Goal: Information Seeking & Learning: Learn about a topic

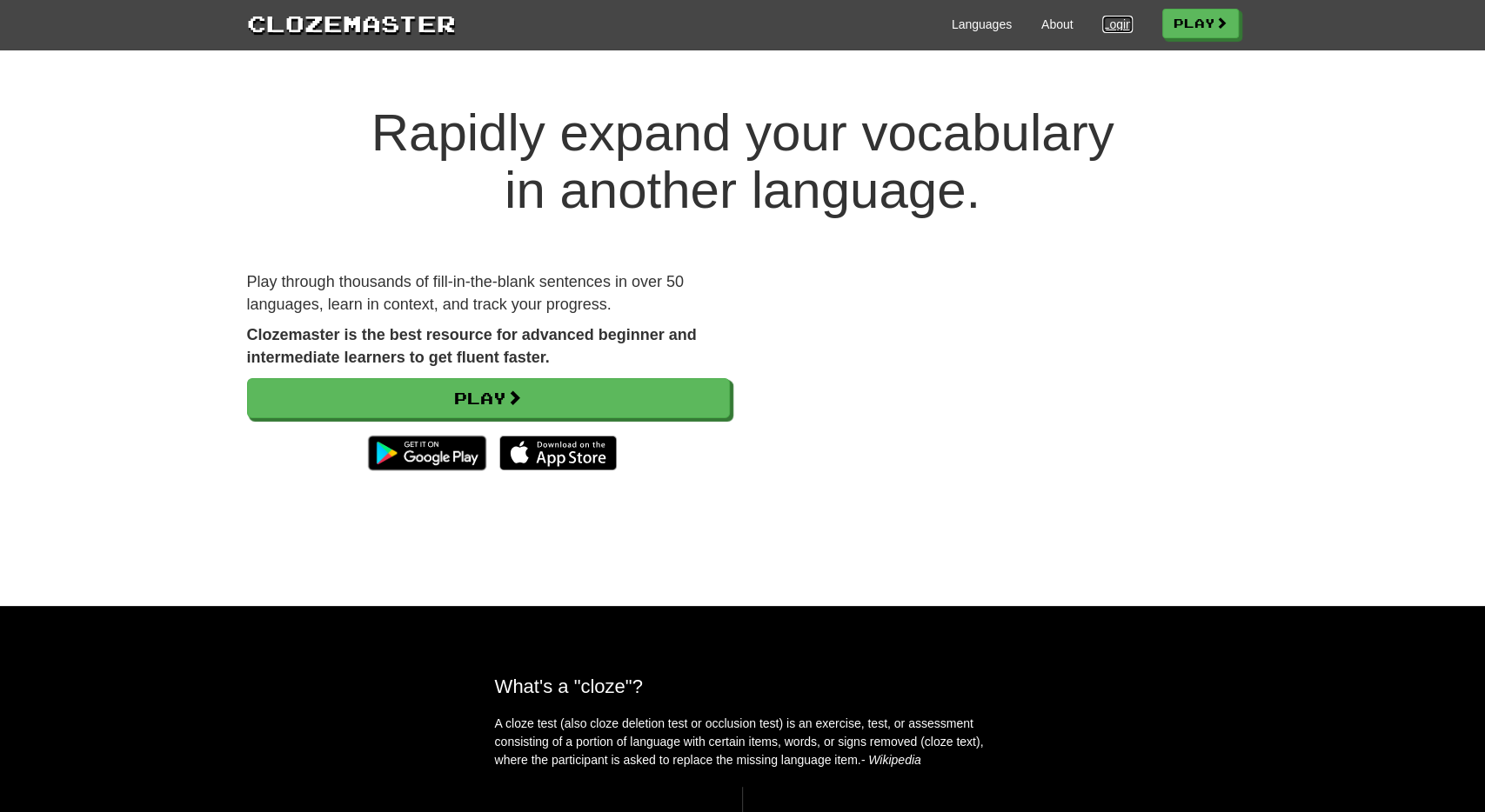
click at [1102, 21] on link "Login" at bounding box center [1117, 24] width 30 height 18
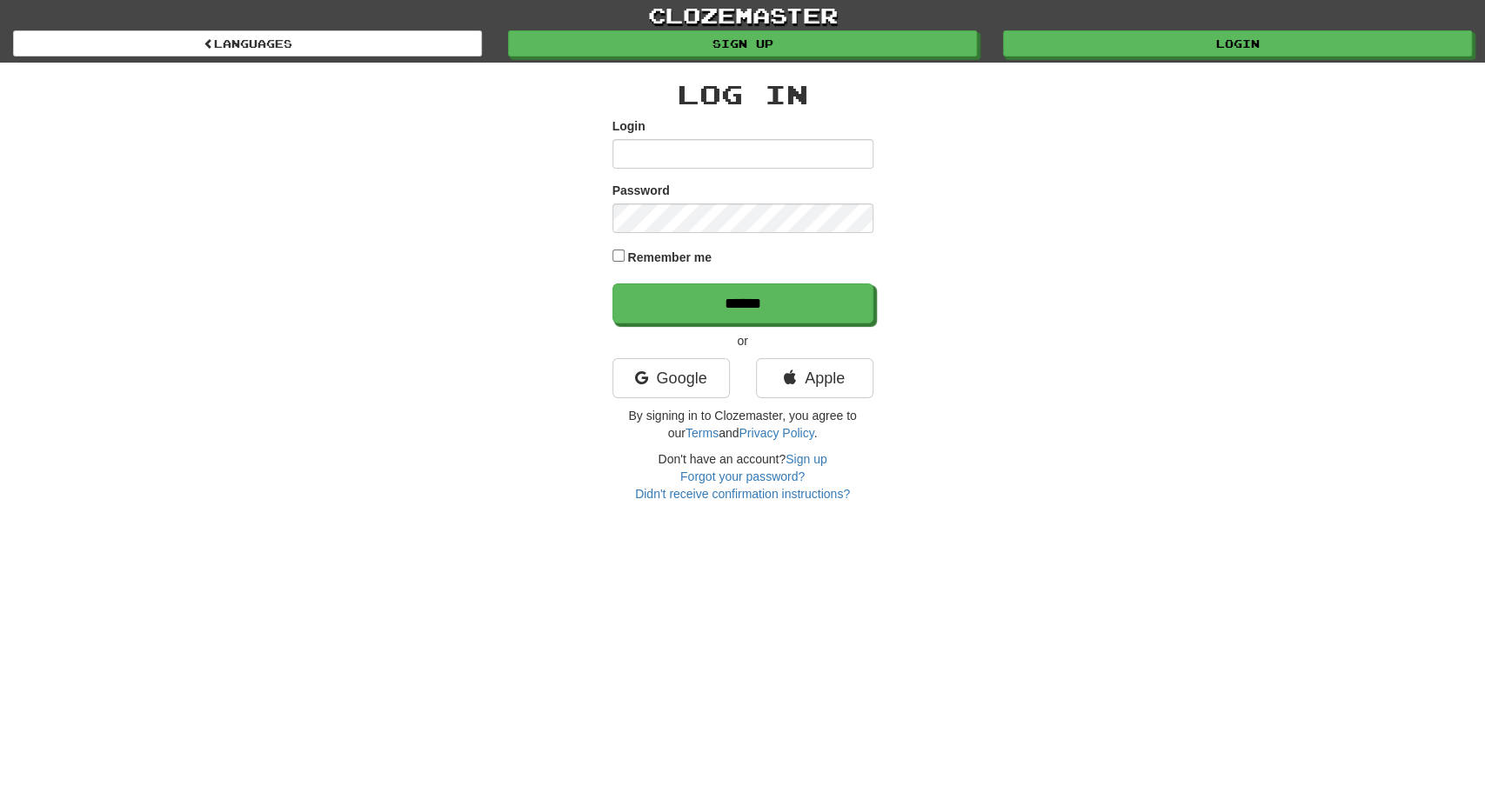
click at [727, 156] on input "Login" at bounding box center [742, 154] width 261 height 30
type input "**********"
click at [612, 283] on input "******" at bounding box center [742, 303] width 261 height 40
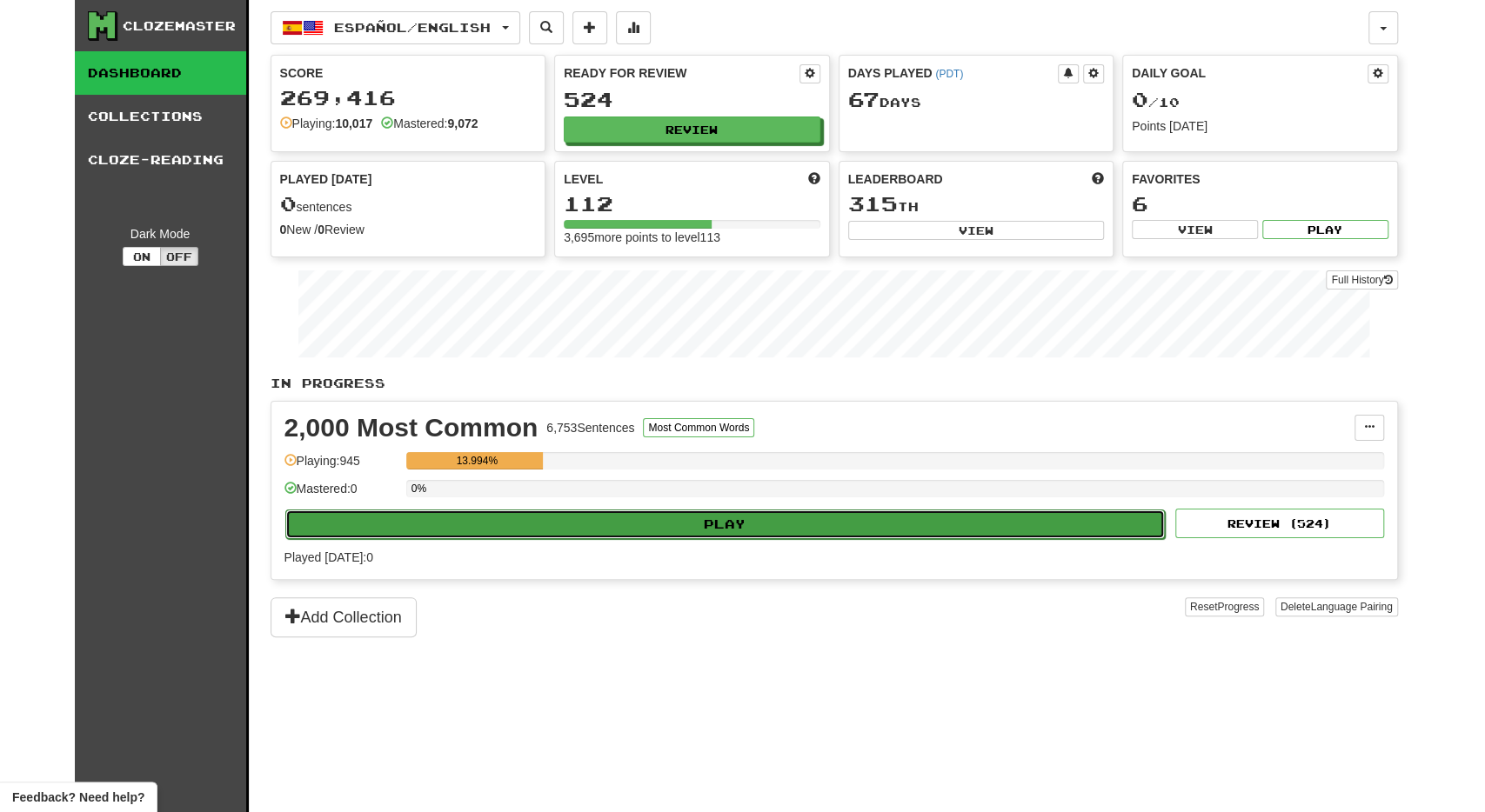
click at [596, 512] on button "Play" at bounding box center [726, 525] width 881 height 30
select select "**"
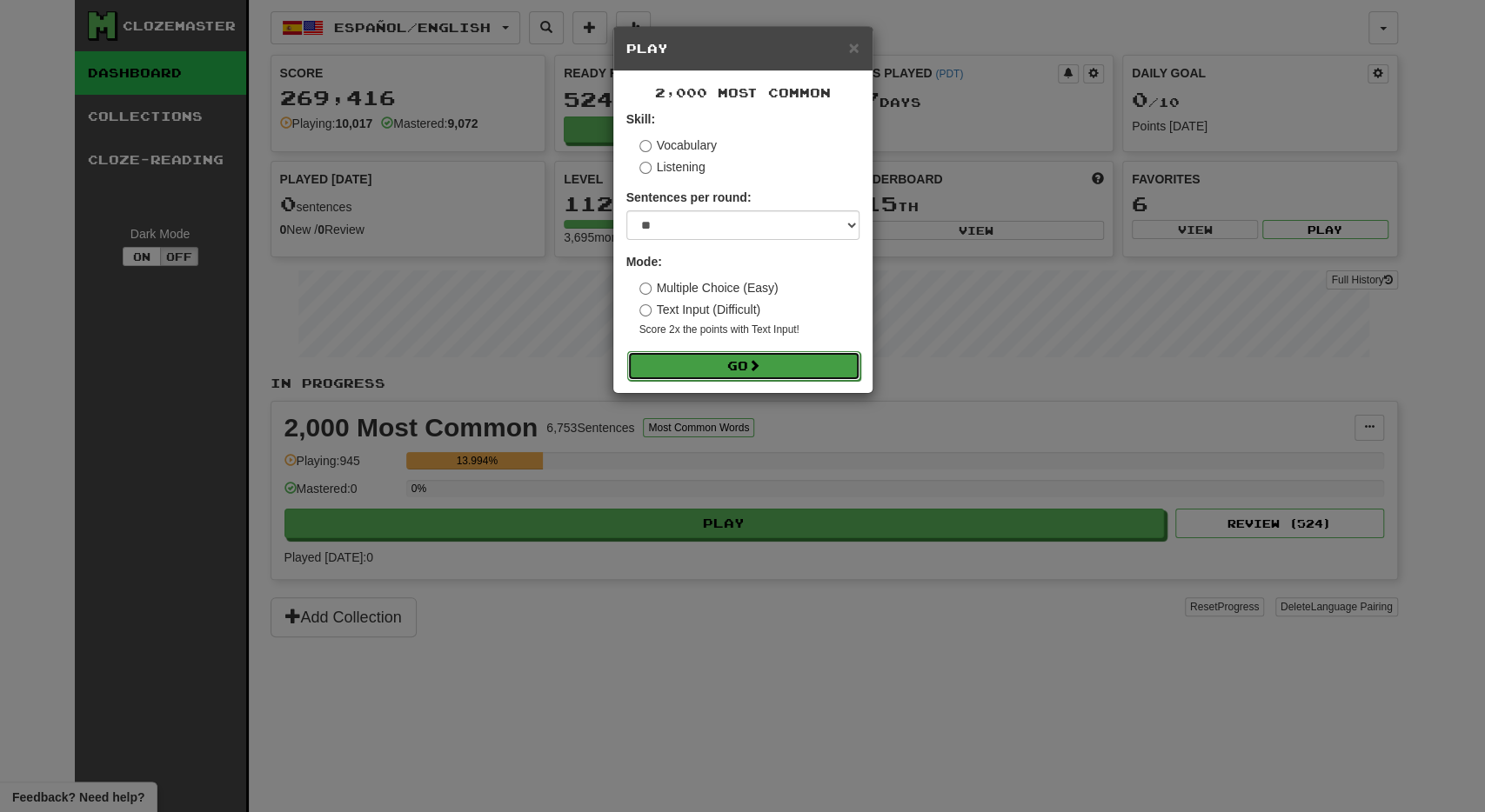
click at [676, 355] on button "Go" at bounding box center [743, 366] width 233 height 30
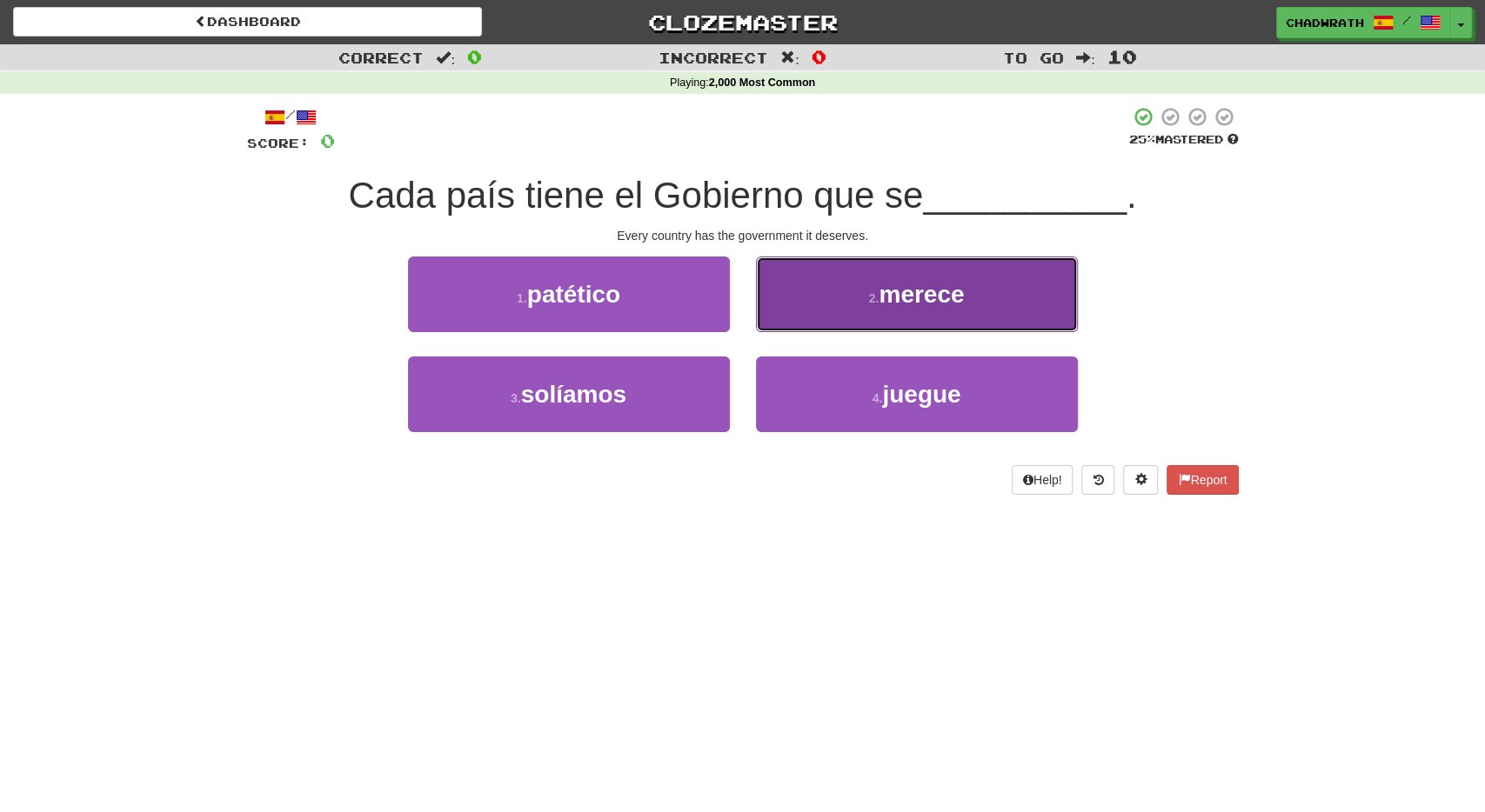
click at [902, 312] on button "2 . merece" at bounding box center [917, 294] width 322 height 75
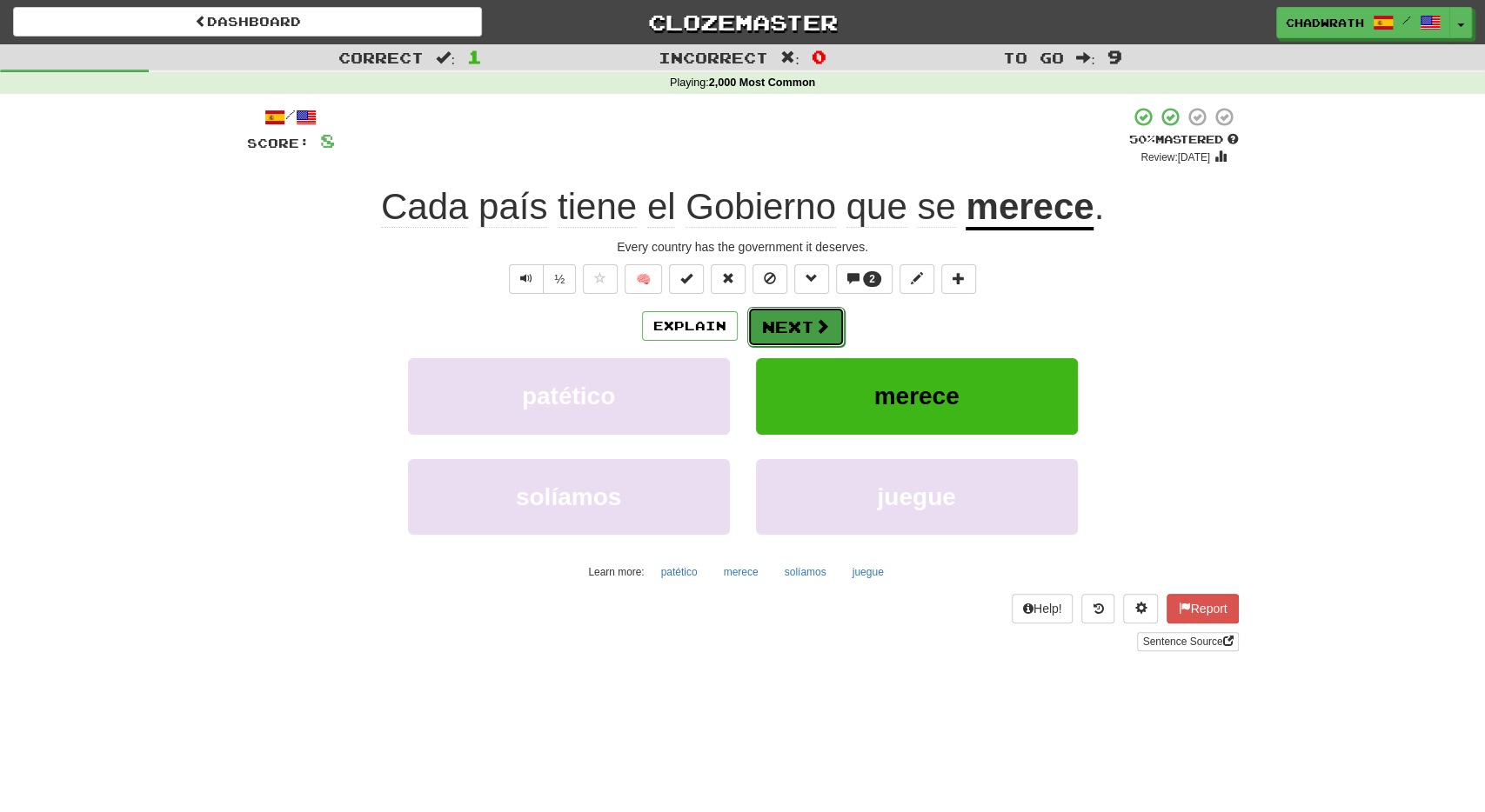
click at [806, 328] on button "Next" at bounding box center [795, 327] width 98 height 40
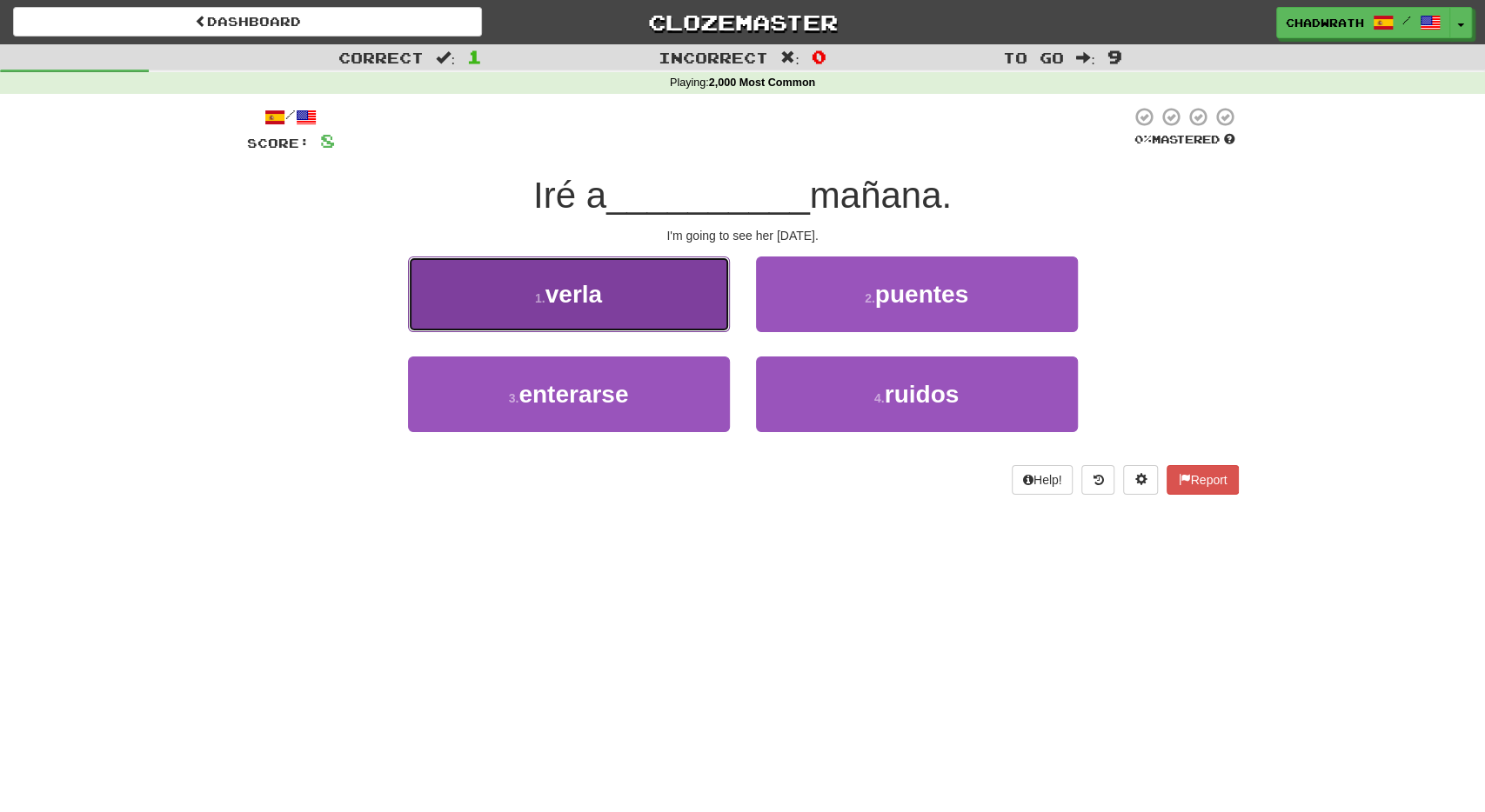
click at [587, 296] on span "verla" at bounding box center [573, 294] width 57 height 27
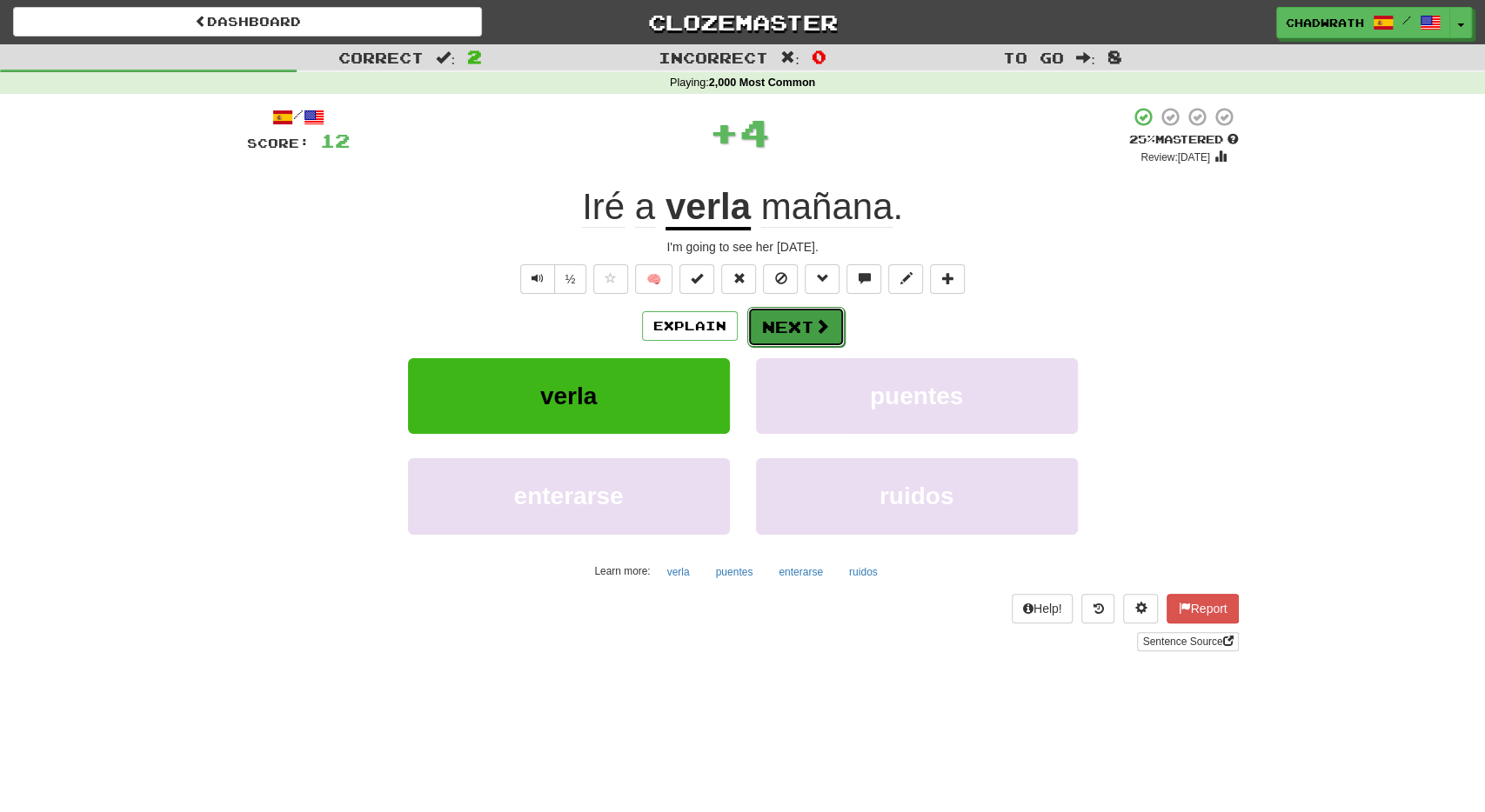
click at [808, 325] on button "Next" at bounding box center [795, 327] width 98 height 40
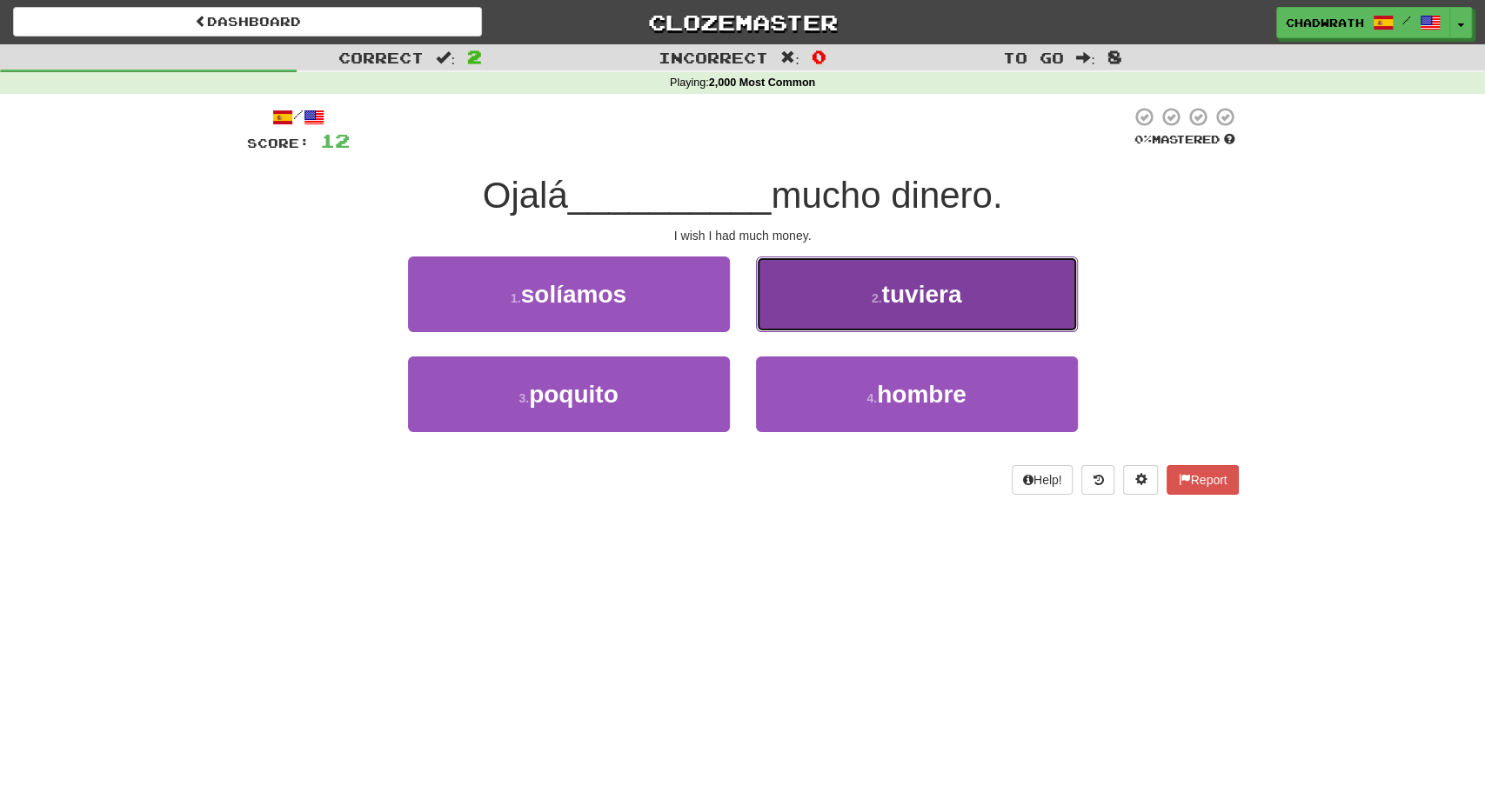
click at [948, 313] on button "2 . tuviera" at bounding box center [917, 294] width 322 height 75
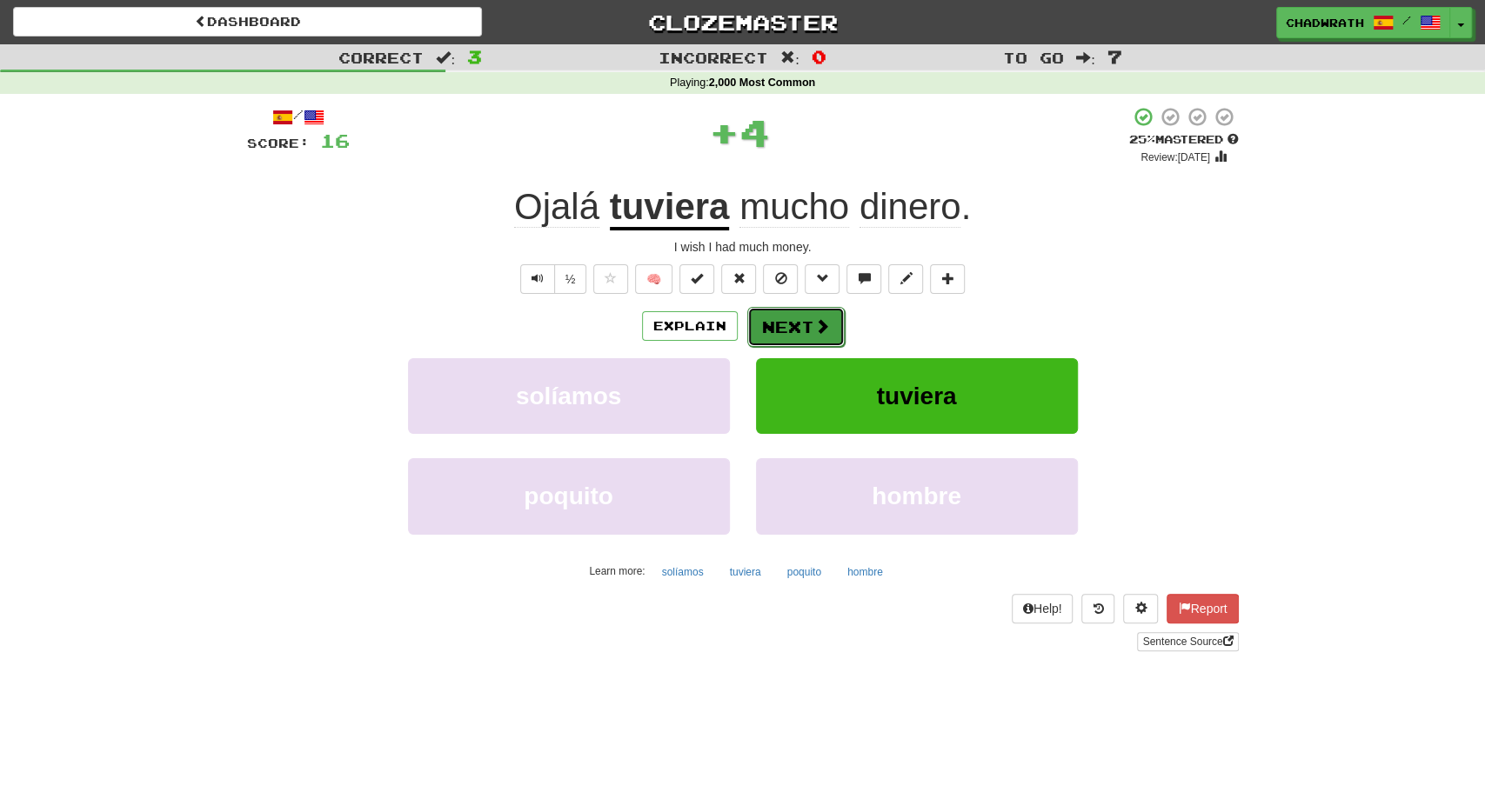
click at [786, 318] on button "Next" at bounding box center [795, 327] width 98 height 40
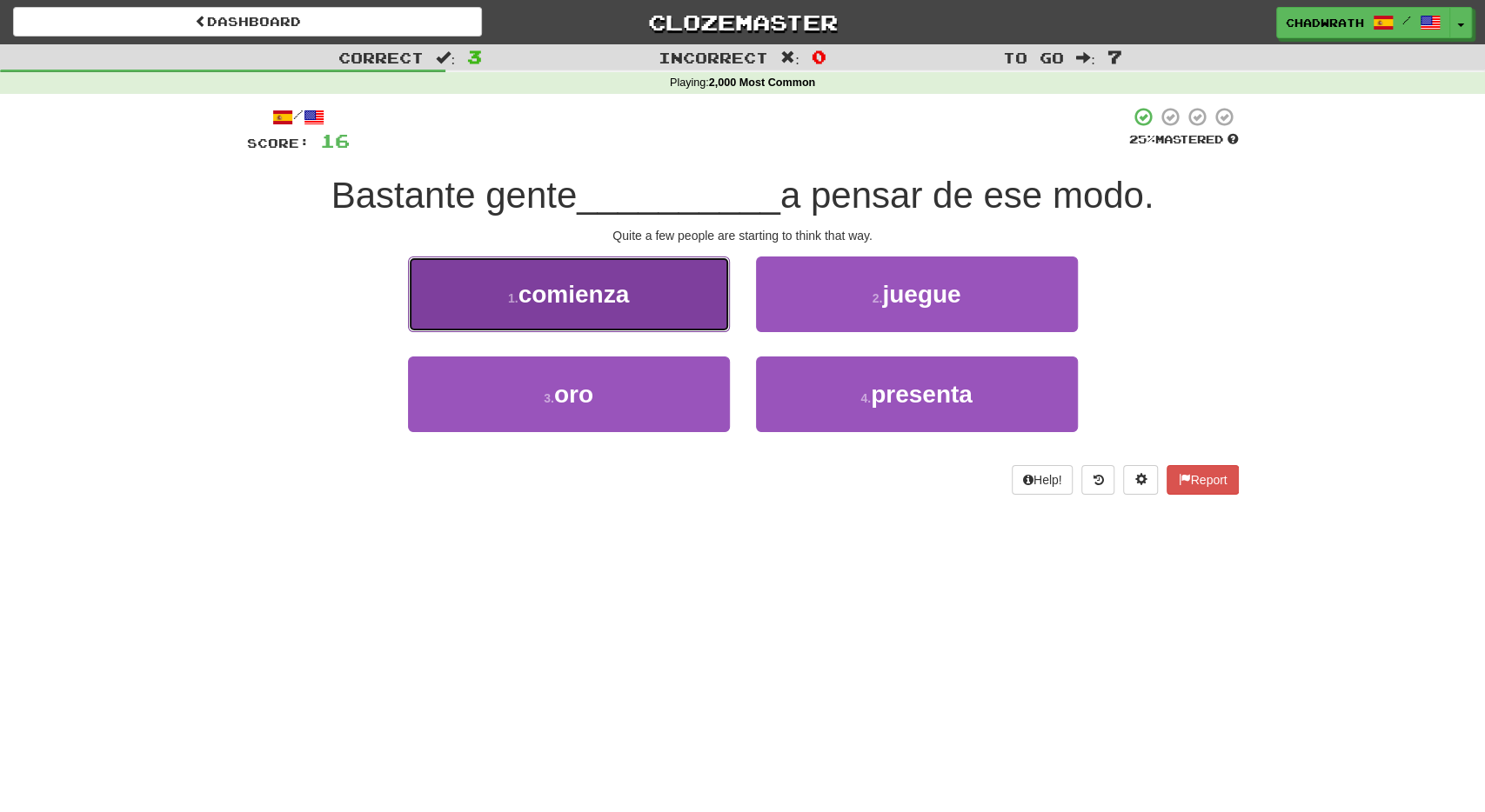
click at [568, 302] on span "comienza" at bounding box center [574, 294] width 112 height 27
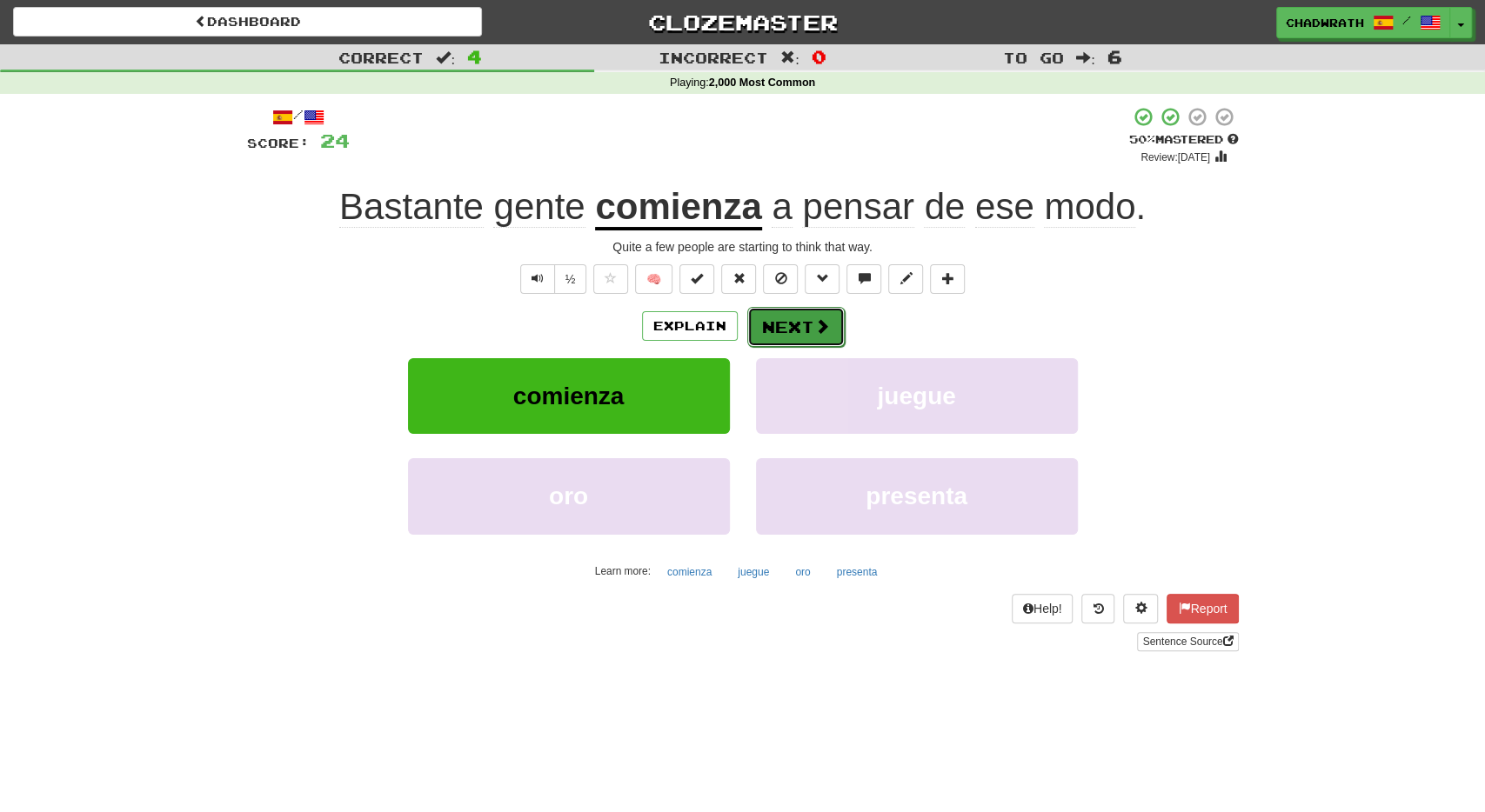
click at [771, 322] on button "Next" at bounding box center [795, 327] width 98 height 40
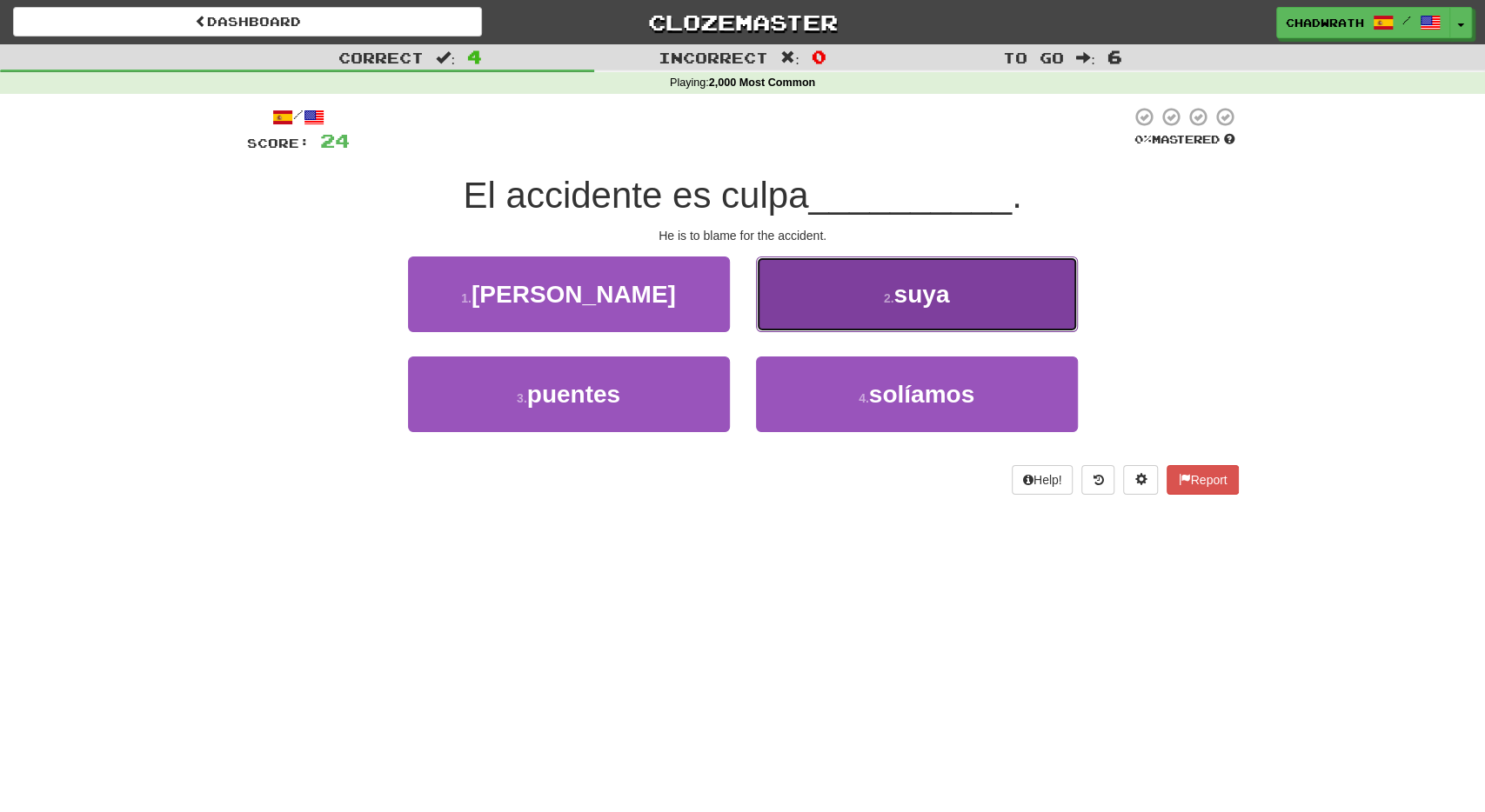
click at [874, 299] on button "2 . suya" at bounding box center [917, 294] width 322 height 75
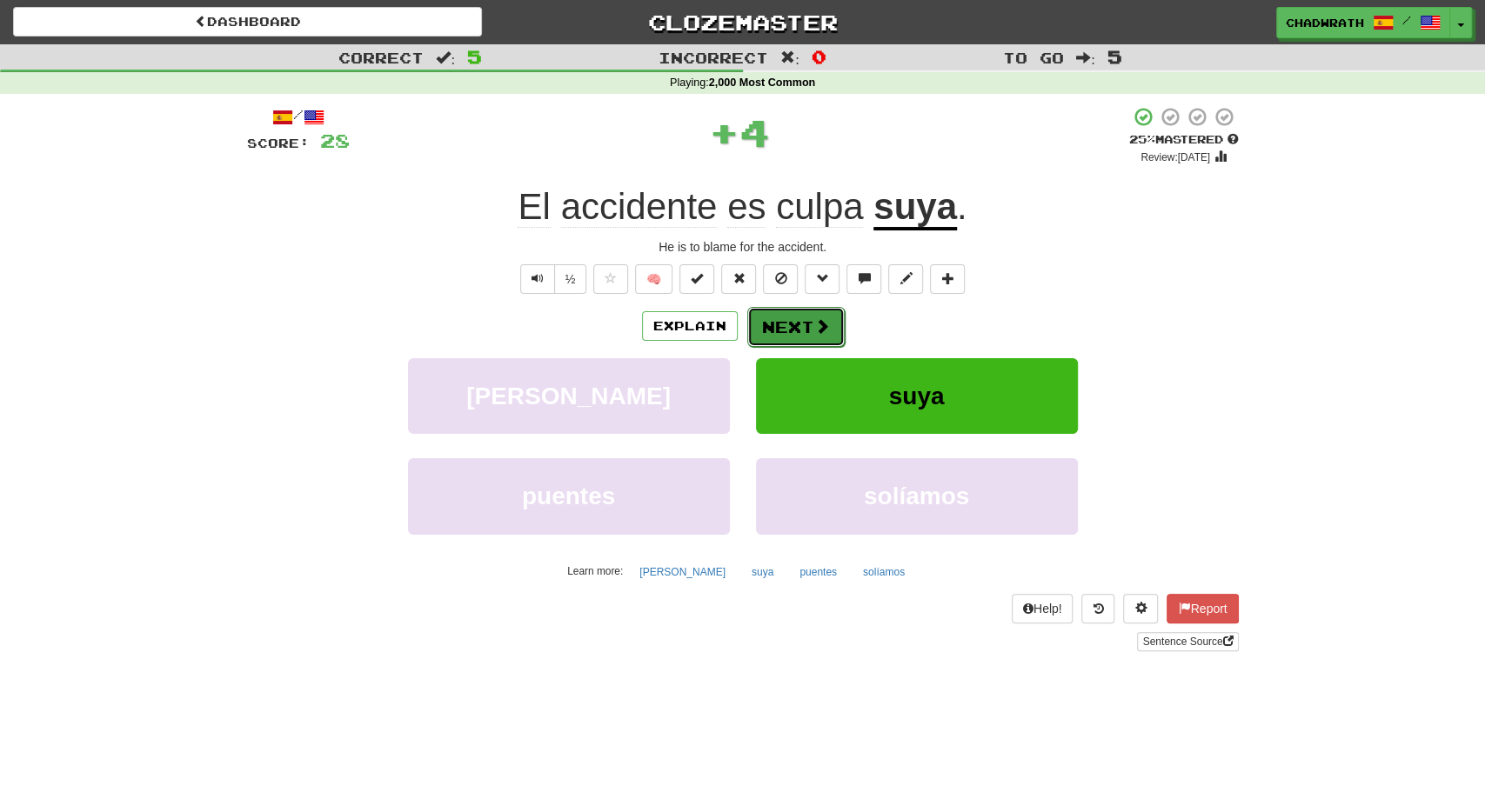
click at [803, 330] on button "Next" at bounding box center [795, 327] width 98 height 40
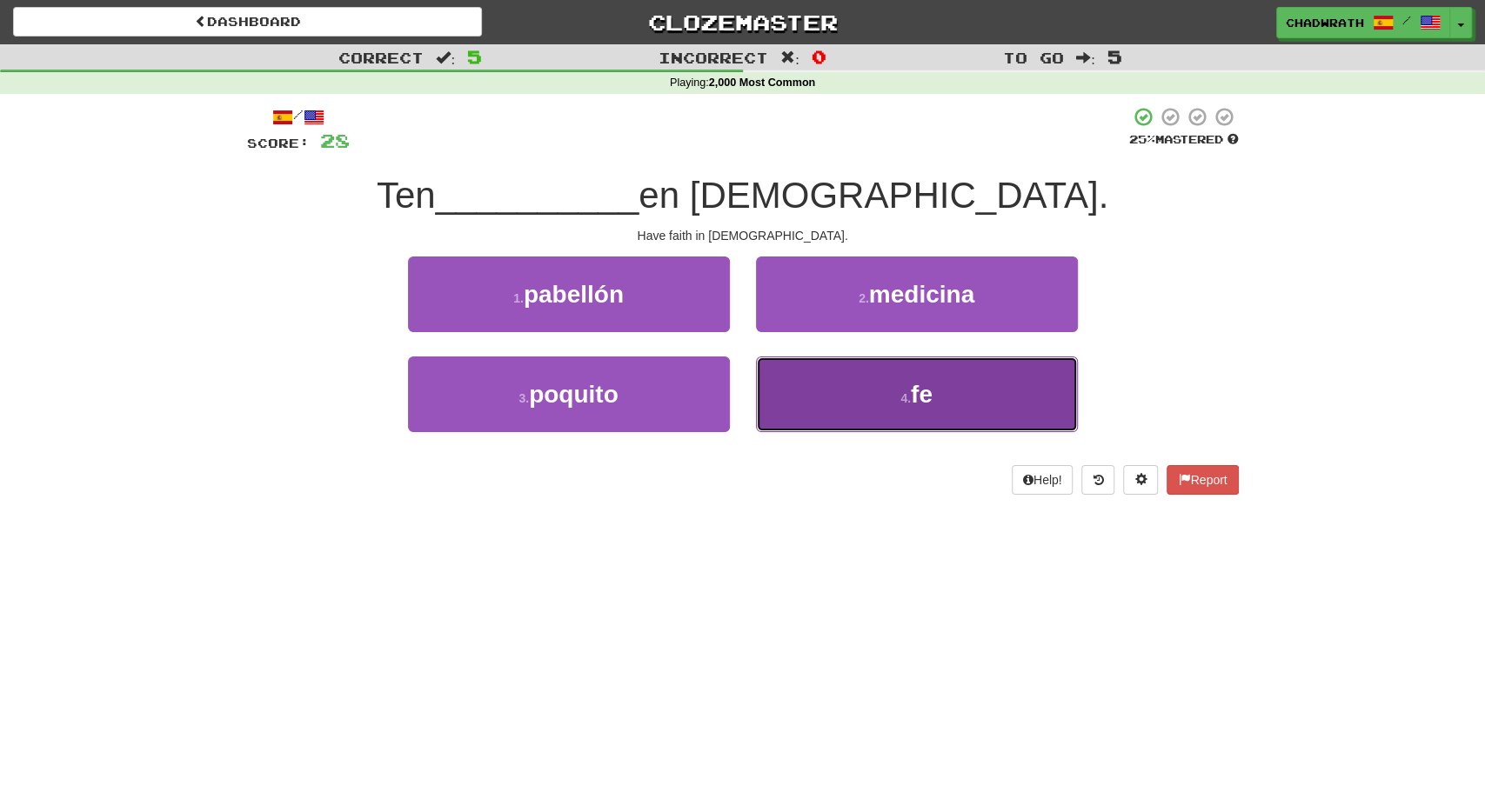
click at [873, 396] on button "4 . fe" at bounding box center [917, 394] width 322 height 75
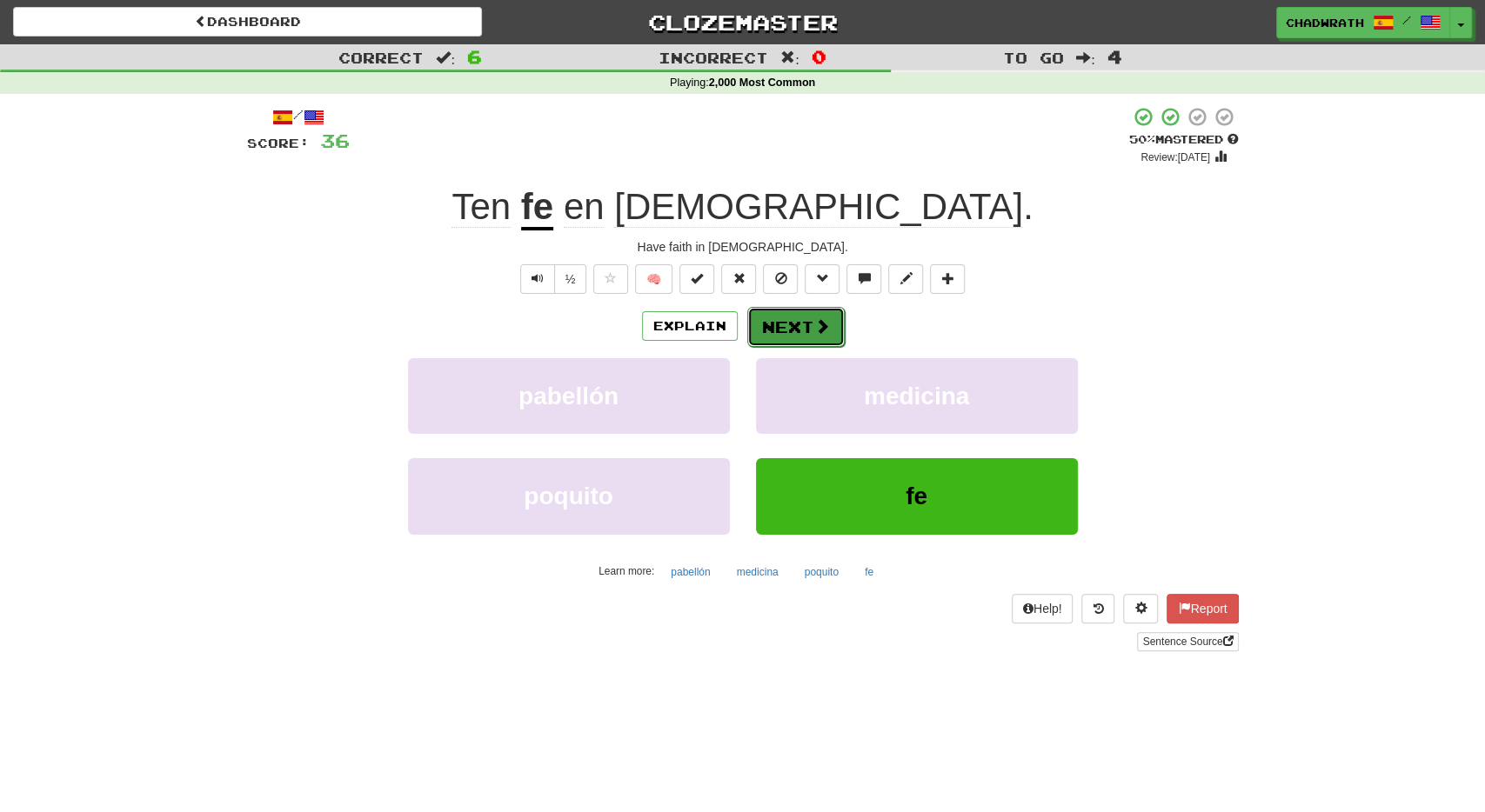
click at [795, 315] on button "Next" at bounding box center [795, 327] width 98 height 40
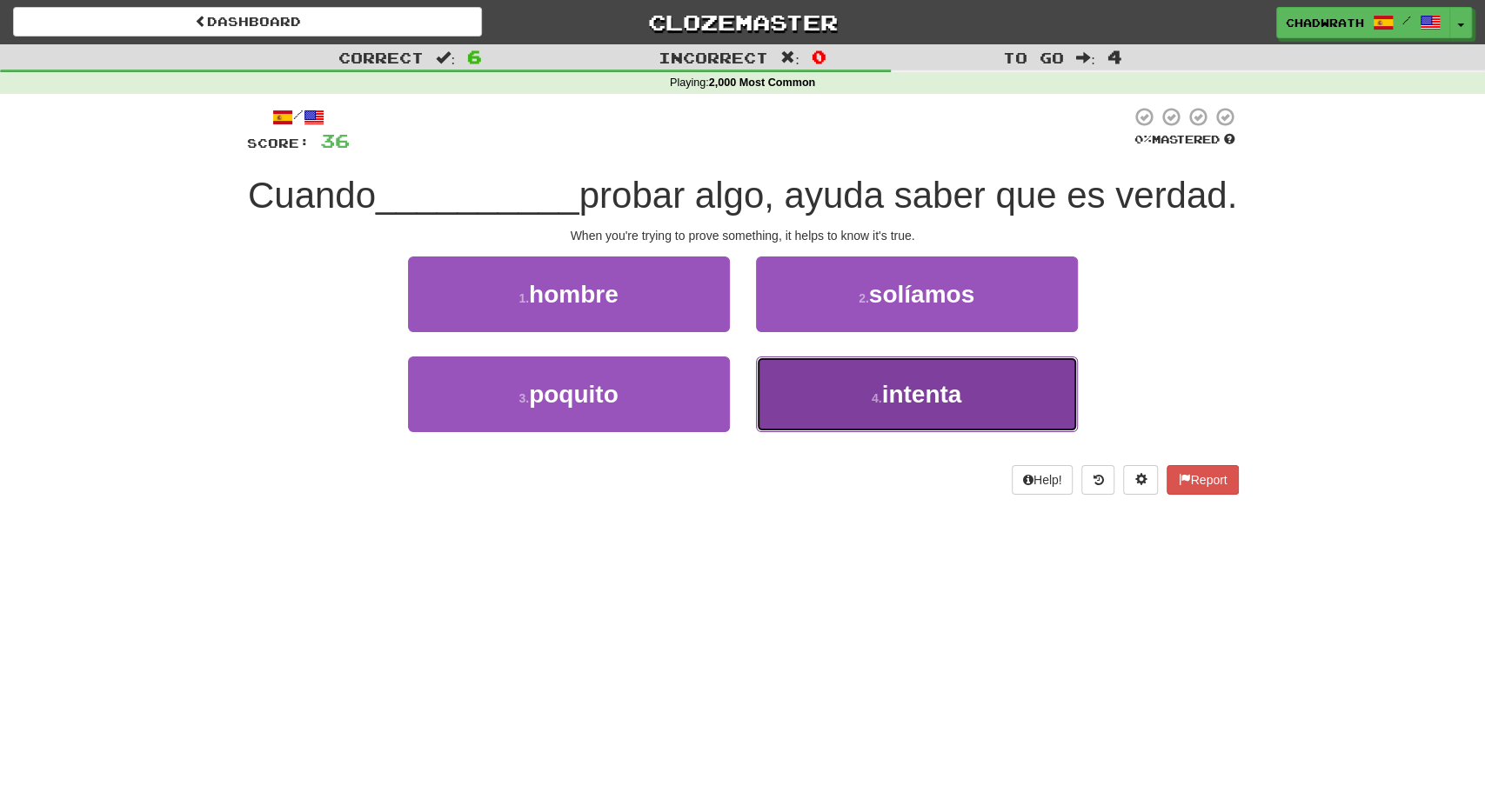
click at [907, 432] on button "4 . intenta" at bounding box center [917, 394] width 322 height 75
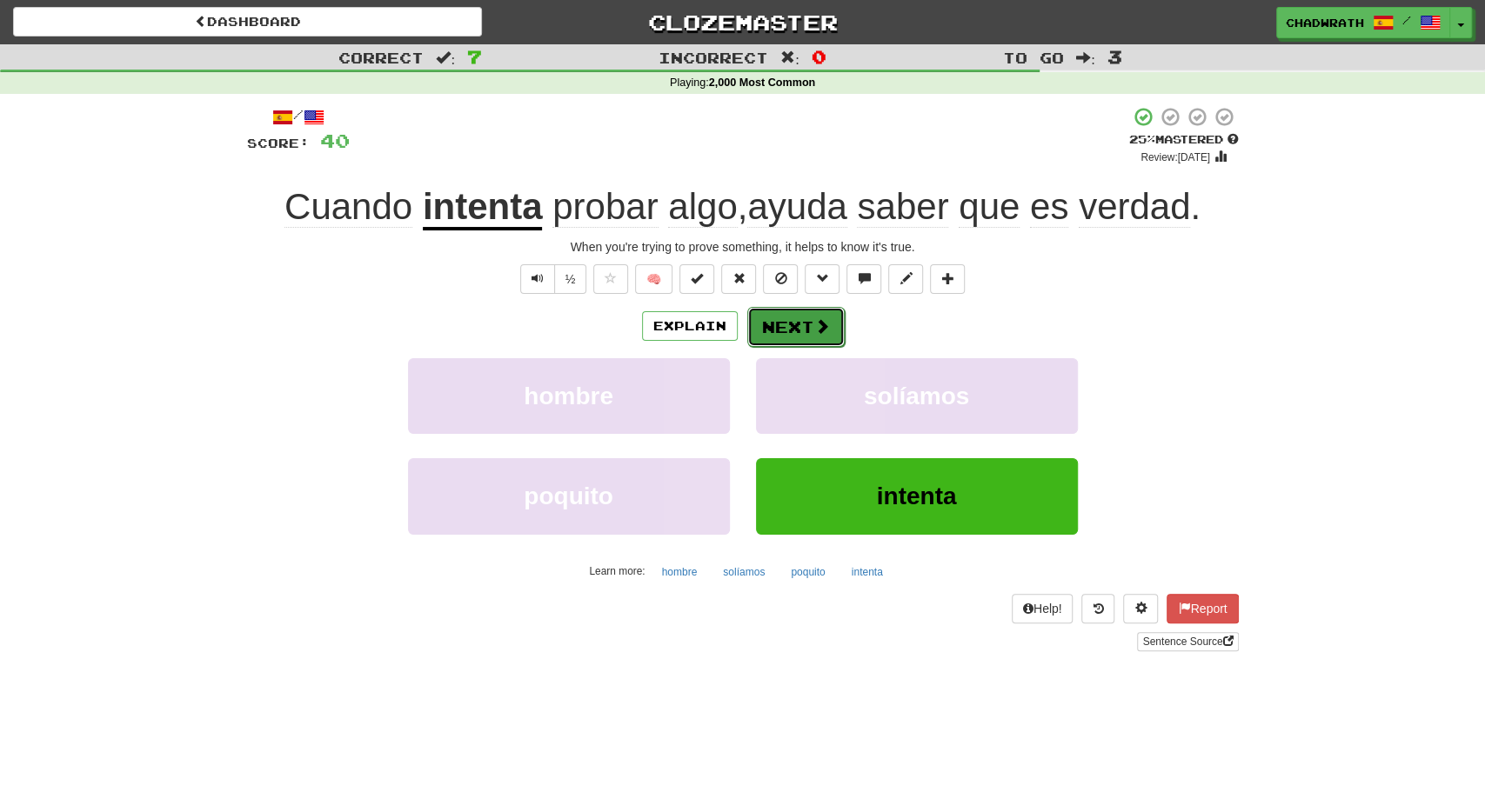
click at [779, 334] on button "Next" at bounding box center [795, 327] width 98 height 40
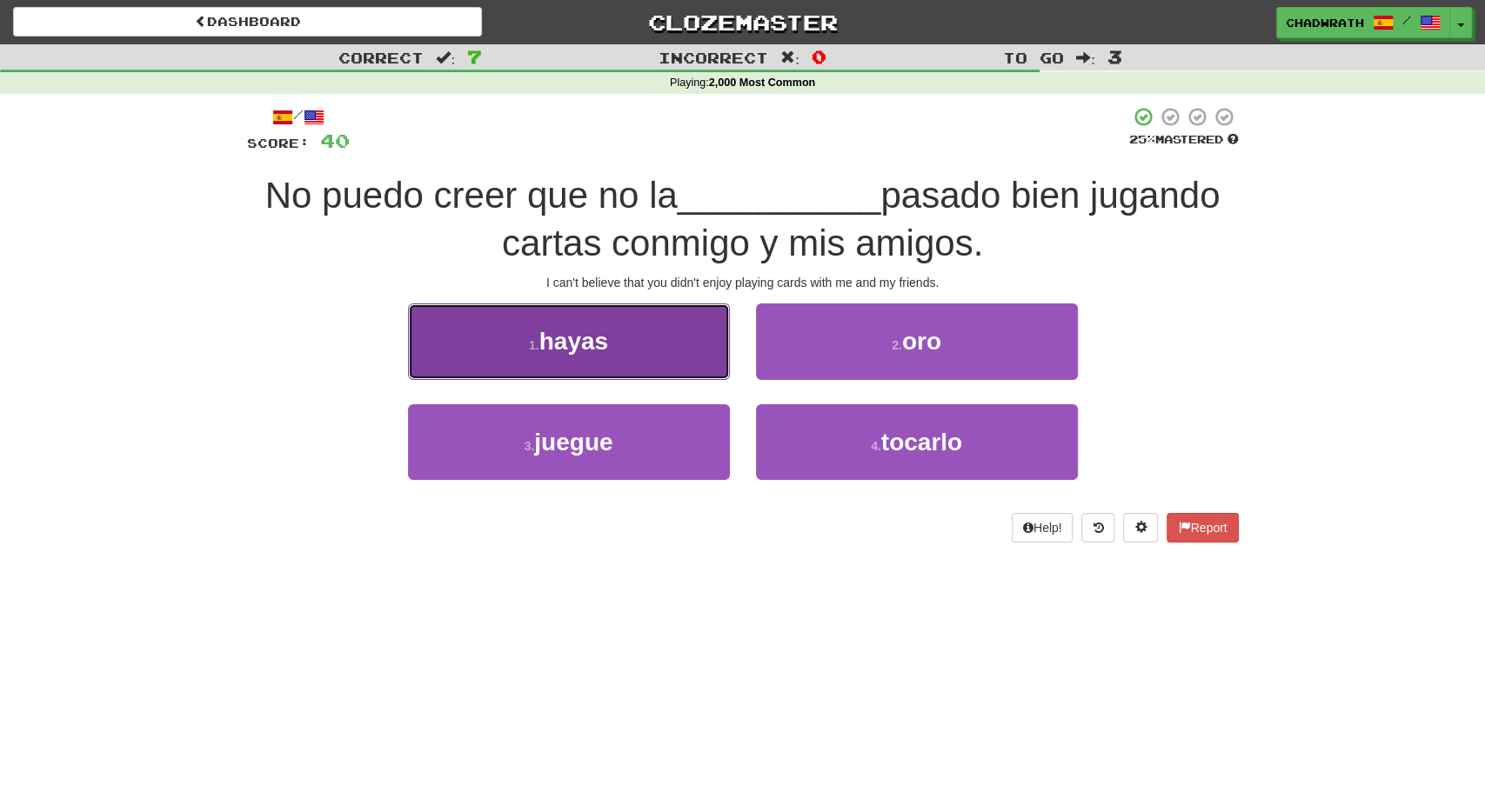
click at [503, 344] on button "1 . hayas" at bounding box center [569, 341] width 322 height 75
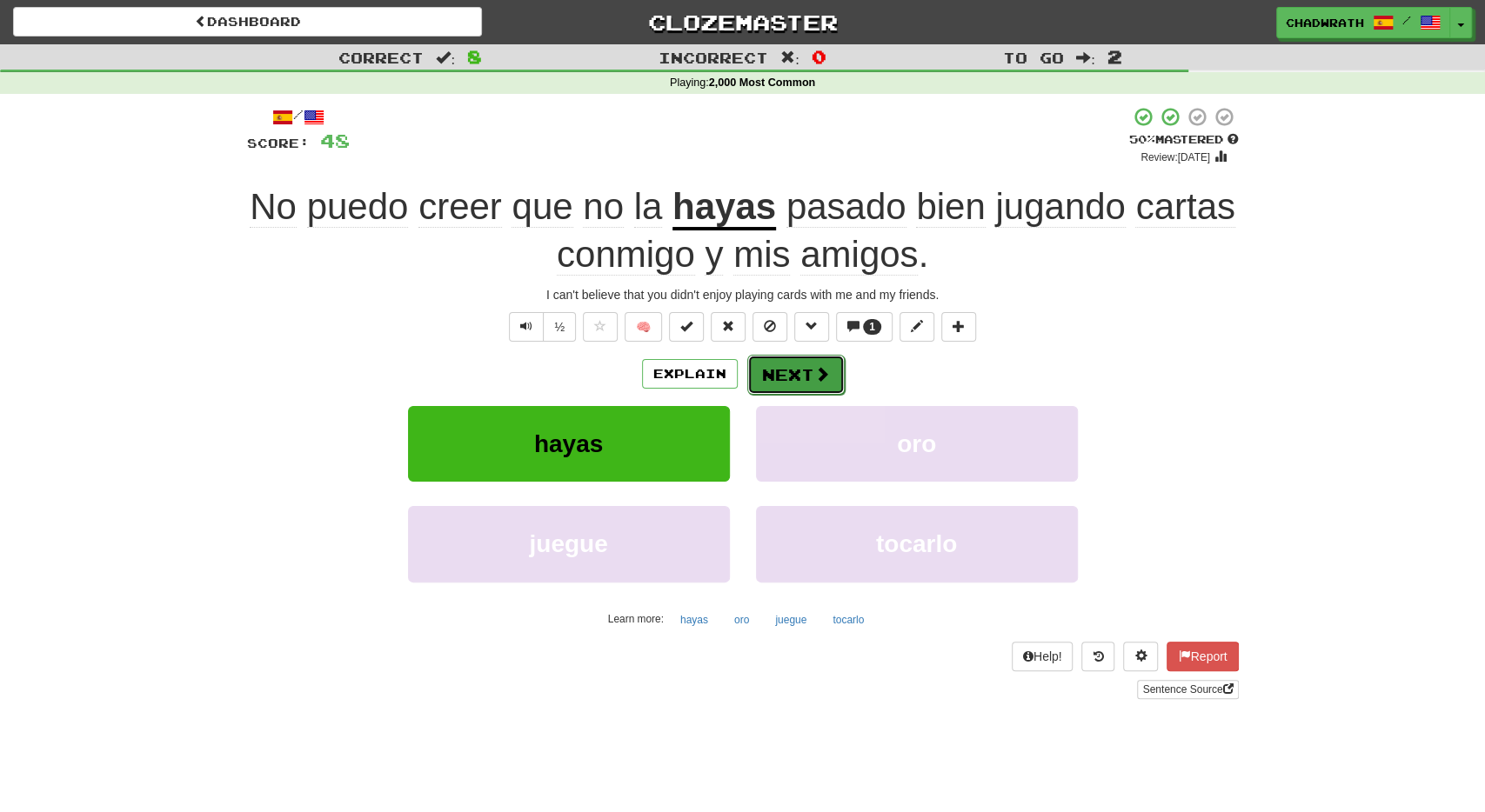
click at [810, 371] on button "Next" at bounding box center [795, 374] width 98 height 40
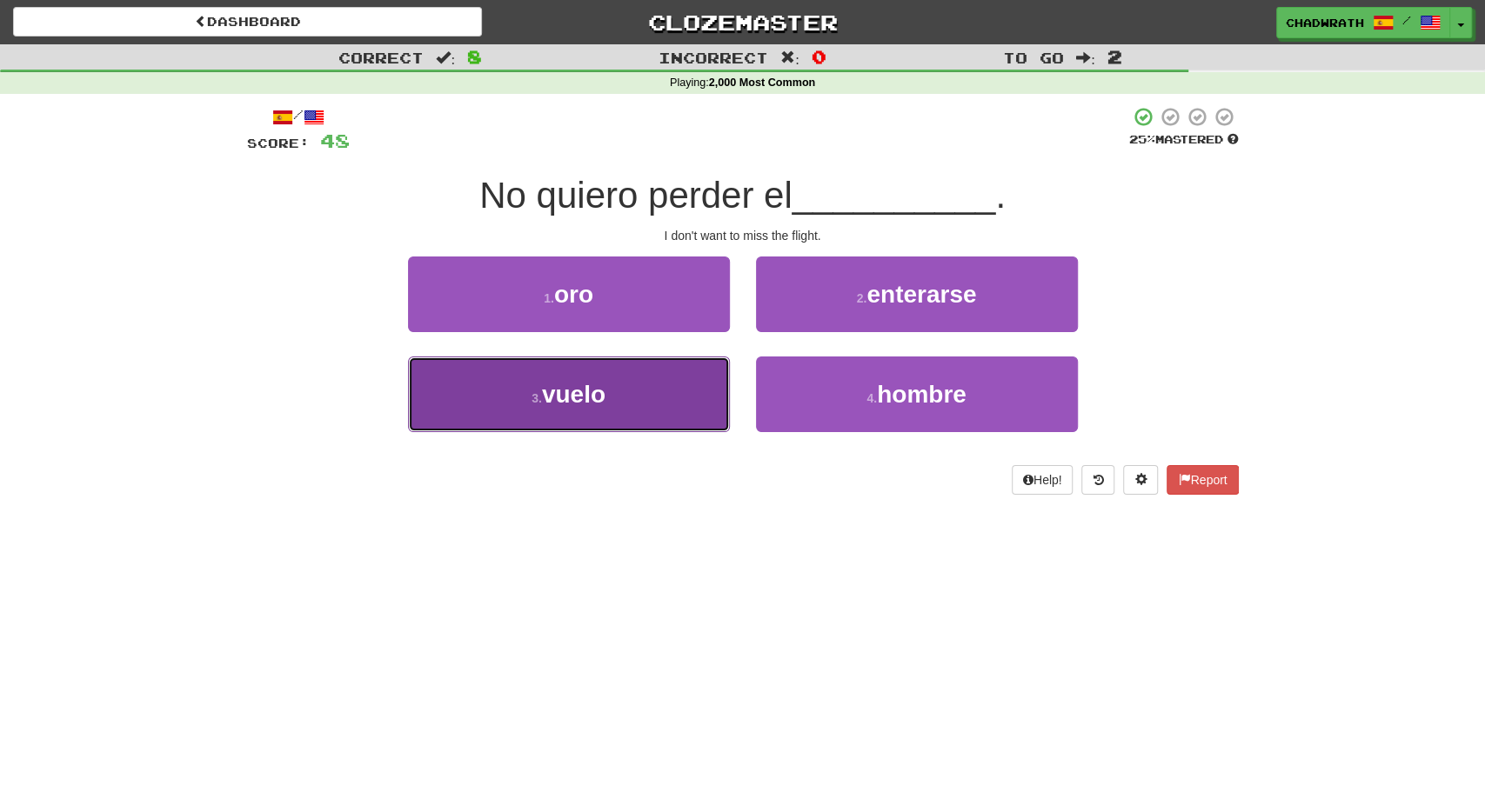
click at [644, 406] on button "3 . vuelo" at bounding box center [569, 394] width 322 height 75
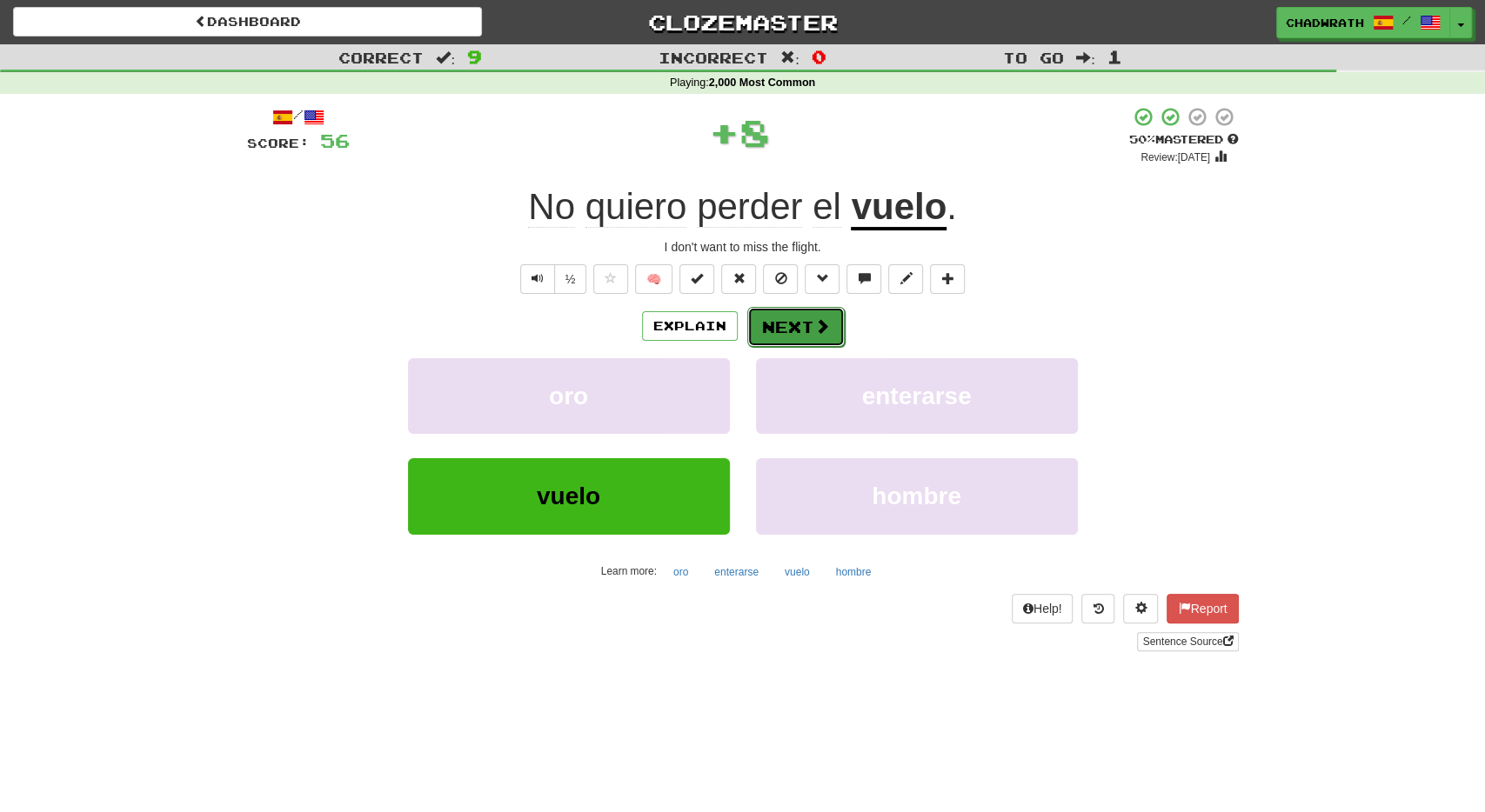
click at [792, 328] on button "Next" at bounding box center [795, 327] width 98 height 40
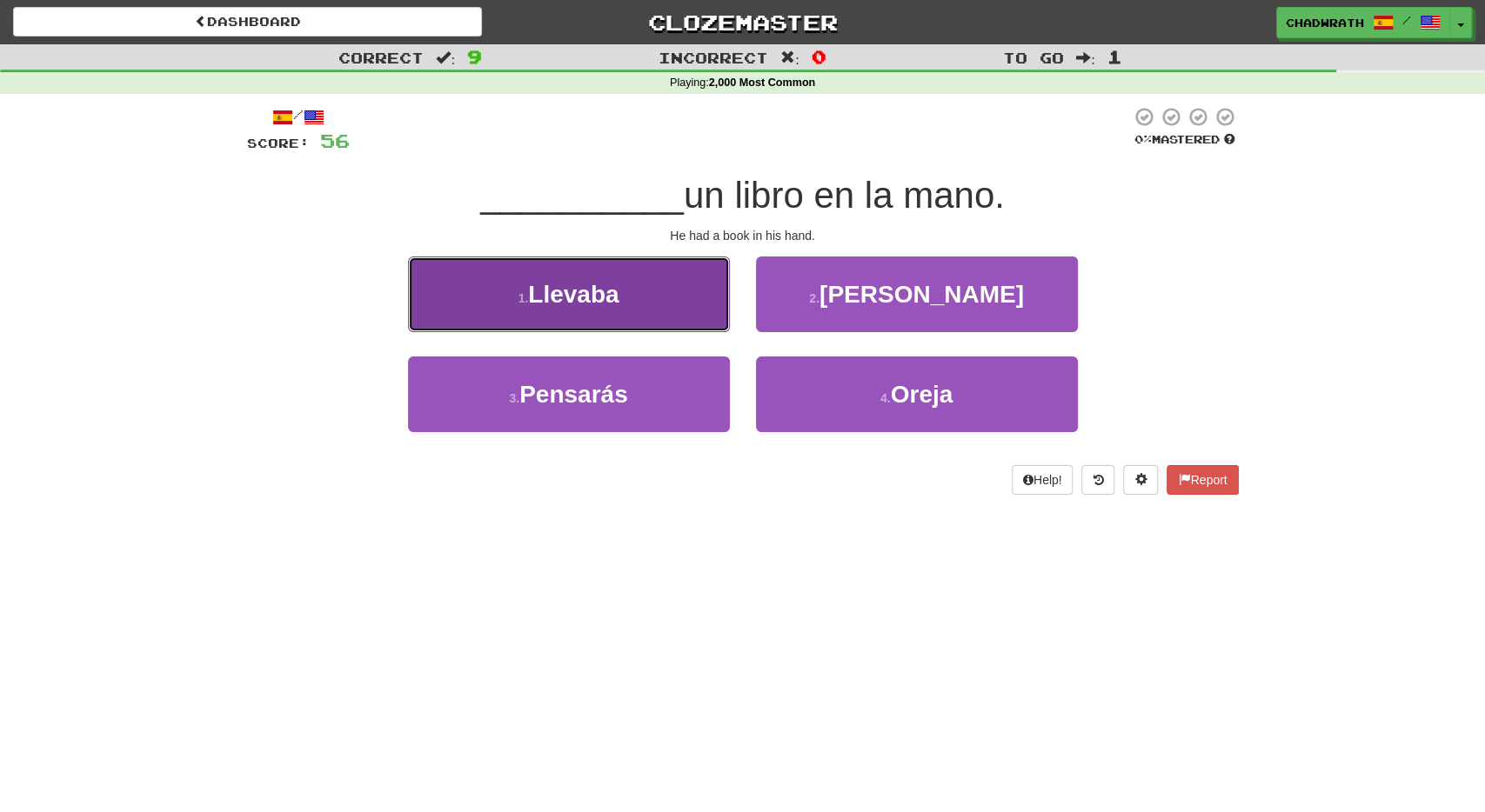
click at [632, 279] on button "1 . Llevaba" at bounding box center [569, 294] width 322 height 75
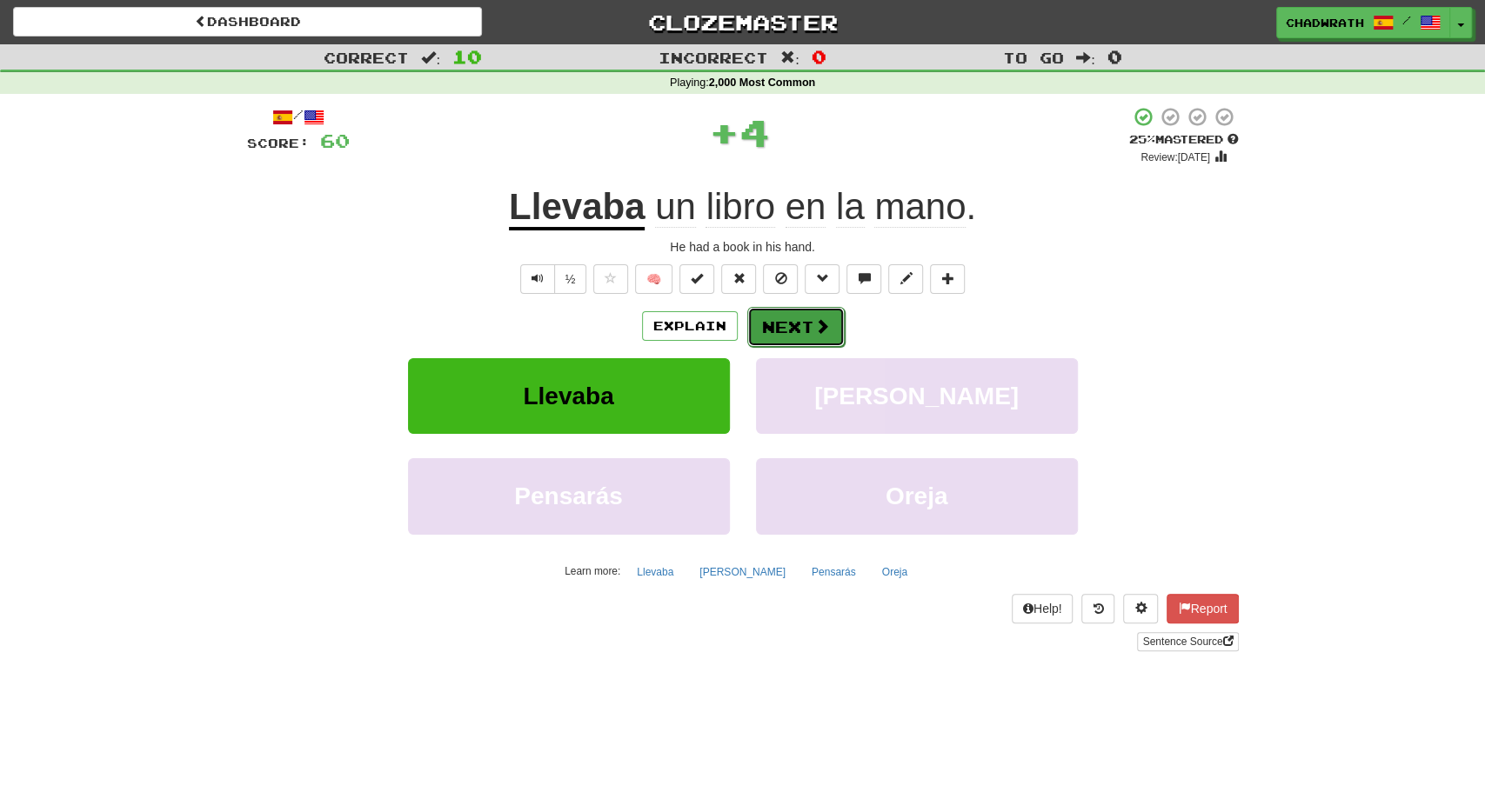
click at [801, 333] on button "Next" at bounding box center [795, 327] width 98 height 40
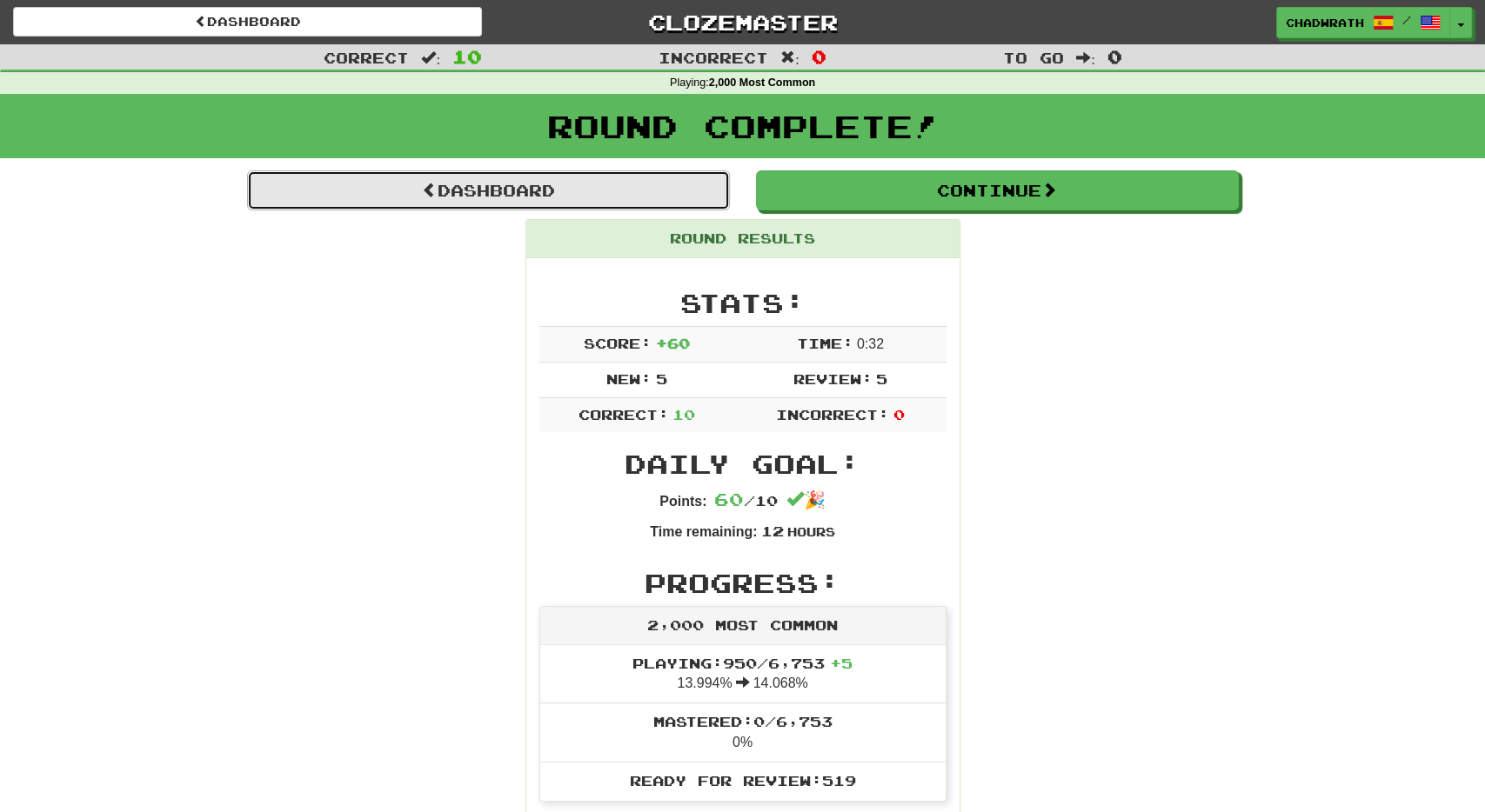
click at [545, 197] on link "Dashboard" at bounding box center [489, 190] width 483 height 40
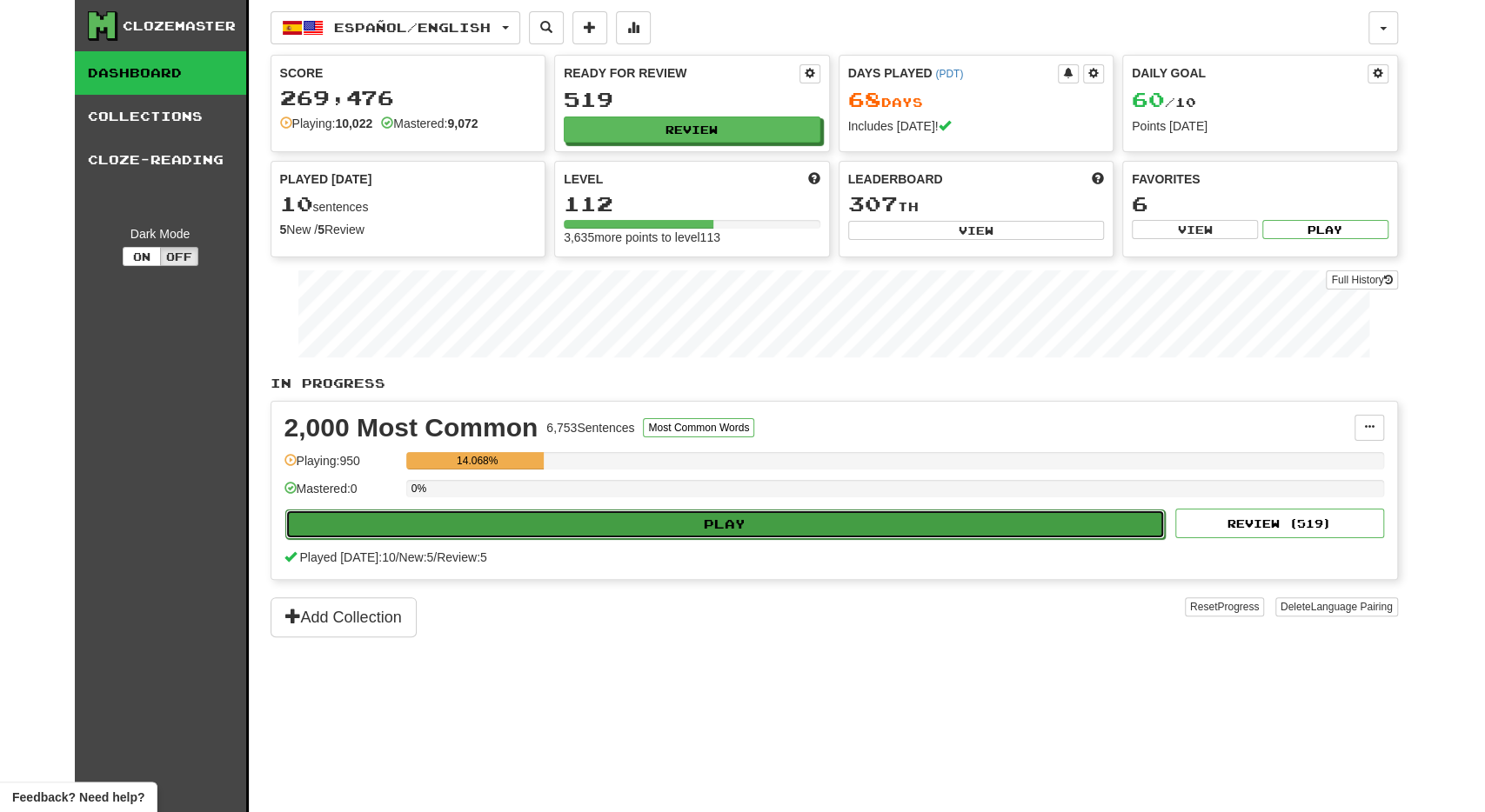
click at [664, 512] on button "Play" at bounding box center [726, 525] width 881 height 30
select select "**"
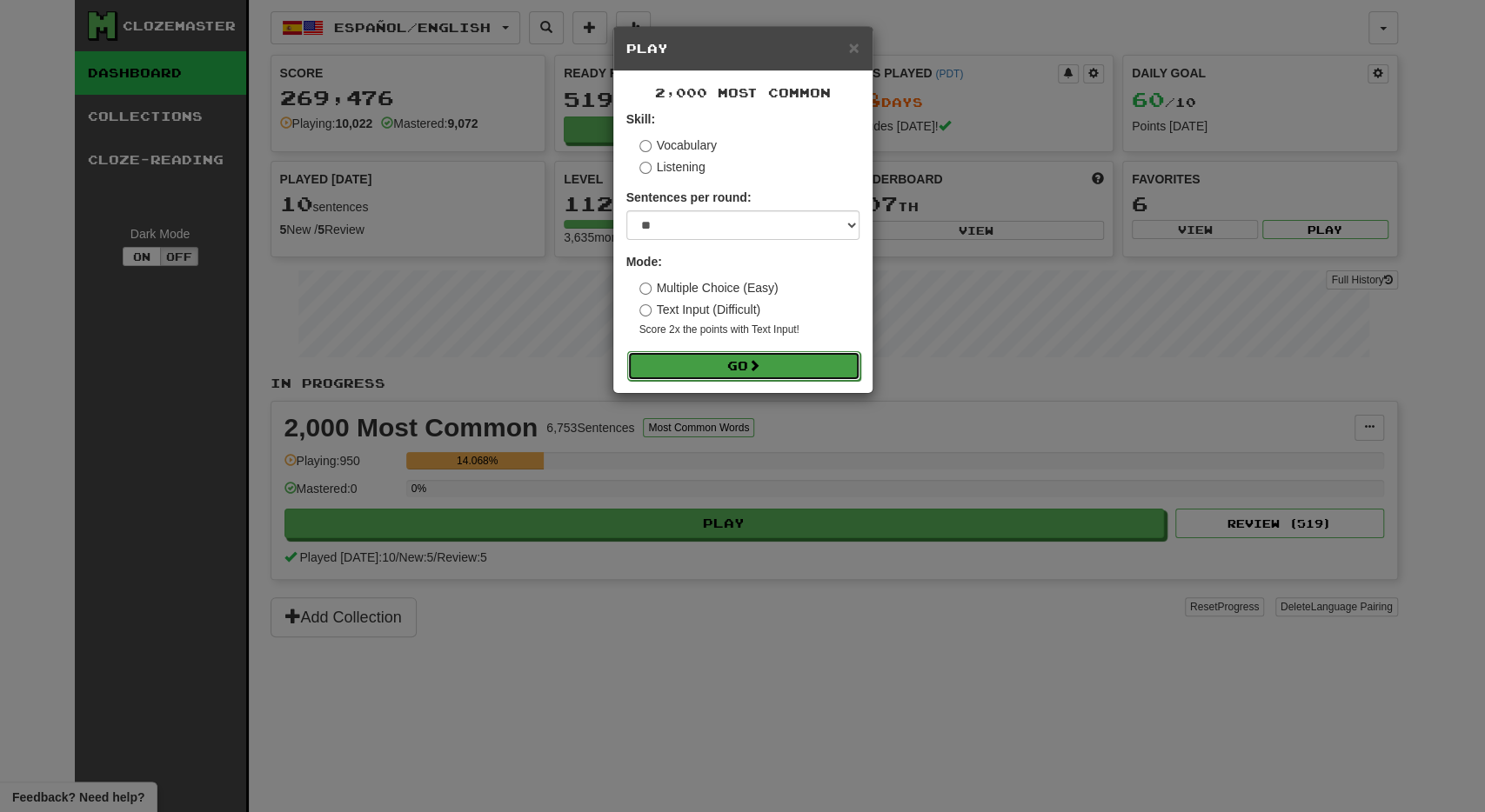
click at [758, 371] on span at bounding box center [754, 365] width 12 height 12
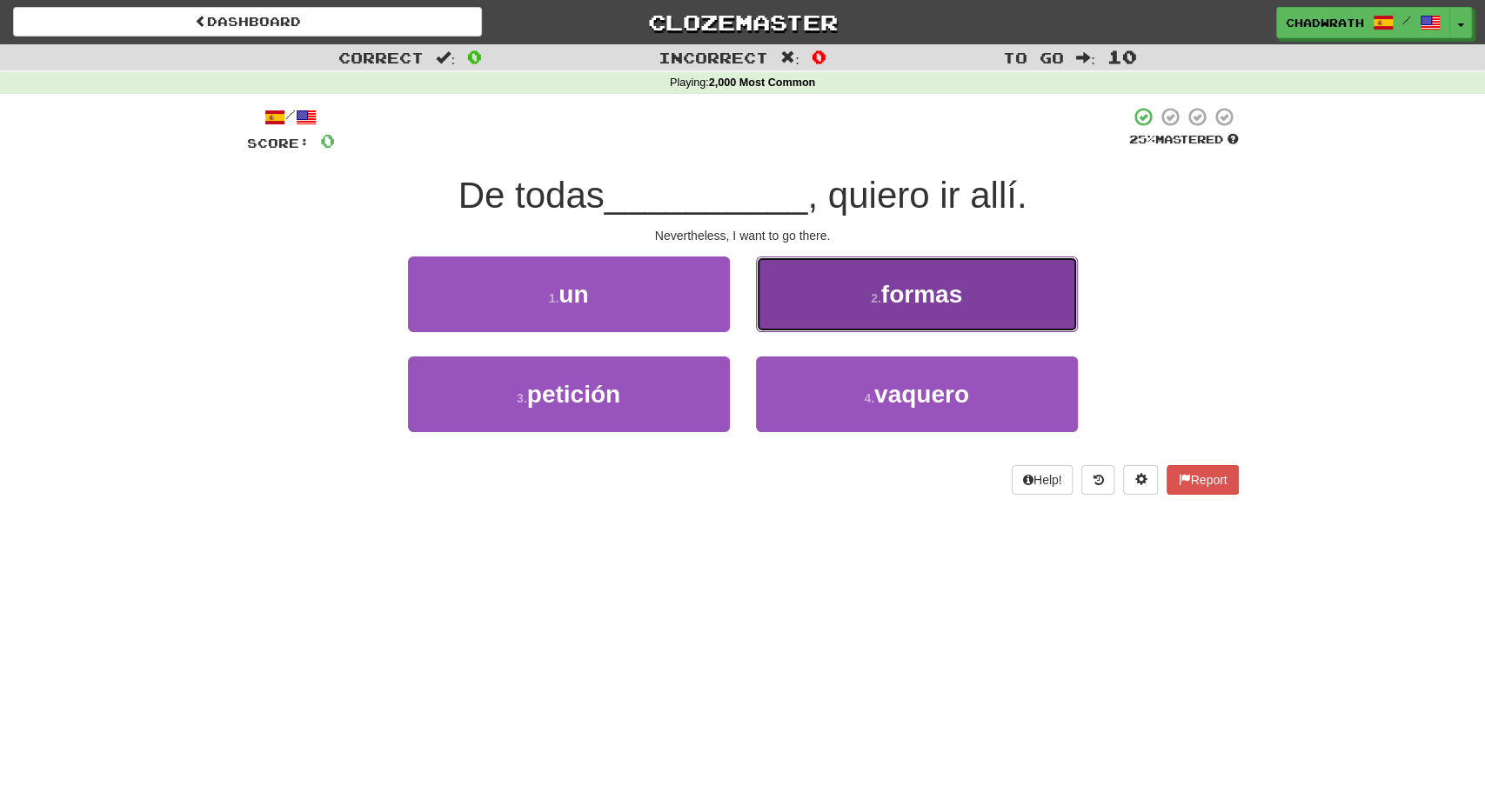
click at [891, 305] on span "formas" at bounding box center [921, 294] width 81 height 27
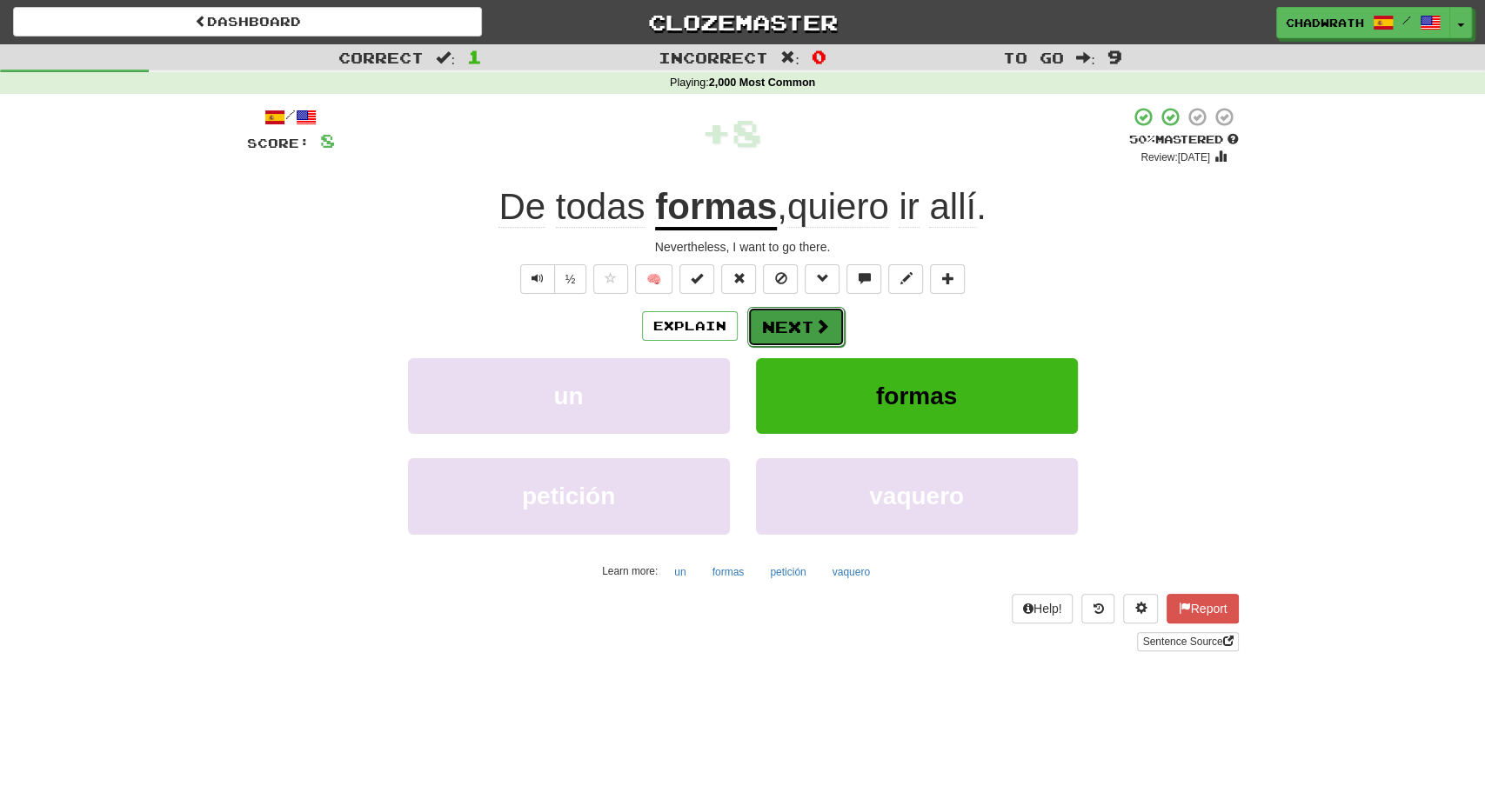
click at [809, 329] on button "Next" at bounding box center [795, 327] width 98 height 40
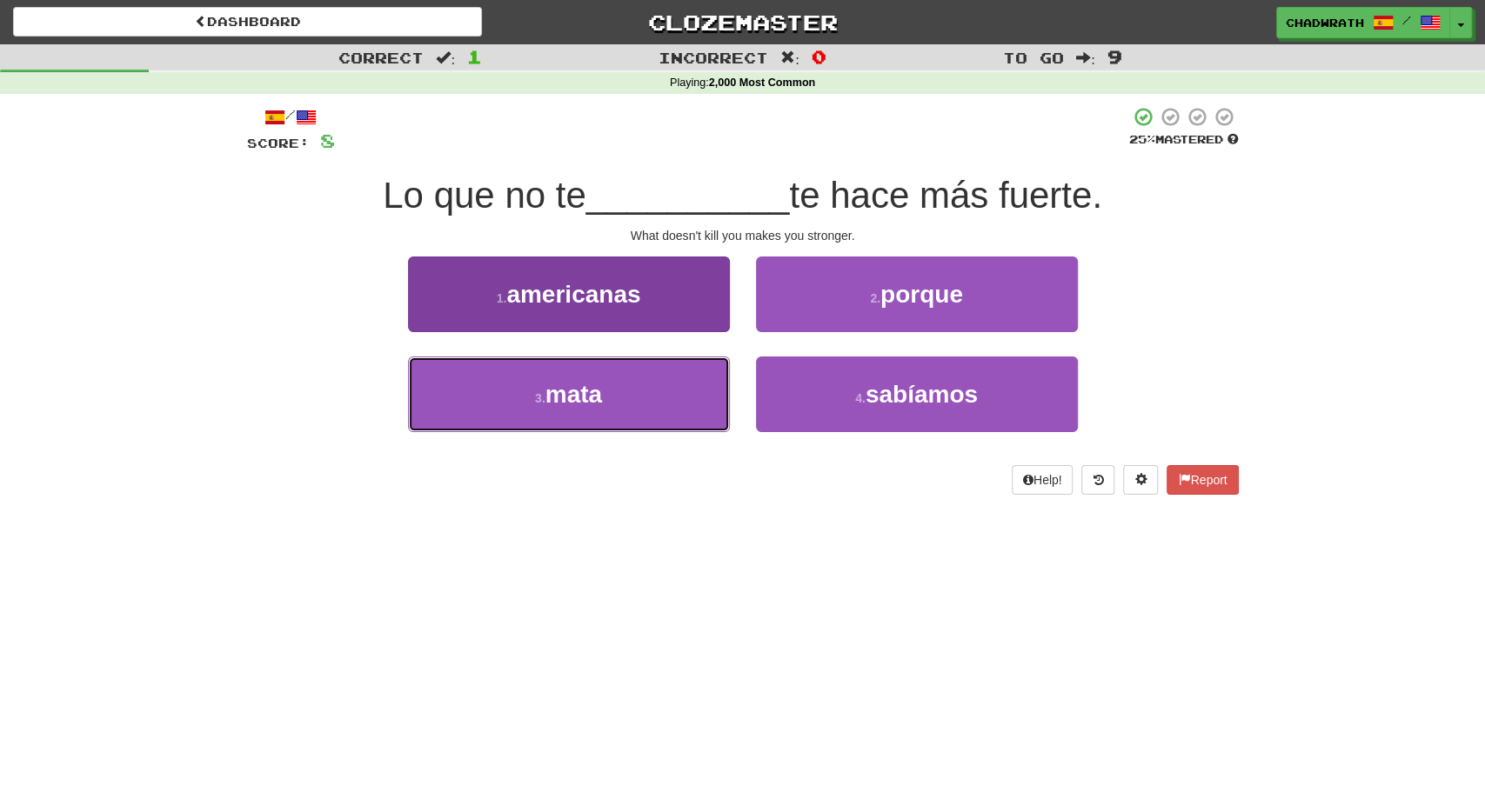
drag, startPoint x: 629, startPoint y: 426, endPoint x: 613, endPoint y: 411, distance: 21.9
click at [629, 425] on button "3 . mata" at bounding box center [569, 394] width 322 height 75
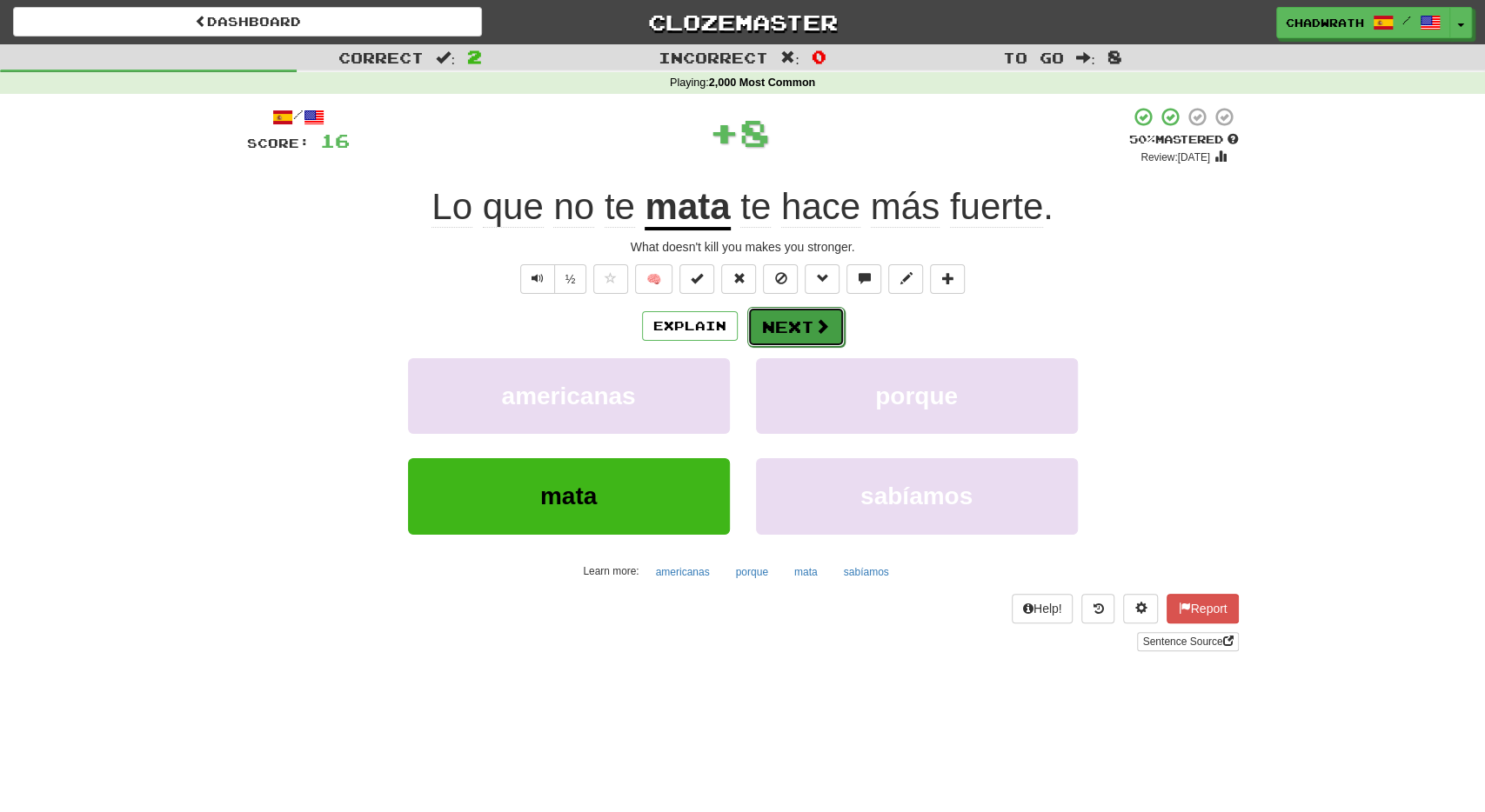
click at [789, 330] on button "Next" at bounding box center [795, 327] width 98 height 40
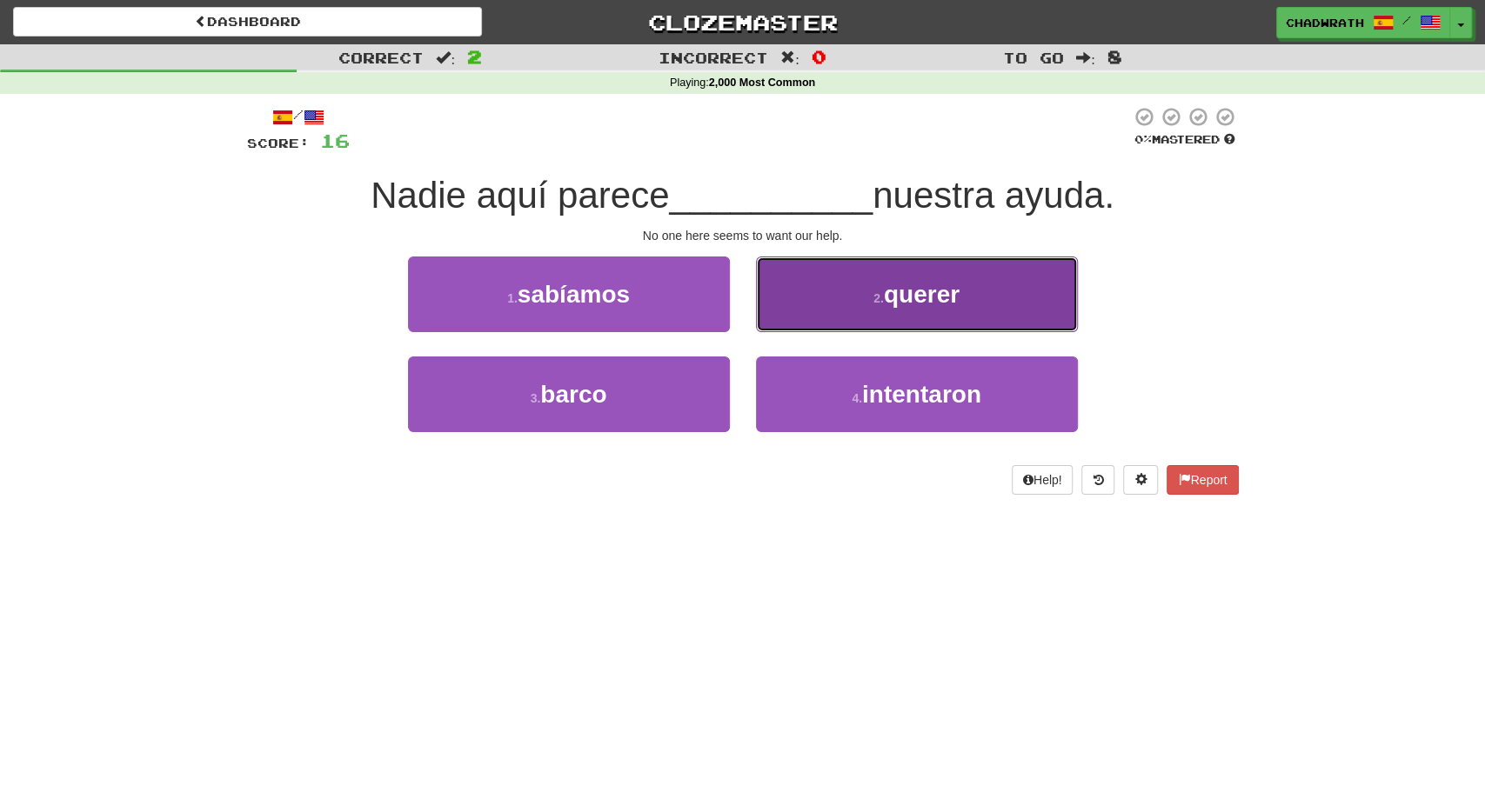
click at [891, 310] on button "2 . querer" at bounding box center [917, 294] width 322 height 75
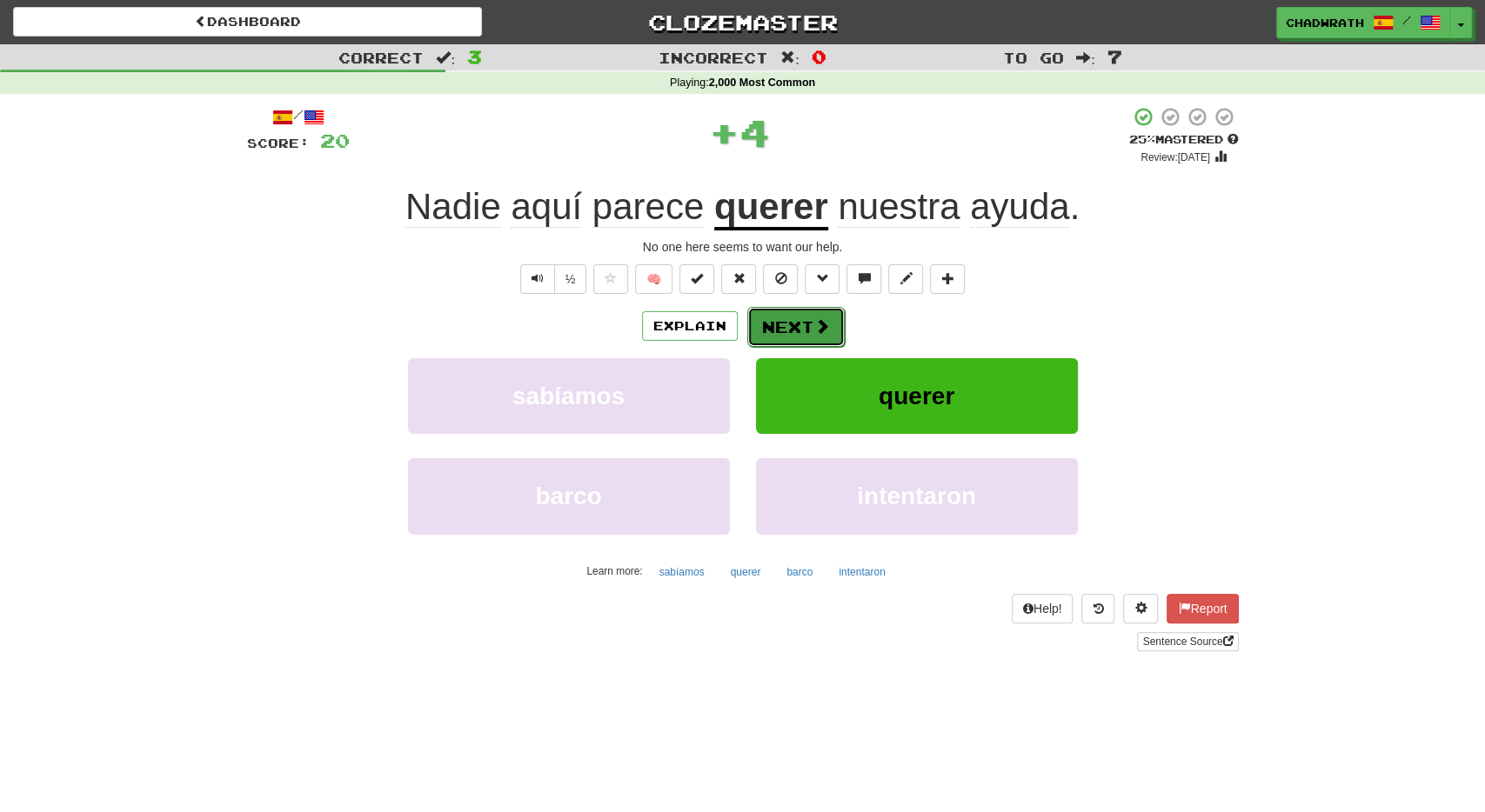
click at [810, 324] on button "Next" at bounding box center [795, 327] width 98 height 40
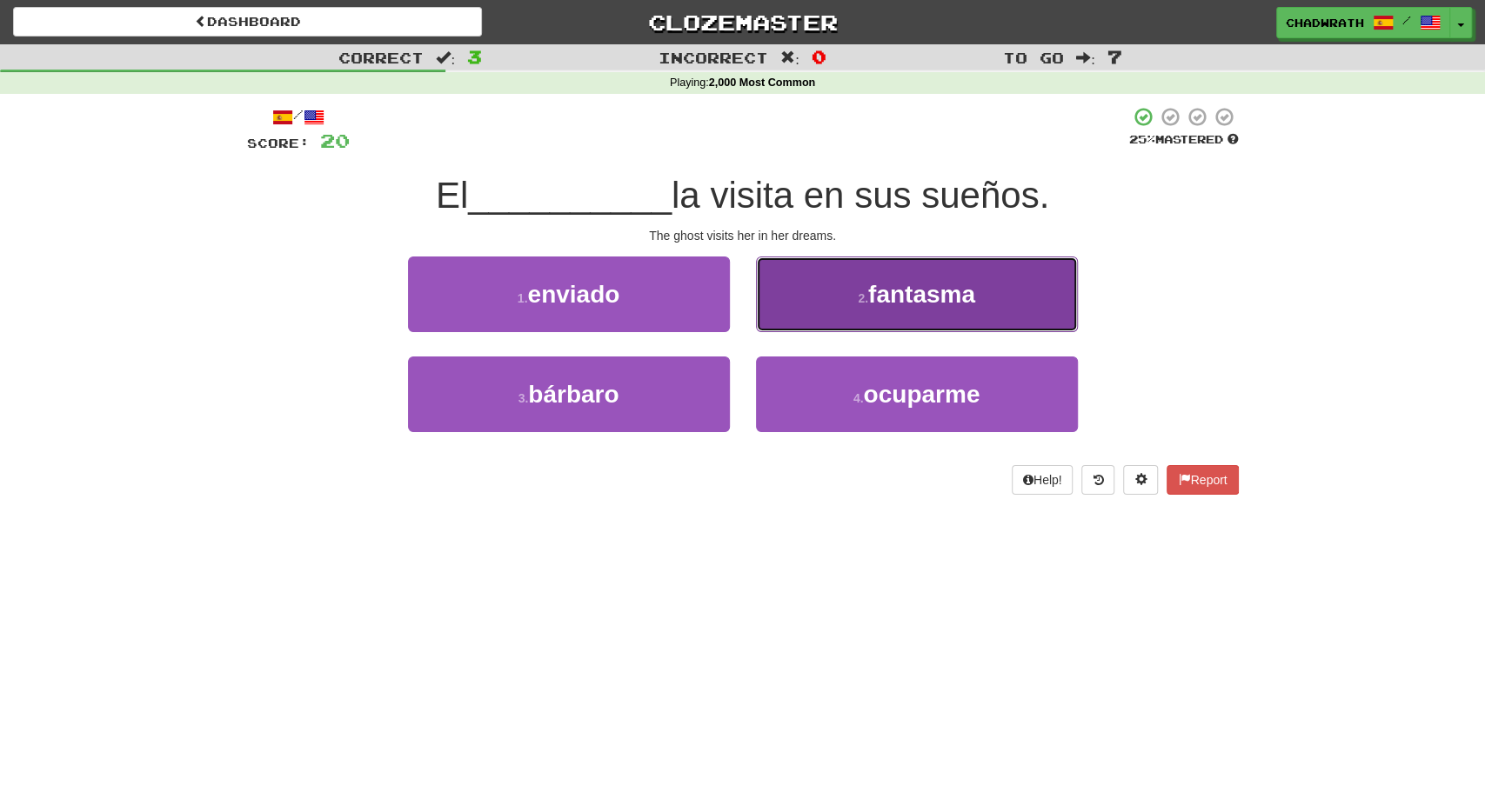
click at [966, 320] on button "2 . fantasma" at bounding box center [917, 294] width 322 height 75
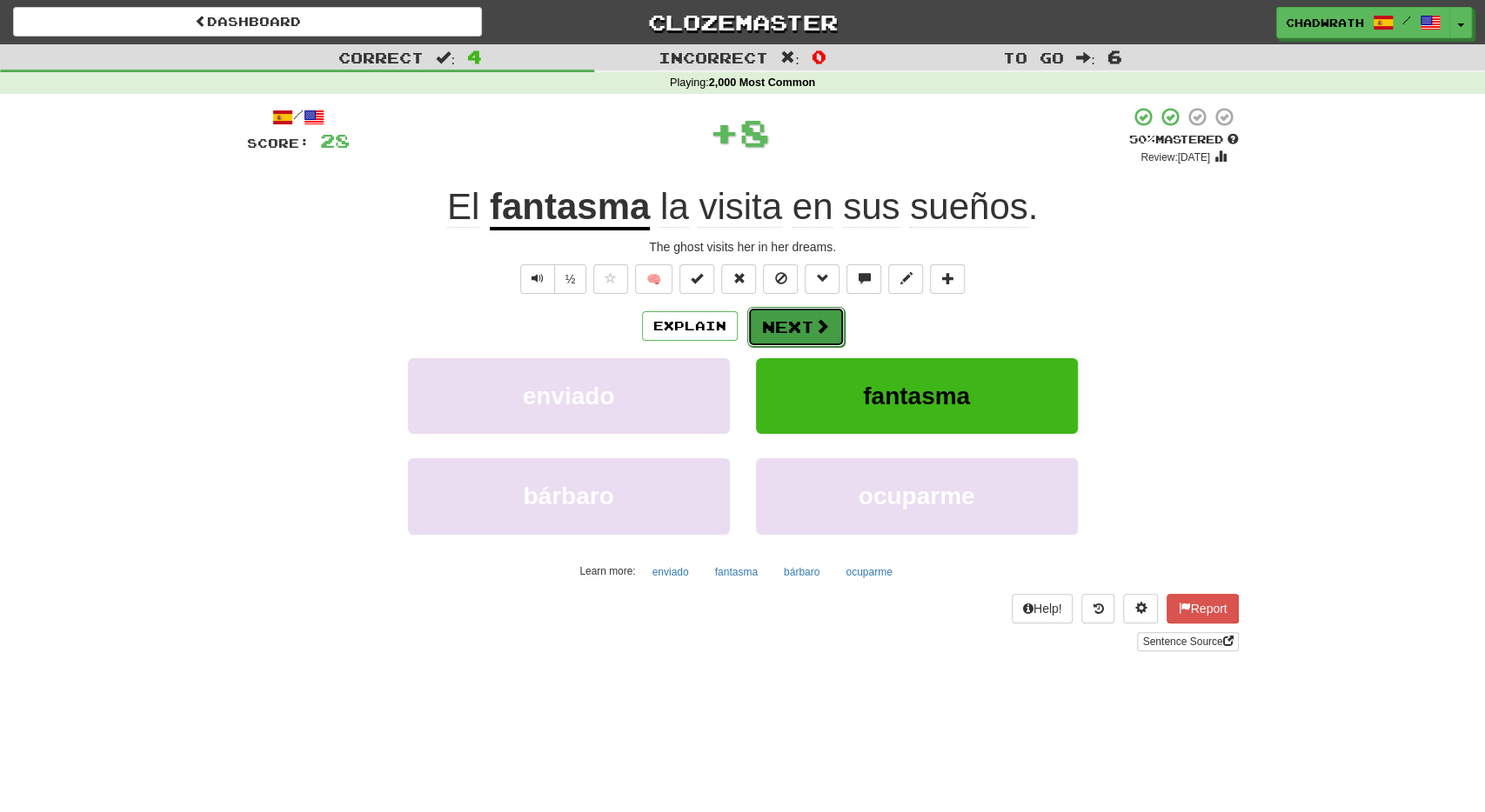
click at [779, 316] on button "Next" at bounding box center [795, 327] width 98 height 40
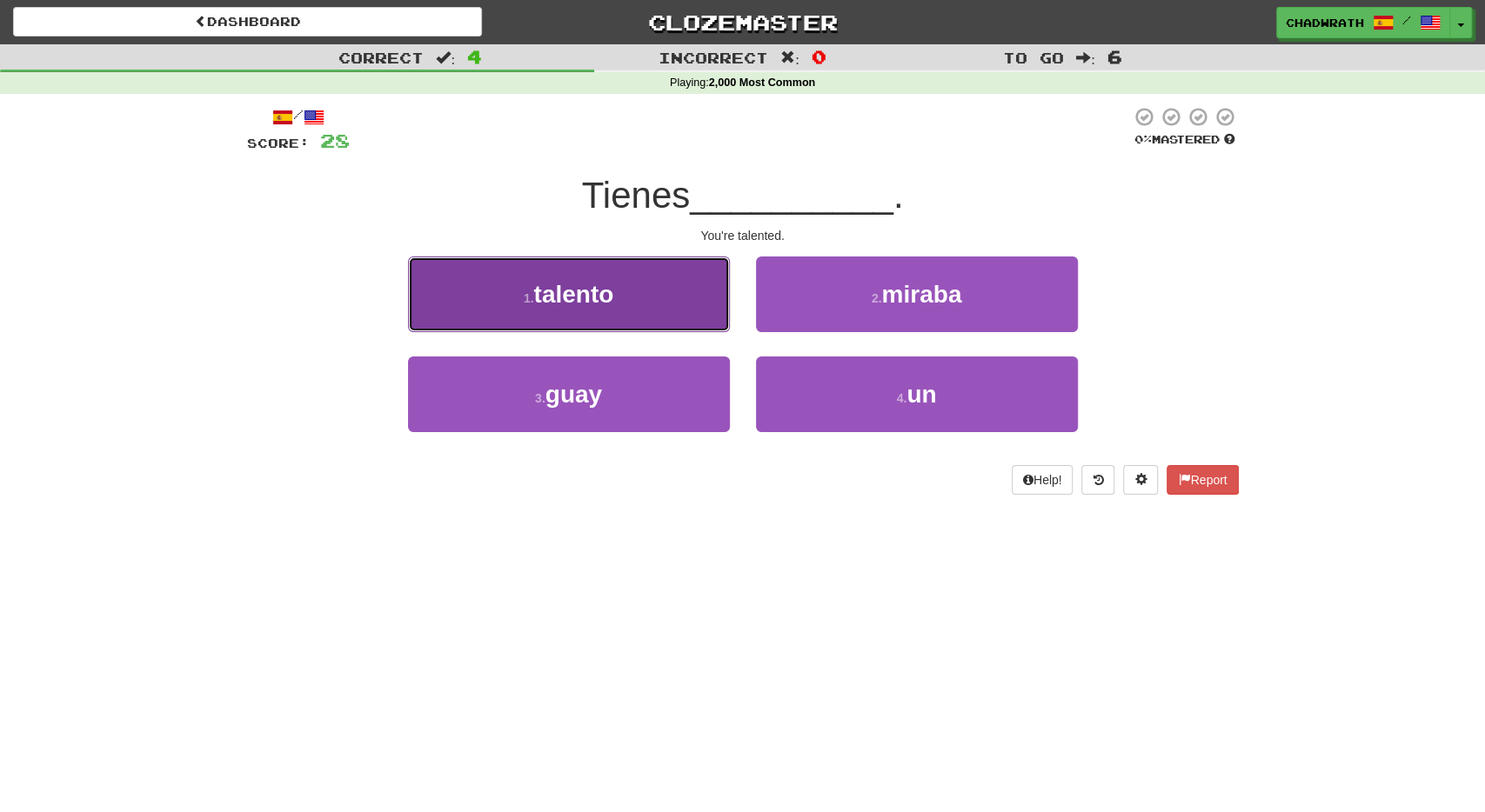
click at [546, 282] on span "talento" at bounding box center [573, 294] width 80 height 27
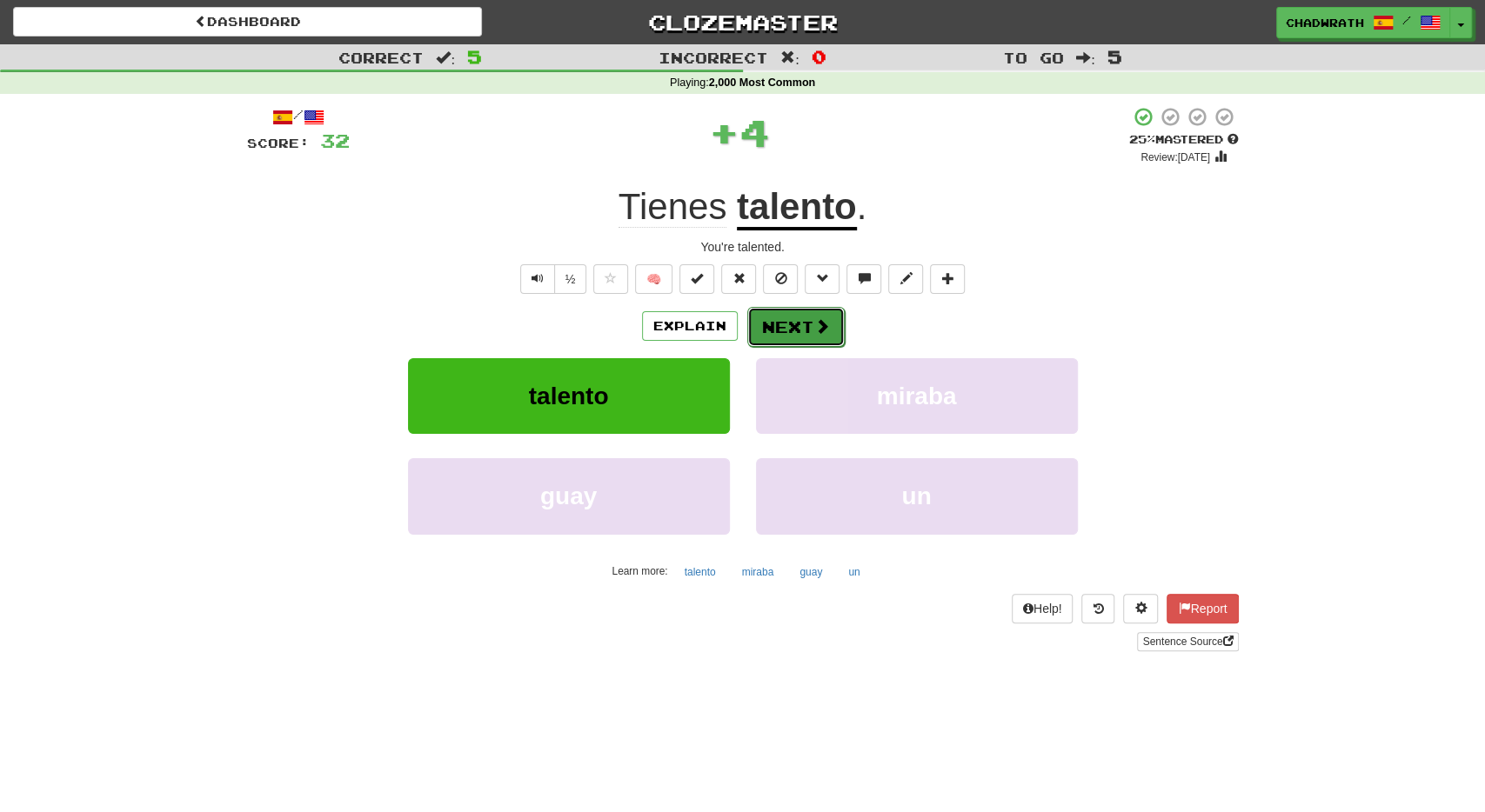
click at [805, 326] on button "Next" at bounding box center [795, 327] width 98 height 40
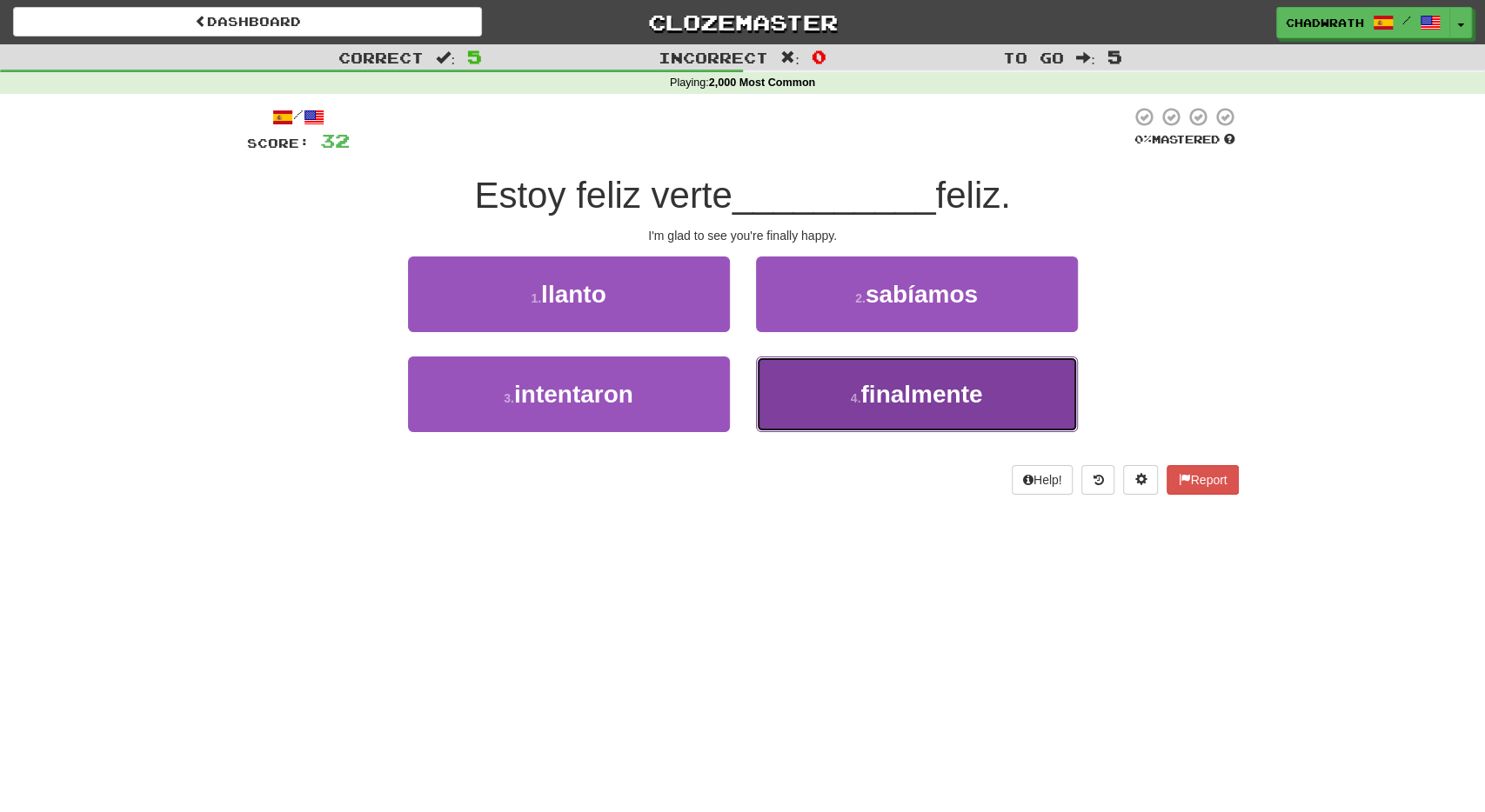
click at [942, 393] on span "finalmente" at bounding box center [921, 394] width 122 height 27
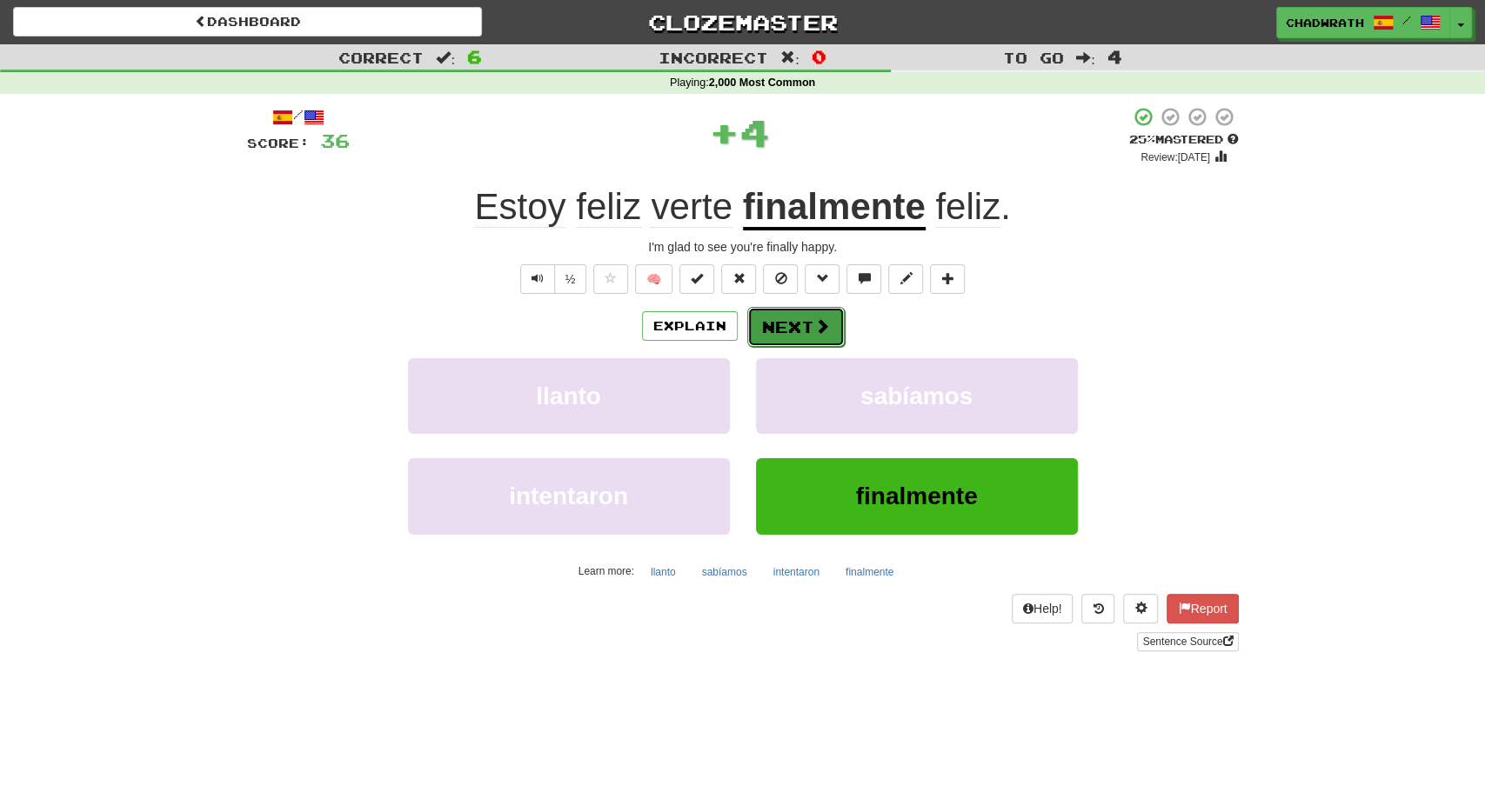
click at [805, 334] on button "Next" at bounding box center [795, 327] width 98 height 40
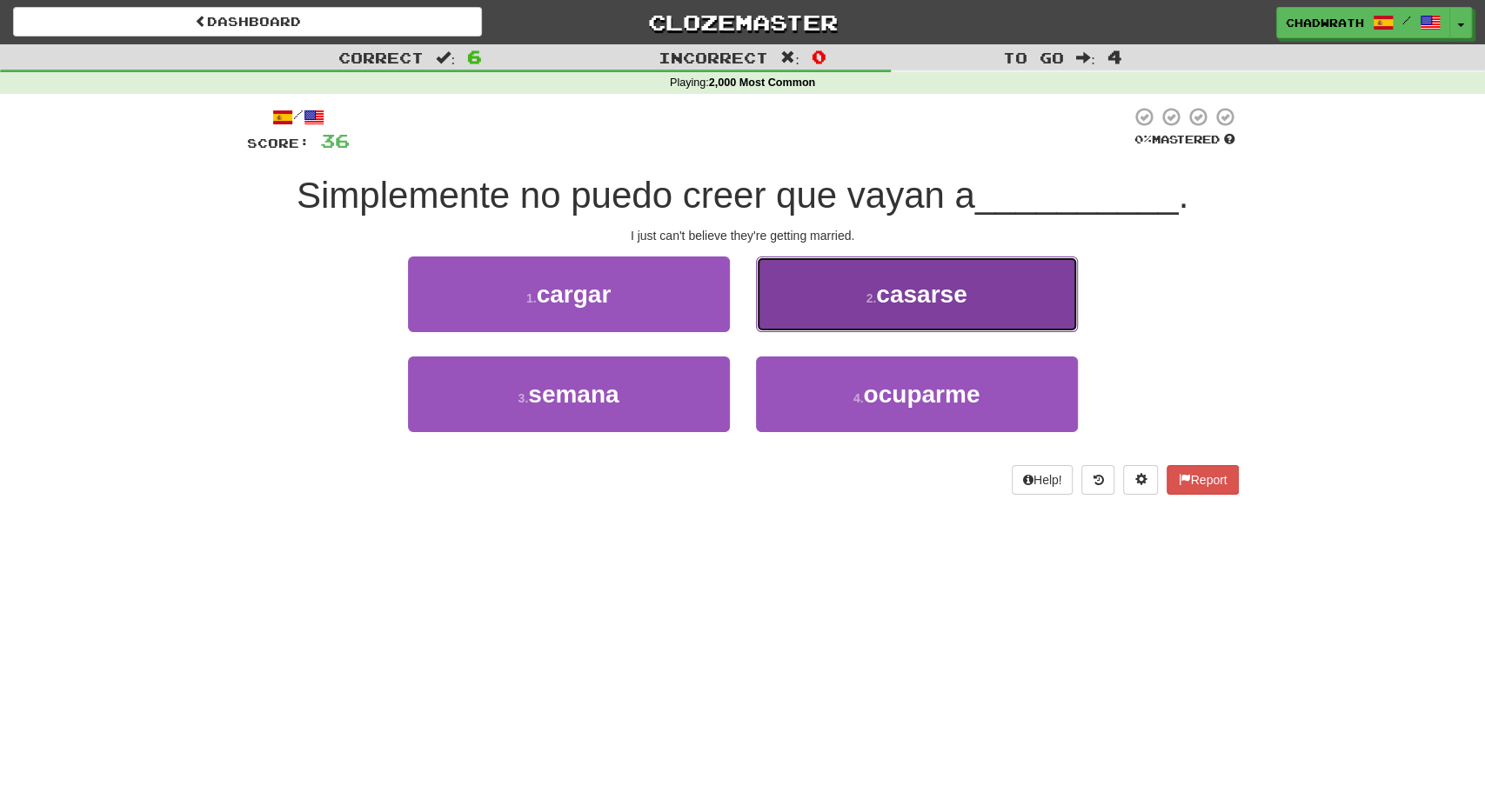
click at [954, 307] on span "casarse" at bounding box center [921, 294] width 90 height 27
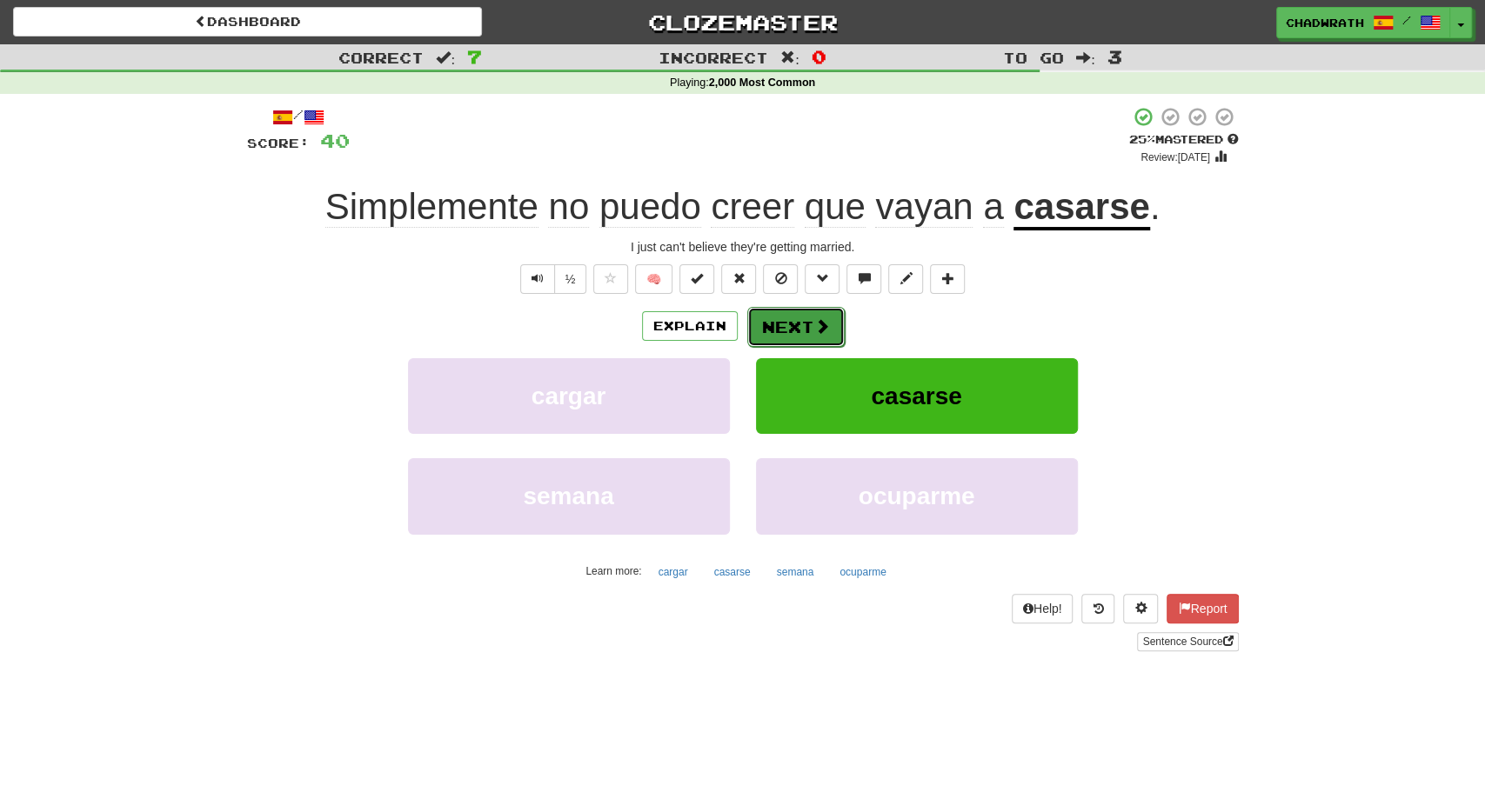
click at [783, 321] on button "Next" at bounding box center [795, 327] width 98 height 40
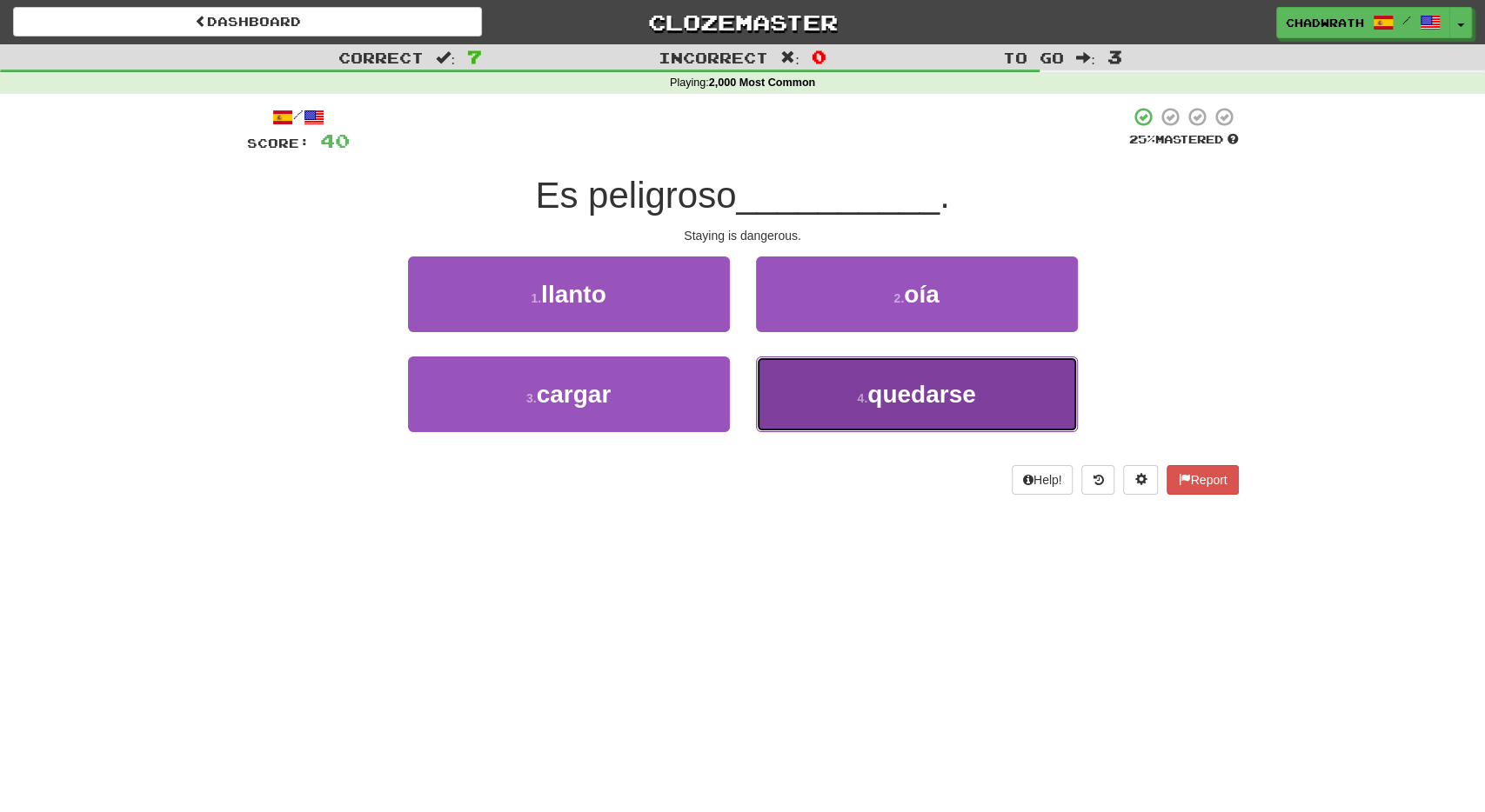
click at [902, 382] on span "quedarse" at bounding box center [921, 394] width 109 height 27
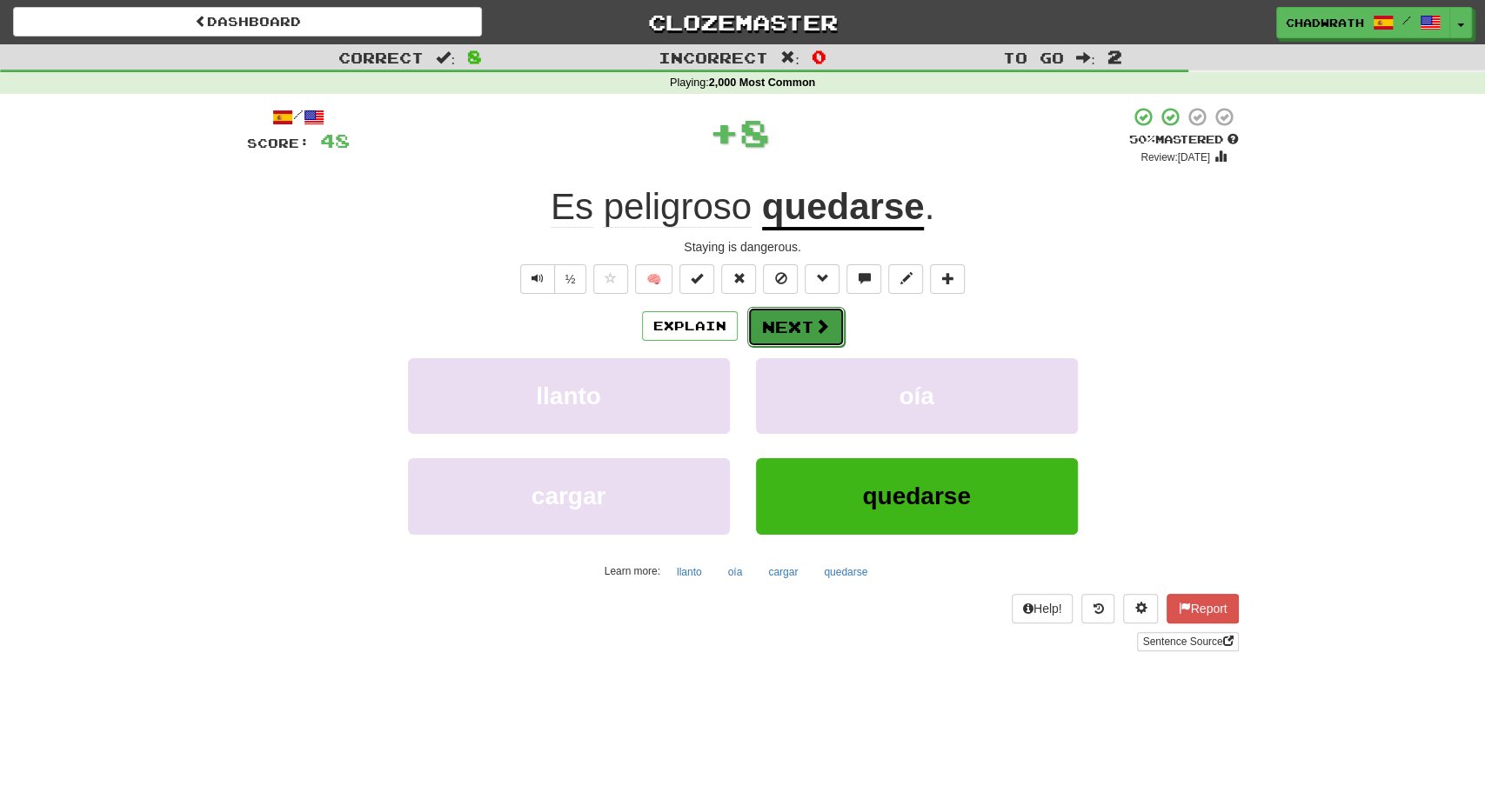
click at [804, 334] on button "Next" at bounding box center [795, 327] width 98 height 40
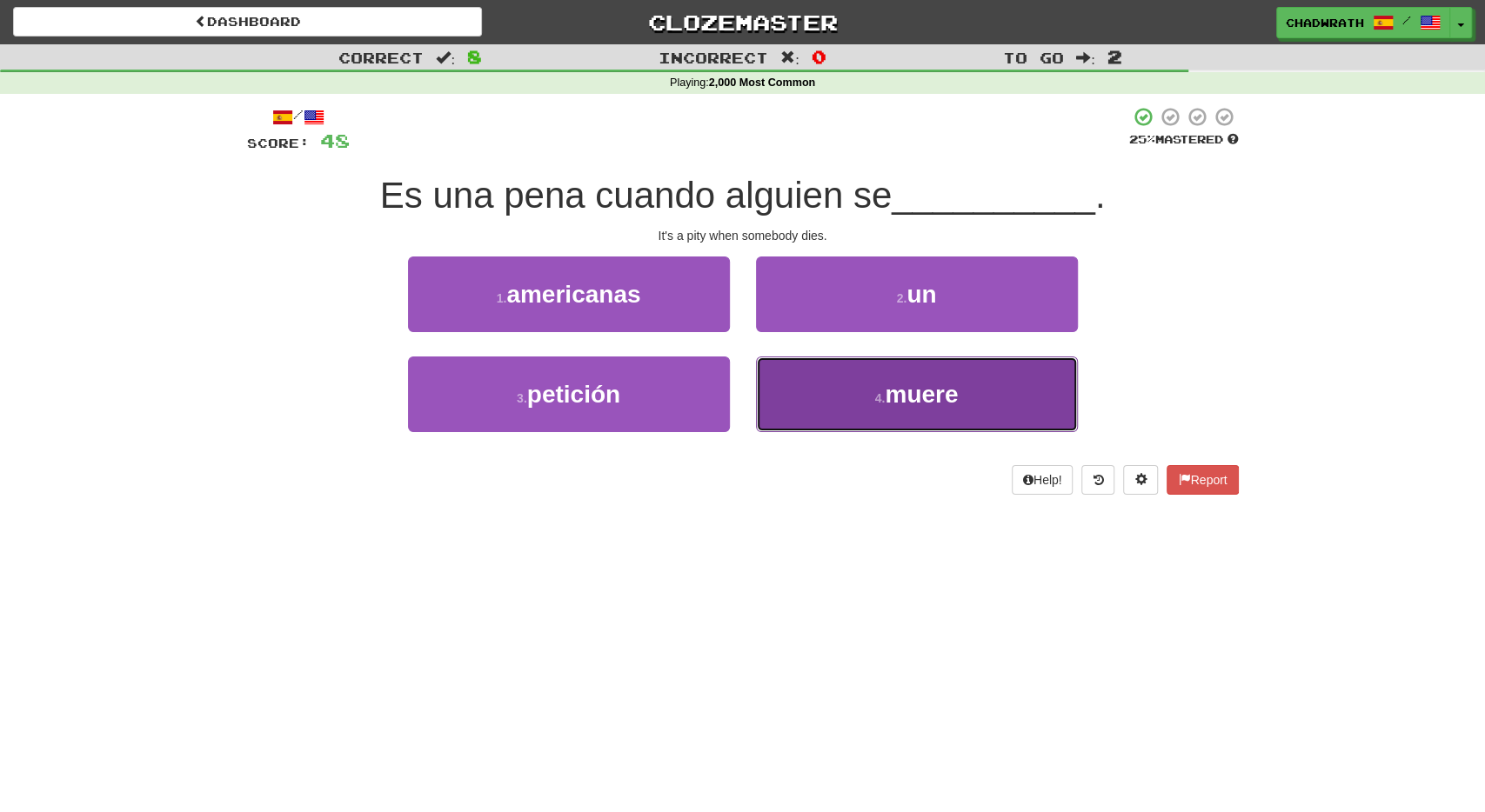
click at [881, 389] on button "4 . muere" at bounding box center [917, 394] width 322 height 75
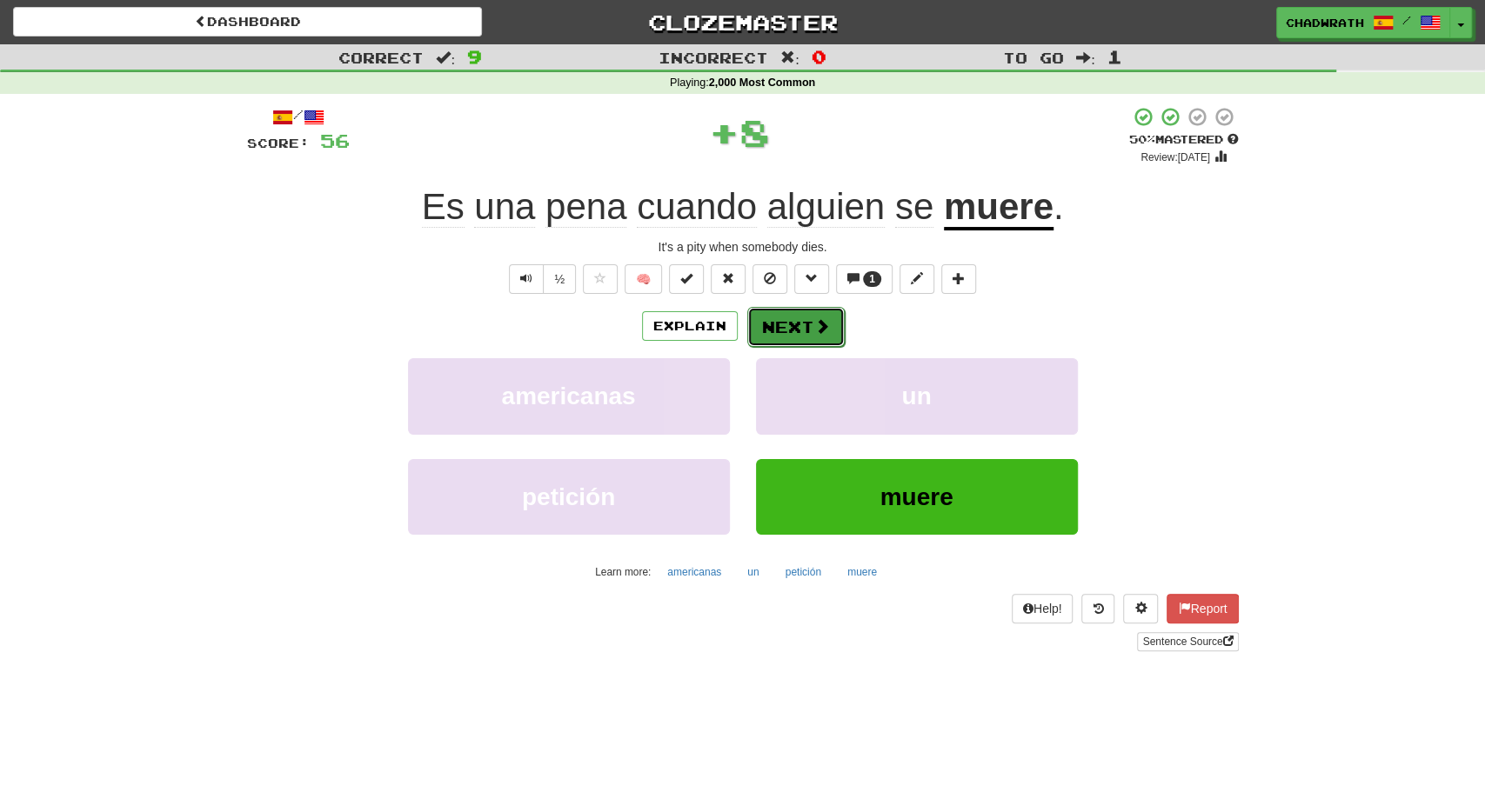
click at [798, 329] on button "Next" at bounding box center [795, 327] width 98 height 40
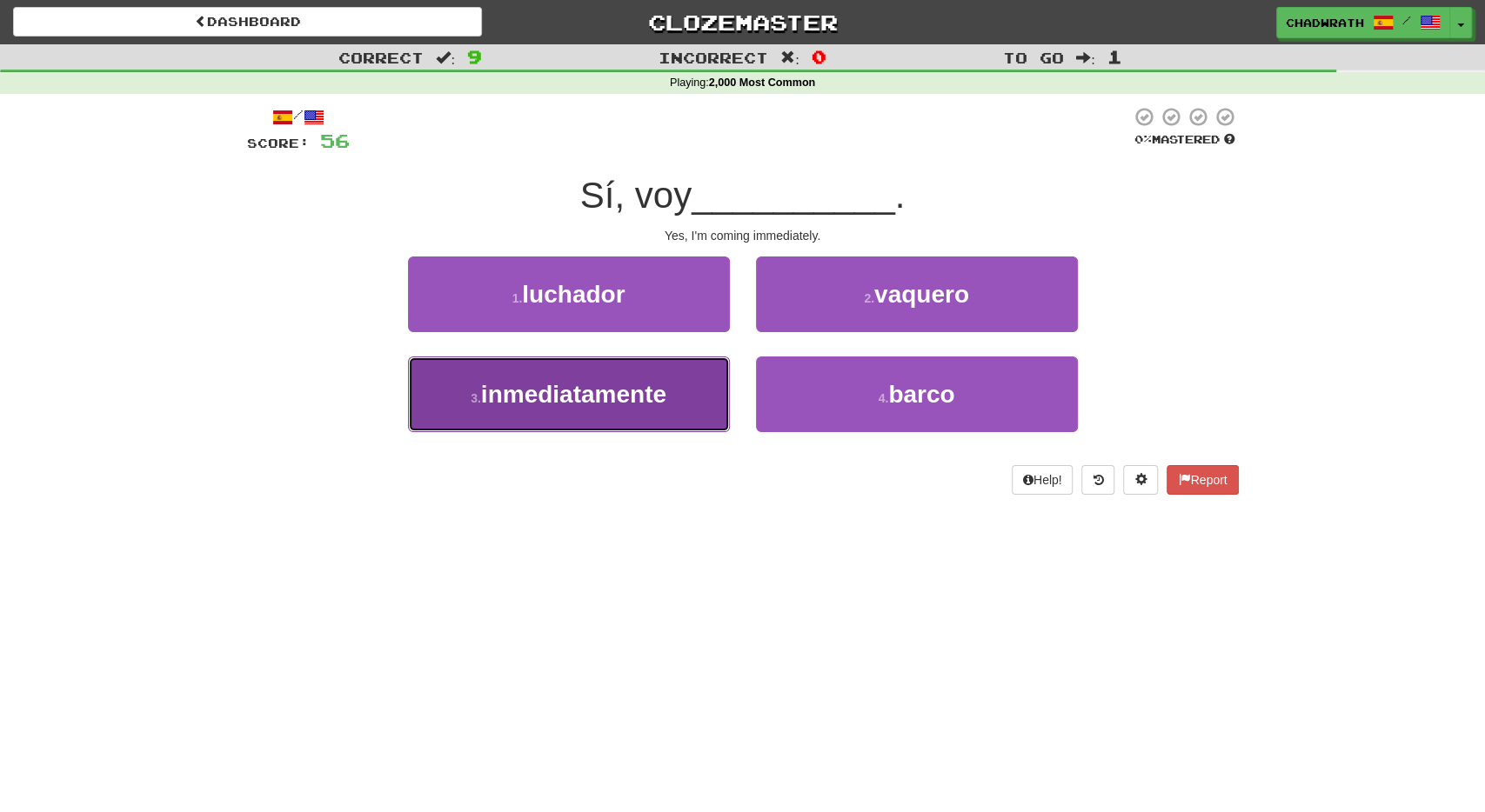
click at [634, 389] on span "inmediatamente" at bounding box center [573, 394] width 185 height 27
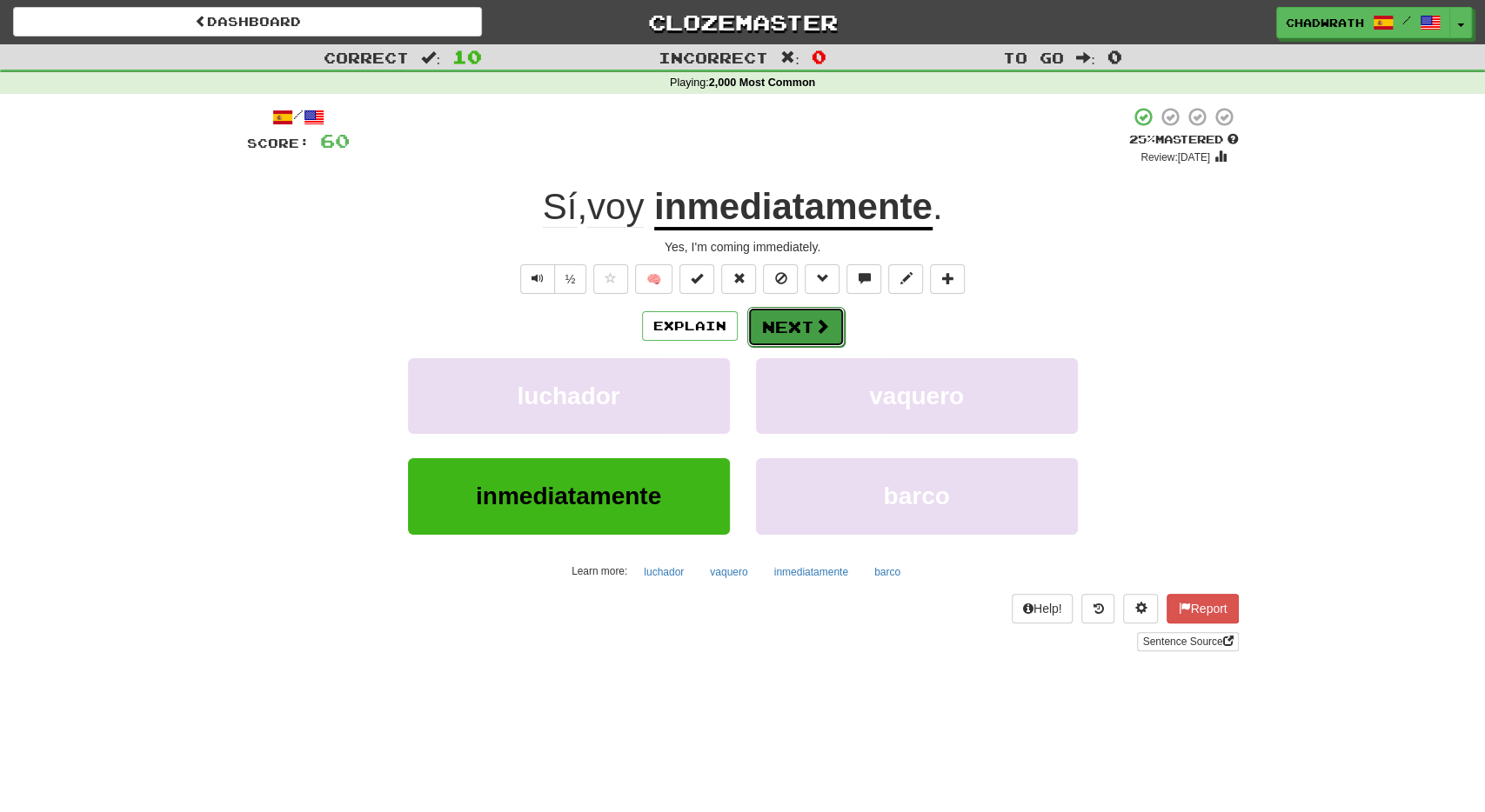
click at [821, 328] on span at bounding box center [821, 326] width 16 height 16
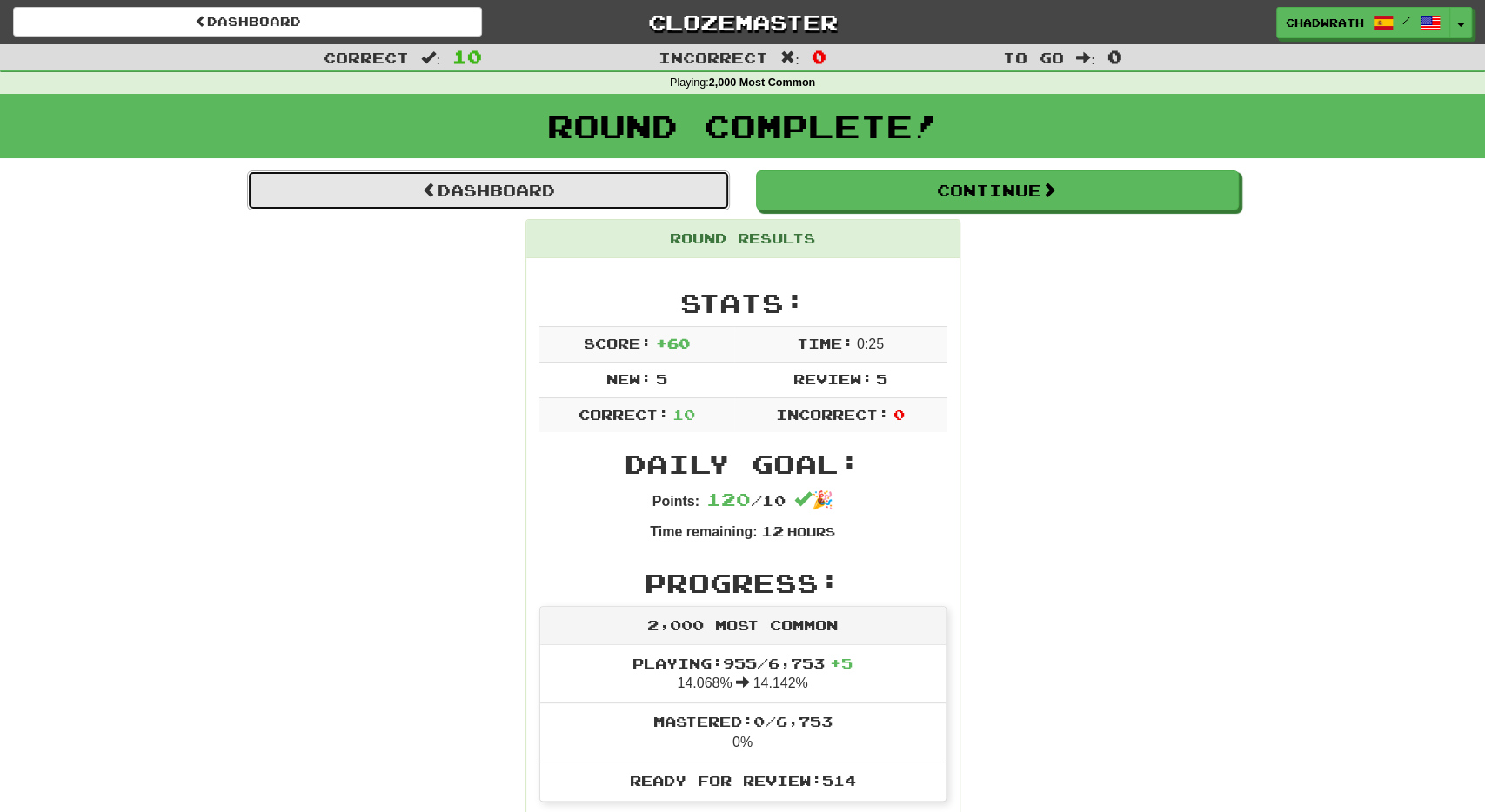
click at [572, 190] on link "Dashboard" at bounding box center [489, 190] width 483 height 40
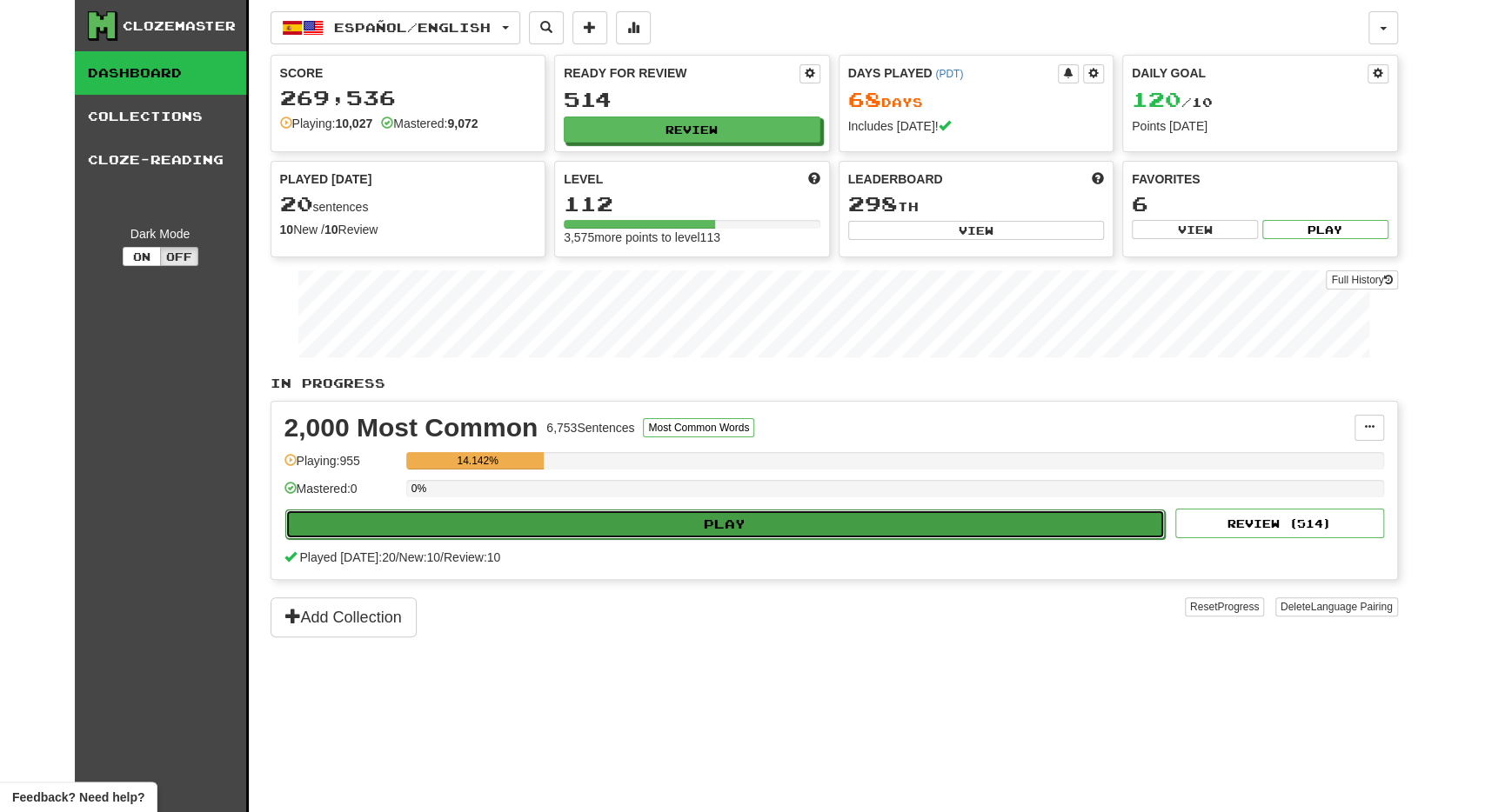
click at [600, 517] on button "Play" at bounding box center [726, 525] width 881 height 30
select select "**"
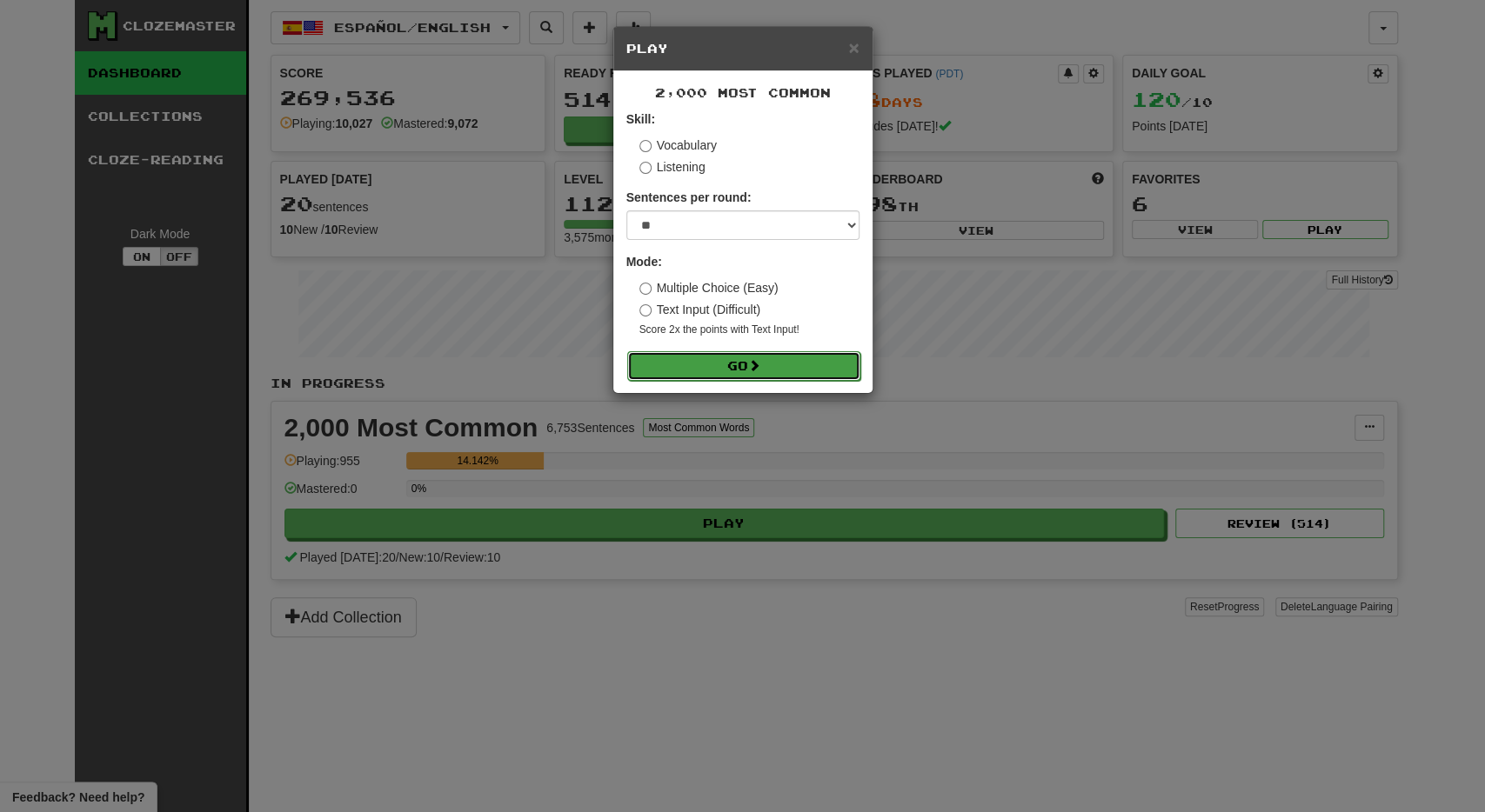
click at [772, 361] on button "Go" at bounding box center [743, 366] width 233 height 30
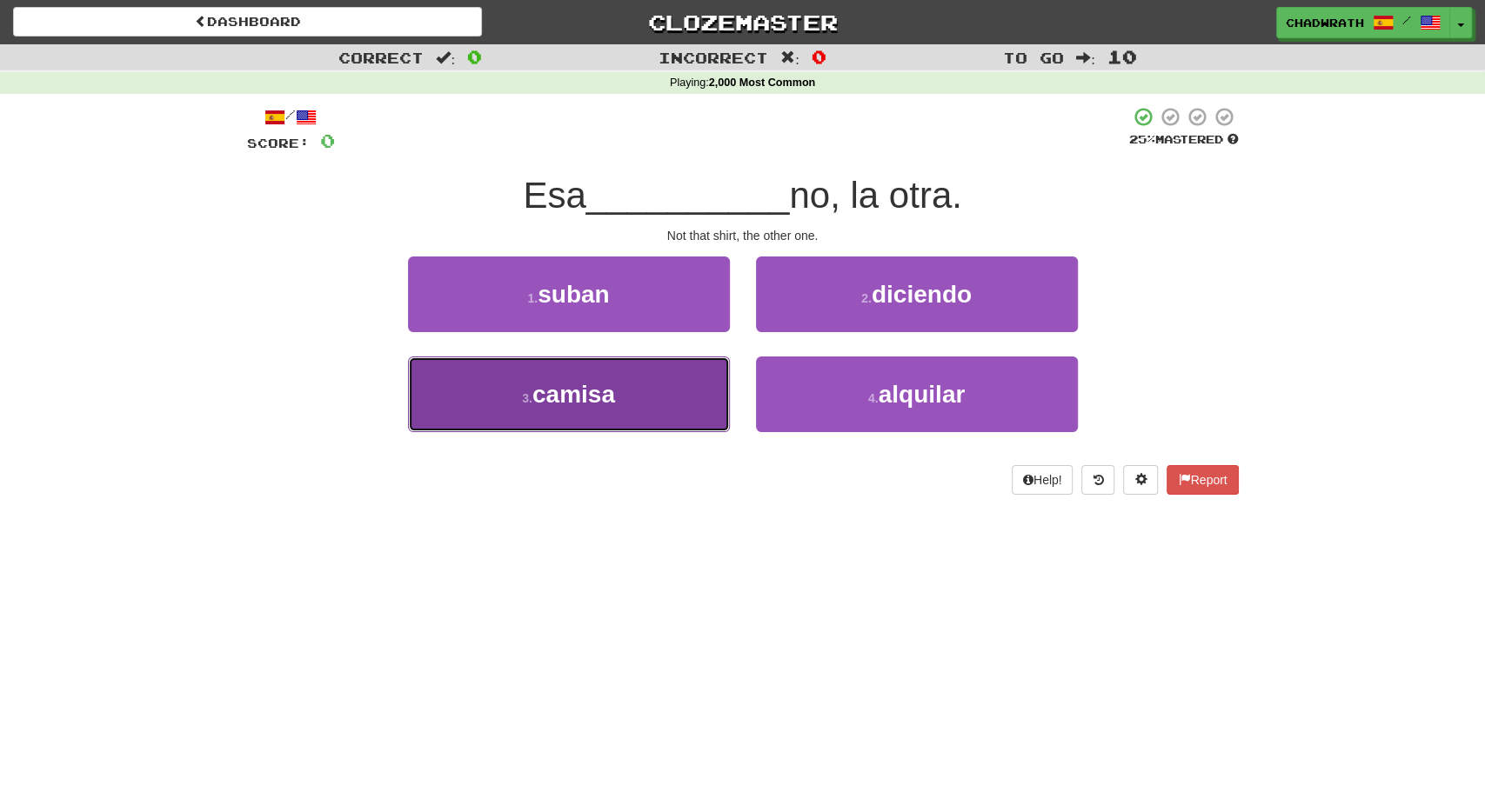
click at [579, 405] on span "camisa" at bounding box center [573, 394] width 83 height 27
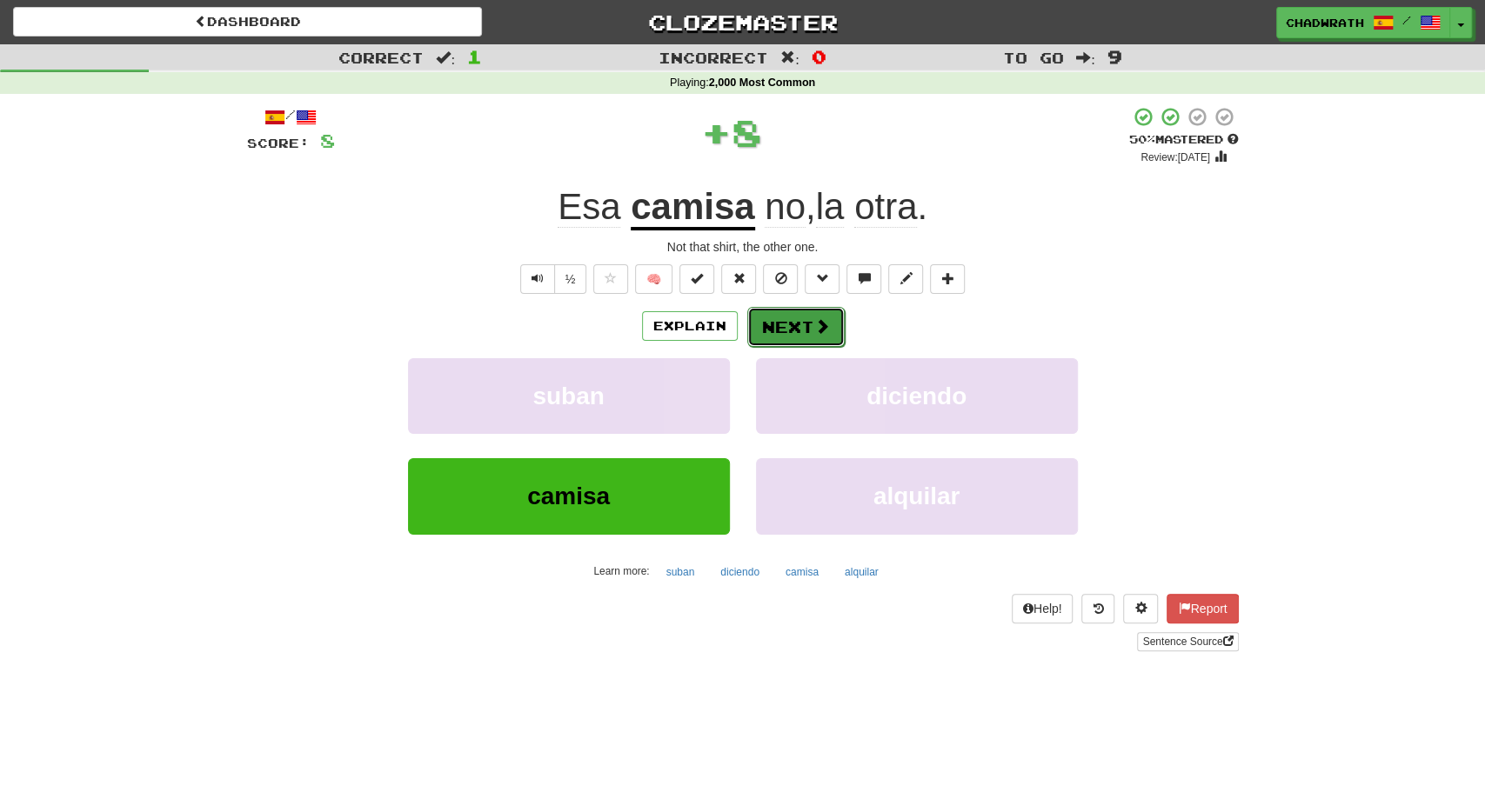
click at [808, 310] on button "Next" at bounding box center [795, 327] width 98 height 40
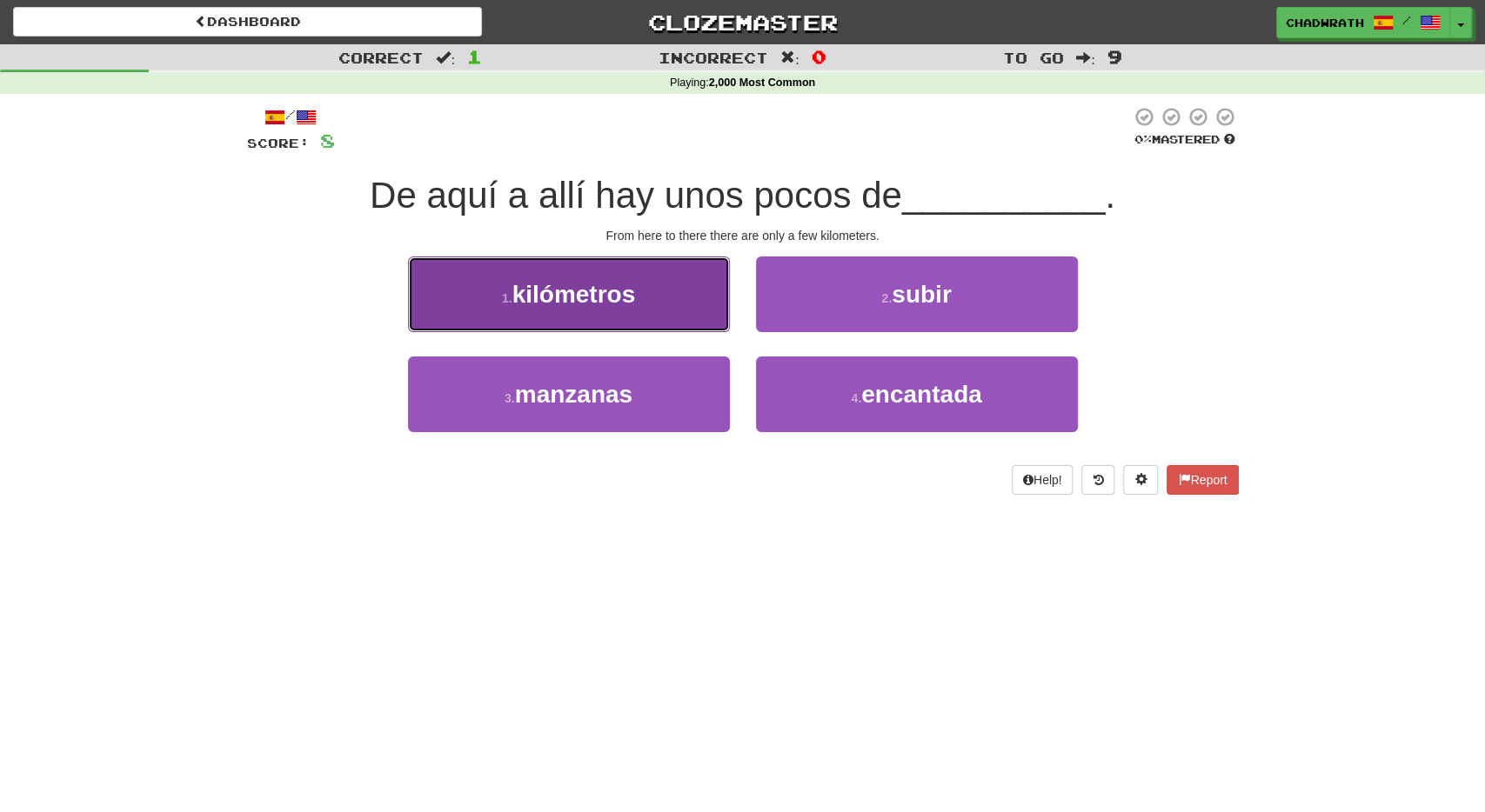
click at [575, 294] on span "kilómetros" at bounding box center [573, 294] width 124 height 27
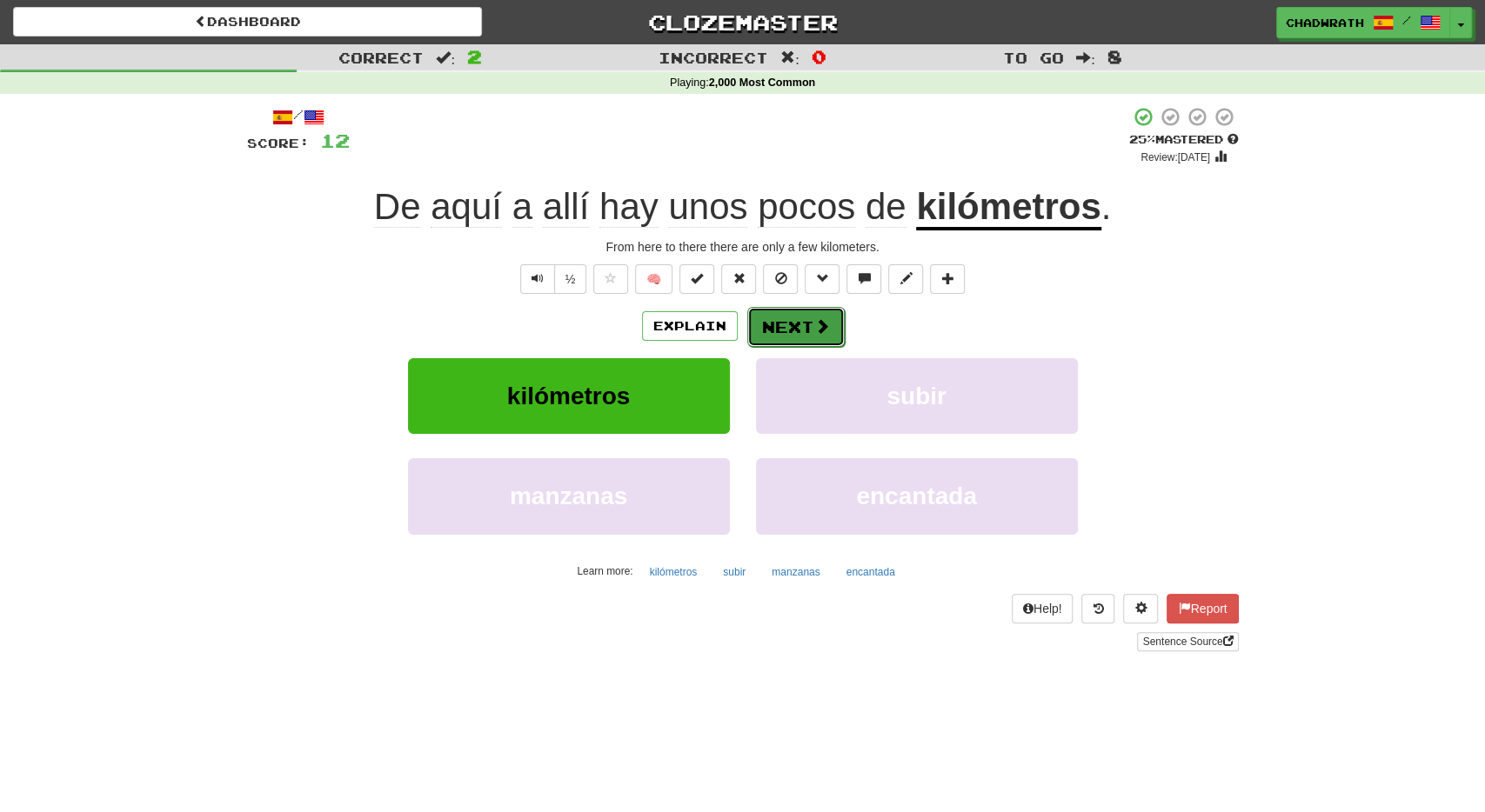
click at [800, 322] on button "Next" at bounding box center [795, 327] width 98 height 40
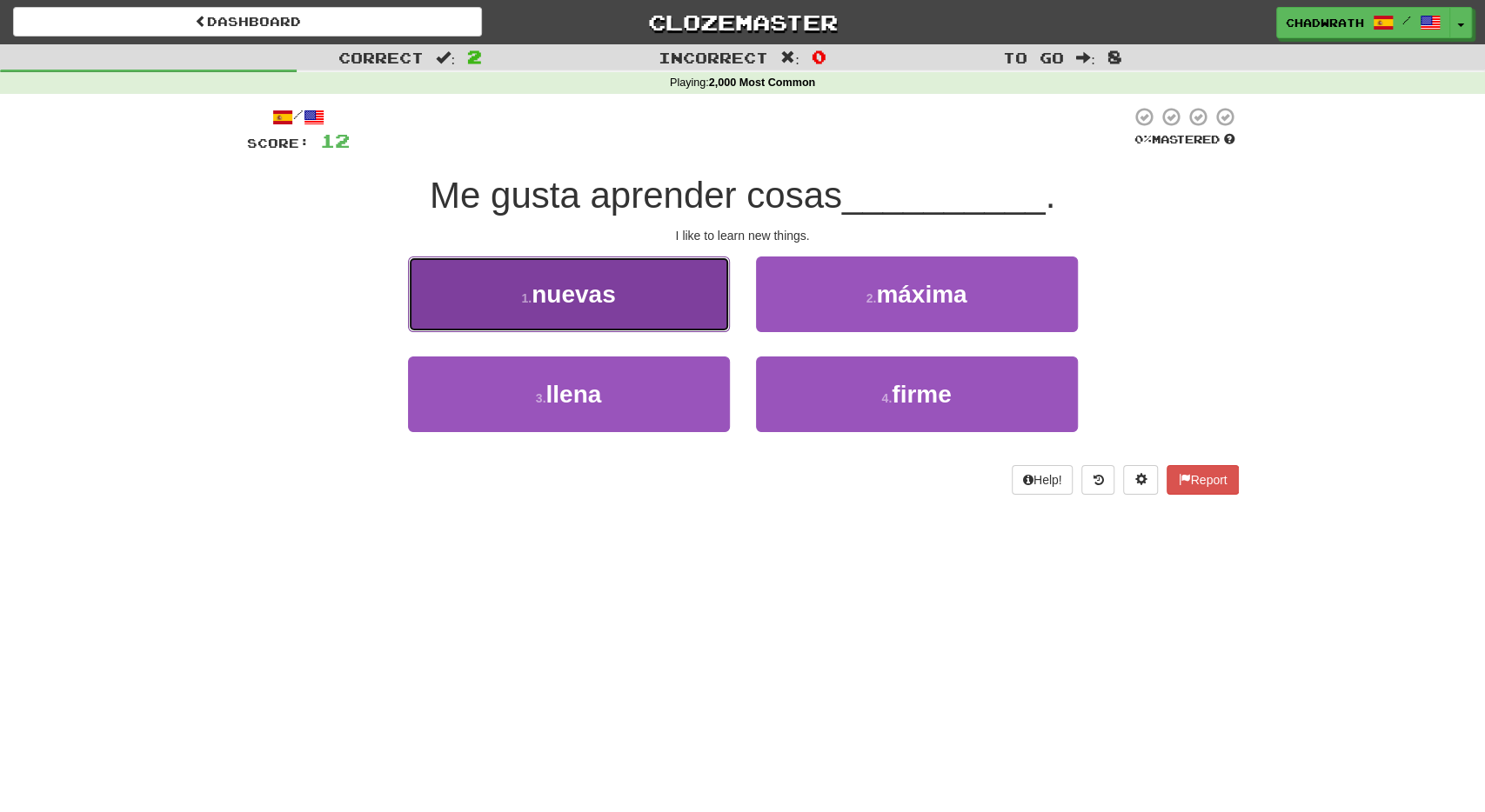
click at [532, 326] on button "1 . nuevas" at bounding box center [569, 294] width 322 height 75
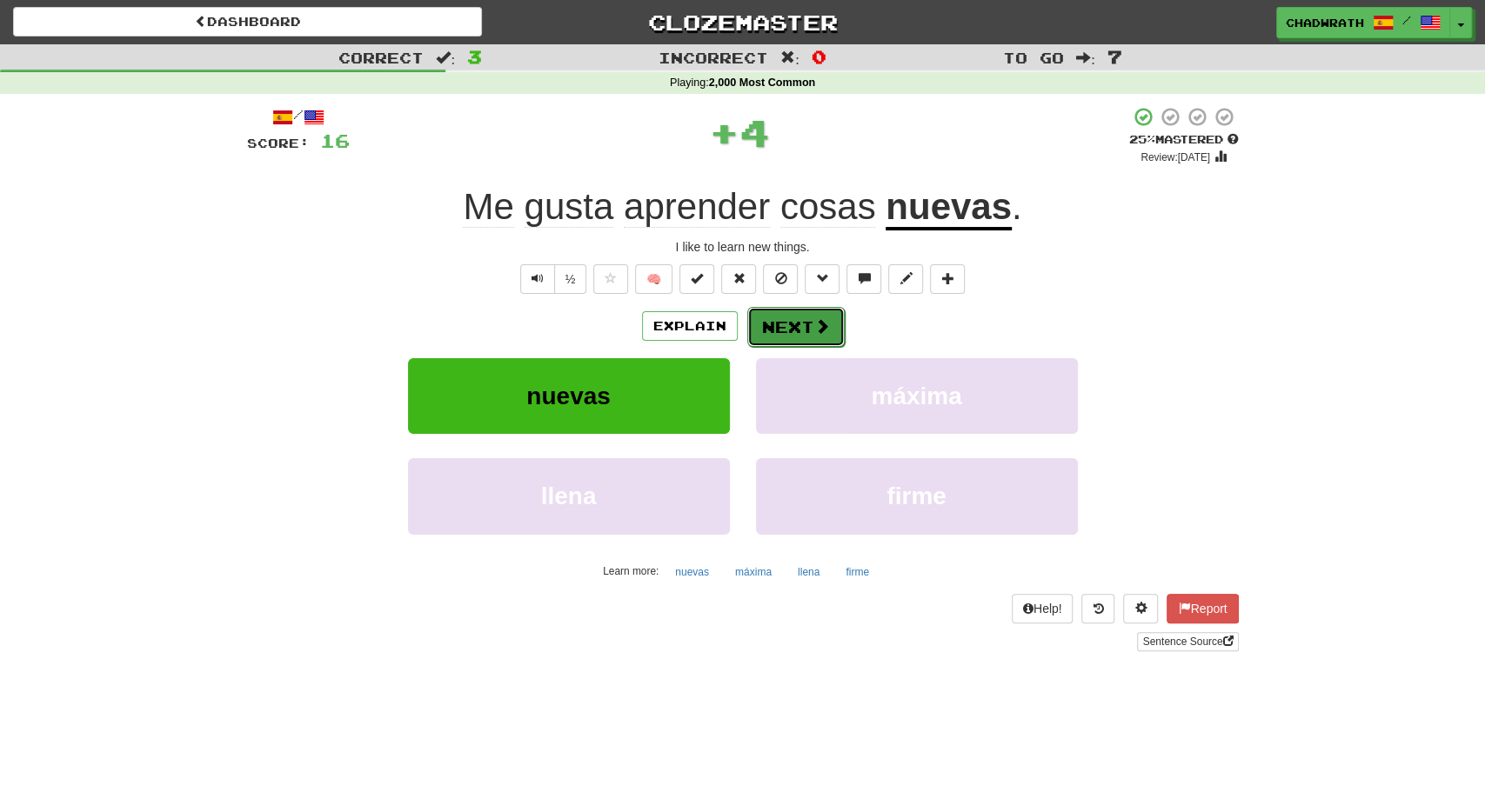
click at [817, 311] on button "Next" at bounding box center [795, 327] width 98 height 40
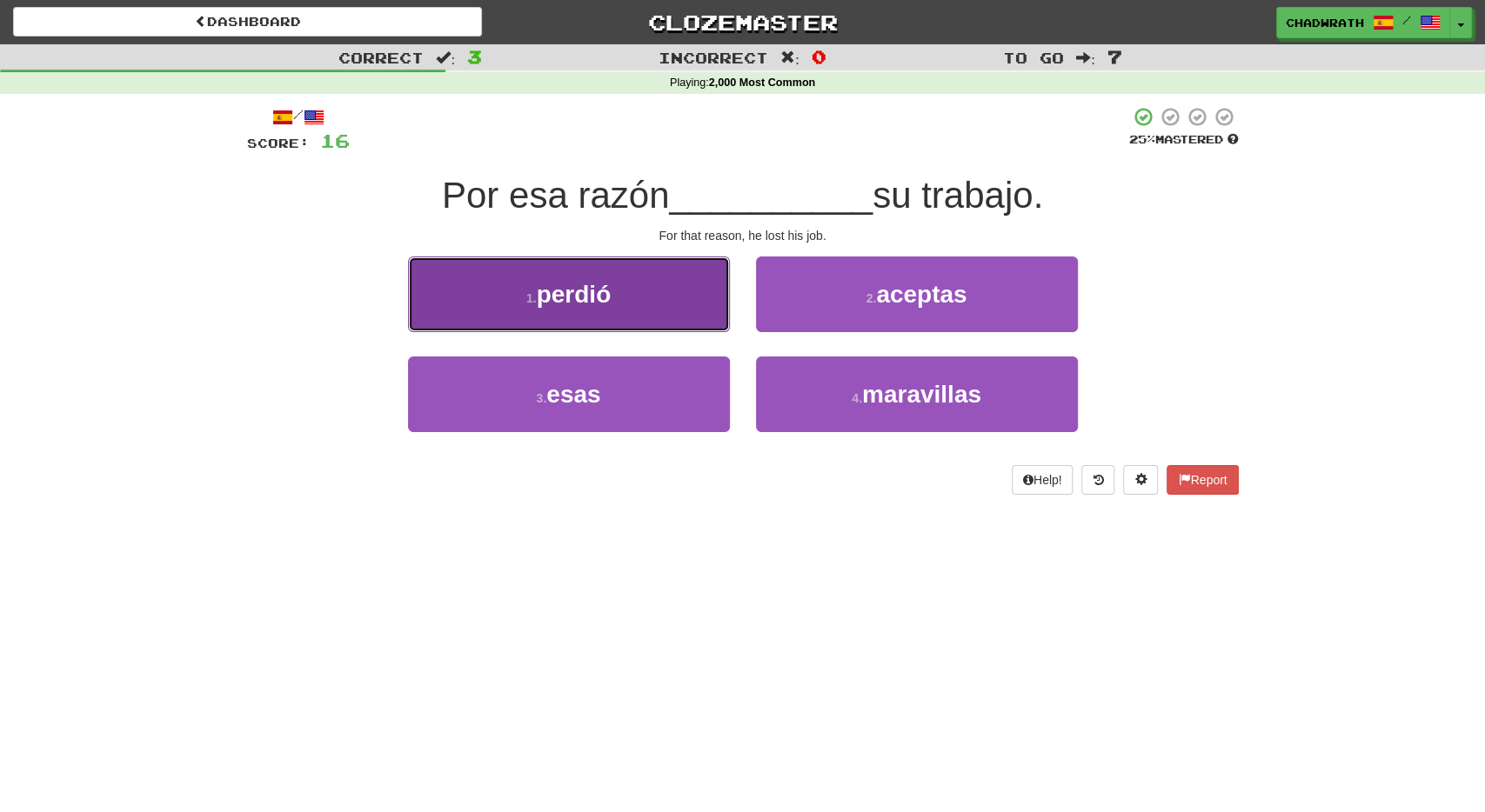
click at [585, 284] on span "perdió" at bounding box center [574, 294] width 75 height 27
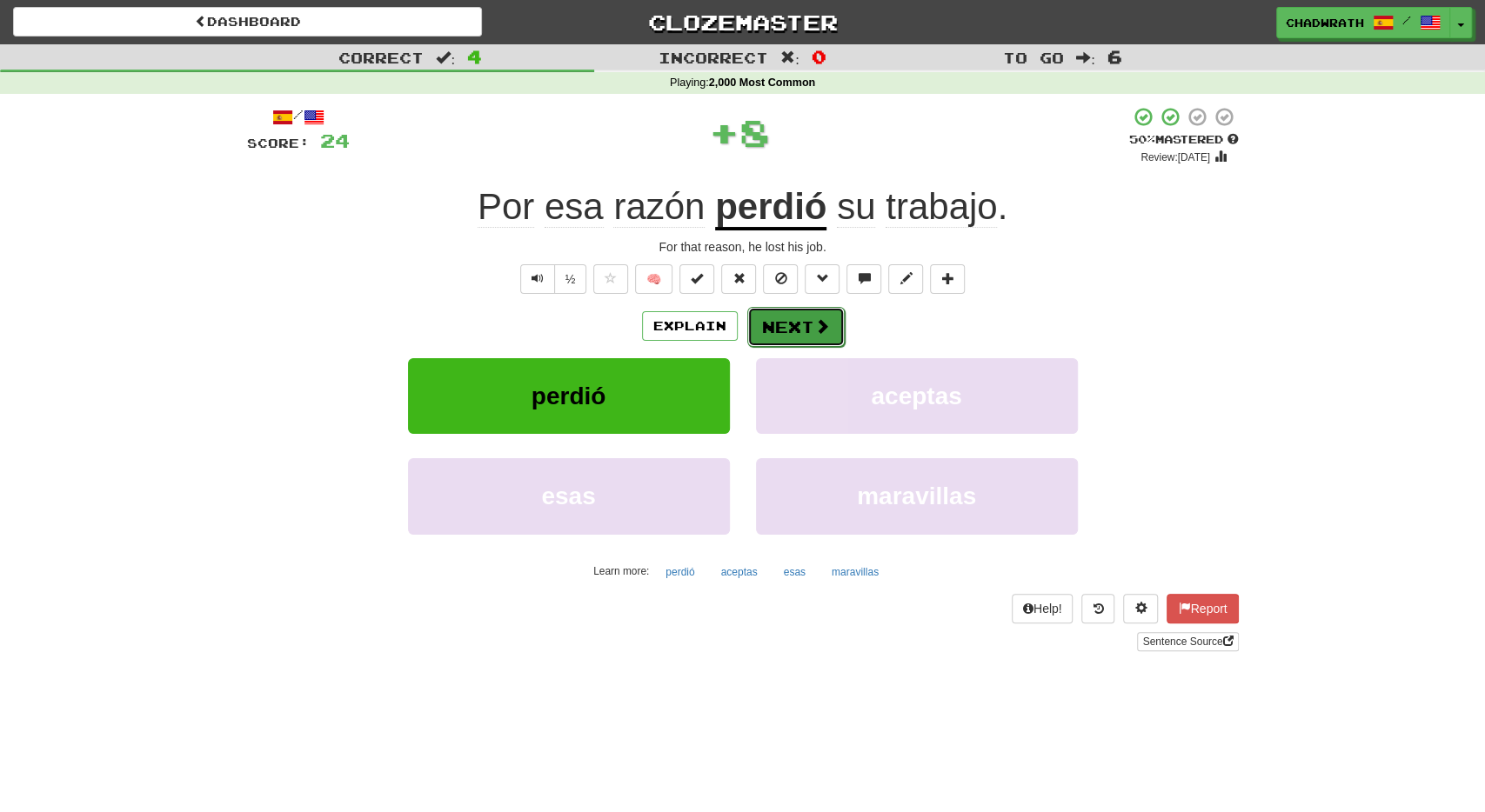
click at [764, 318] on button "Next" at bounding box center [795, 327] width 98 height 40
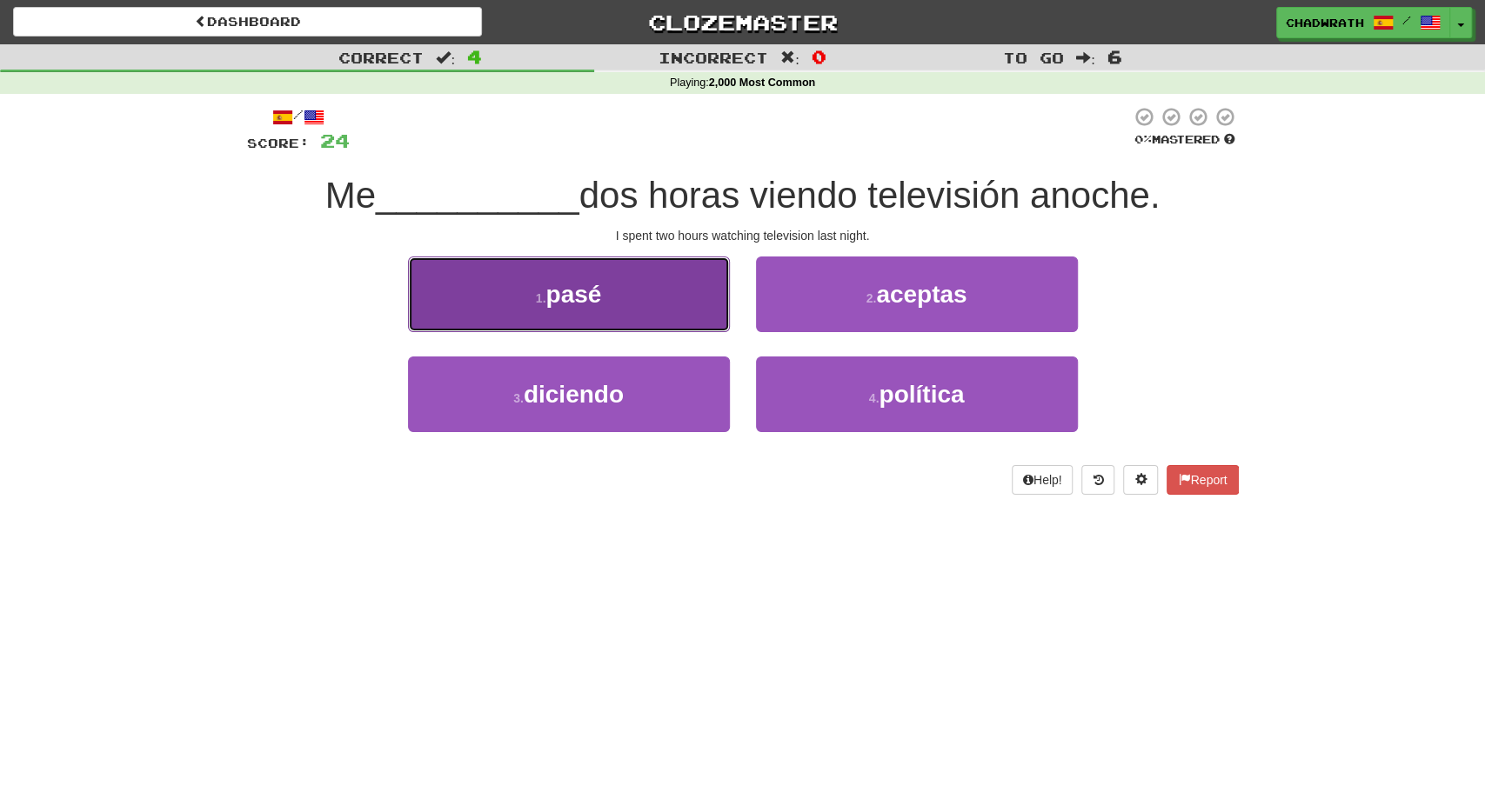
click at [563, 304] on span "pasé" at bounding box center [573, 294] width 56 height 27
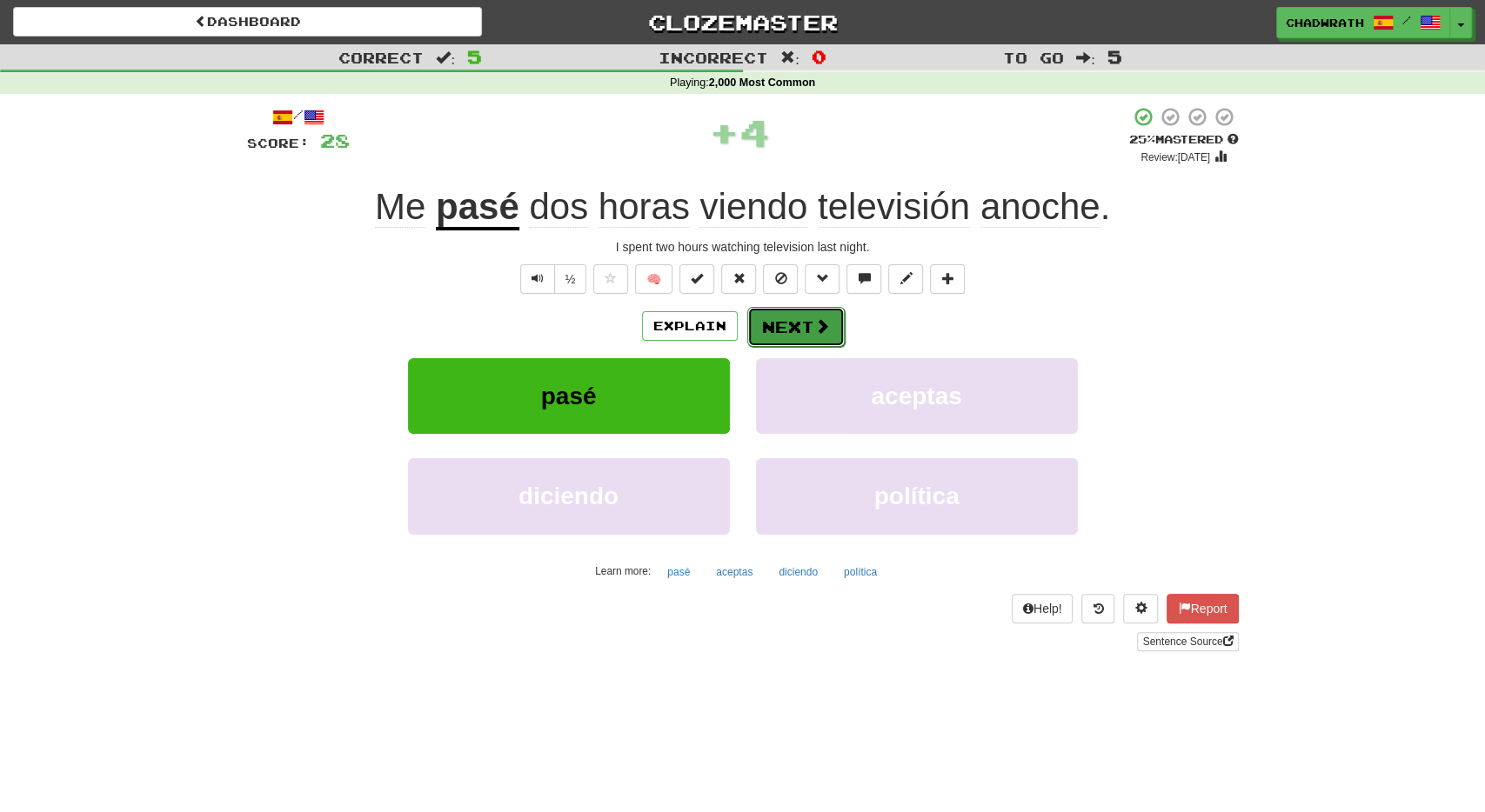
click at [802, 329] on button "Next" at bounding box center [795, 327] width 98 height 40
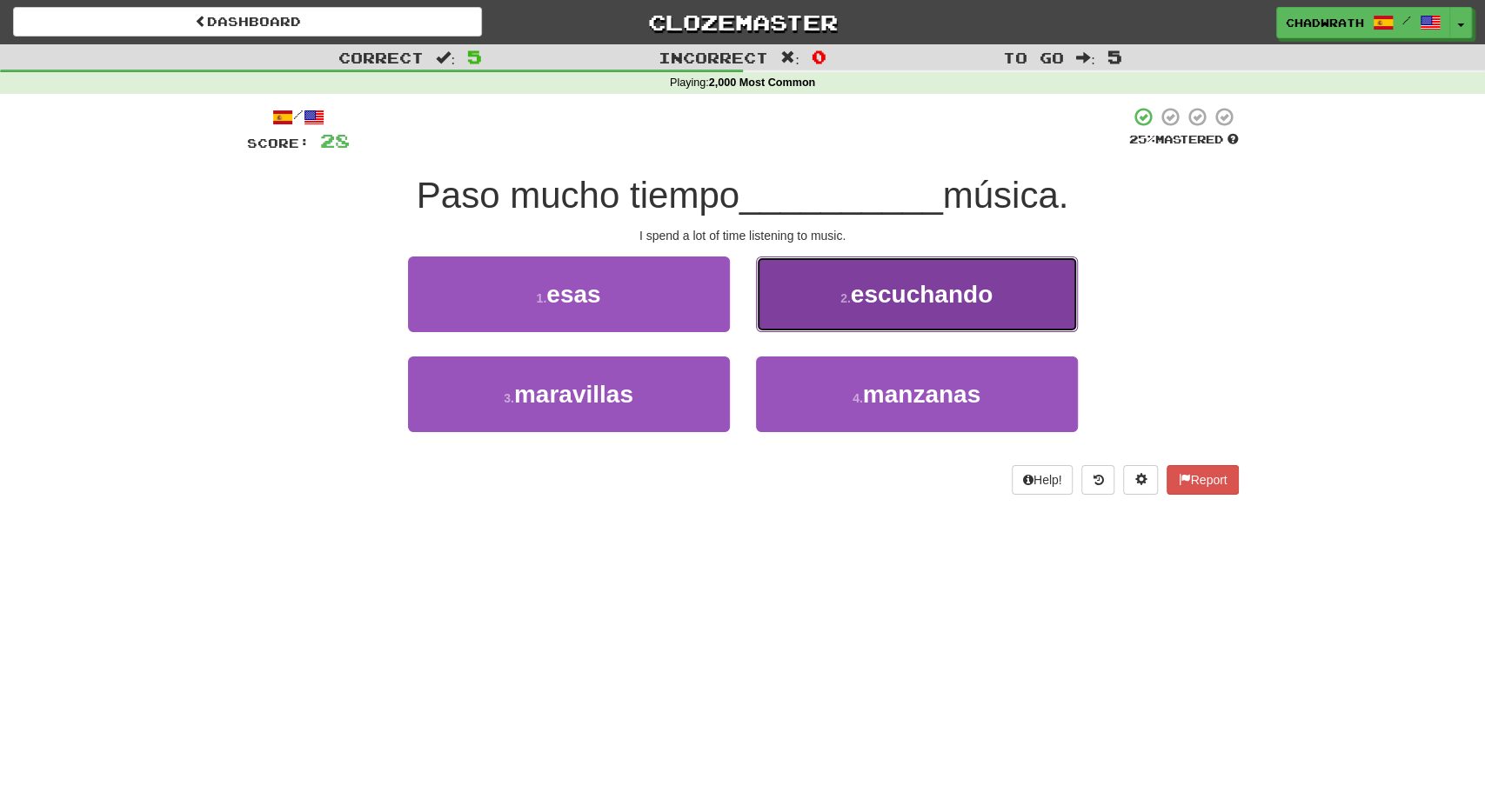
click at [795, 314] on button "2 . escuchando" at bounding box center [917, 294] width 322 height 75
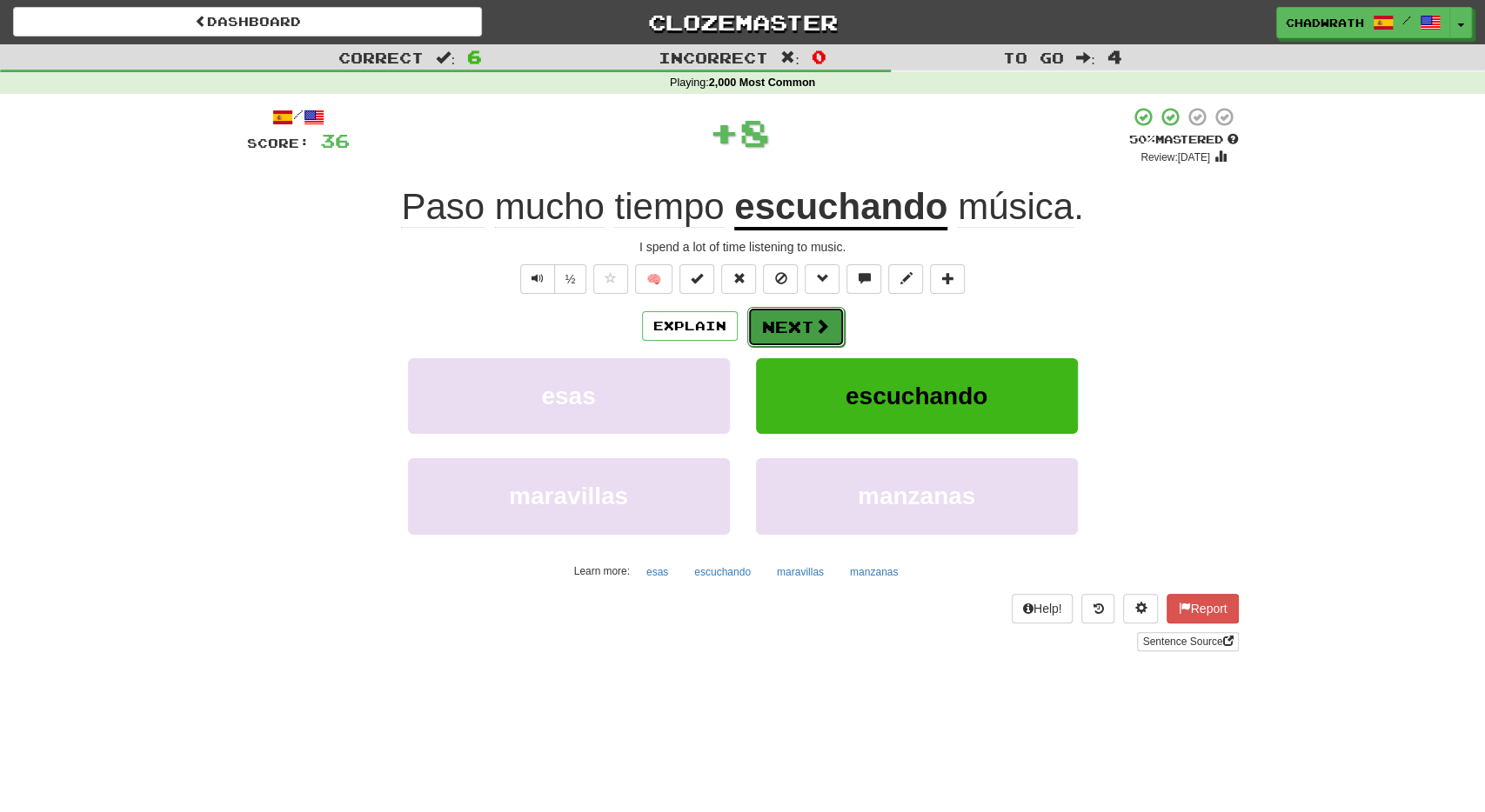
click at [795, 319] on button "Next" at bounding box center [795, 327] width 98 height 40
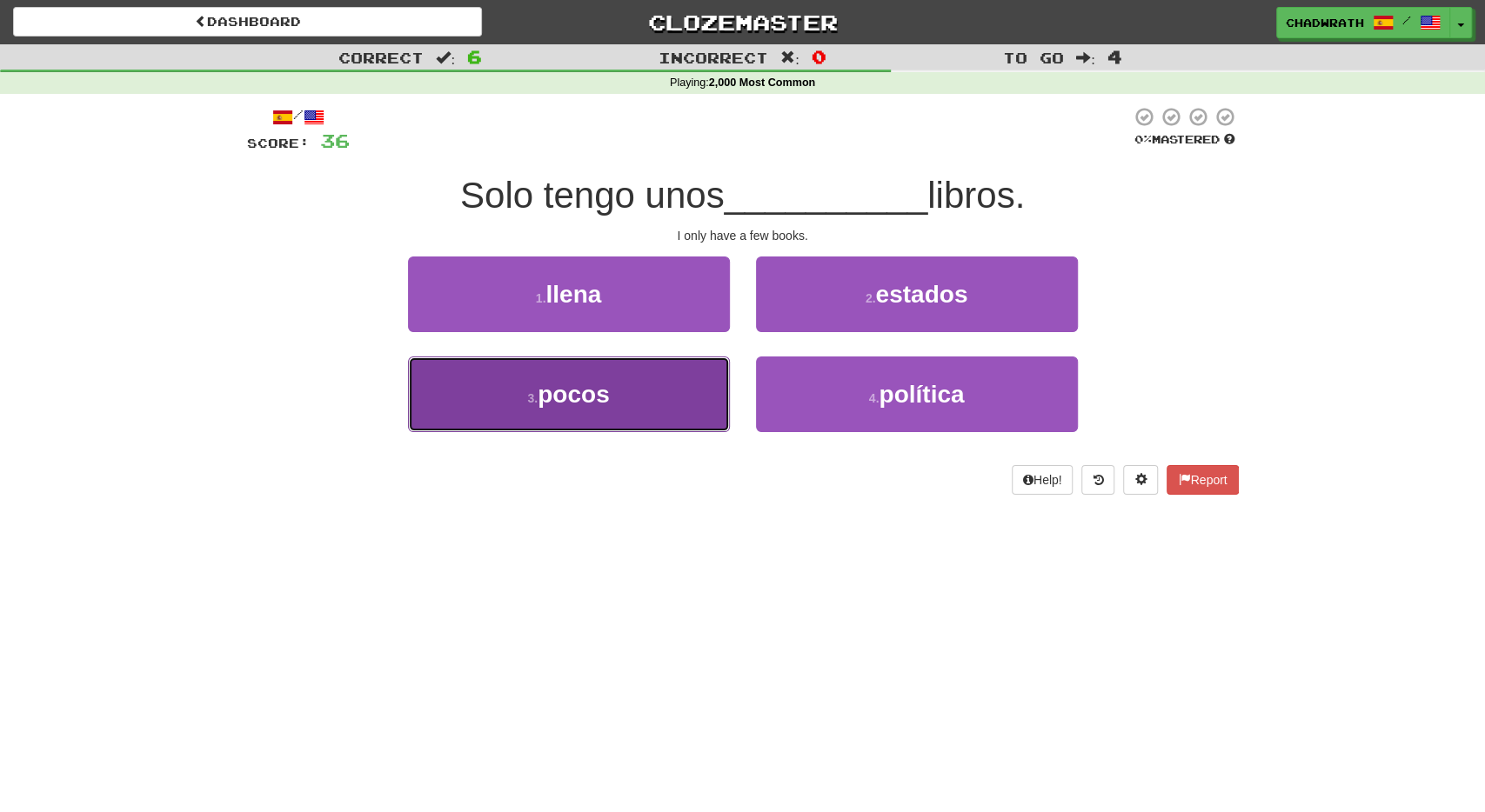
click at [621, 396] on button "3 . pocos" at bounding box center [569, 394] width 322 height 75
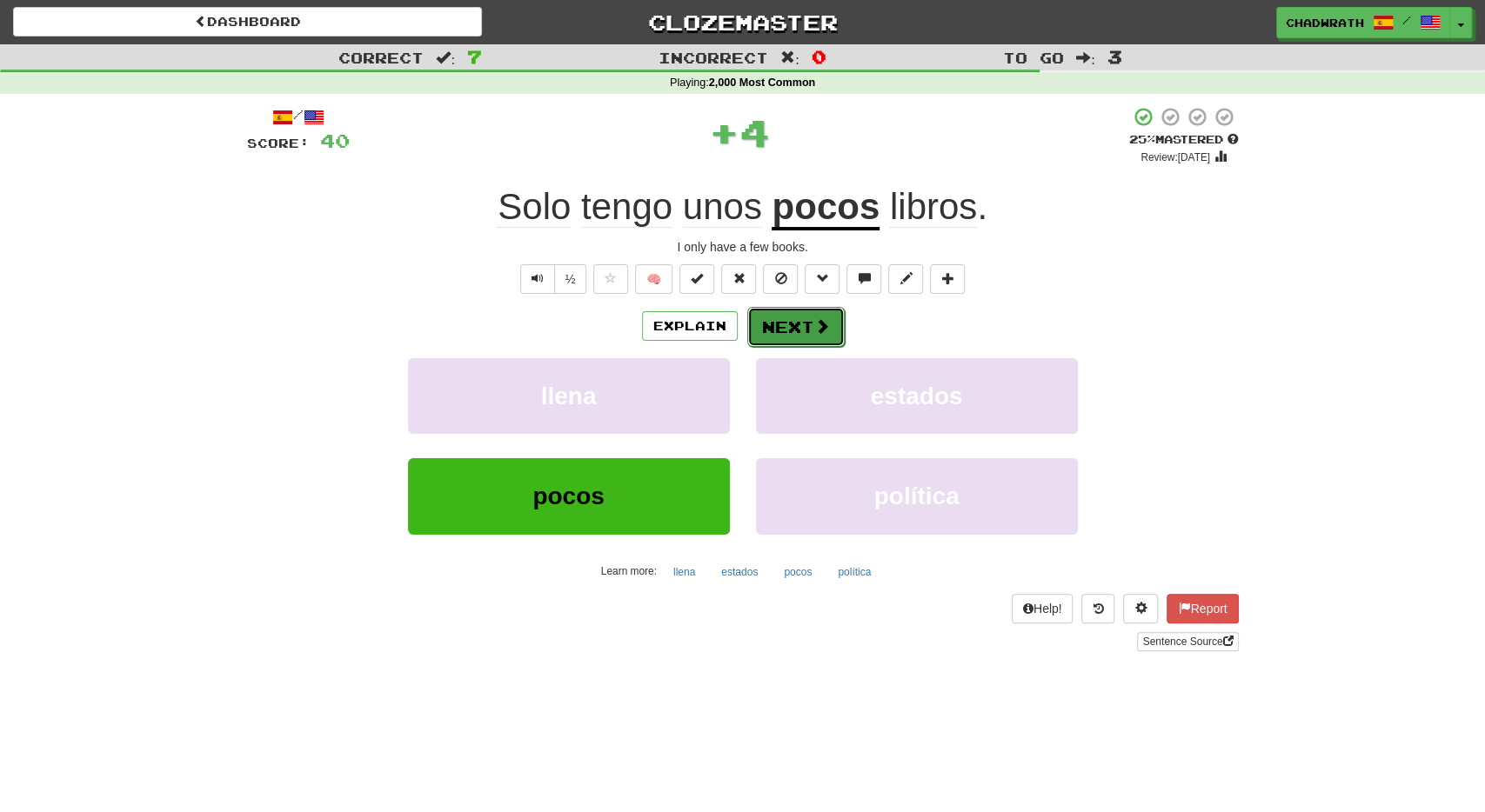
click at [801, 321] on button "Next" at bounding box center [795, 327] width 98 height 40
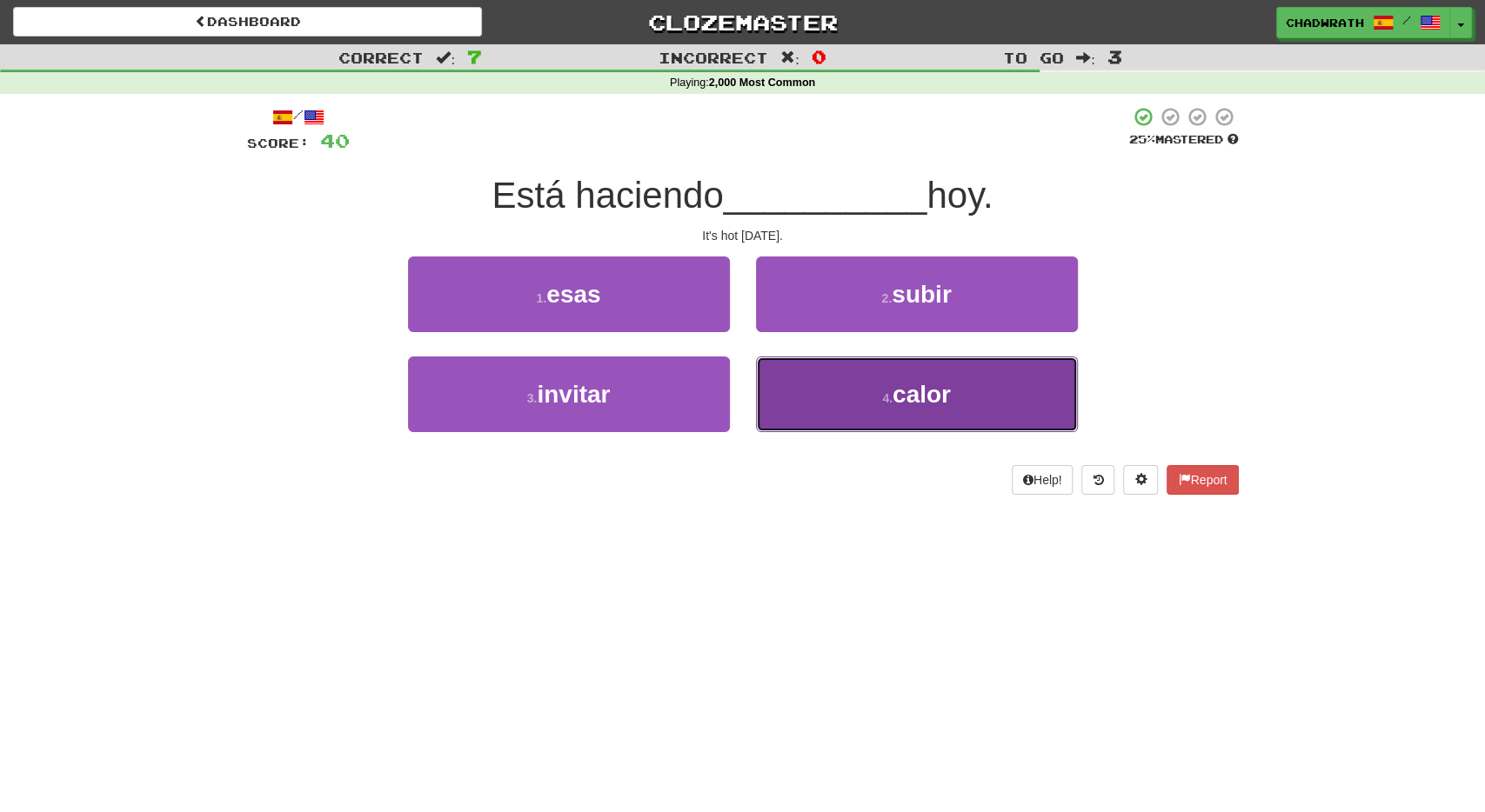
click at [900, 382] on span "calor" at bounding box center [922, 394] width 59 height 27
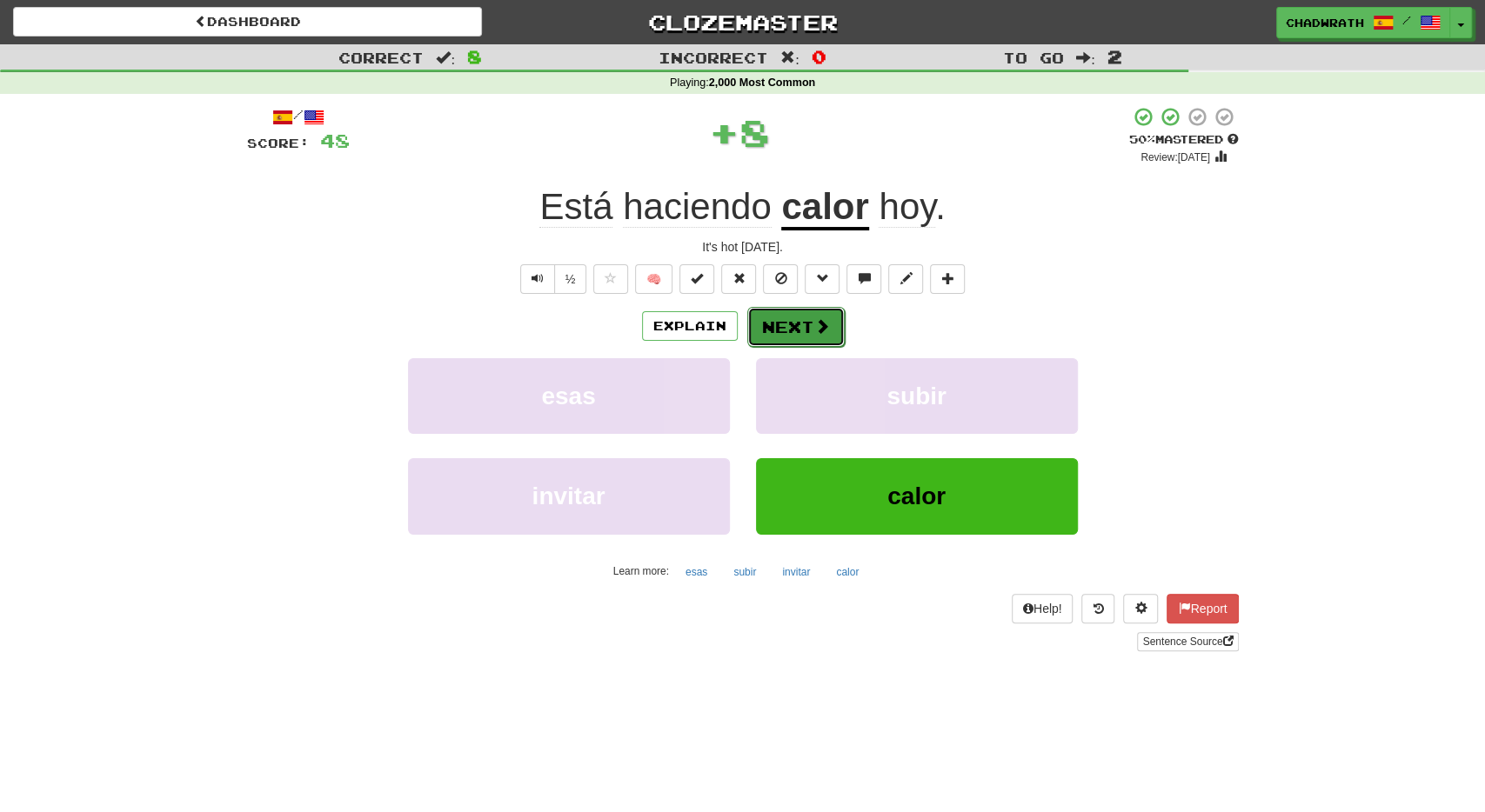
click at [793, 317] on button "Next" at bounding box center [795, 327] width 98 height 40
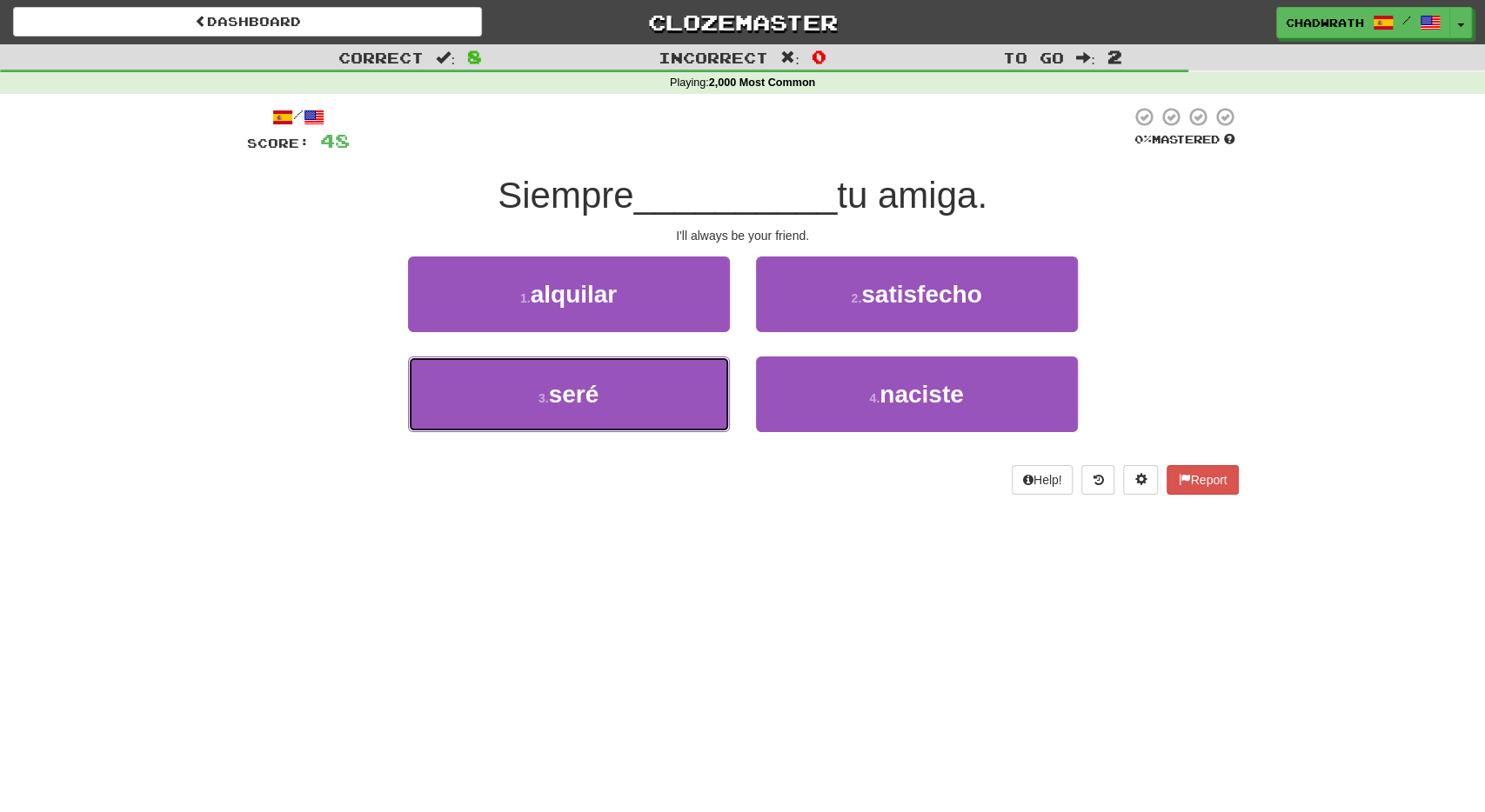
drag, startPoint x: 665, startPoint y: 387, endPoint x: 625, endPoint y: 352, distance: 53.2
click at [664, 387] on button "3 . seré" at bounding box center [569, 394] width 322 height 75
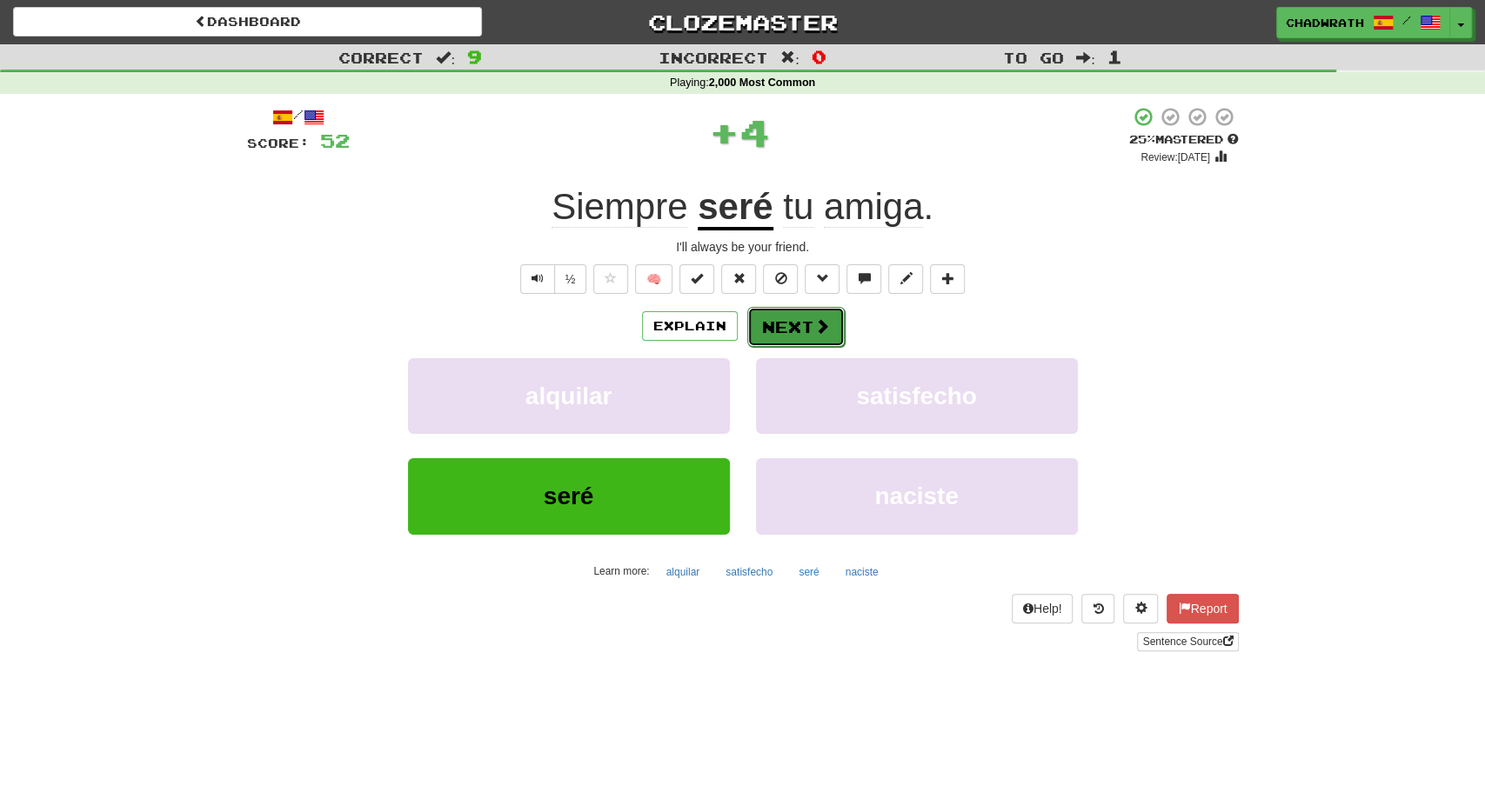
click at [775, 324] on button "Next" at bounding box center [795, 327] width 98 height 40
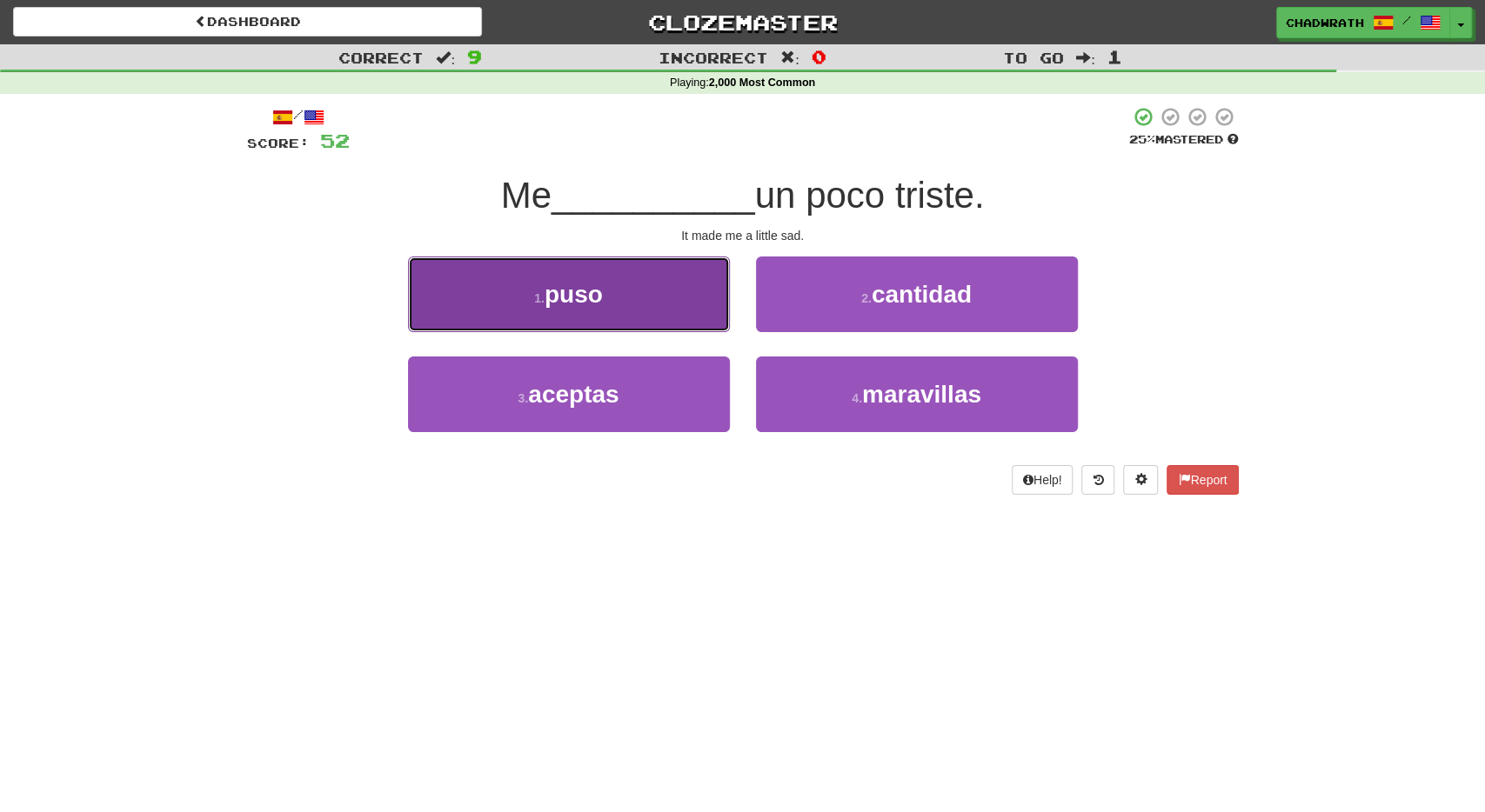
click at [622, 285] on button "1 . puso" at bounding box center [569, 294] width 322 height 75
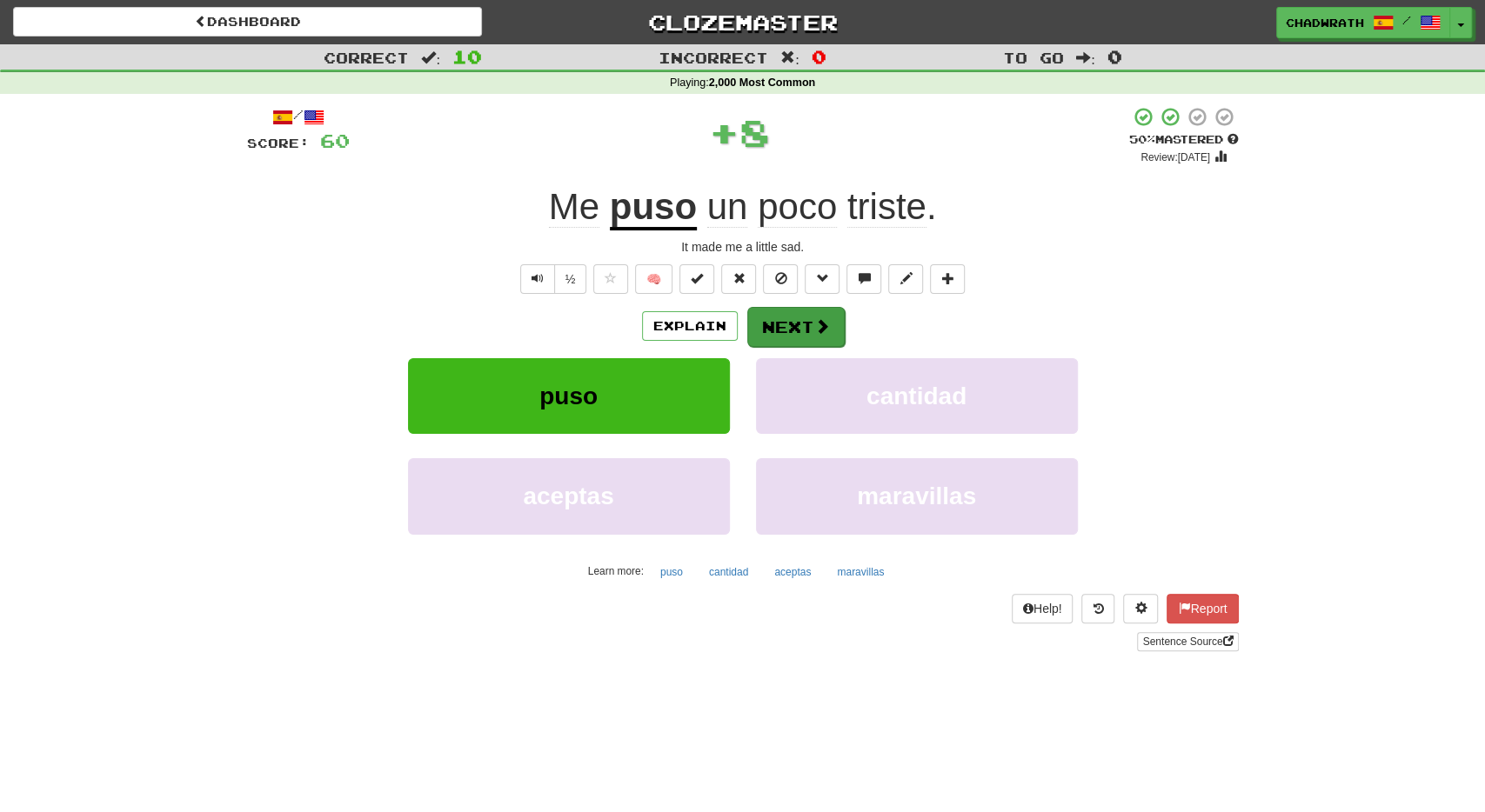
click at [819, 307] on div "Explain Next" at bounding box center [742, 326] width 992 height 40
click at [807, 308] on button "Next" at bounding box center [795, 327] width 98 height 40
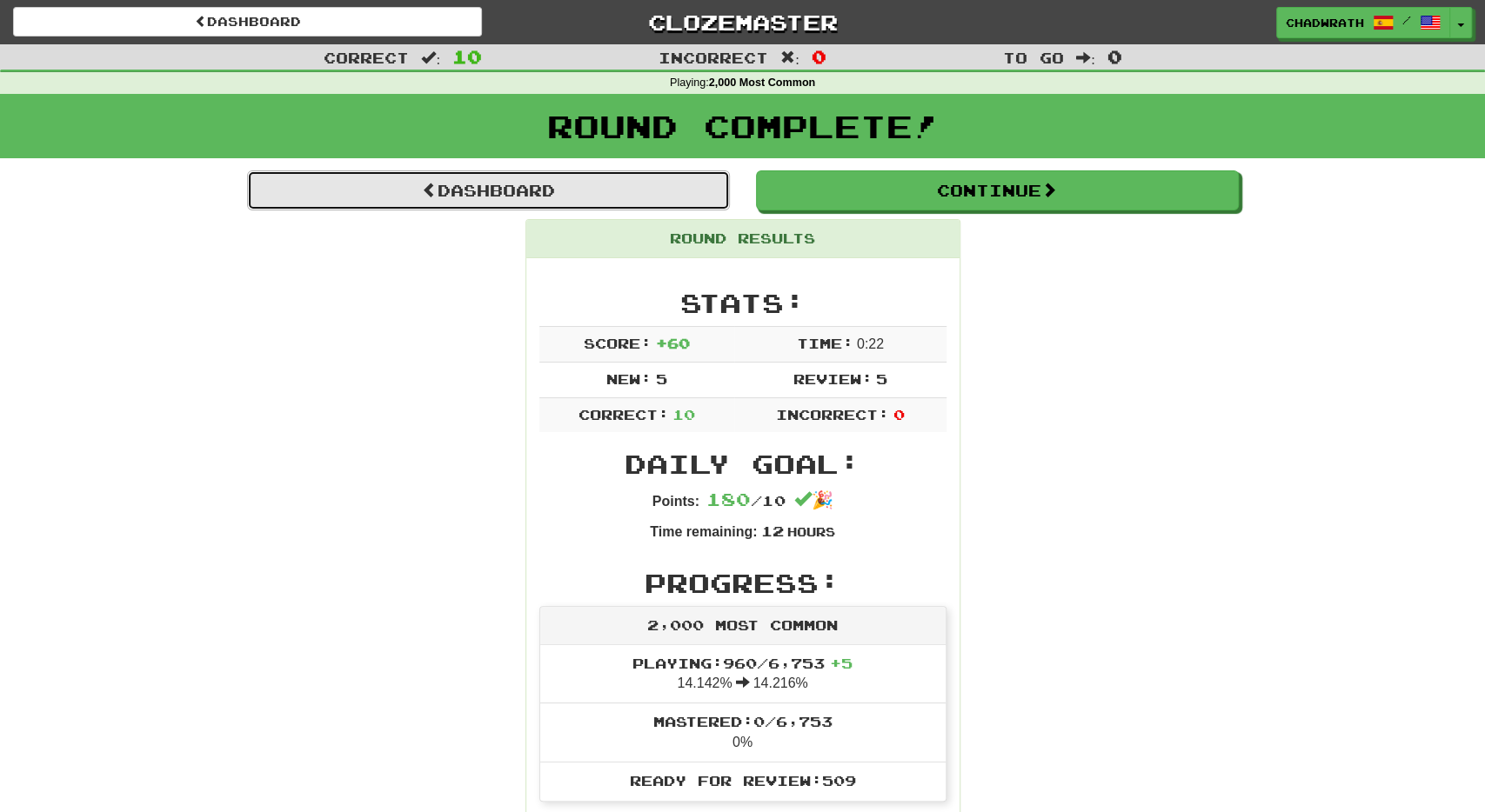
click at [553, 196] on link "Dashboard" at bounding box center [489, 190] width 483 height 40
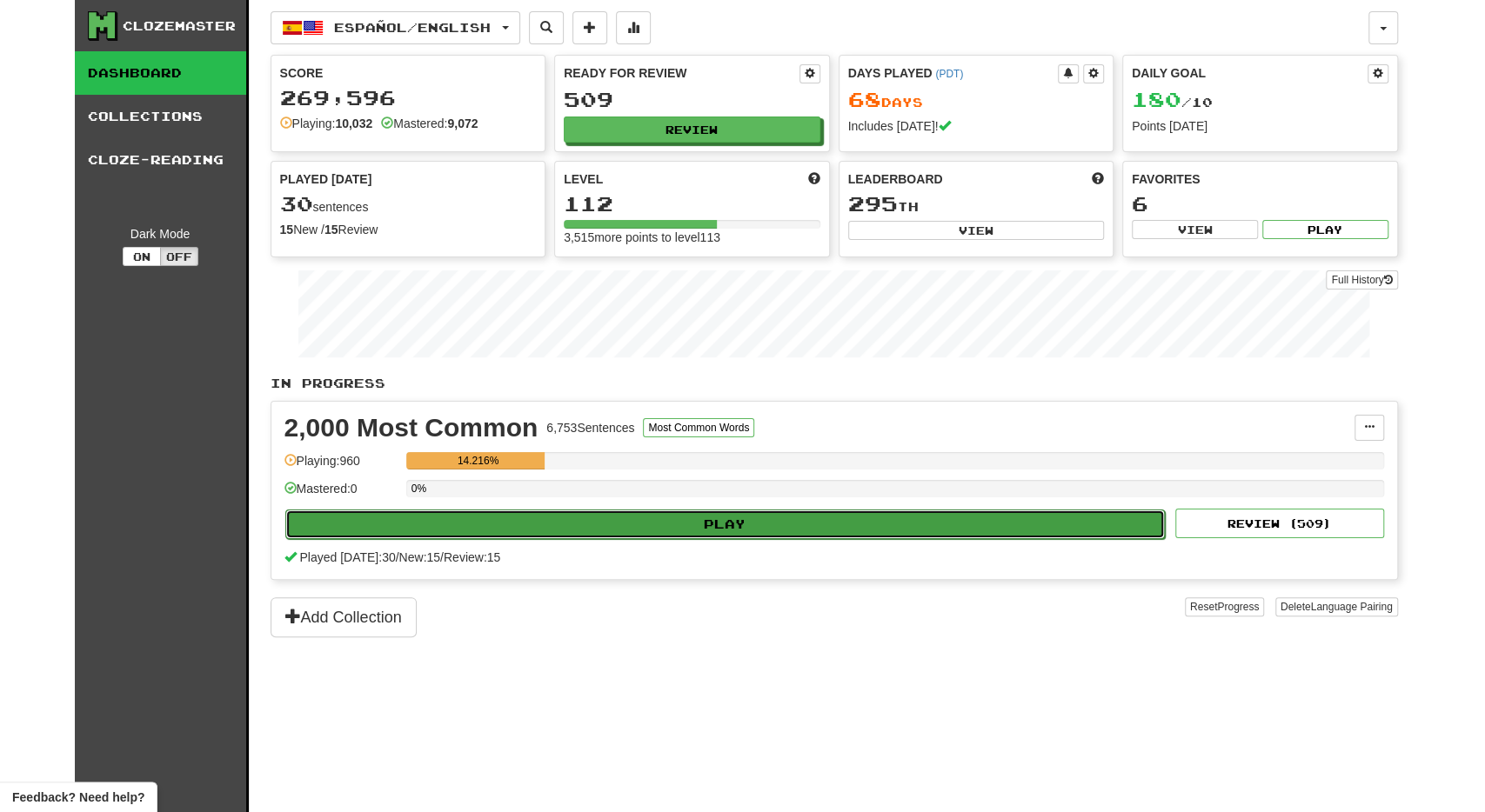
click at [566, 517] on button "Play" at bounding box center [726, 525] width 881 height 30
select select "**"
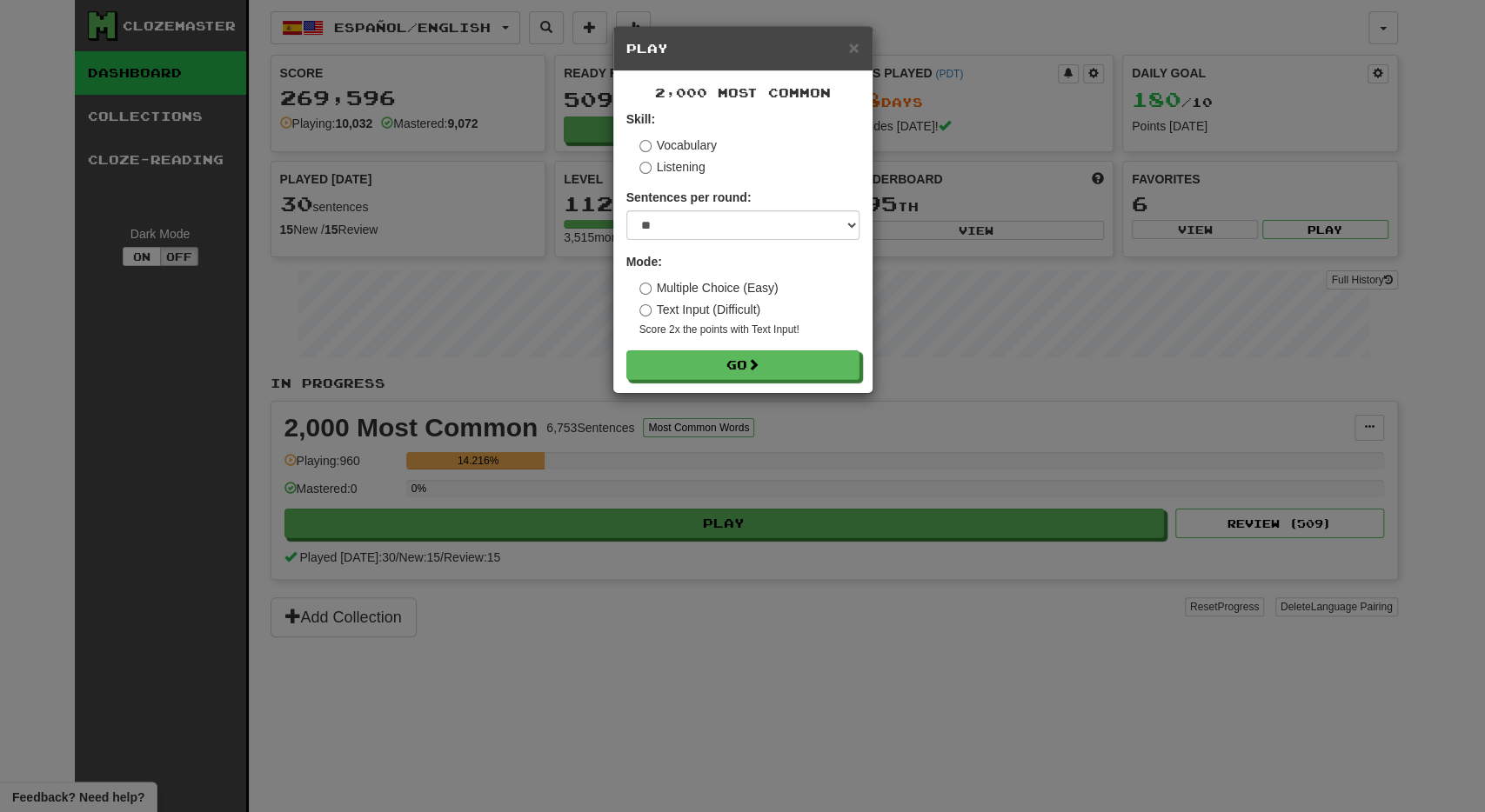
click at [690, 342] on form "Skill: Vocabulary Listening Sentences per round: * ** ** ** ** ** *** ******** …" at bounding box center [742, 245] width 233 height 269
click at [685, 389] on div "2,000 Most Common Skill: Vocabulary Listening Sentences per round: * ** ** ** *…" at bounding box center [742, 232] width 259 height 321
click at [679, 371] on button "Go" at bounding box center [743, 366] width 233 height 30
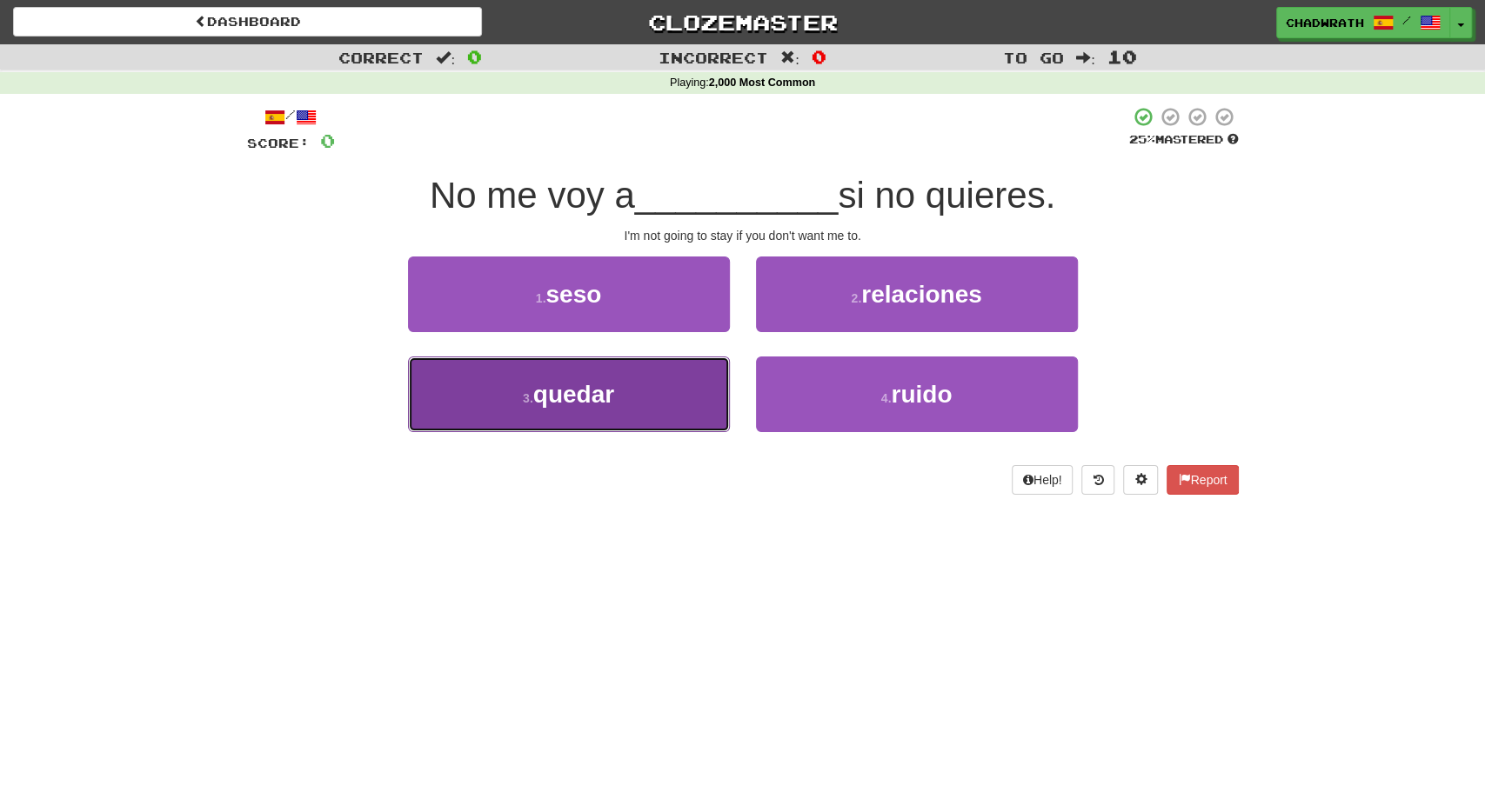
click at [649, 375] on button "3 . quedar" at bounding box center [569, 394] width 322 height 75
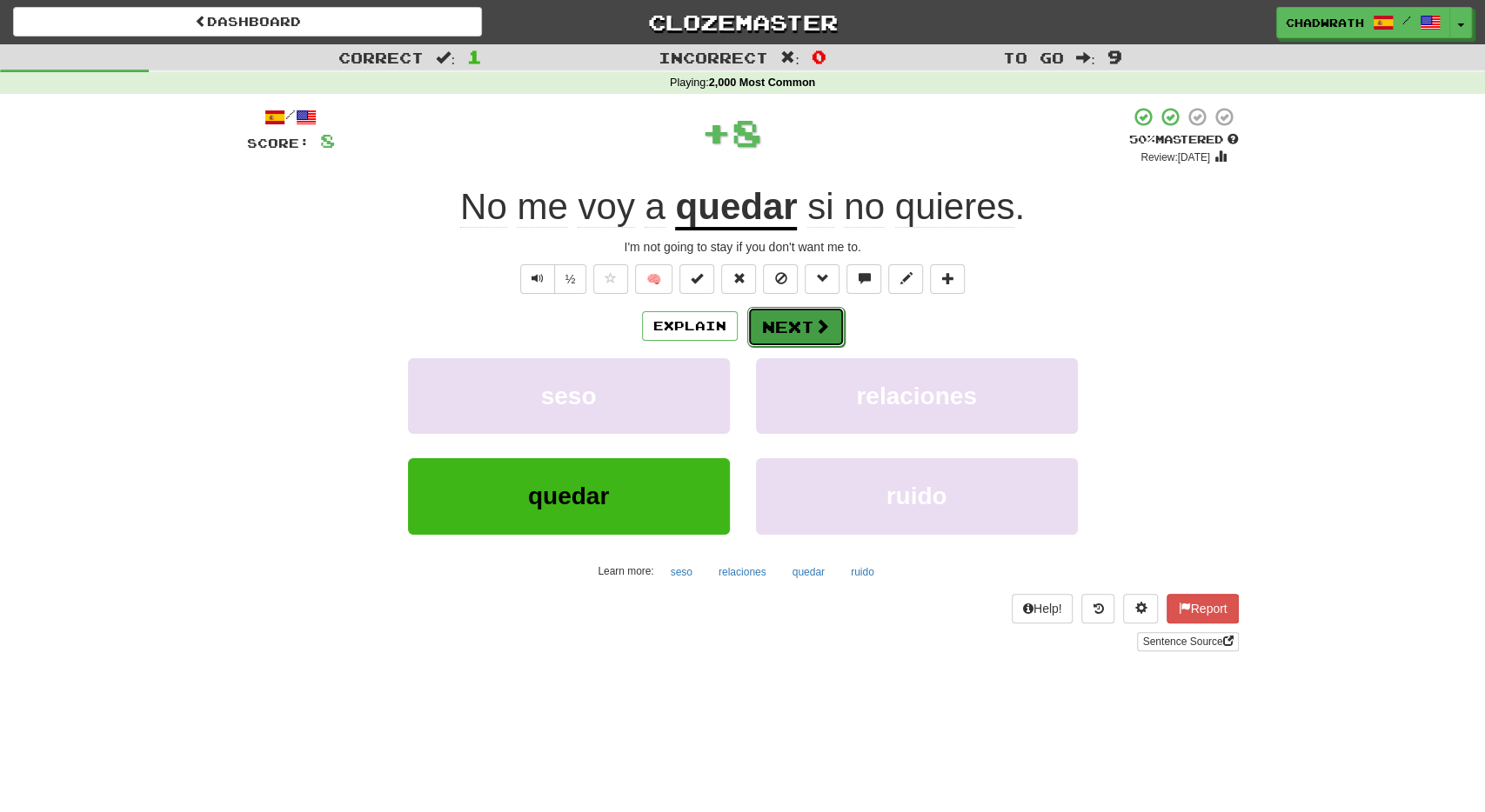
click at [817, 321] on span at bounding box center [821, 326] width 16 height 16
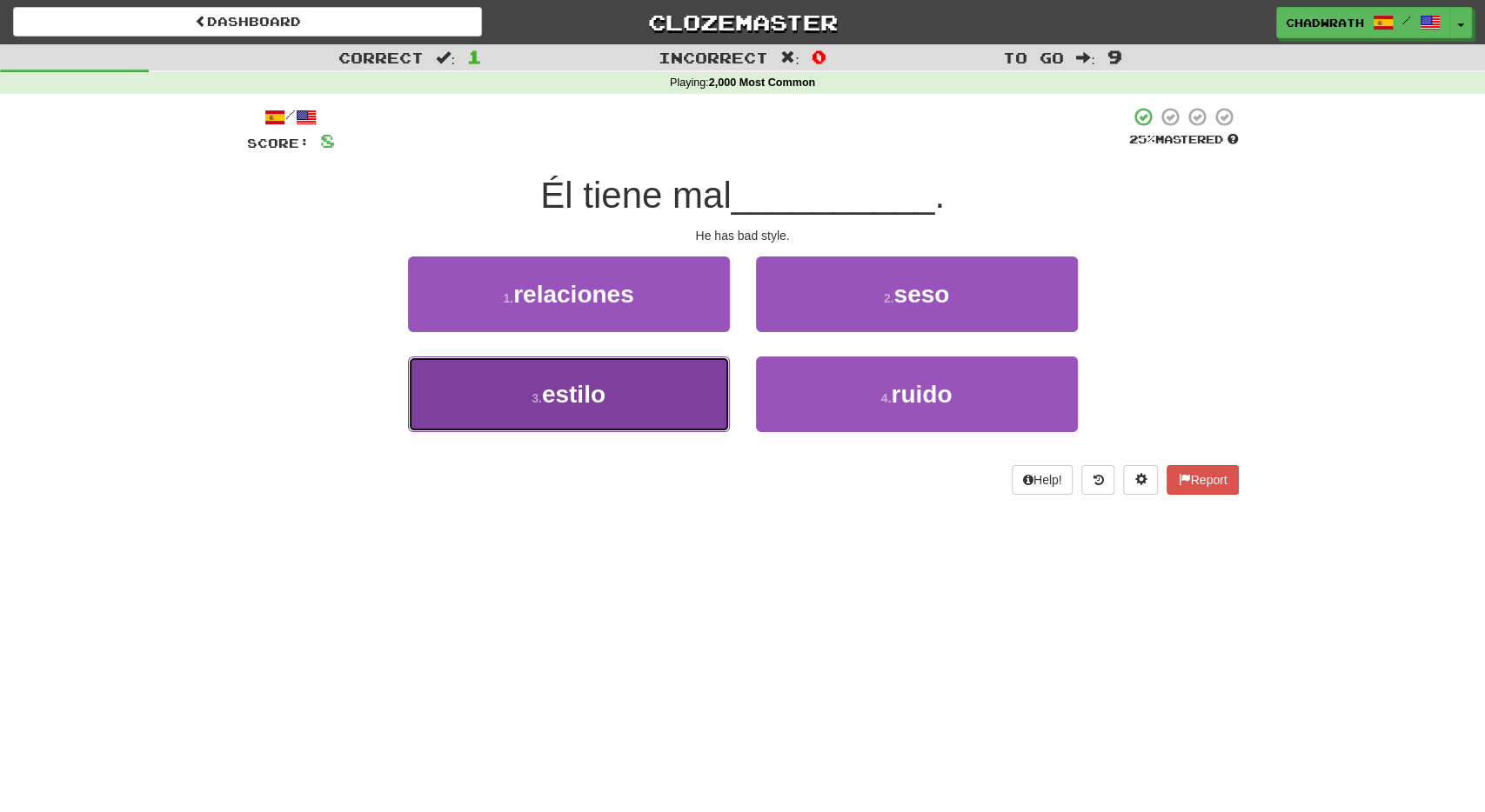
click at [612, 409] on button "3 . estilo" at bounding box center [569, 394] width 322 height 75
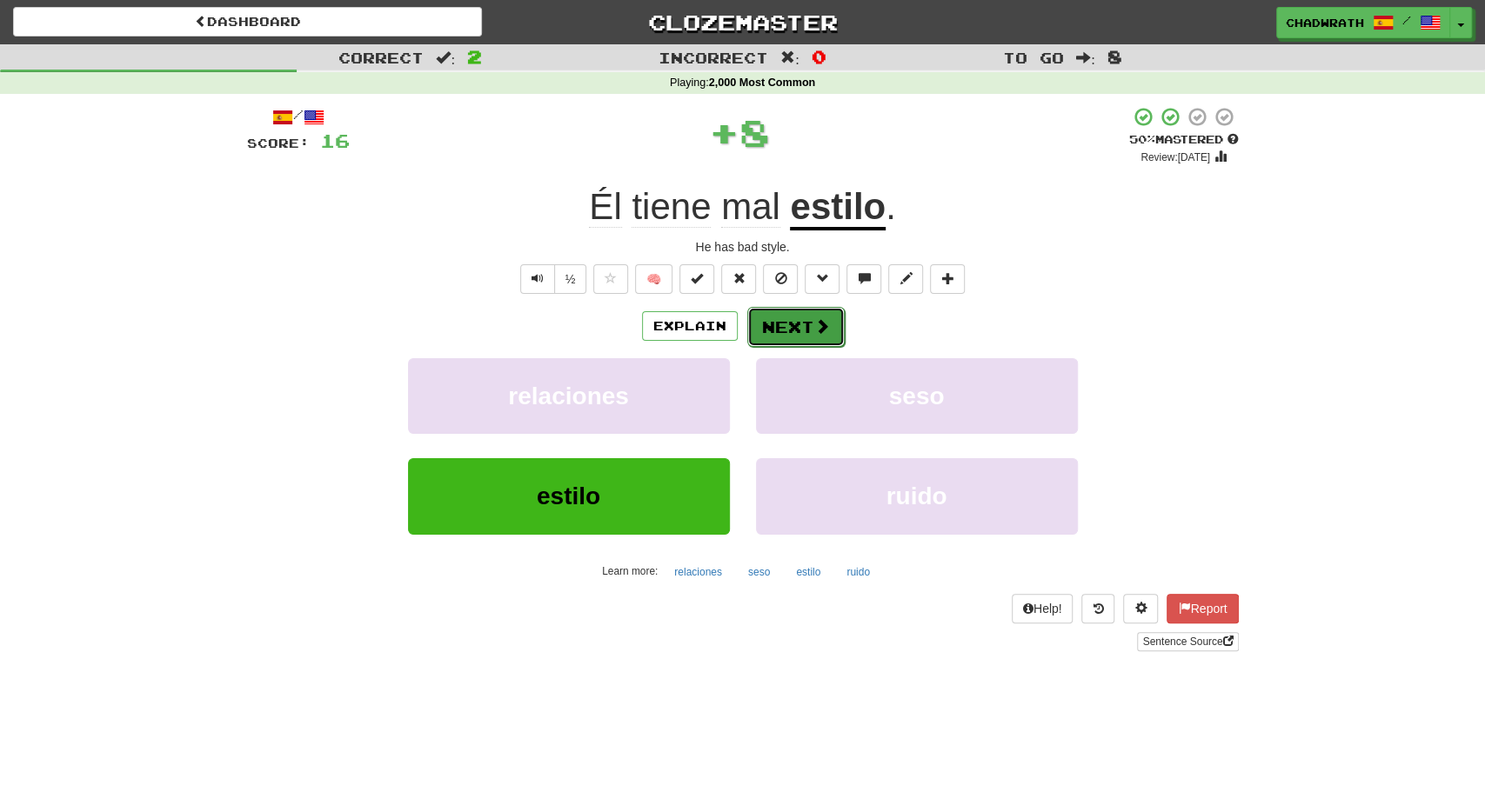
click at [800, 321] on button "Next" at bounding box center [795, 327] width 98 height 40
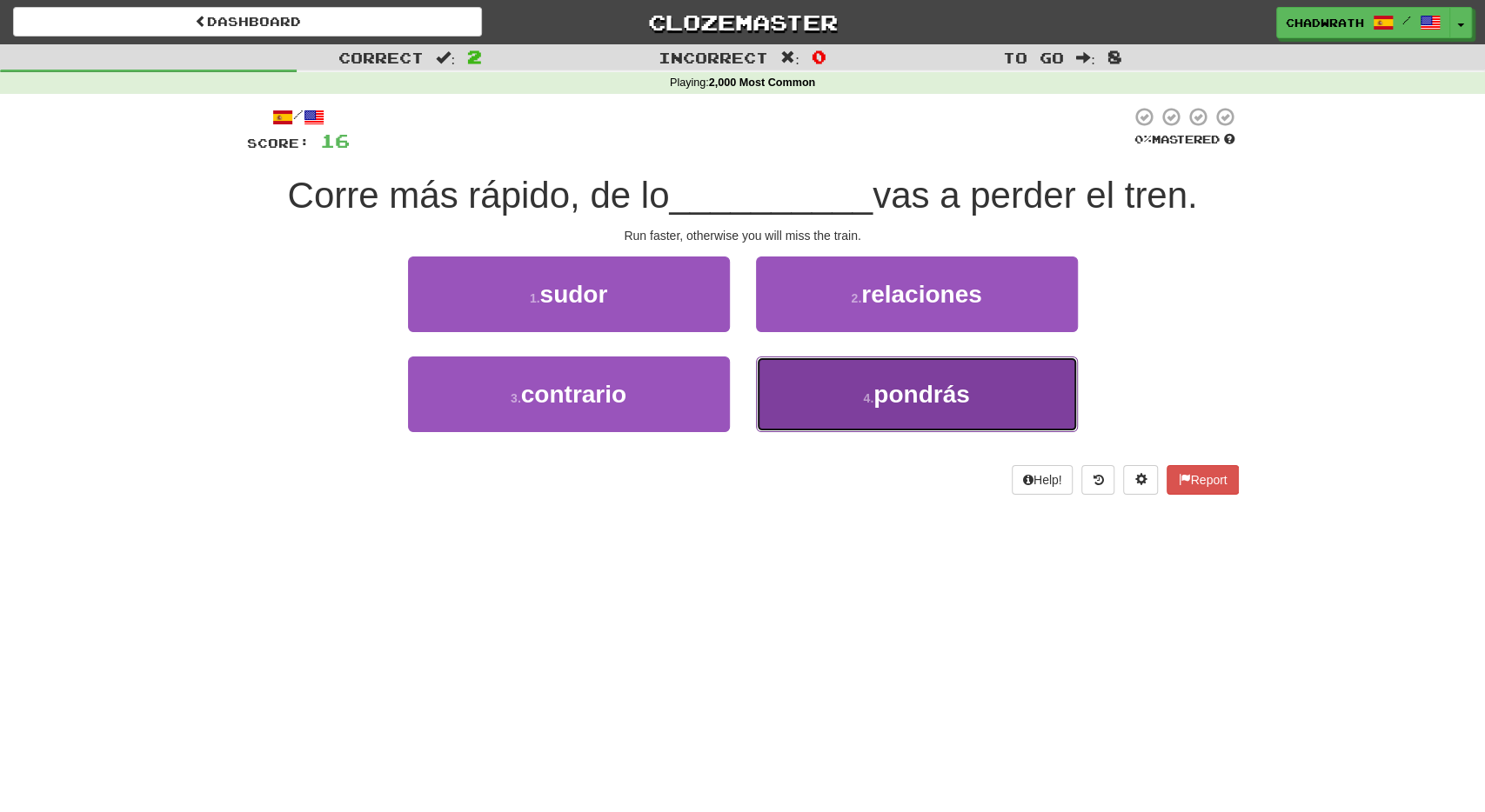
click at [821, 398] on button "4 . pondrás" at bounding box center [917, 394] width 322 height 75
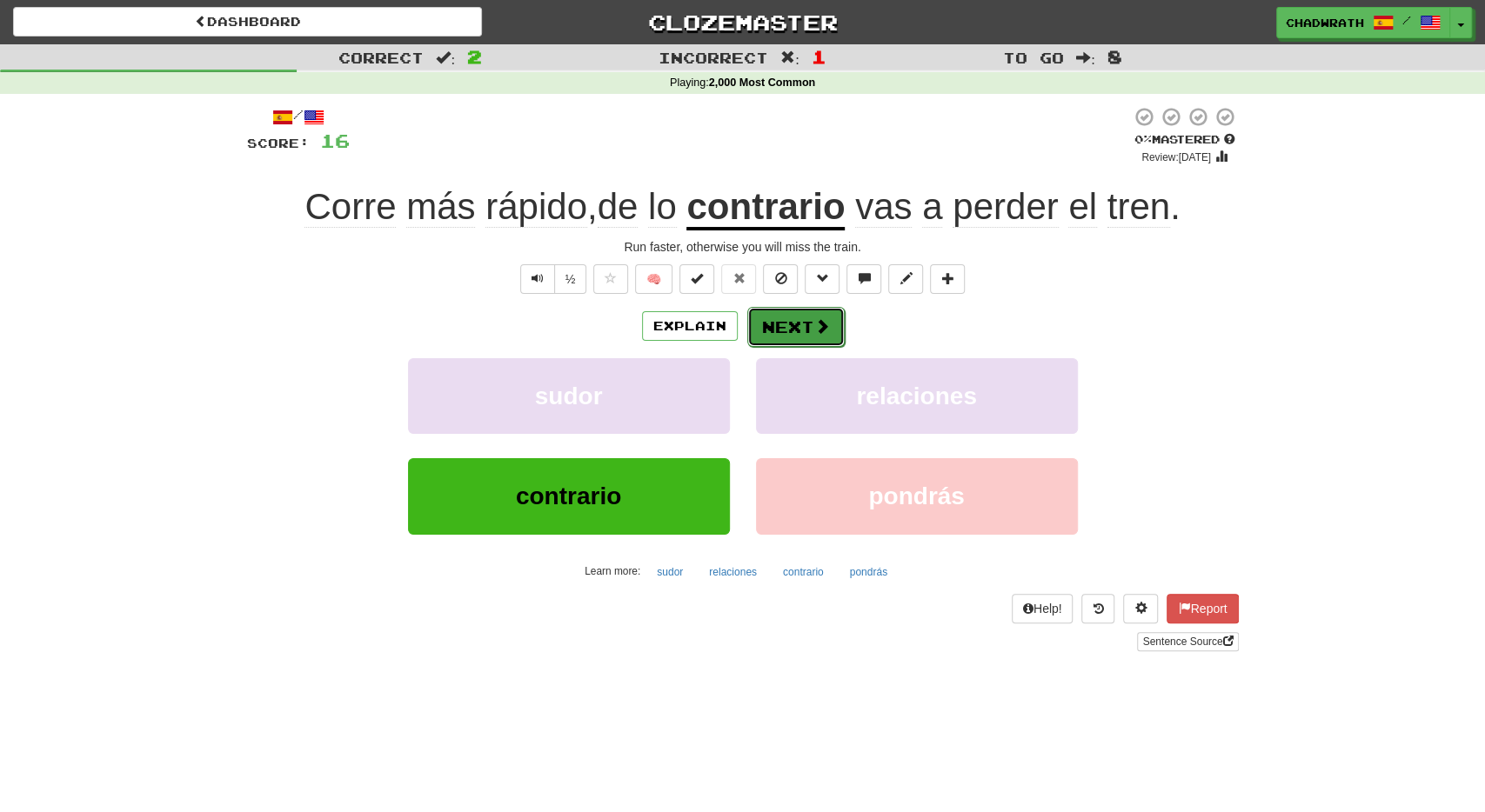
click at [805, 326] on button "Next" at bounding box center [795, 327] width 98 height 40
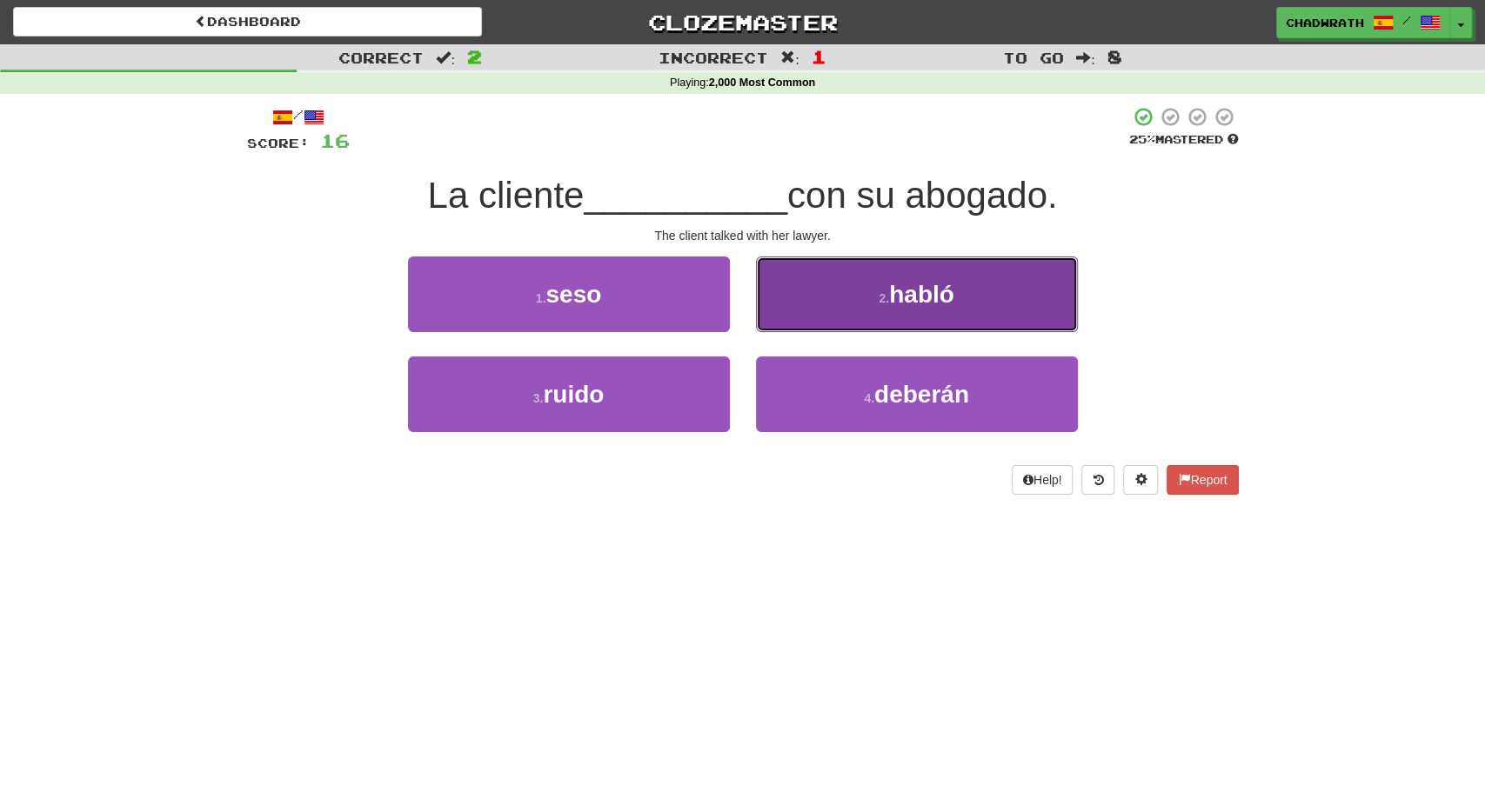
click at [918, 310] on button "2 . habló" at bounding box center [917, 294] width 322 height 75
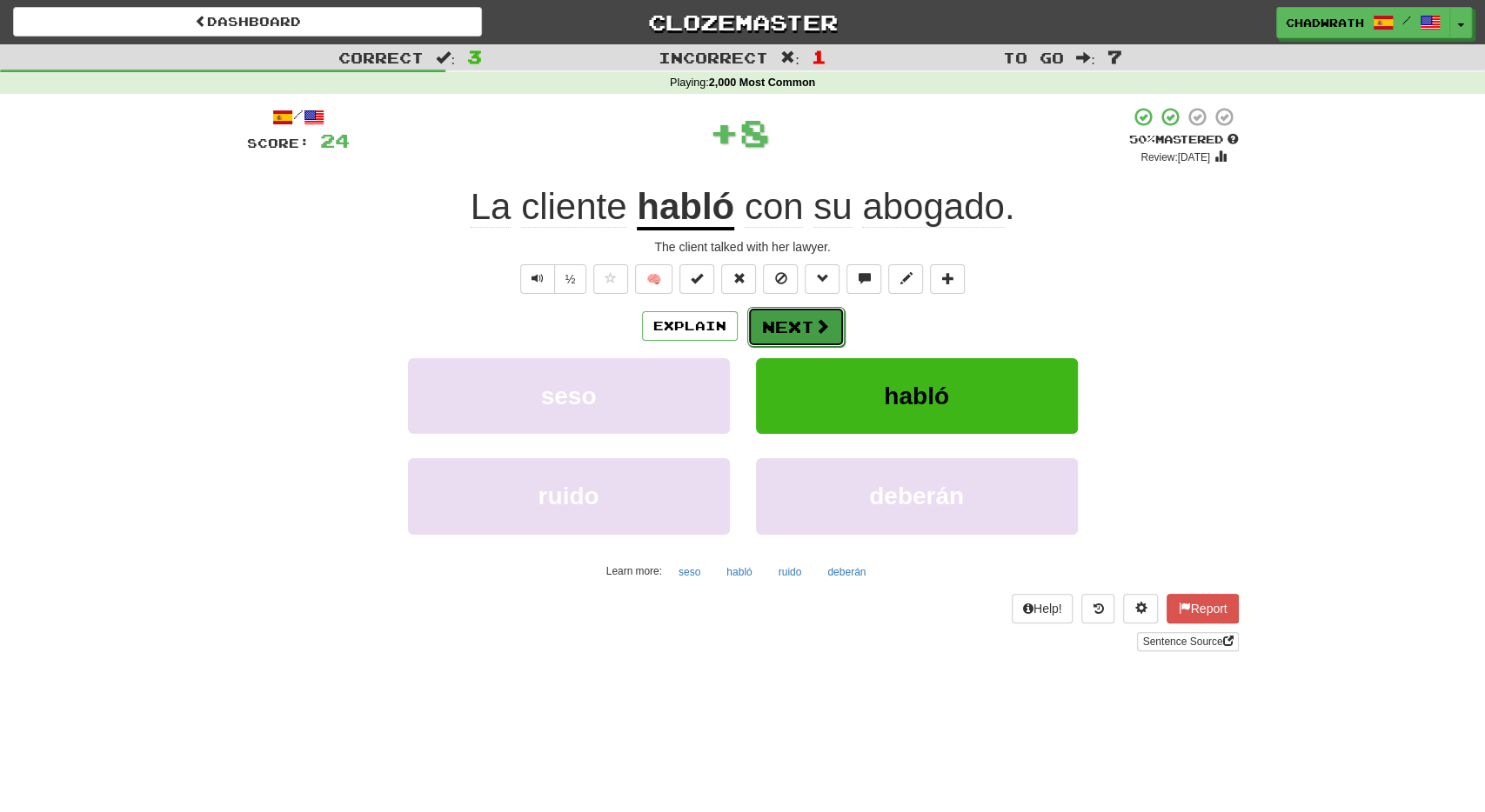
click at [800, 325] on button "Next" at bounding box center [795, 327] width 98 height 40
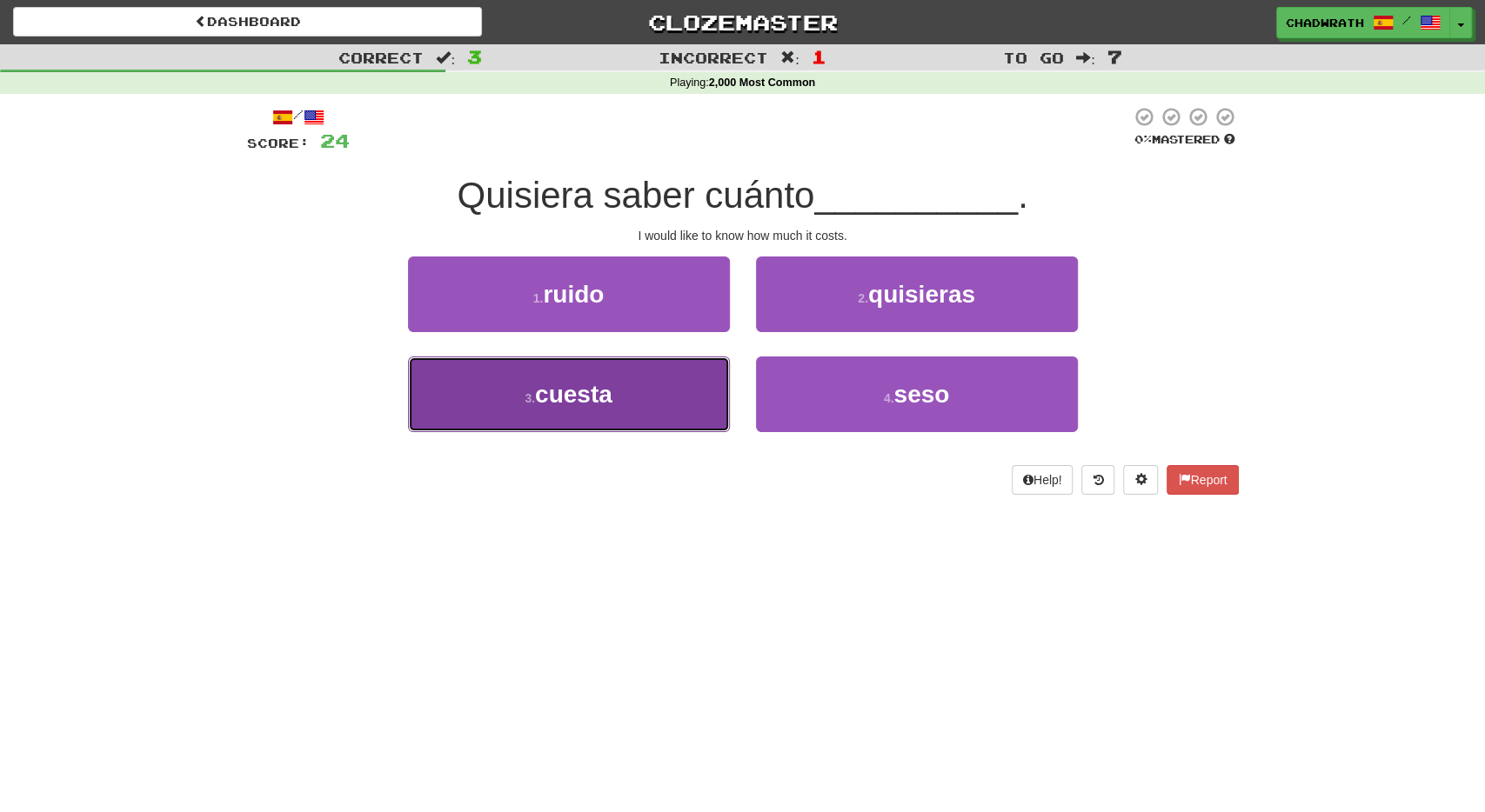
click at [633, 403] on button "3 . cuesta" at bounding box center [569, 394] width 322 height 75
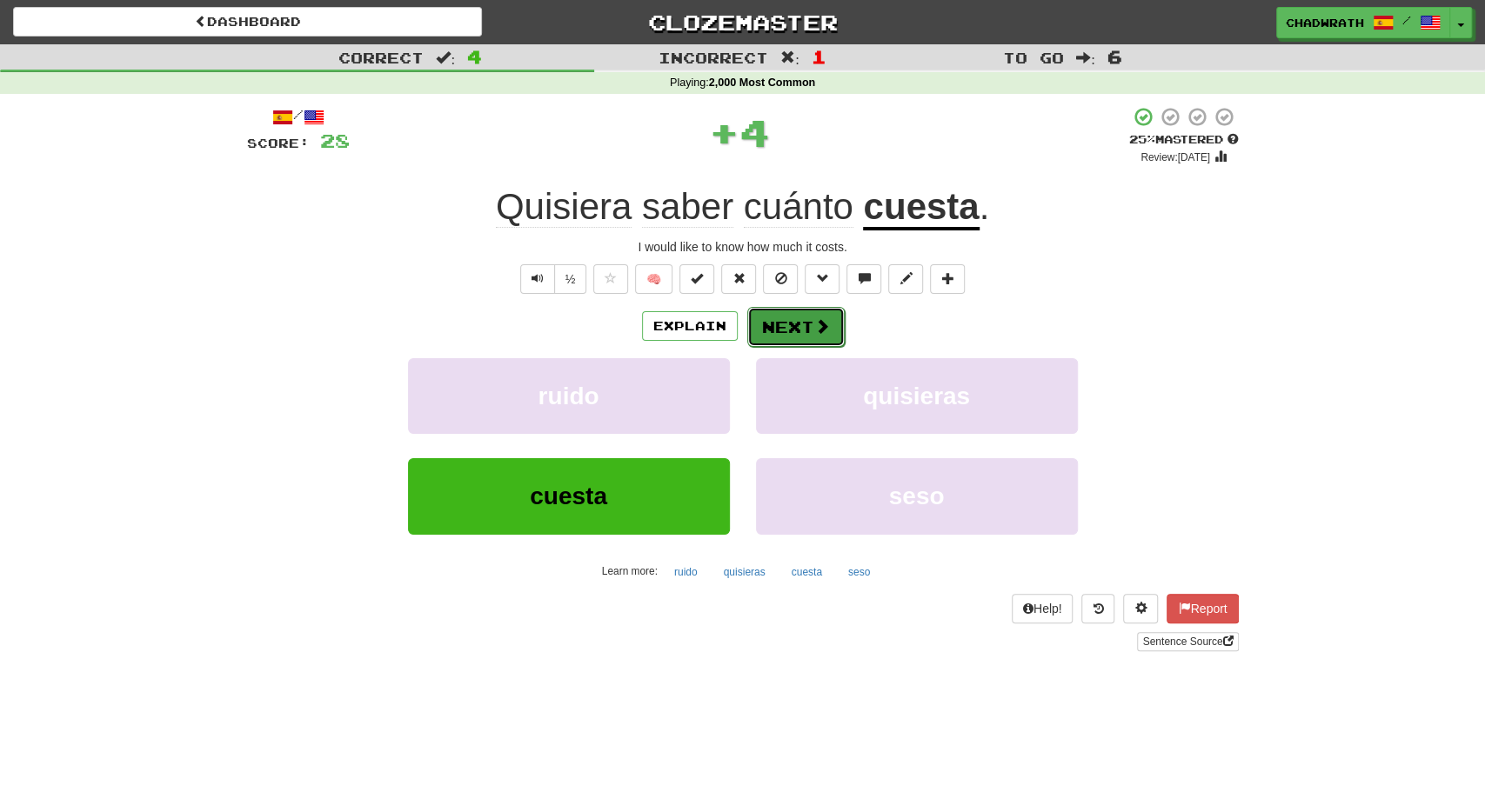
click at [773, 322] on button "Next" at bounding box center [795, 327] width 98 height 40
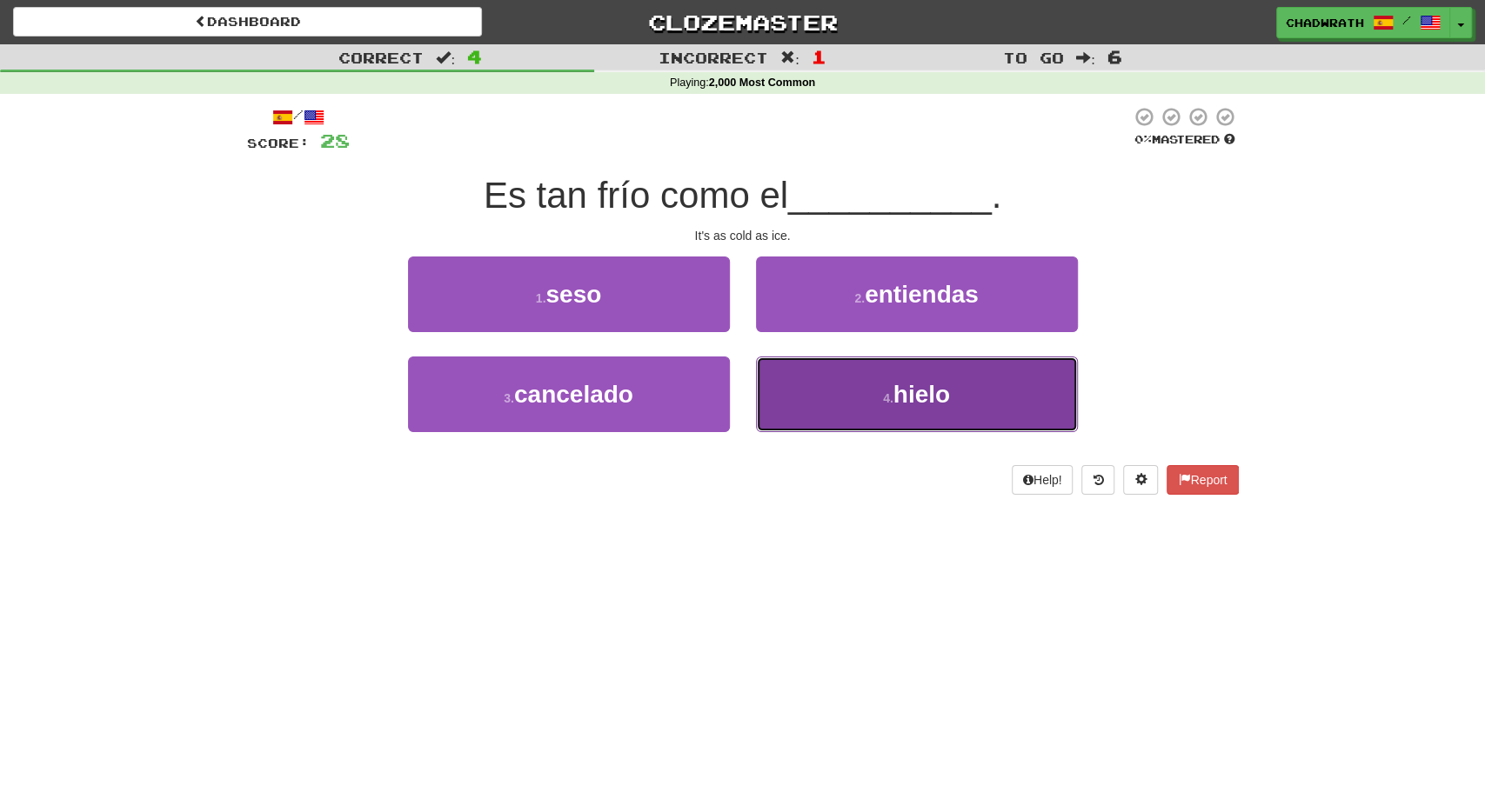
click at [858, 389] on button "4 . hielo" at bounding box center [917, 394] width 322 height 75
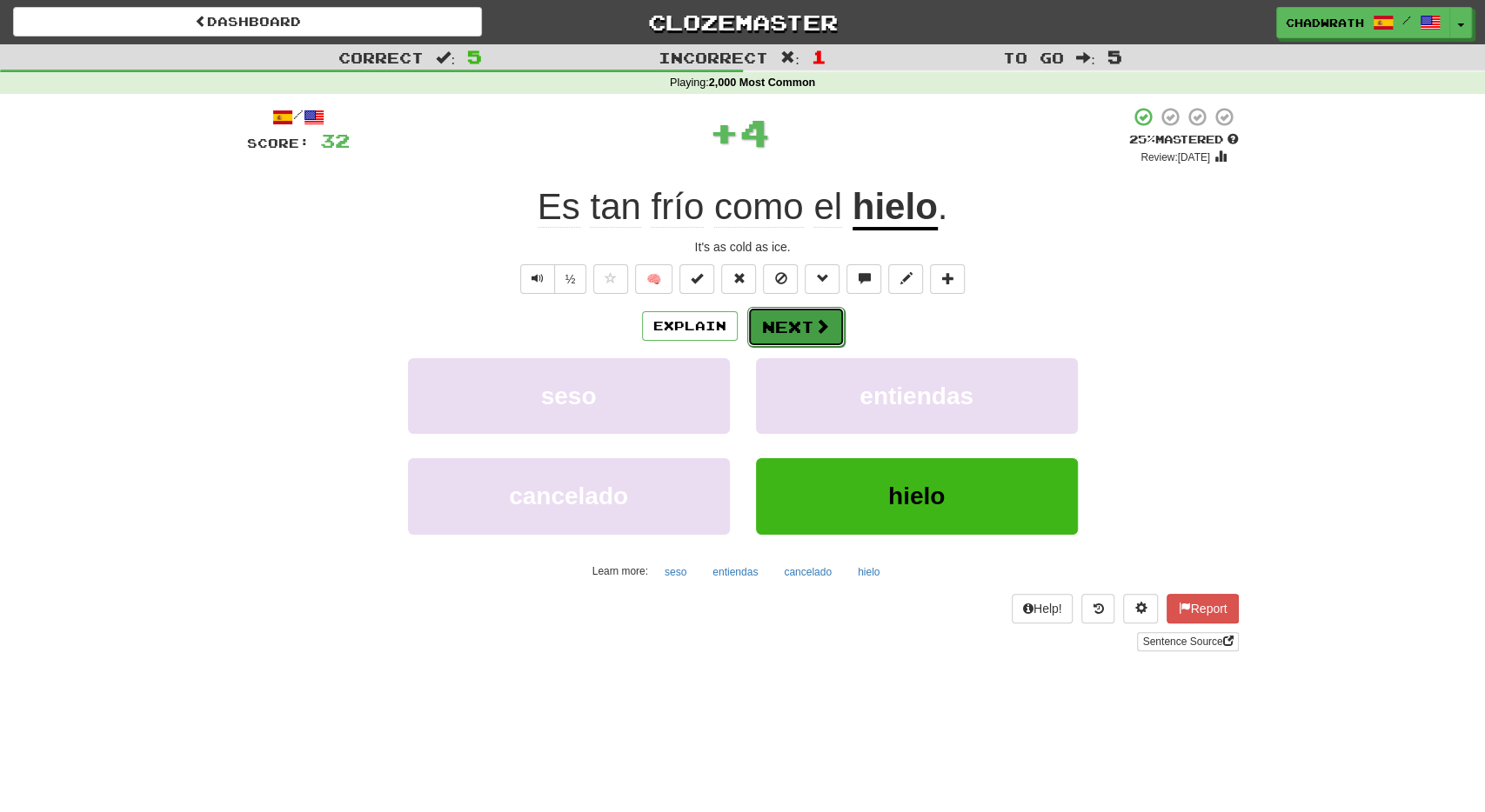
click at [805, 334] on button "Next" at bounding box center [795, 327] width 98 height 40
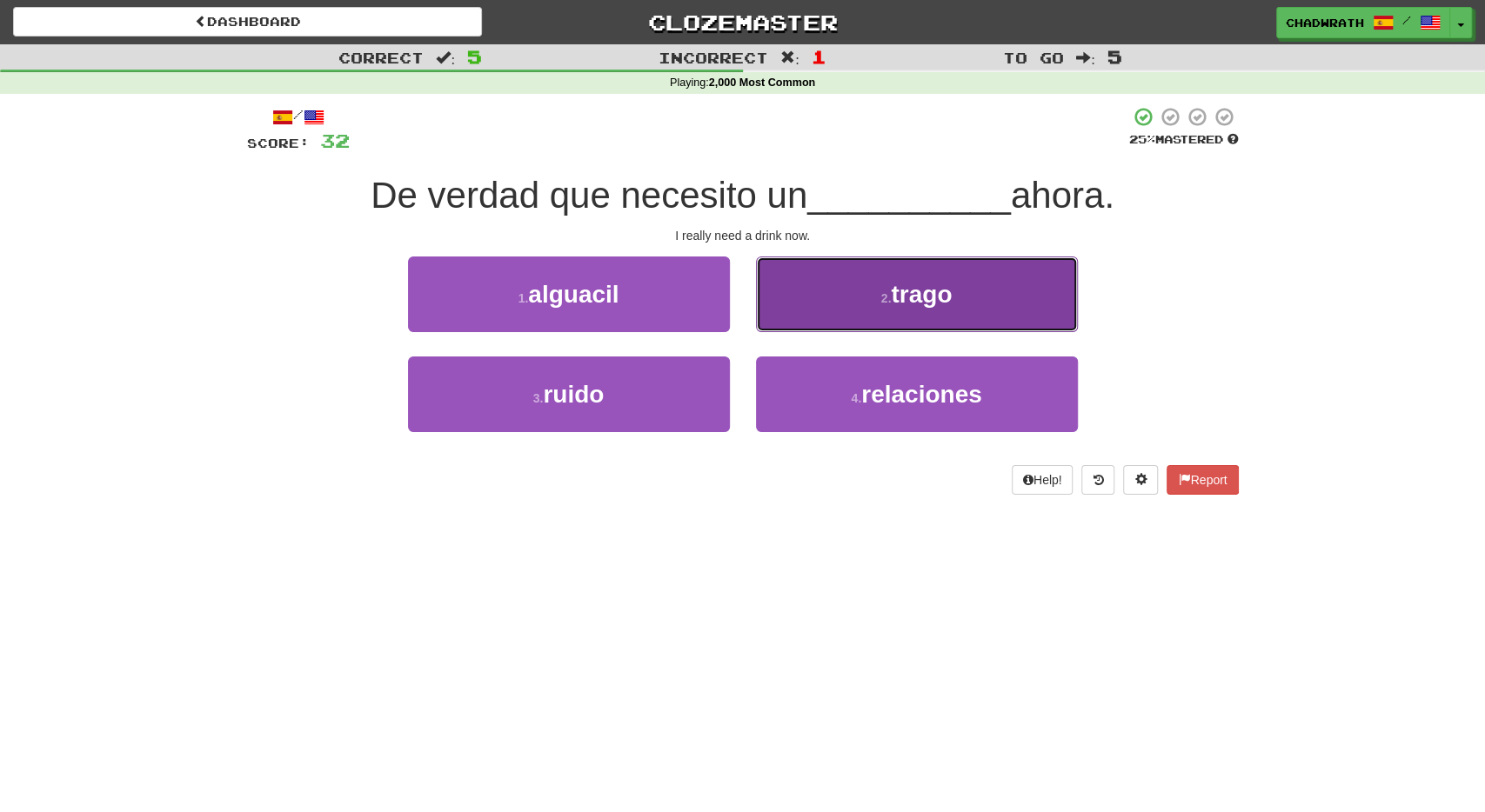
click at [864, 314] on button "2 . trago" at bounding box center [917, 294] width 322 height 75
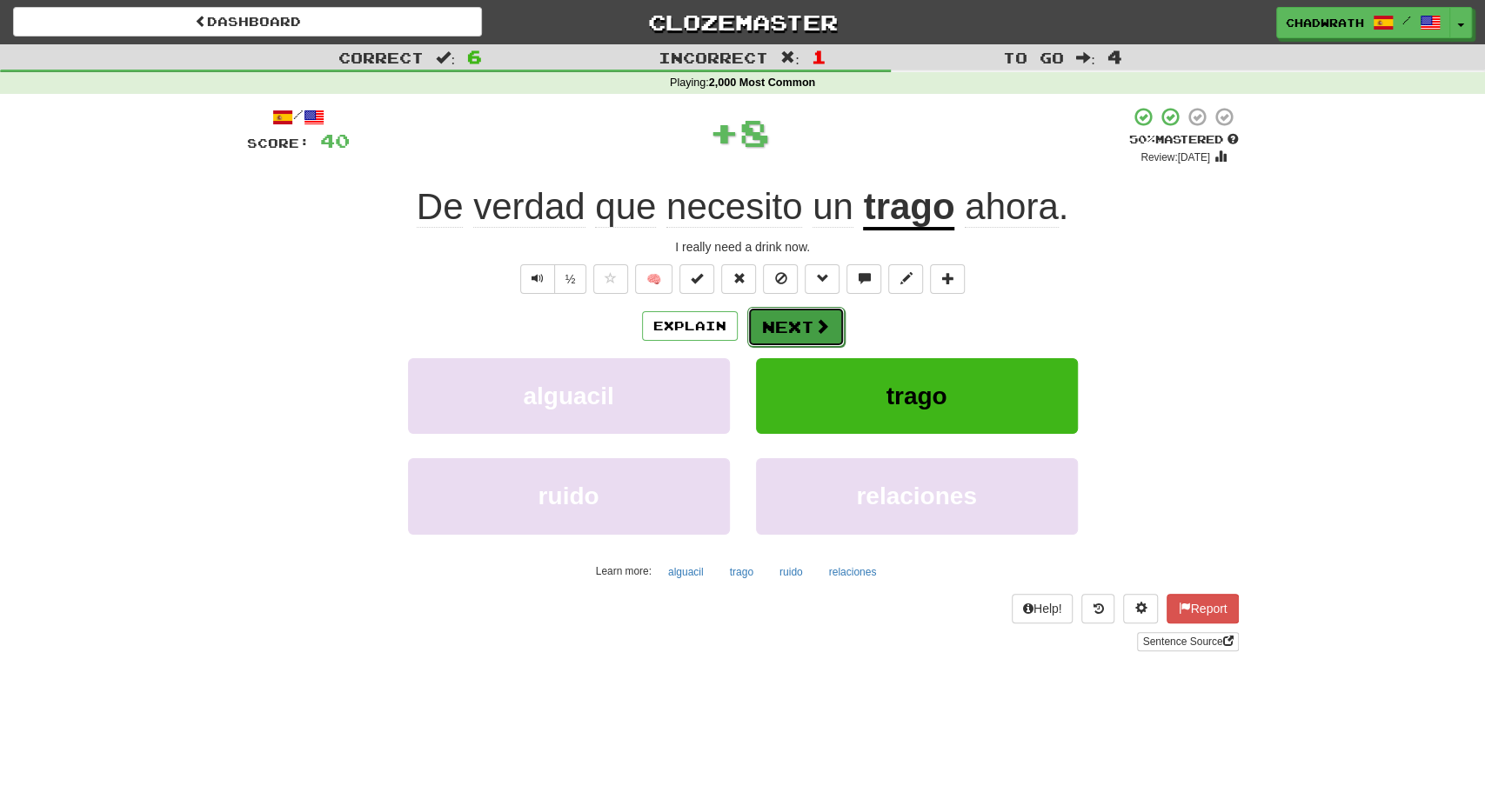
click at [771, 328] on button "Next" at bounding box center [795, 327] width 98 height 40
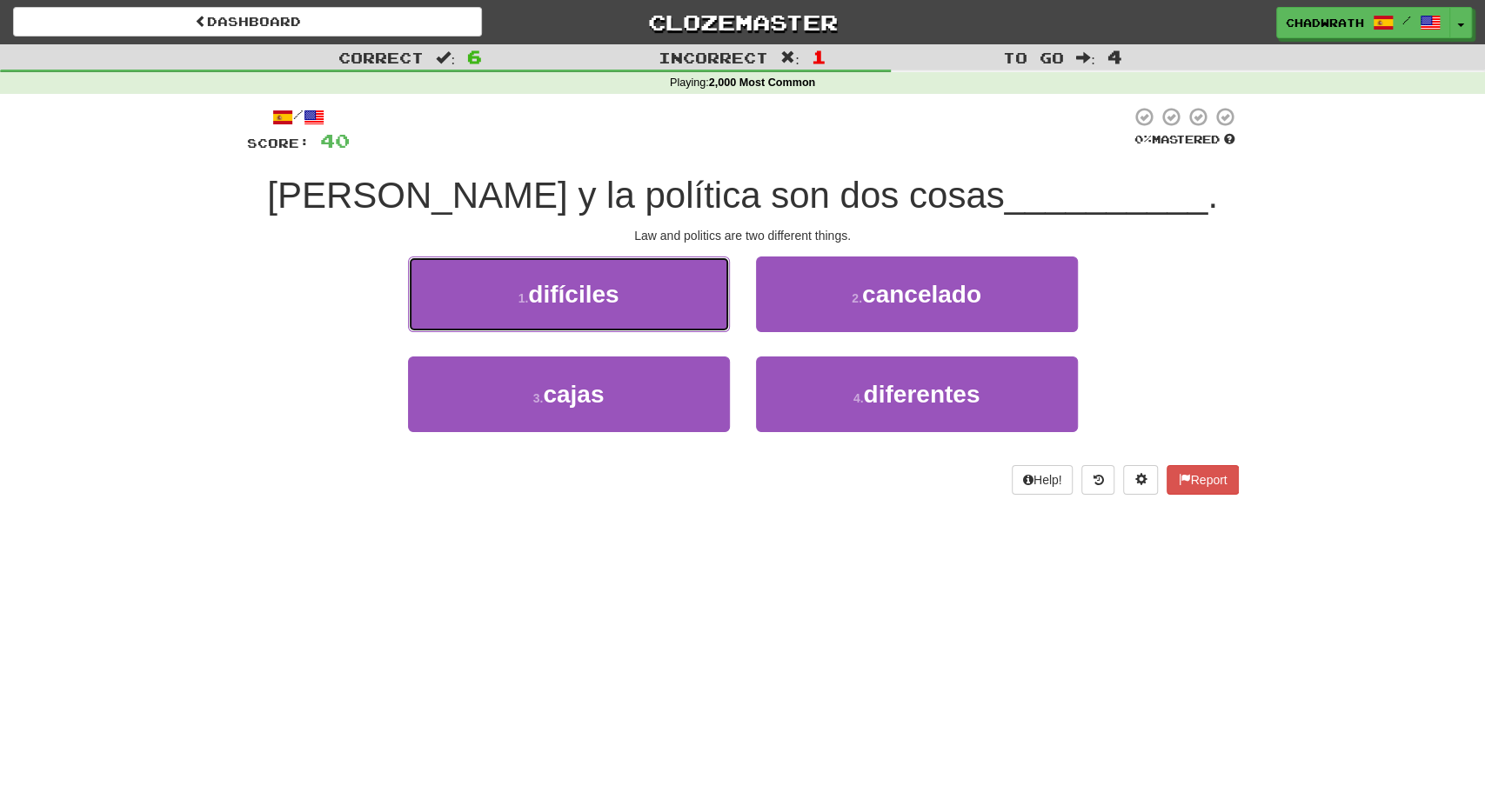
drag, startPoint x: 616, startPoint y: 299, endPoint x: 821, endPoint y: 490, distance: 280.2
click at [732, 555] on div "Dashboard Clozemaster Chadwrath / Toggle Dropdown Dashboard Leaderboard Activit…" at bounding box center [742, 406] width 1485 height 812
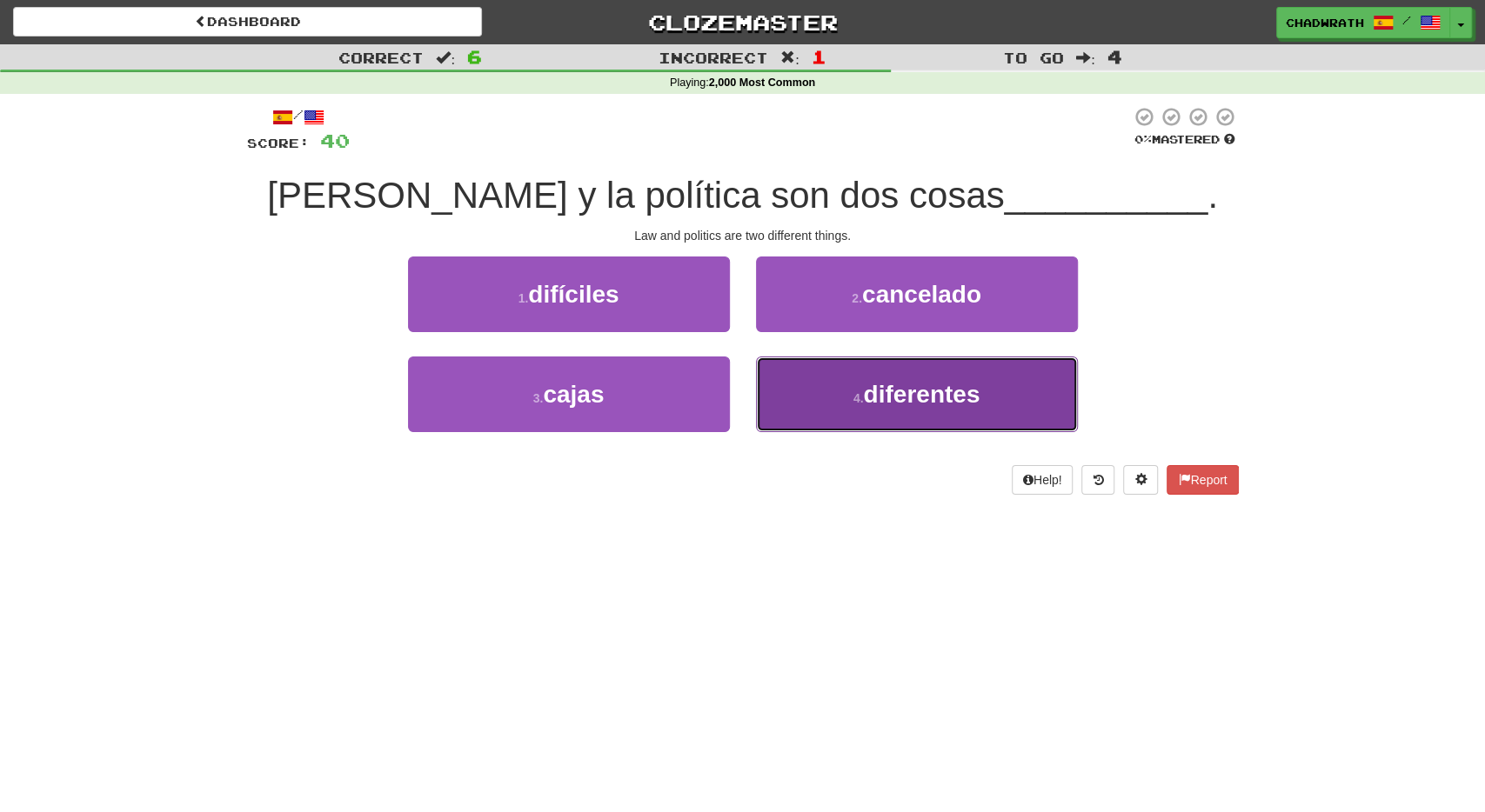
click at [895, 386] on span "diferentes" at bounding box center [921, 394] width 116 height 27
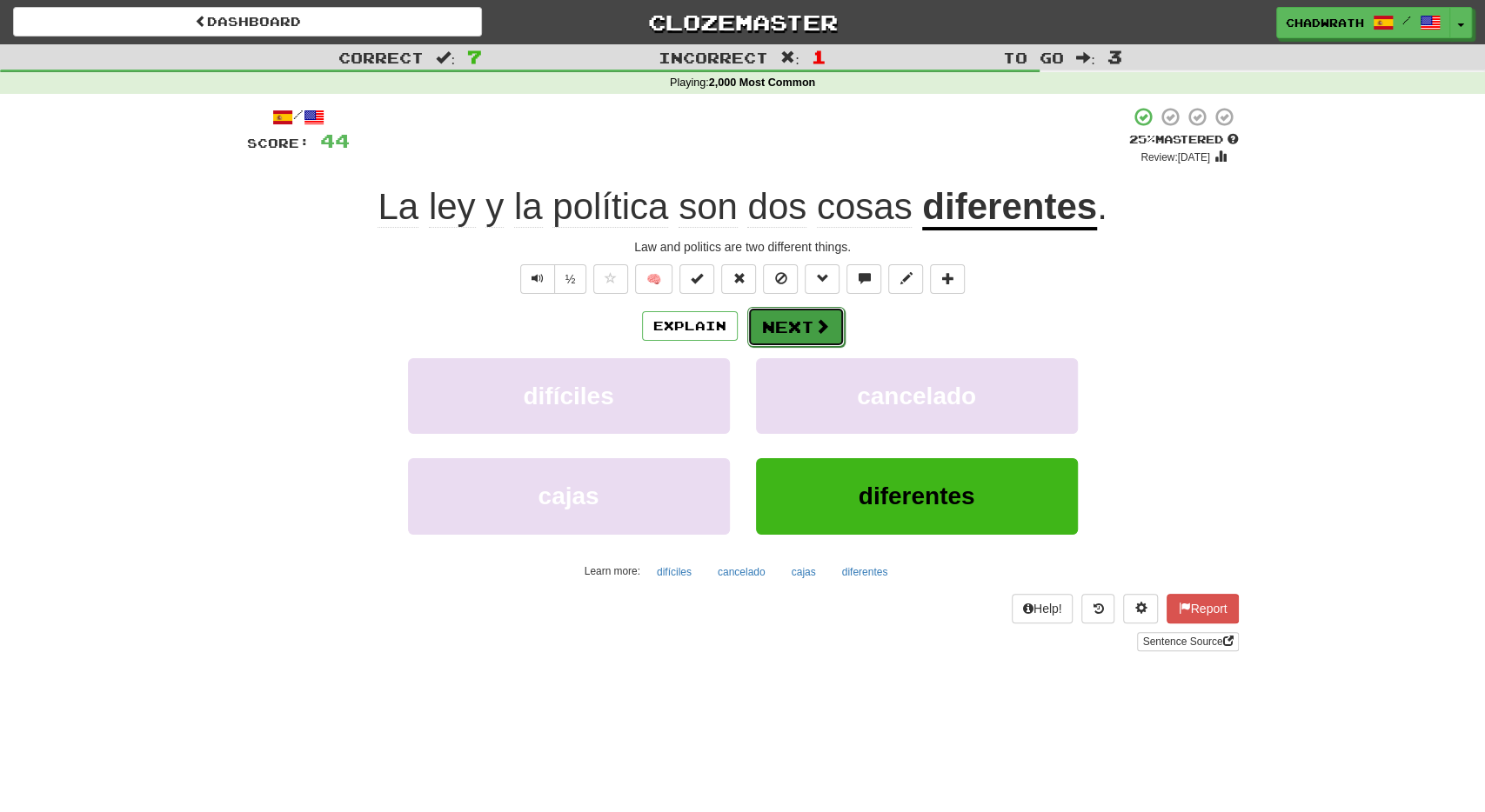
click at [801, 321] on button "Next" at bounding box center [795, 327] width 98 height 40
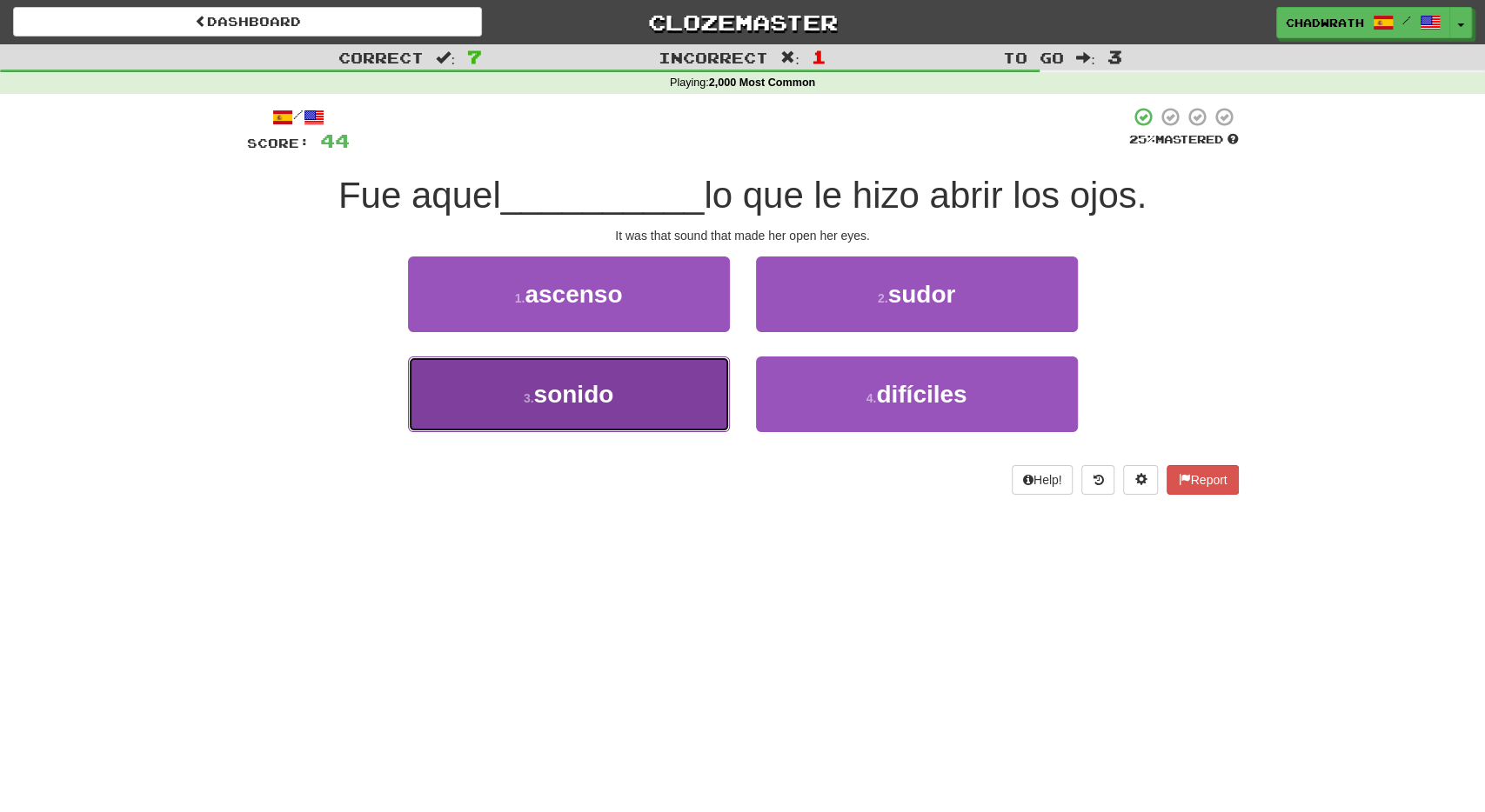
click at [605, 383] on span "sonido" at bounding box center [573, 394] width 80 height 27
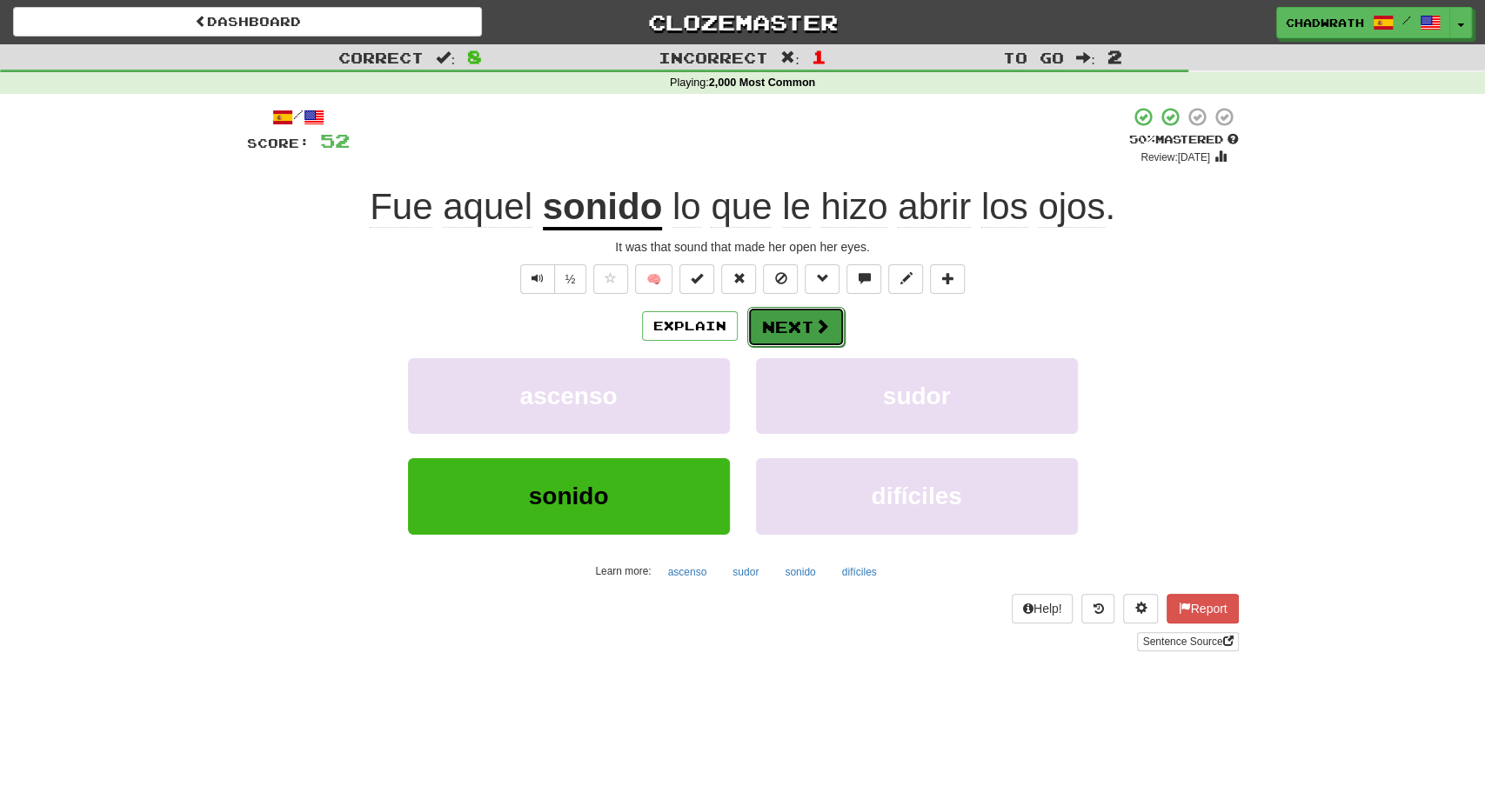
click at [789, 321] on button "Next" at bounding box center [795, 327] width 98 height 40
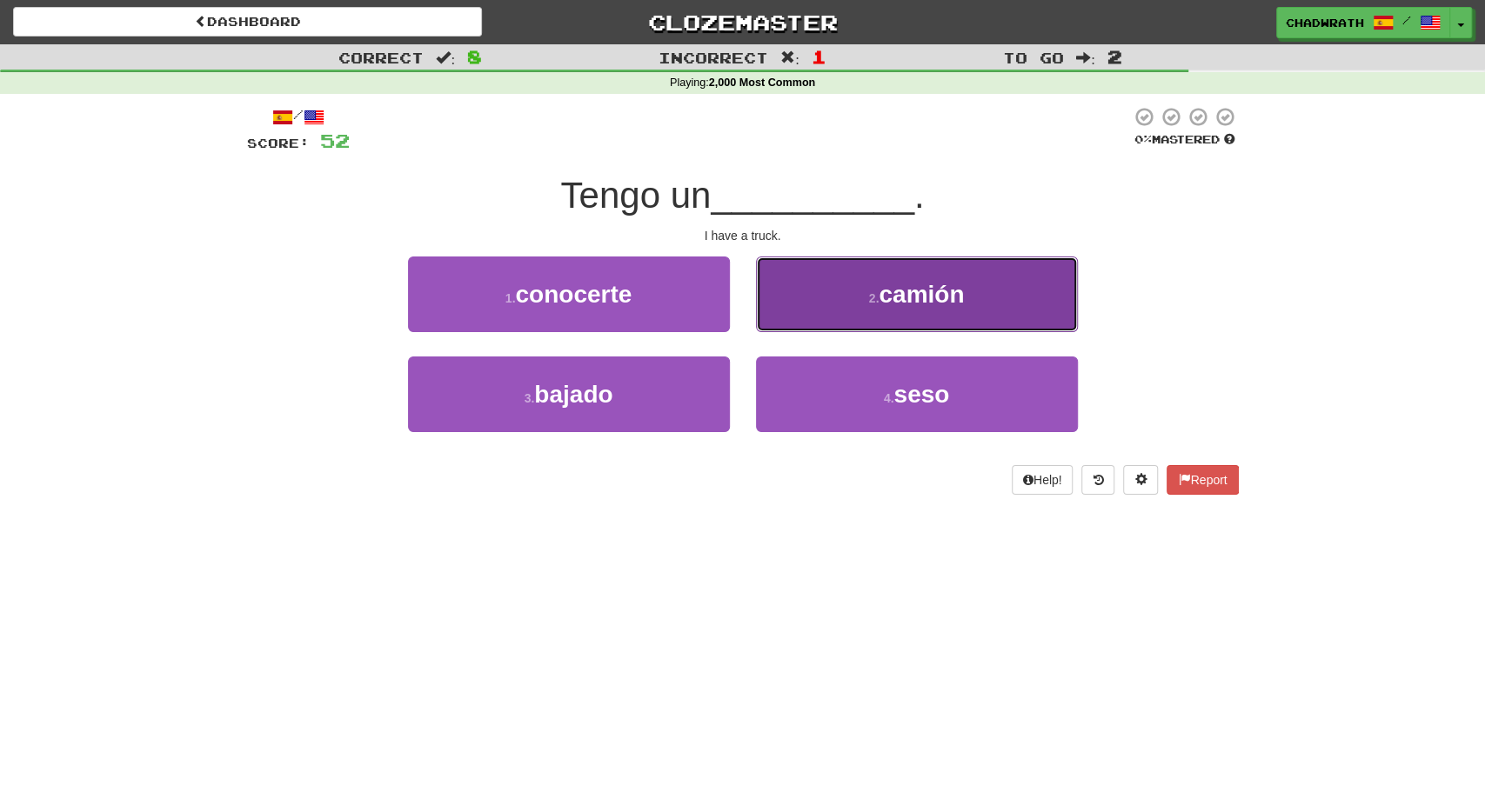
click at [882, 278] on button "2 . camión" at bounding box center [917, 294] width 322 height 75
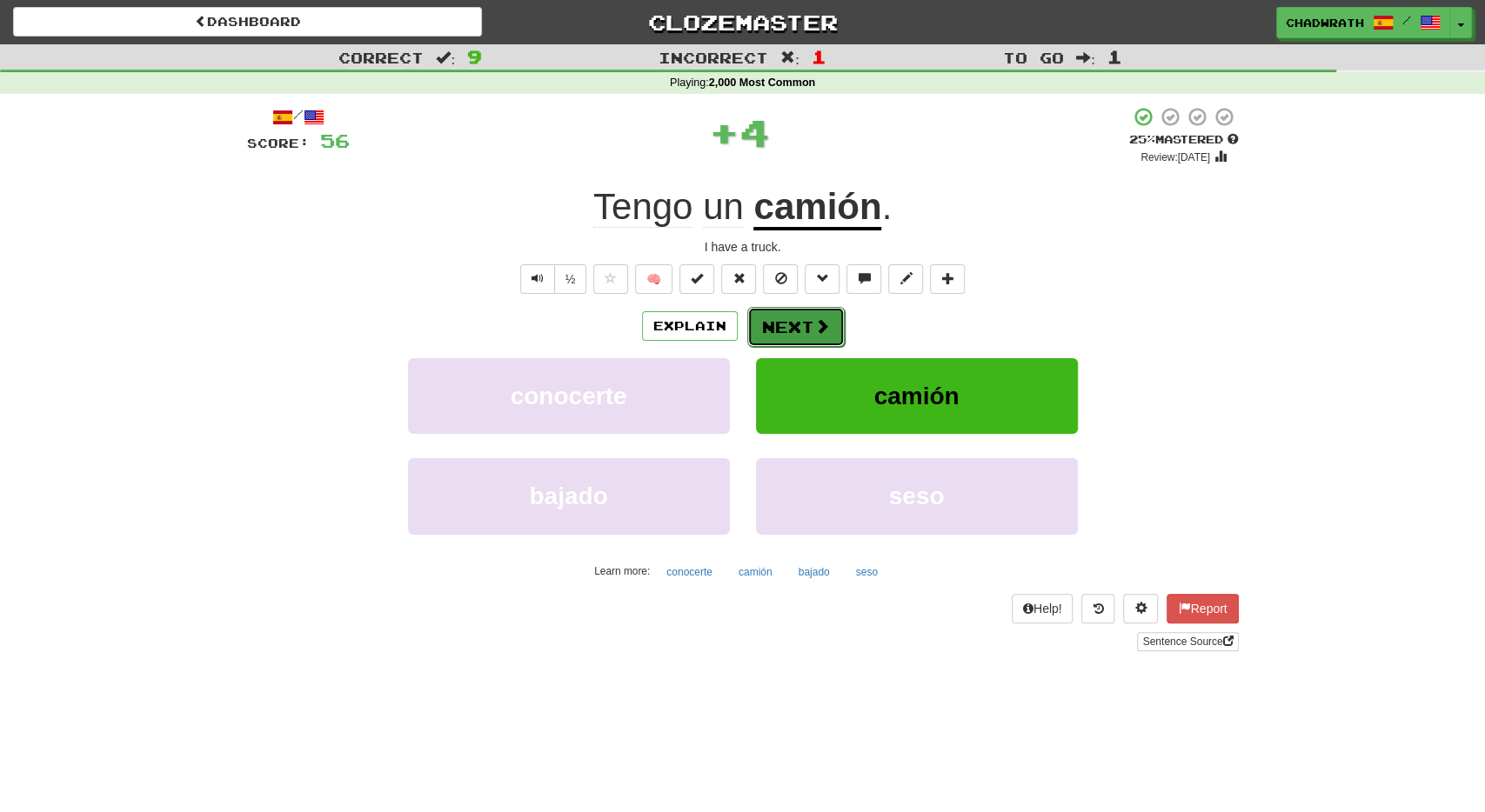
click at [803, 324] on button "Next" at bounding box center [795, 327] width 98 height 40
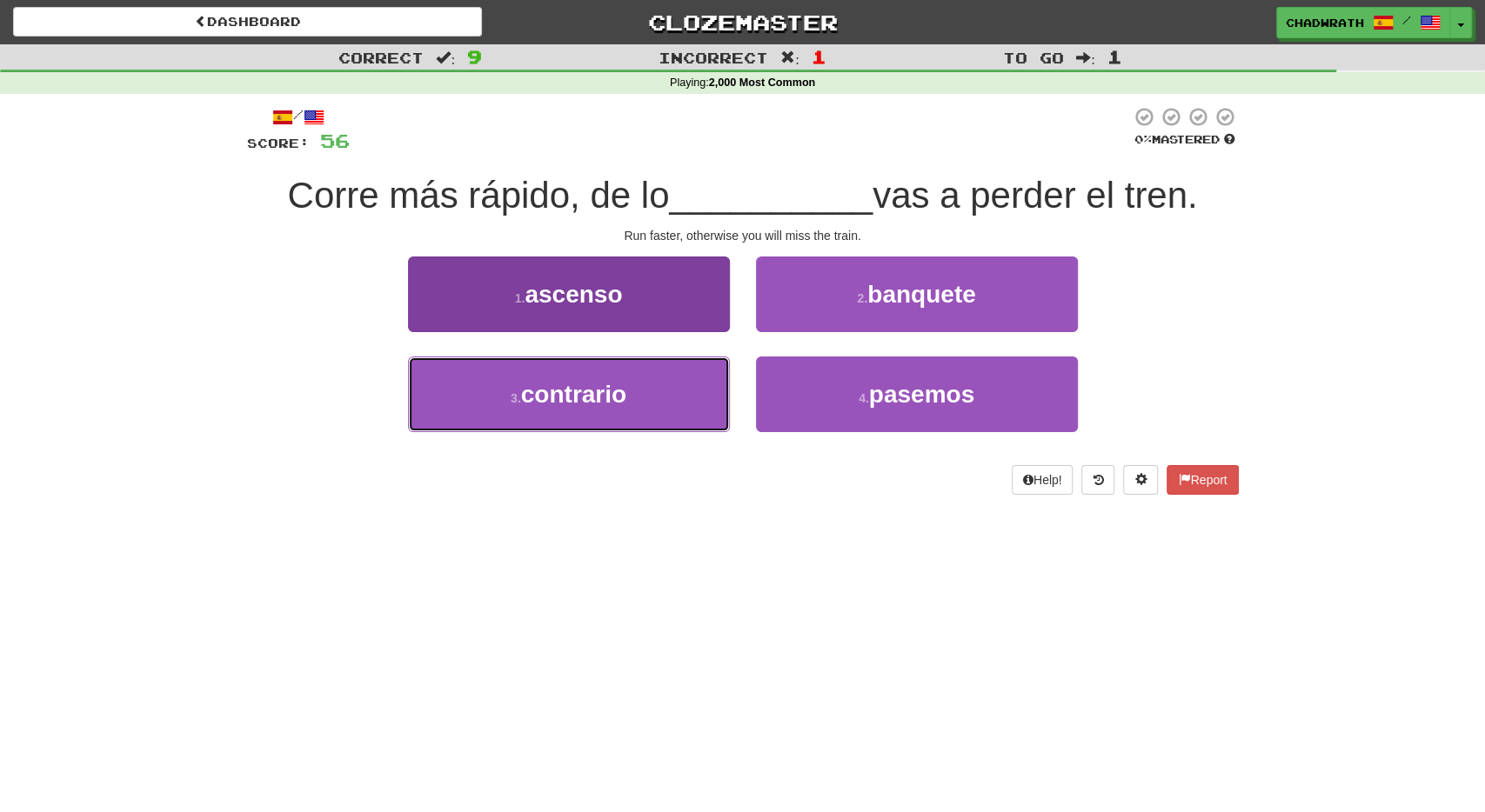
drag, startPoint x: 605, startPoint y: 392, endPoint x: 598, endPoint y: 385, distance: 9.9
click at [605, 392] on span "contrario" at bounding box center [573, 394] width 105 height 27
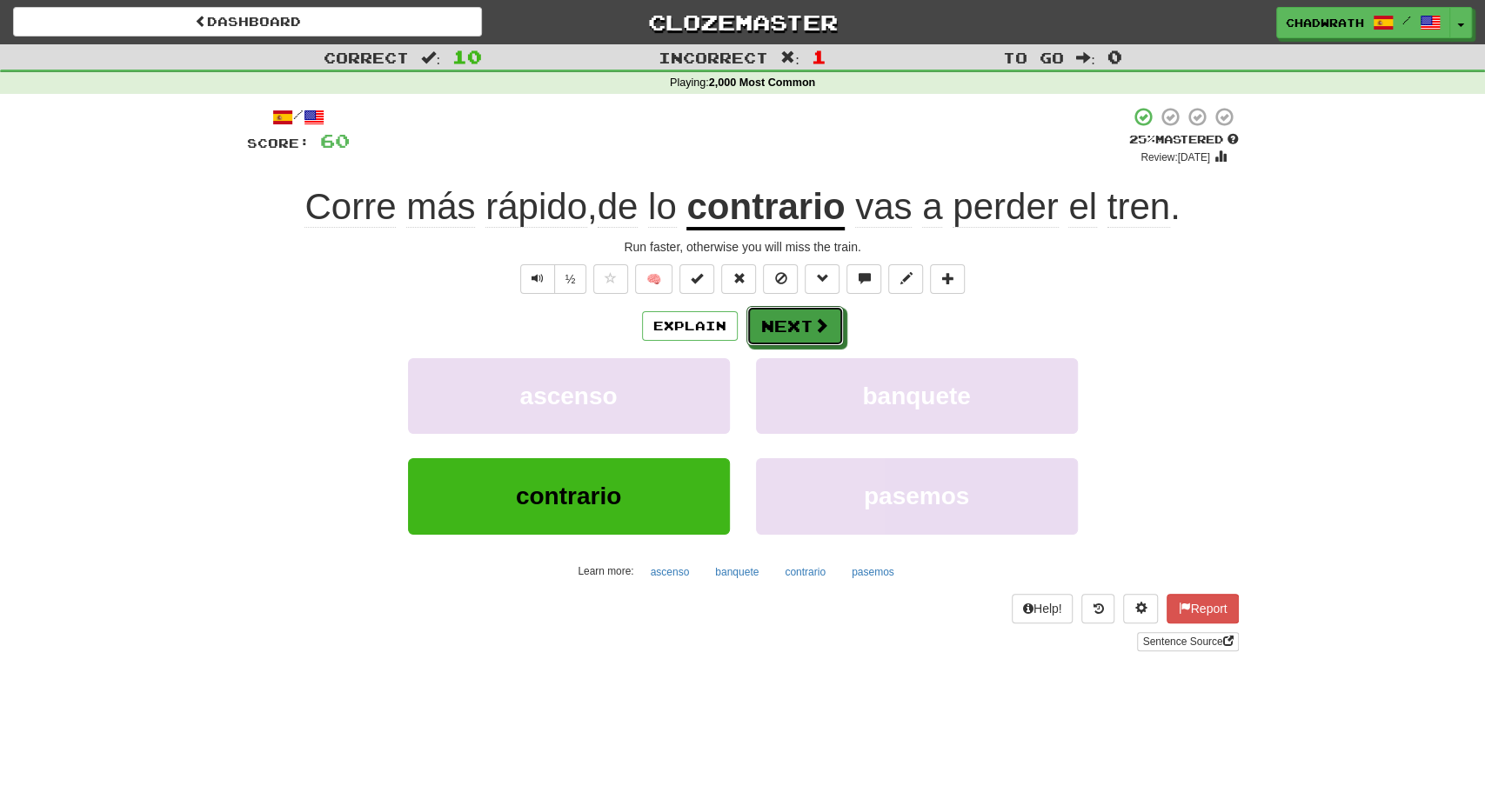
click at [775, 338] on button "Next" at bounding box center [795, 326] width 98 height 40
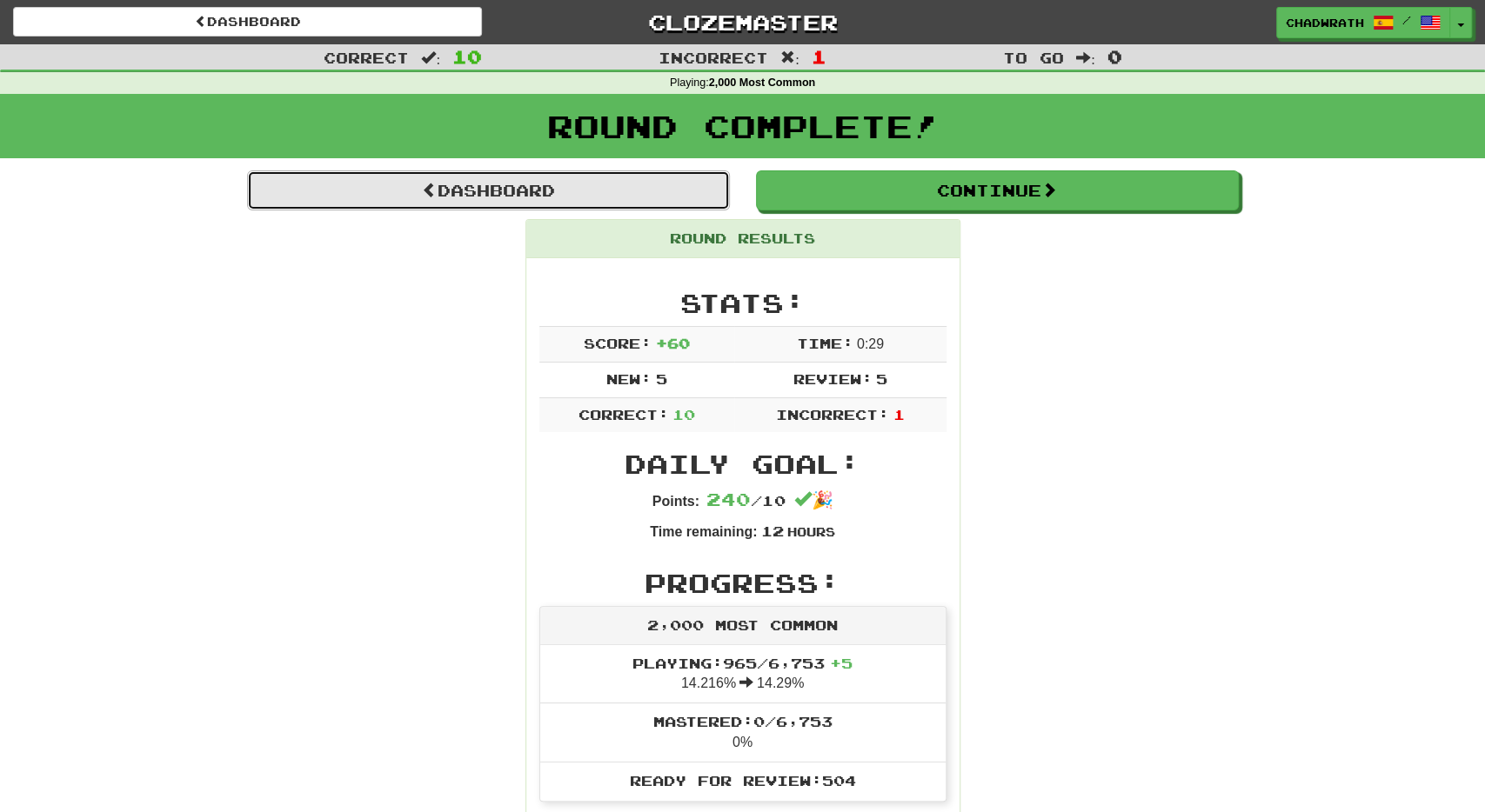
click at [514, 194] on link "Dashboard" at bounding box center [489, 190] width 483 height 40
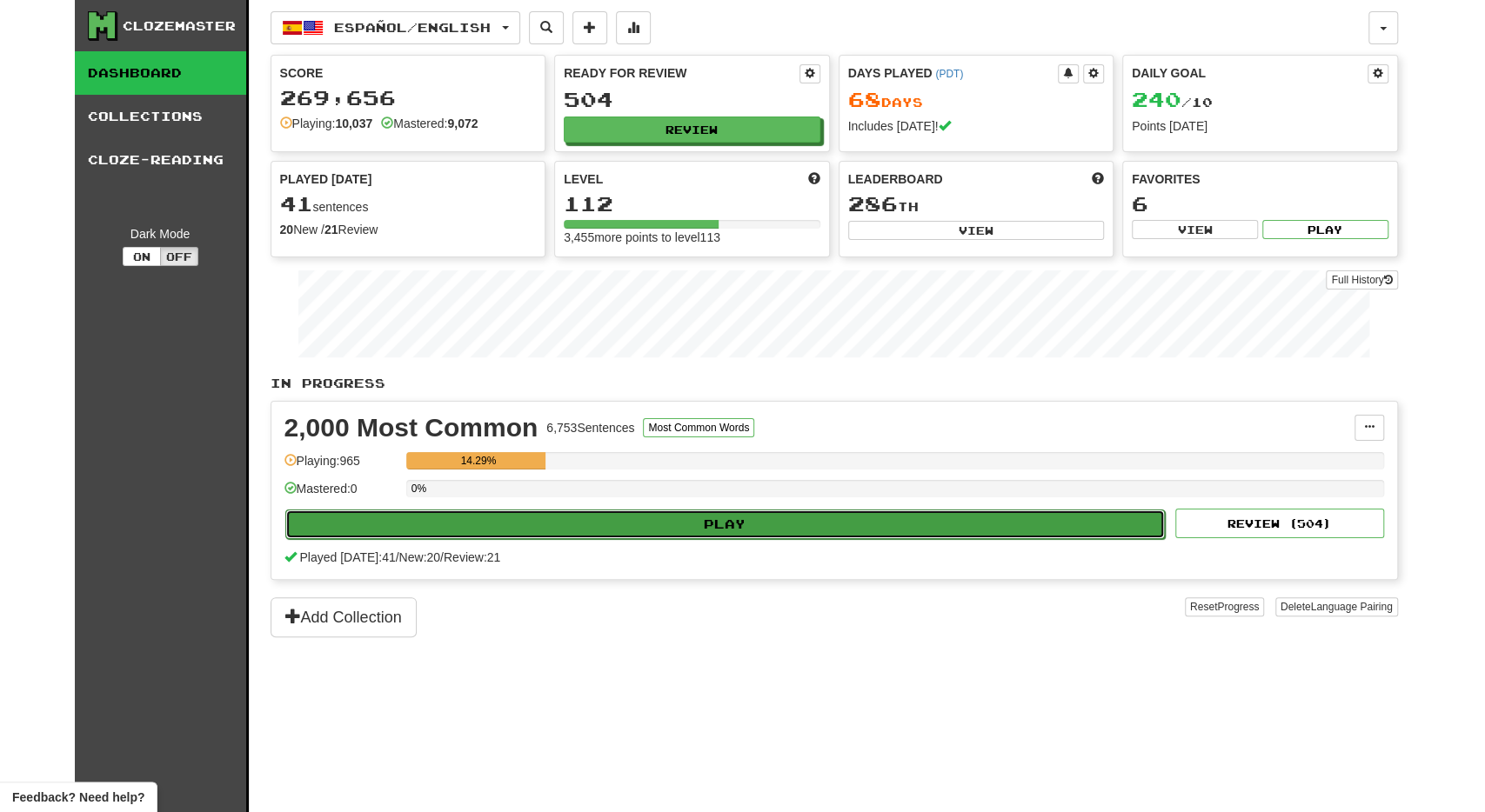
click at [632, 511] on button "Play" at bounding box center [726, 525] width 881 height 30
select select "**"
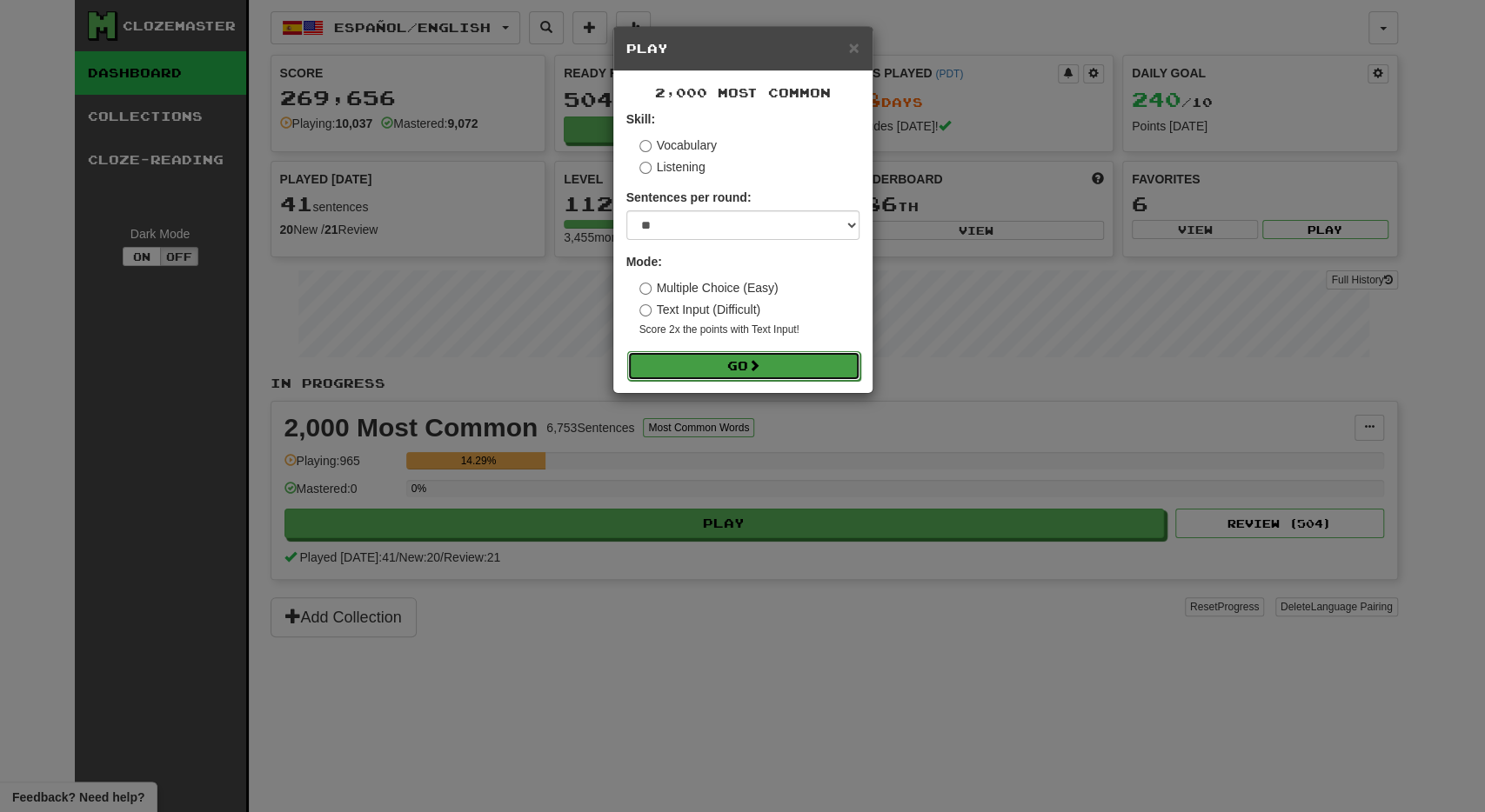
click at [795, 360] on button "Go" at bounding box center [743, 366] width 233 height 30
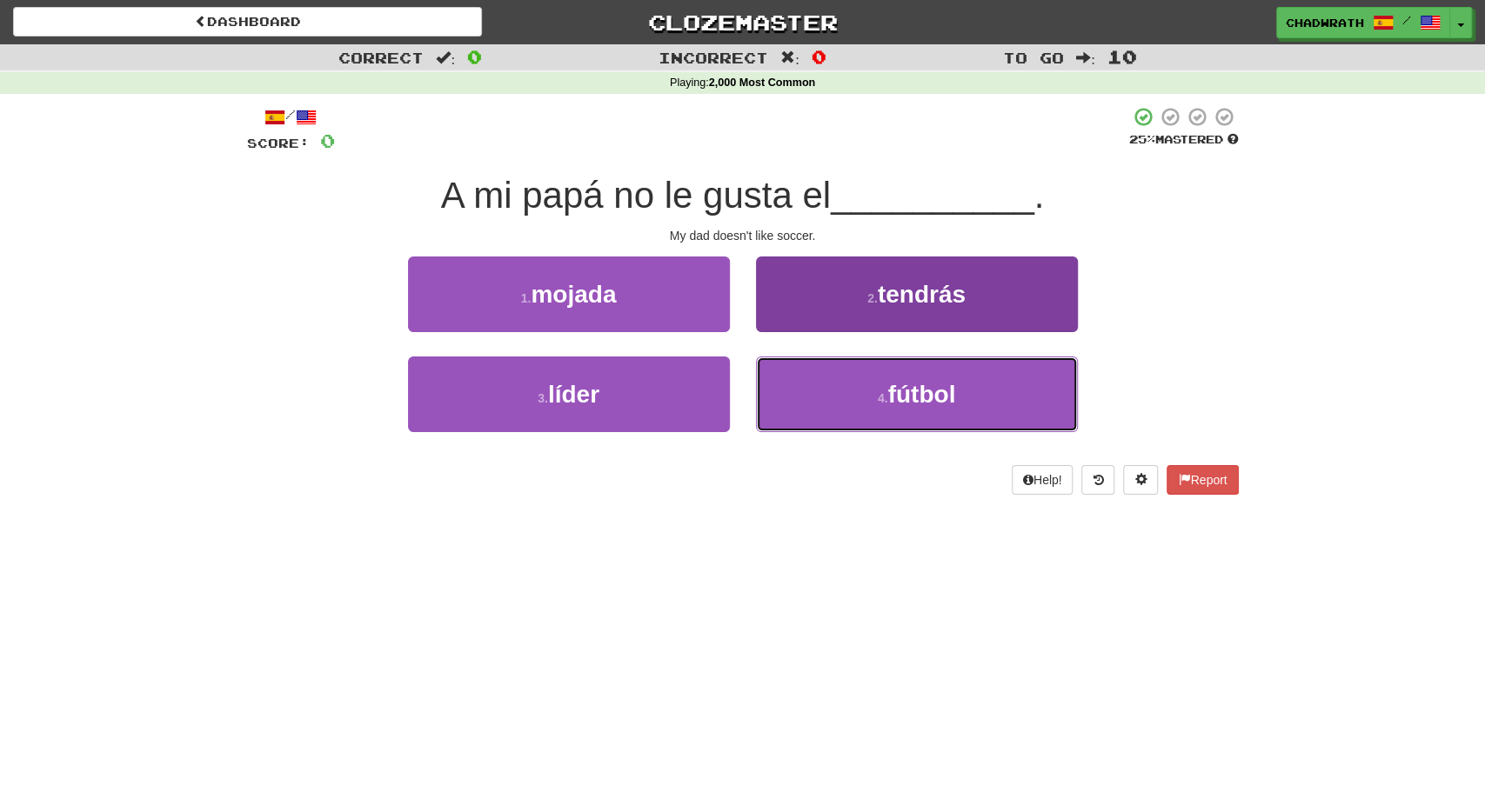
click at [967, 420] on button "4 . fútbol" at bounding box center [917, 394] width 322 height 75
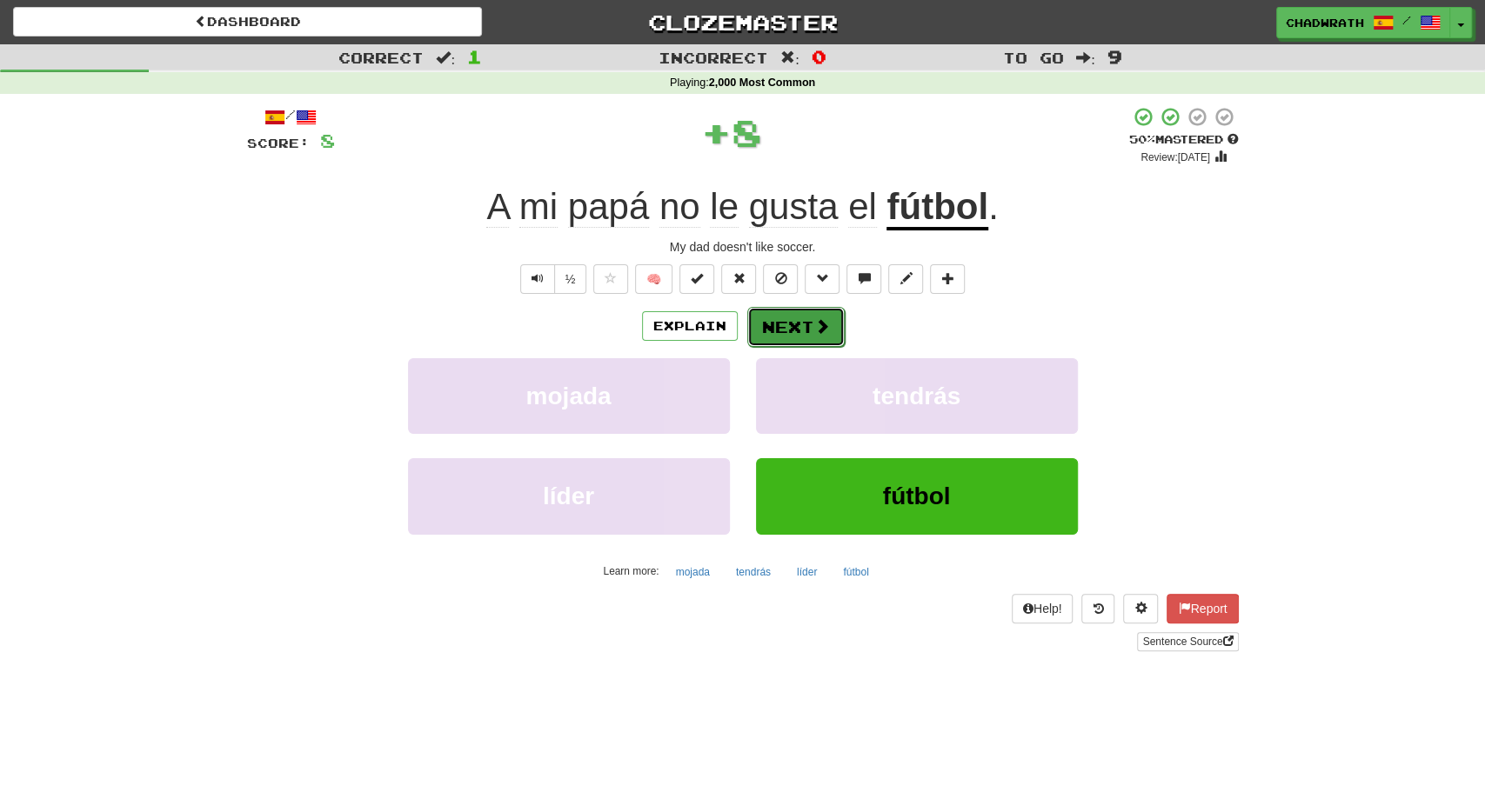
click at [791, 330] on button "Next" at bounding box center [795, 327] width 98 height 40
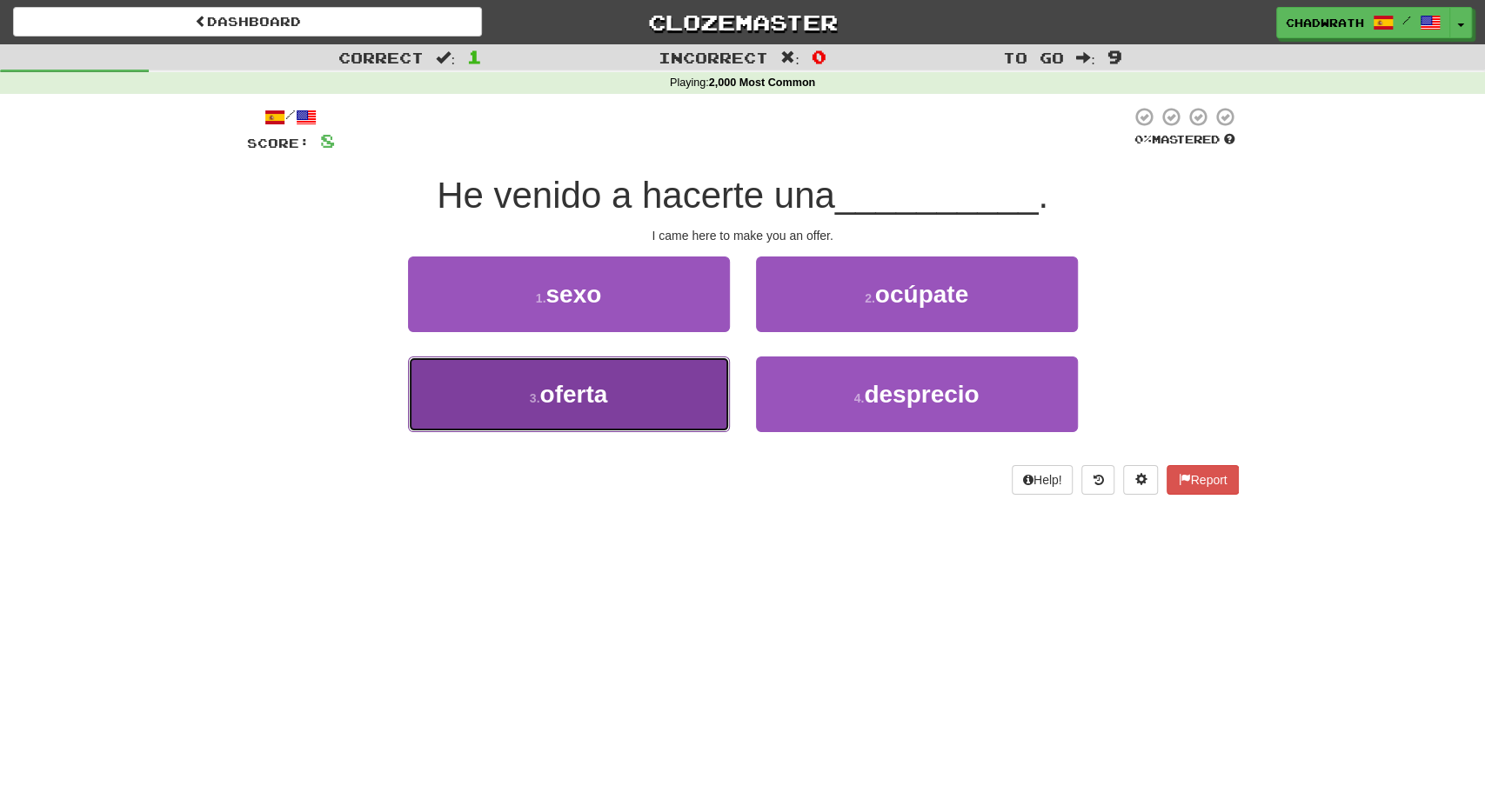
click at [570, 420] on button "3 . oferta" at bounding box center [569, 394] width 322 height 75
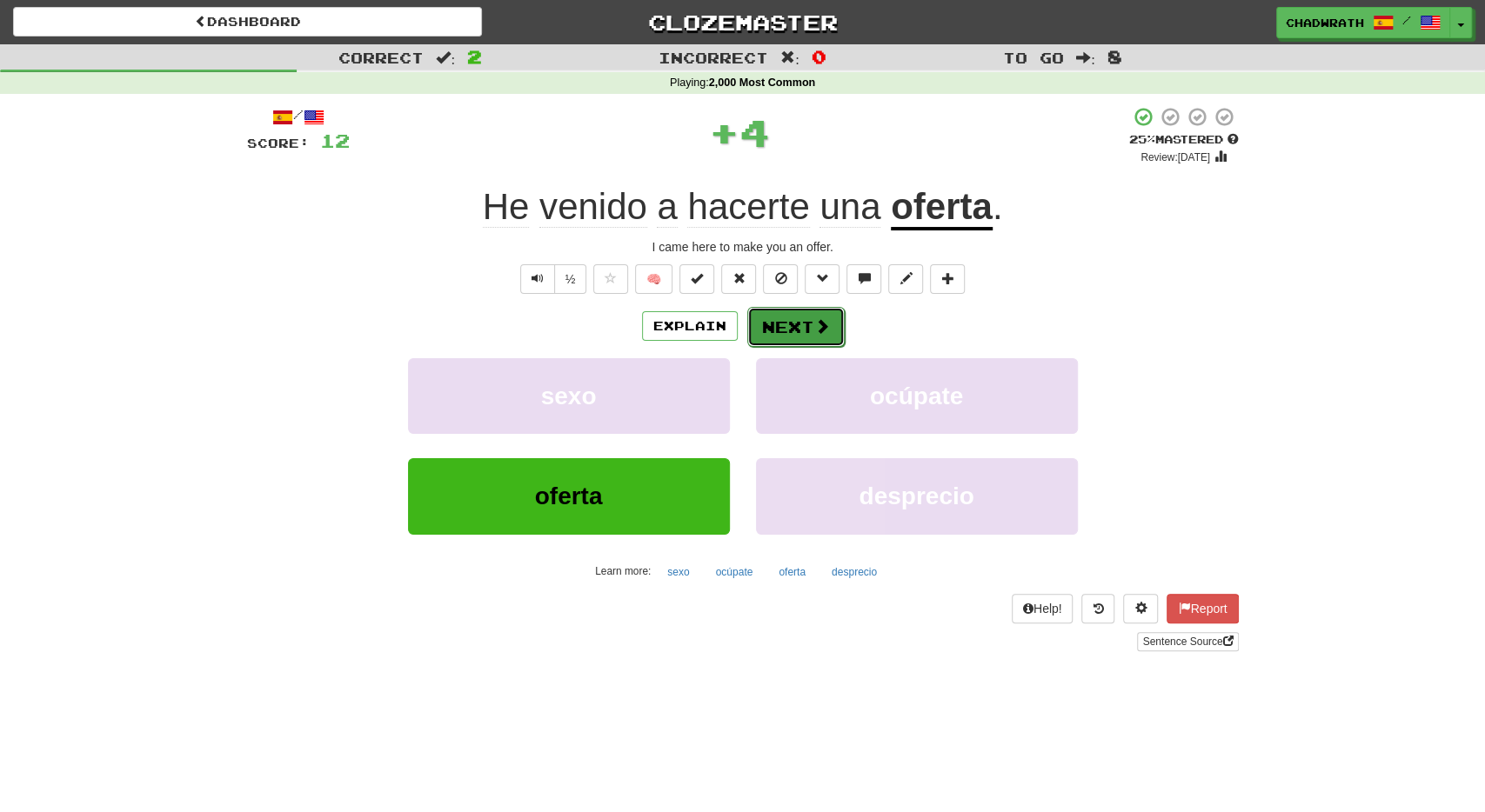
click at [780, 319] on button "Next" at bounding box center [795, 327] width 98 height 40
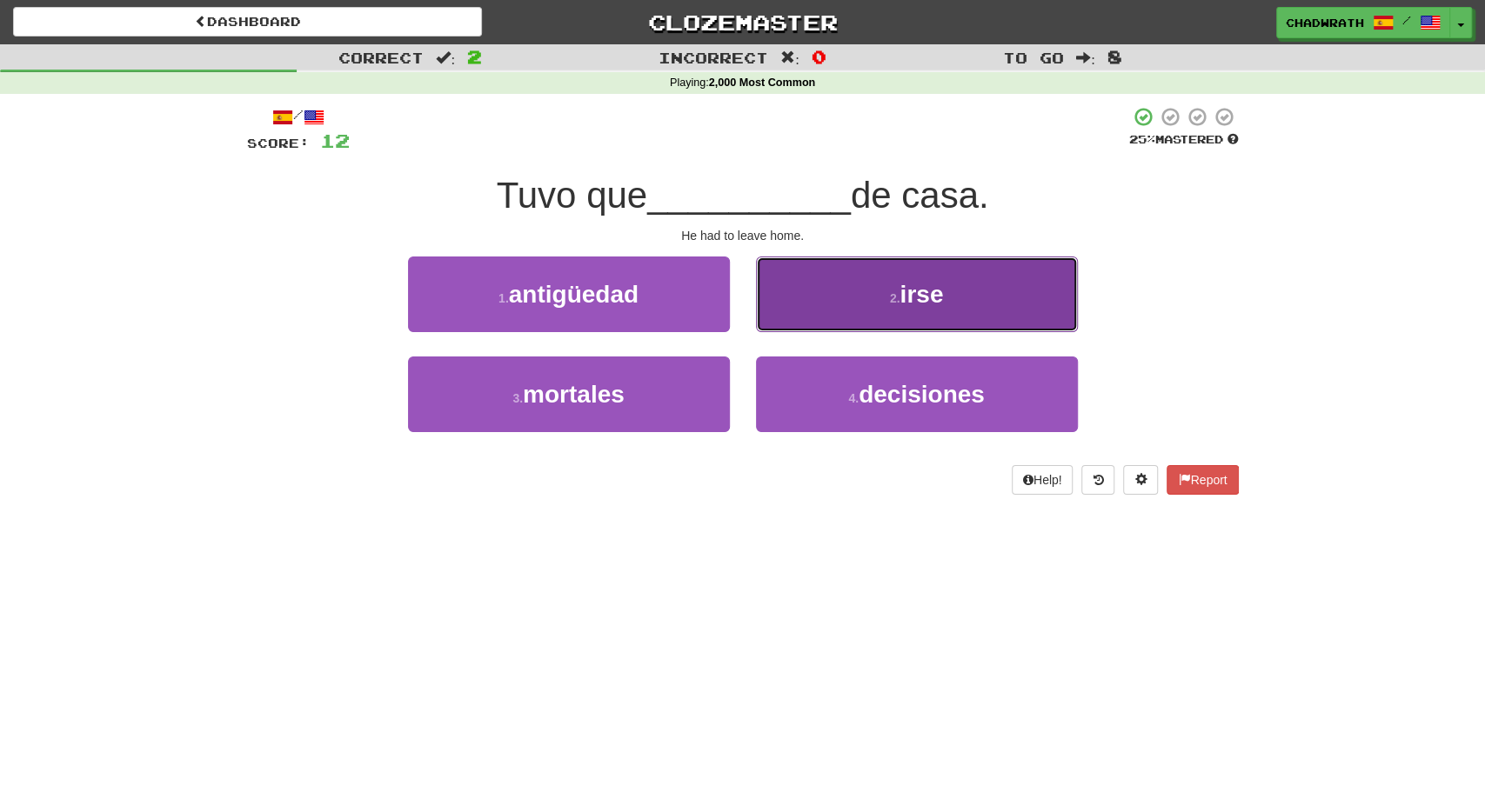
click at [878, 306] on button "2 . irse" at bounding box center [917, 294] width 322 height 75
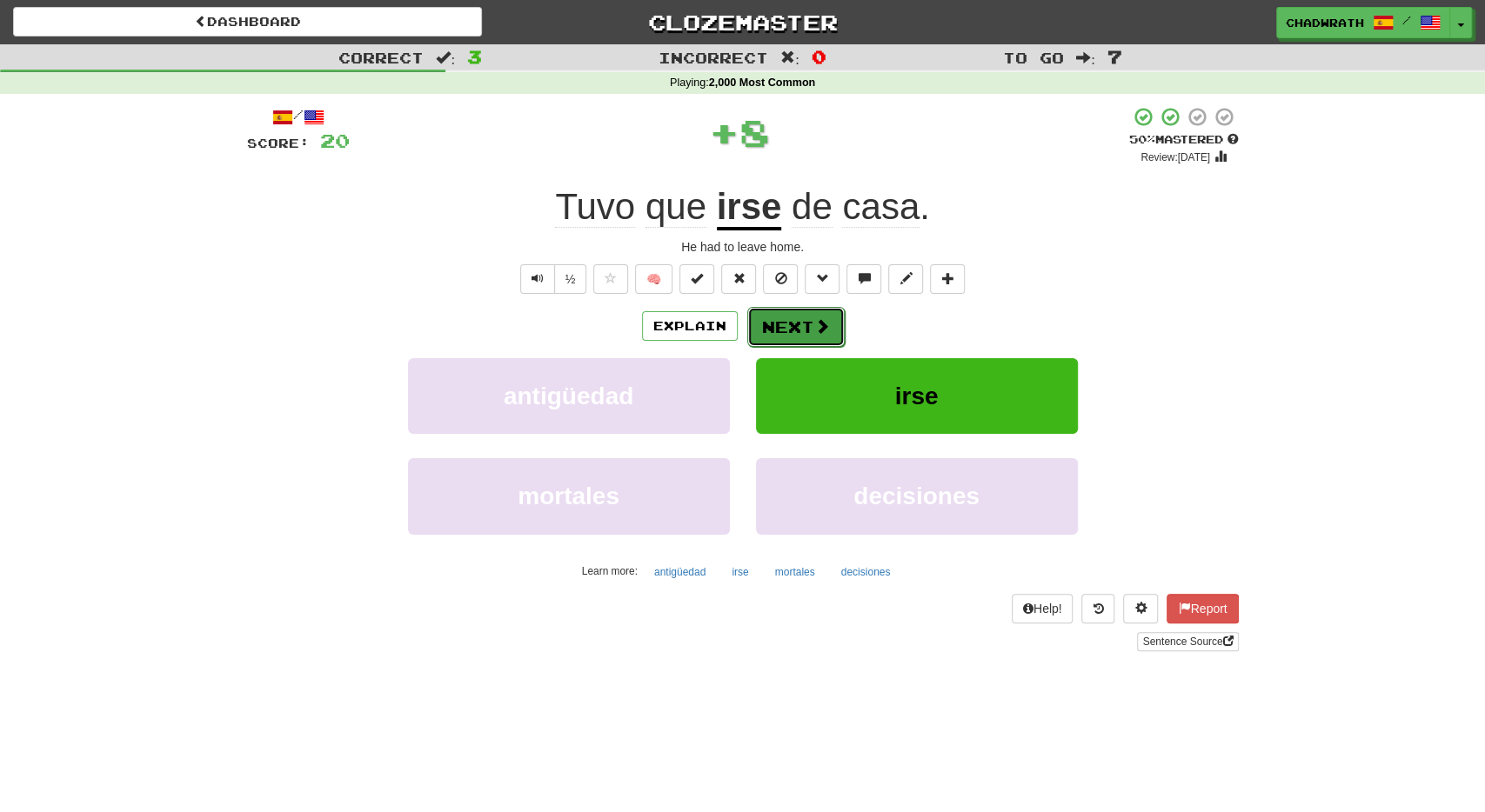
click at [775, 308] on button "Next" at bounding box center [795, 327] width 98 height 40
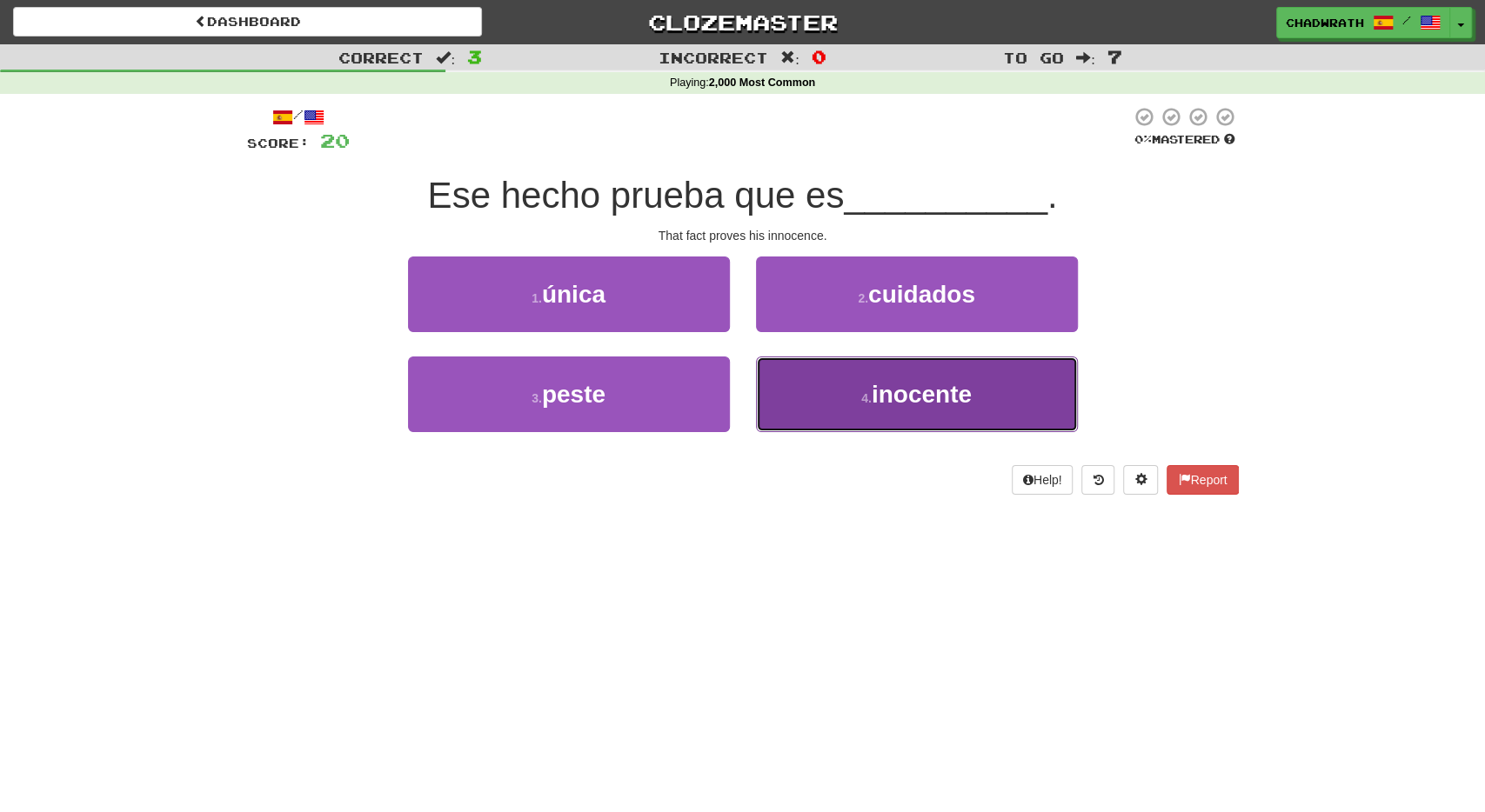
click at [902, 383] on span "inocente" at bounding box center [922, 394] width 100 height 27
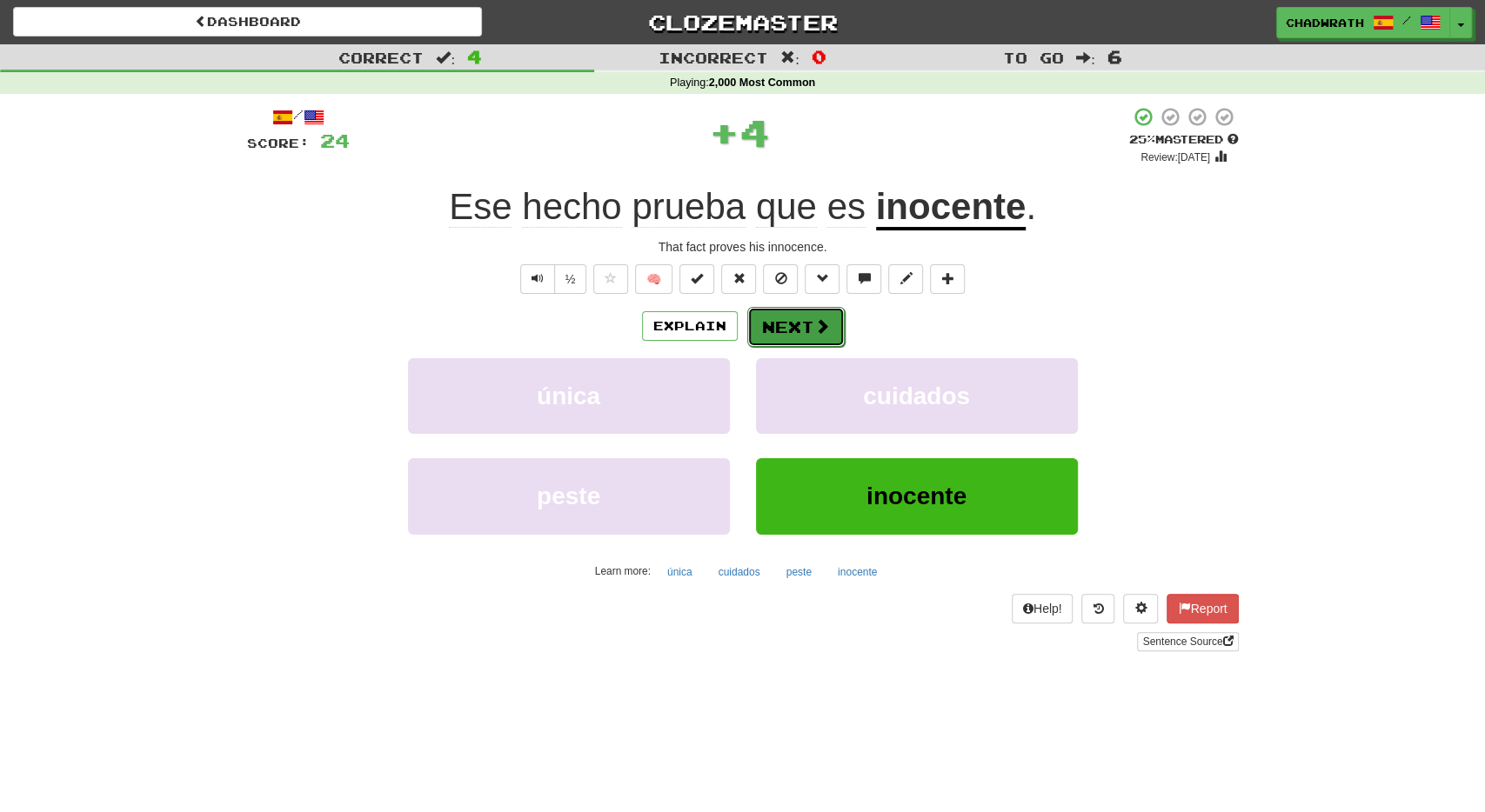
click at [789, 318] on button "Next" at bounding box center [795, 327] width 98 height 40
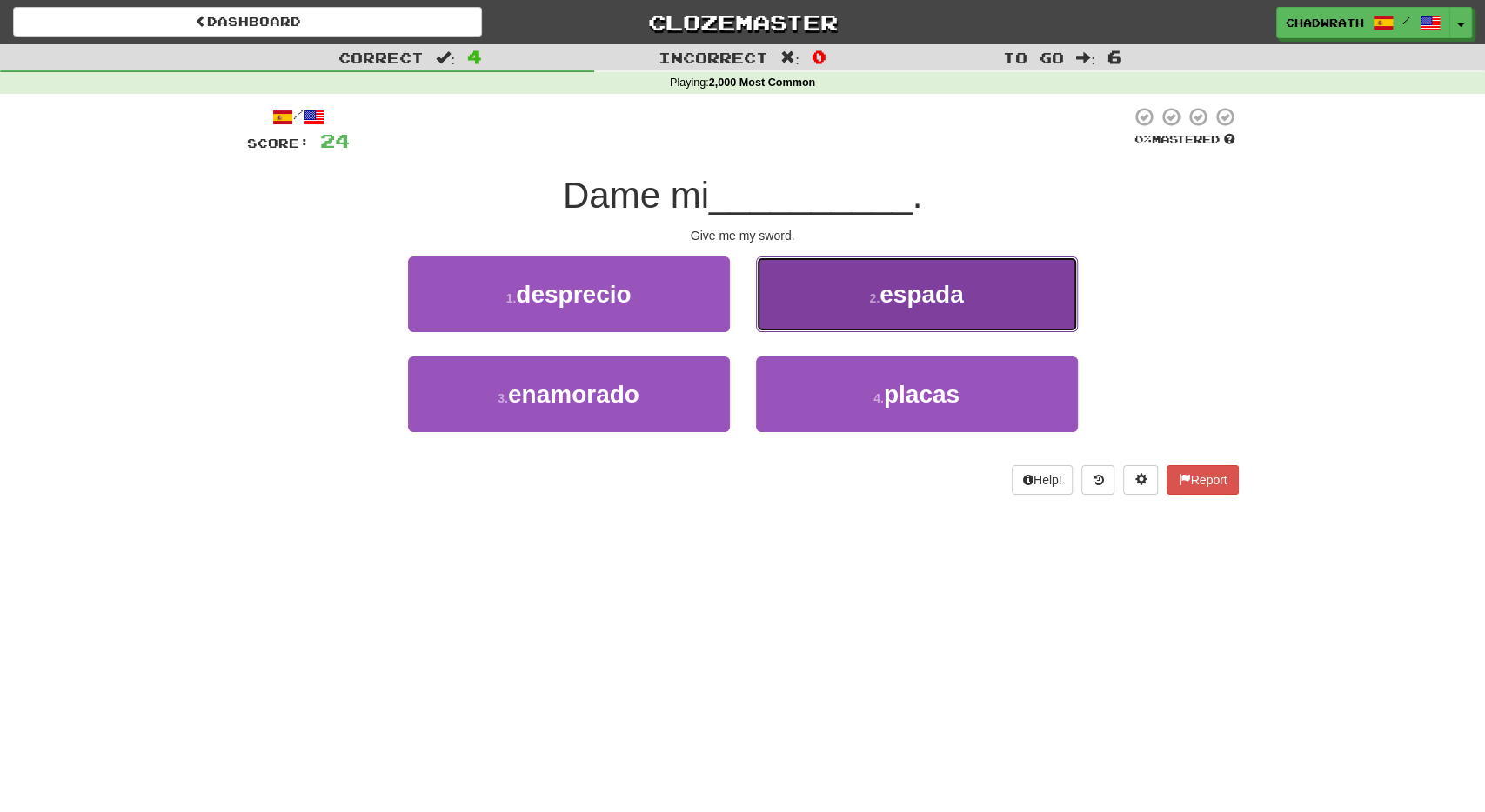
click at [917, 308] on button "2 . espada" at bounding box center [917, 294] width 322 height 75
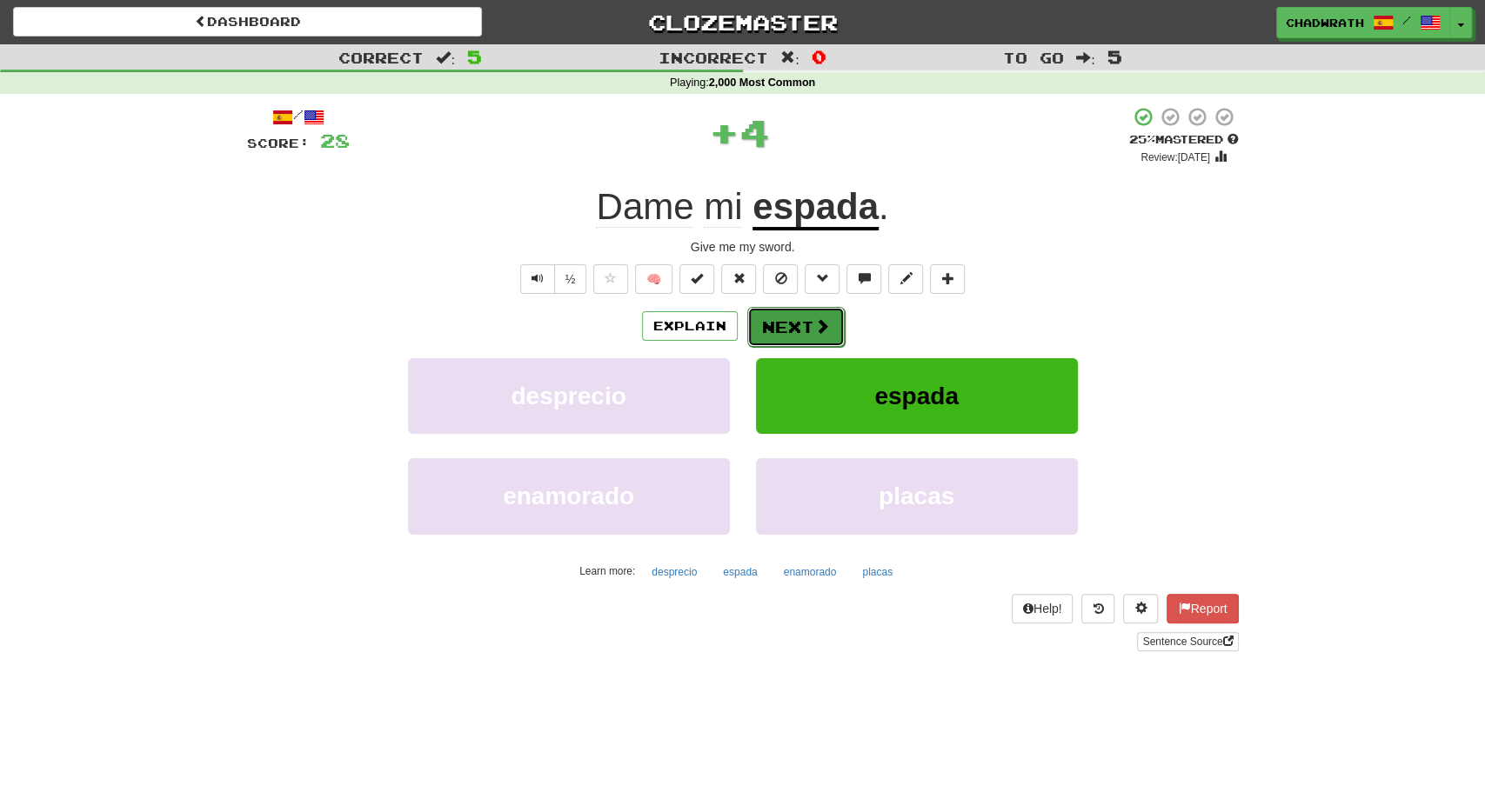
click at [785, 317] on button "Next" at bounding box center [795, 327] width 98 height 40
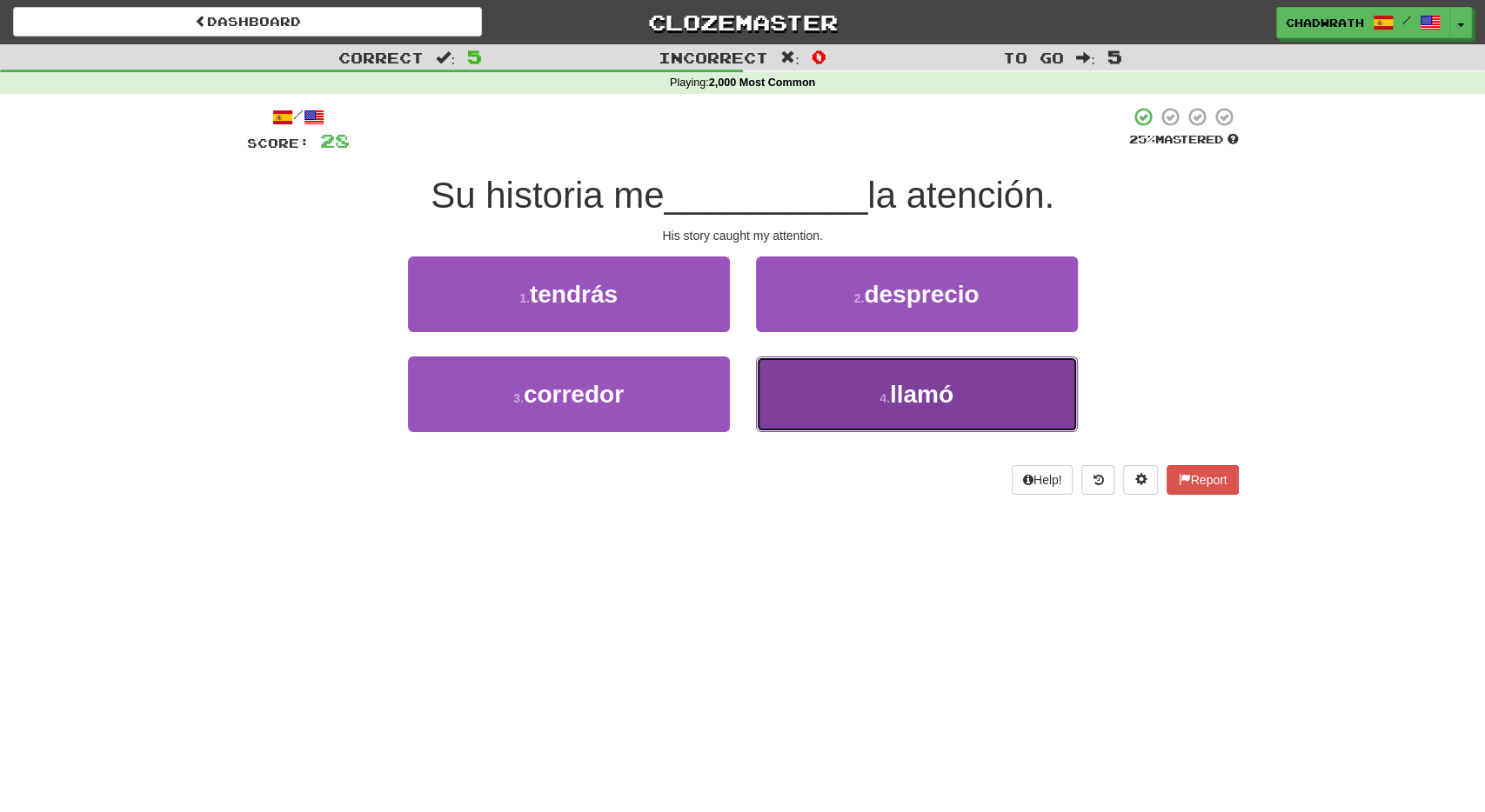
click at [900, 401] on span "llamó" at bounding box center [922, 394] width 63 height 27
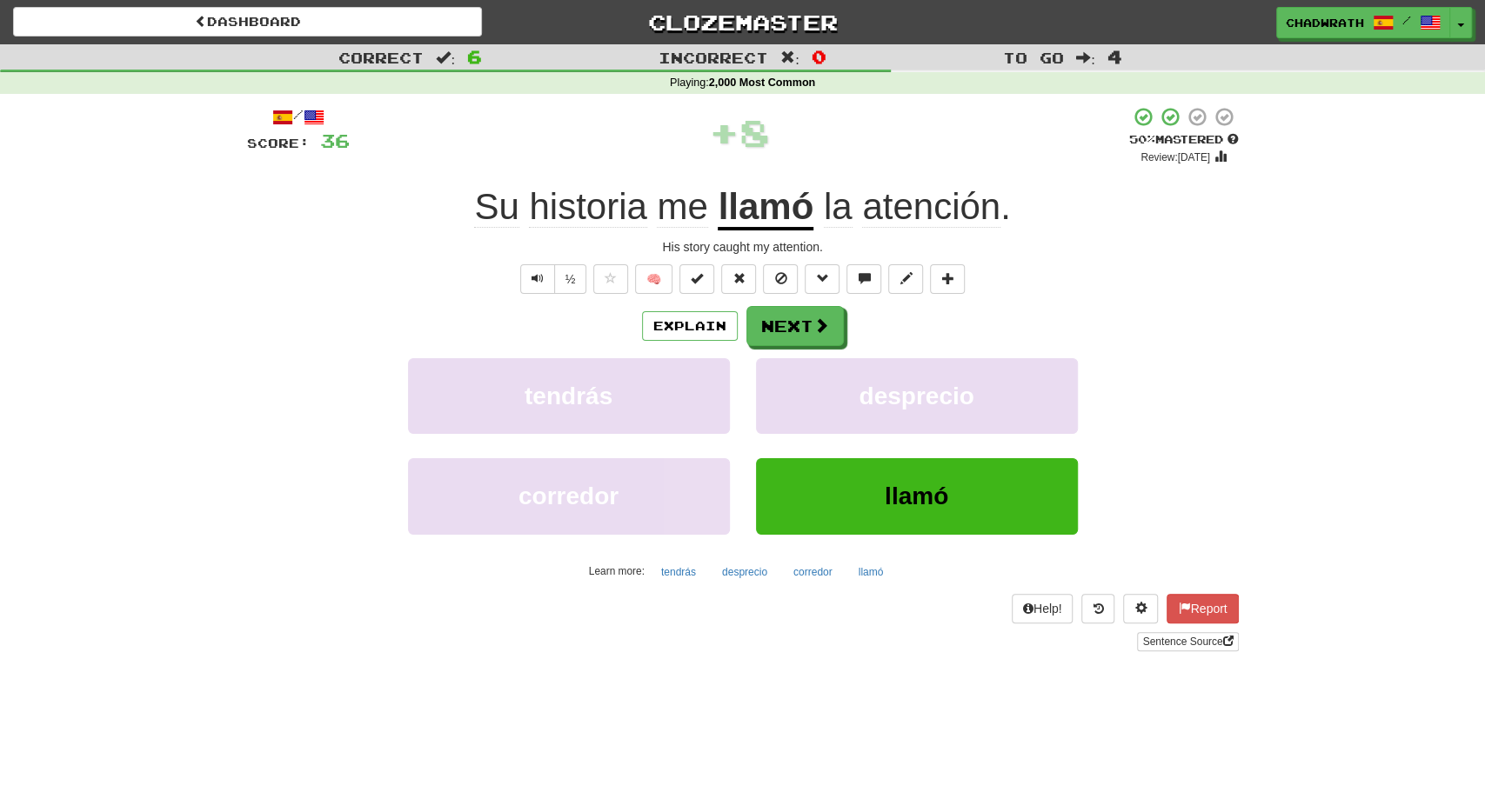
click at [855, 317] on div "Explain Next" at bounding box center [742, 326] width 992 height 40
click at [799, 325] on button "Next" at bounding box center [795, 327] width 98 height 40
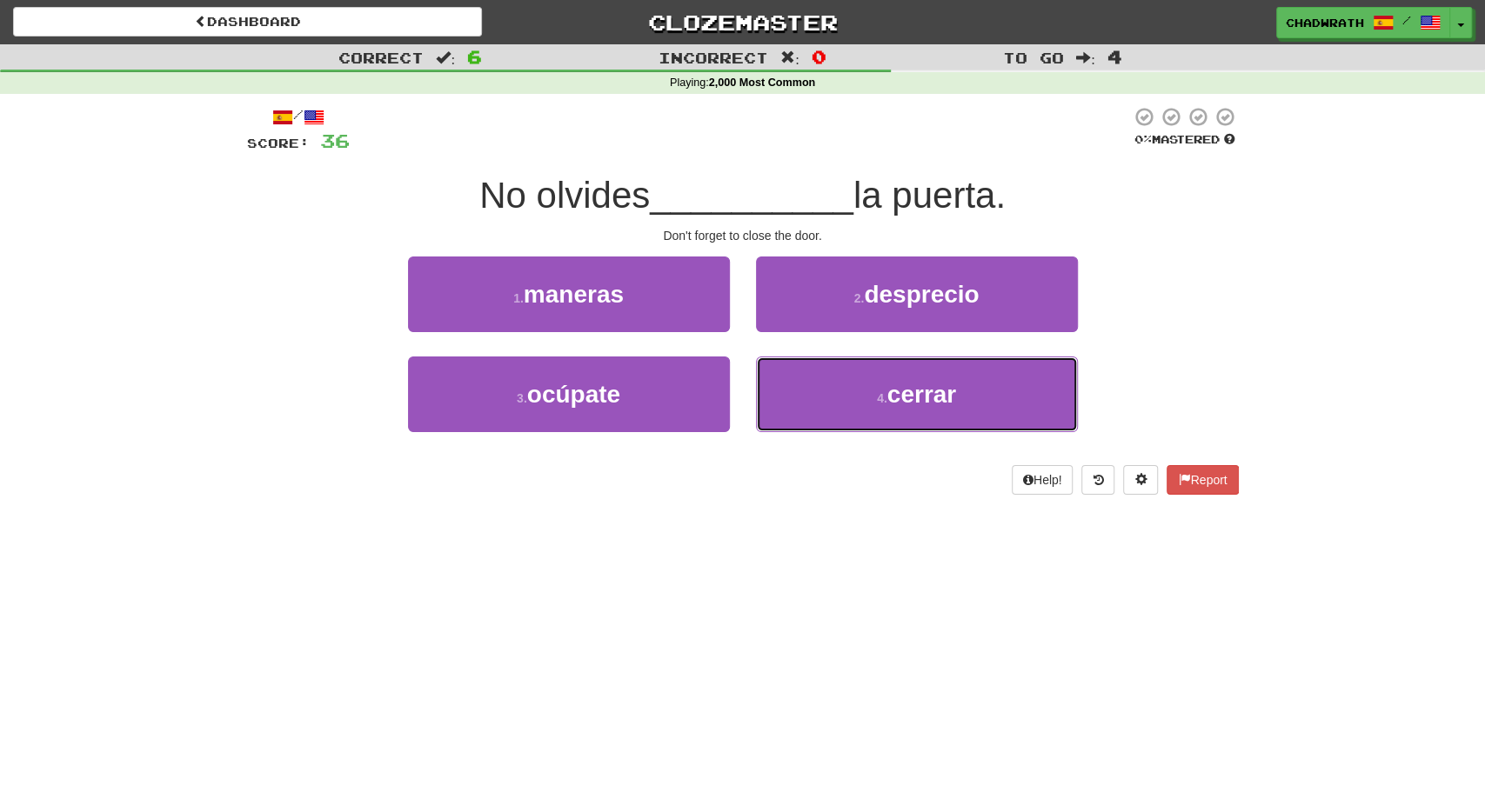
drag, startPoint x: 916, startPoint y: 384, endPoint x: 860, endPoint y: 348, distance: 66.6
click at [909, 380] on button "4 . cerrar" at bounding box center [917, 394] width 322 height 75
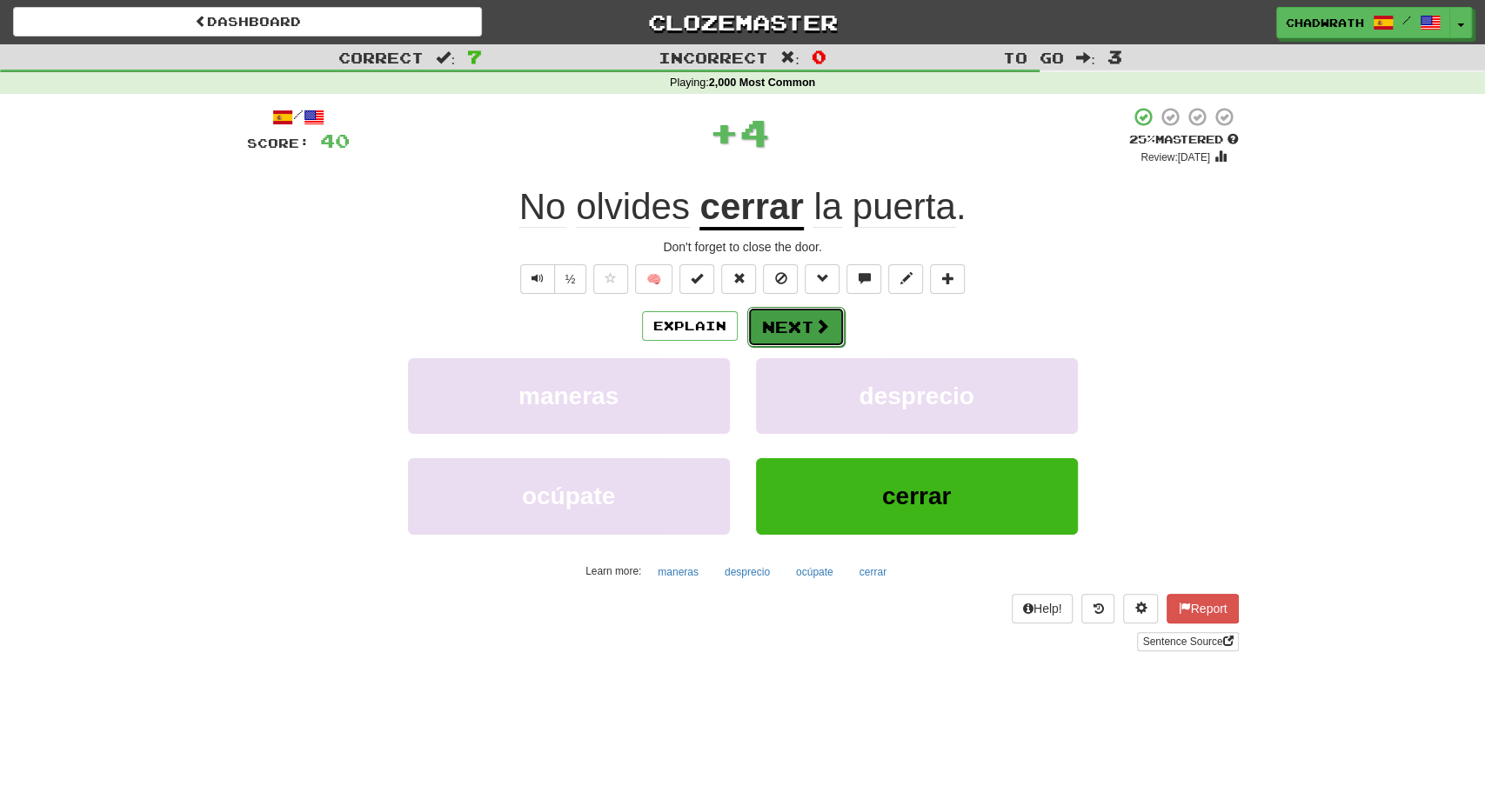
click at [793, 319] on button "Next" at bounding box center [795, 327] width 98 height 40
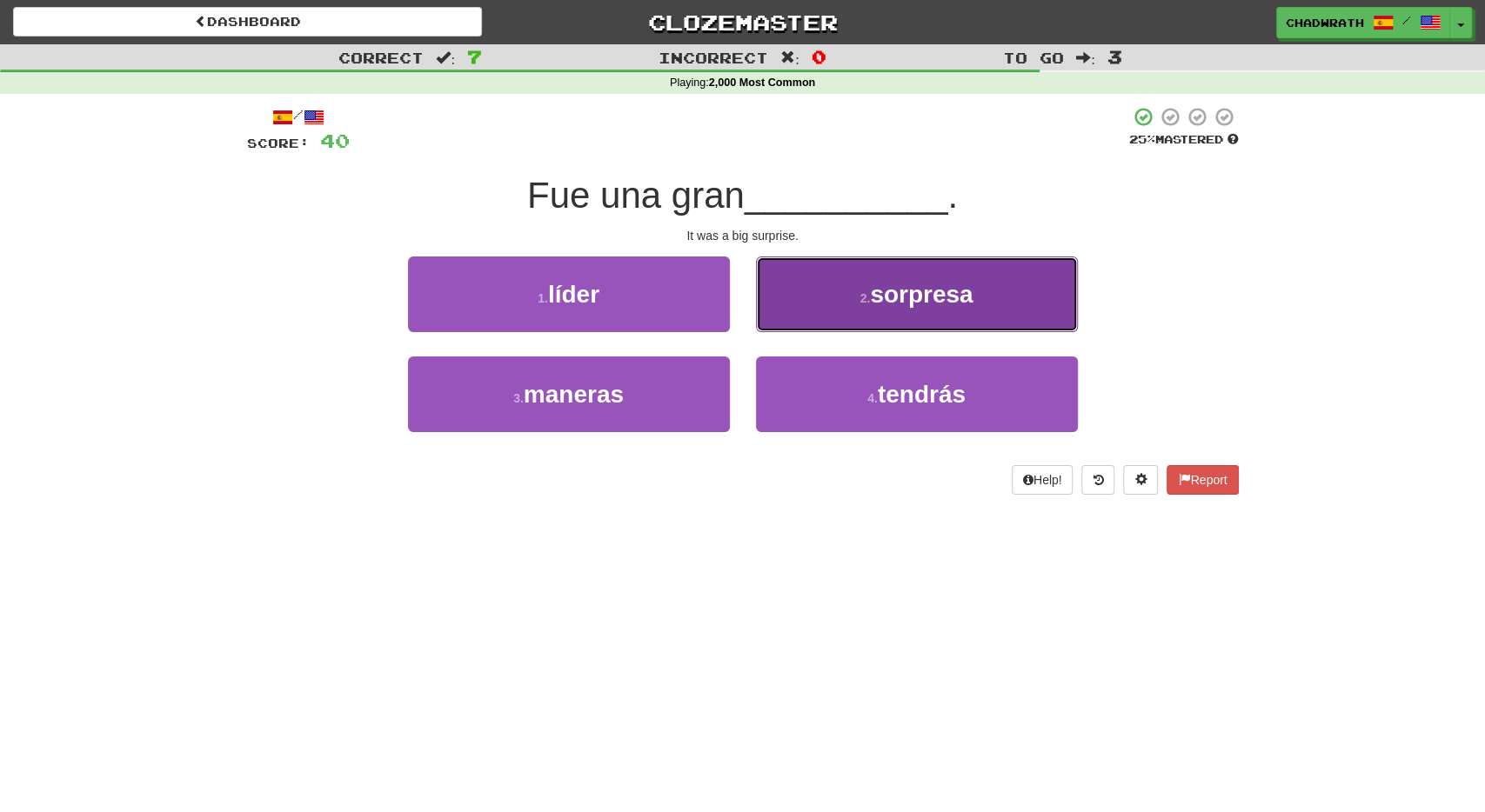
click at [874, 326] on button "2 . sorpresa" at bounding box center [917, 294] width 322 height 75
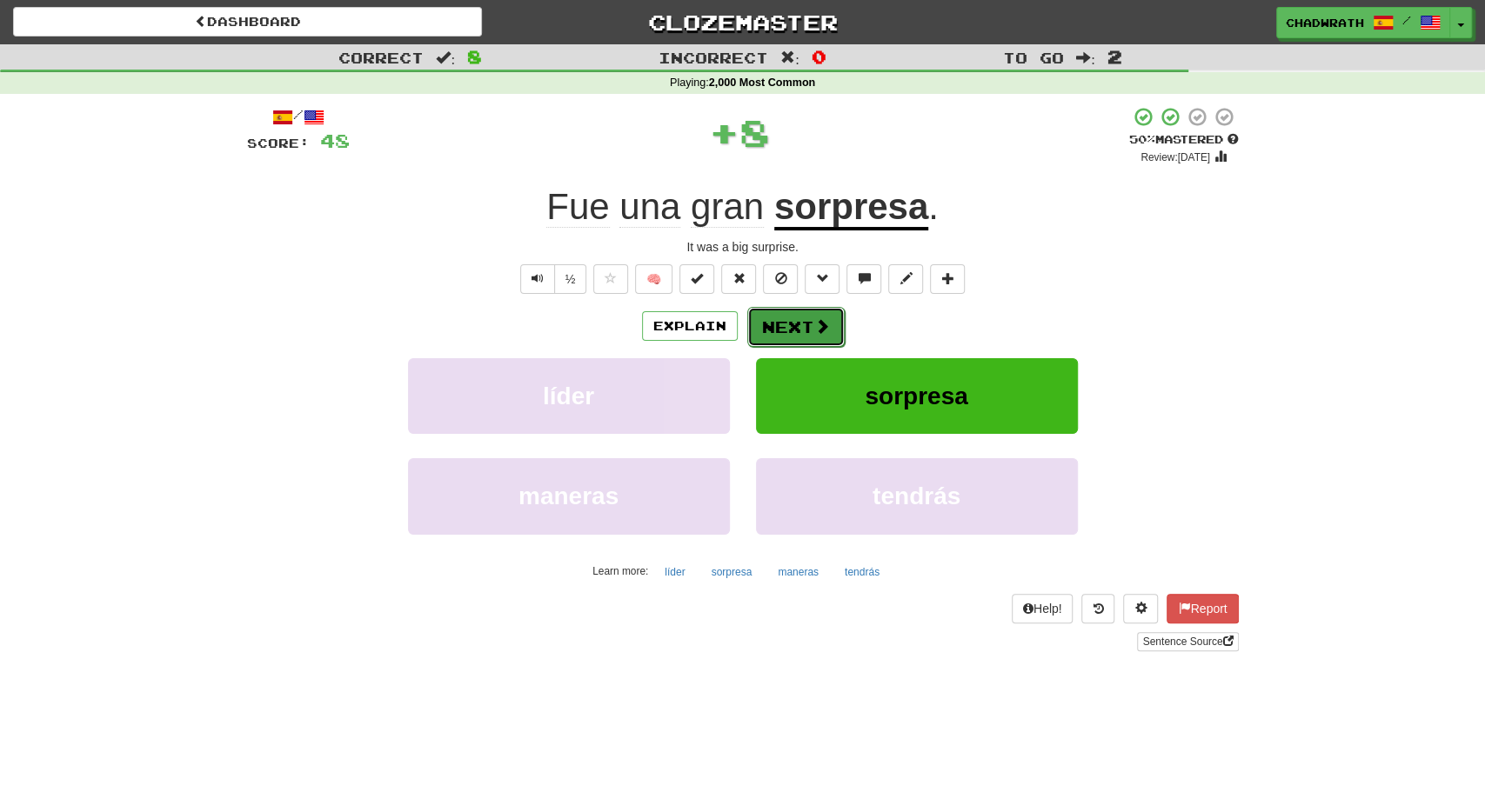
click at [821, 329] on span at bounding box center [821, 326] width 16 height 16
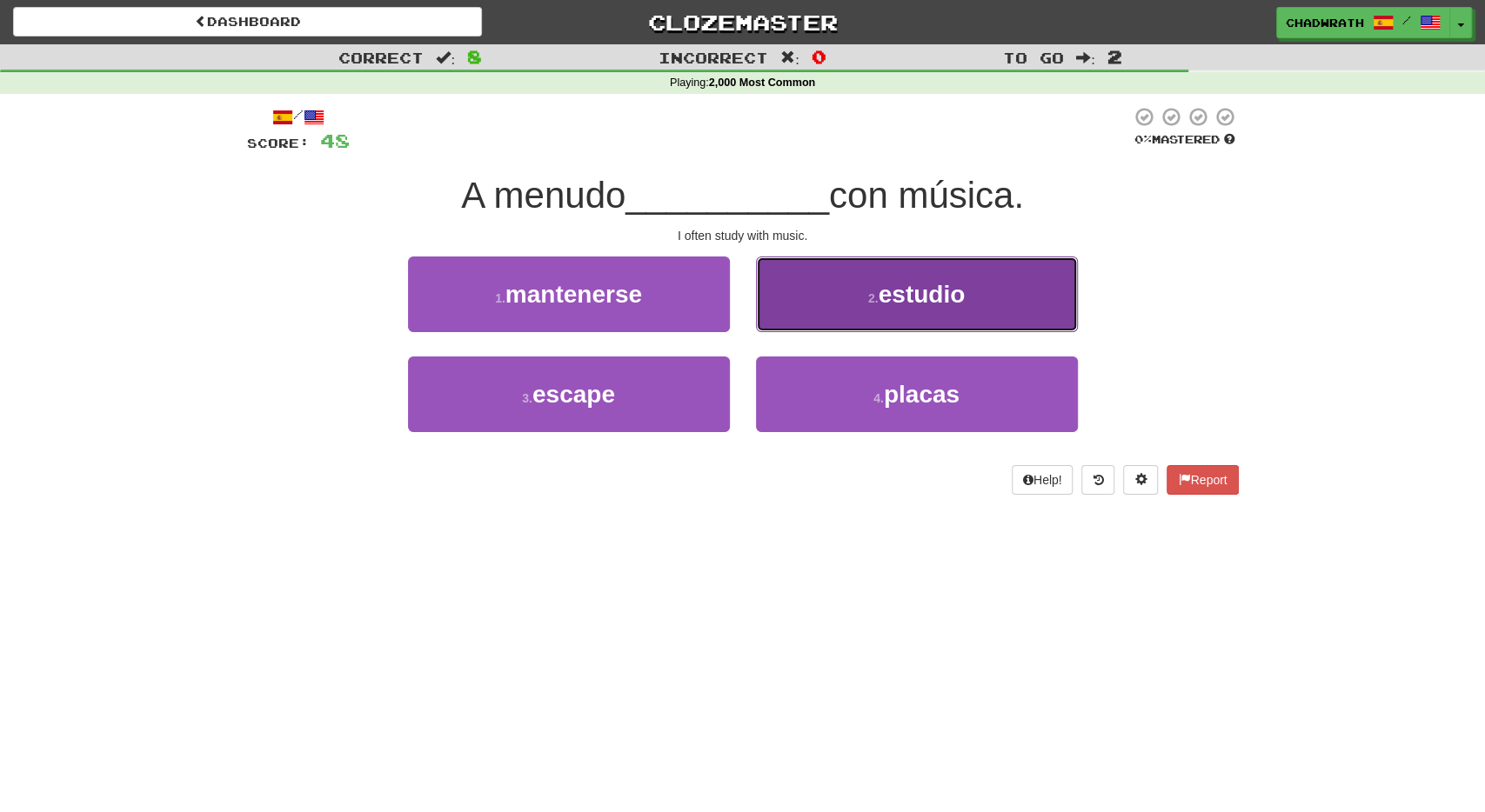
click at [899, 305] on span "estudio" at bounding box center [923, 294] width 87 height 27
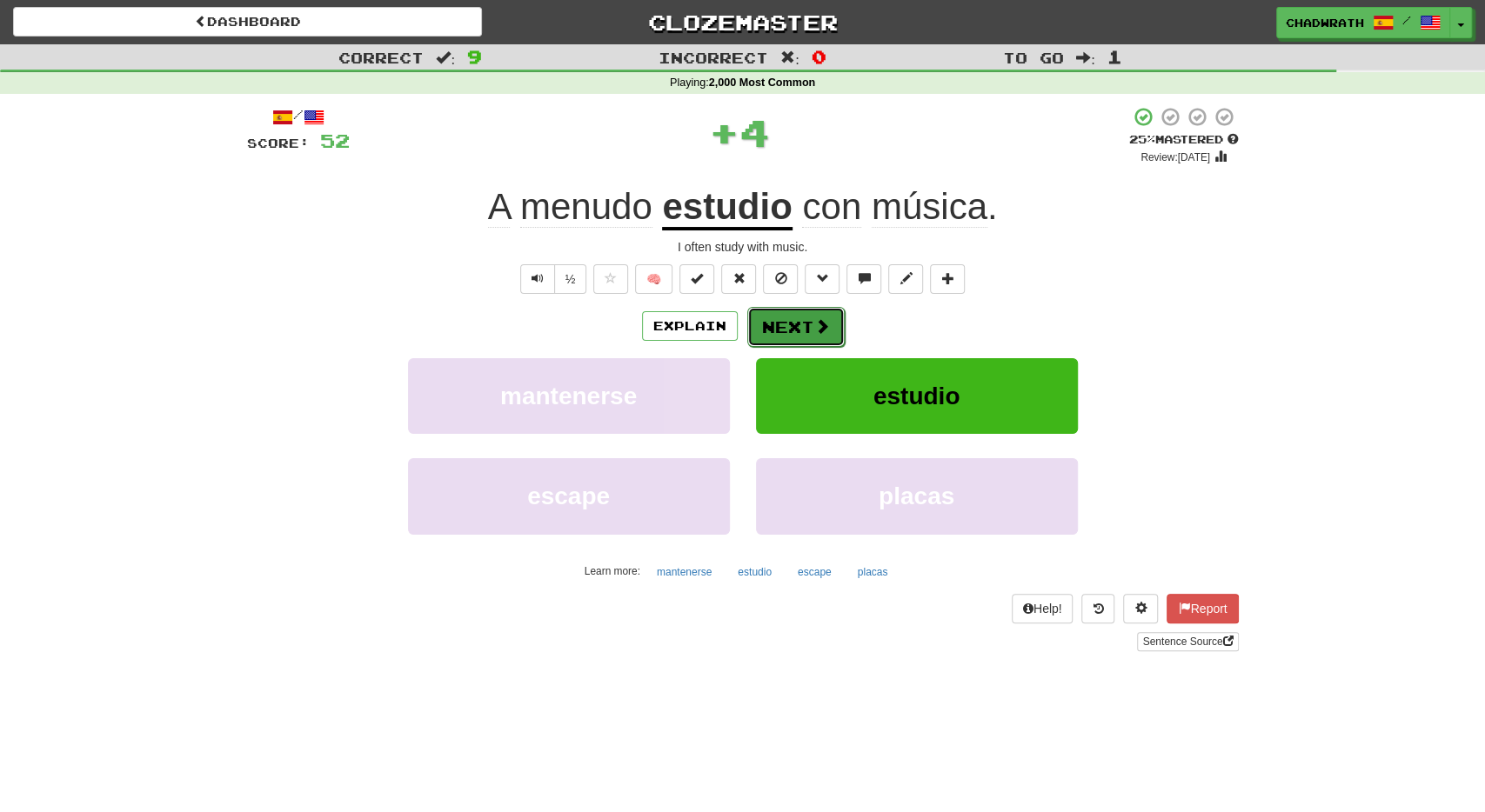
click at [817, 308] on button "Next" at bounding box center [795, 327] width 98 height 40
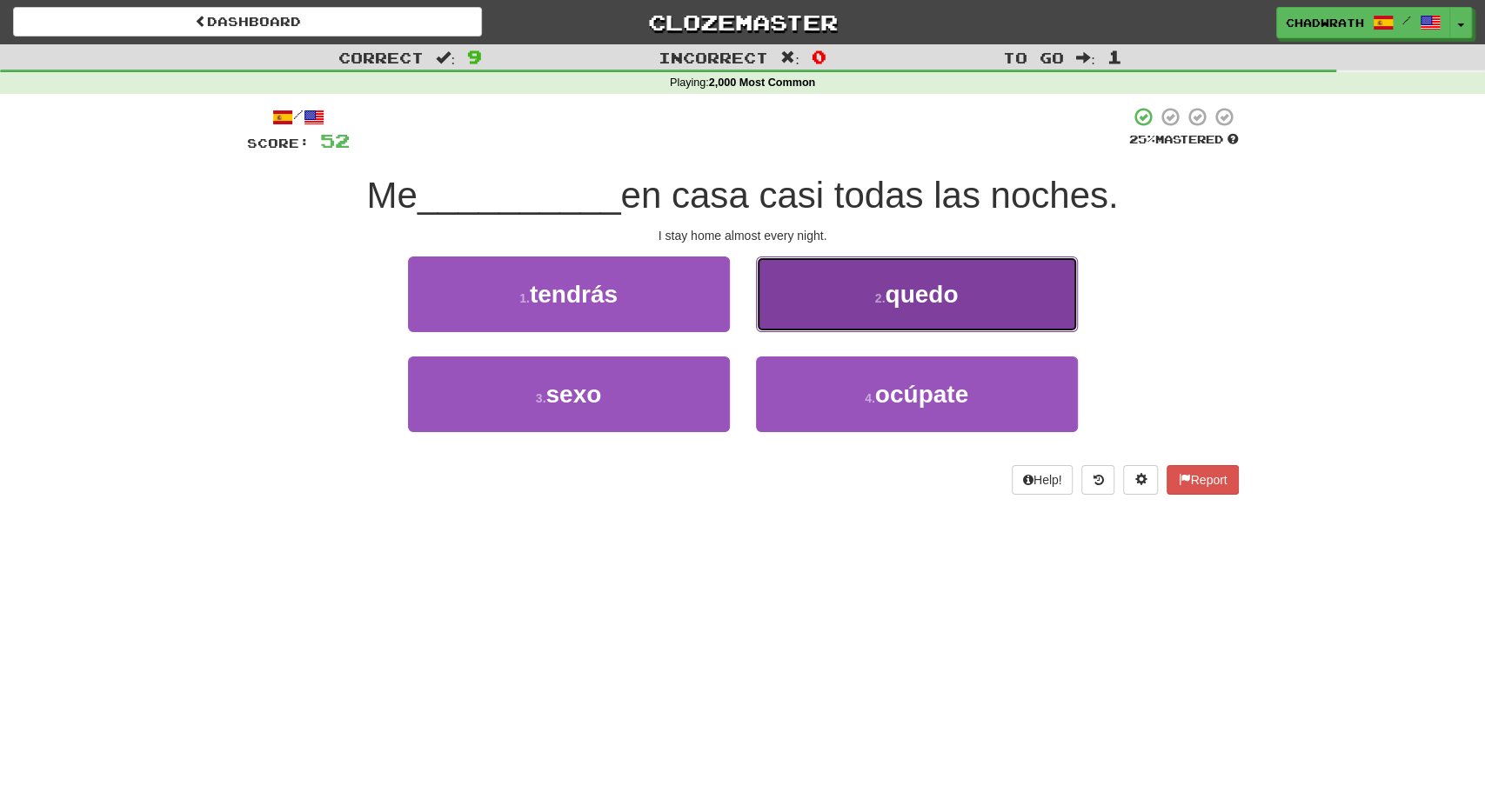
click at [967, 293] on button "2 . quedo" at bounding box center [917, 294] width 322 height 75
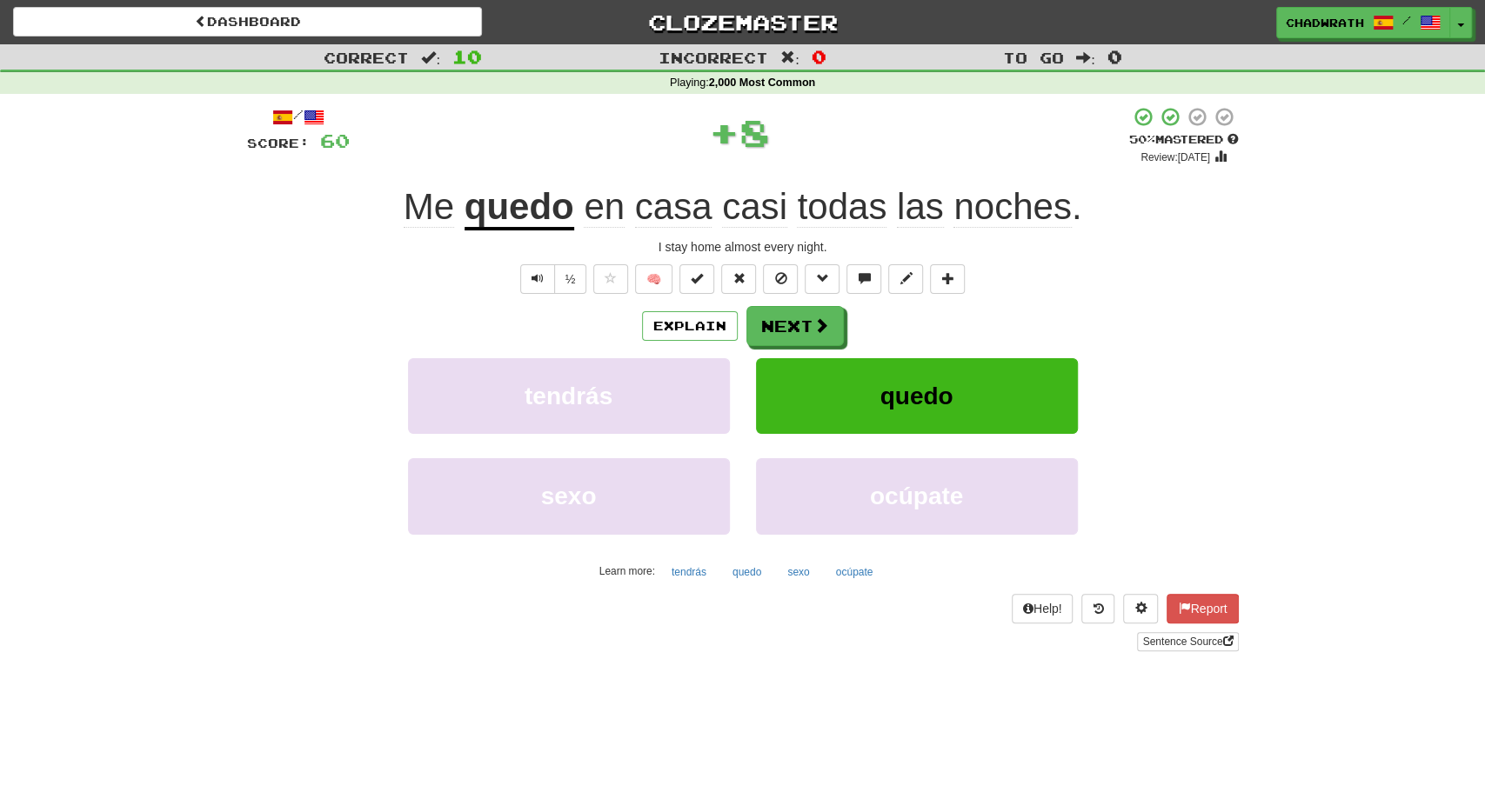
click at [847, 312] on div "Explain Next" at bounding box center [742, 326] width 992 height 40
click at [788, 320] on button "Next" at bounding box center [795, 327] width 98 height 40
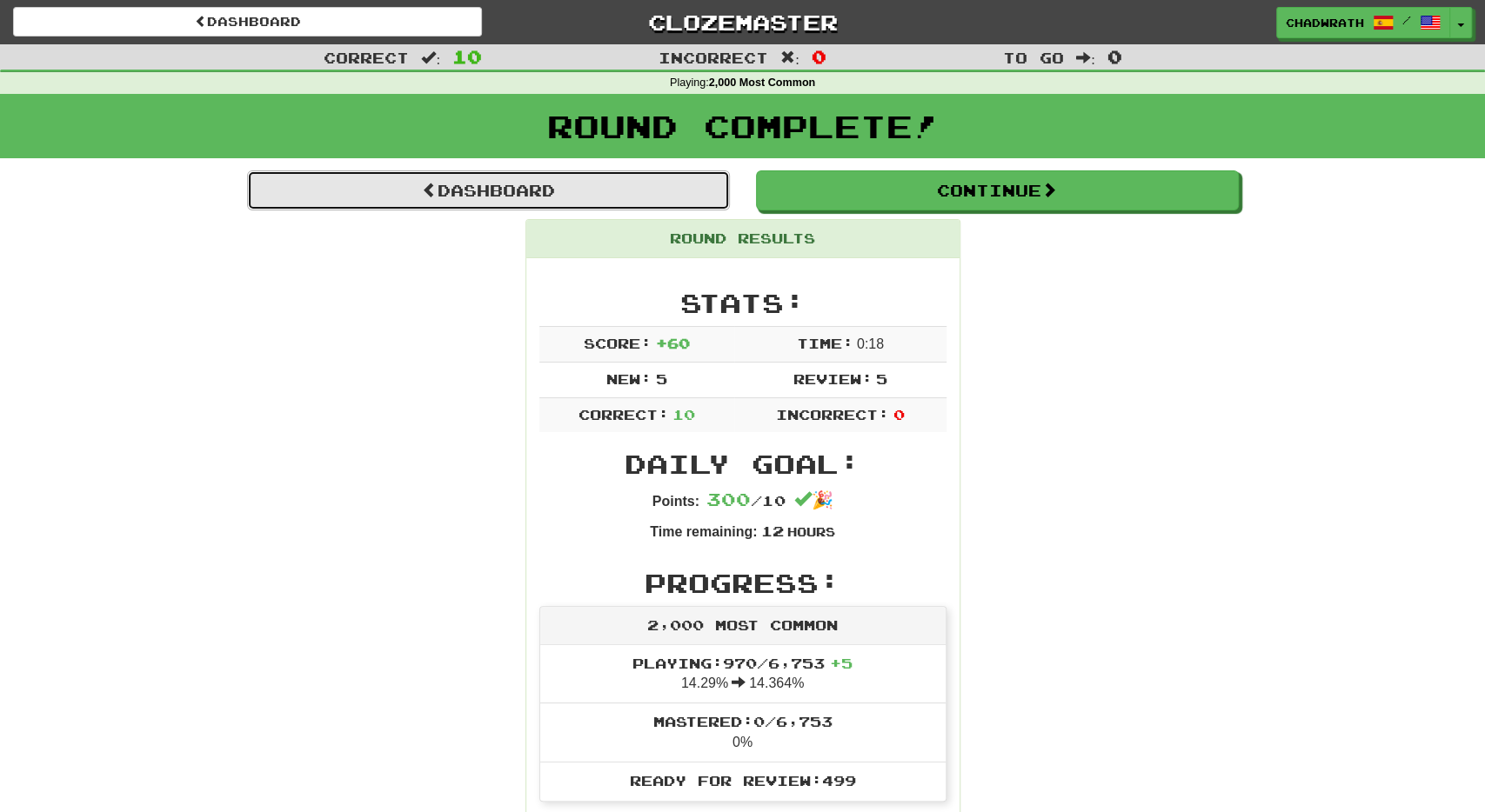
click at [533, 190] on link "Dashboard" at bounding box center [489, 190] width 483 height 40
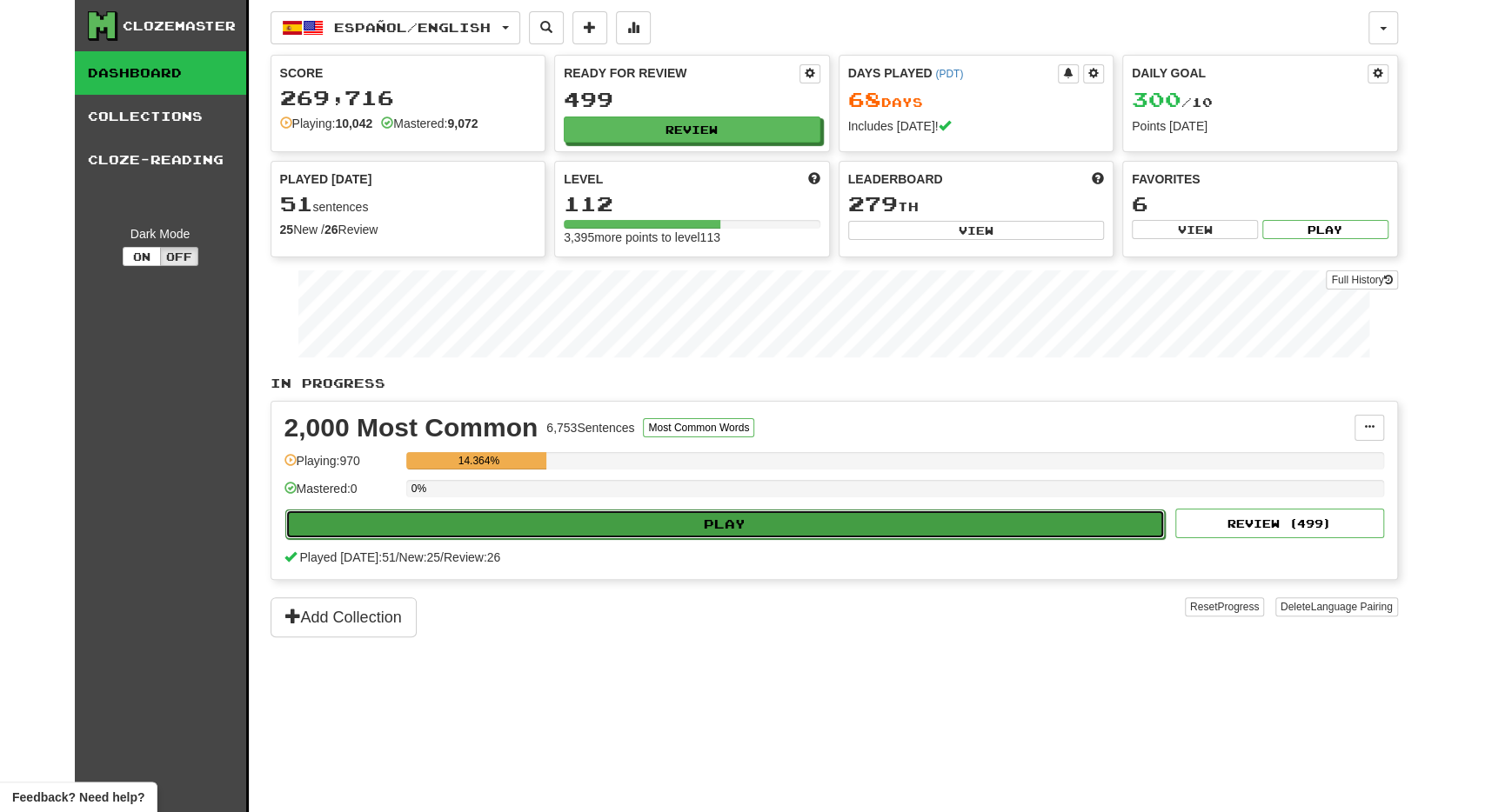
click at [464, 533] on button "Play" at bounding box center [726, 525] width 881 height 30
select select "**"
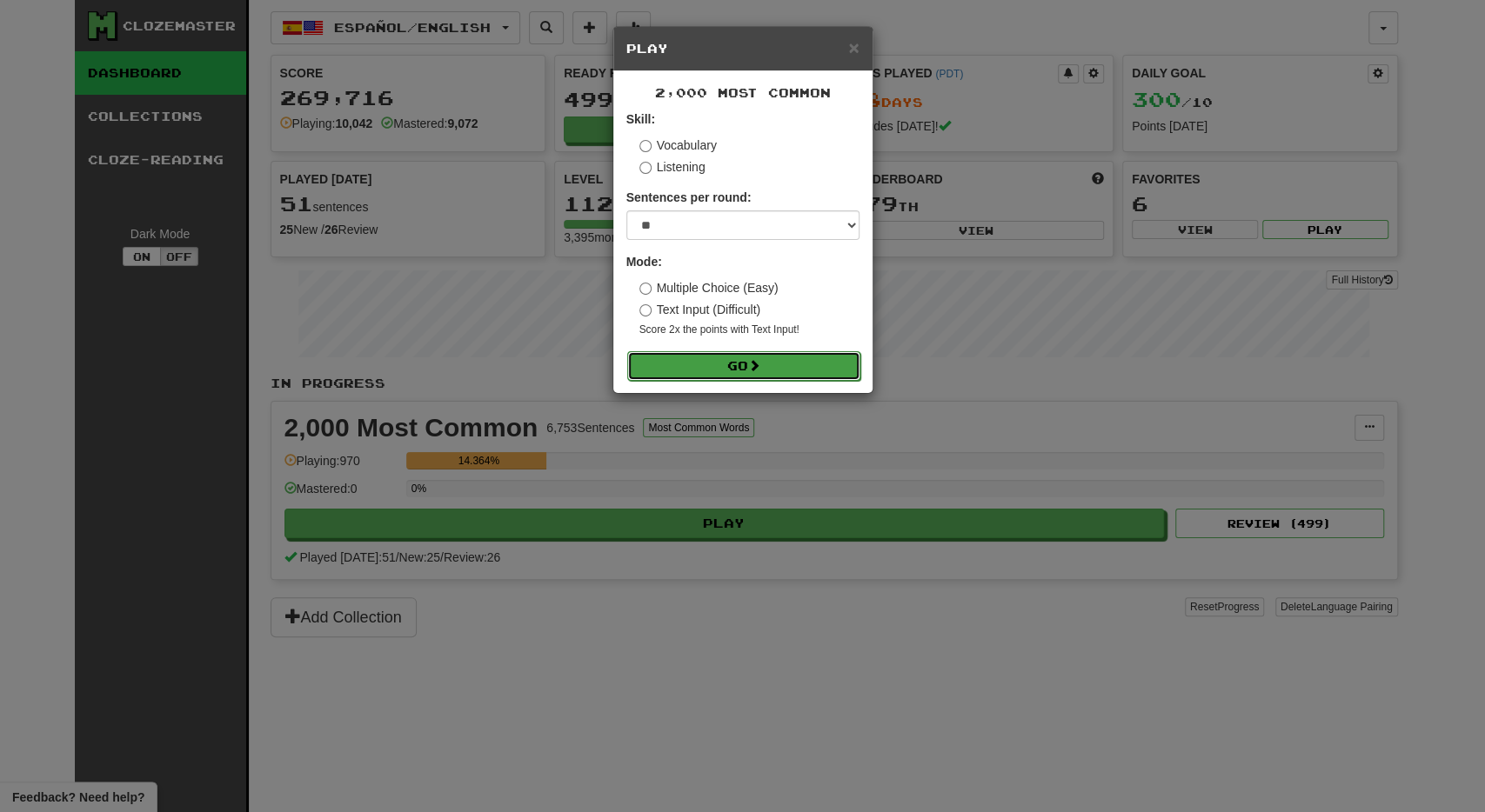
click at [733, 364] on button "Go" at bounding box center [743, 366] width 233 height 30
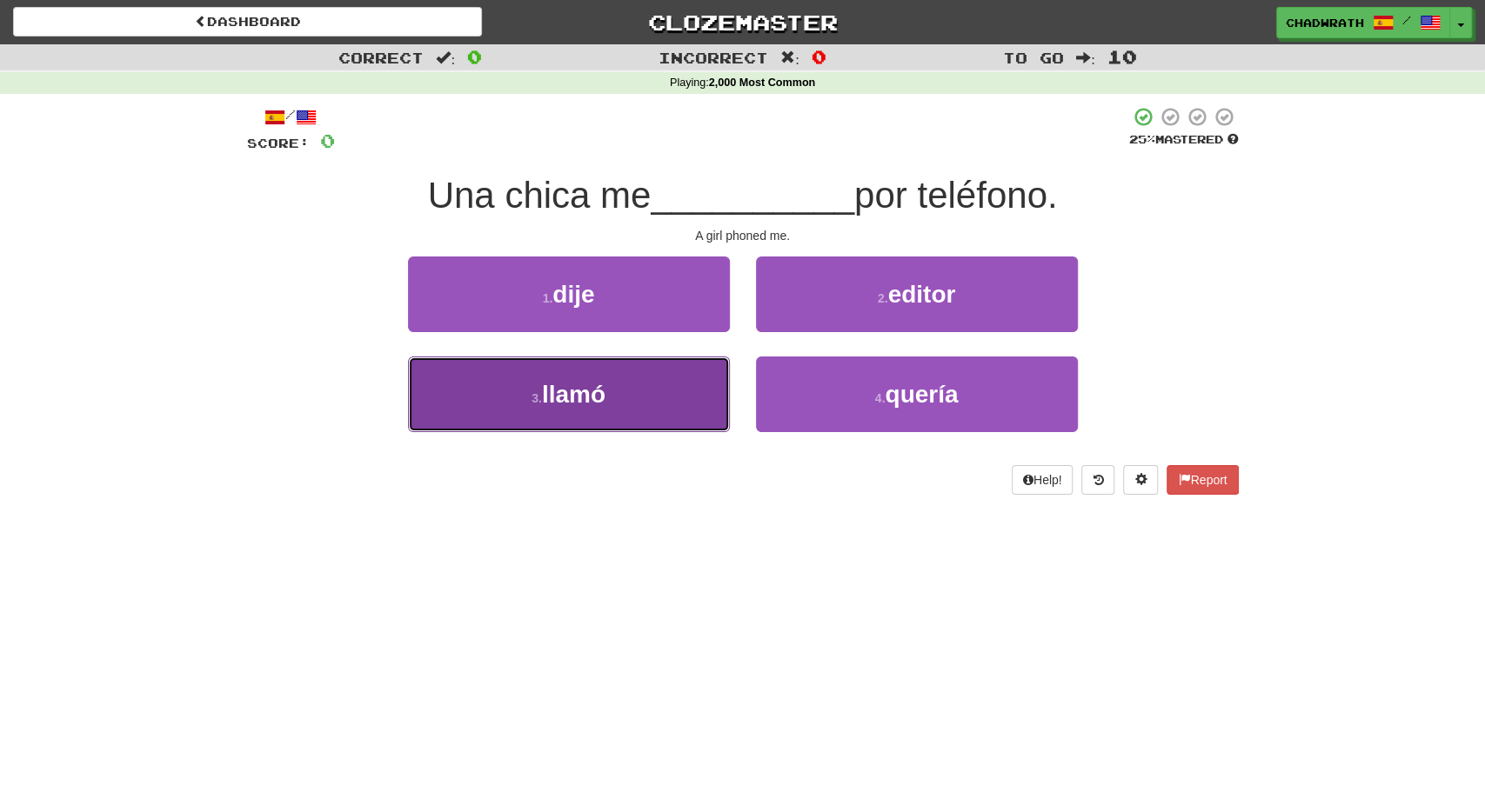
click at [596, 397] on span "llamó" at bounding box center [573, 394] width 63 height 27
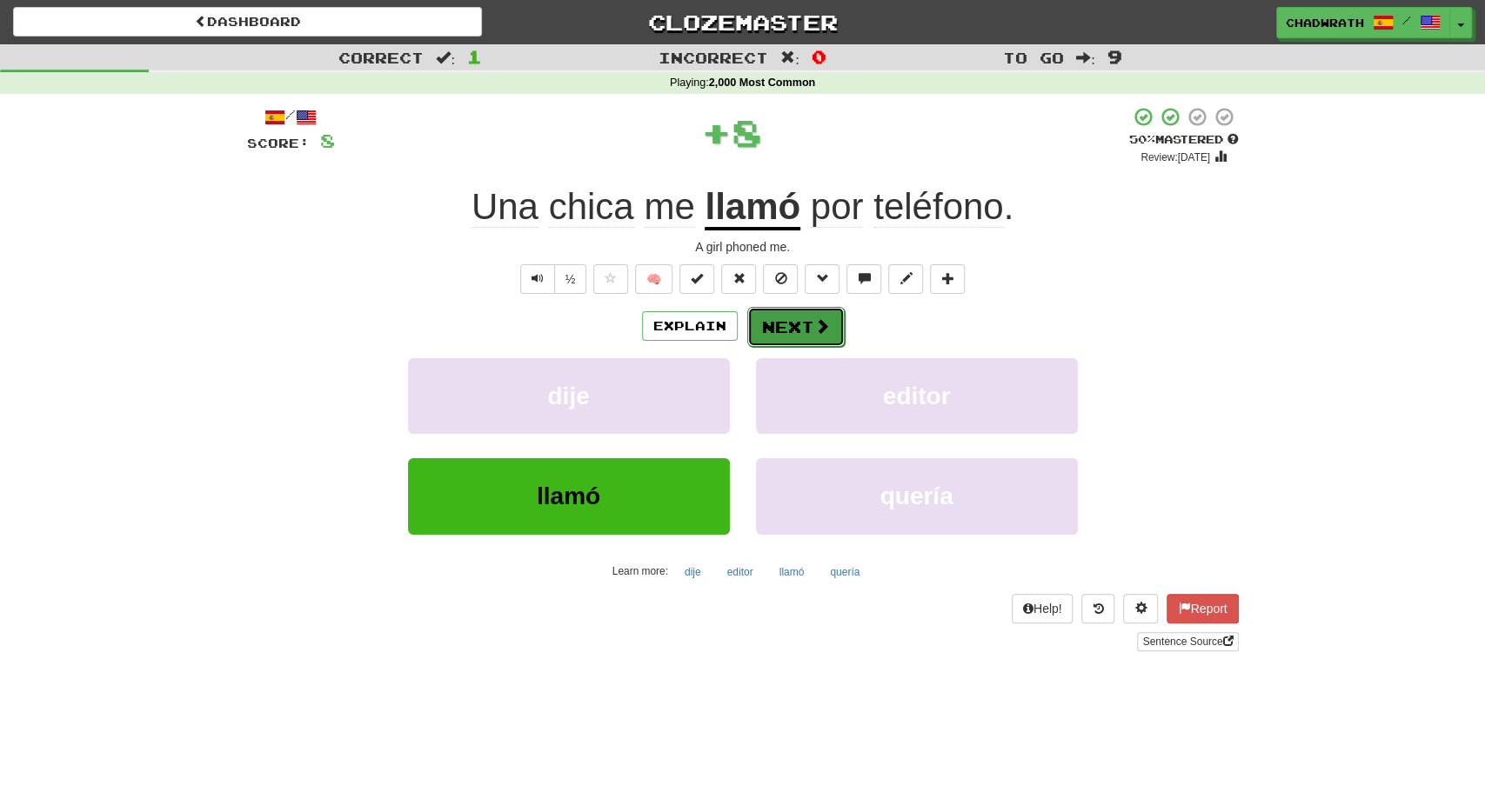
click at [780, 326] on button "Next" at bounding box center [795, 327] width 98 height 40
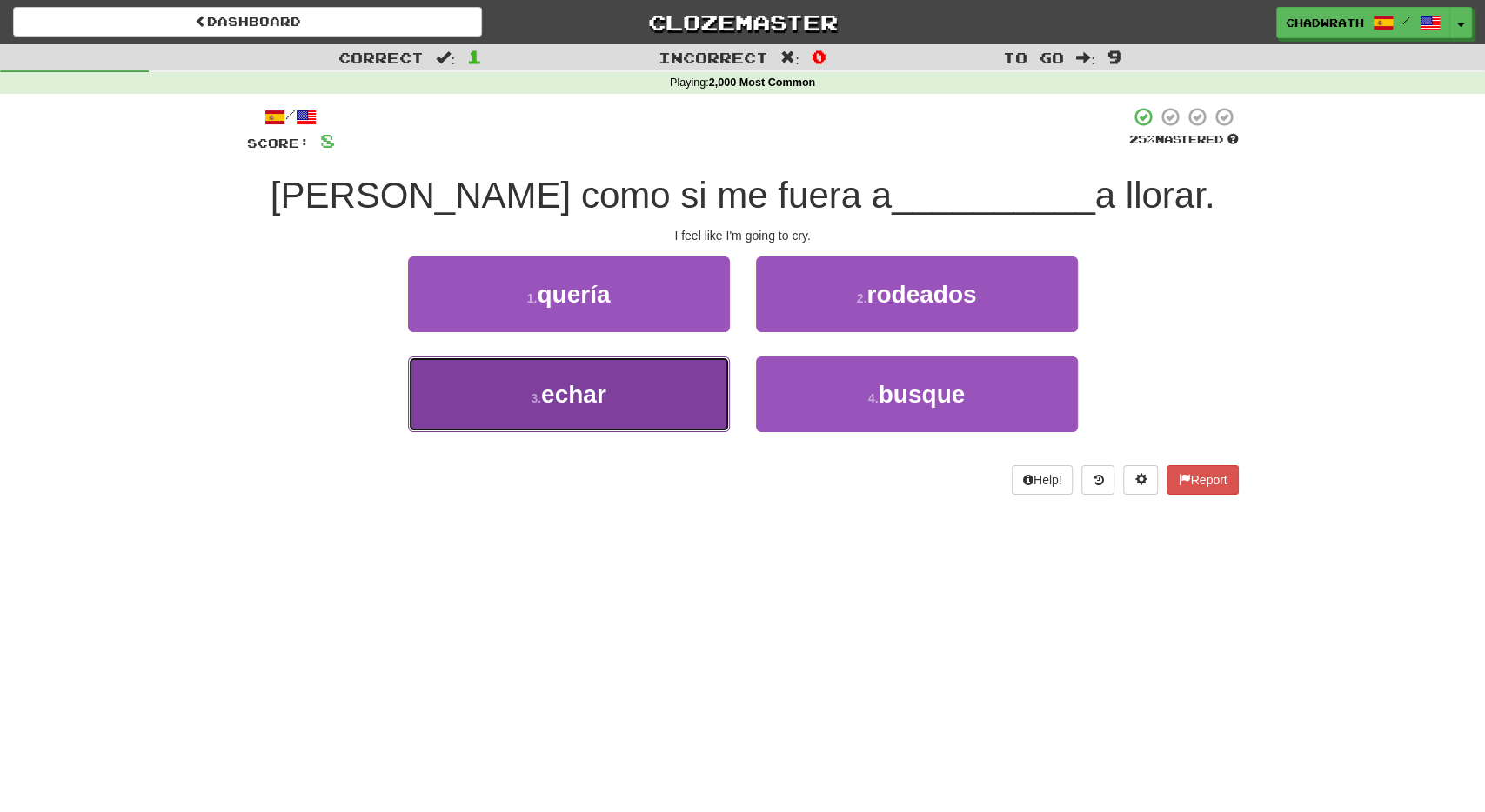
click at [629, 397] on button "3 . echar" at bounding box center [569, 394] width 322 height 75
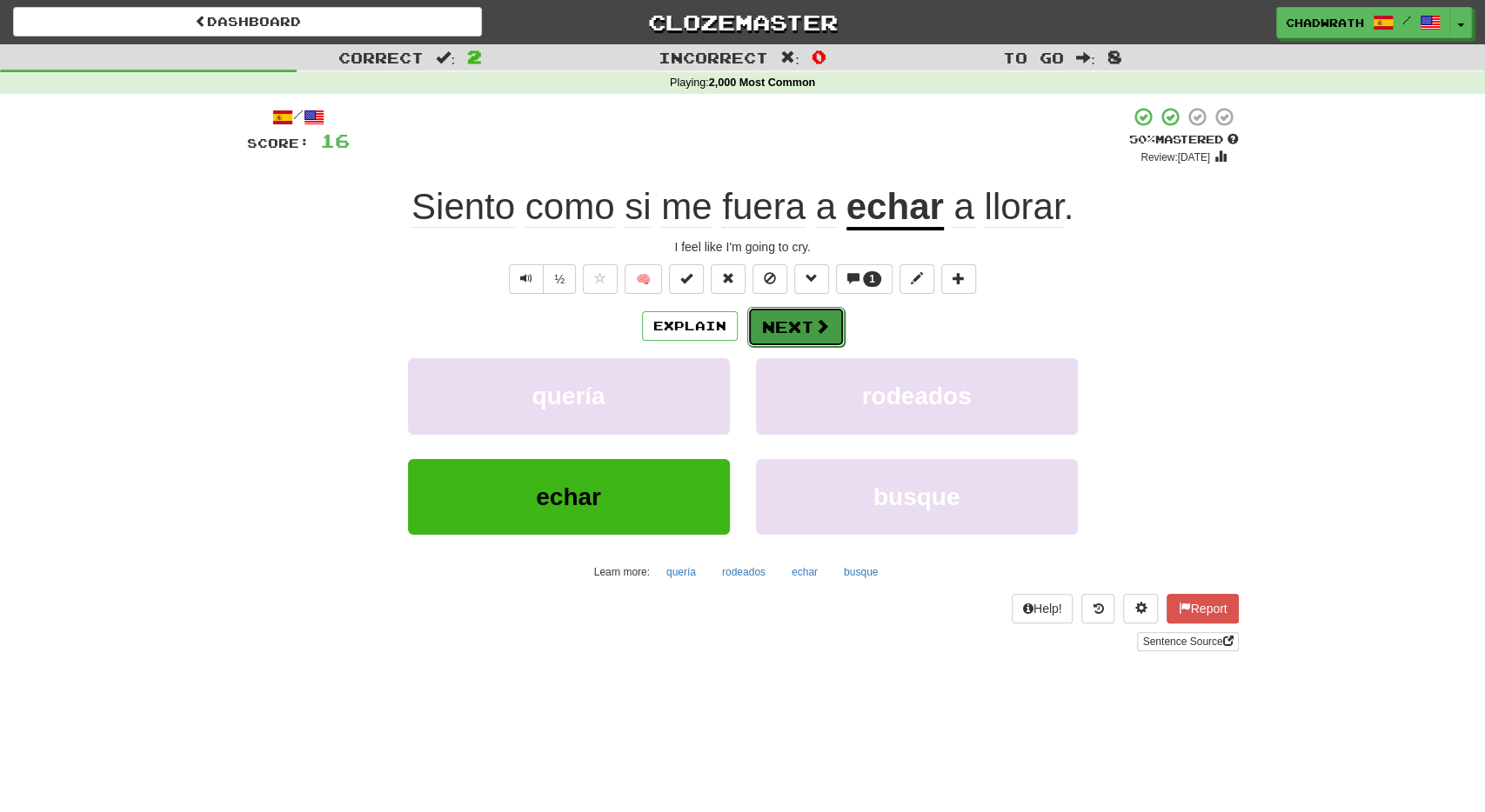
click at [782, 334] on button "Next" at bounding box center [795, 327] width 98 height 40
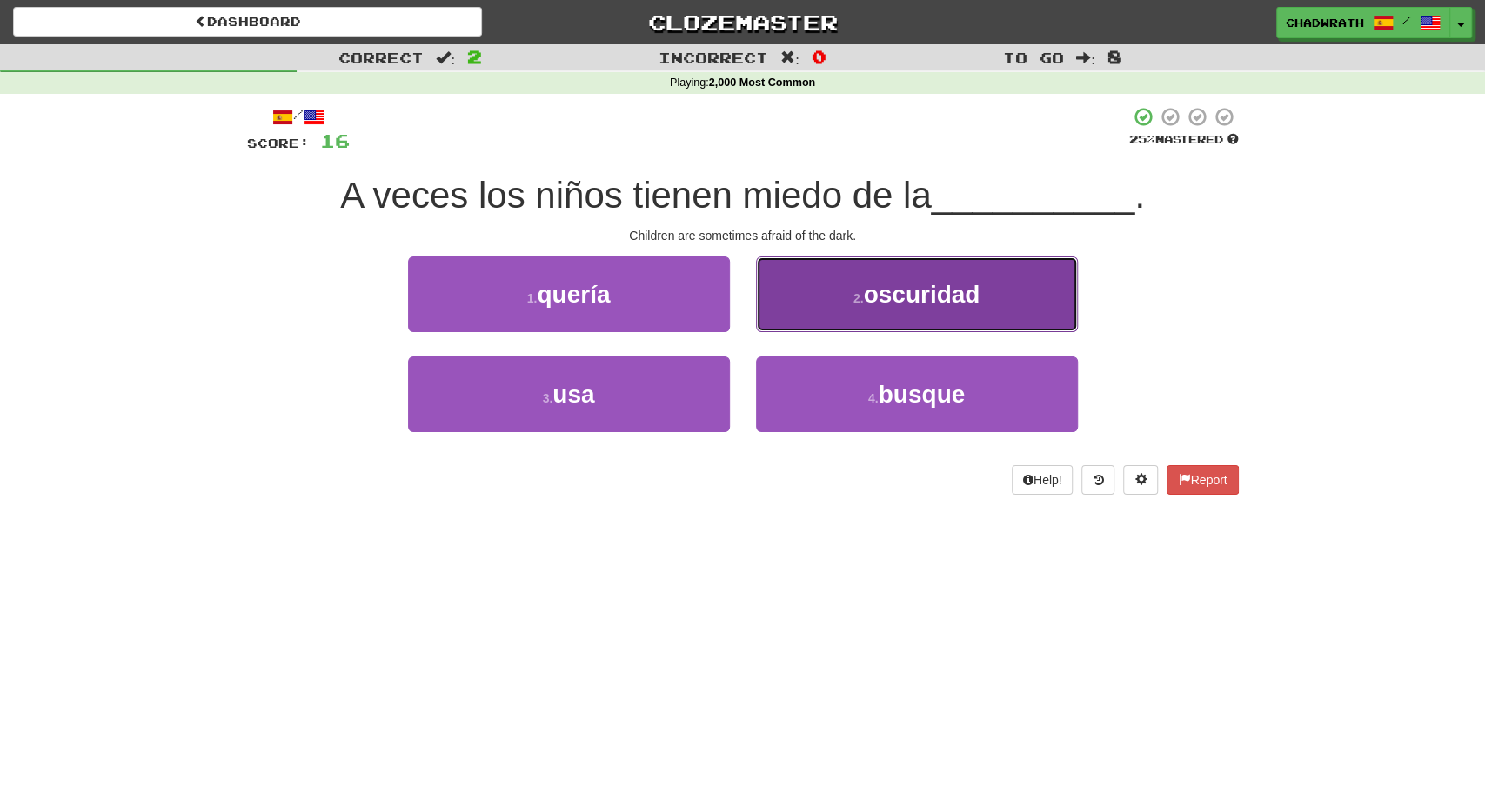
click at [940, 288] on span "oscuridad" at bounding box center [921, 294] width 116 height 27
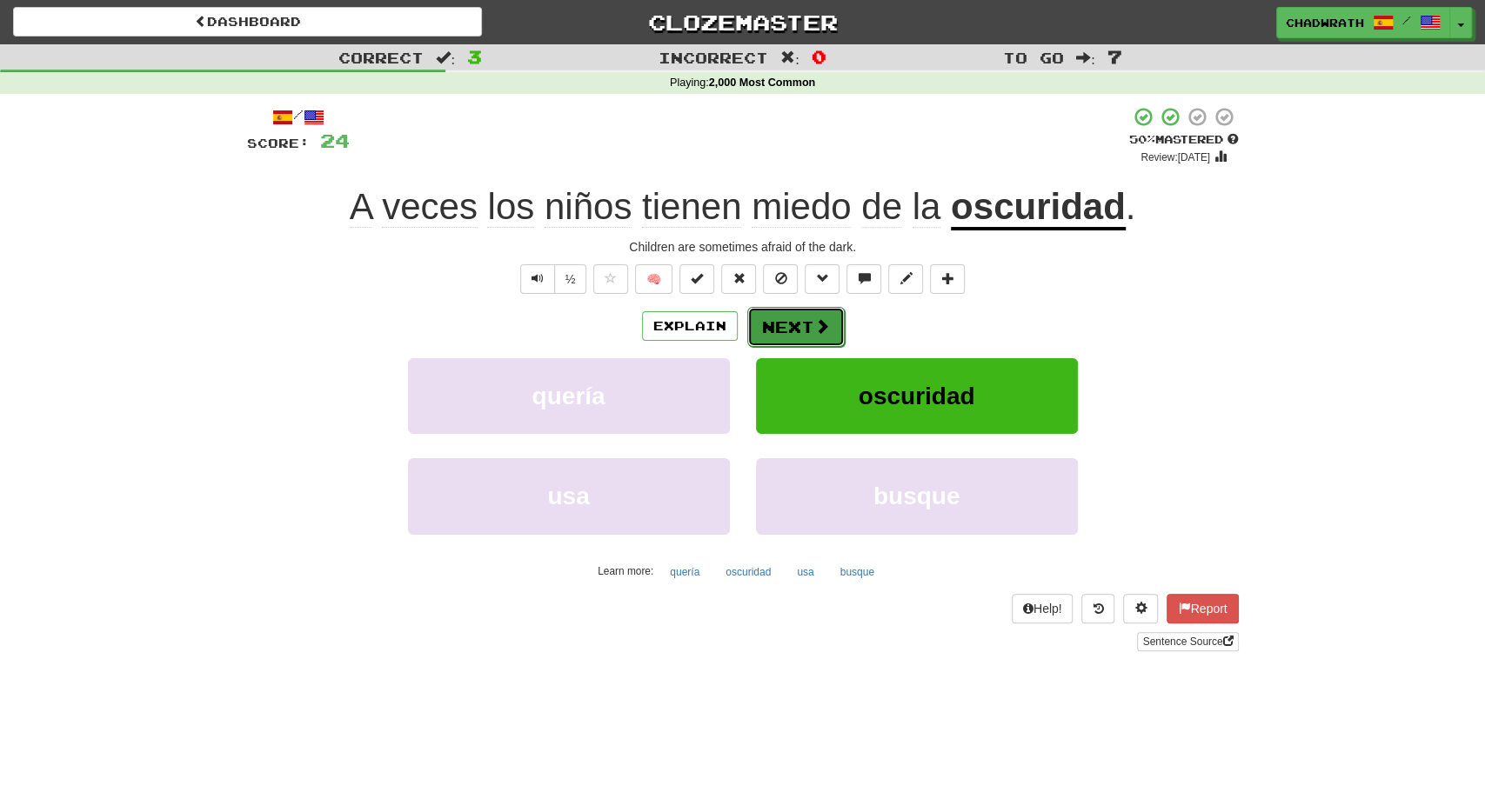
click at [780, 320] on button "Next" at bounding box center [795, 327] width 98 height 40
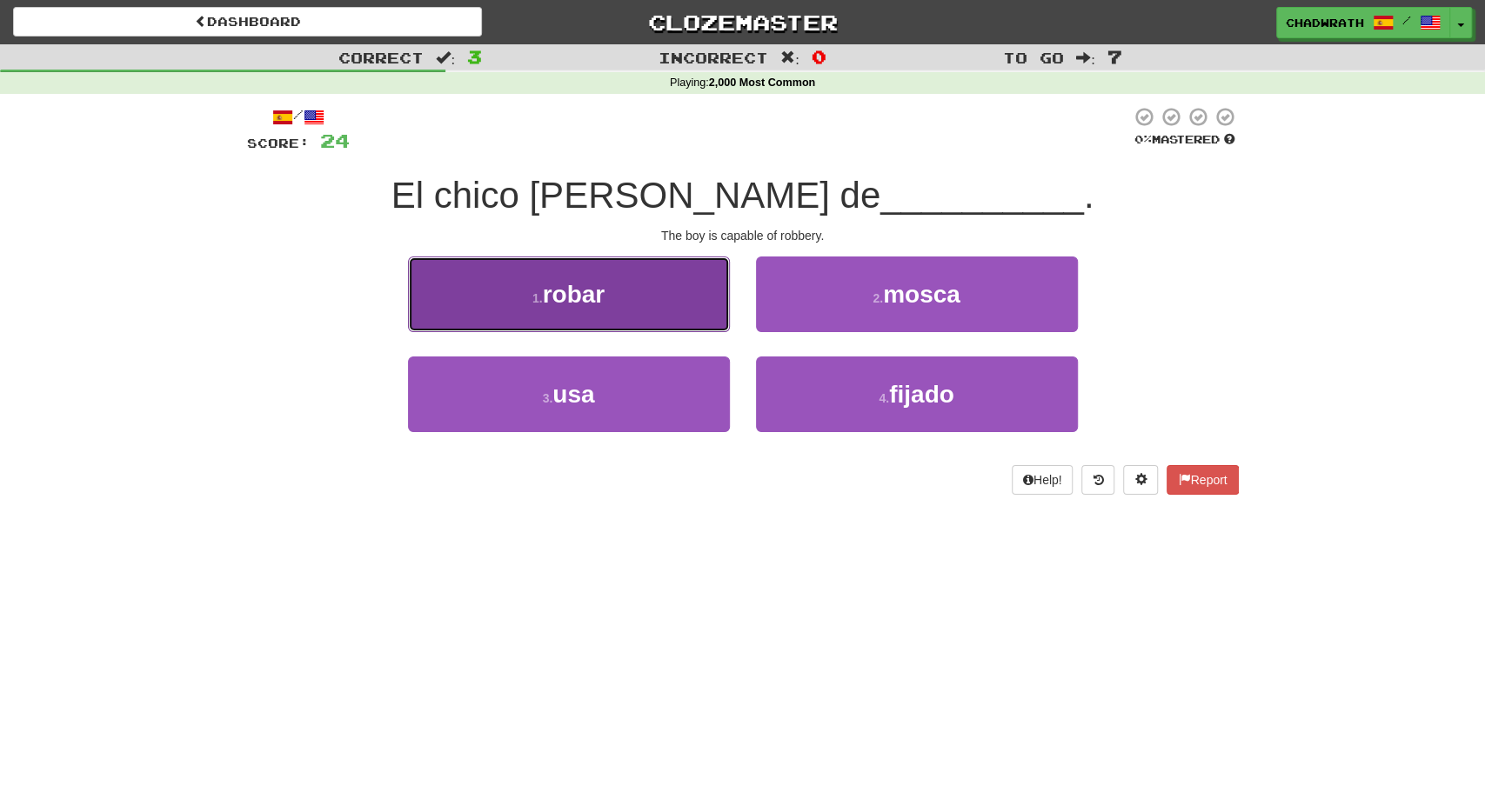
click at [495, 284] on button "1 . [PERSON_NAME]" at bounding box center [569, 294] width 322 height 75
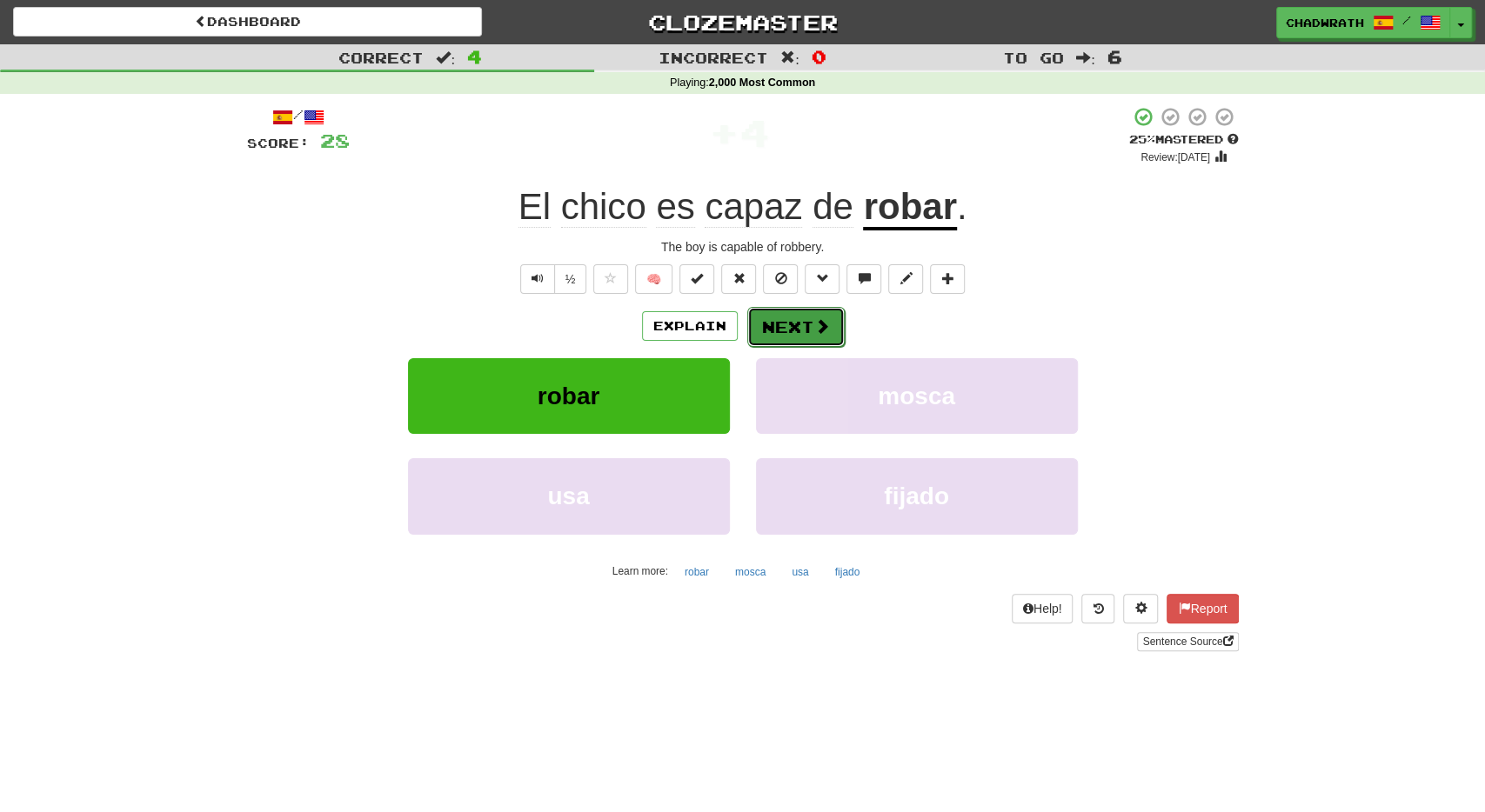
click at [829, 325] on button "Next" at bounding box center [795, 327] width 98 height 40
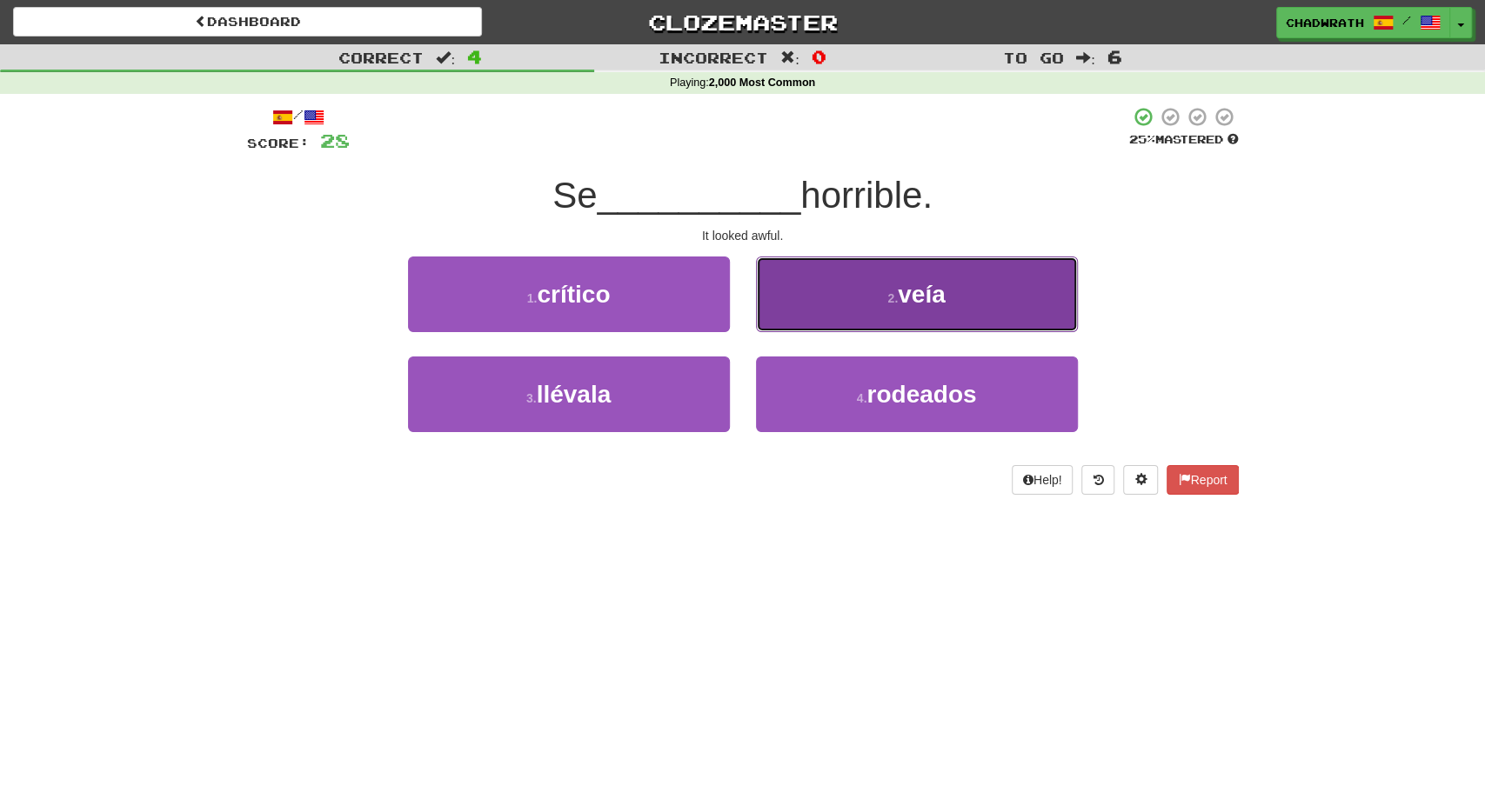
click at [969, 278] on button "2 . [GEOGRAPHIC_DATA]" at bounding box center [917, 294] width 322 height 75
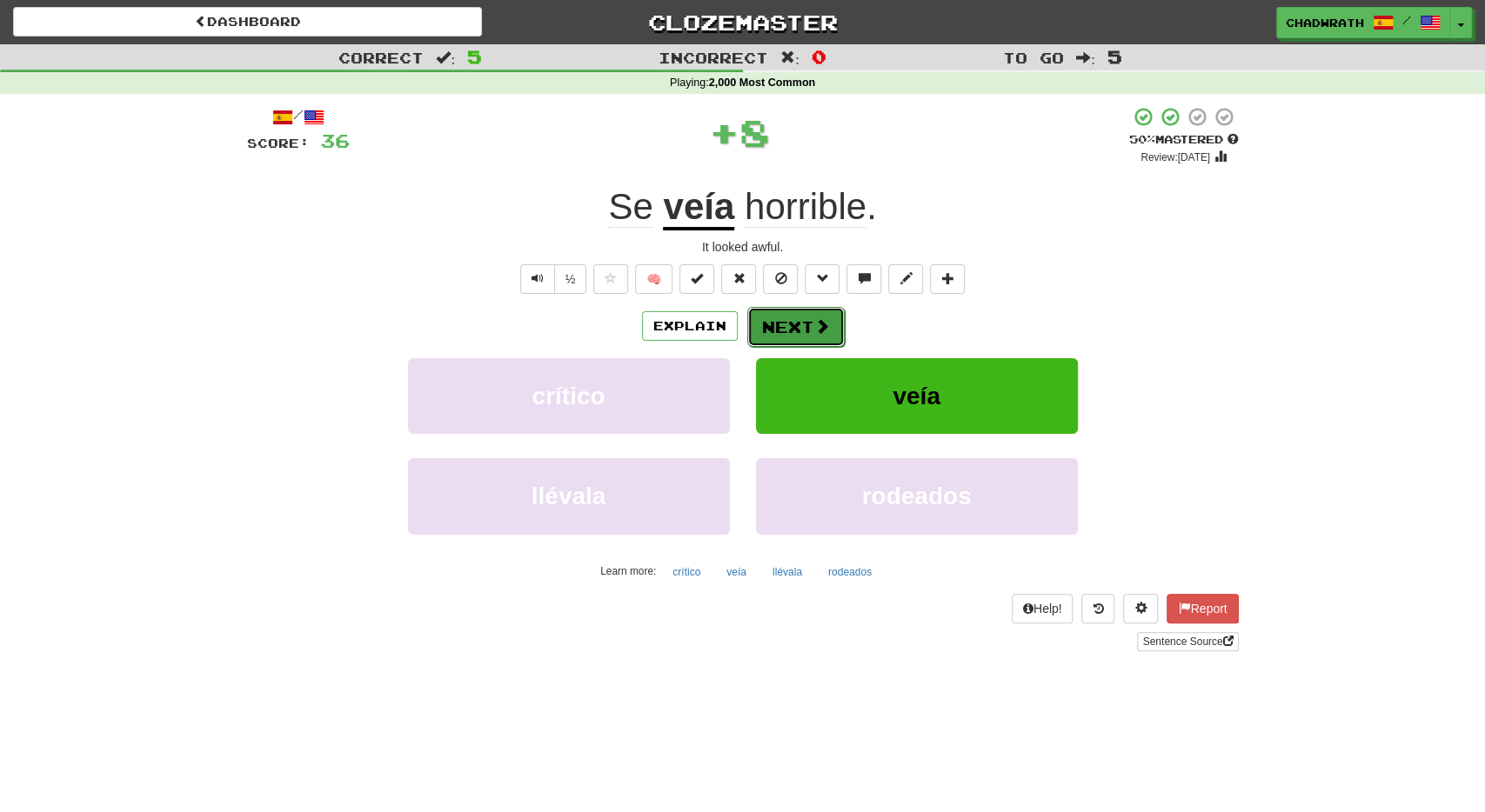
click at [797, 328] on button "Next" at bounding box center [795, 327] width 98 height 40
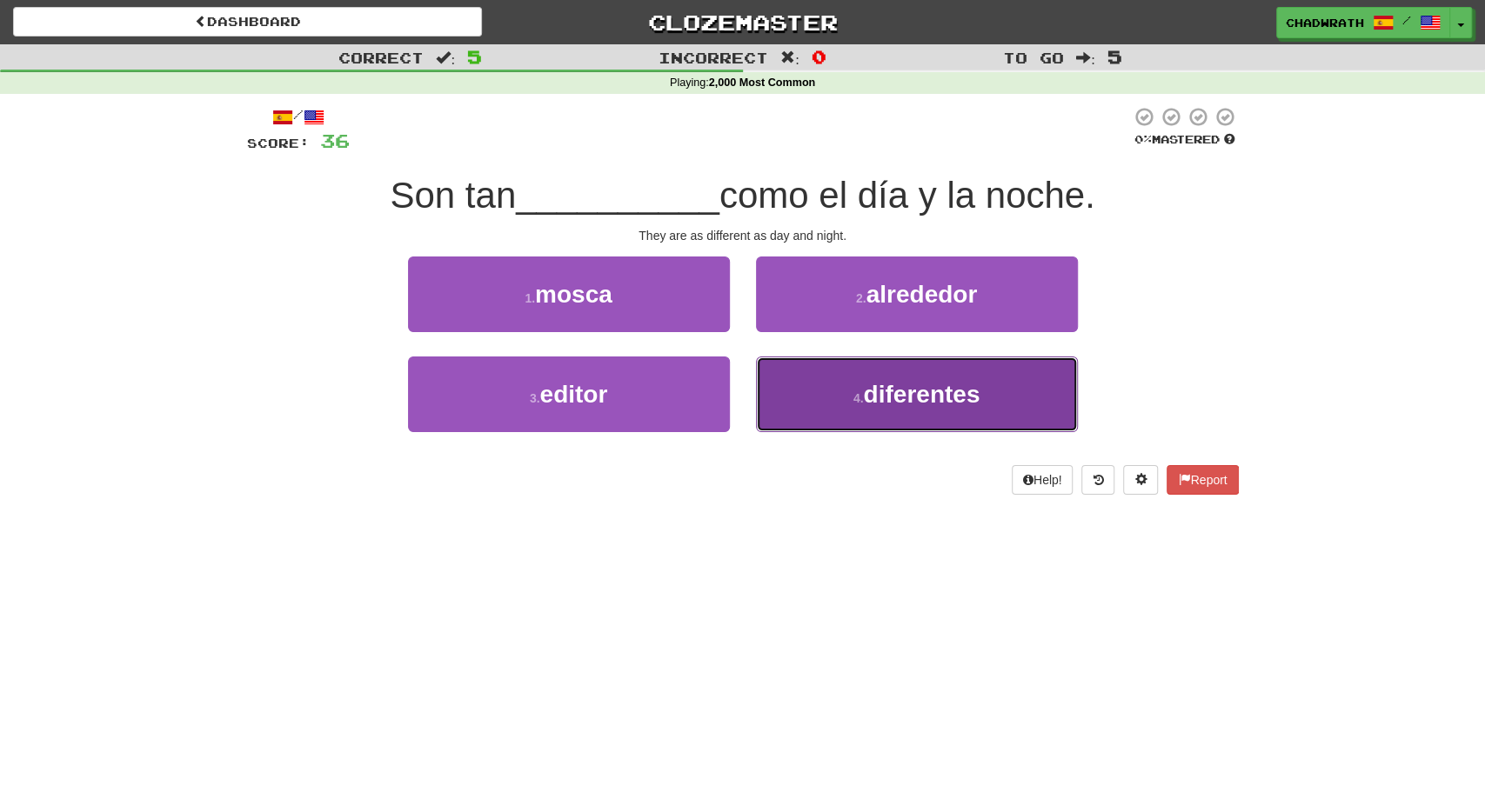
click at [851, 389] on button "4 . diferentes" at bounding box center [917, 394] width 322 height 75
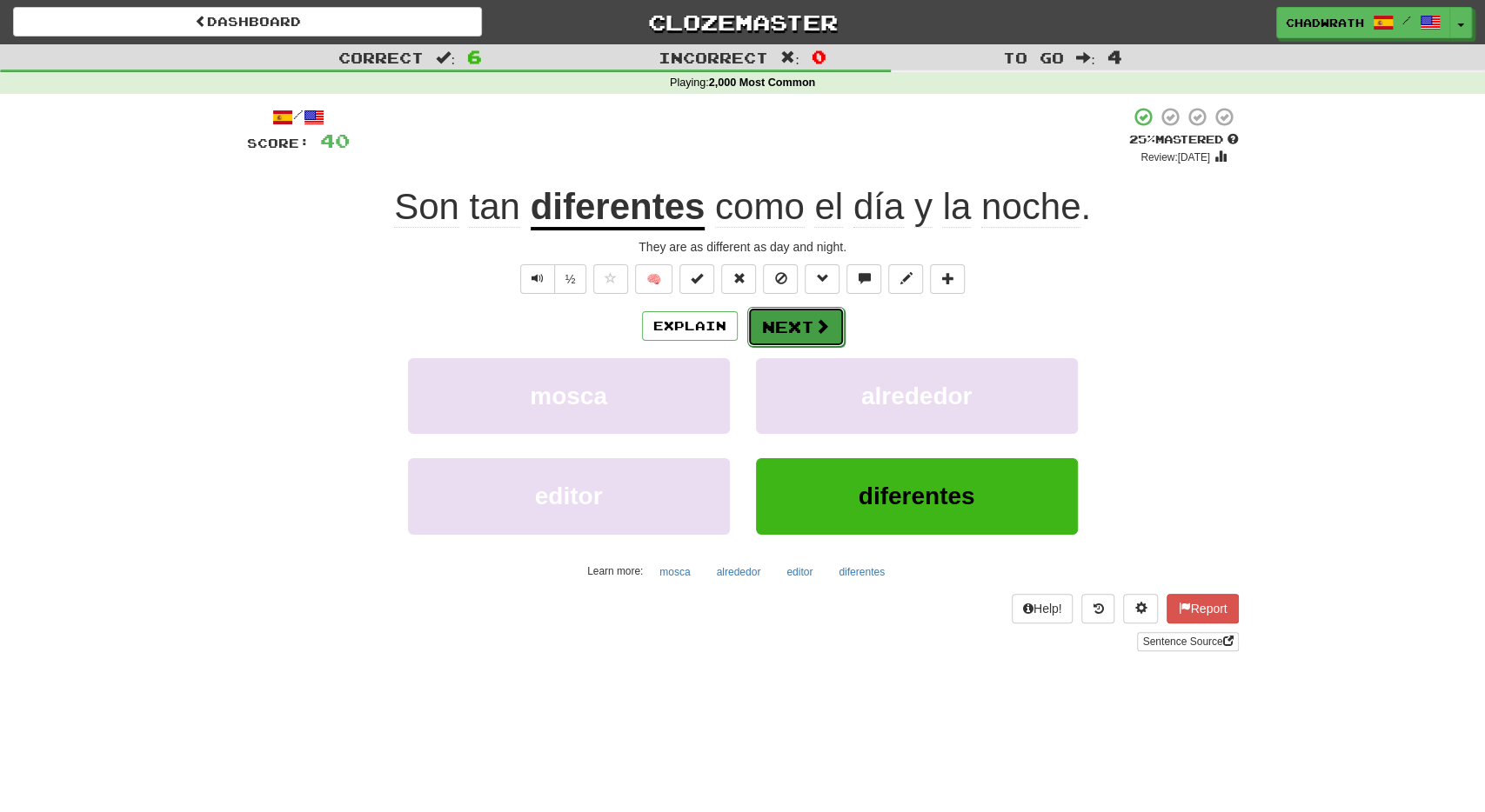
click at [814, 331] on span at bounding box center [821, 326] width 16 height 16
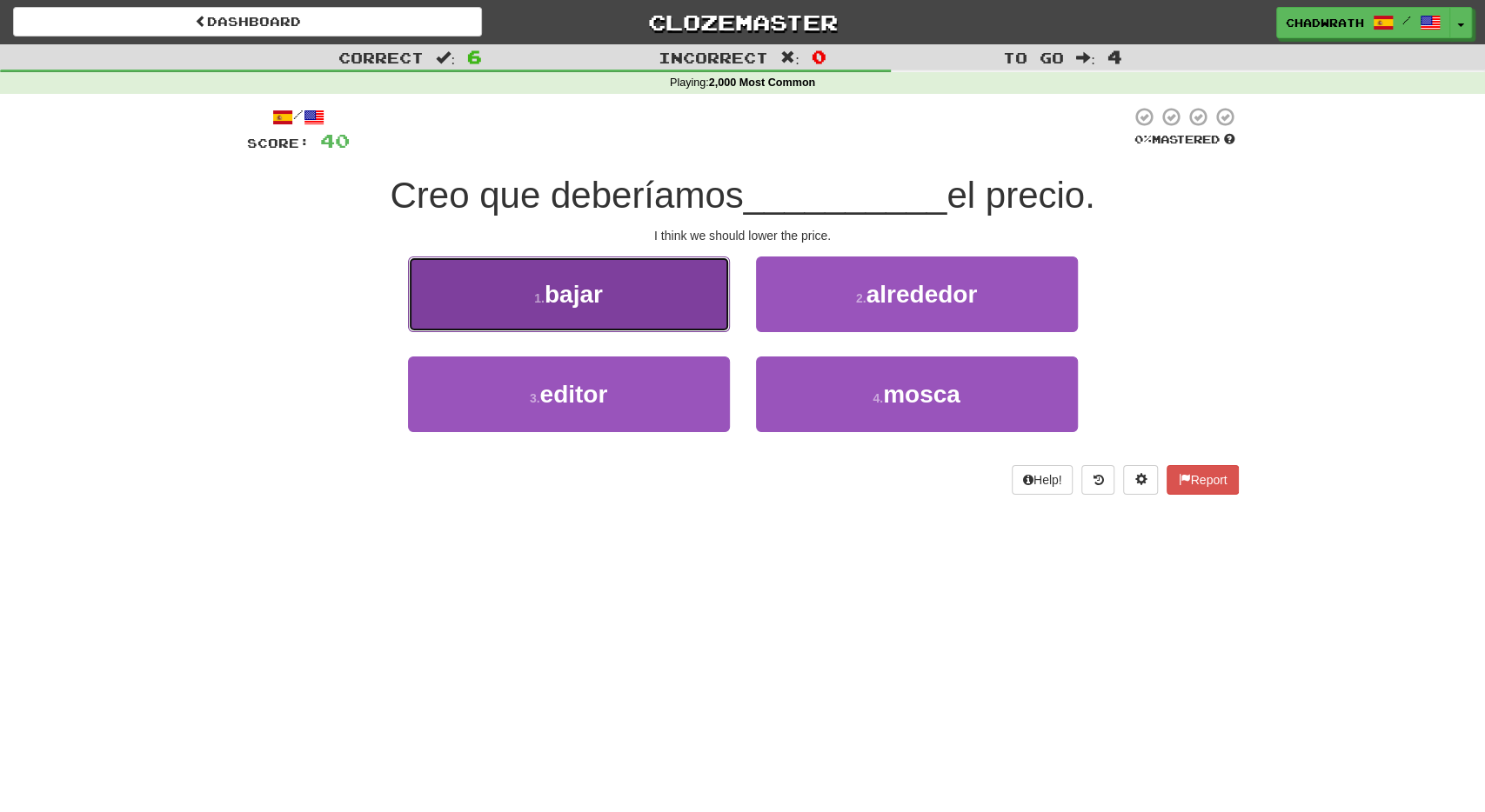
click at [558, 318] on button "1 . bajar" at bounding box center [569, 294] width 322 height 75
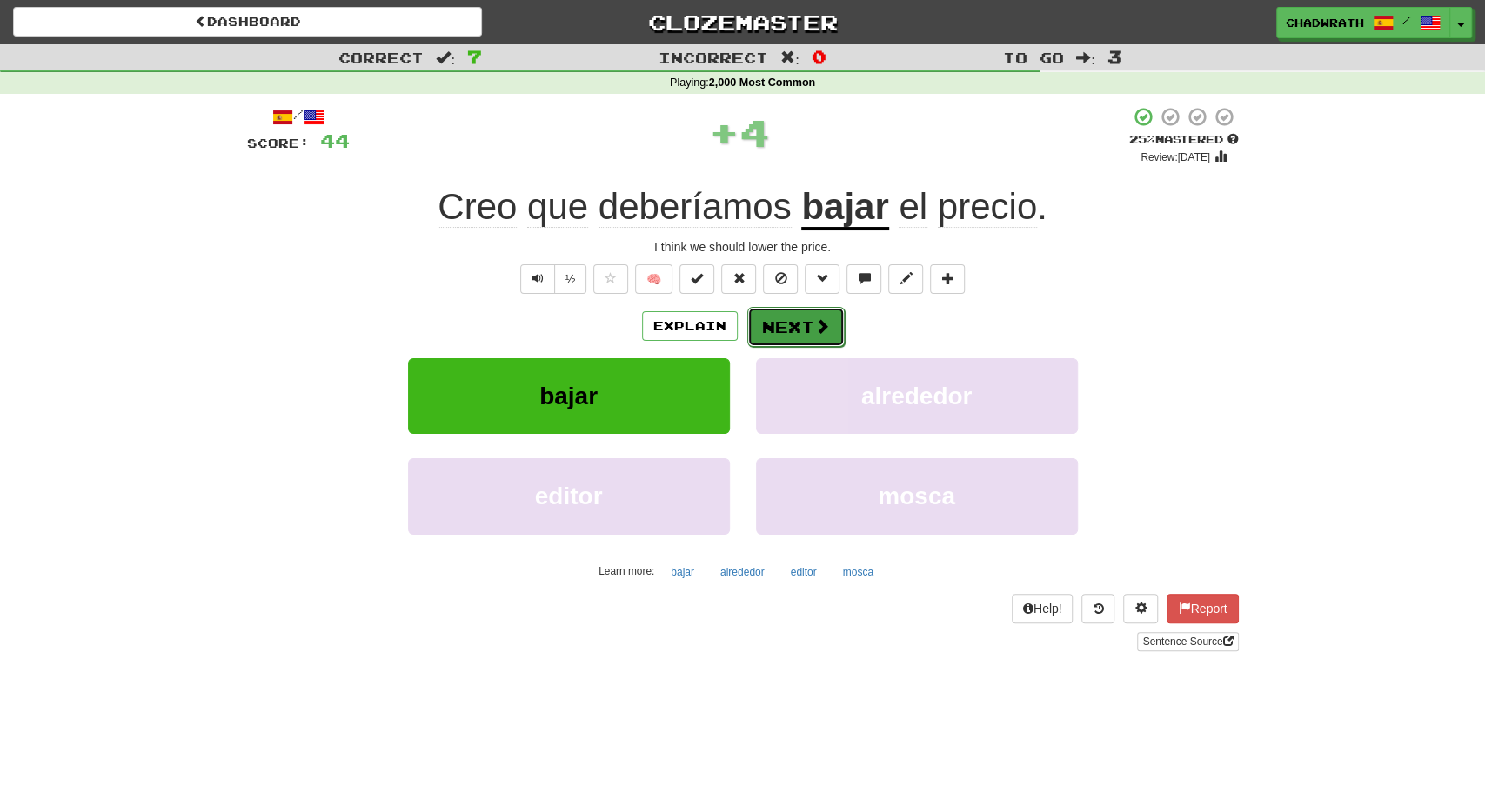
click at [812, 310] on button "Next" at bounding box center [795, 327] width 98 height 40
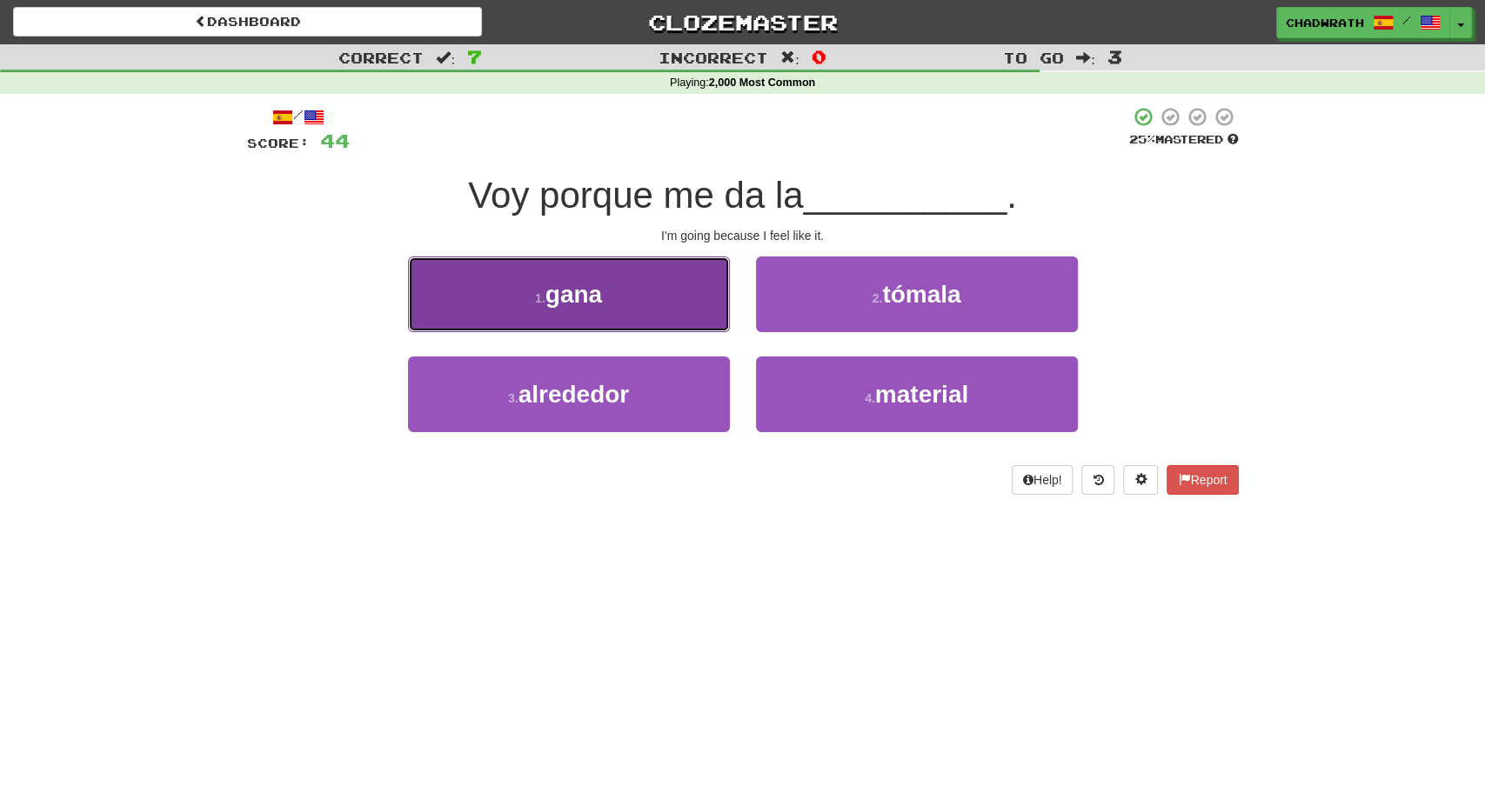
click at [605, 298] on button "1 . [GEOGRAPHIC_DATA]" at bounding box center [569, 294] width 322 height 75
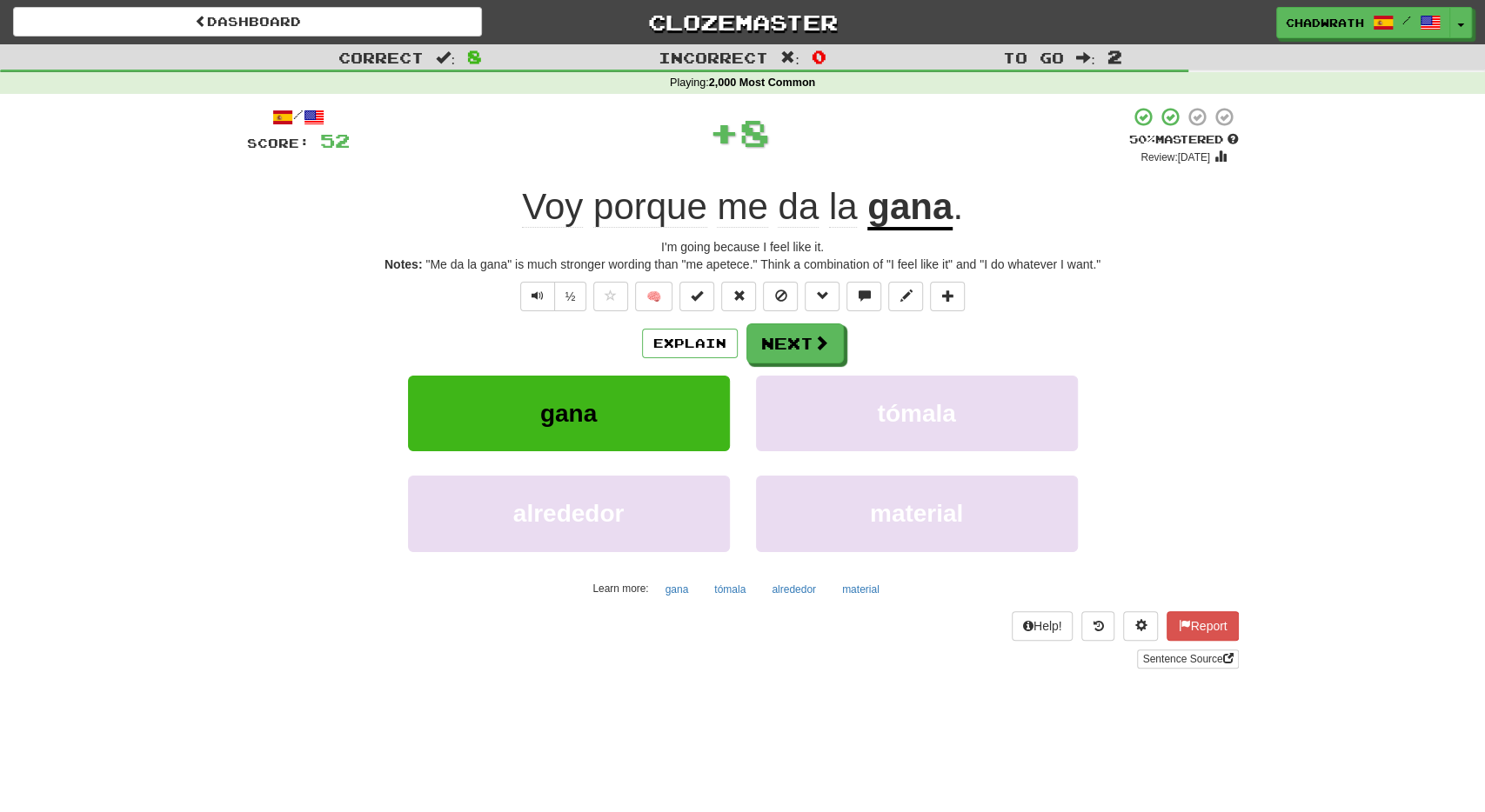
click at [800, 315] on div "/ Score: 52 + 8 50 % Mastered Review: [DATE] Voy porque me da la gana . I'm goi…" at bounding box center [742, 387] width 992 height 563
click at [799, 331] on button "Next" at bounding box center [795, 344] width 98 height 40
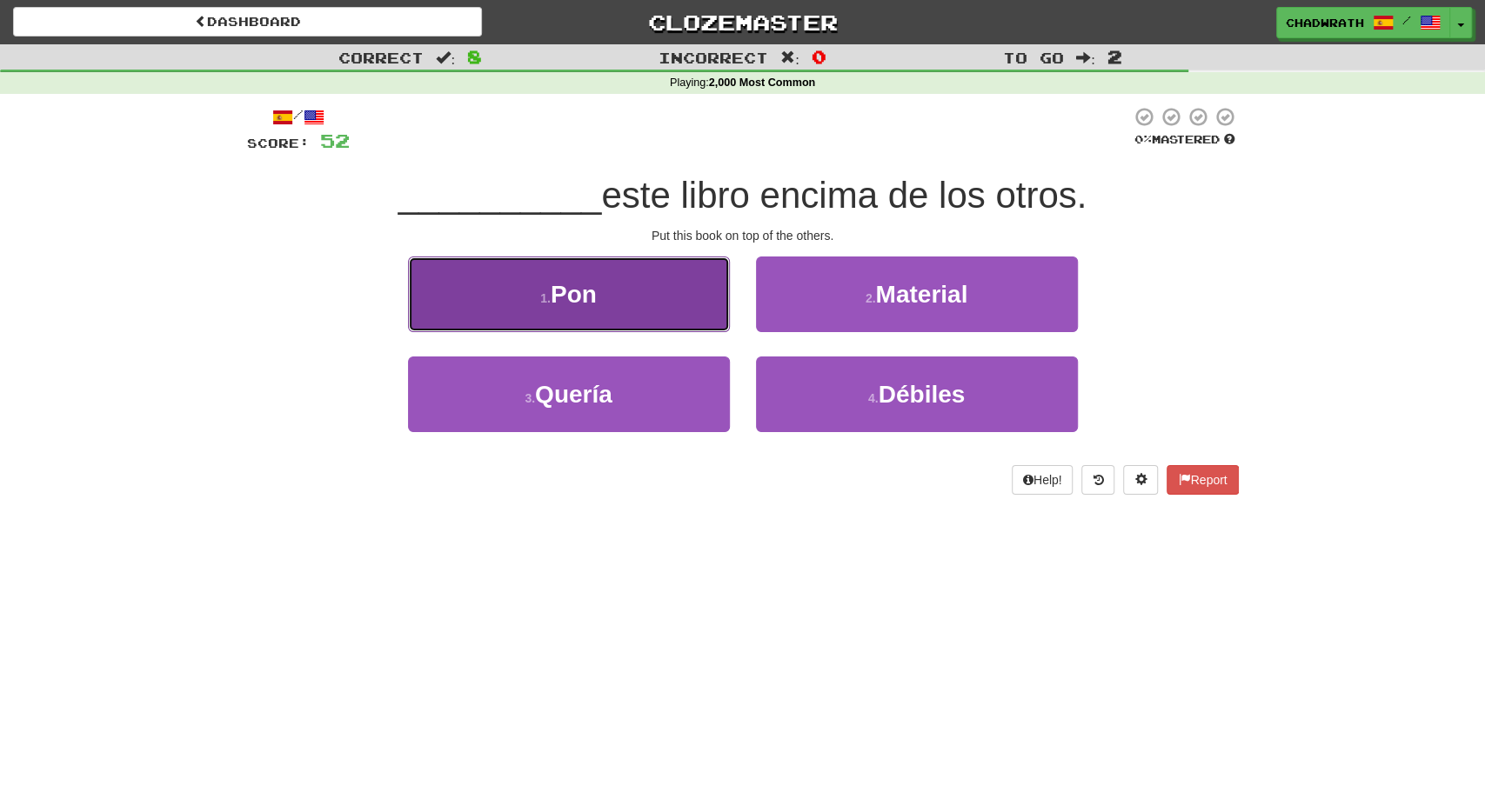
click at [573, 309] on button "1 . Pon" at bounding box center [569, 294] width 322 height 75
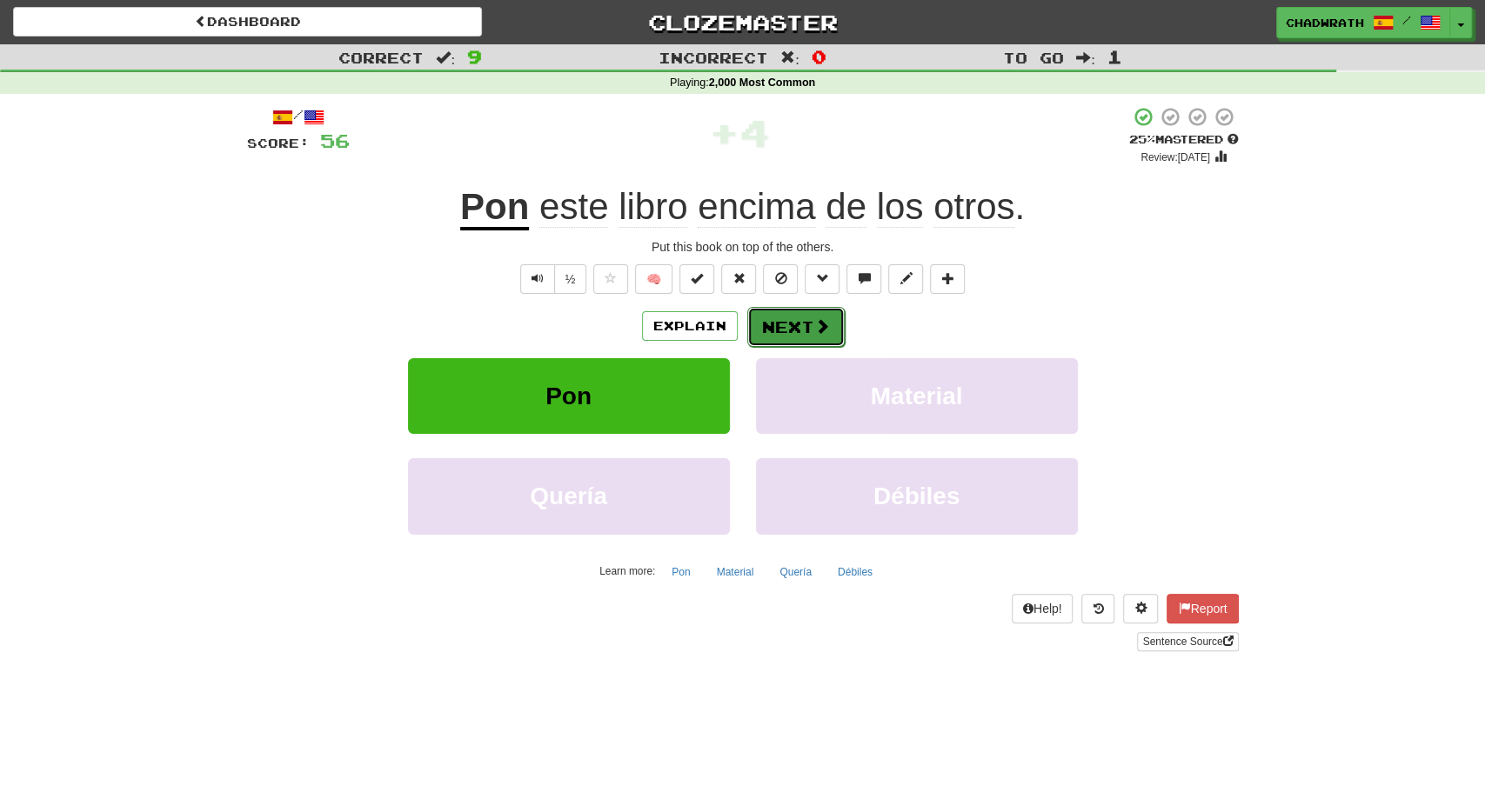
click at [777, 325] on button "Next" at bounding box center [795, 327] width 98 height 40
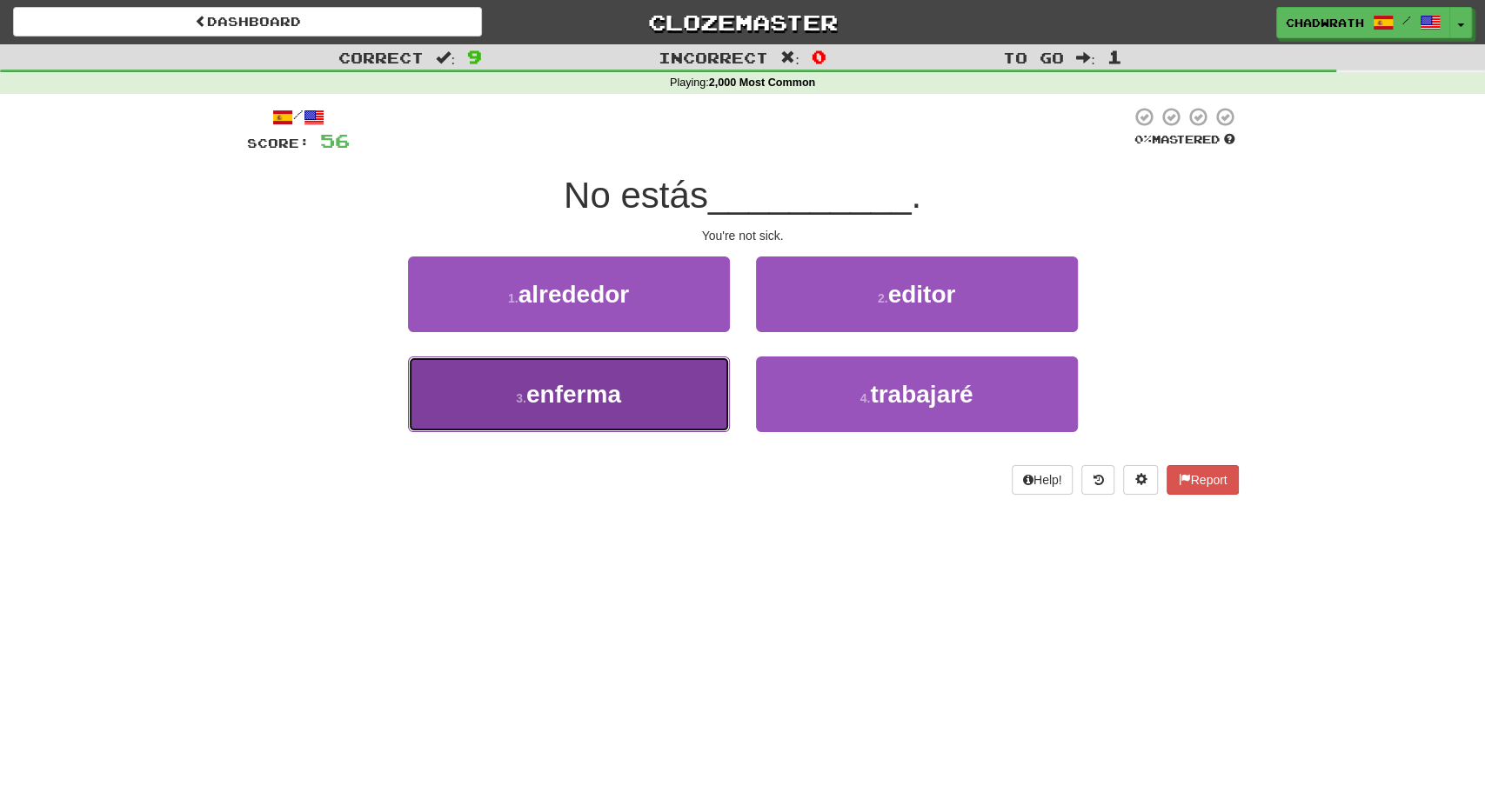
click at [639, 389] on button "3 . enferma" at bounding box center [569, 394] width 322 height 75
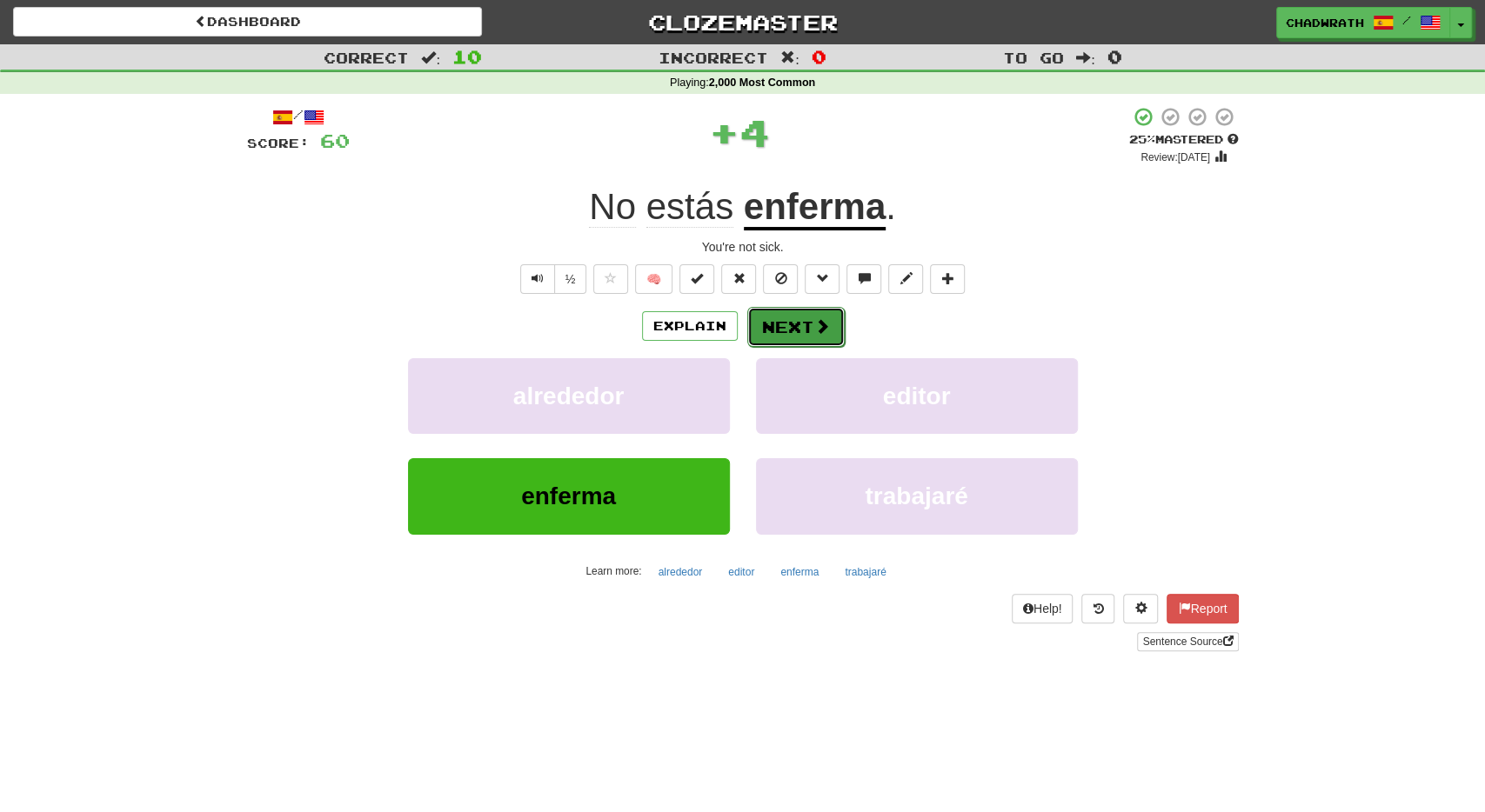
click at [792, 315] on button "Next" at bounding box center [795, 327] width 98 height 40
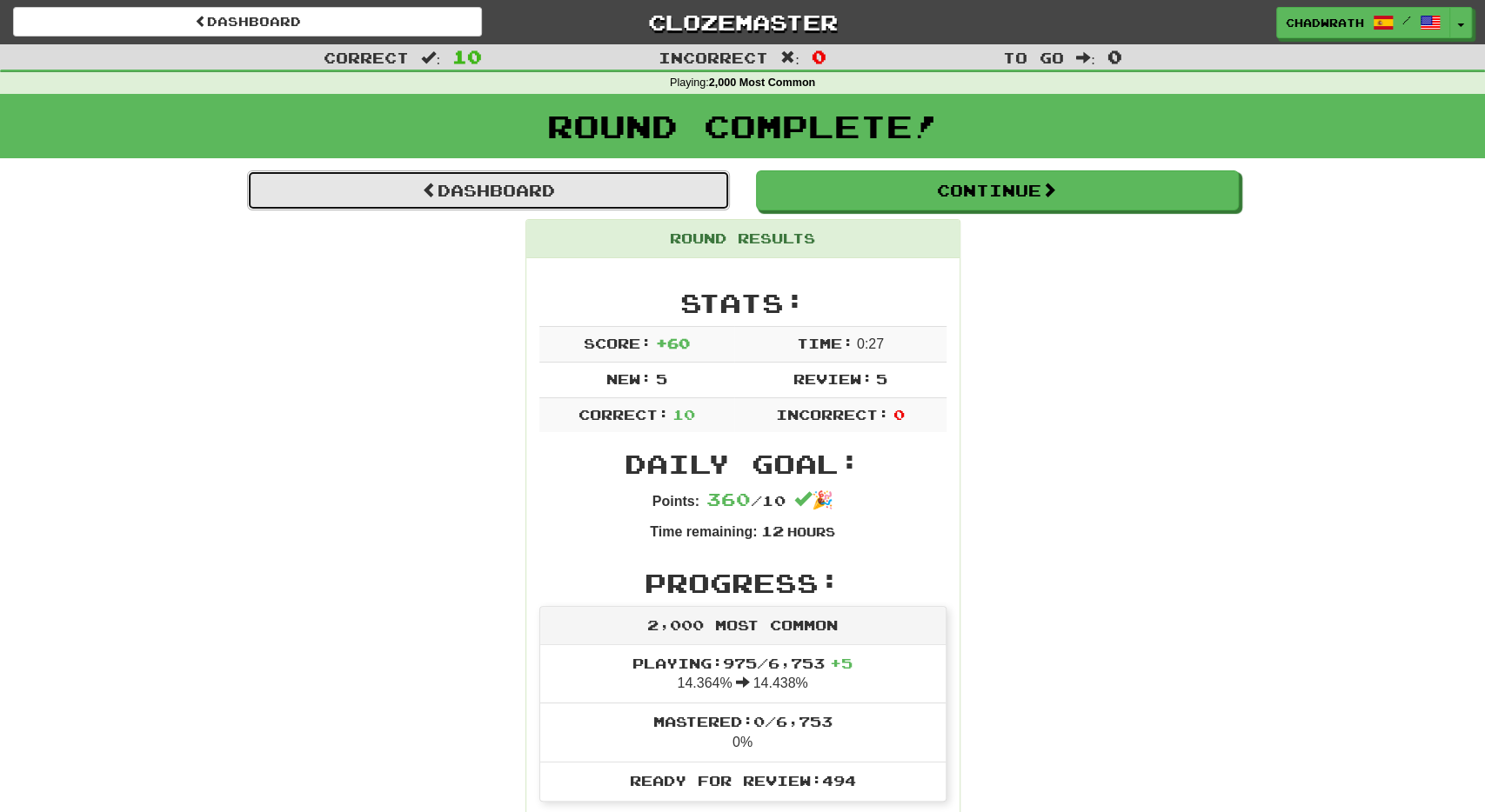
click at [610, 180] on link "Dashboard" at bounding box center [489, 190] width 483 height 40
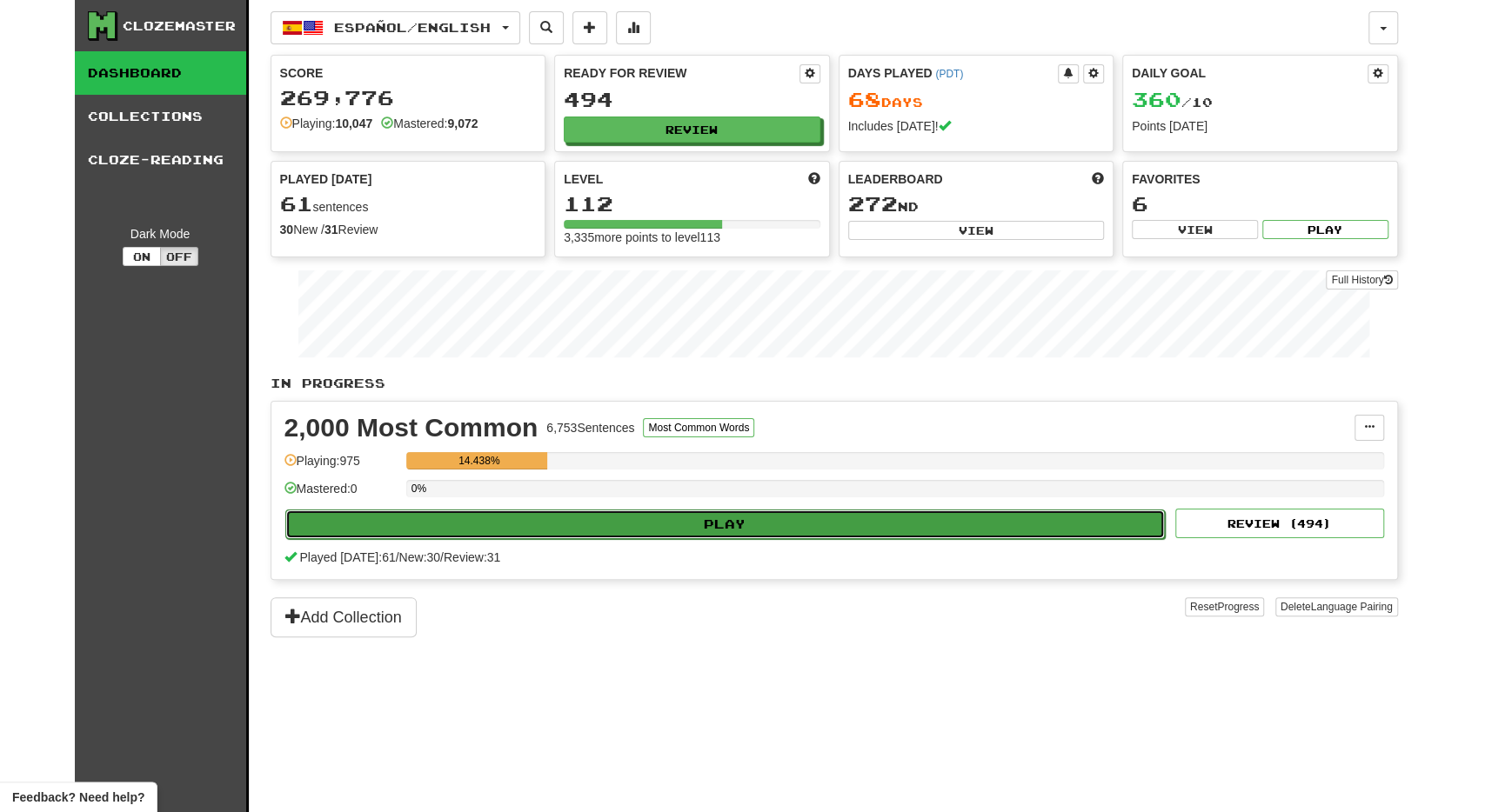
click at [591, 519] on button "Play" at bounding box center [726, 525] width 881 height 30
select select "**"
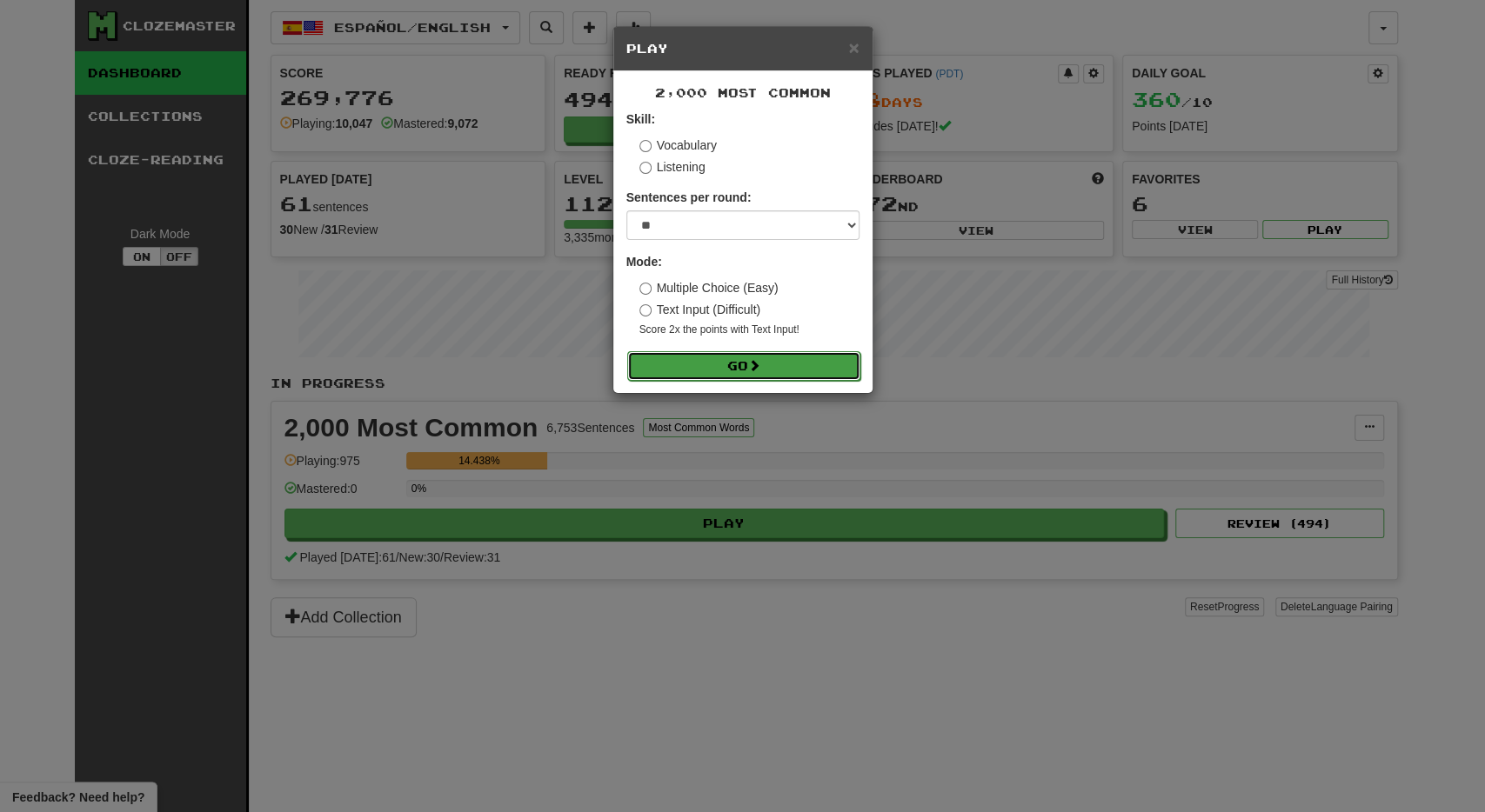
click at [778, 354] on button "Go" at bounding box center [743, 366] width 233 height 30
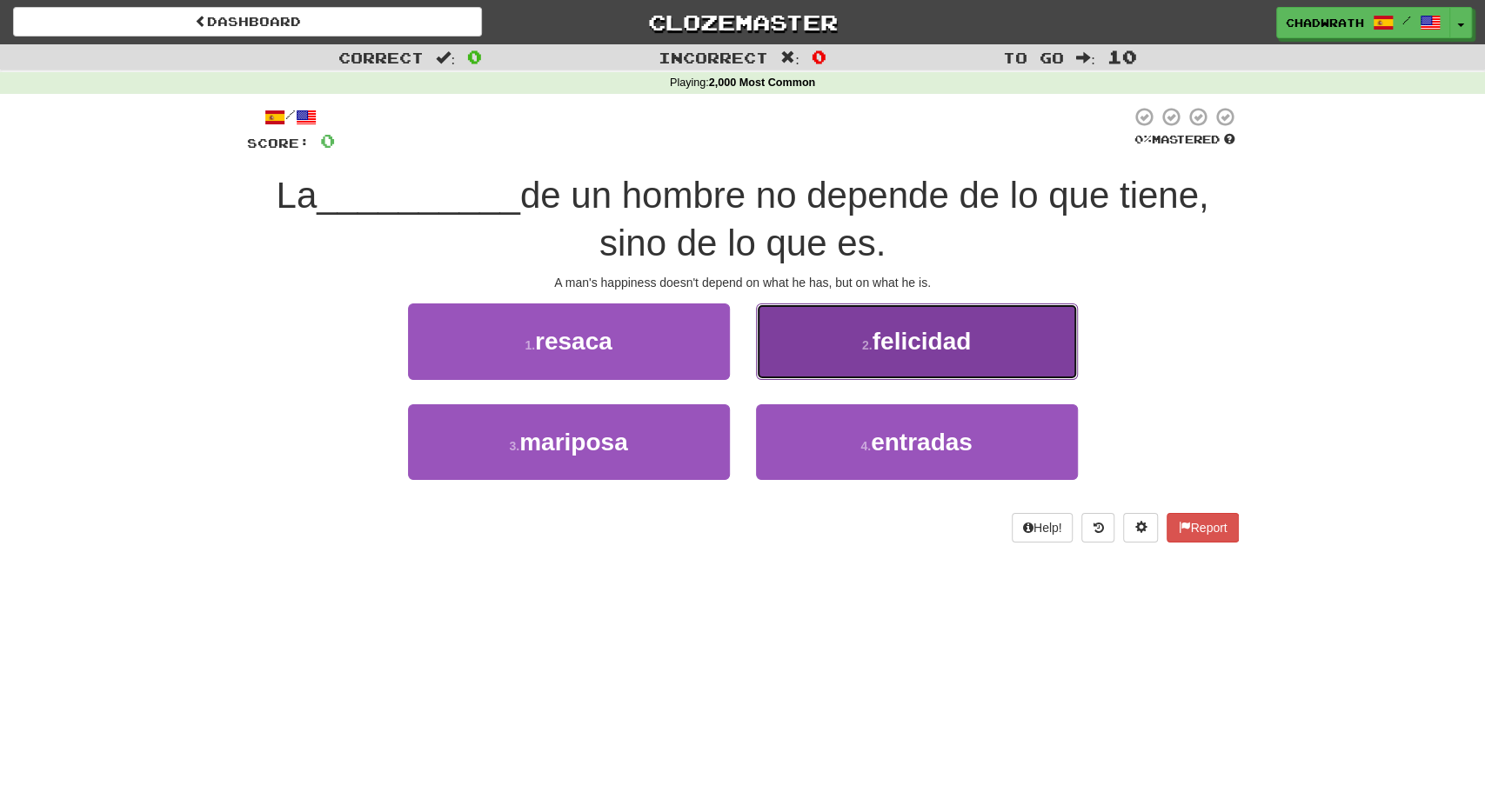
click at [902, 326] on button "2 . [PERSON_NAME]" at bounding box center [917, 341] width 322 height 75
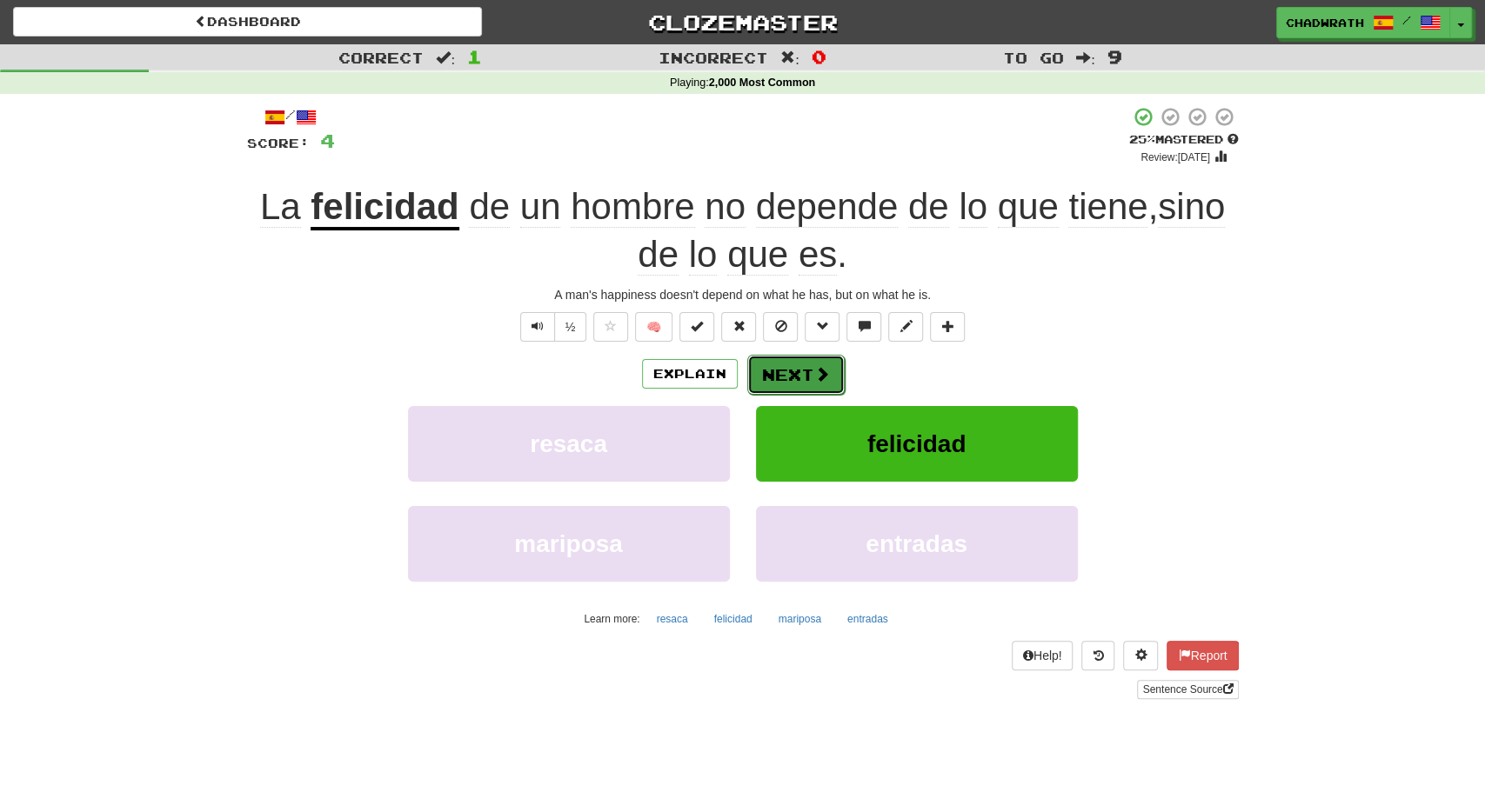
click at [784, 373] on button "Next" at bounding box center [795, 374] width 98 height 40
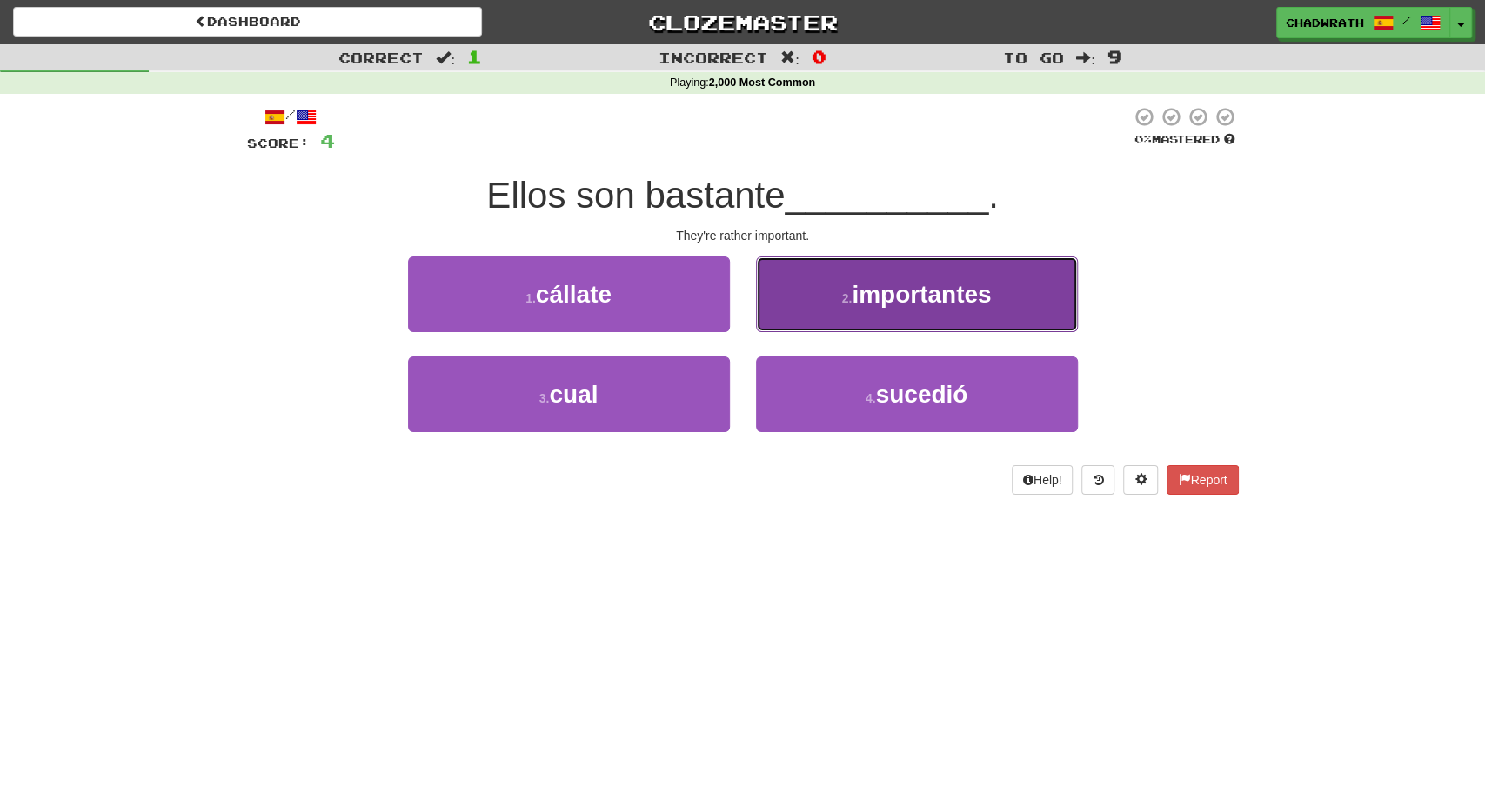
drag, startPoint x: 879, startPoint y: 321, endPoint x: 871, endPoint y: 316, distance: 9.4
click at [876, 320] on button "2 . importantes" at bounding box center [917, 294] width 322 height 75
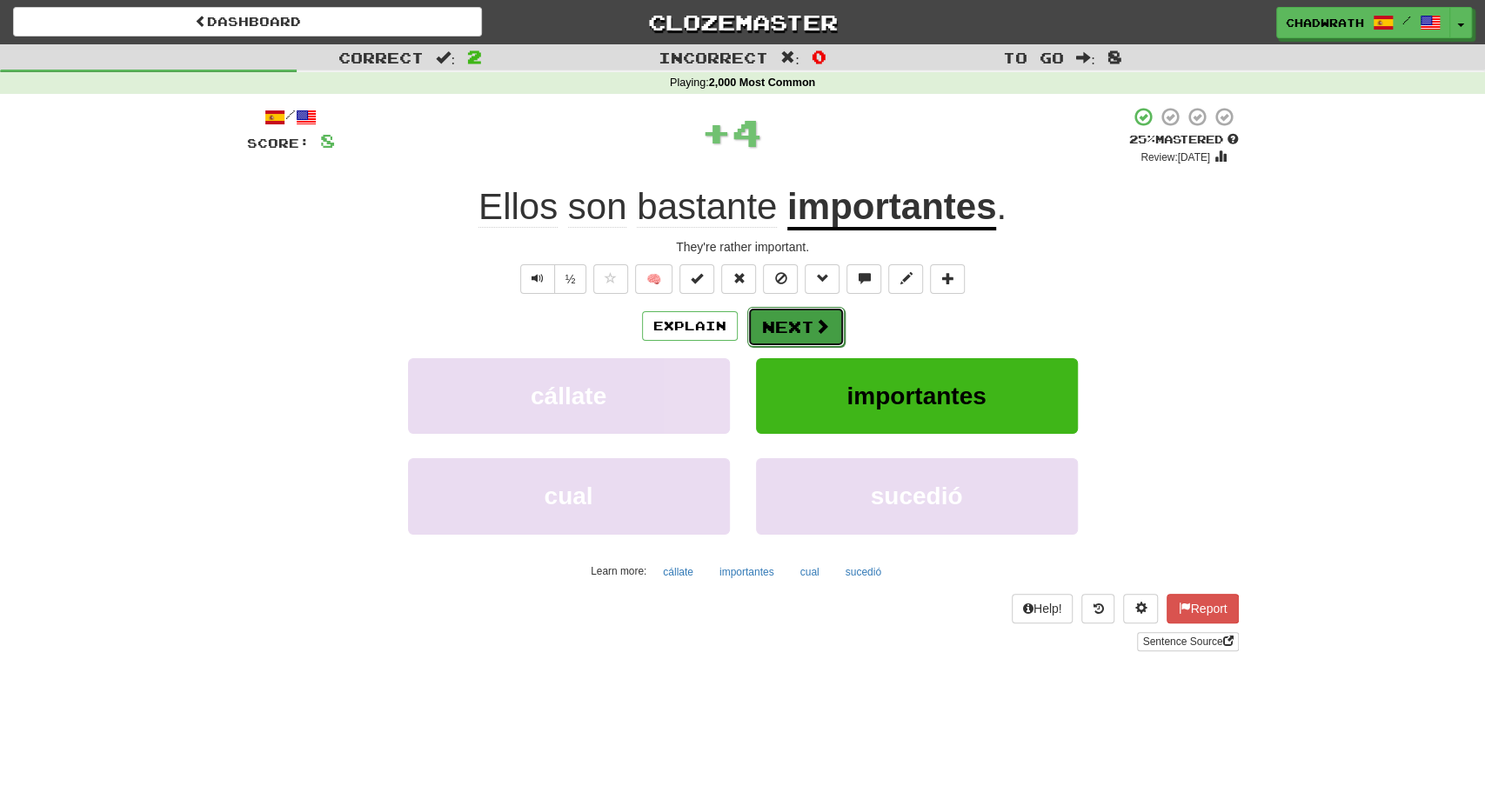
click at [799, 319] on button "Next" at bounding box center [795, 327] width 98 height 40
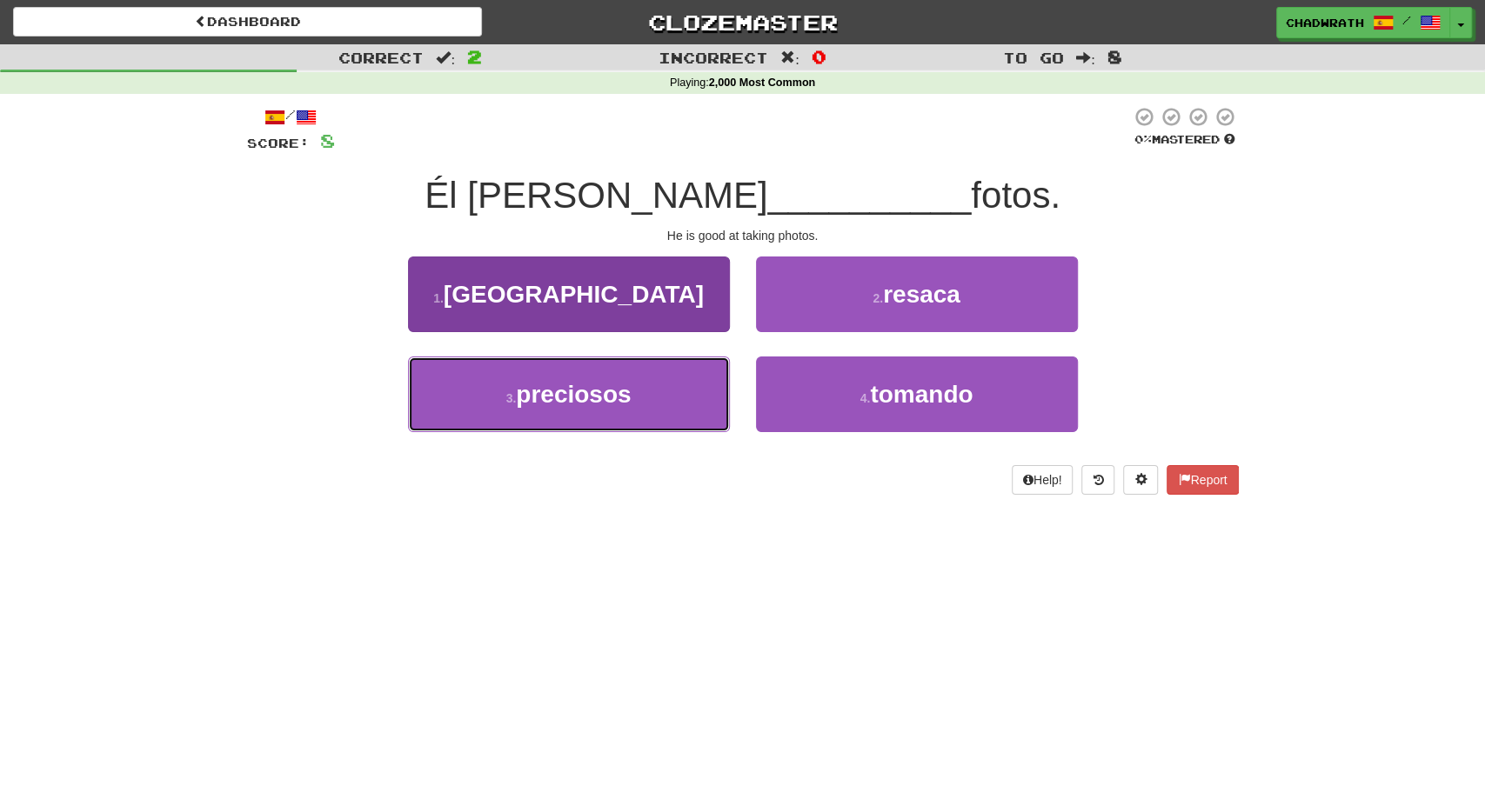
click at [693, 390] on button "3 . preciosos" at bounding box center [569, 394] width 322 height 75
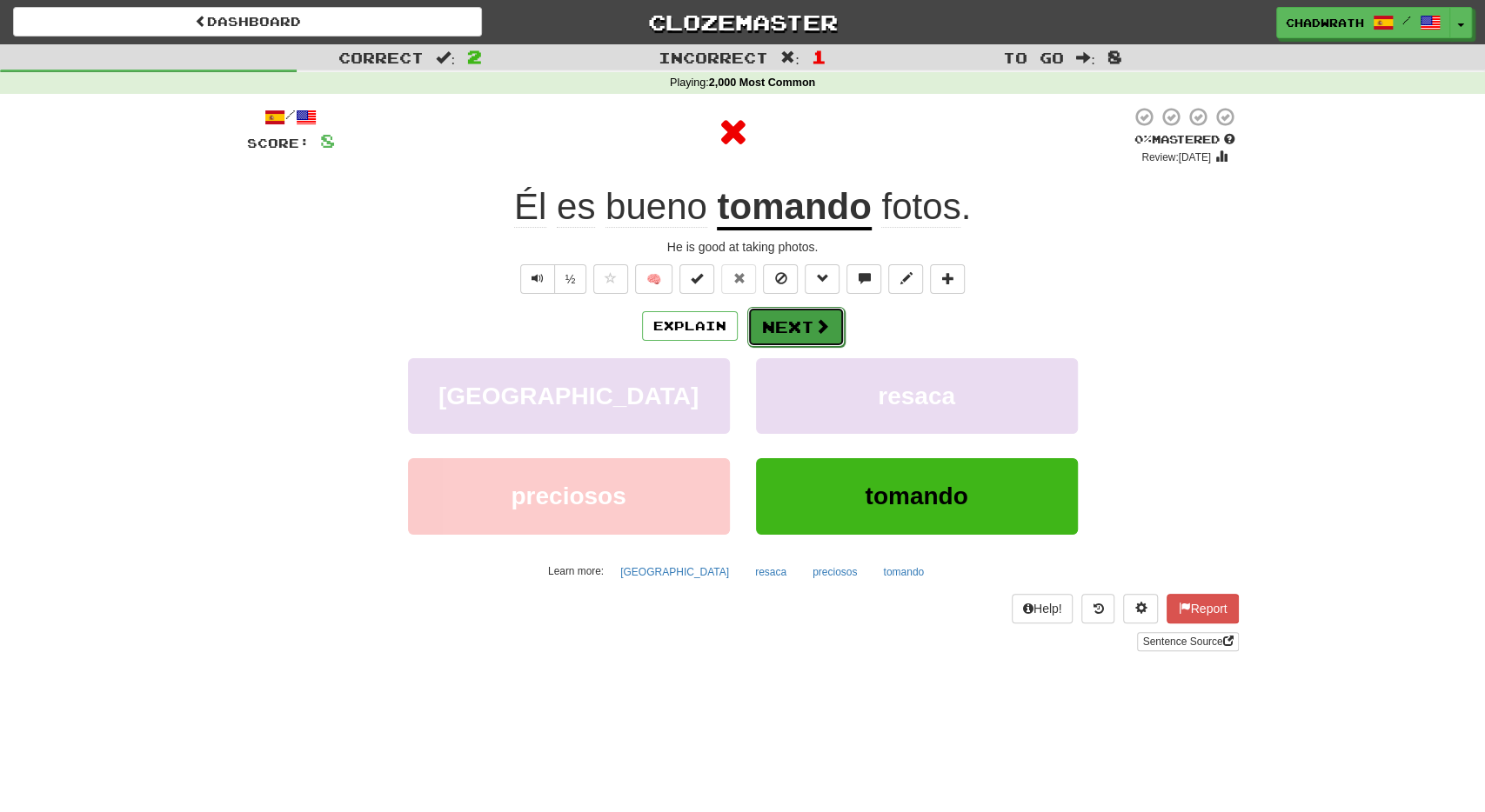
click at [807, 317] on button "Next" at bounding box center [795, 327] width 98 height 40
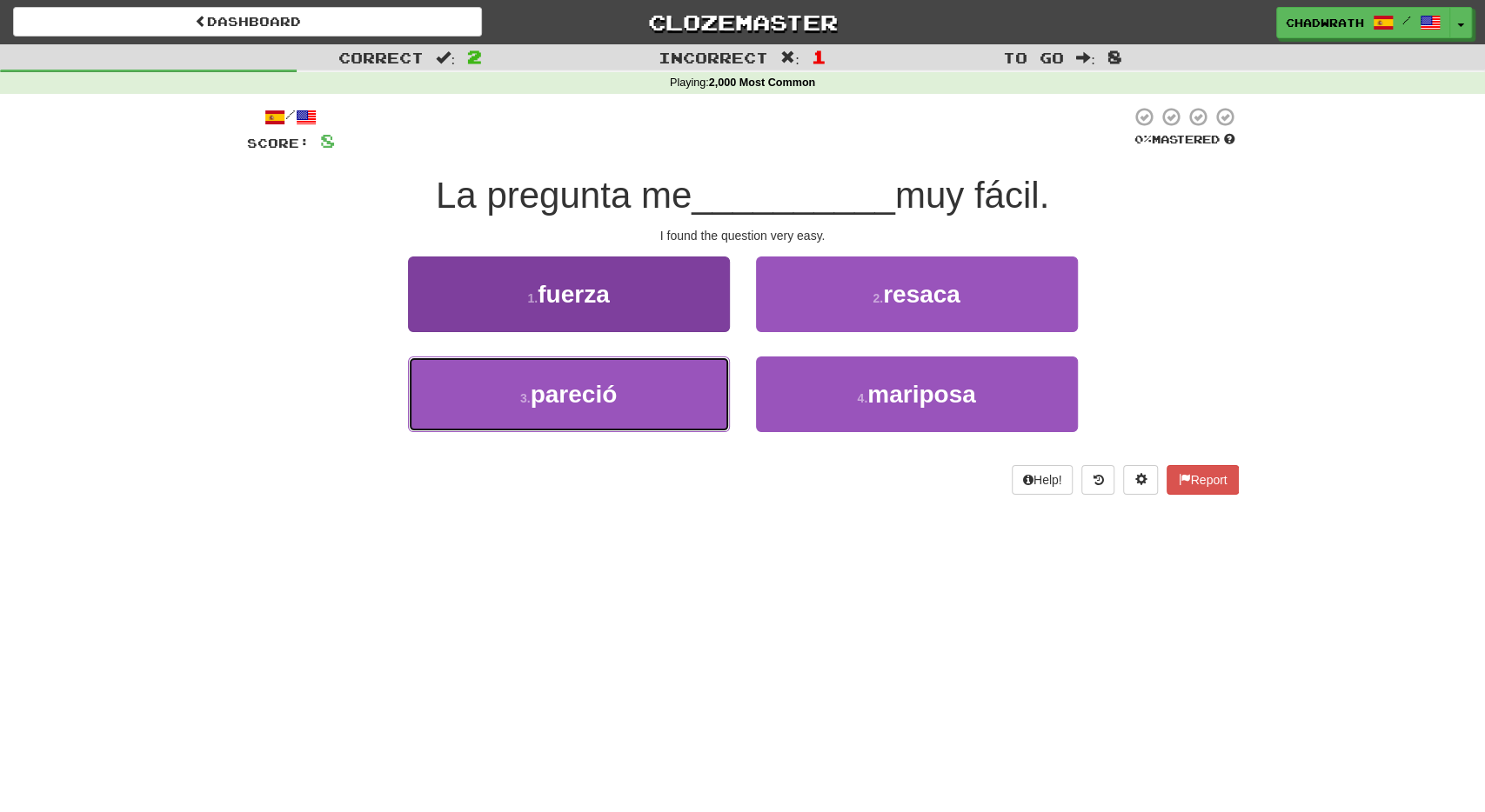
click at [563, 418] on button "3 . pareció" at bounding box center [569, 394] width 322 height 75
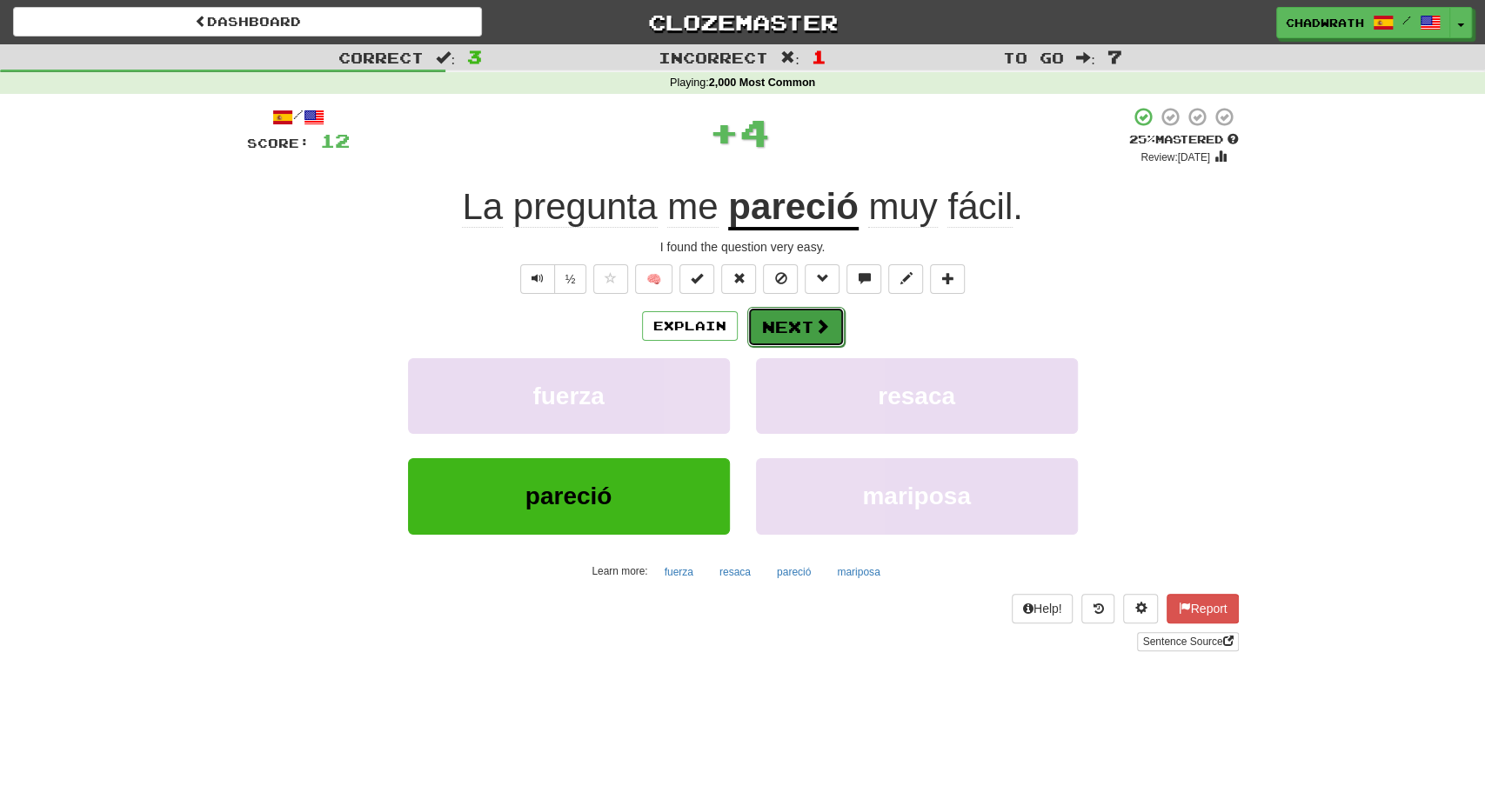
click at [778, 319] on button "Next" at bounding box center [795, 327] width 98 height 40
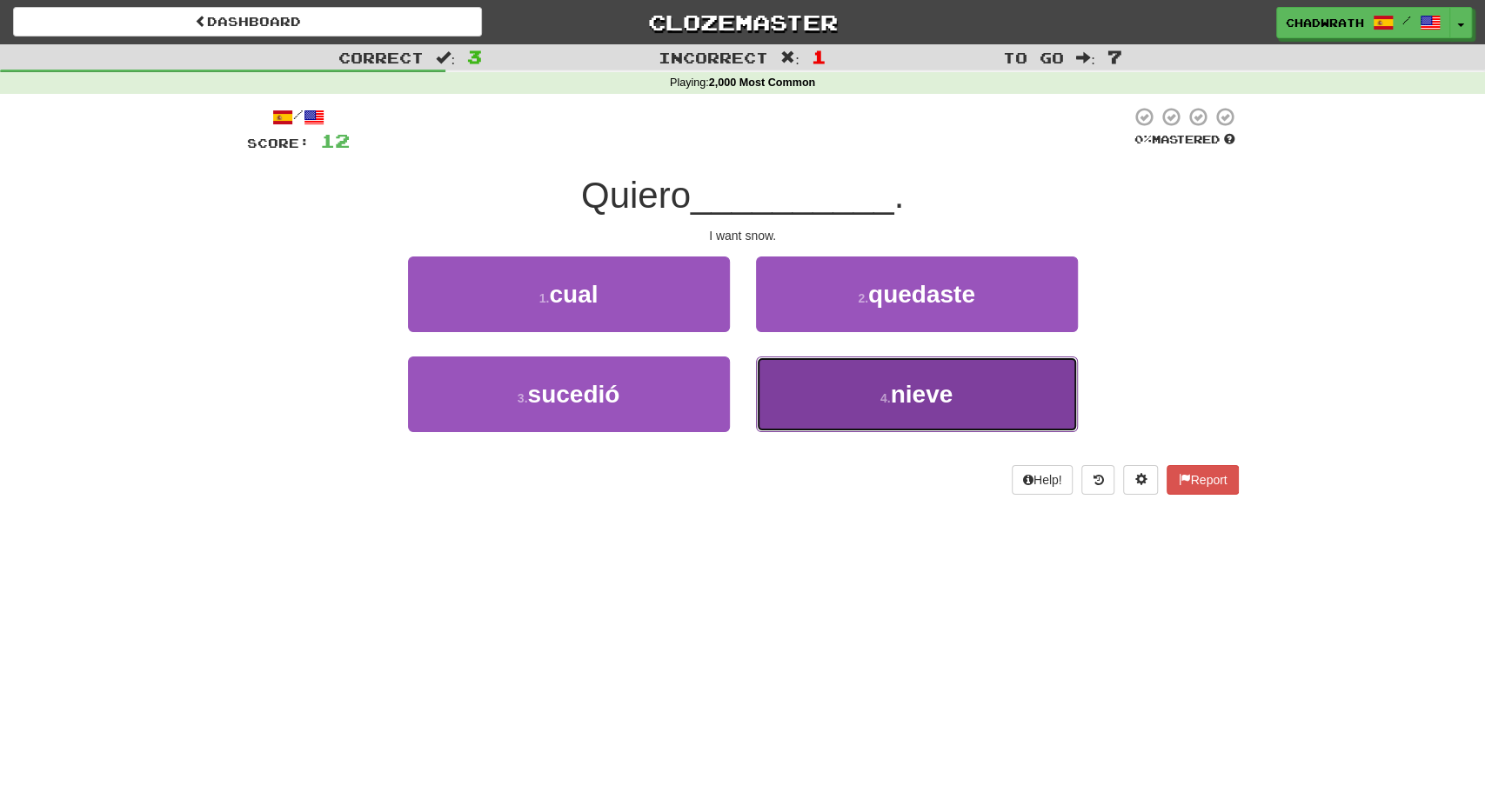
click at [909, 384] on span "nieve" at bounding box center [922, 394] width 62 height 27
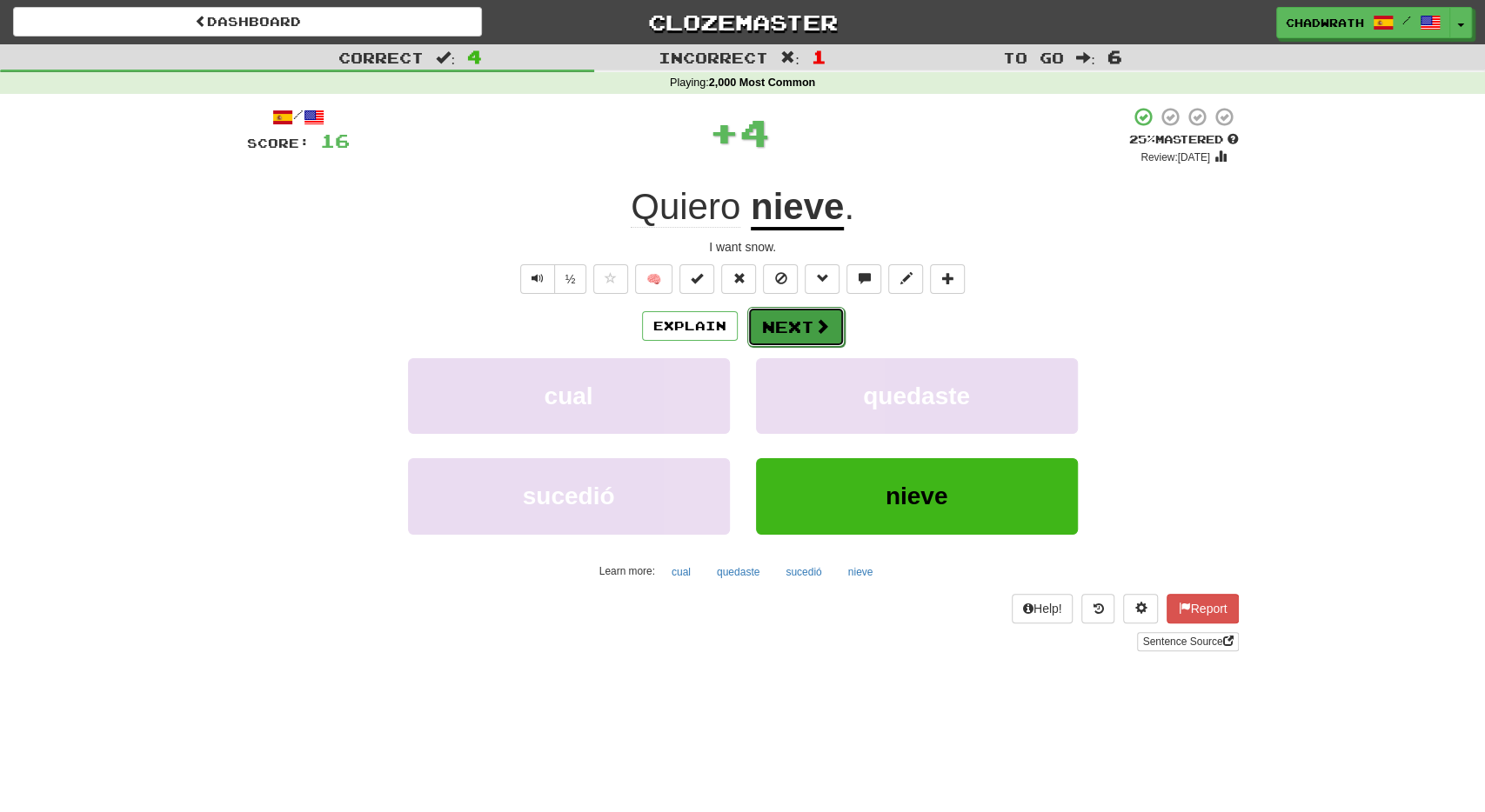
click at [810, 321] on button "Next" at bounding box center [795, 327] width 98 height 40
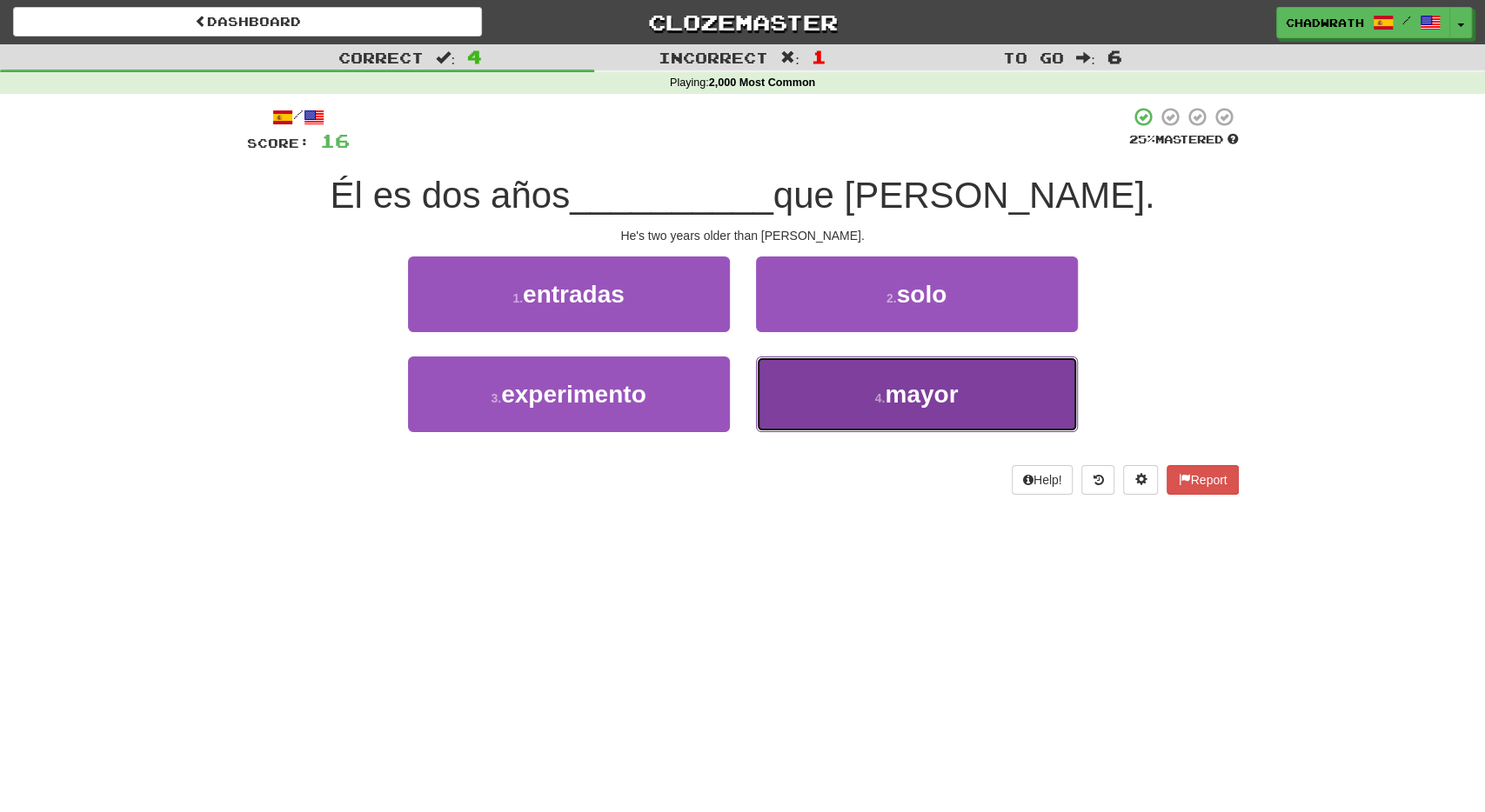
click at [899, 394] on span "mayor" at bounding box center [921, 394] width 73 height 27
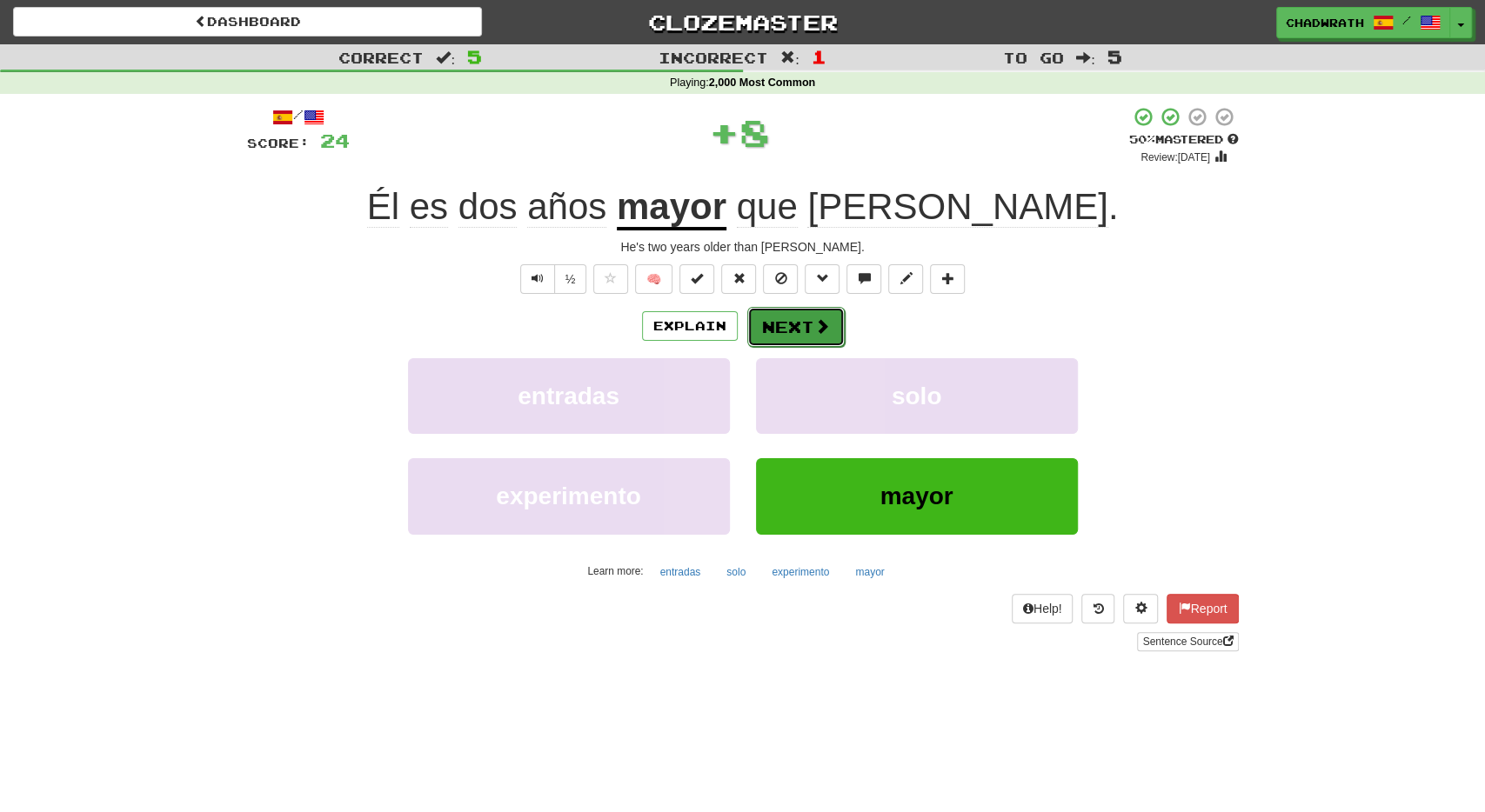
click at [801, 319] on button "Next" at bounding box center [795, 327] width 98 height 40
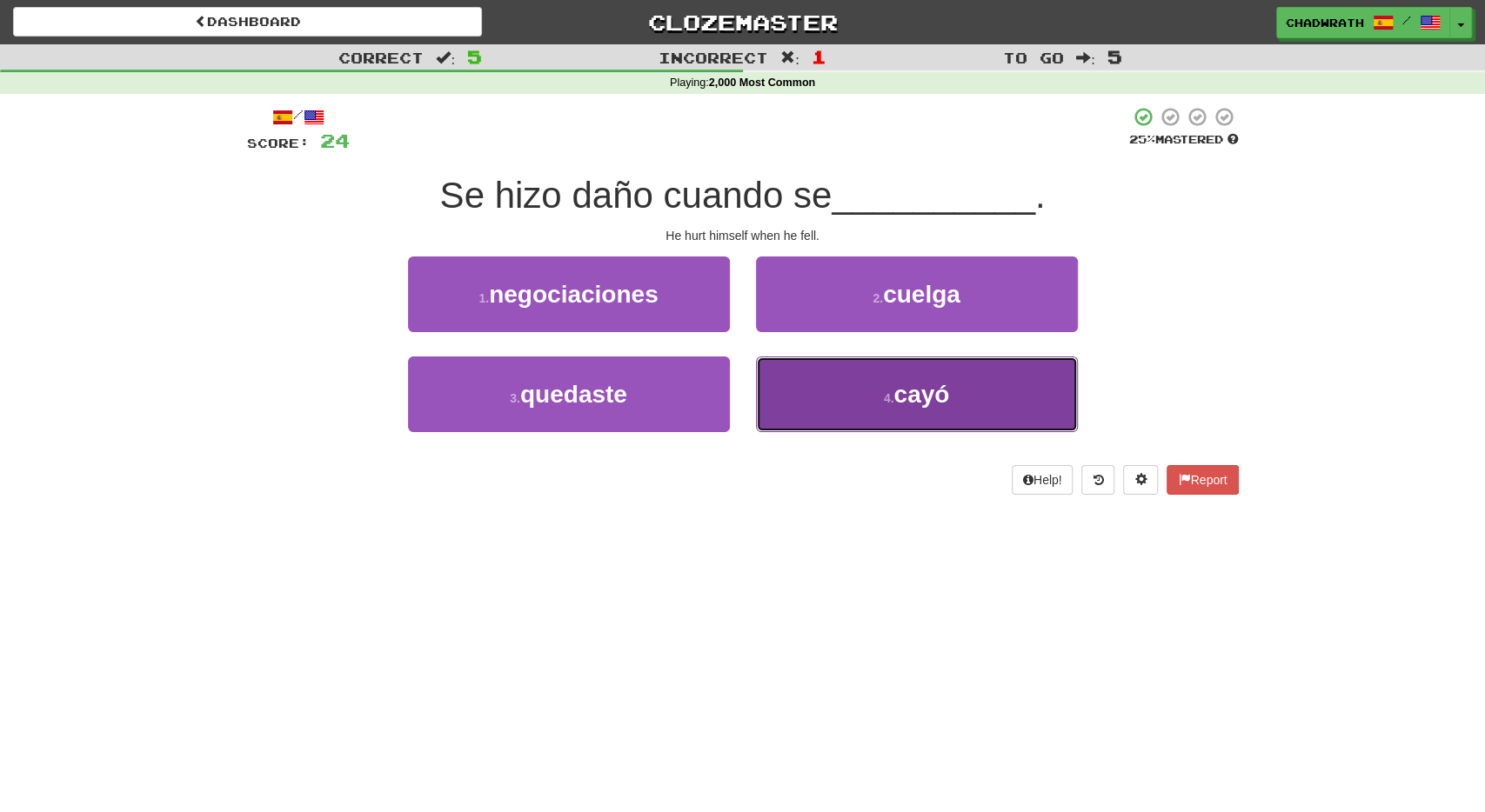
click at [945, 390] on span "cayó" at bounding box center [922, 394] width 56 height 27
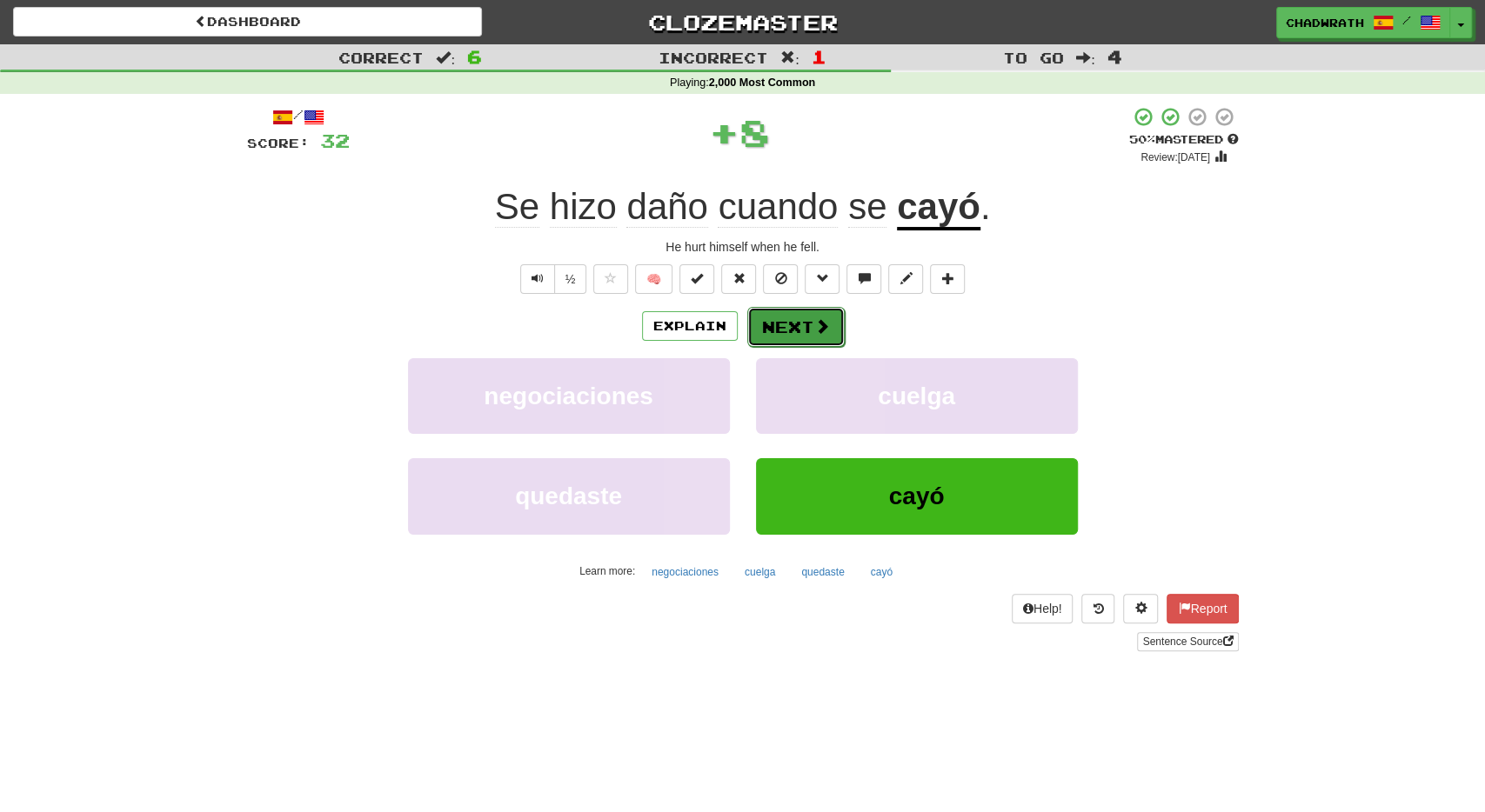
click at [807, 326] on button "Next" at bounding box center [795, 327] width 98 height 40
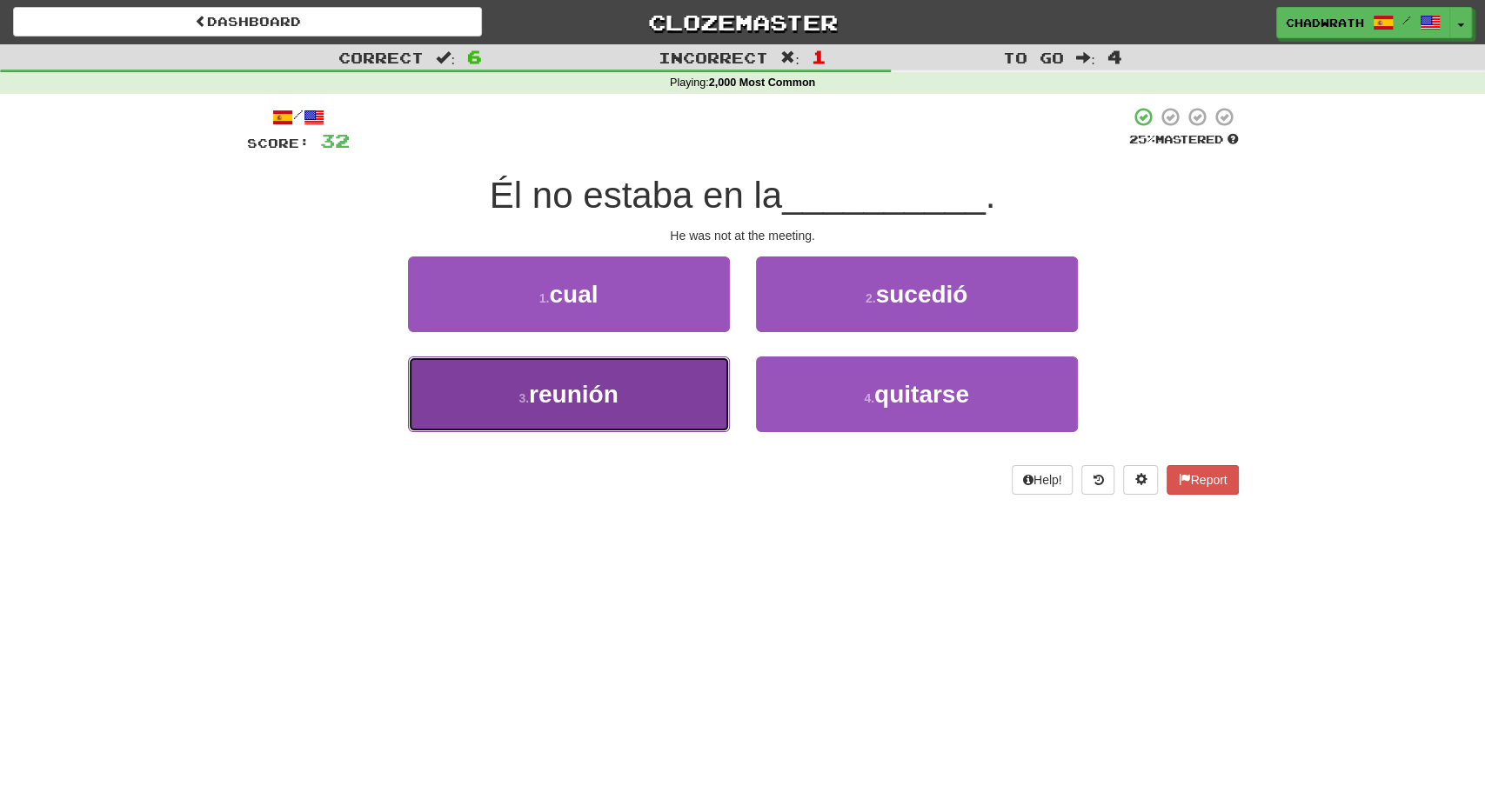
click at [674, 384] on button "3 . reunión" at bounding box center [569, 394] width 322 height 75
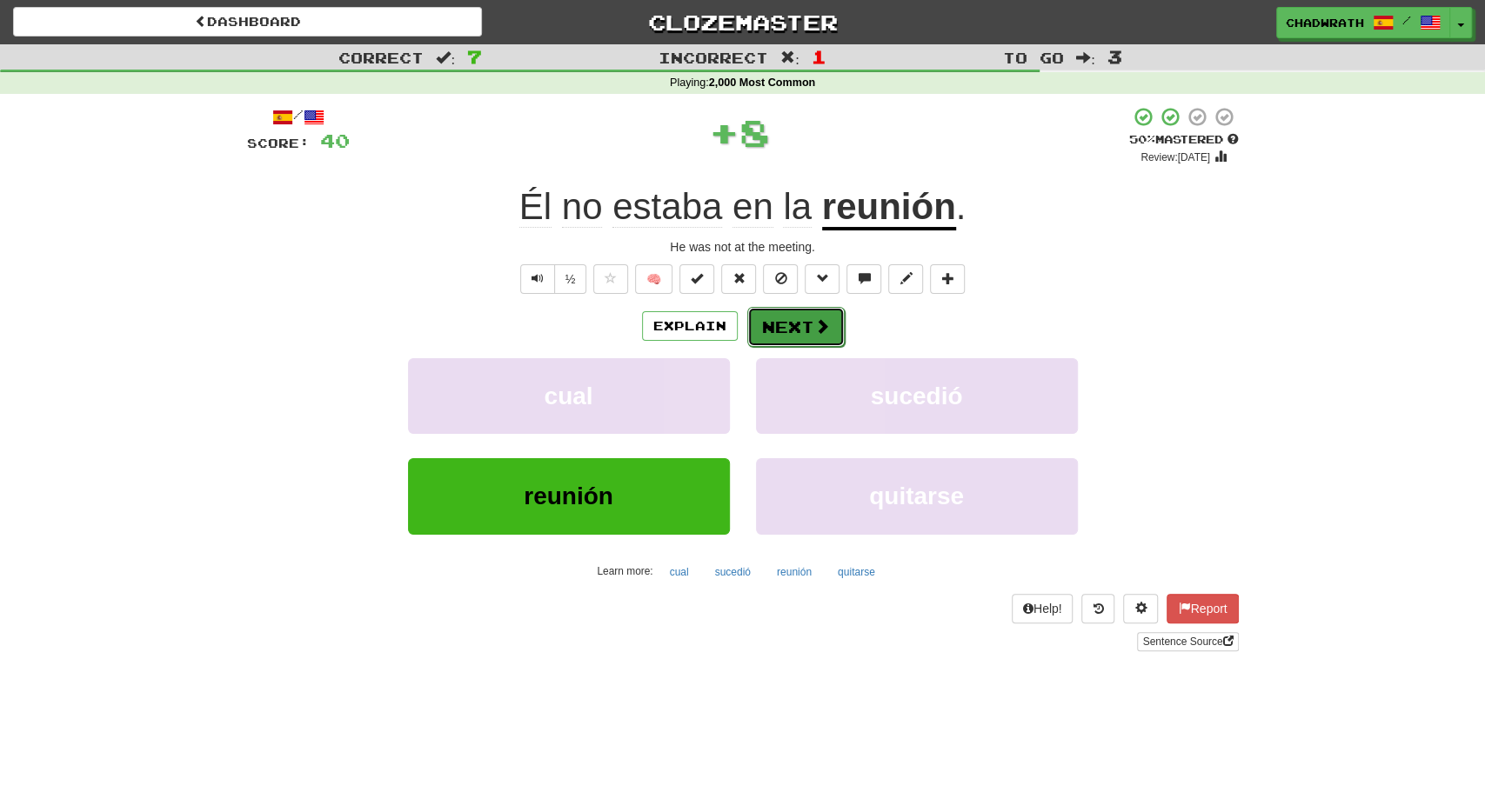
click at [784, 312] on button "Next" at bounding box center [795, 327] width 98 height 40
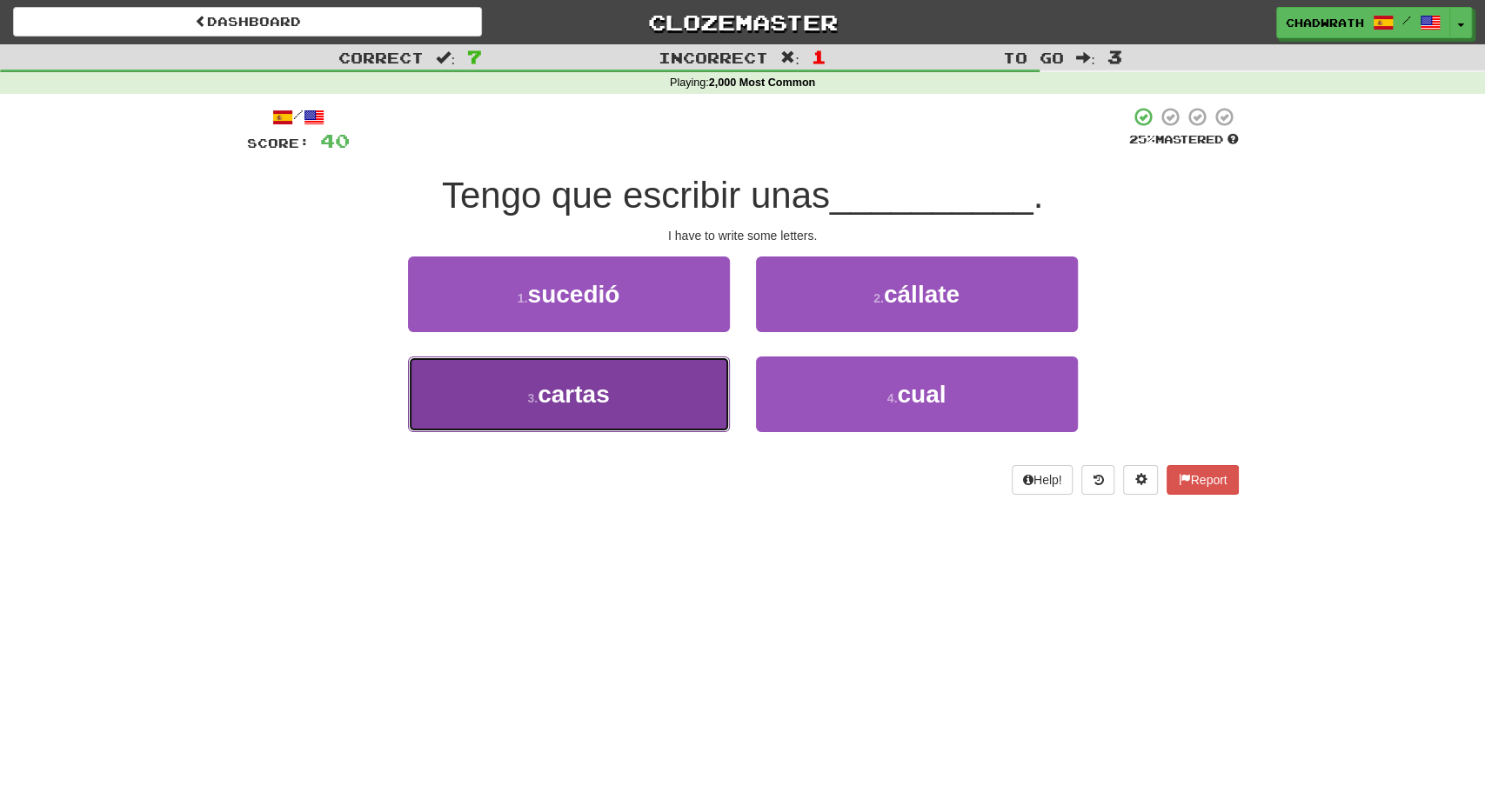
click at [622, 406] on button "3 . cartas" at bounding box center [569, 394] width 322 height 75
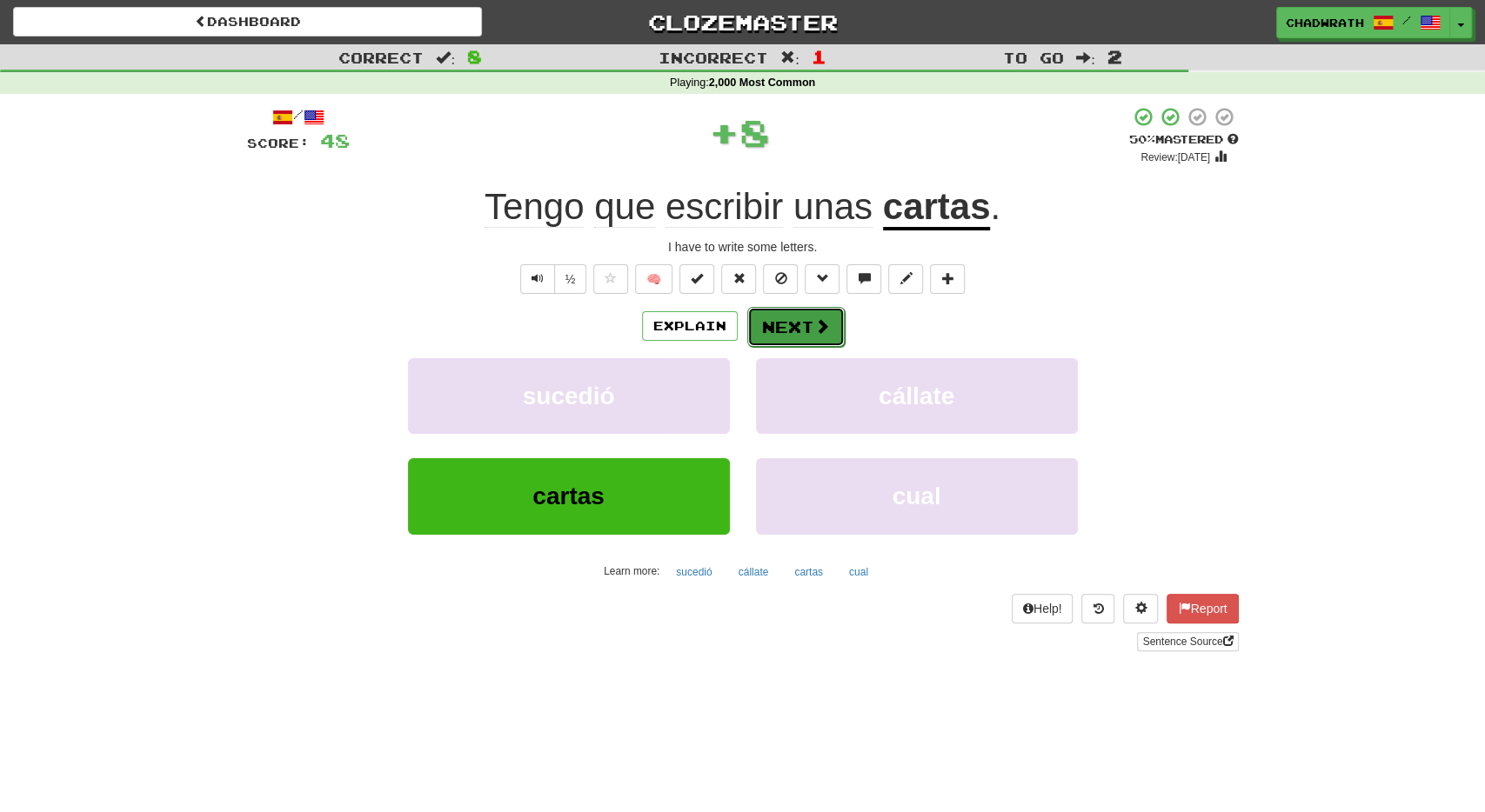
click at [791, 334] on button "Next" at bounding box center [795, 327] width 98 height 40
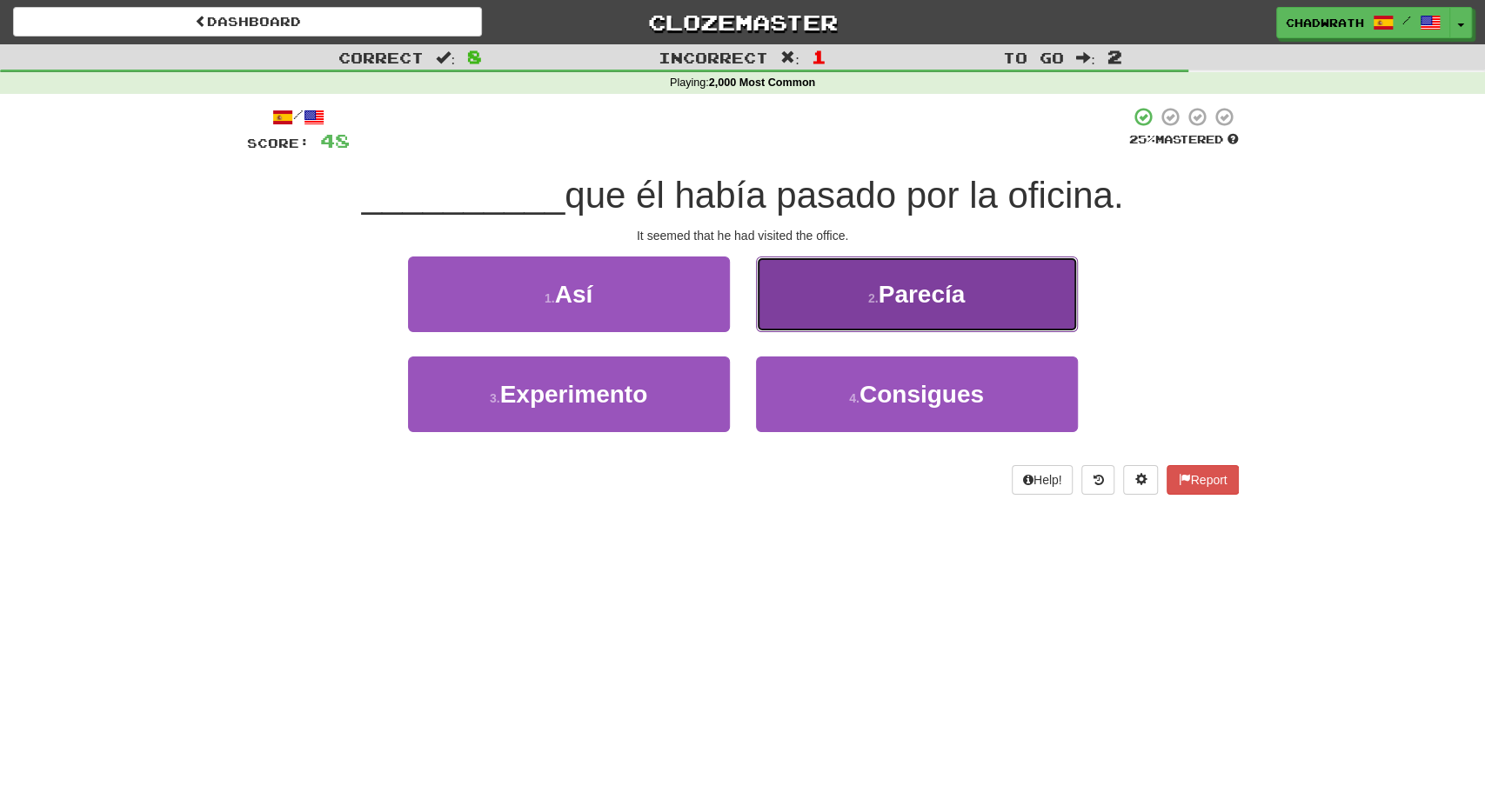
click at [860, 322] on button "2 . Parecía" at bounding box center [917, 294] width 322 height 75
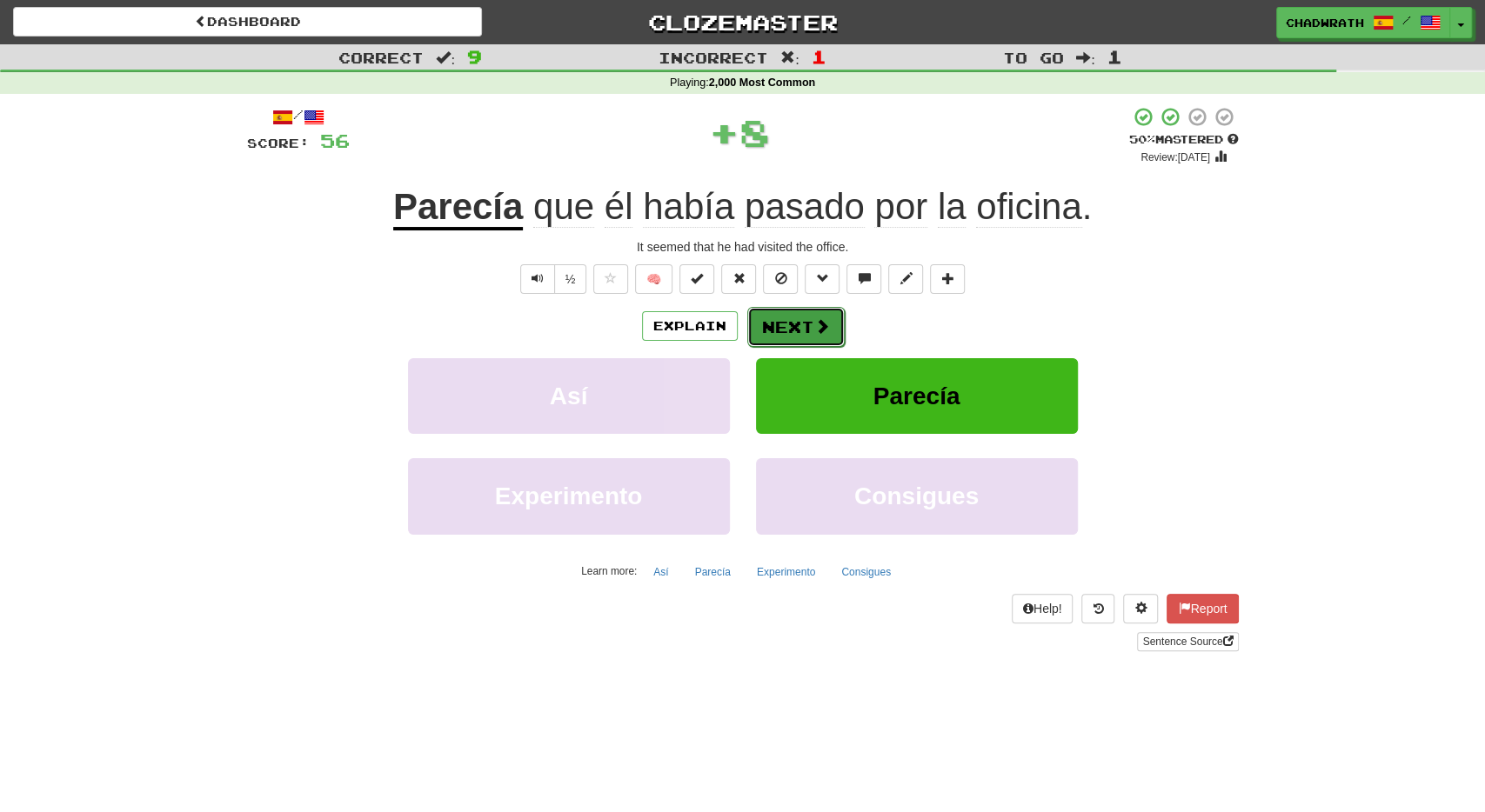
click at [802, 316] on button "Next" at bounding box center [795, 327] width 98 height 40
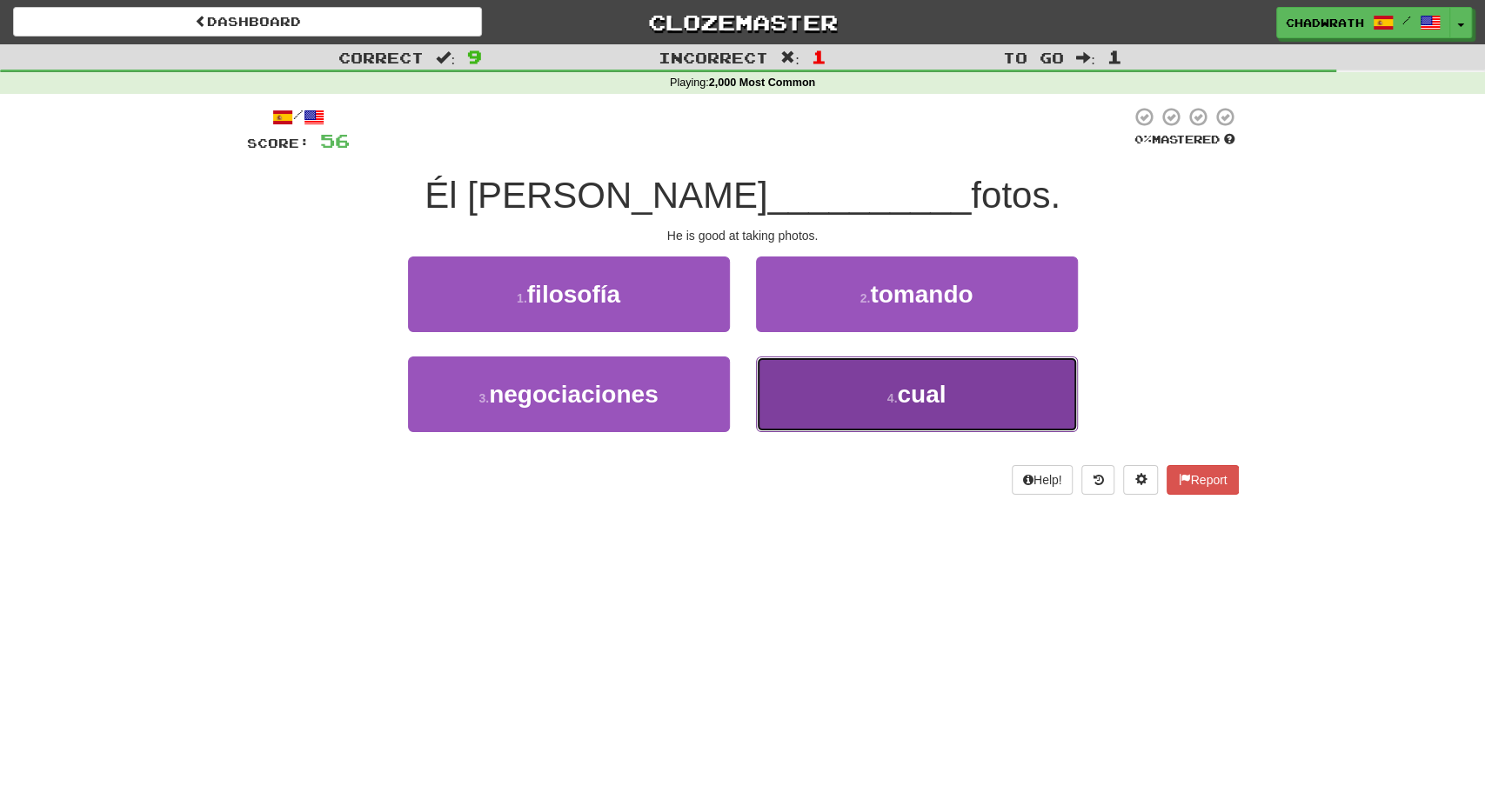
click at [951, 394] on button "4 . cual" at bounding box center [917, 394] width 322 height 75
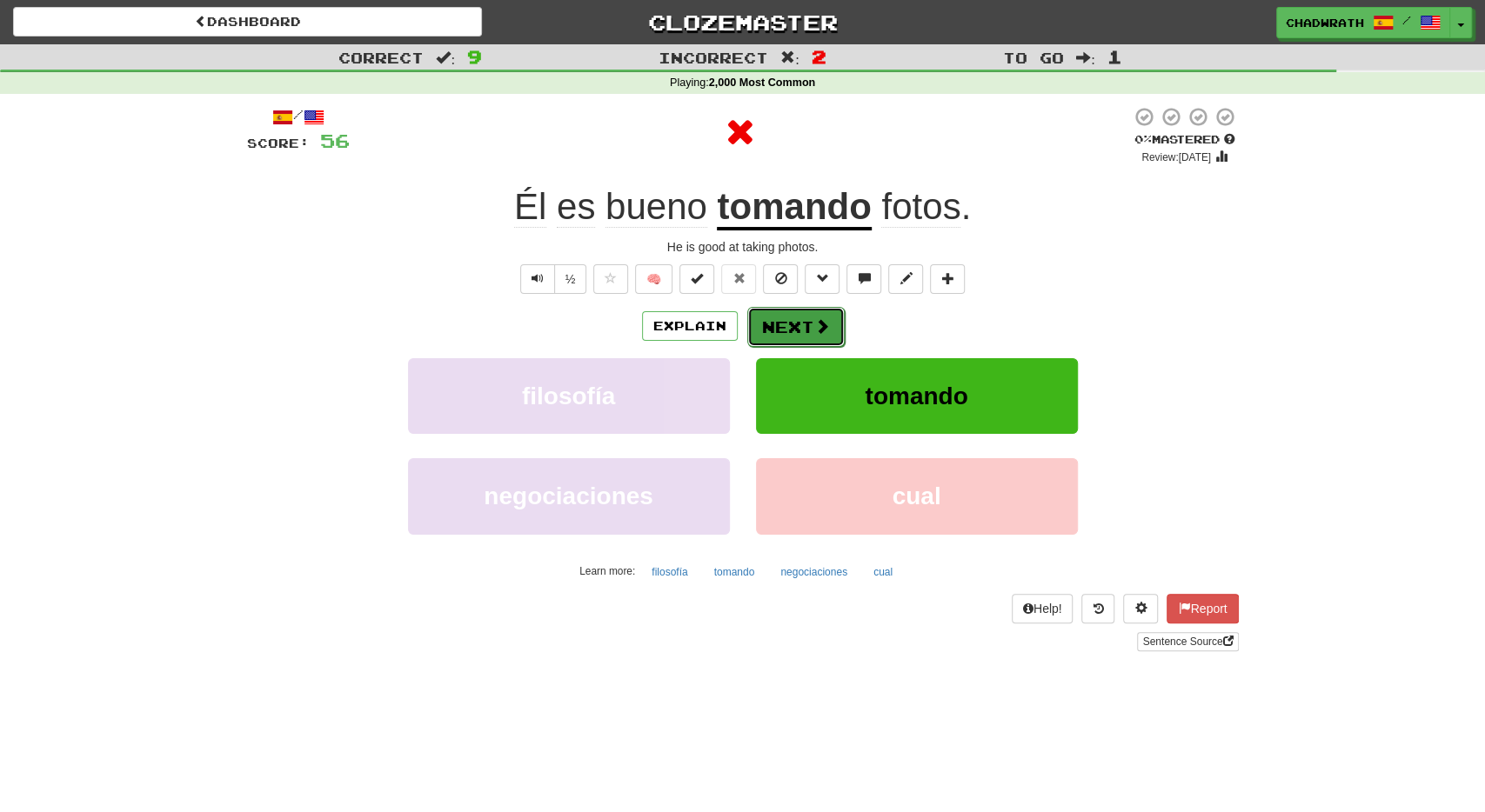
click at [778, 326] on button "Next" at bounding box center [795, 327] width 98 height 40
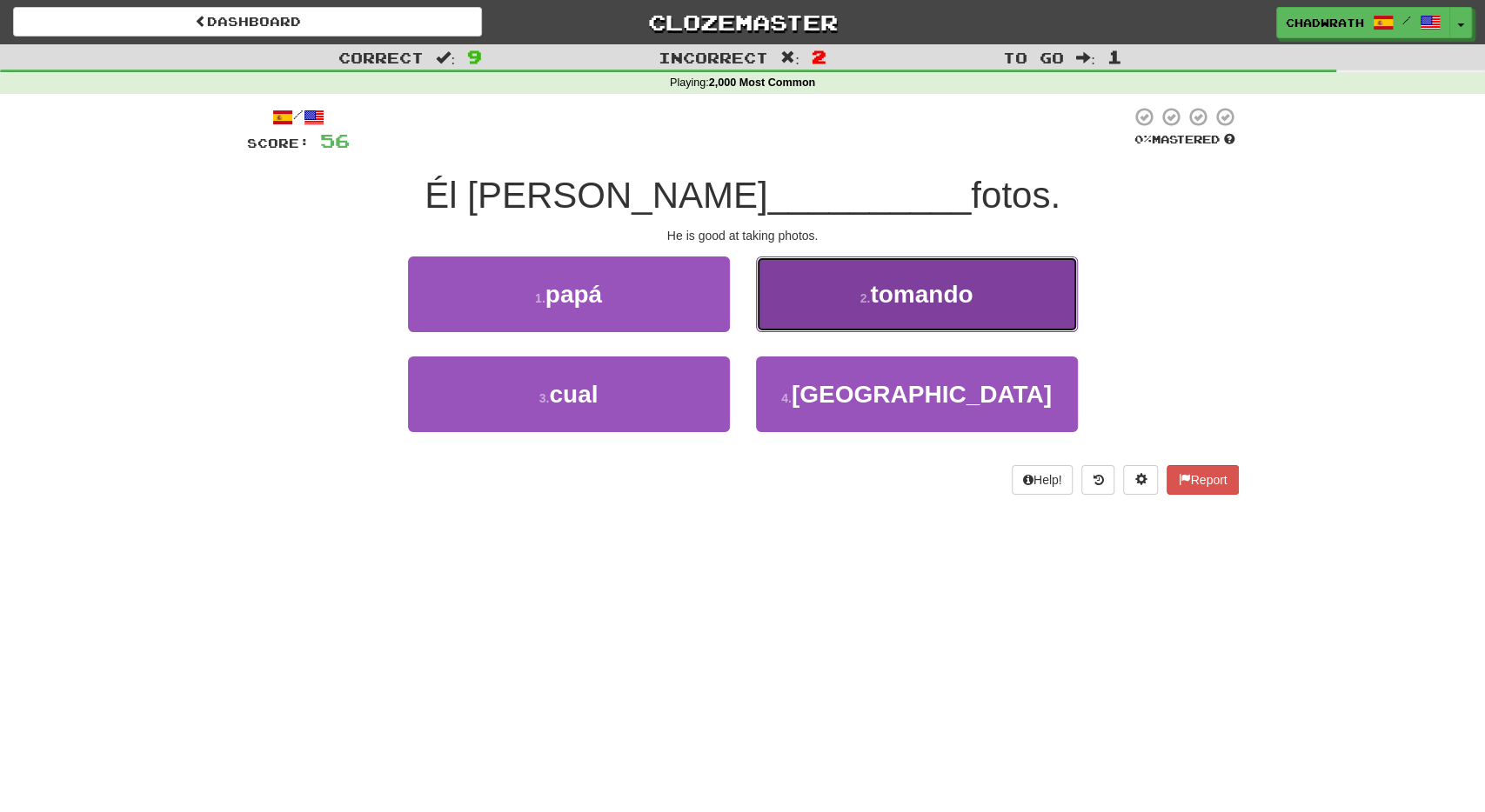
click at [878, 316] on button "2 . tomando" at bounding box center [917, 294] width 322 height 75
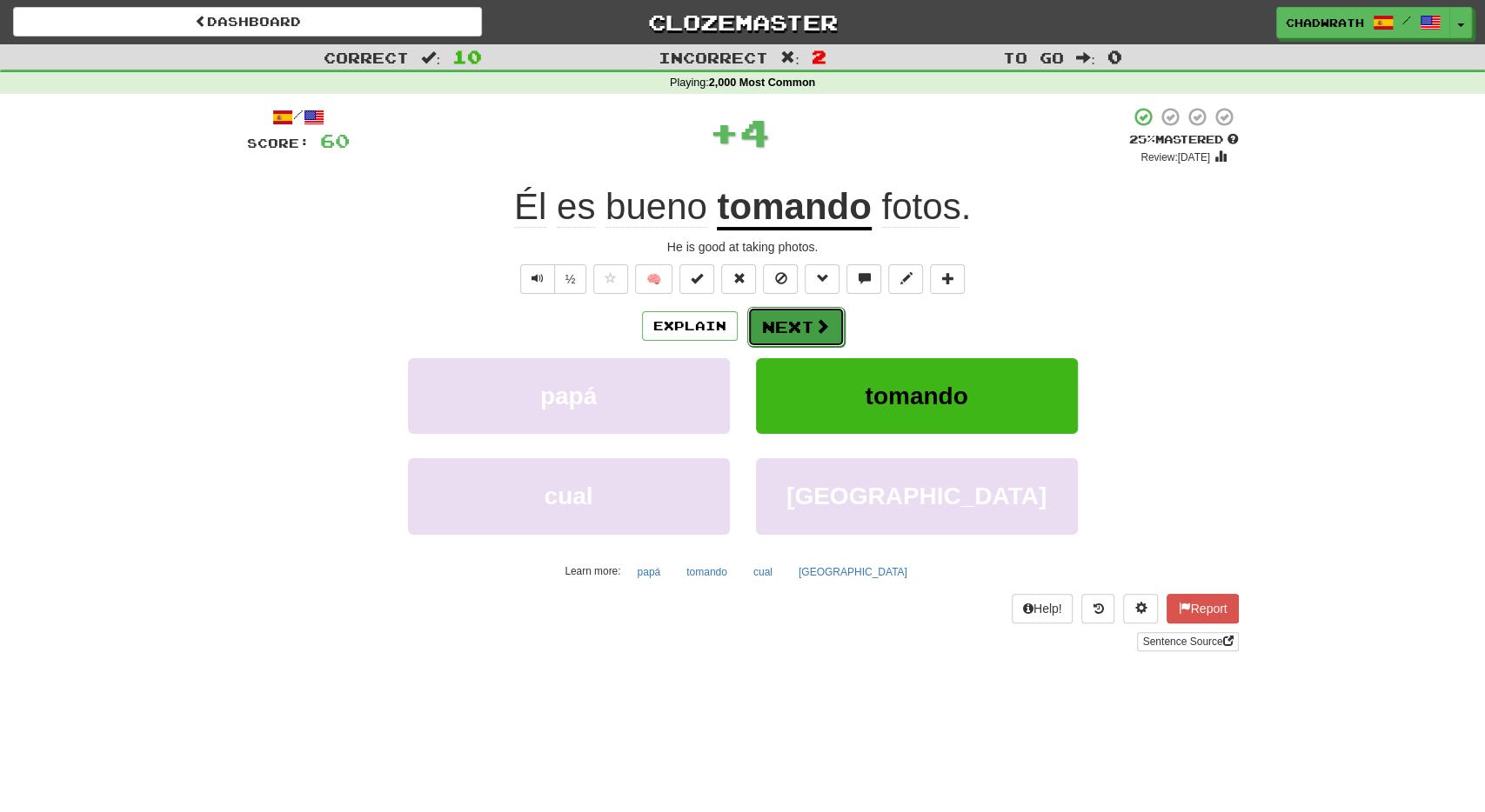
click at [767, 316] on button "Next" at bounding box center [795, 327] width 98 height 40
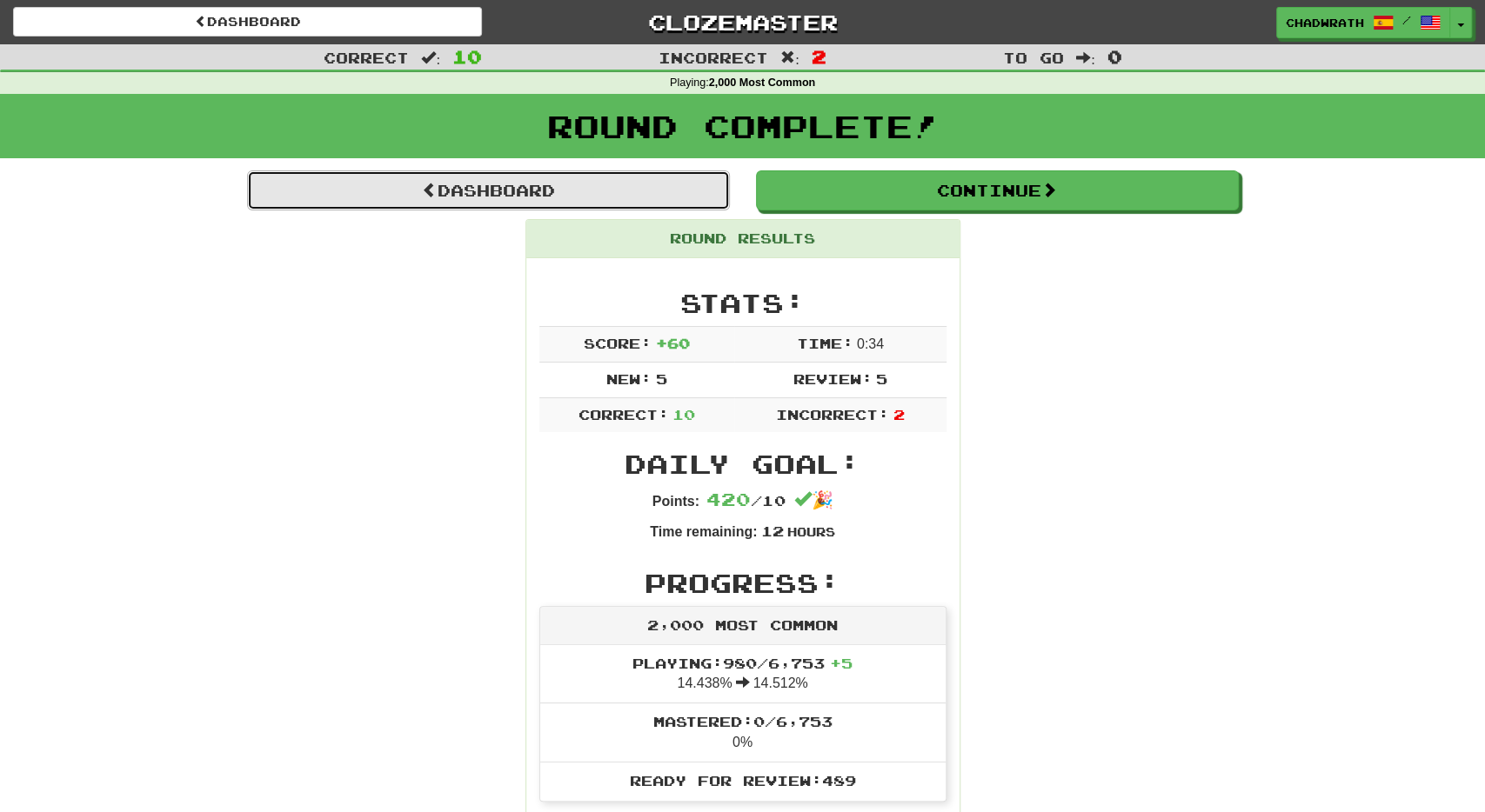
click at [645, 189] on link "Dashboard" at bounding box center [489, 190] width 483 height 40
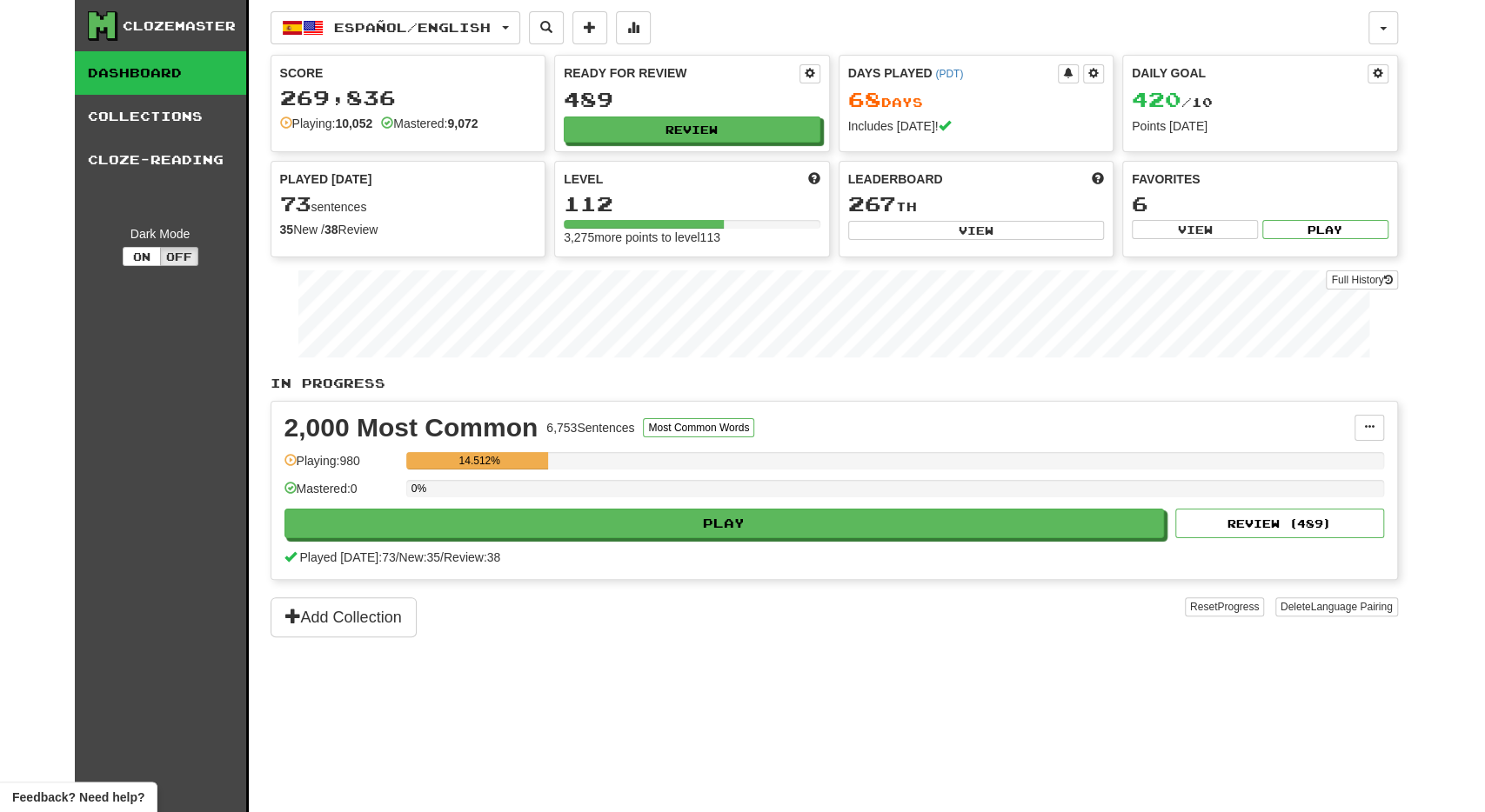
click at [646, 498] on div "0%" at bounding box center [895, 494] width 978 height 29
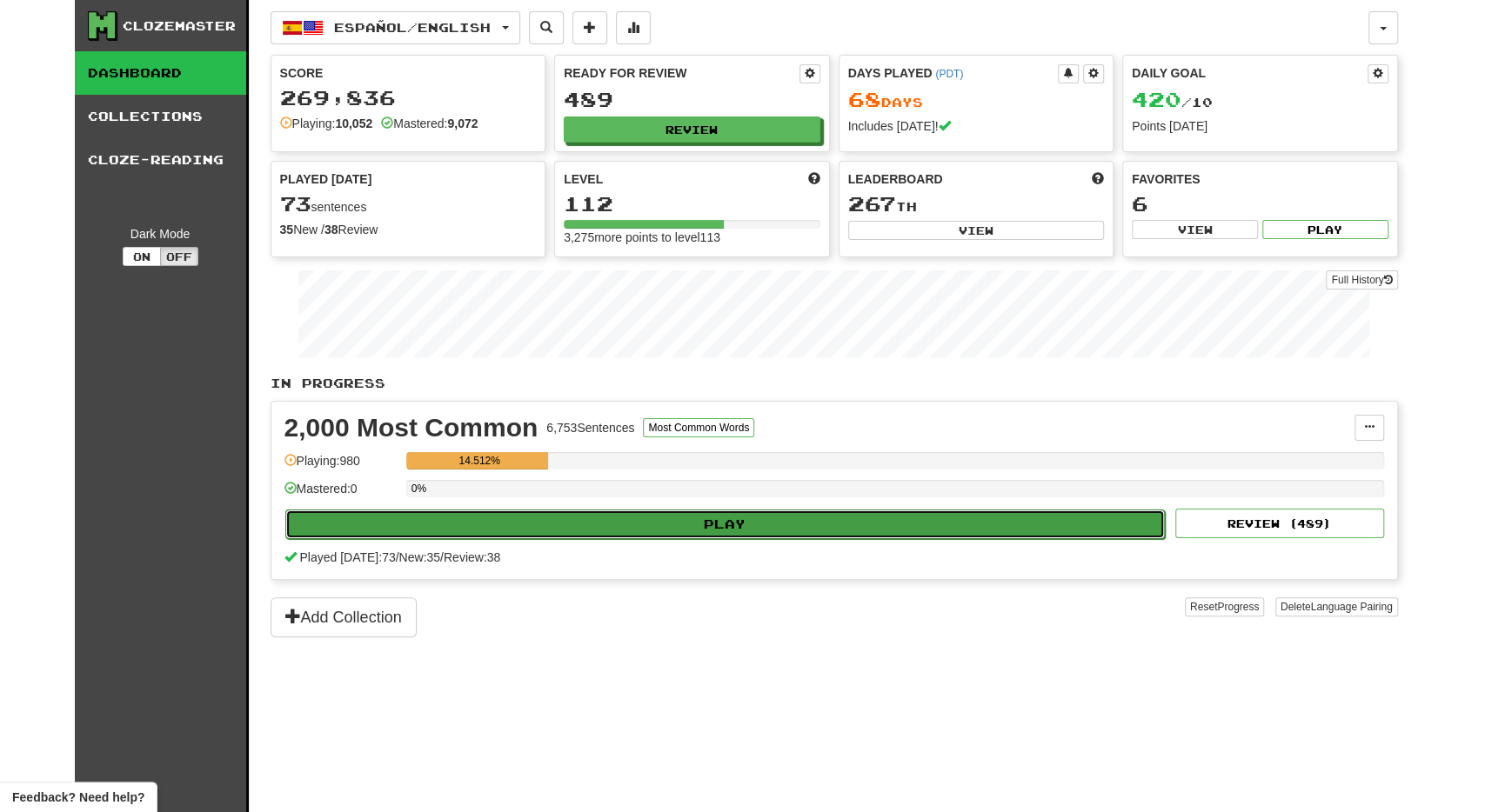
click at [630, 531] on button "Play" at bounding box center [726, 525] width 881 height 30
select select "**"
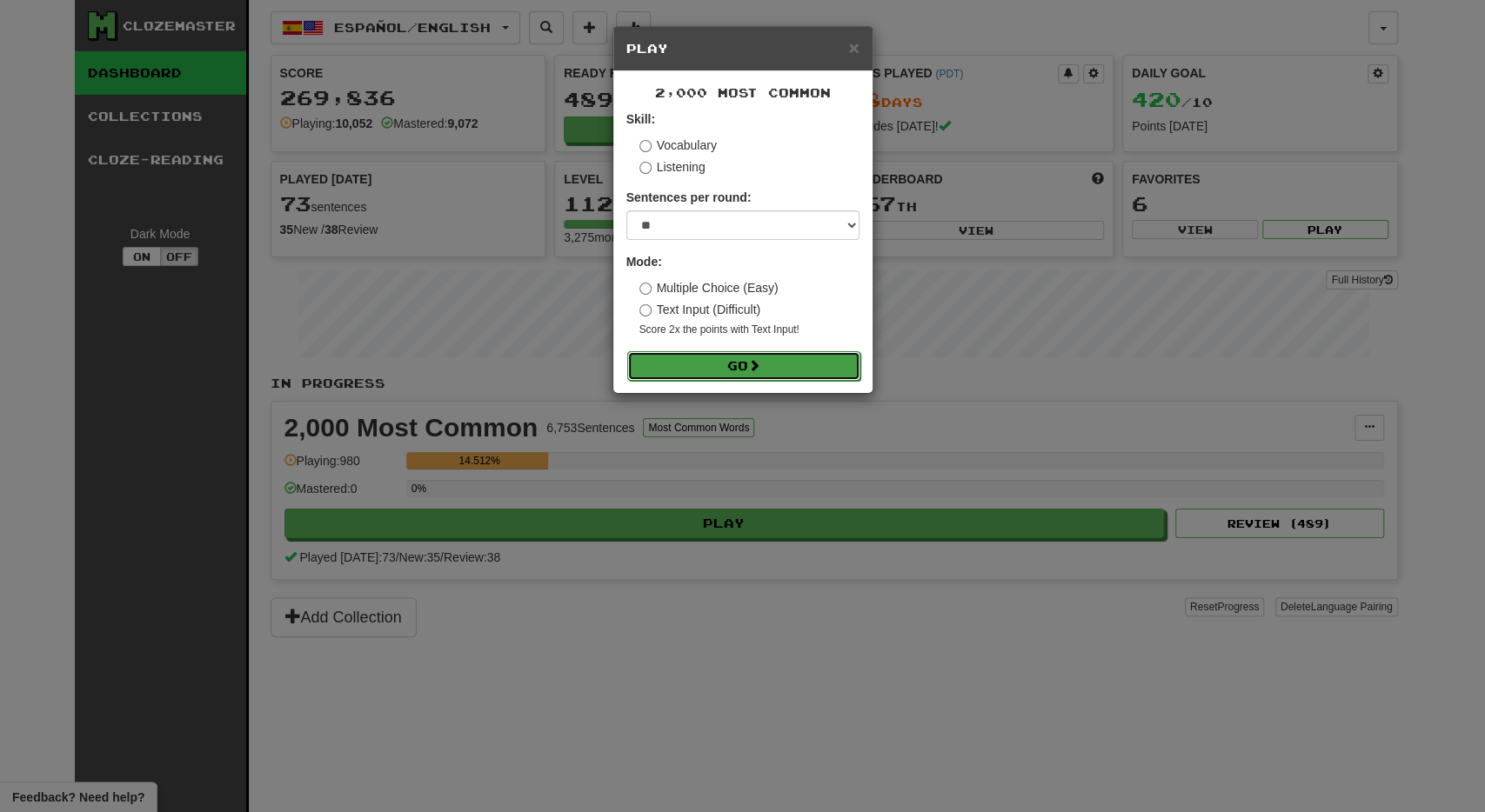
click at [696, 361] on button "Go" at bounding box center [743, 366] width 233 height 30
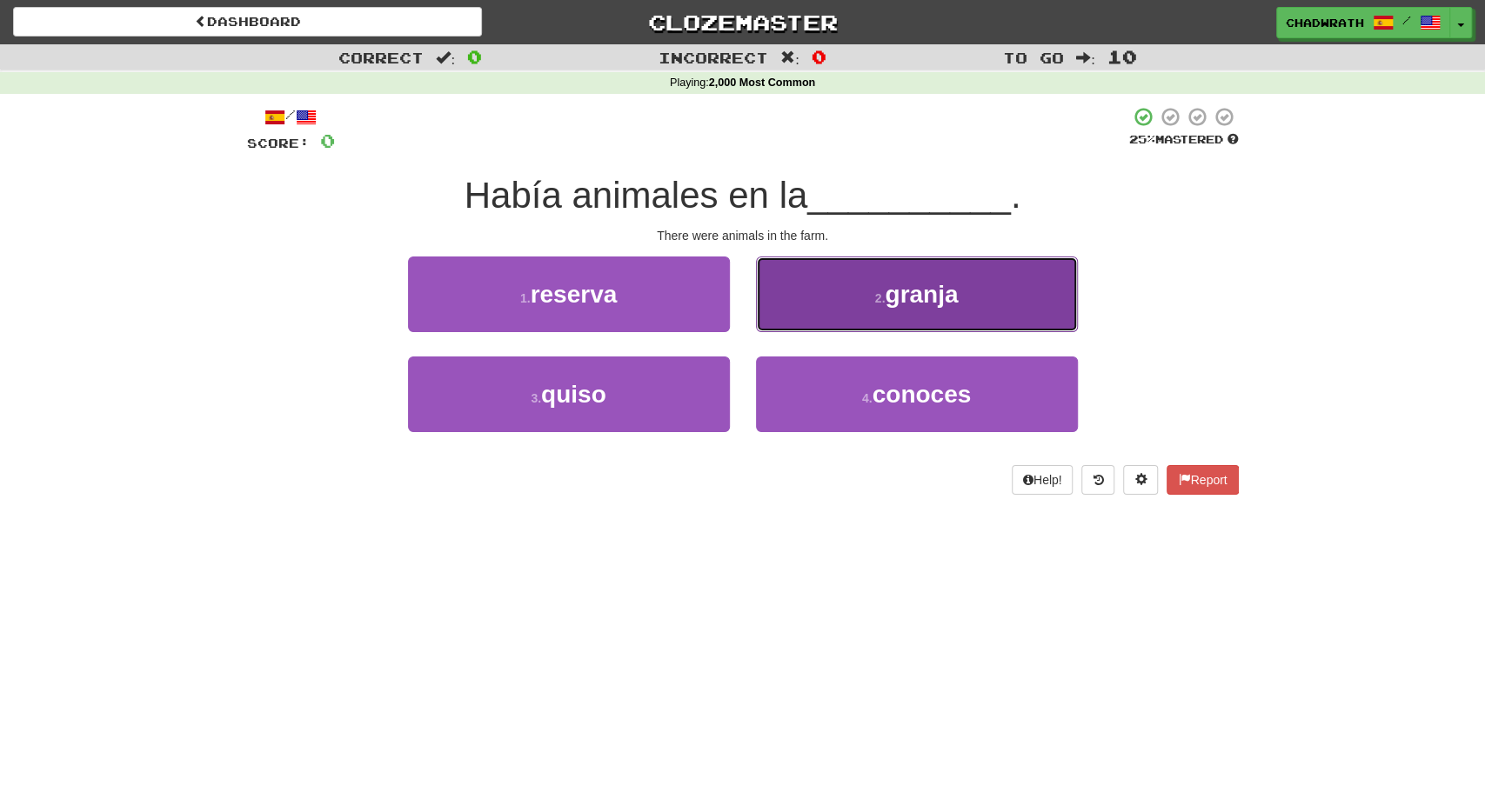
click at [836, 297] on button "2 . granja" at bounding box center [917, 294] width 322 height 75
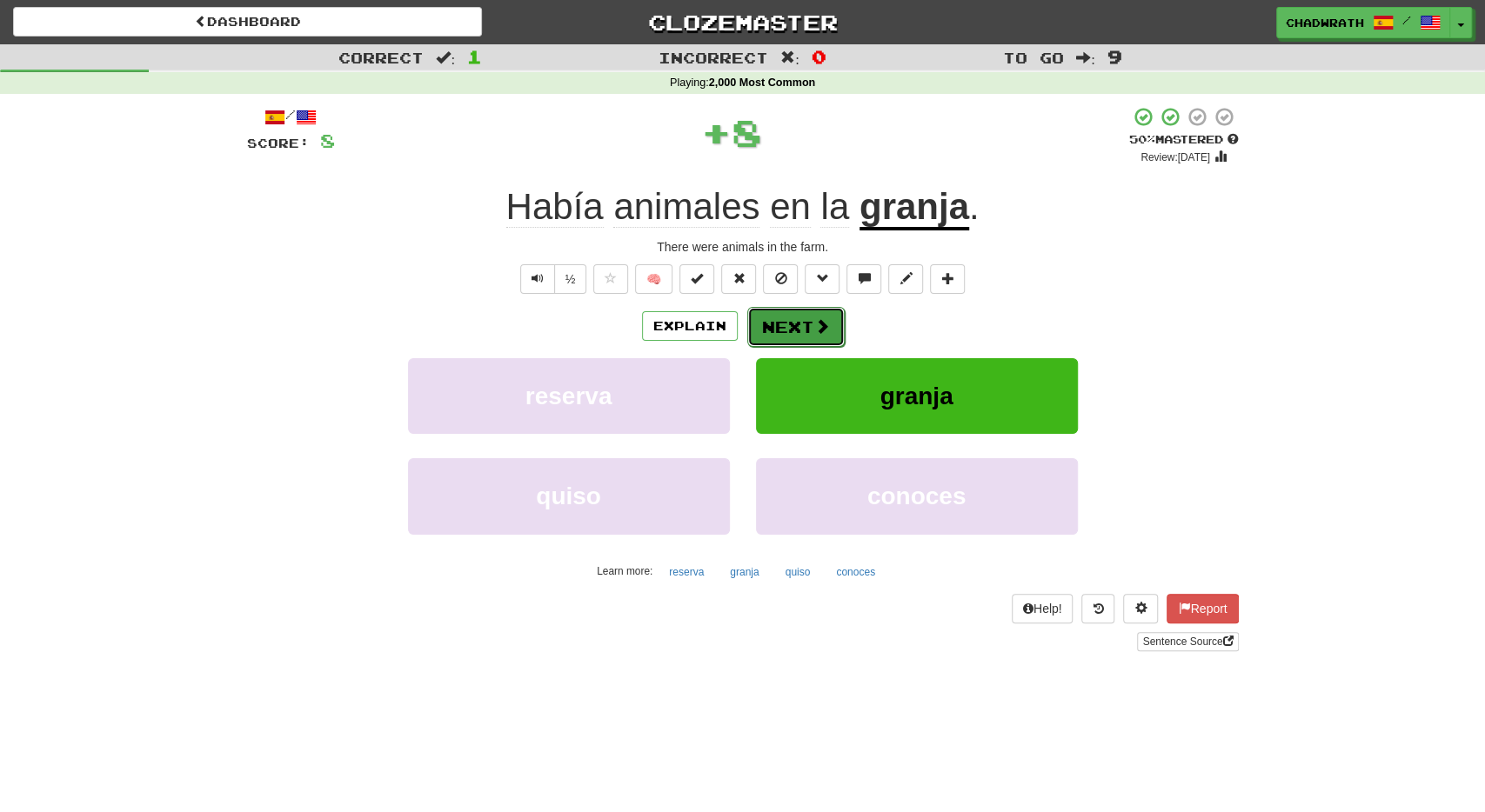
click at [802, 320] on button "Next" at bounding box center [795, 327] width 98 height 40
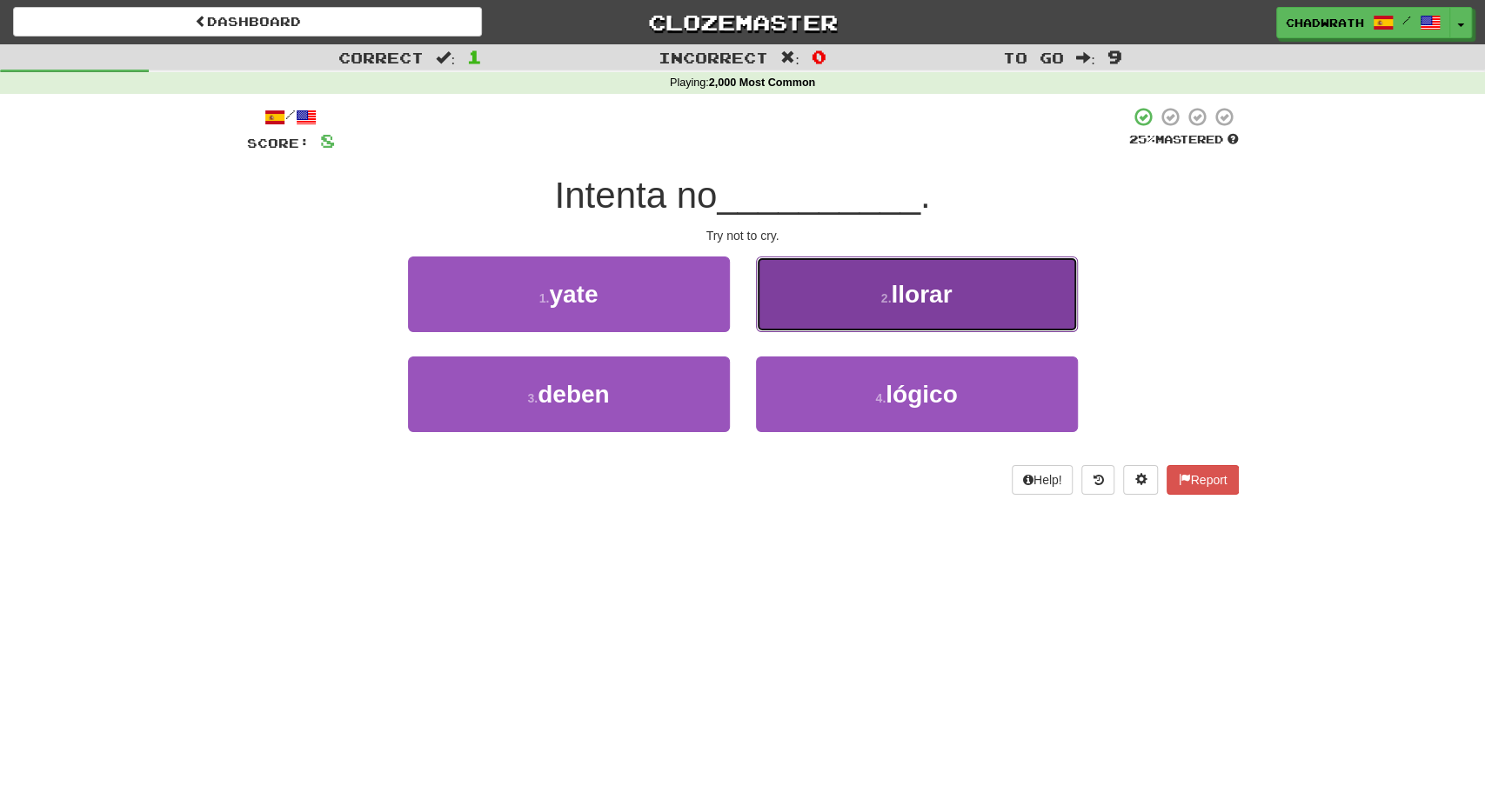
click at [848, 286] on button "2 . llorar" at bounding box center [917, 294] width 322 height 75
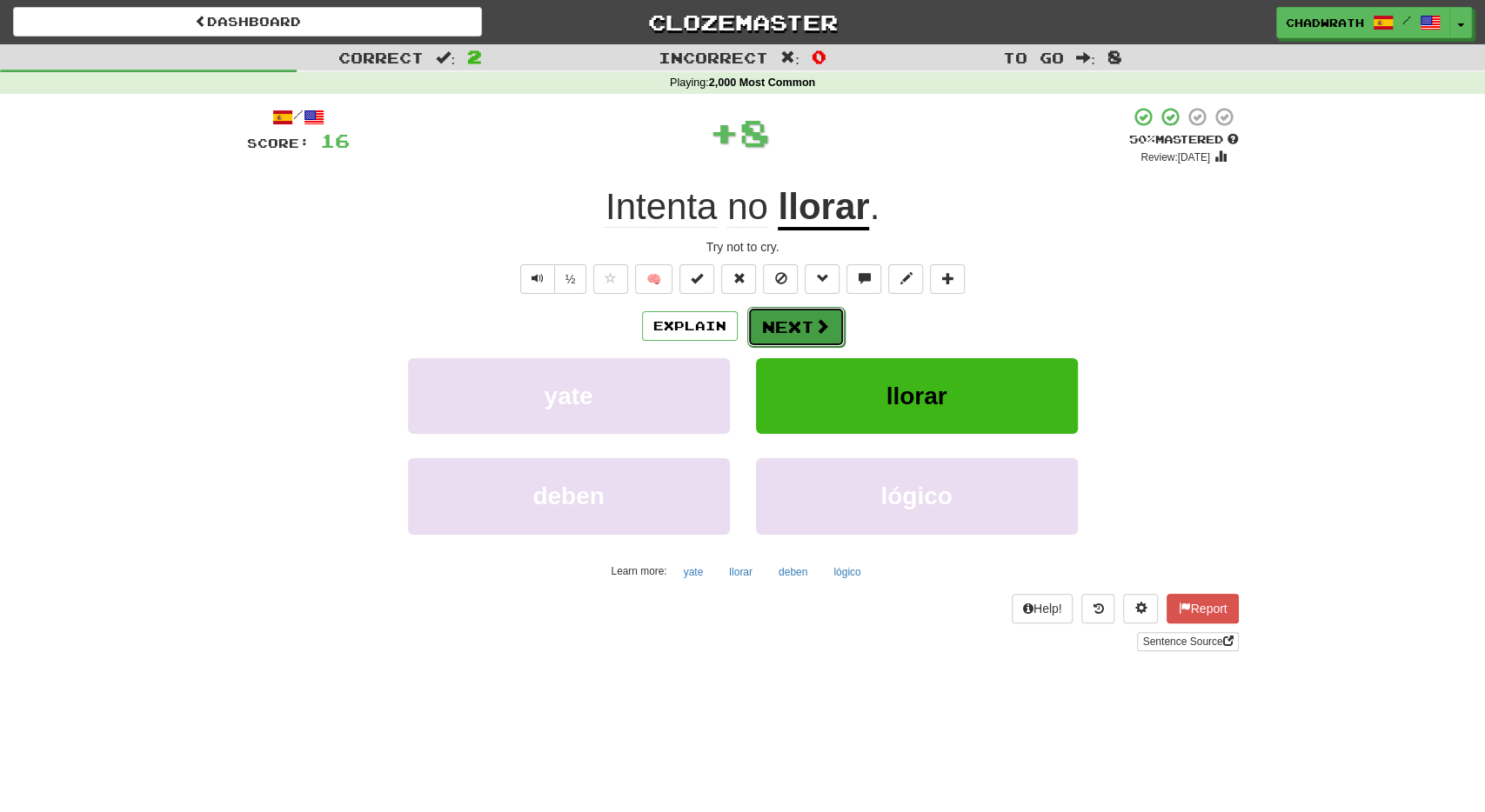
click at [793, 329] on button "Next" at bounding box center [795, 327] width 98 height 40
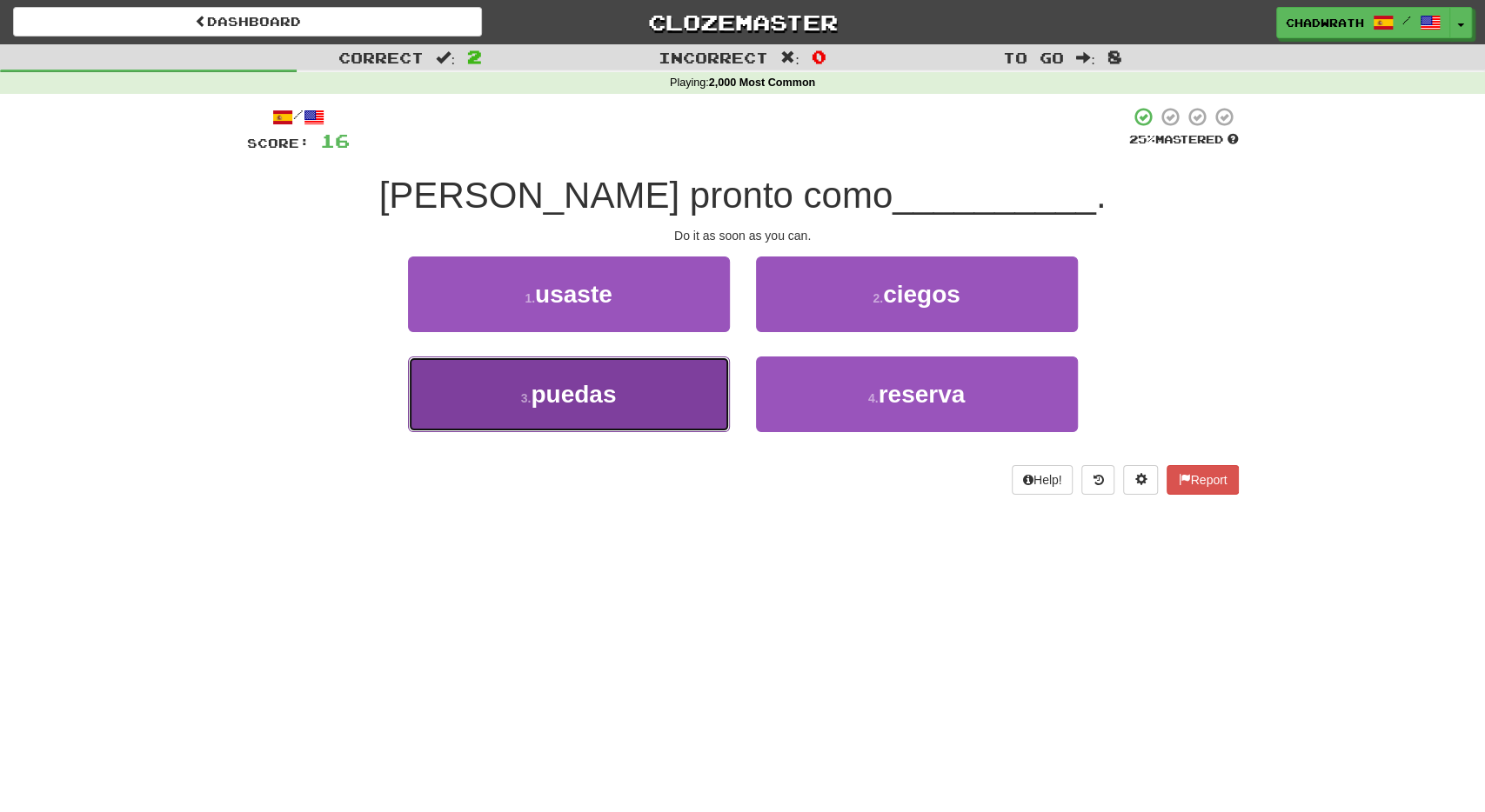
click at [593, 373] on button "3 . puedas" at bounding box center [569, 394] width 322 height 75
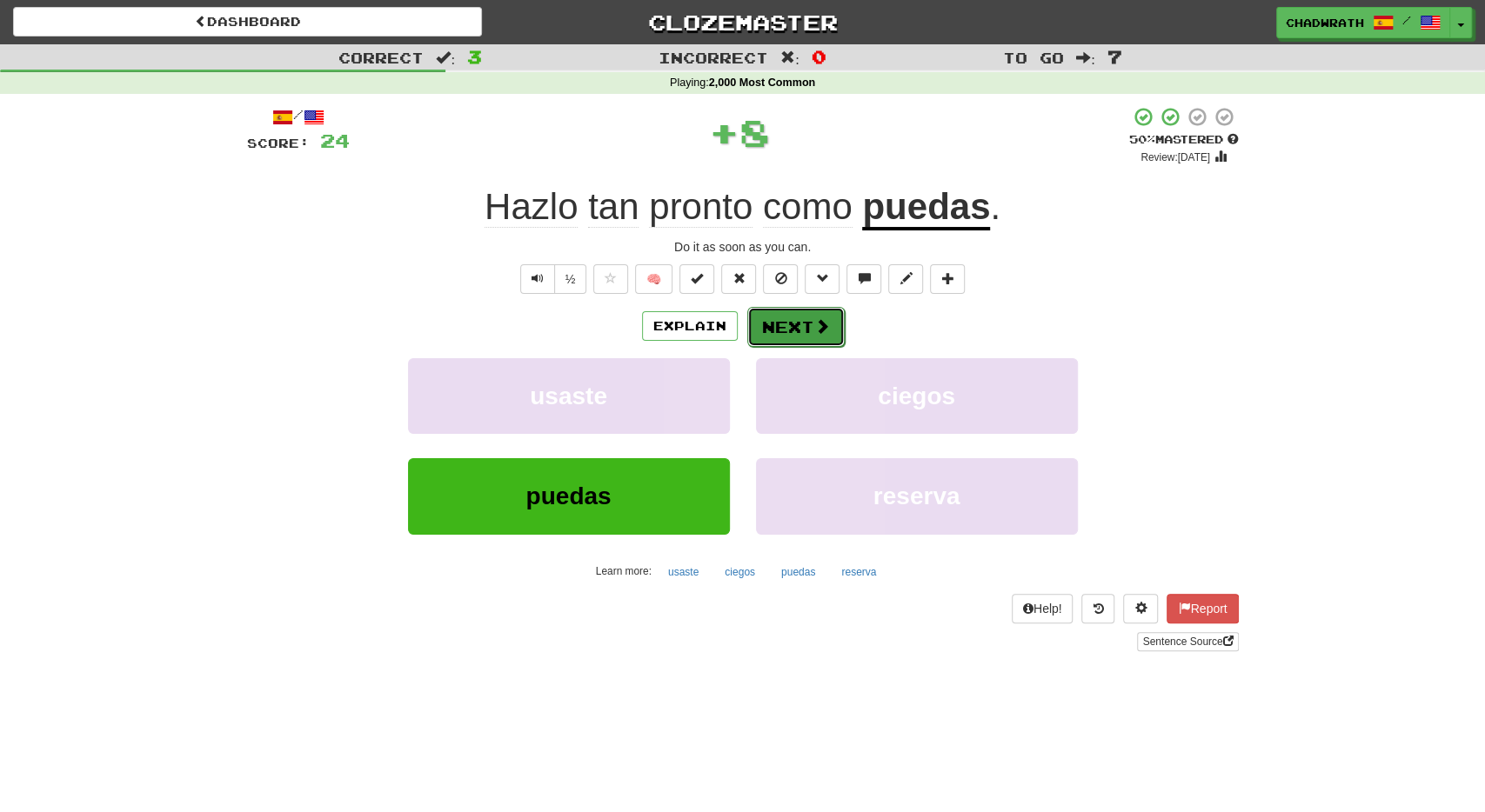
click at [771, 318] on button "Next" at bounding box center [795, 327] width 98 height 40
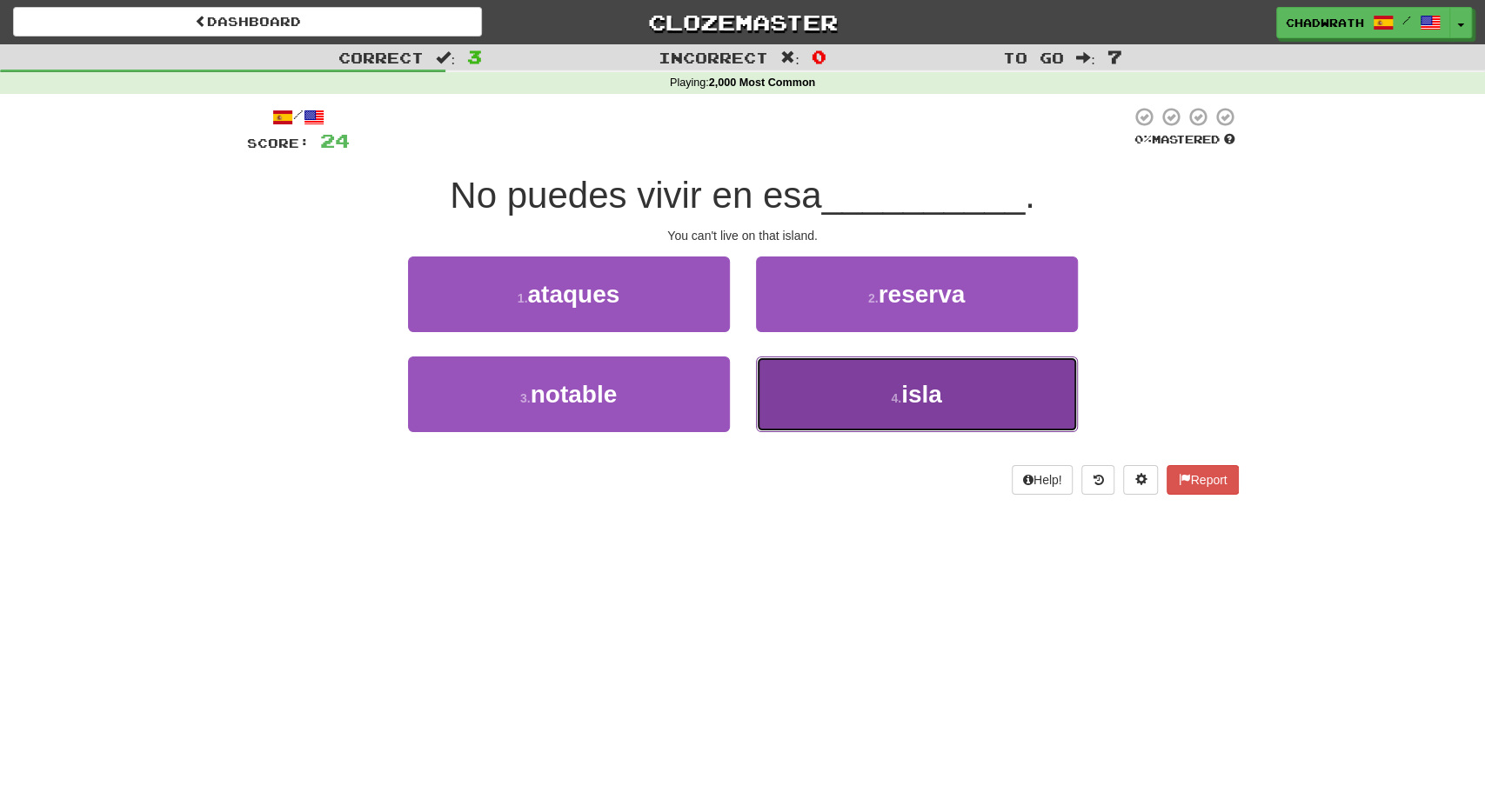
click at [839, 416] on button "4 . isla" at bounding box center [917, 394] width 322 height 75
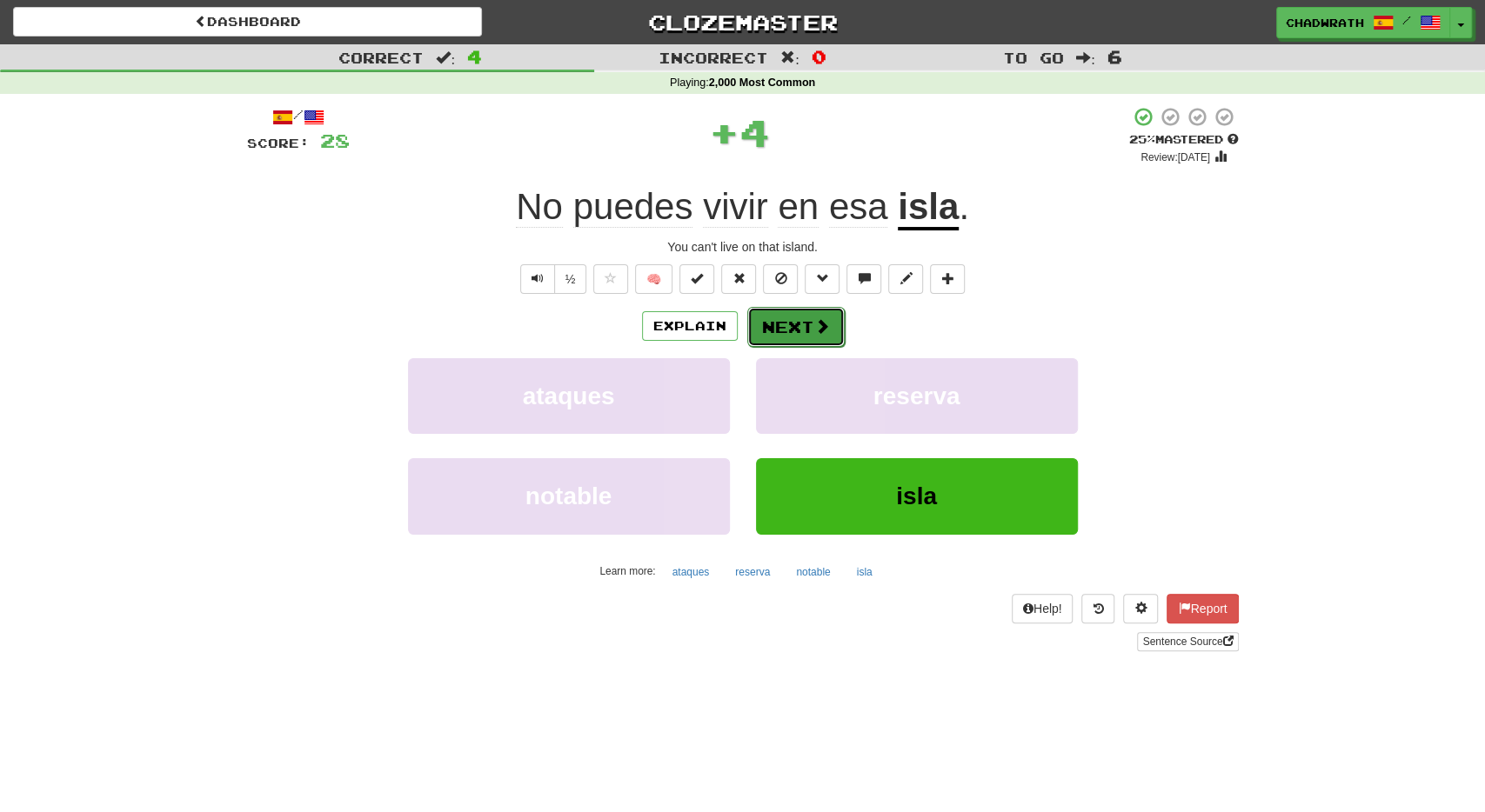
click at [783, 324] on button "Next" at bounding box center [795, 327] width 98 height 40
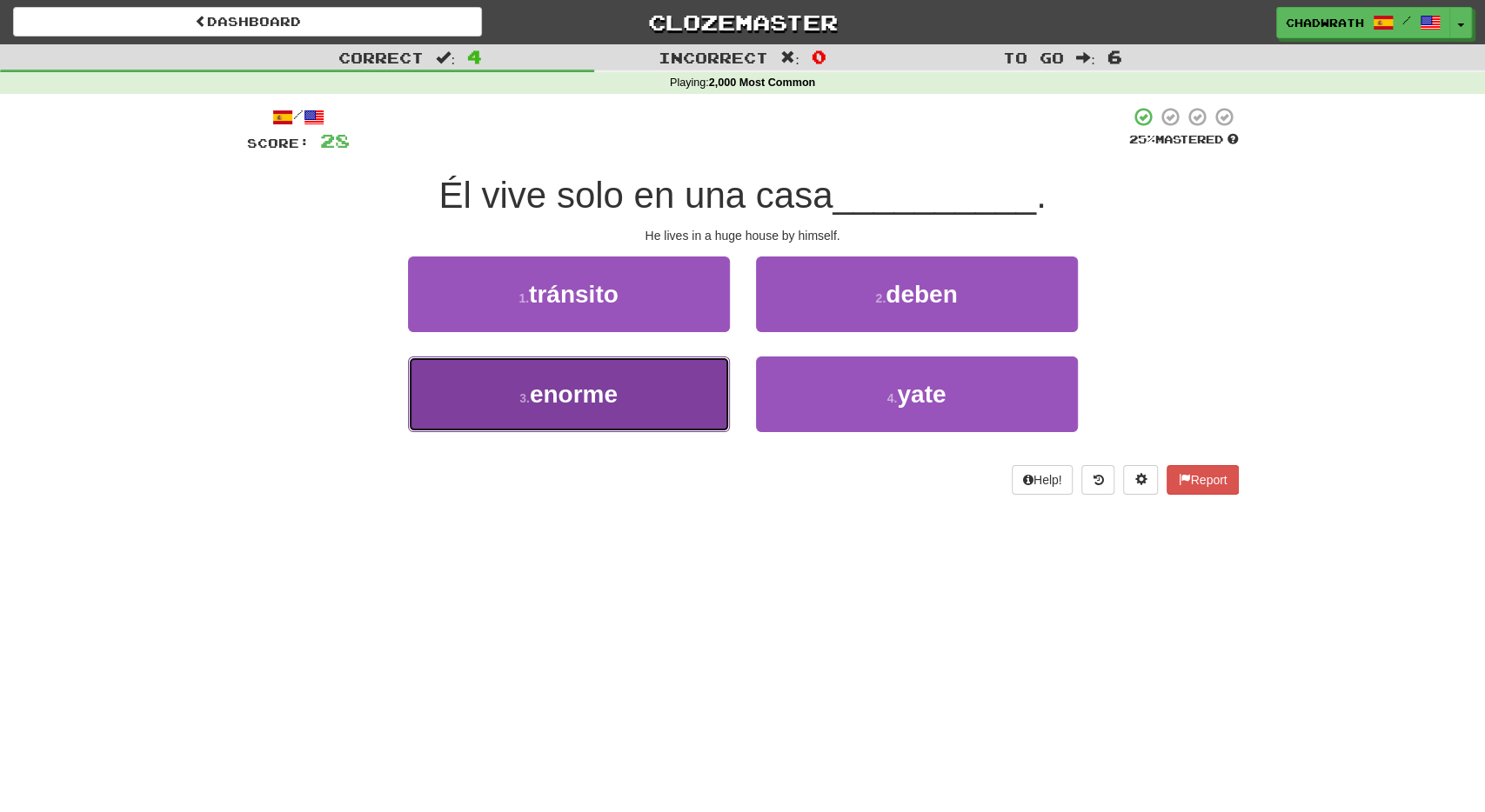
click at [588, 379] on button "3 . enorme" at bounding box center [569, 394] width 322 height 75
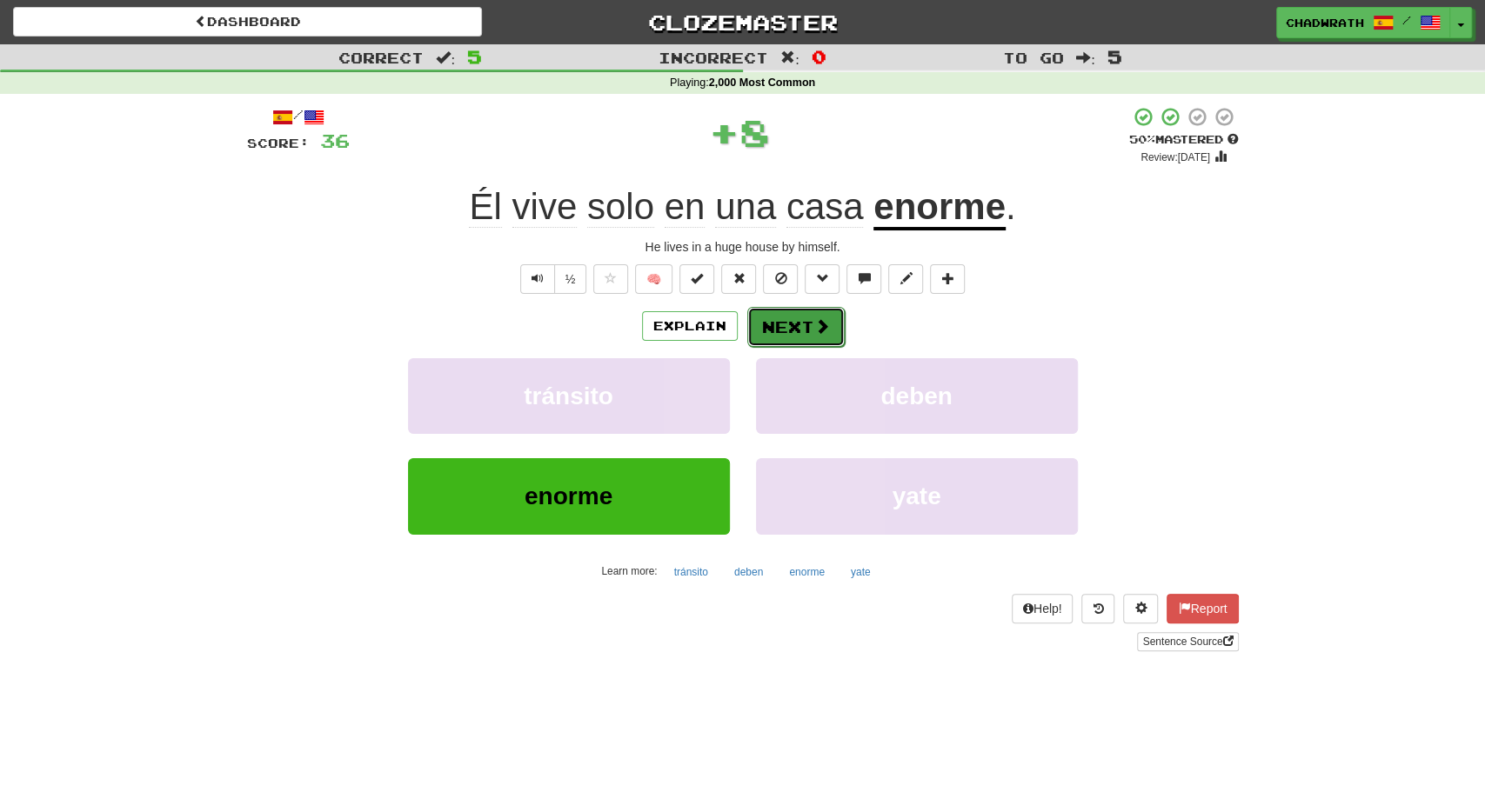
click at [799, 341] on button "Next" at bounding box center [795, 327] width 98 height 40
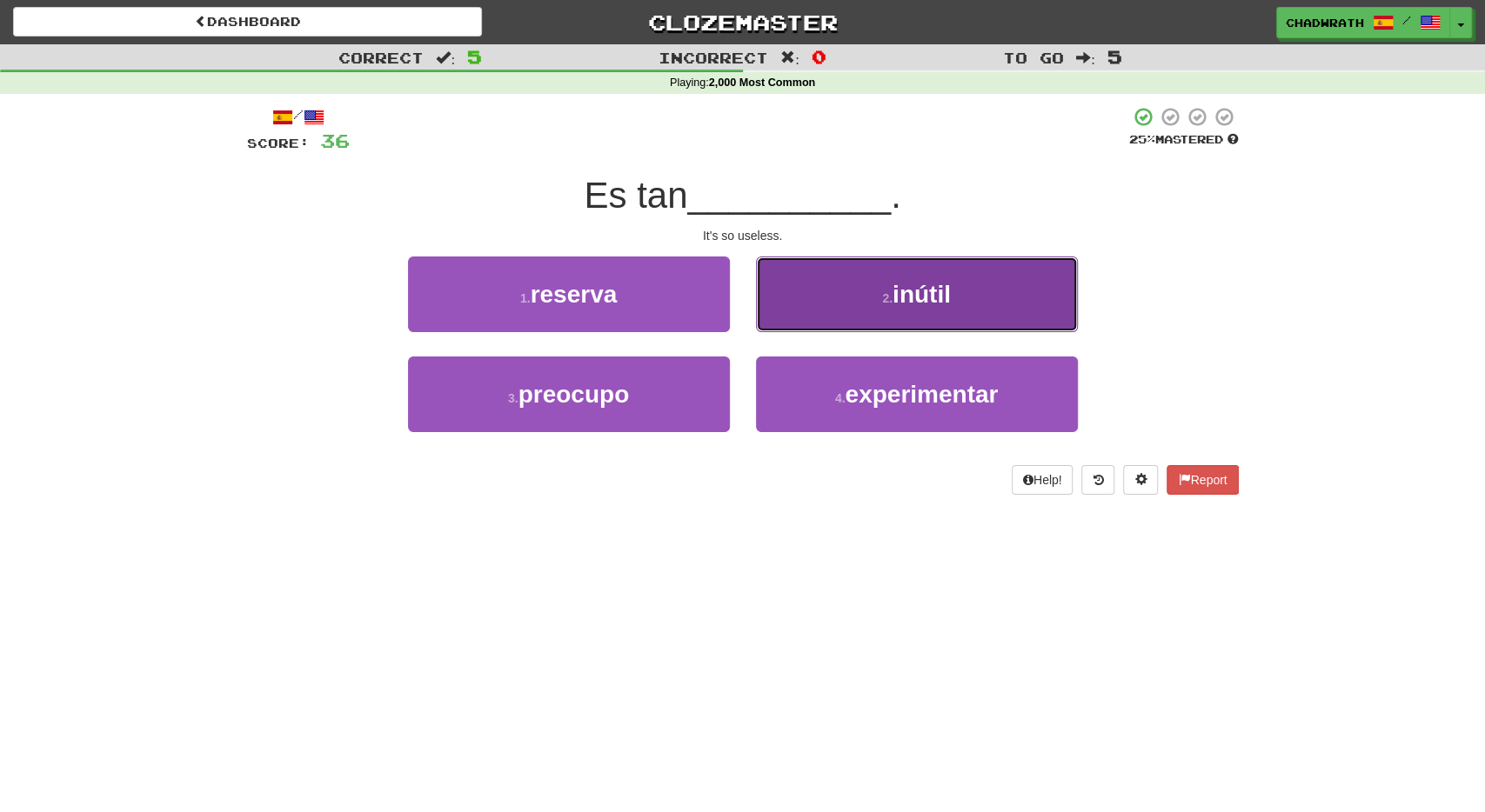
click at [936, 312] on button "2 . inútil" at bounding box center [917, 294] width 322 height 75
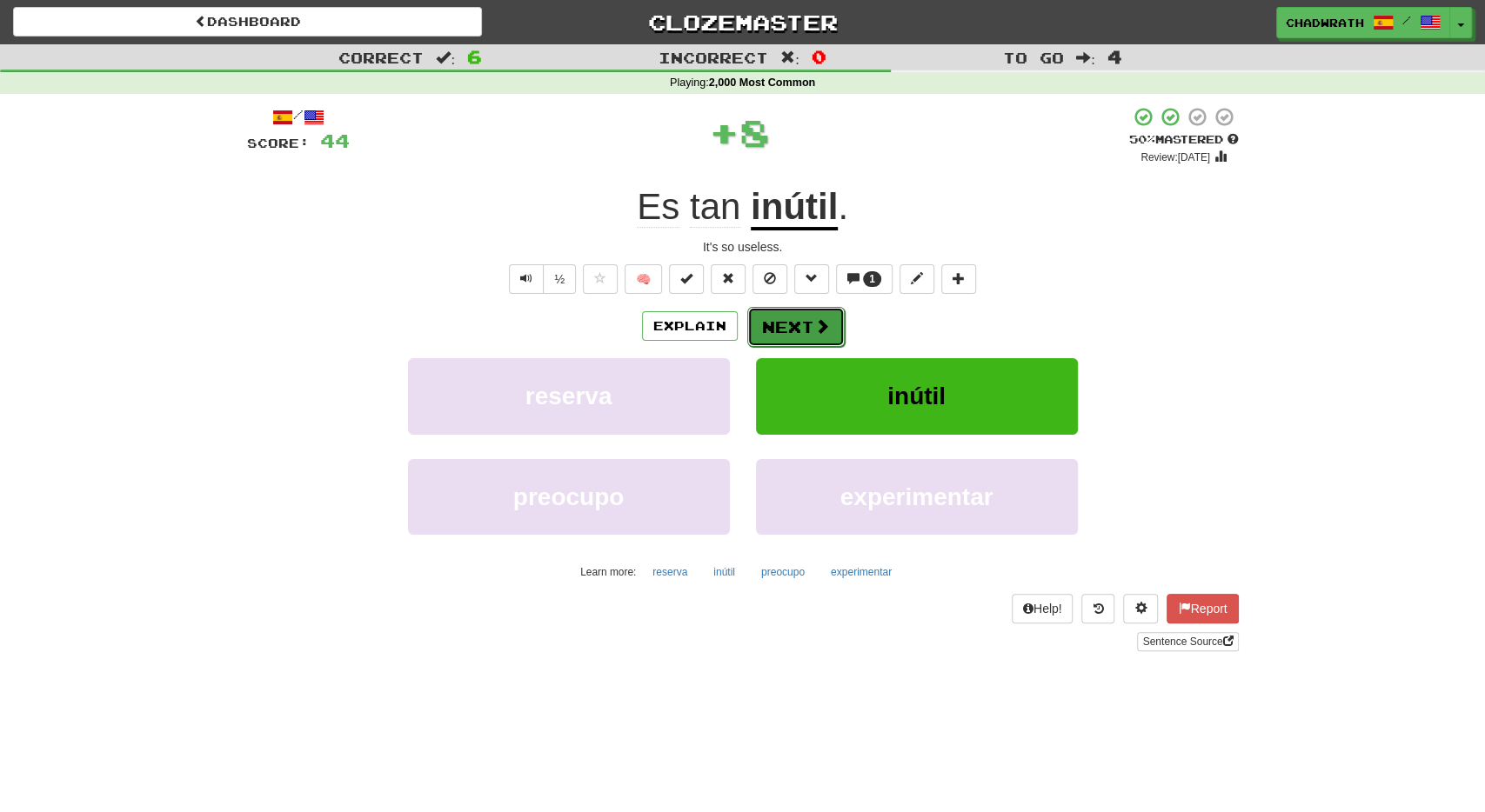
click at [793, 326] on button "Next" at bounding box center [795, 327] width 98 height 40
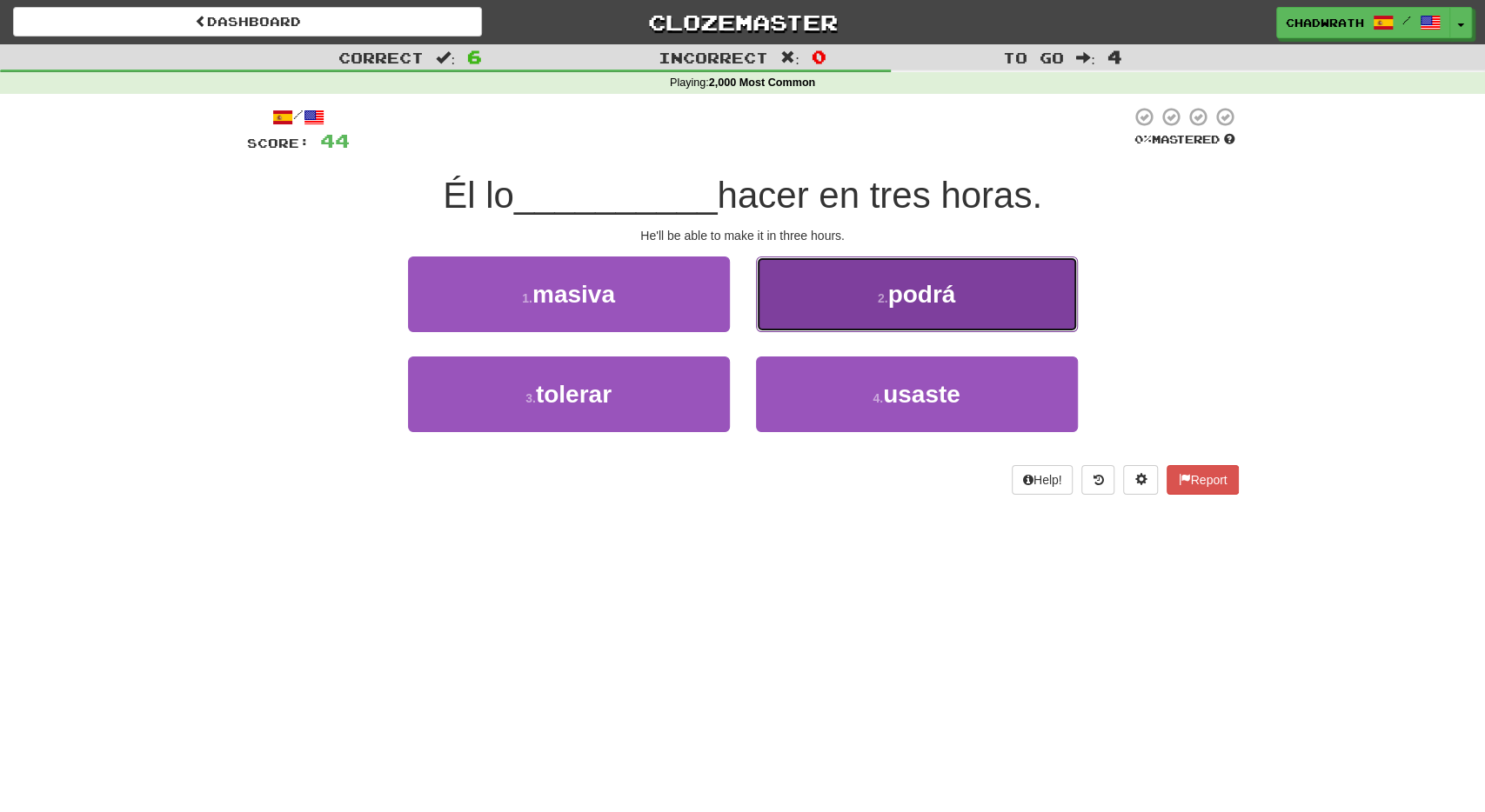
click at [941, 330] on button "2 . podrá" at bounding box center [917, 294] width 322 height 75
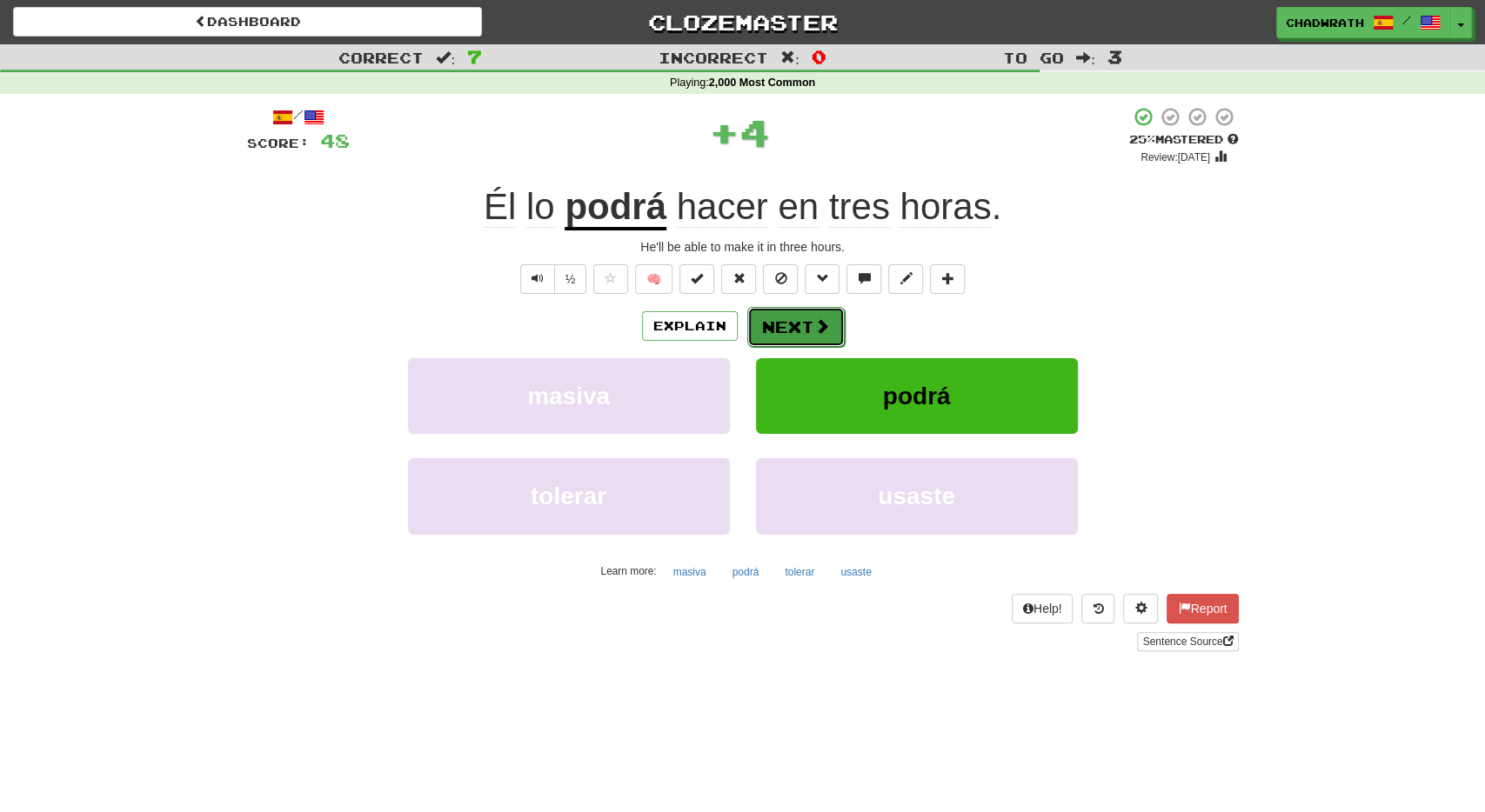
click at [835, 314] on button "Next" at bounding box center [795, 327] width 98 height 40
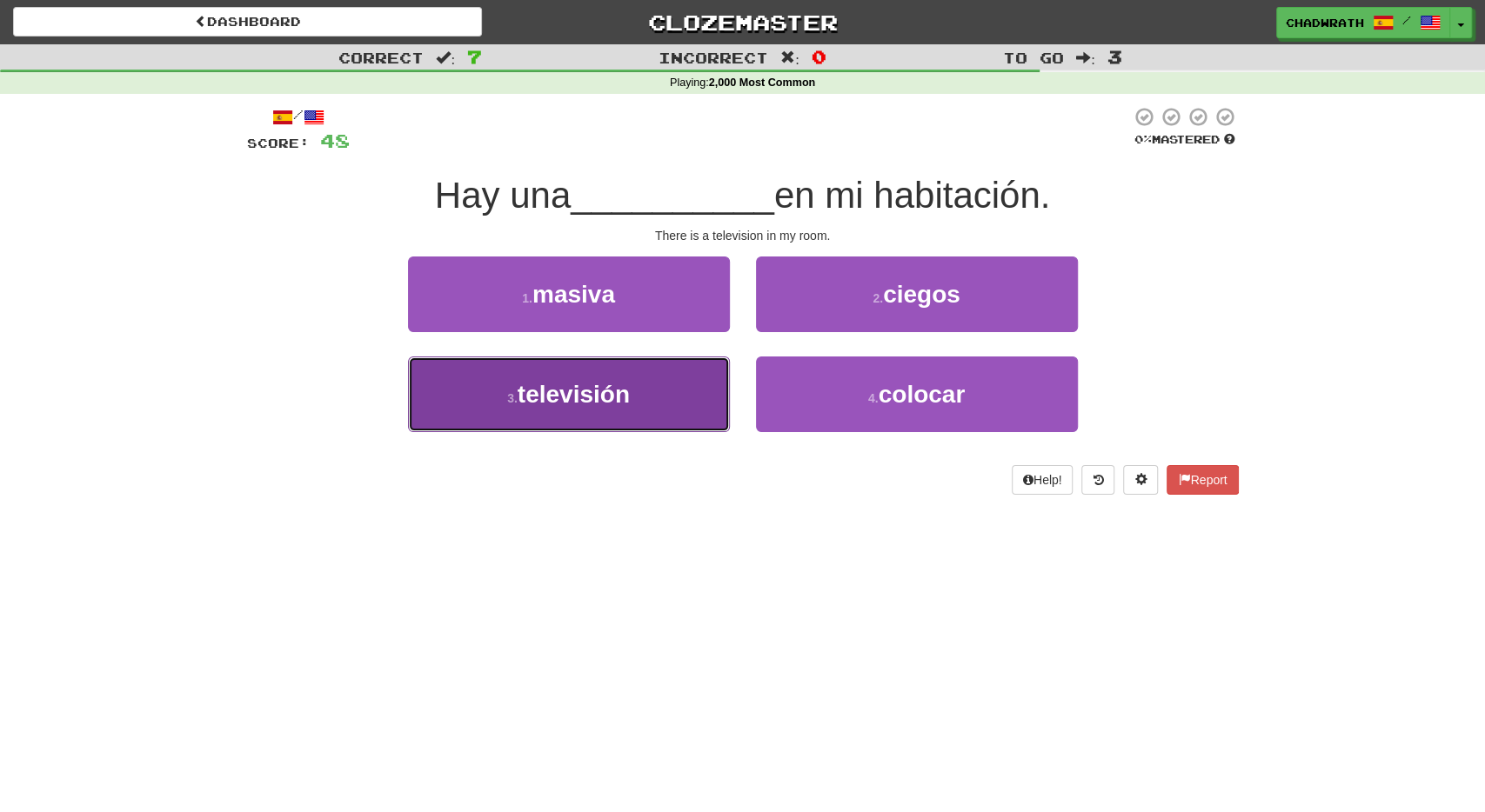
click at [647, 376] on button "3 . televisión" at bounding box center [569, 394] width 322 height 75
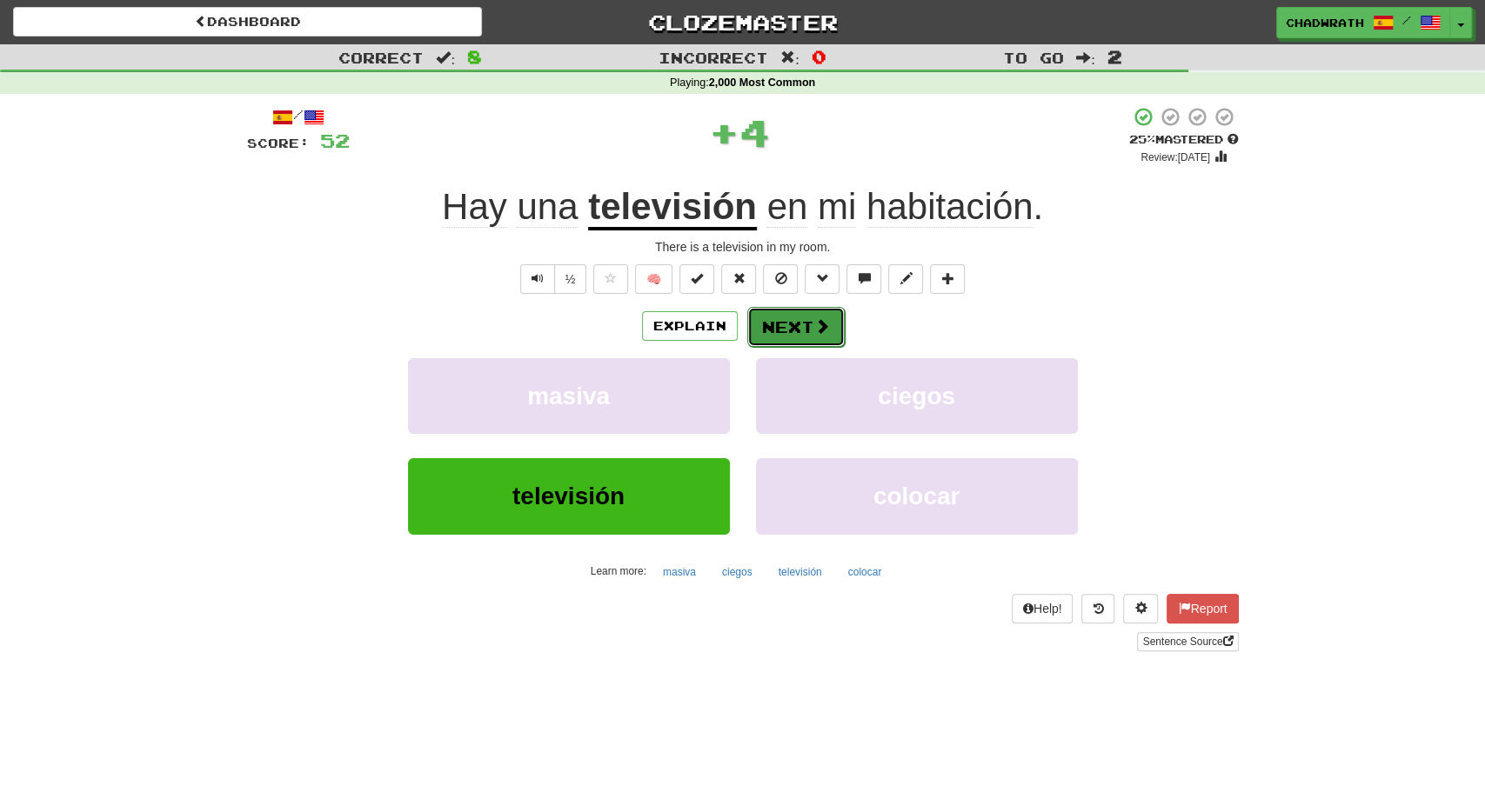
click at [789, 317] on button "Next" at bounding box center [795, 327] width 98 height 40
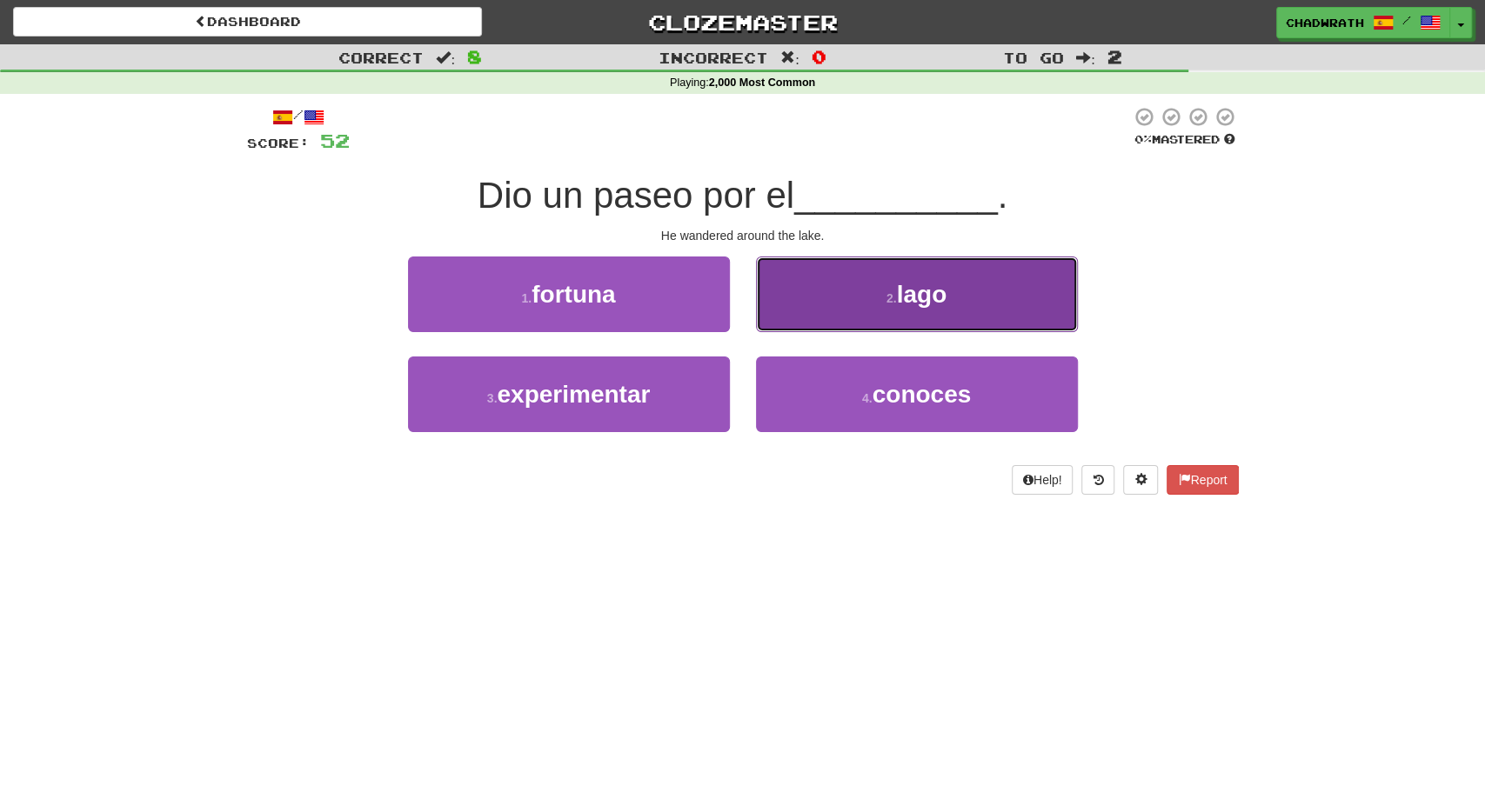
click at [888, 307] on button "2 . lago" at bounding box center [917, 294] width 322 height 75
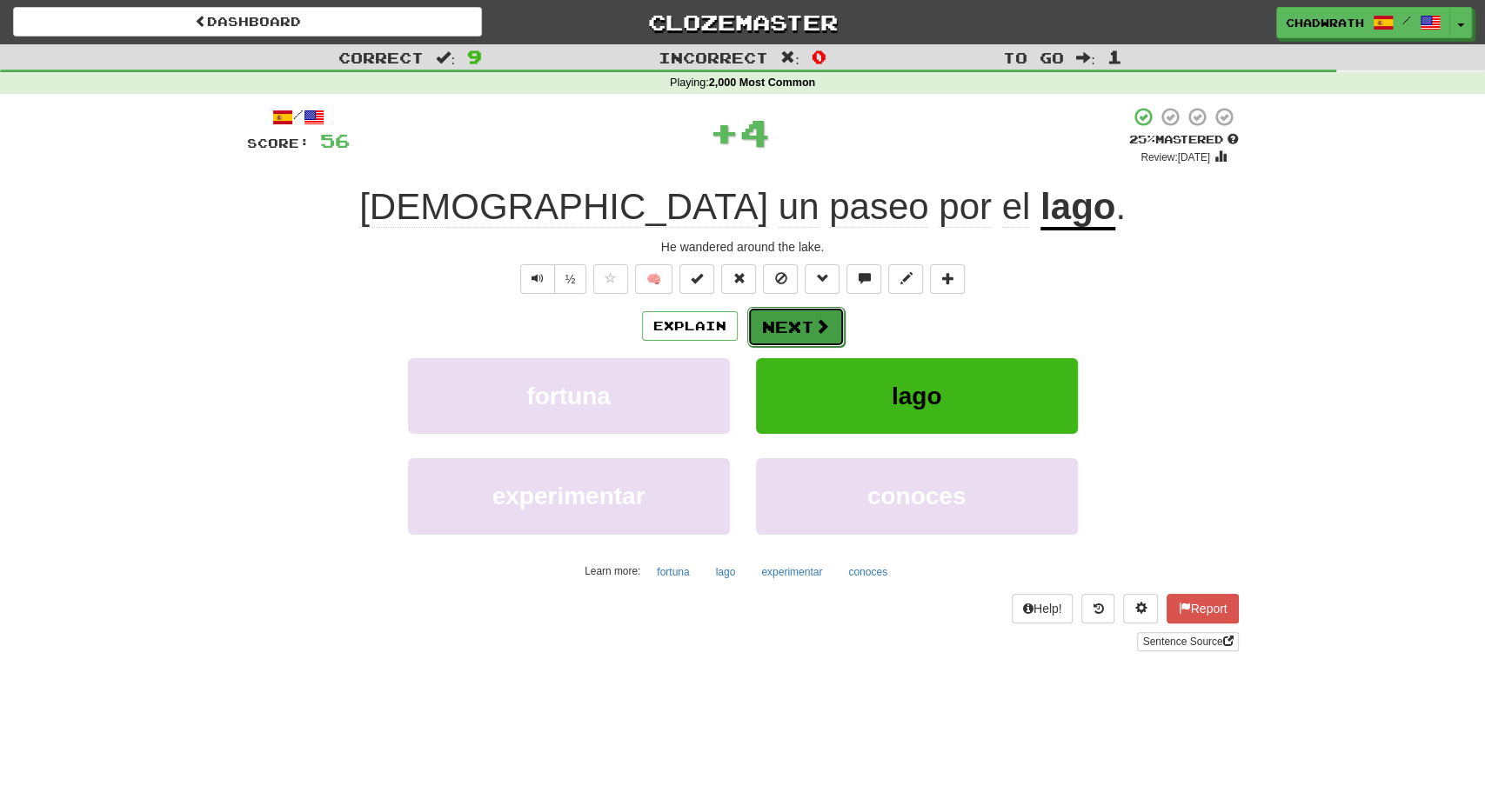
click at [774, 331] on button "Next" at bounding box center [795, 327] width 98 height 40
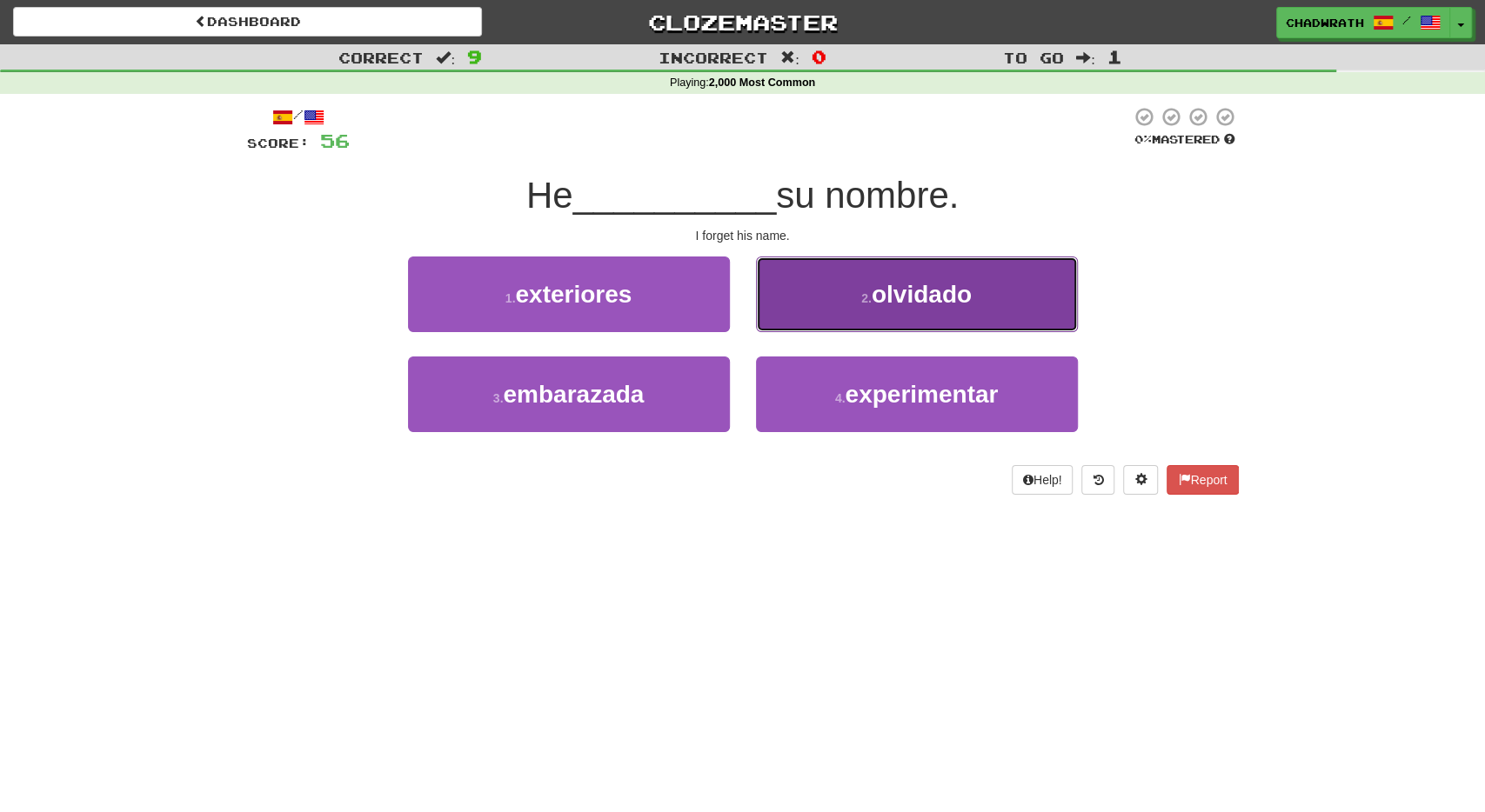
click at [920, 302] on span "olvidado" at bounding box center [922, 294] width 100 height 27
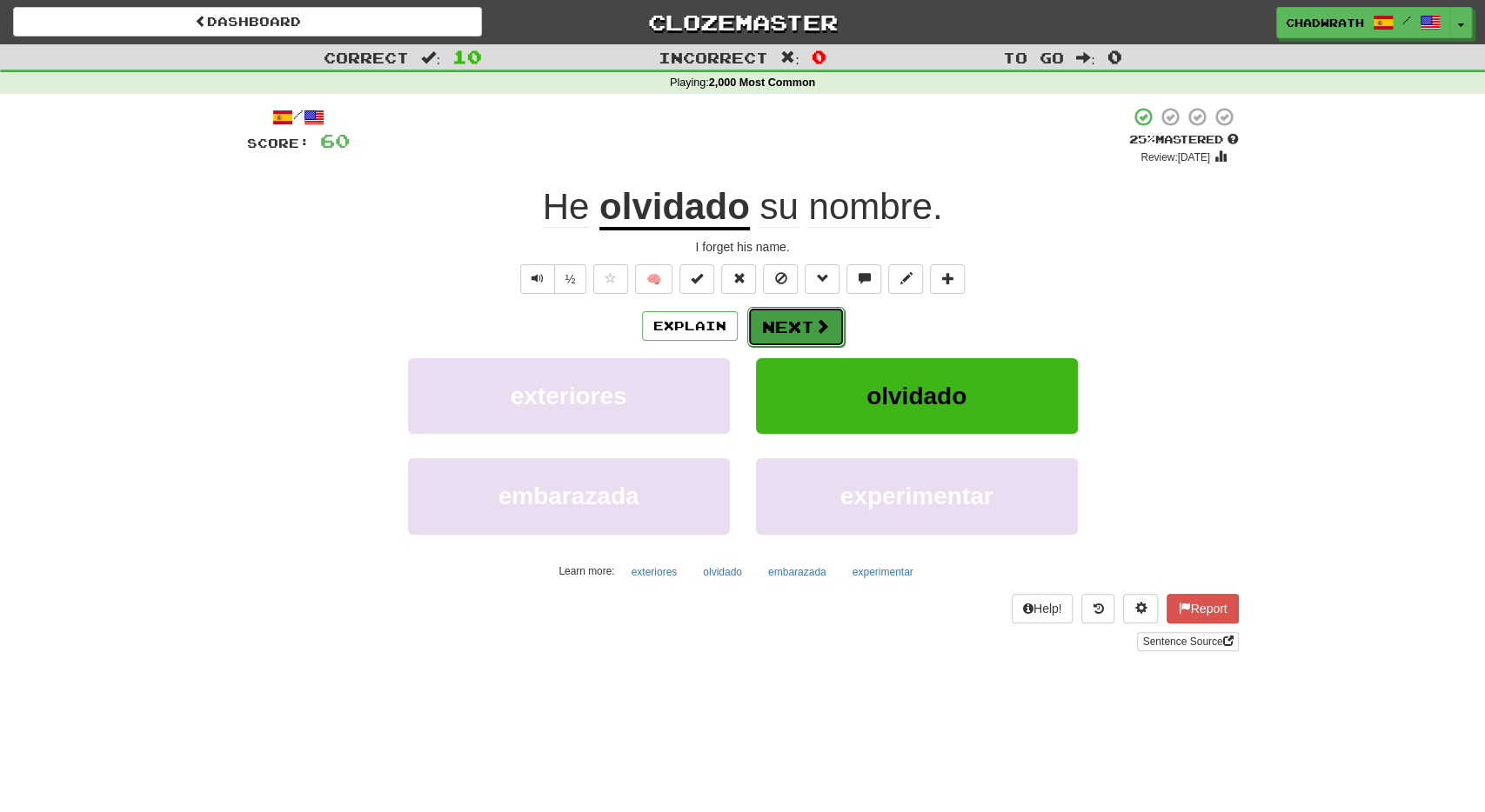
click at [782, 323] on button "Next" at bounding box center [795, 327] width 98 height 40
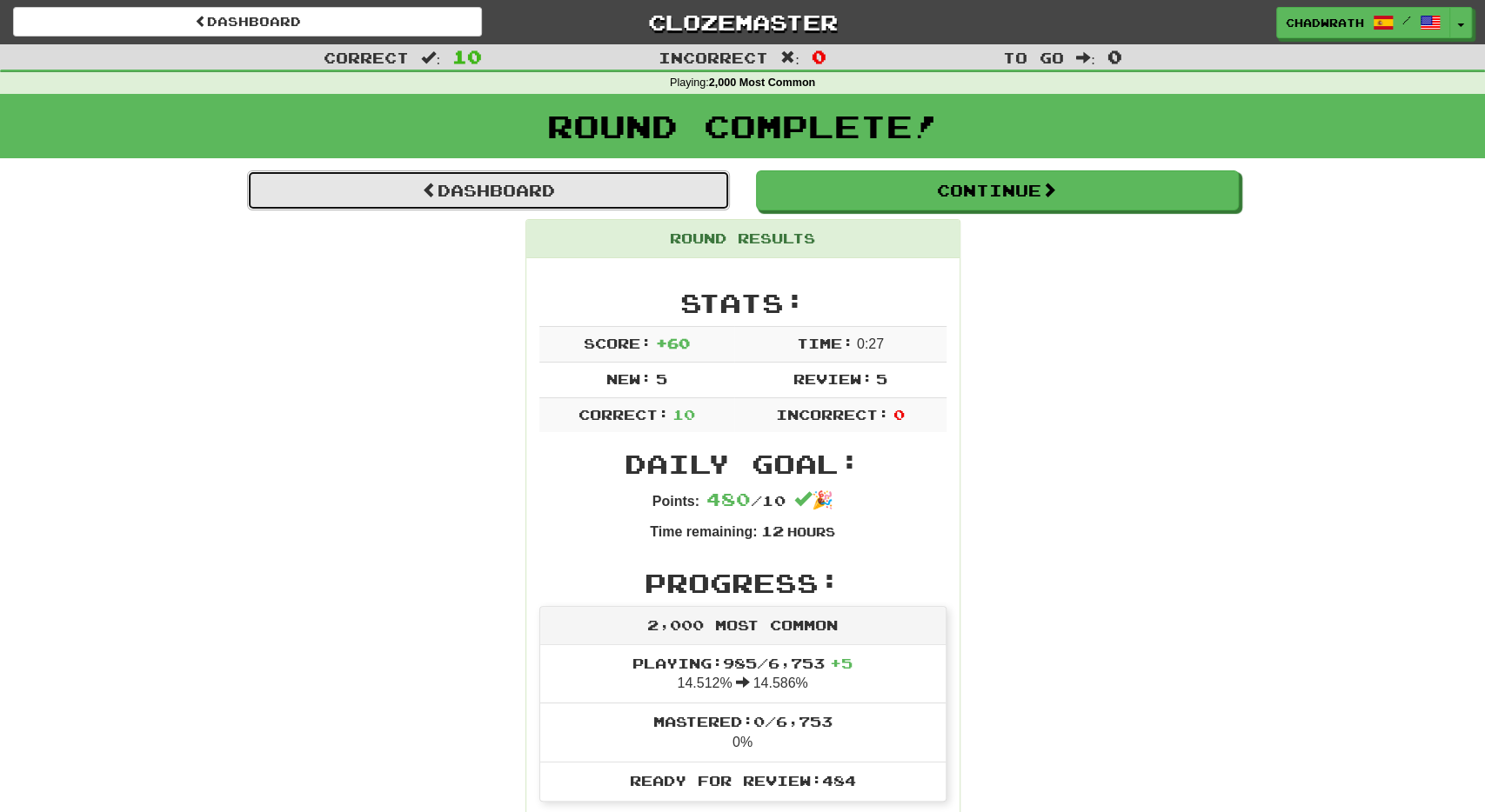
click at [620, 187] on link "Dashboard" at bounding box center [489, 190] width 483 height 40
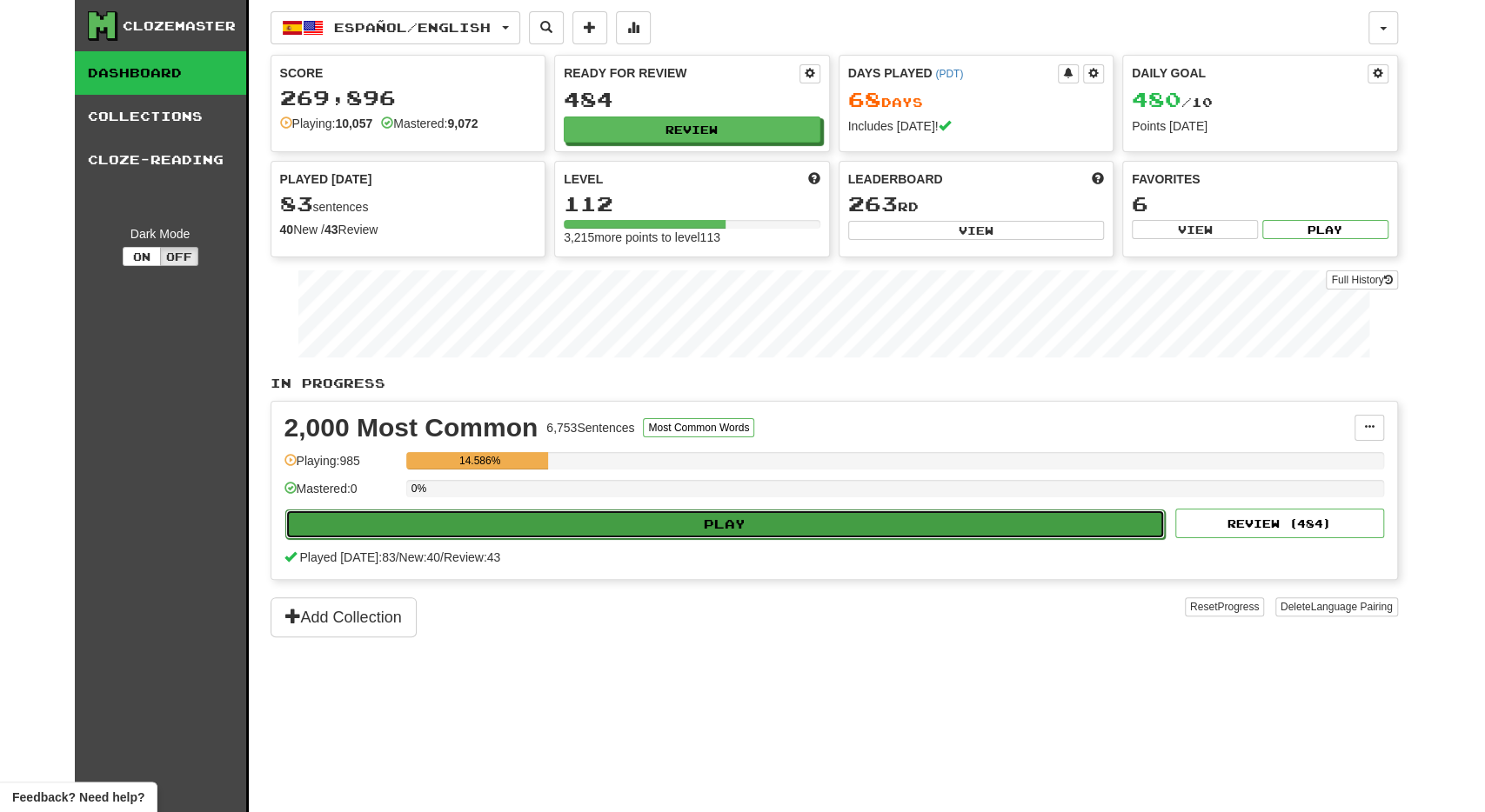
click at [598, 522] on button "Play" at bounding box center [726, 525] width 881 height 30
select select "**"
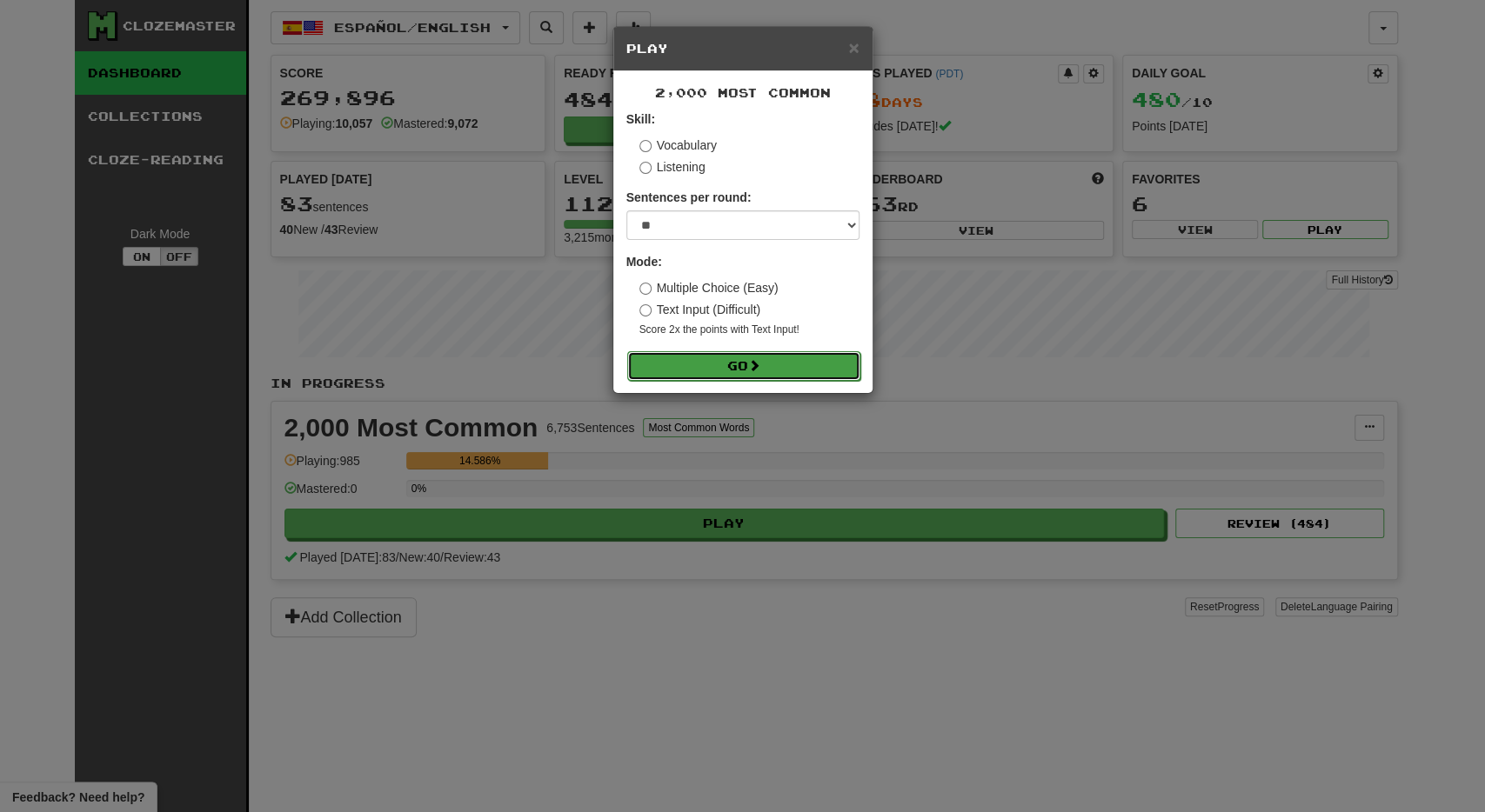
click at [713, 354] on button "Go" at bounding box center [743, 366] width 233 height 30
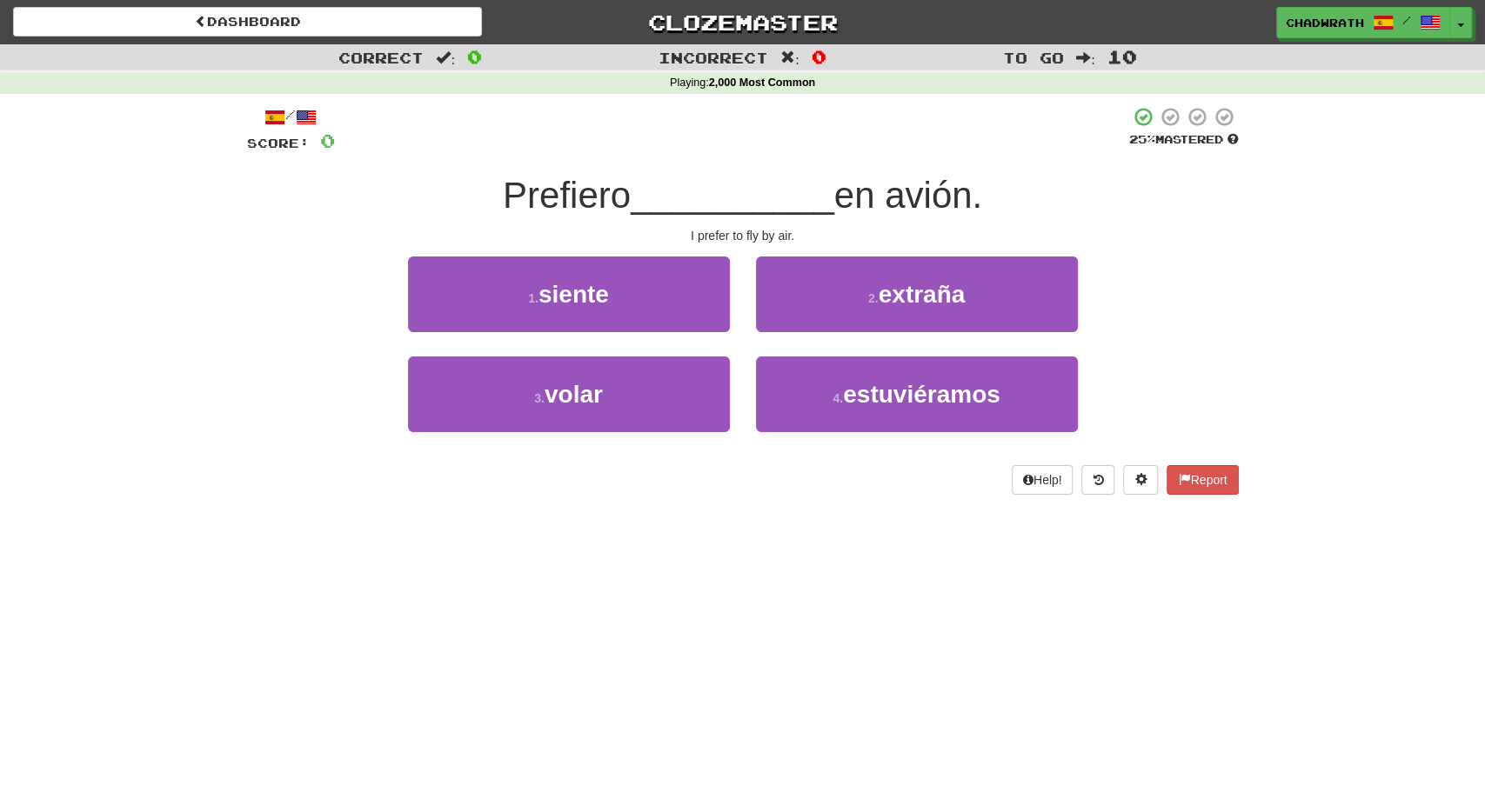
click at [556, 356] on div "1 . siente" at bounding box center [569, 307] width 348 height 100
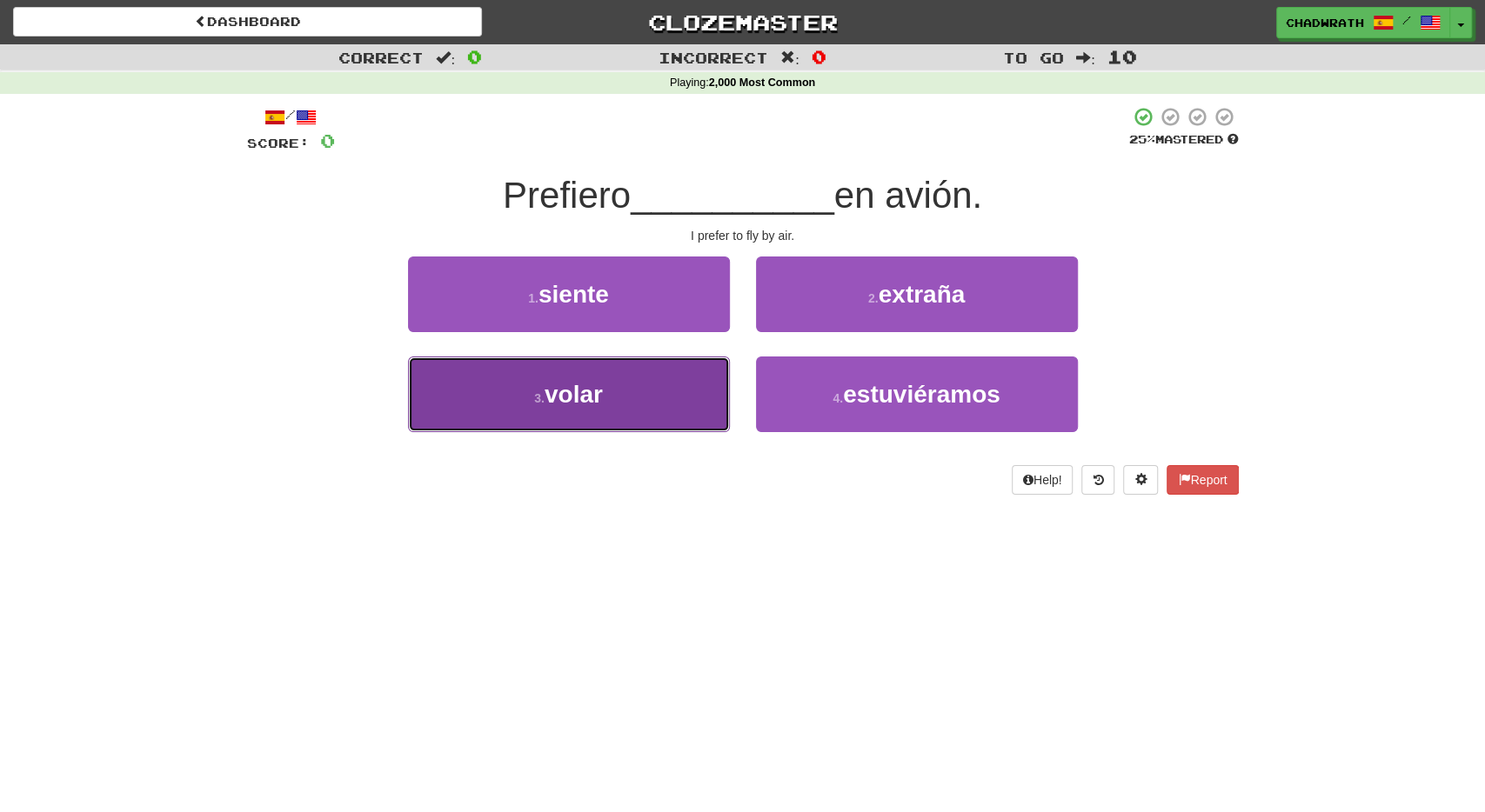
click at [566, 389] on span "volar" at bounding box center [573, 394] width 59 height 27
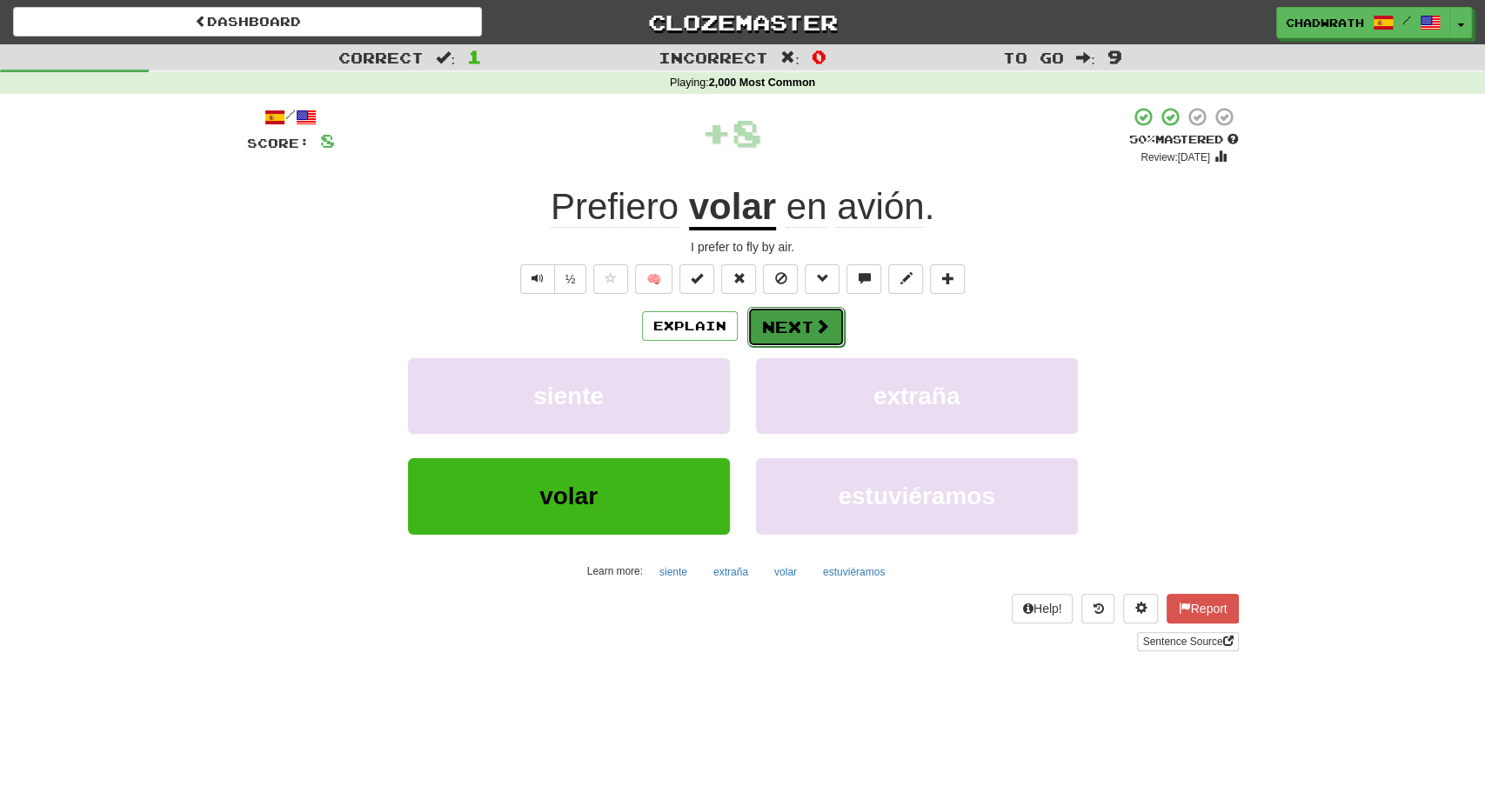
click at [781, 317] on button "Next" at bounding box center [795, 327] width 98 height 40
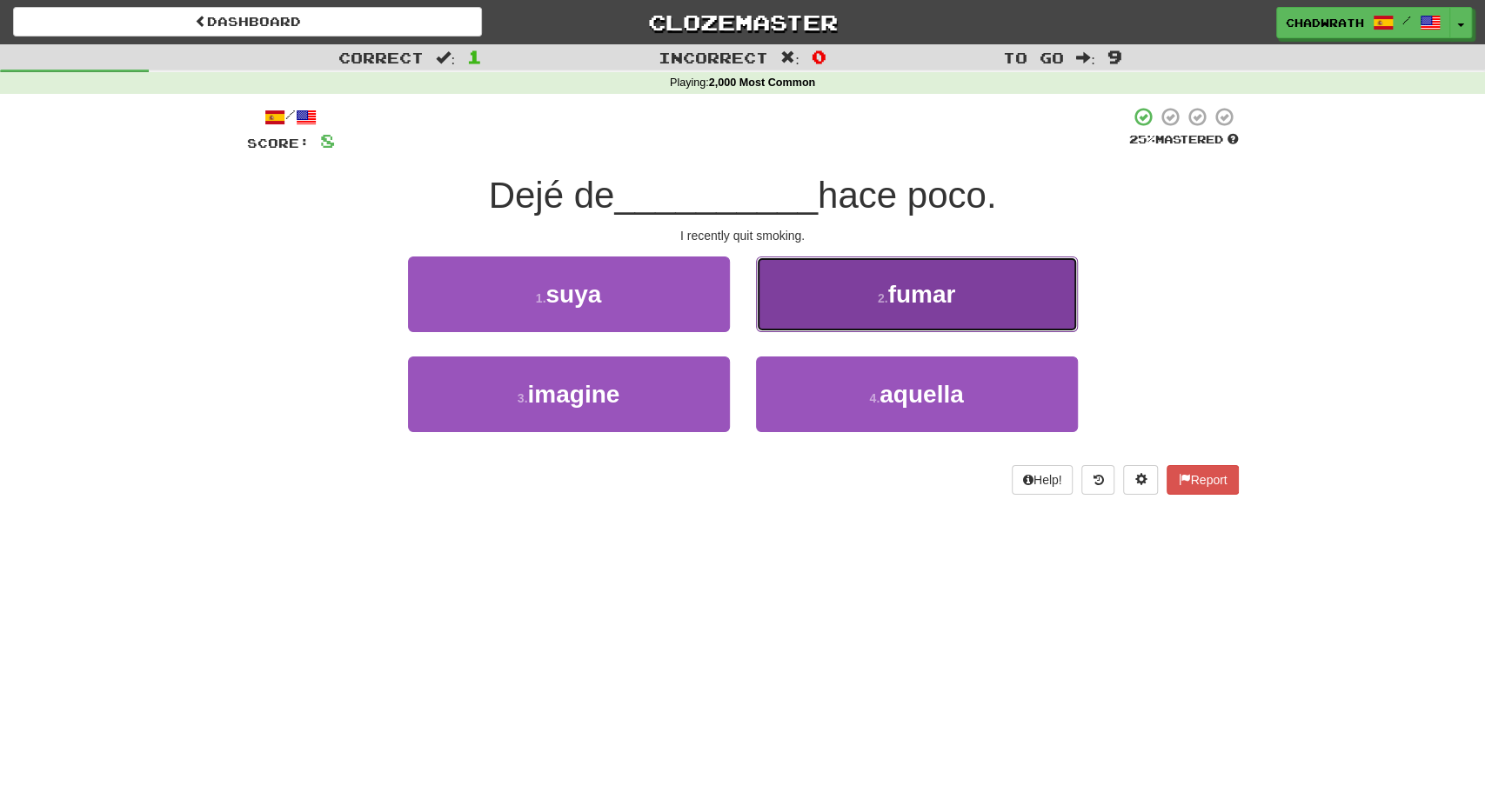
click at [851, 308] on button "2 . fumar" at bounding box center [917, 294] width 322 height 75
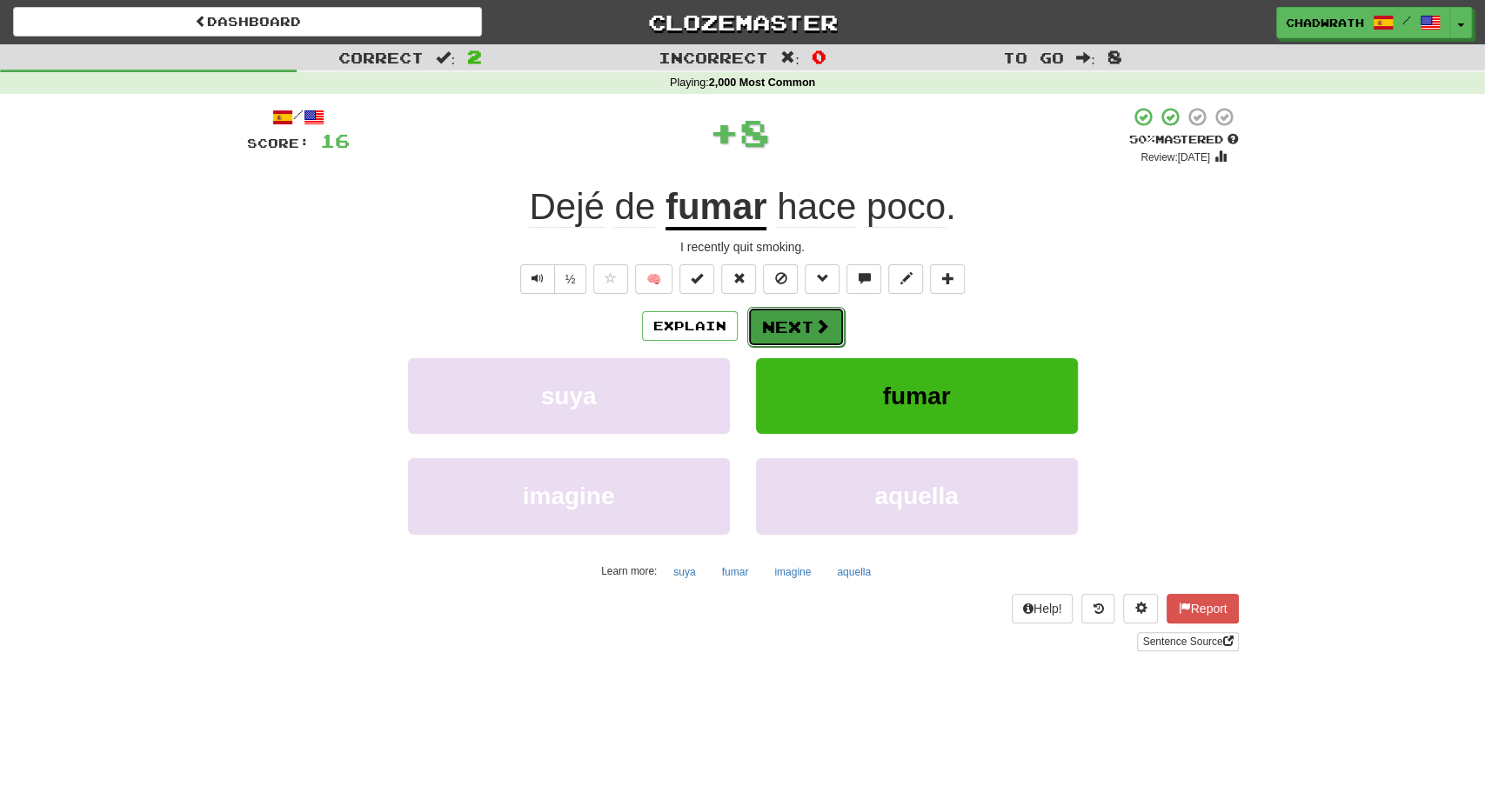
click at [822, 322] on span at bounding box center [821, 326] width 16 height 16
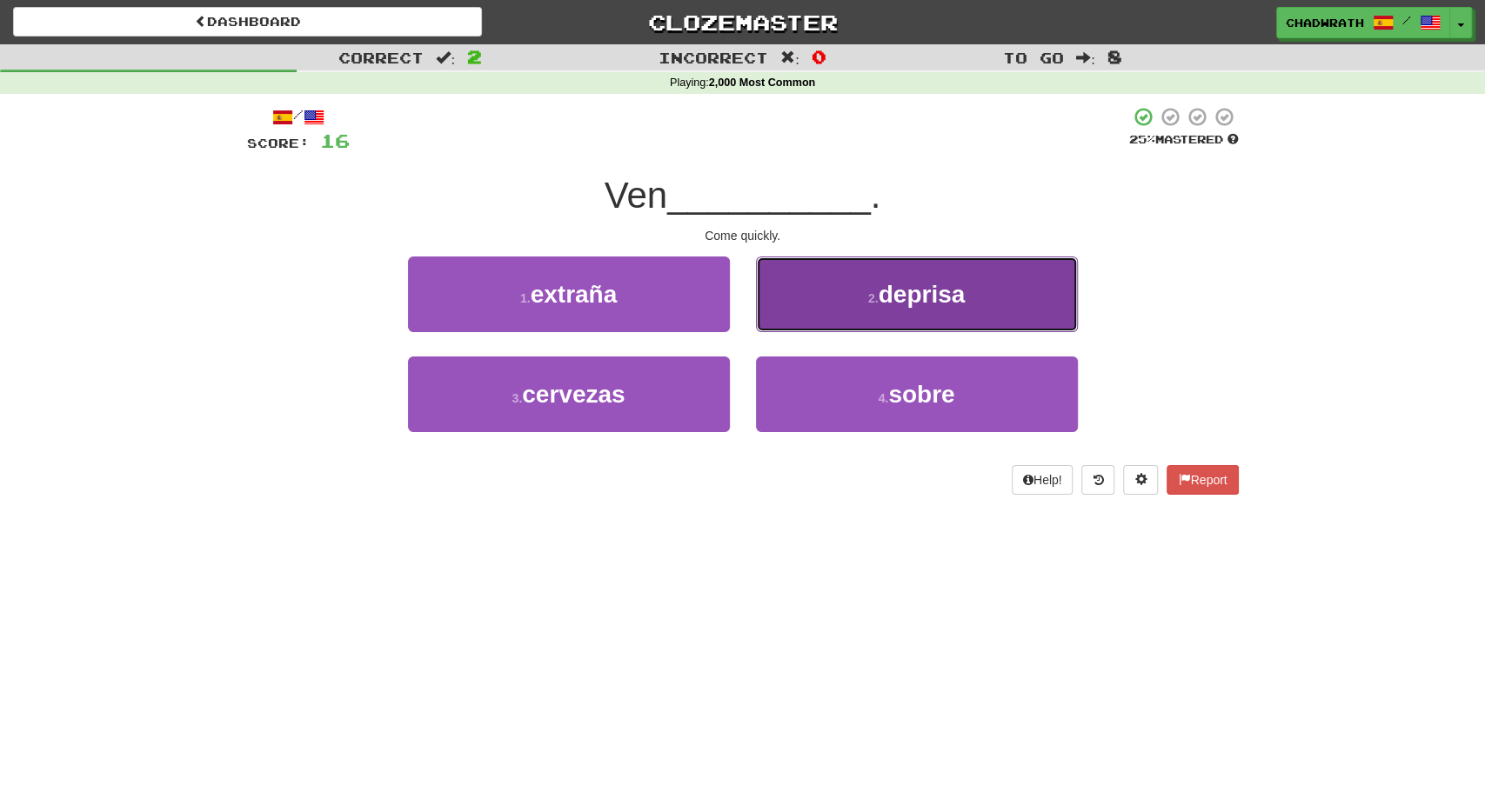
click at [932, 321] on button "2 . deprisa" at bounding box center [917, 294] width 322 height 75
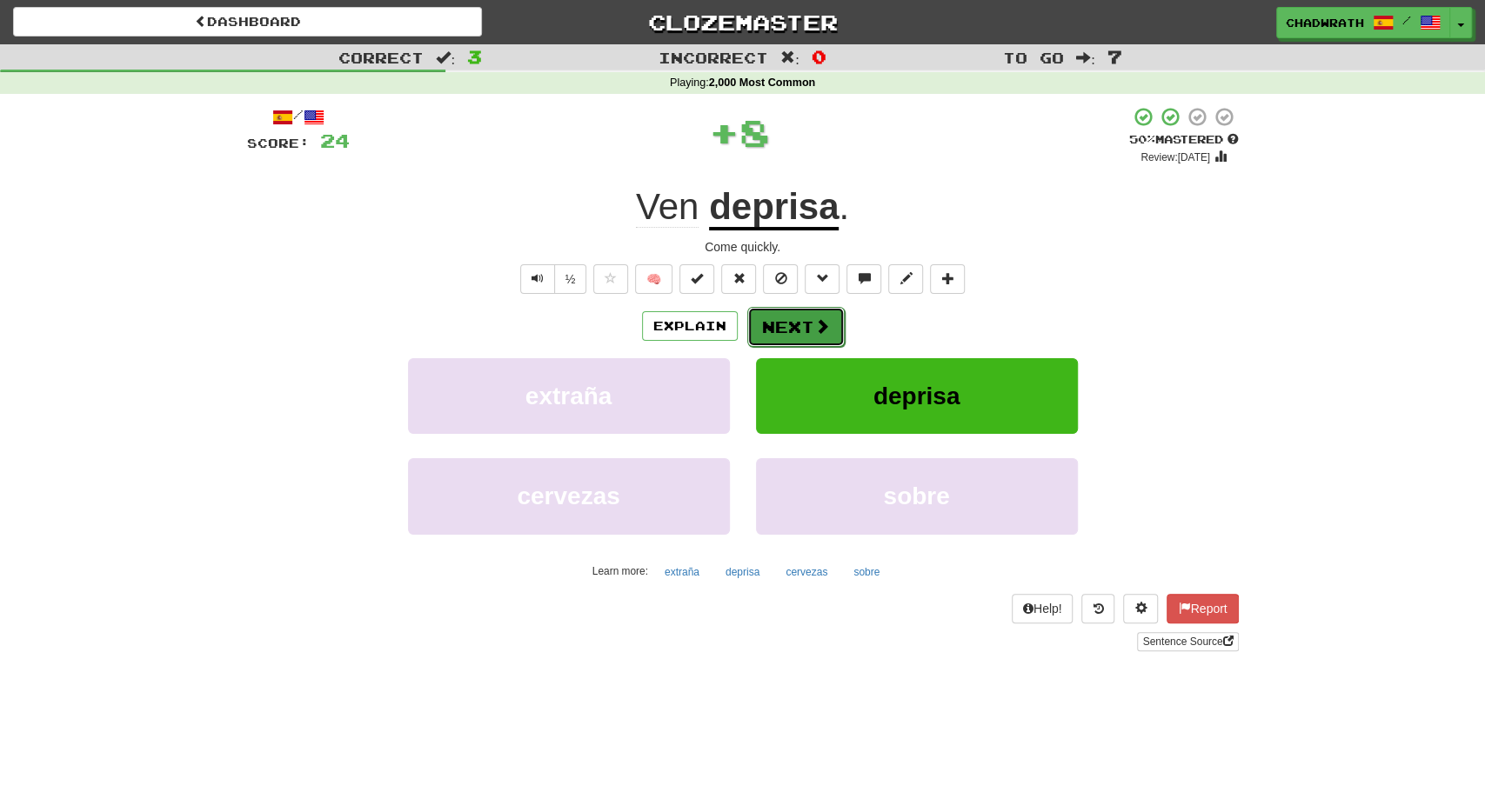
click at [796, 320] on button "Next" at bounding box center [795, 327] width 98 height 40
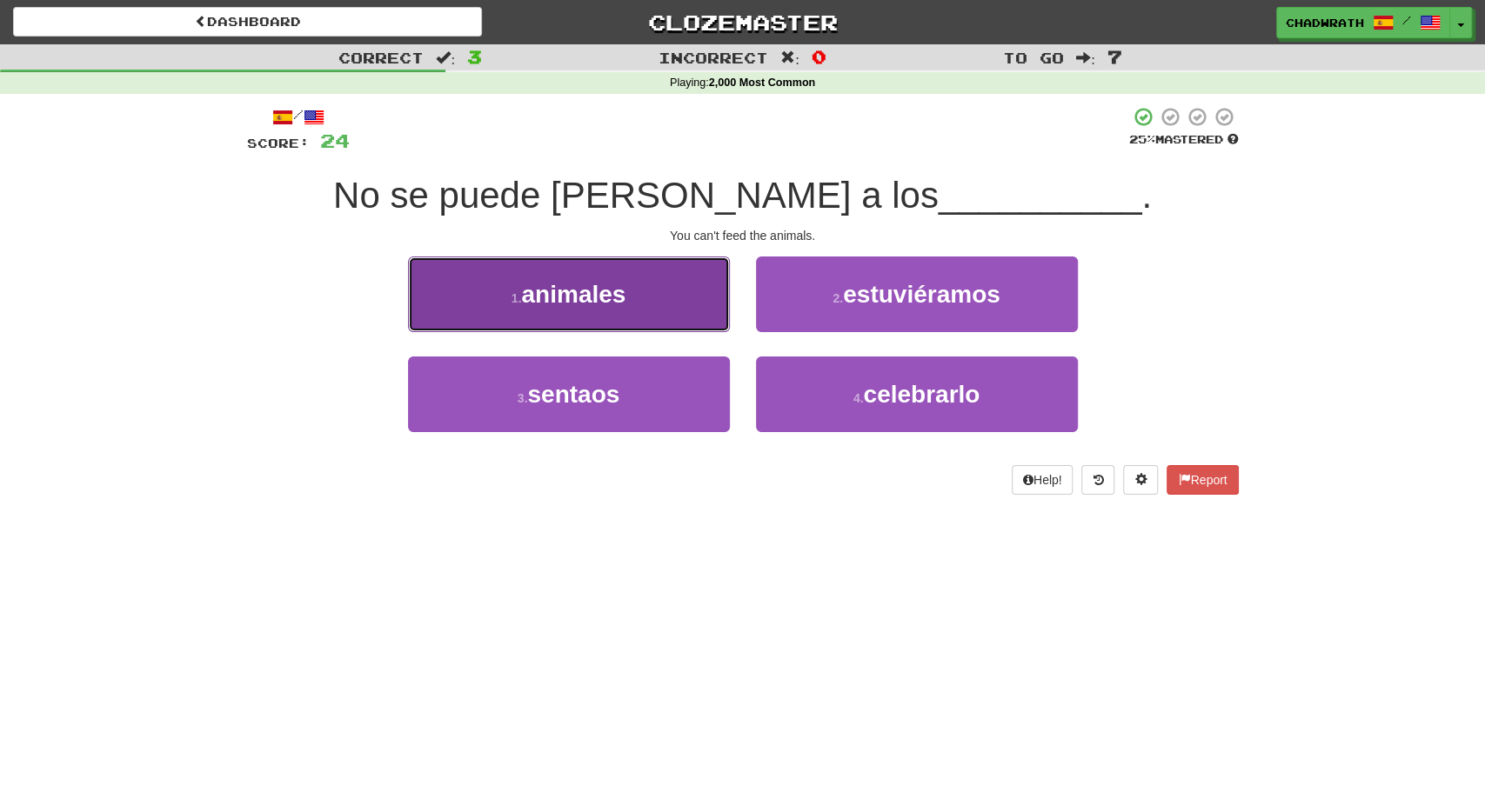
click at [648, 297] on button "1 . animales" at bounding box center [569, 294] width 322 height 75
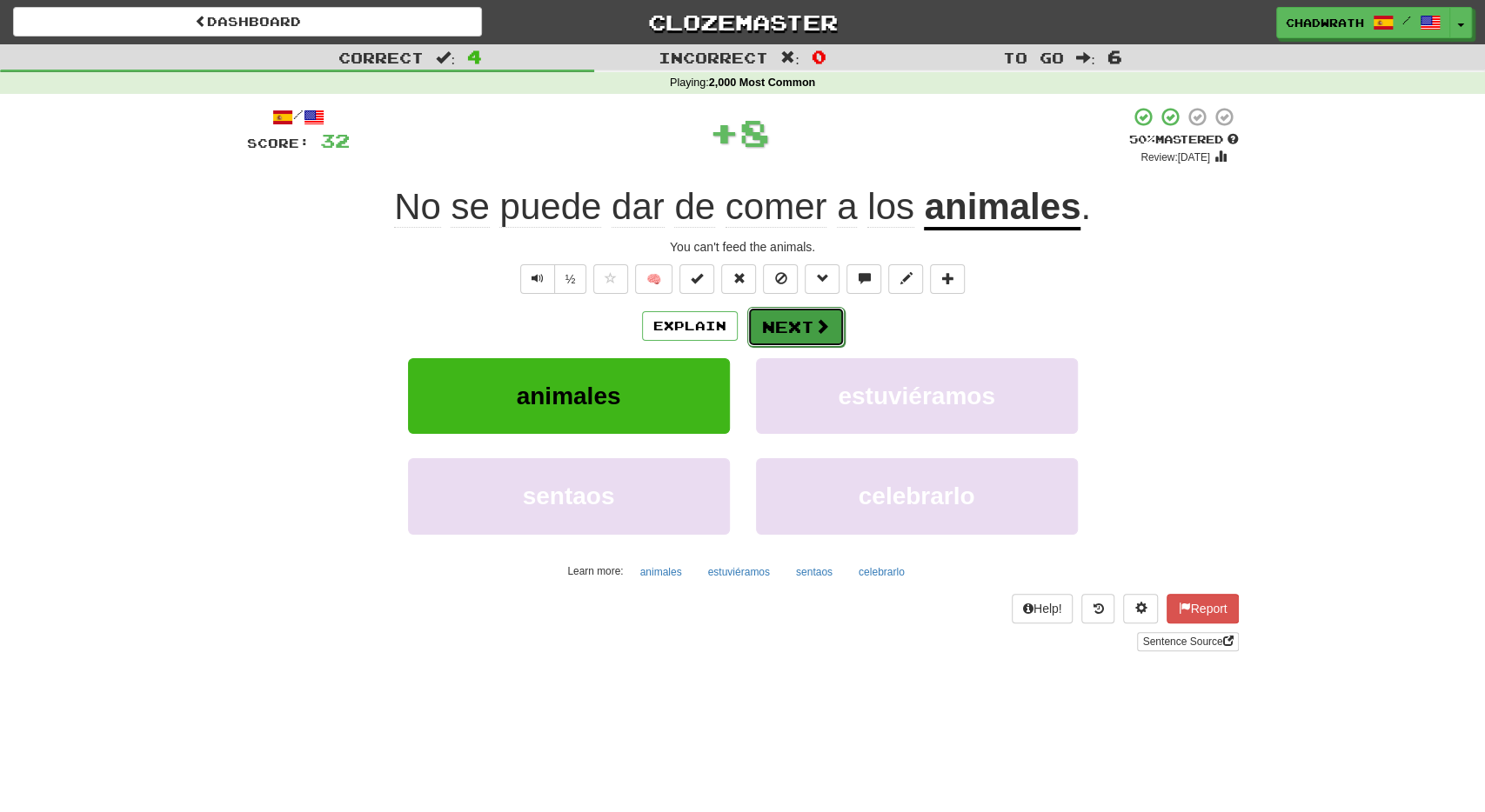
click at [777, 323] on button "Next" at bounding box center [795, 327] width 98 height 40
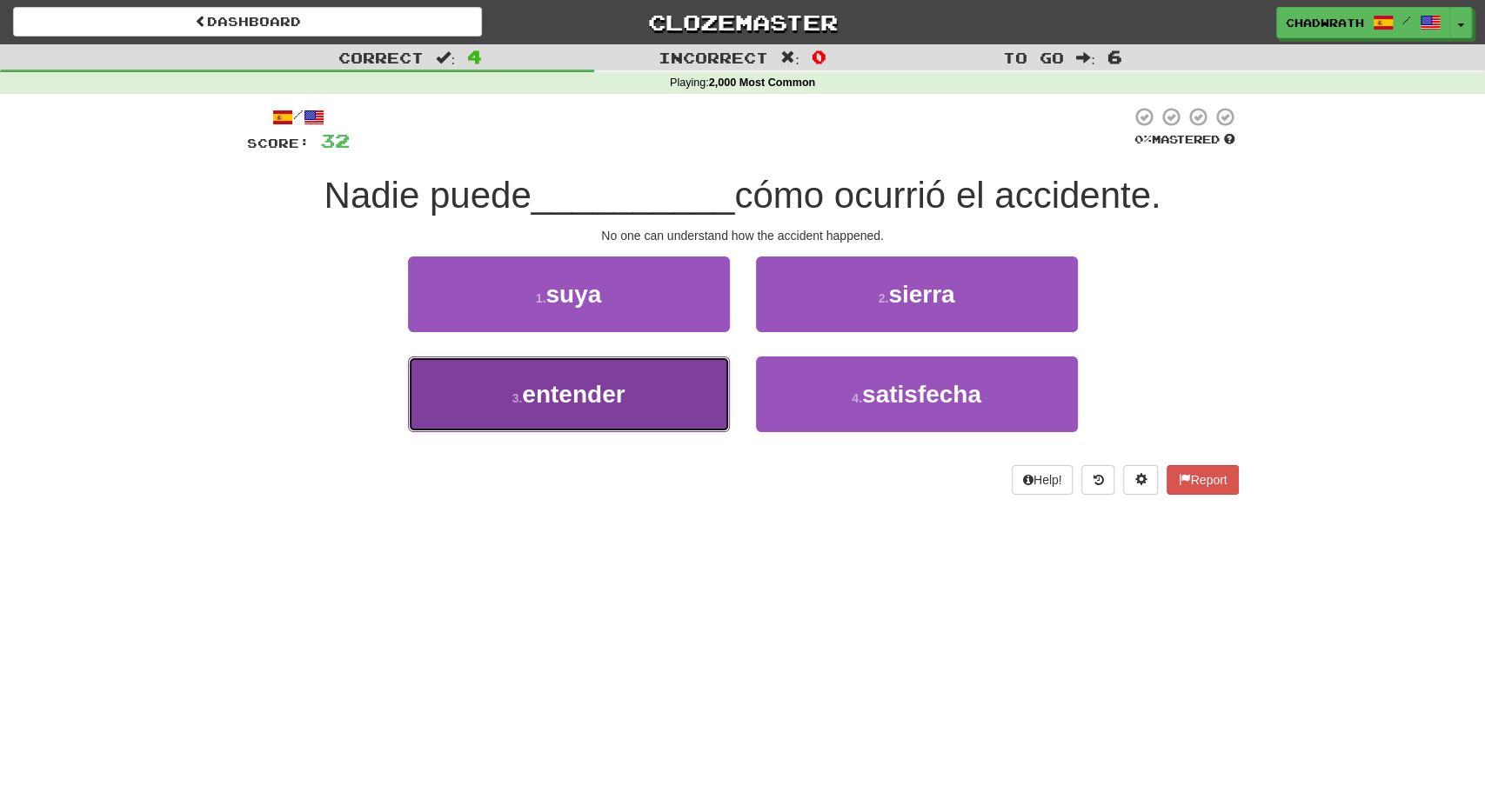
click at [598, 387] on span "entender" at bounding box center [573, 394] width 102 height 27
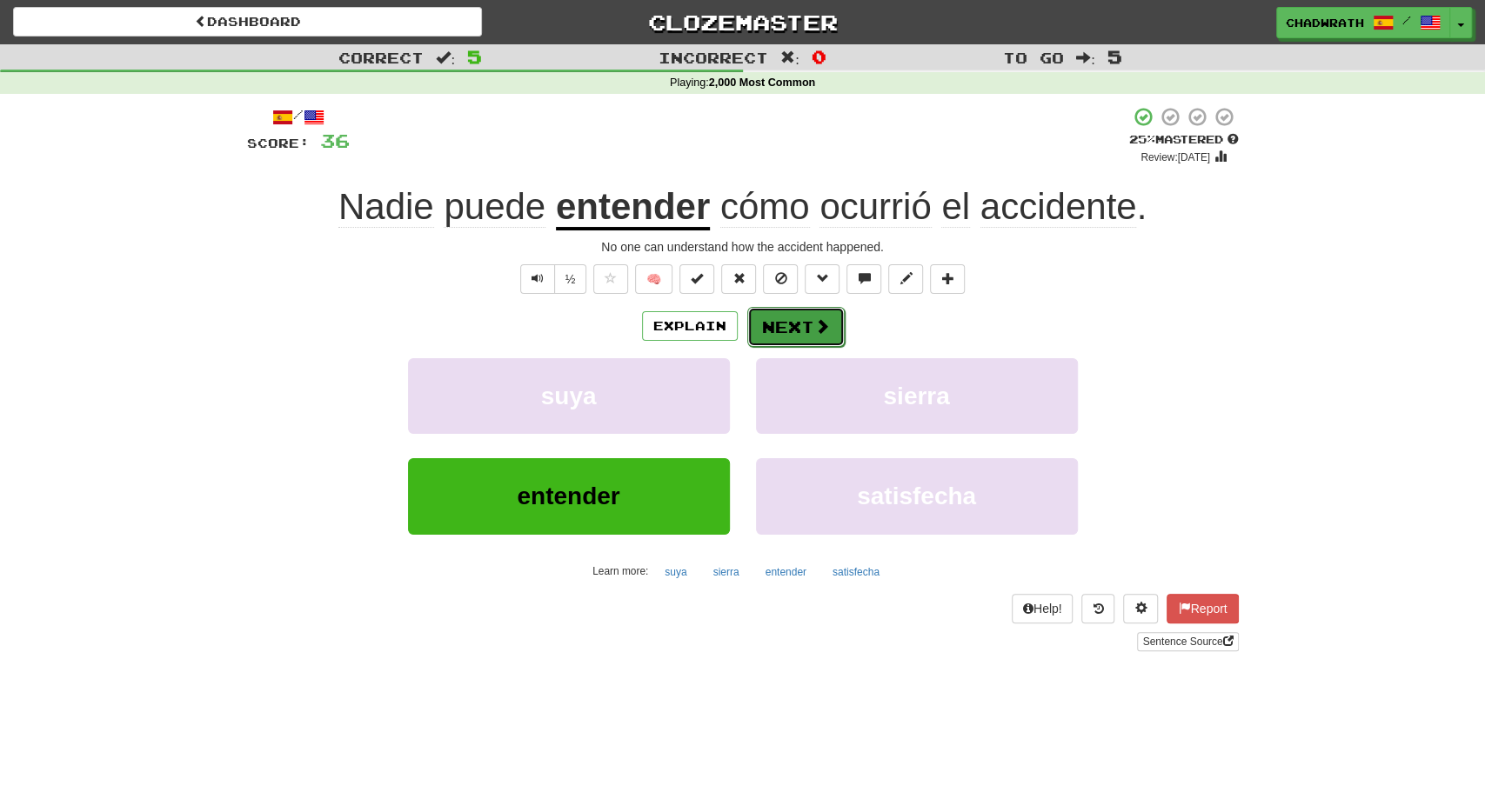
click at [795, 316] on button "Next" at bounding box center [795, 327] width 98 height 40
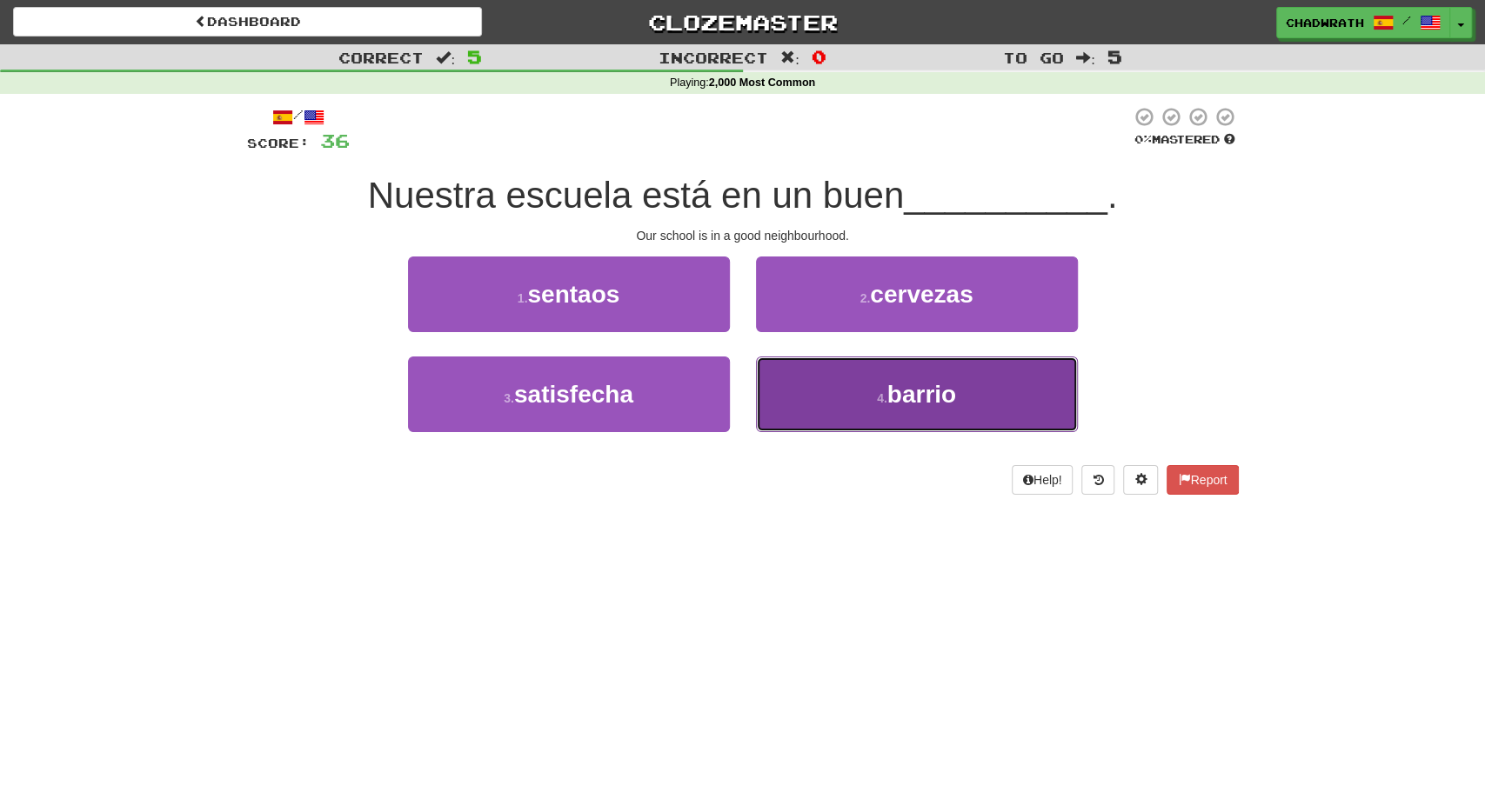
click at [882, 389] on button "4 . barrio" at bounding box center [917, 394] width 322 height 75
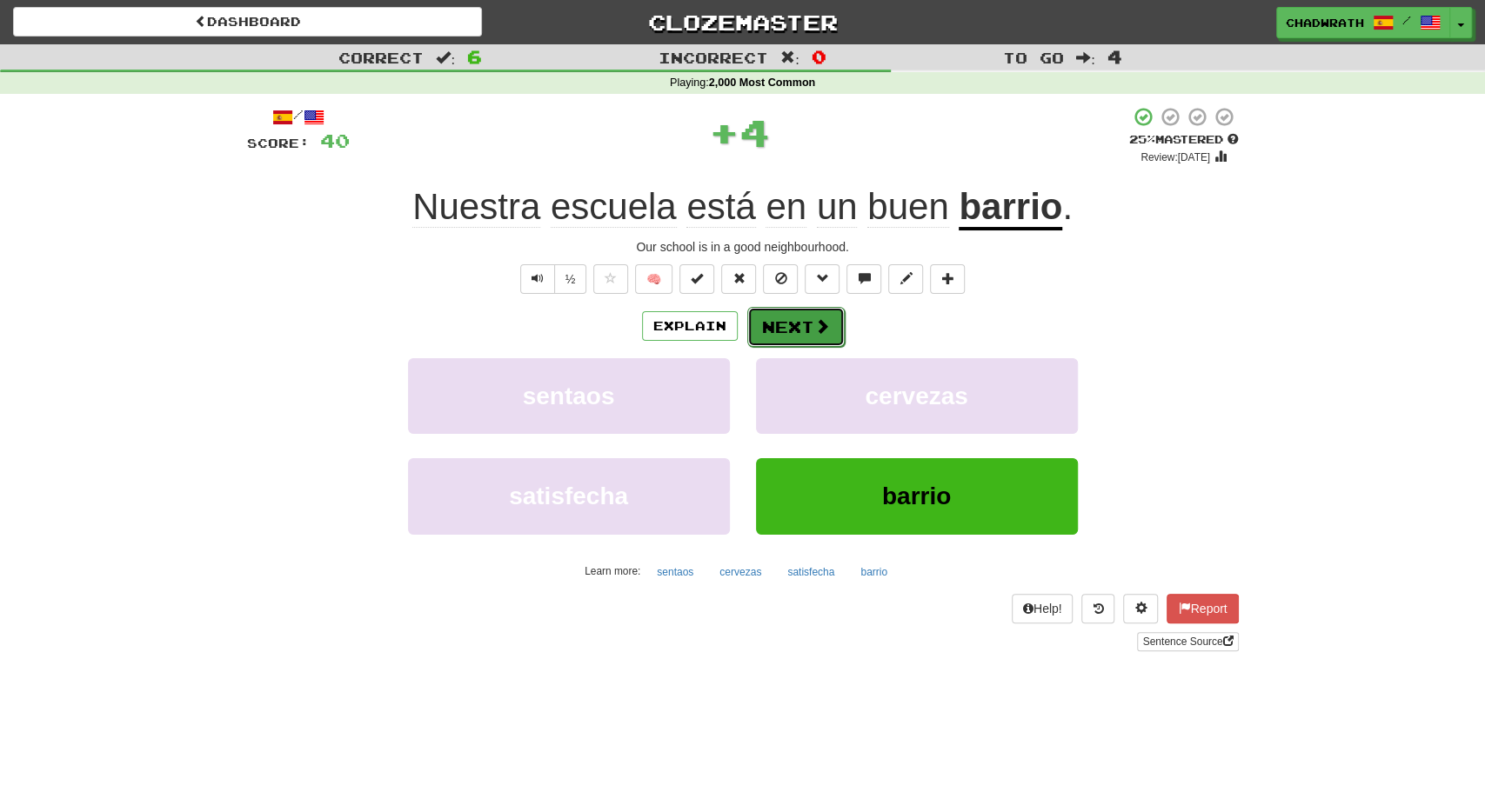
click at [793, 321] on button "Next" at bounding box center [795, 327] width 98 height 40
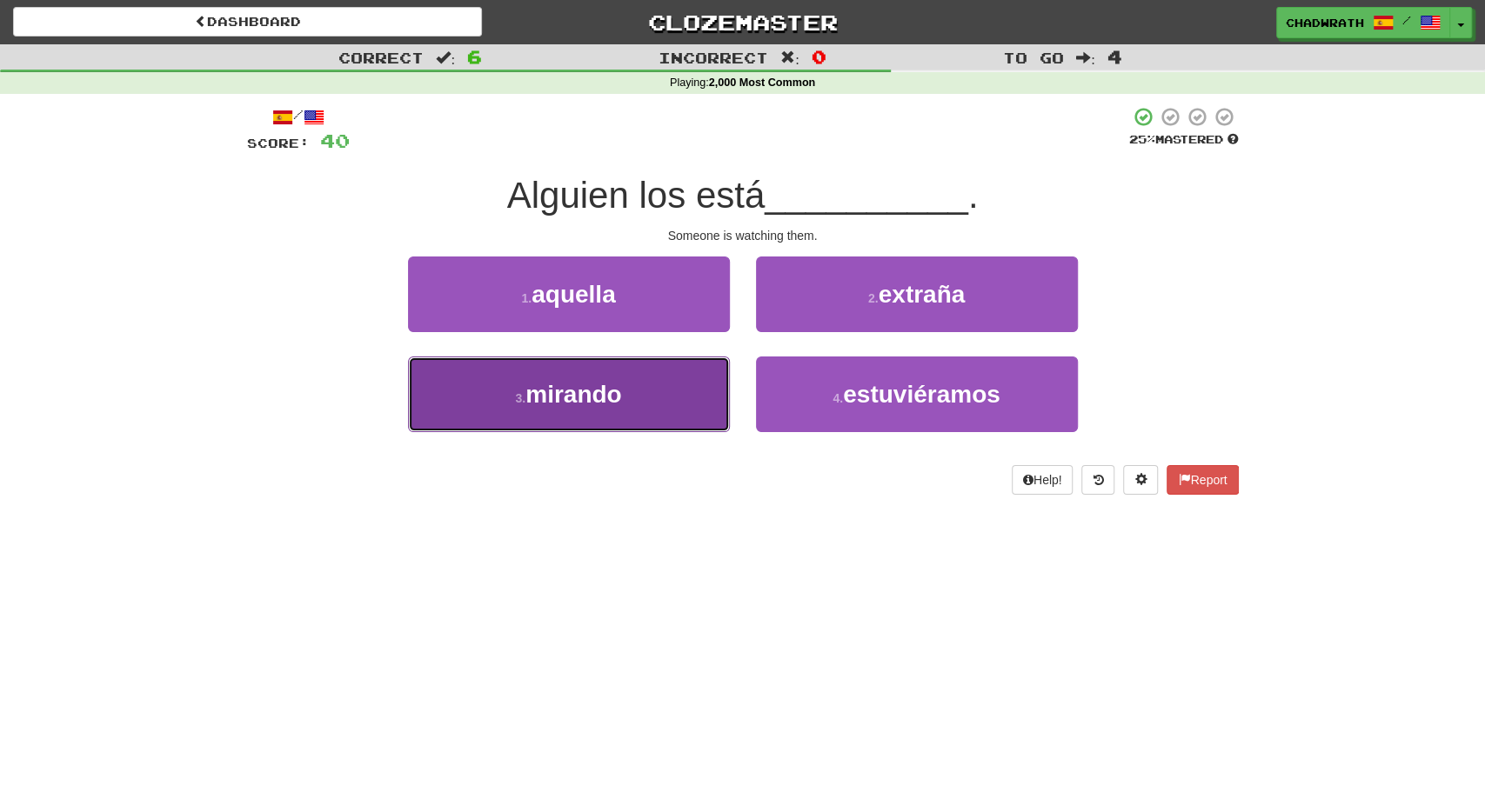
click at [594, 398] on span "mirando" at bounding box center [573, 394] width 96 height 27
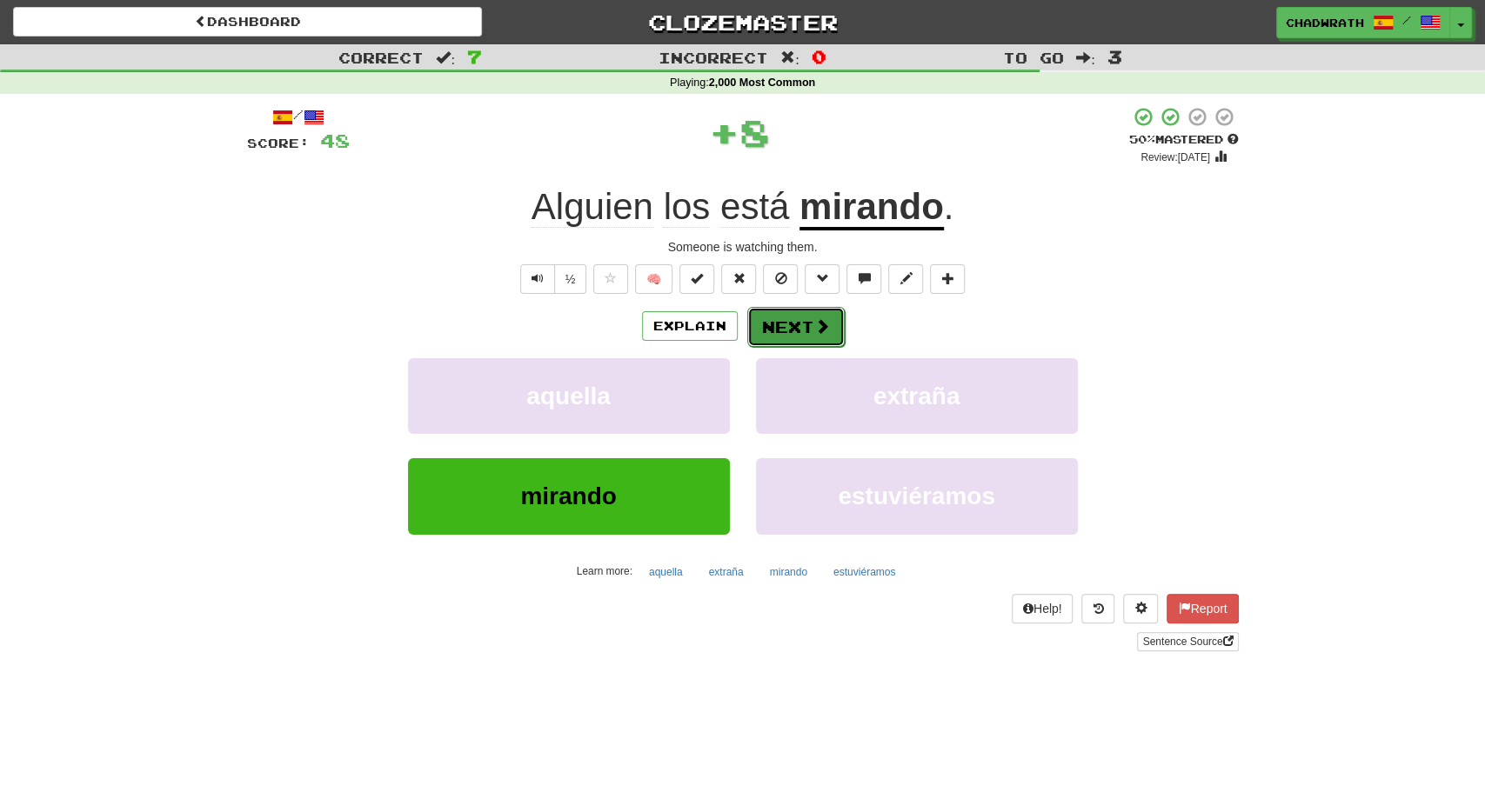
click at [803, 323] on button "Next" at bounding box center [795, 327] width 98 height 40
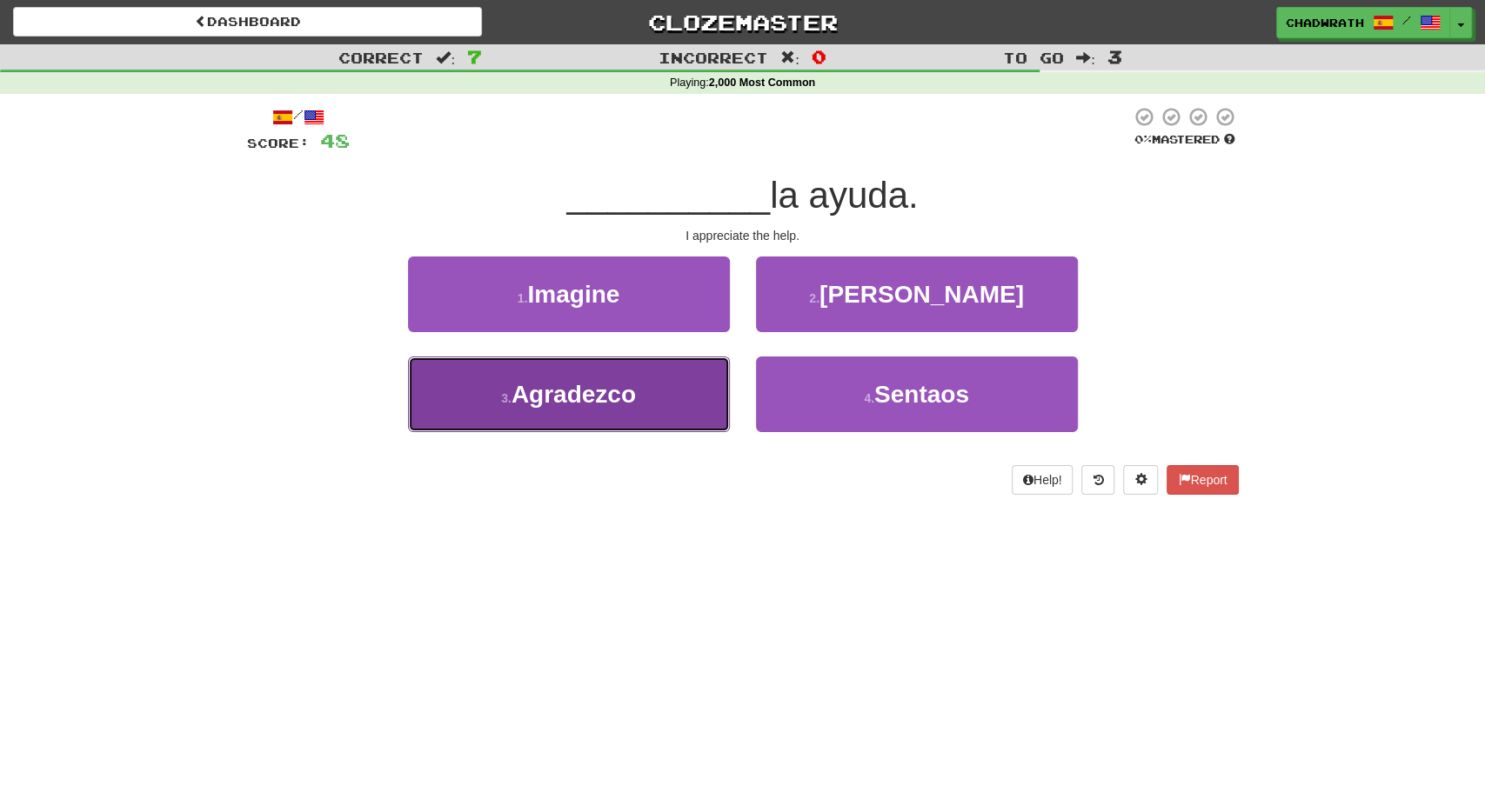
click at [607, 388] on span "Agradezco" at bounding box center [574, 394] width 125 height 27
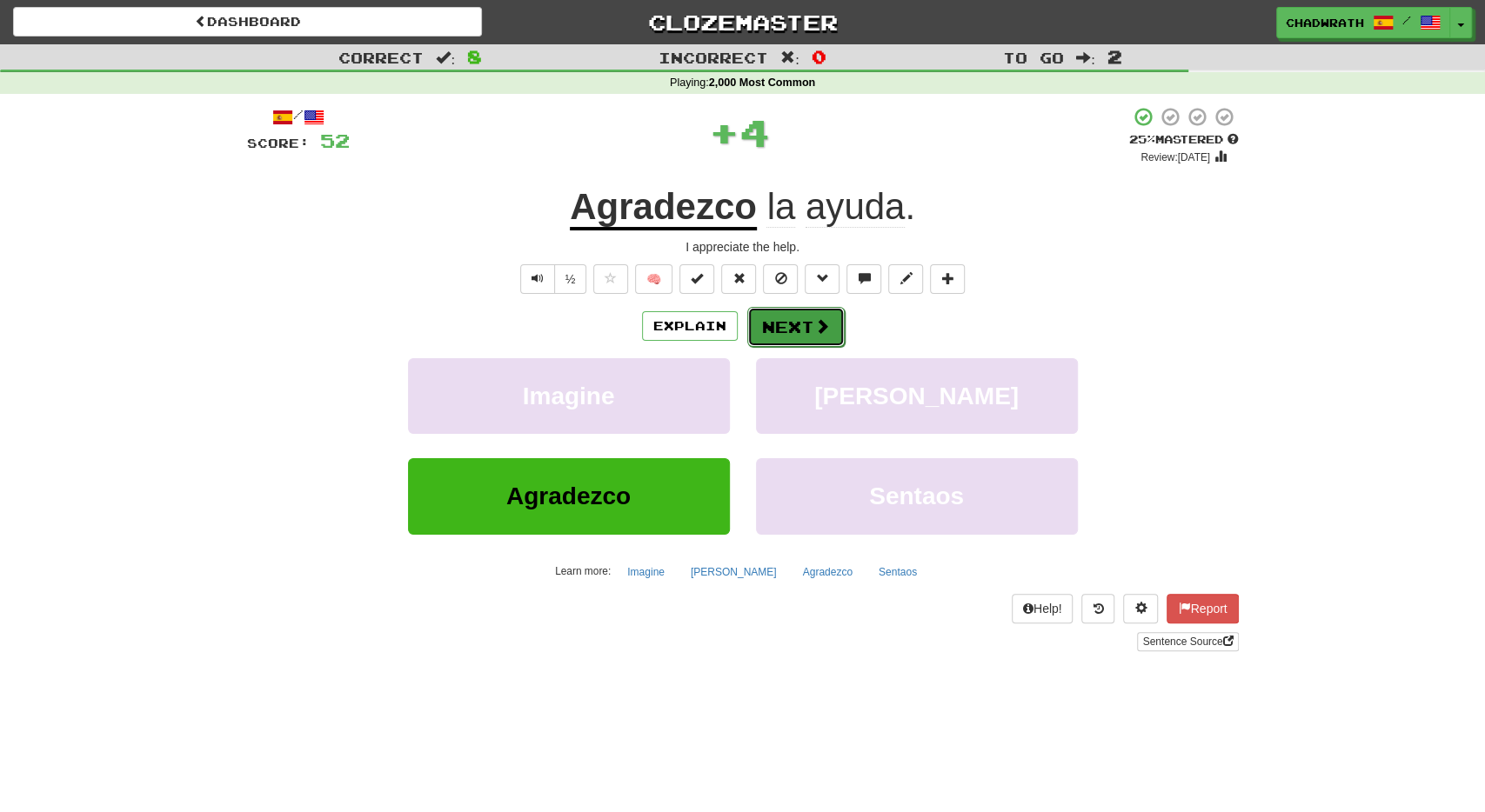
click at [784, 323] on button "Next" at bounding box center [795, 327] width 98 height 40
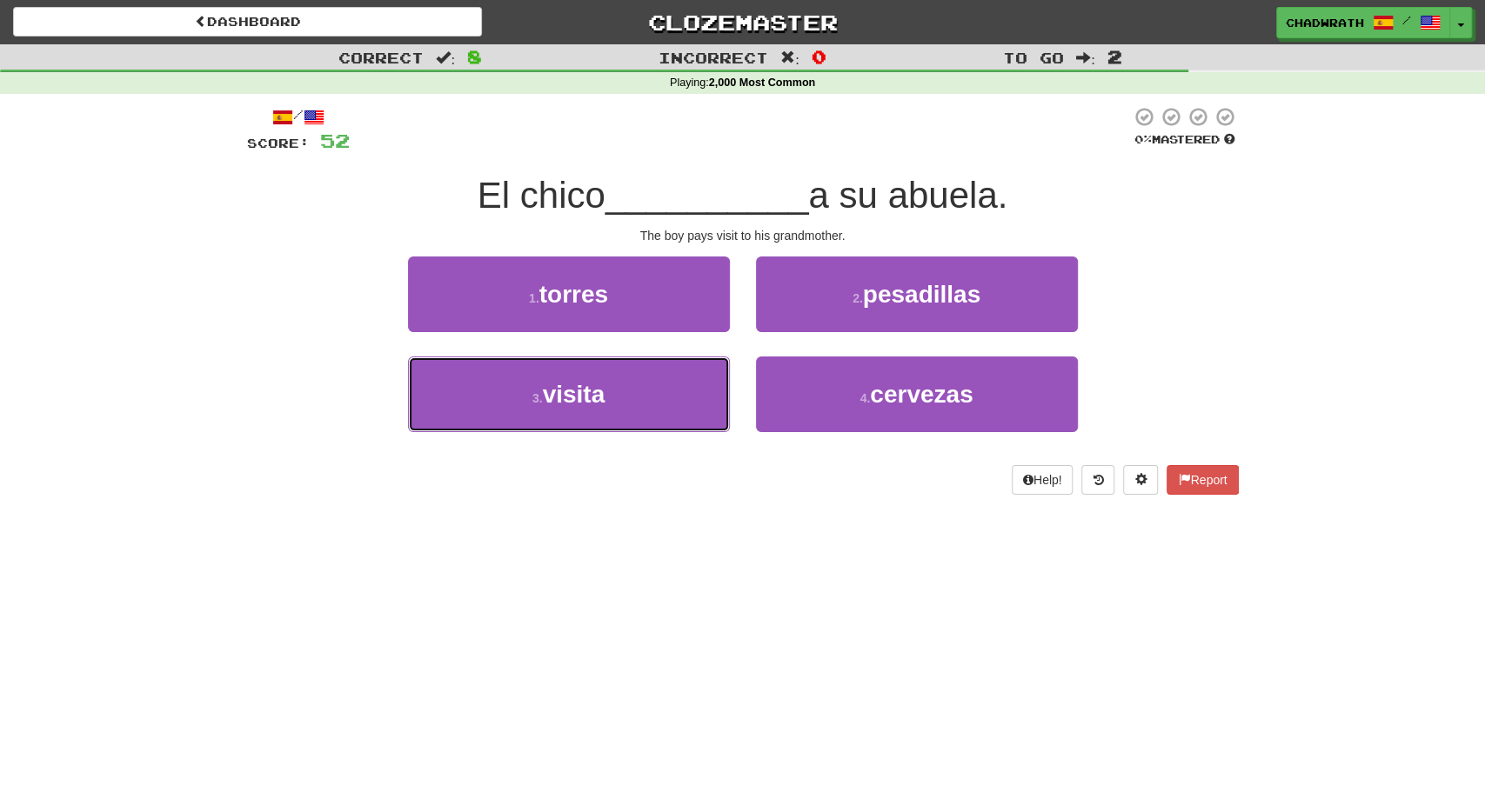
drag, startPoint x: 572, startPoint y: 385, endPoint x: 550, endPoint y: 356, distance: 36.4
click at [571, 385] on span "visita" at bounding box center [573, 394] width 62 height 27
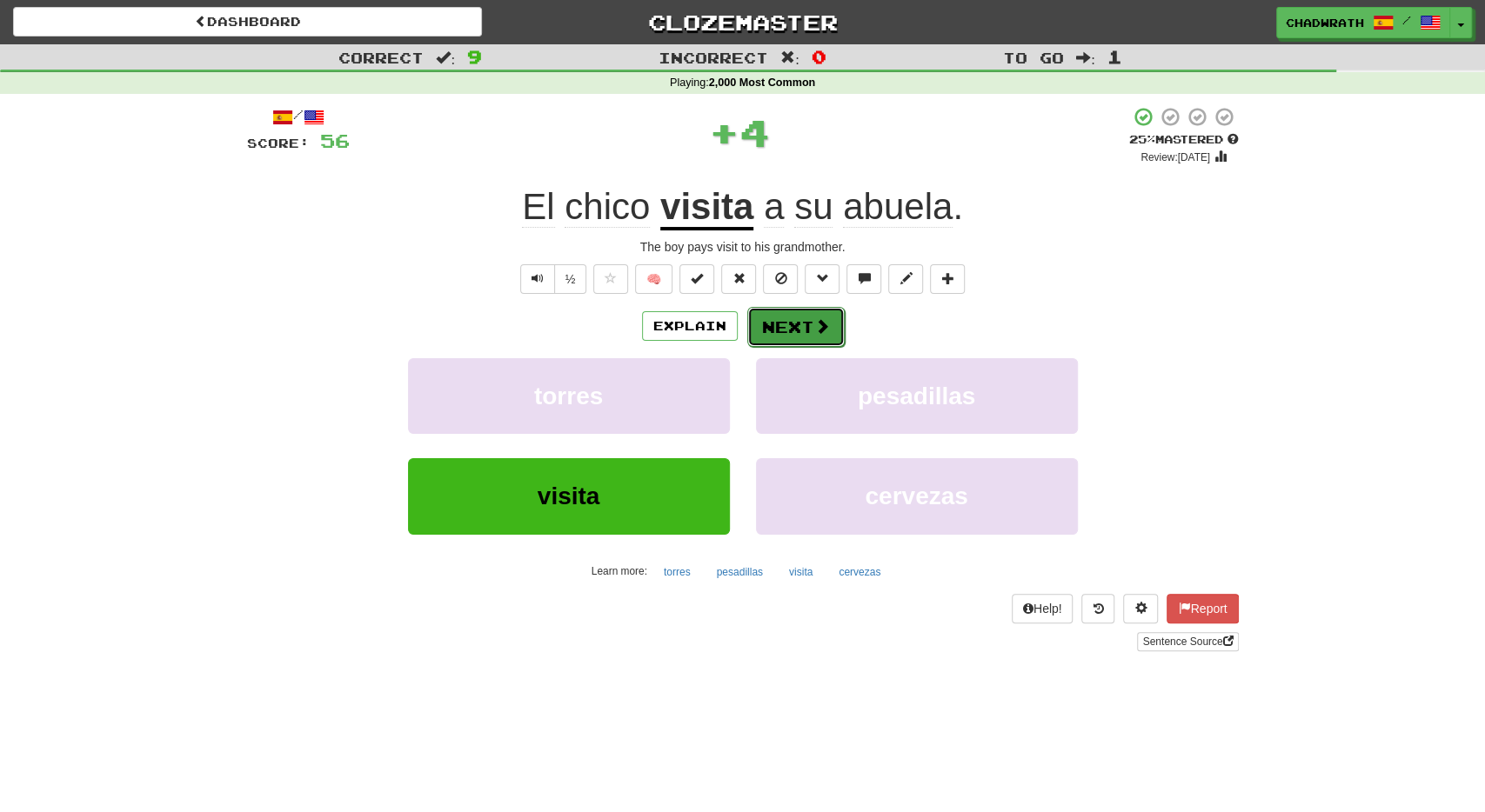
click at [801, 328] on button "Next" at bounding box center [795, 327] width 98 height 40
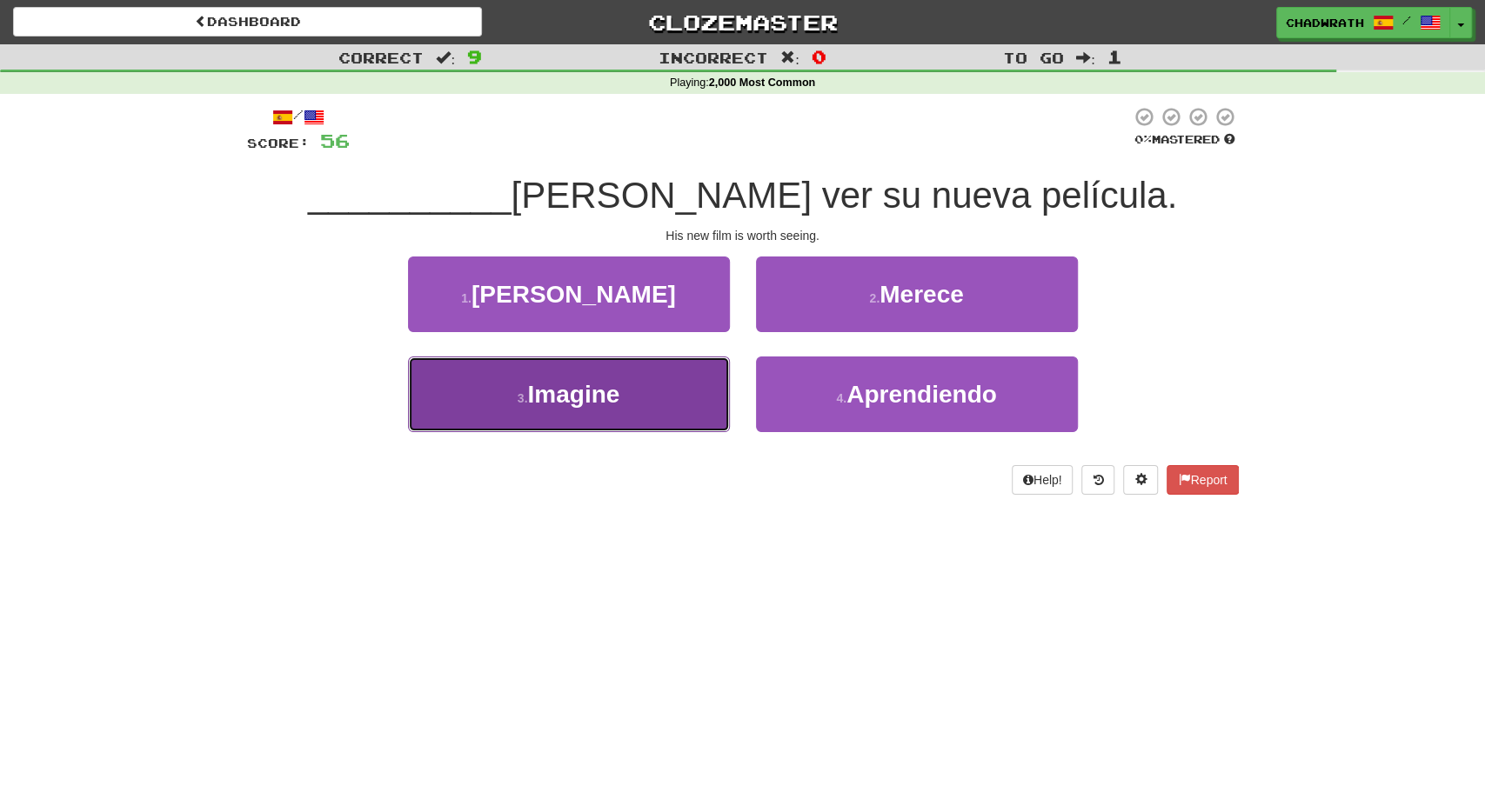
click at [620, 405] on span "Imagine" at bounding box center [572, 394] width 92 height 27
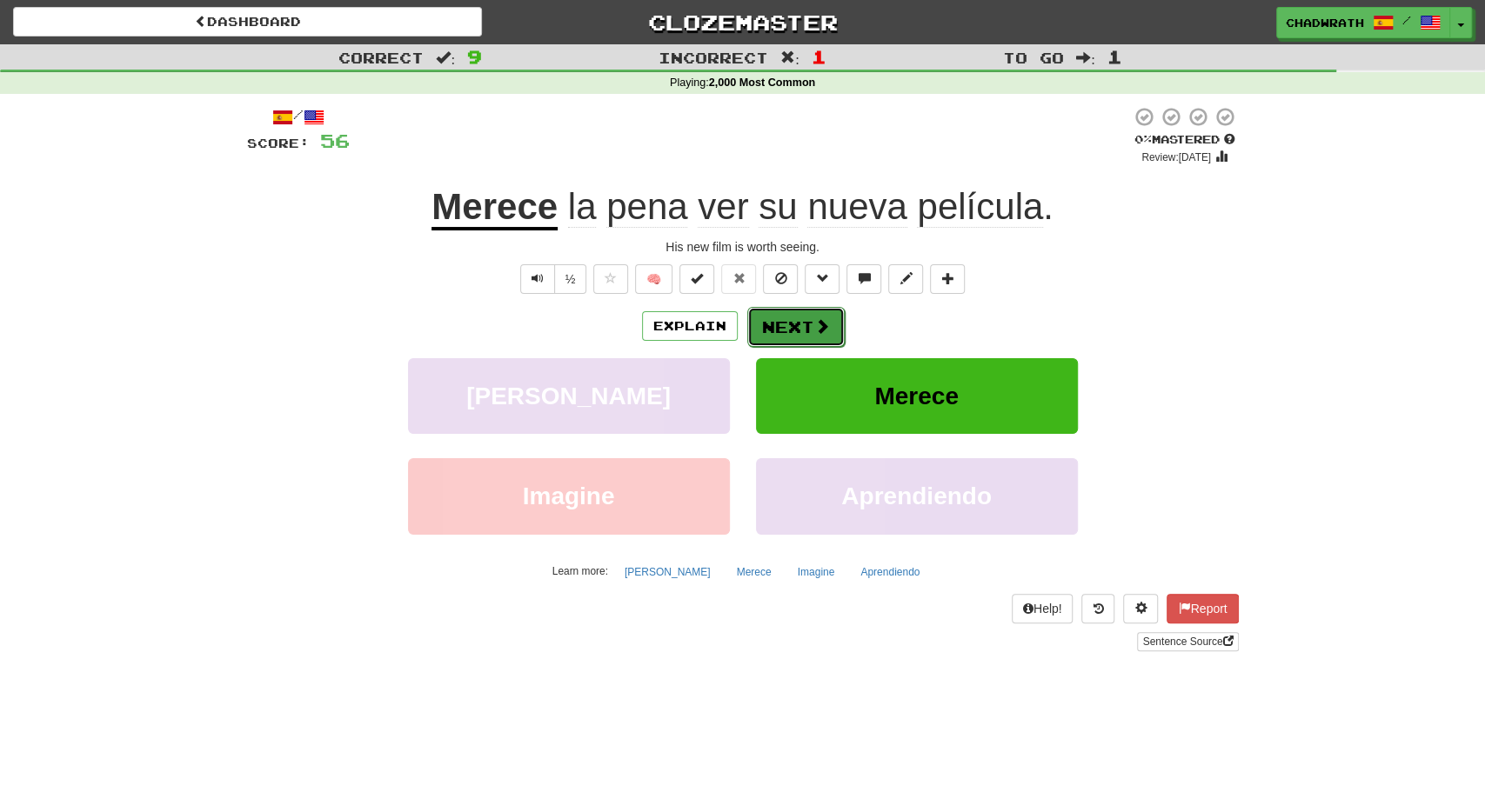
click at [767, 326] on button "Next" at bounding box center [795, 327] width 98 height 40
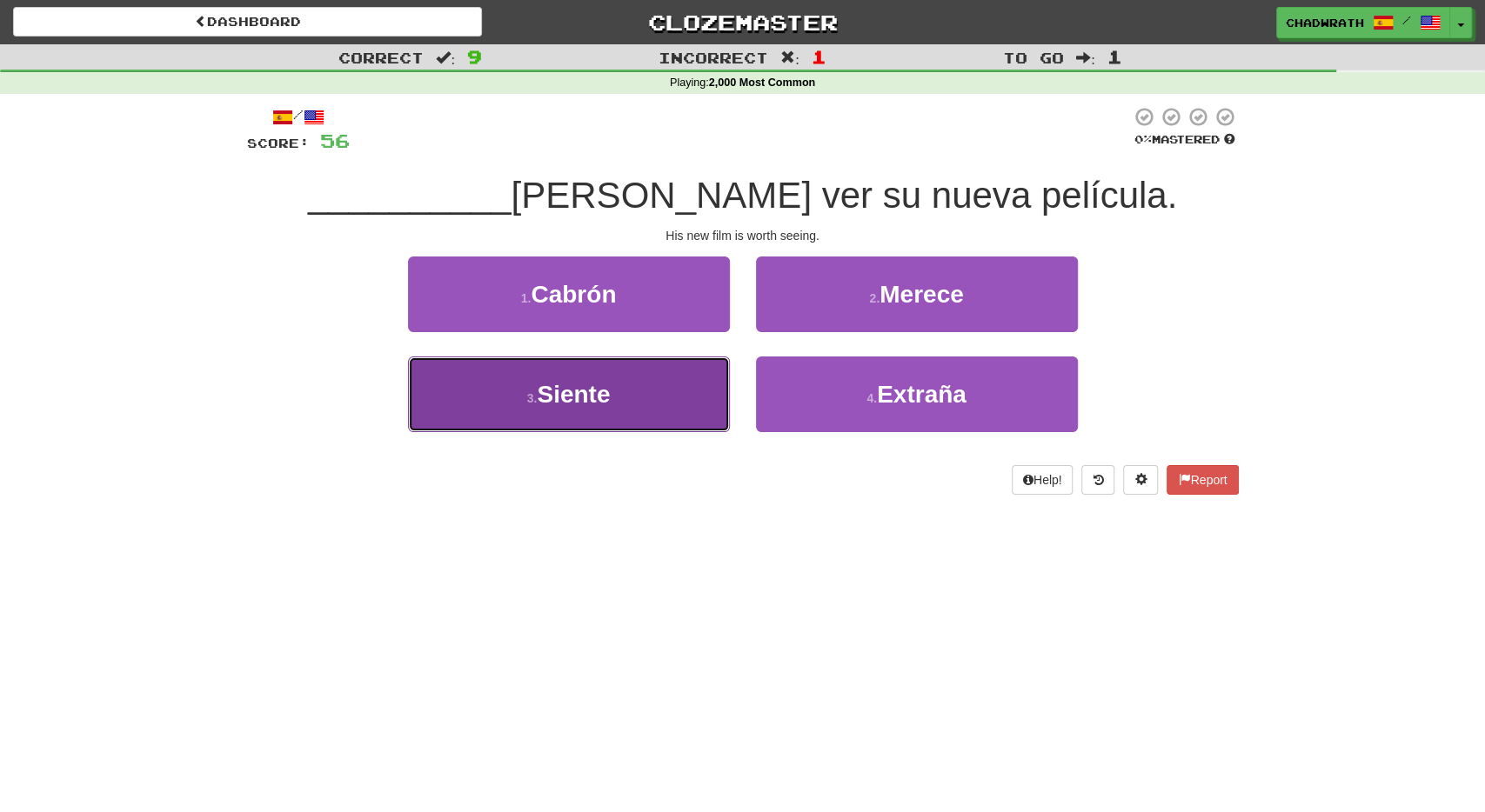
click at [617, 391] on button "3 . Siente" at bounding box center [569, 394] width 322 height 75
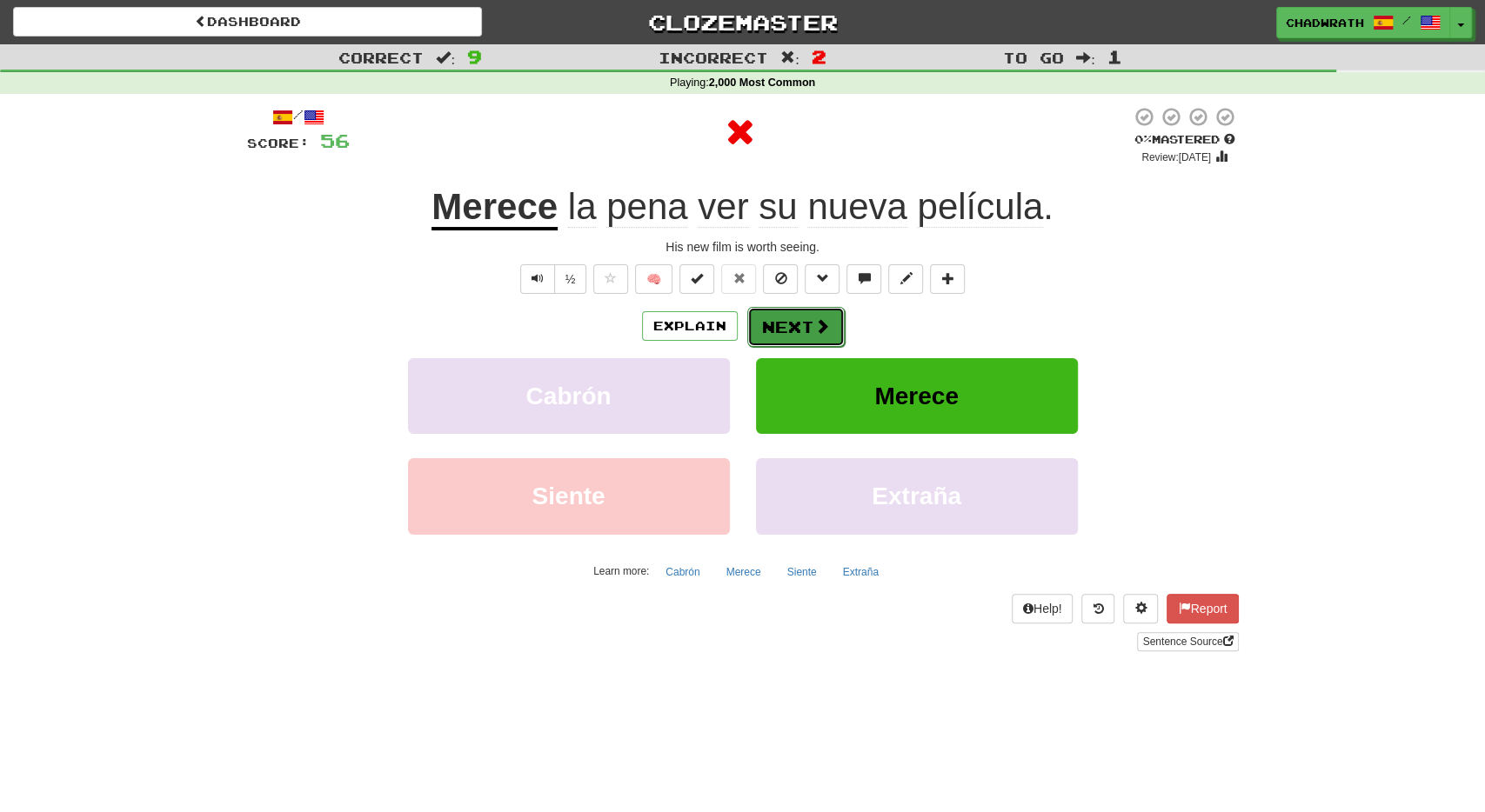
click at [775, 326] on button "Next" at bounding box center [795, 327] width 98 height 40
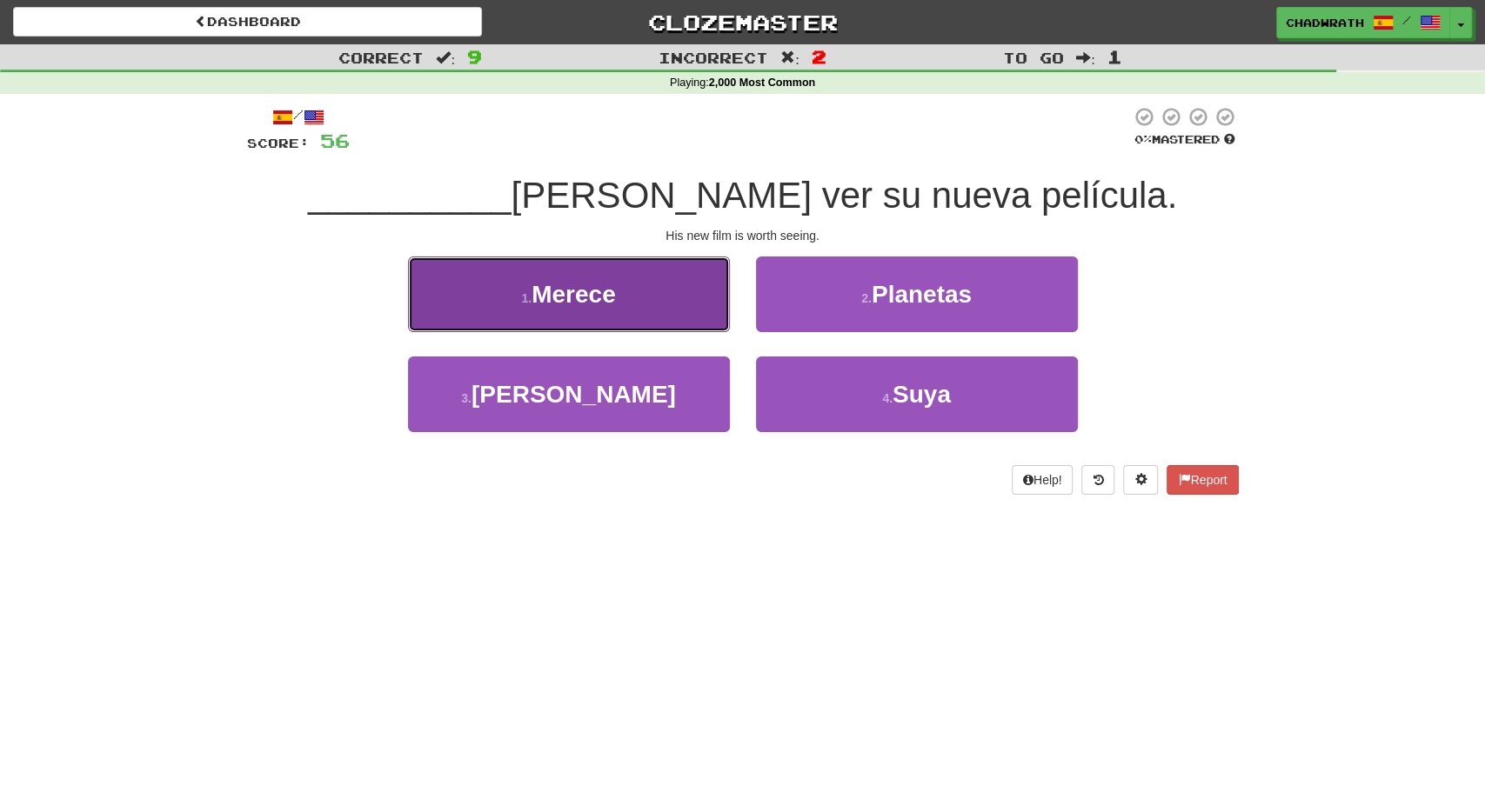
click at [525, 284] on button "1 . Merece" at bounding box center [569, 294] width 322 height 75
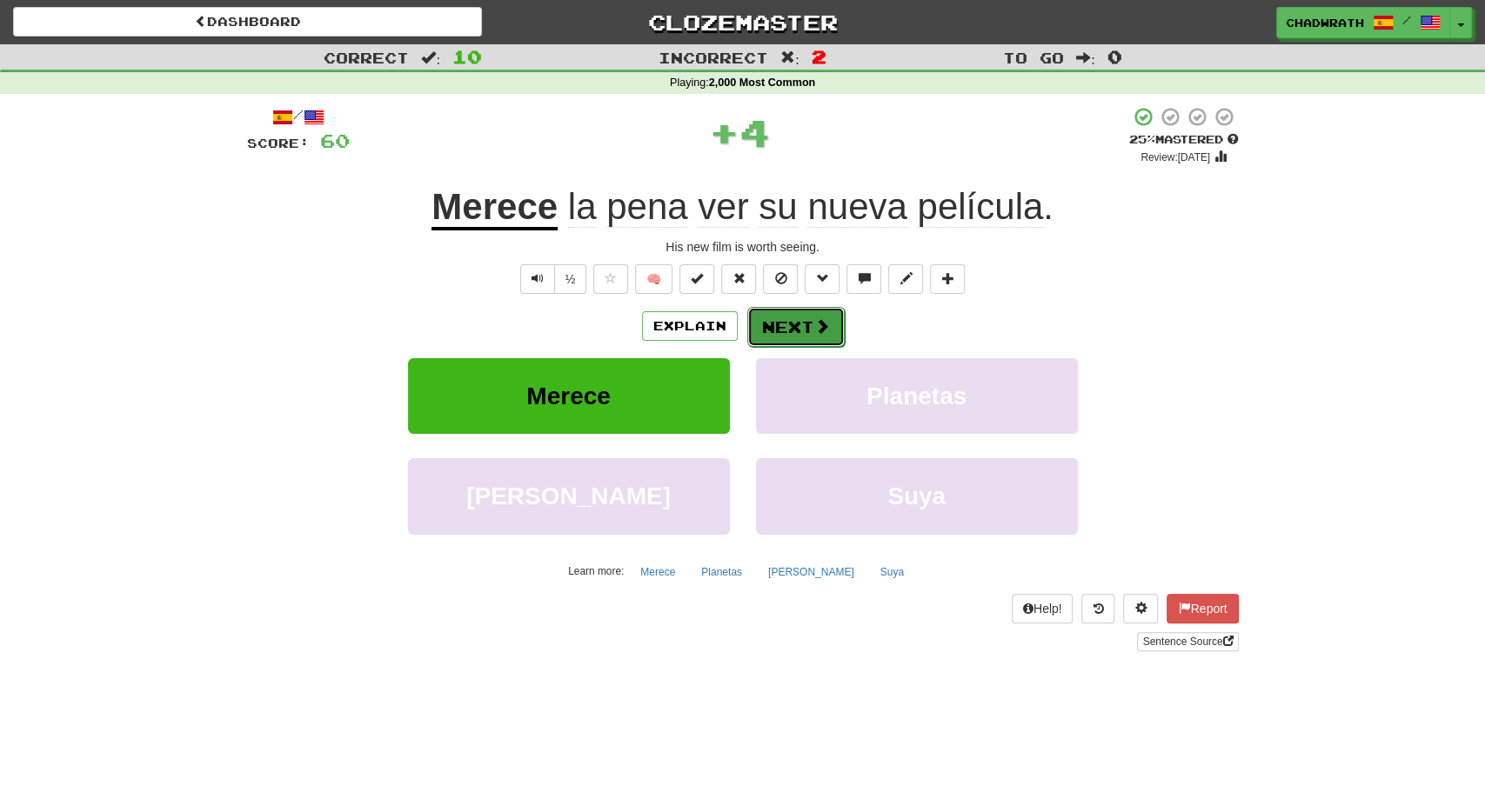
click at [789, 321] on button "Next" at bounding box center [795, 327] width 98 height 40
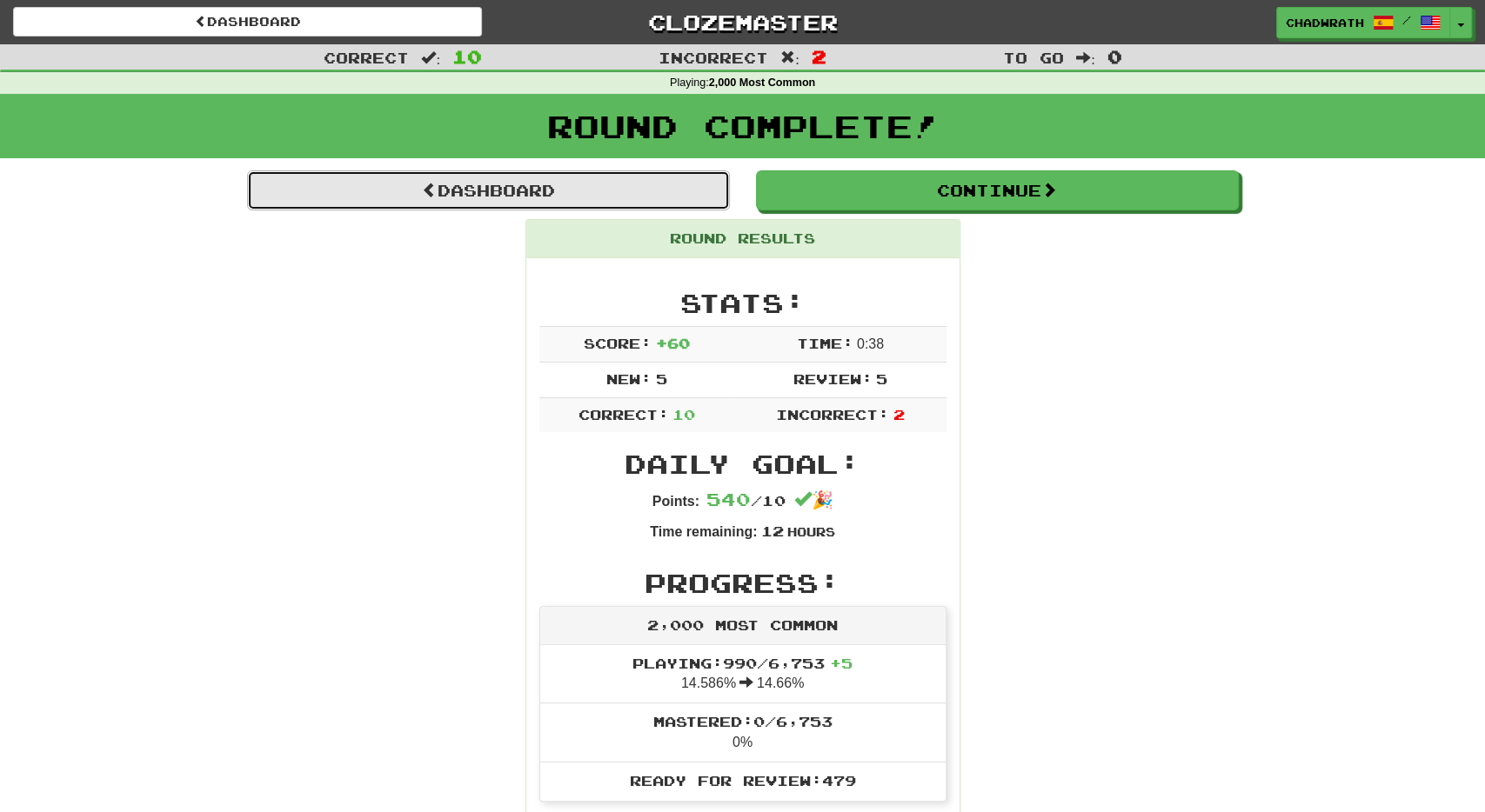
click at [594, 180] on link "Dashboard" at bounding box center [489, 190] width 483 height 40
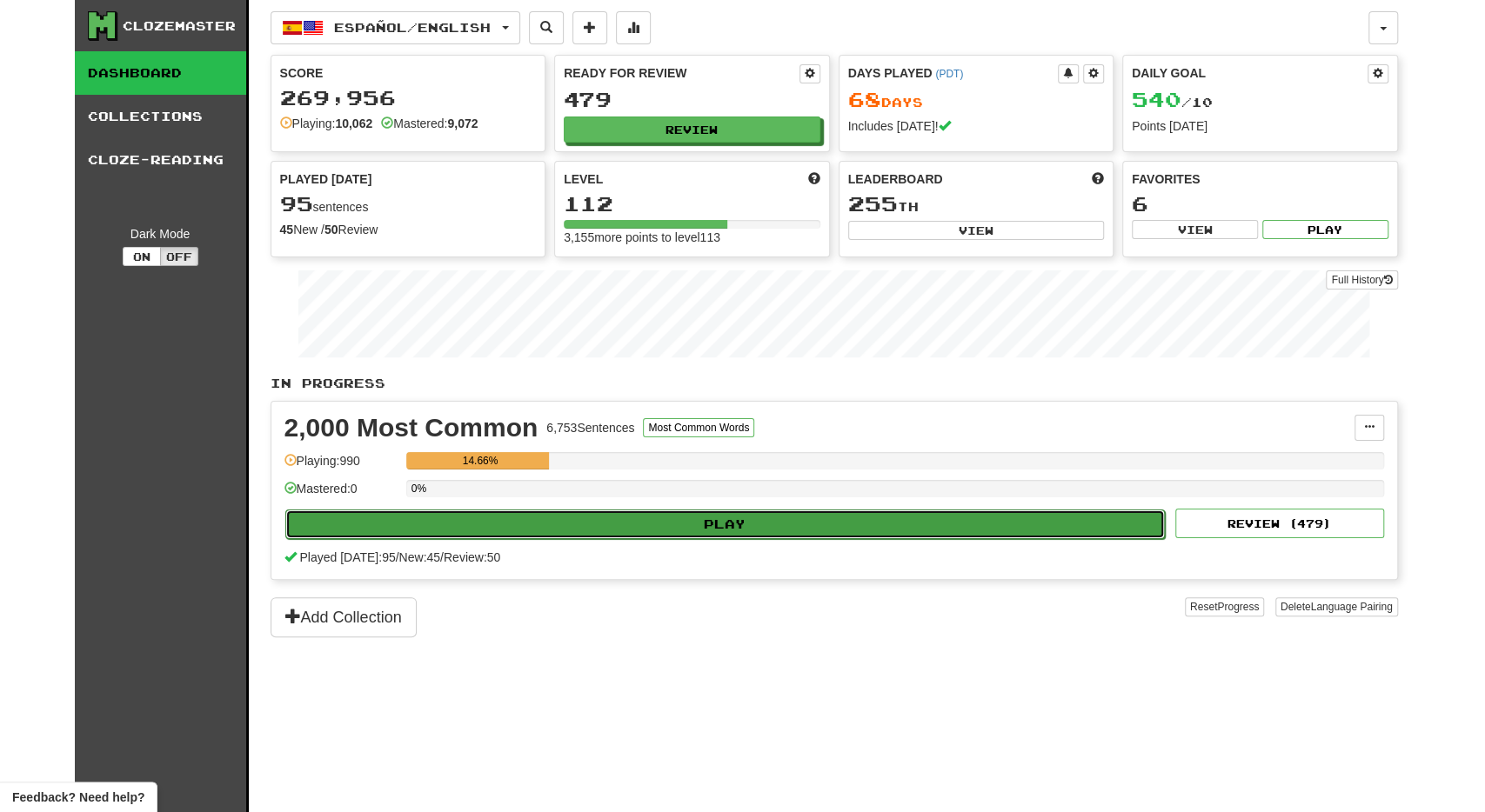
click at [587, 517] on button "Play" at bounding box center [726, 525] width 881 height 30
select select "**"
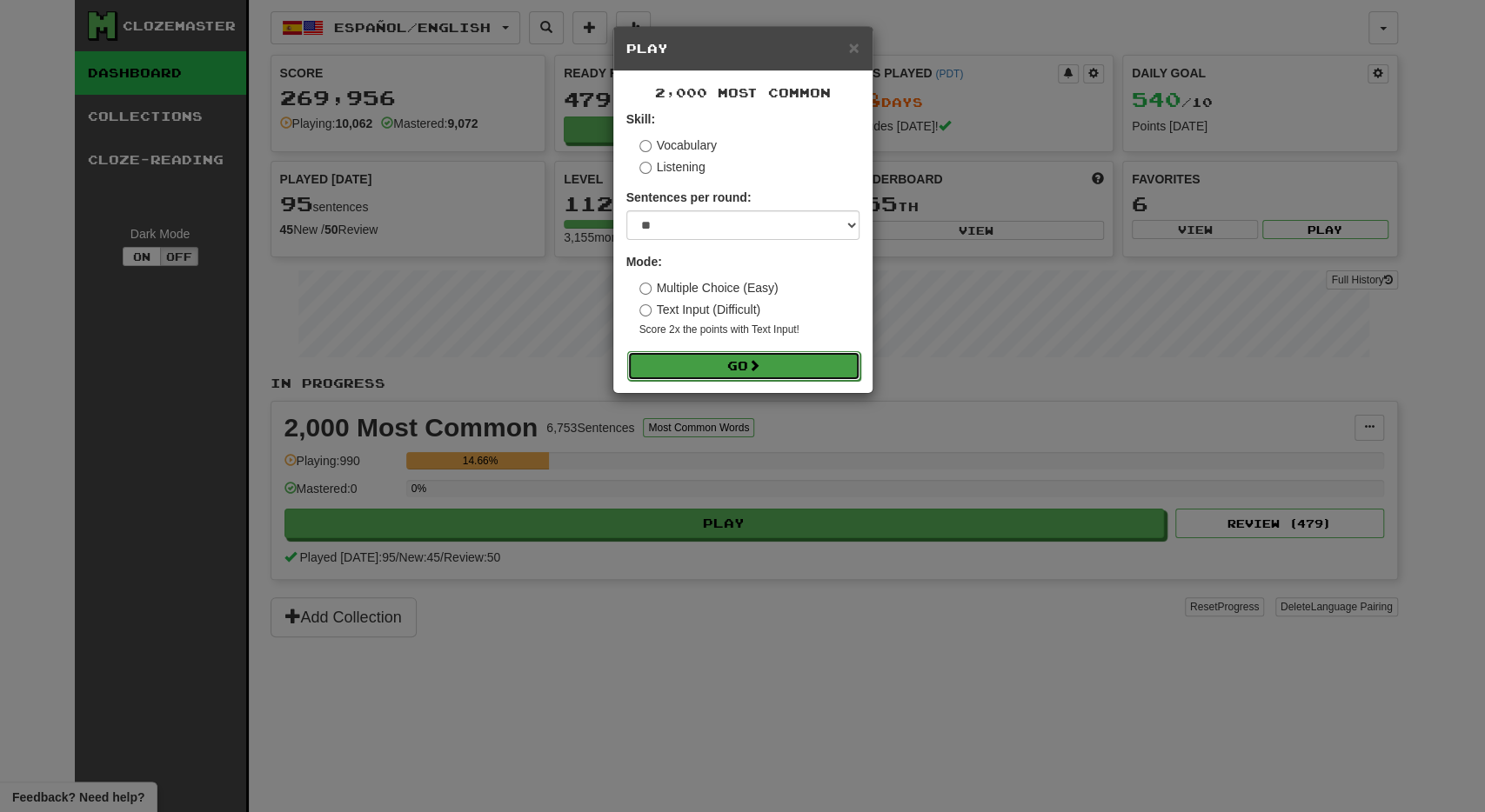
click at [682, 364] on button "Go" at bounding box center [743, 366] width 233 height 30
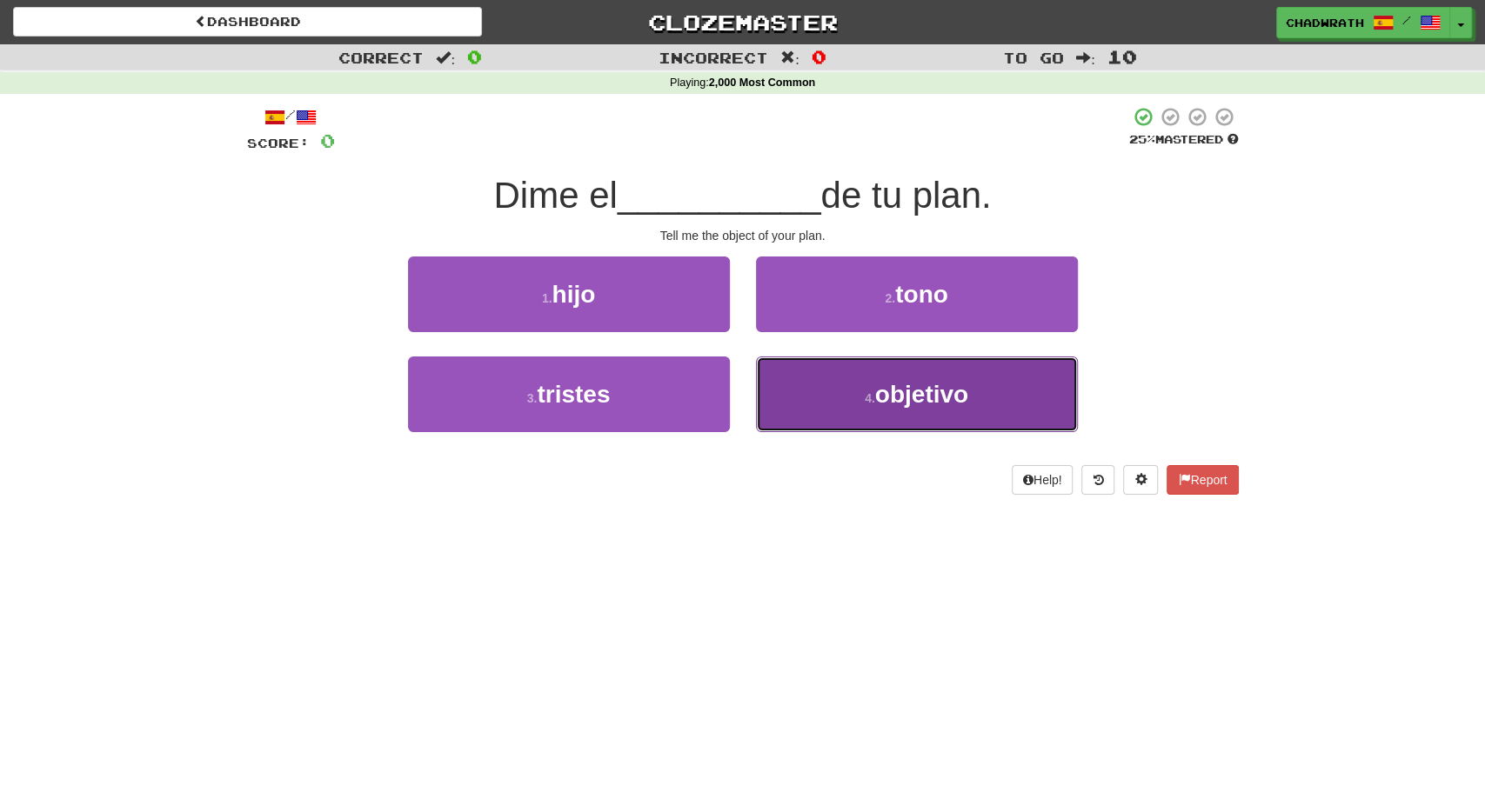
click at [853, 415] on button "4 . objetivo" at bounding box center [917, 394] width 322 height 75
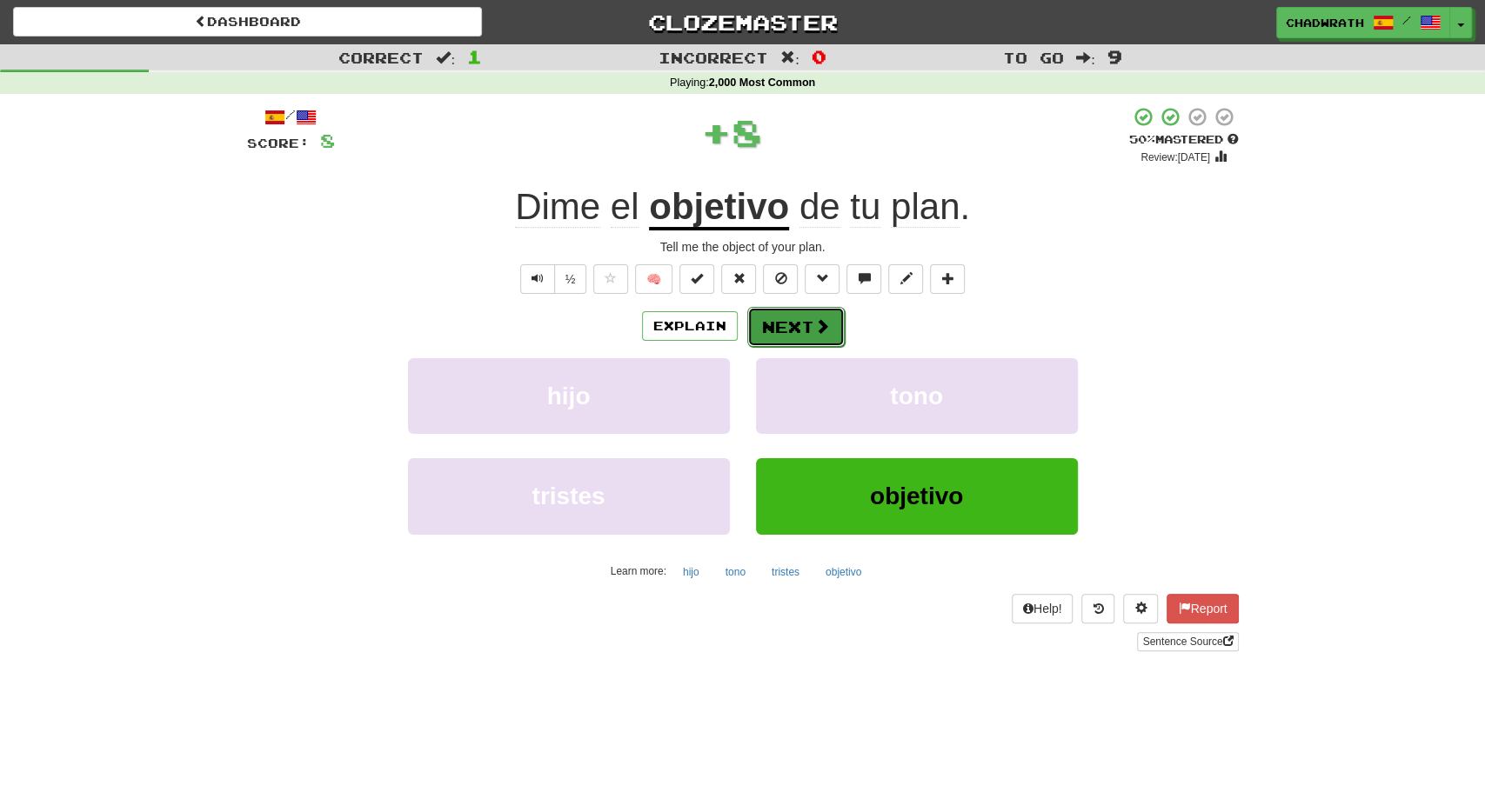
click at [803, 327] on button "Next" at bounding box center [795, 327] width 98 height 40
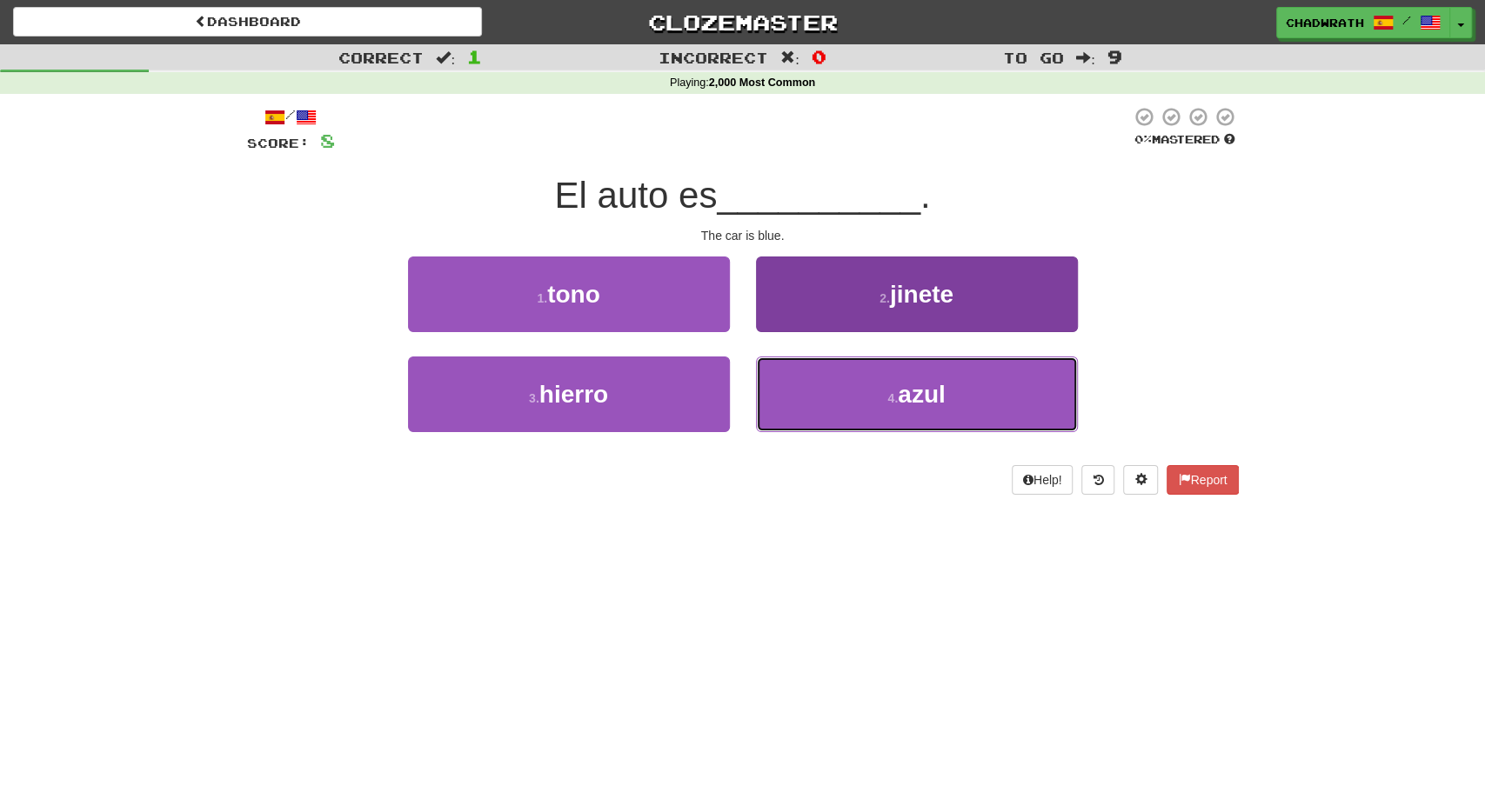
drag, startPoint x: 913, startPoint y: 408, endPoint x: 904, endPoint y: 402, distance: 10.8
click at [910, 408] on button "4 . azul" at bounding box center [917, 394] width 322 height 75
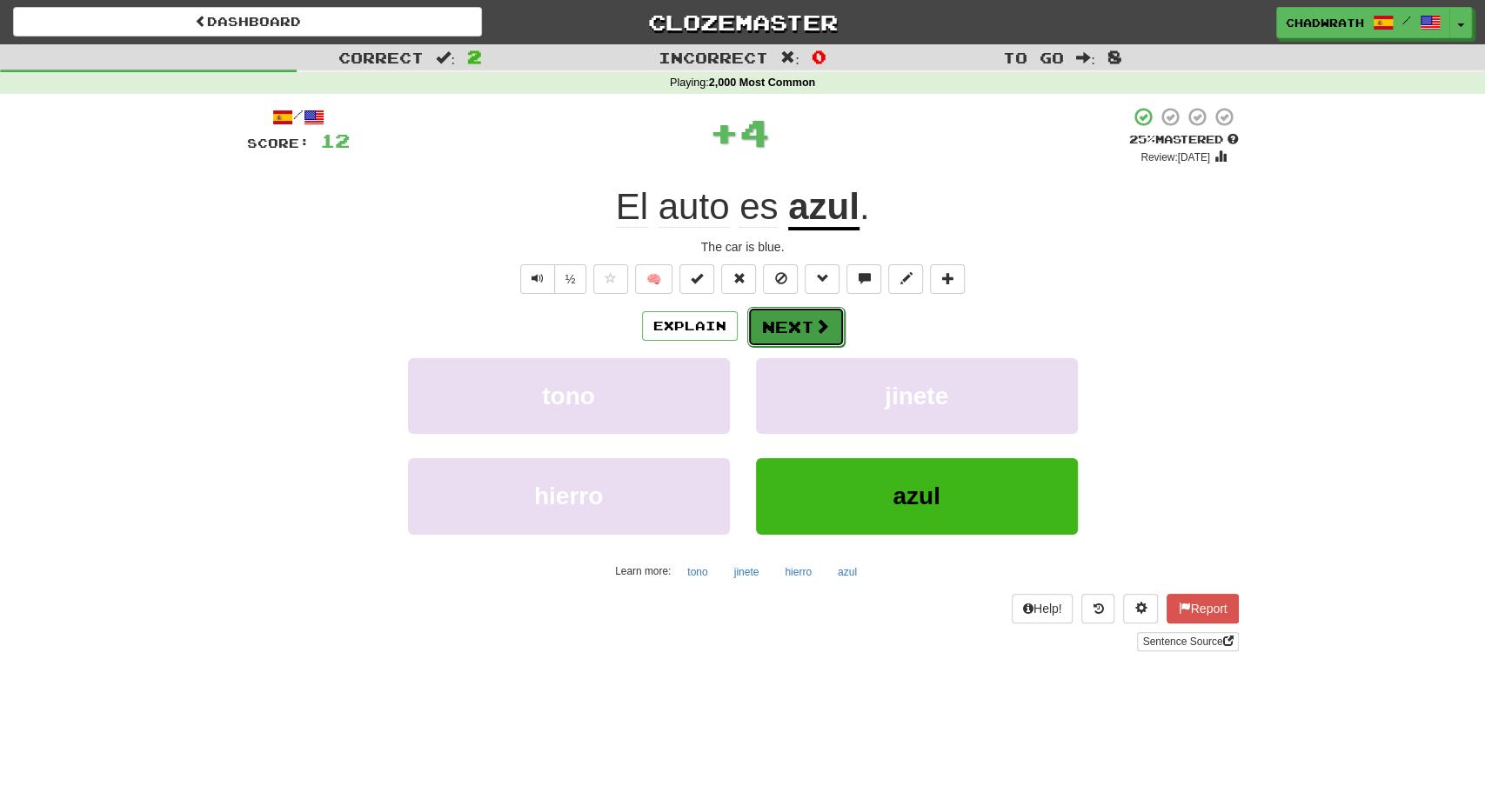
click at [807, 329] on button "Next" at bounding box center [795, 327] width 98 height 40
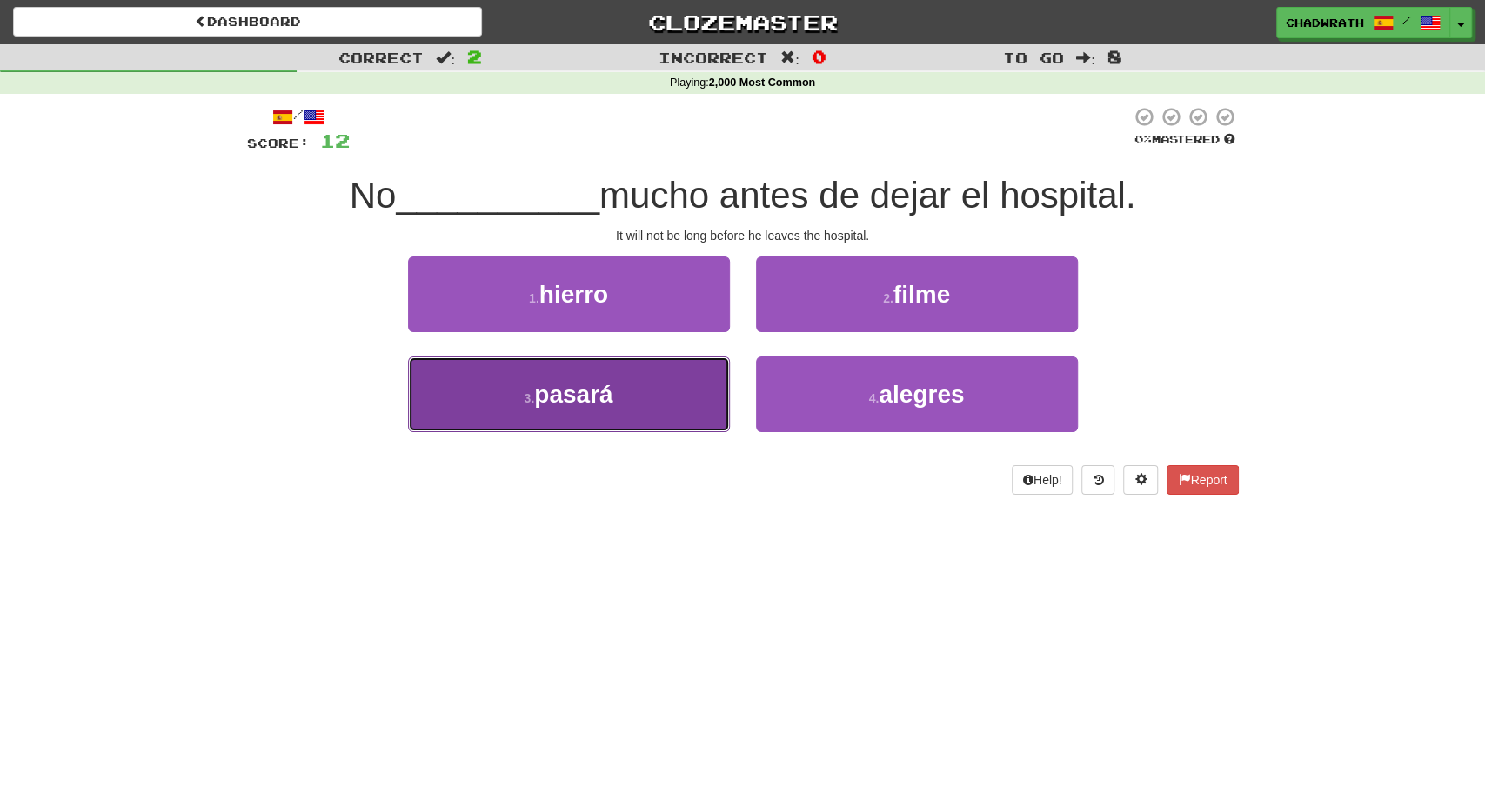
click at [596, 406] on span "pasará" at bounding box center [573, 394] width 78 height 27
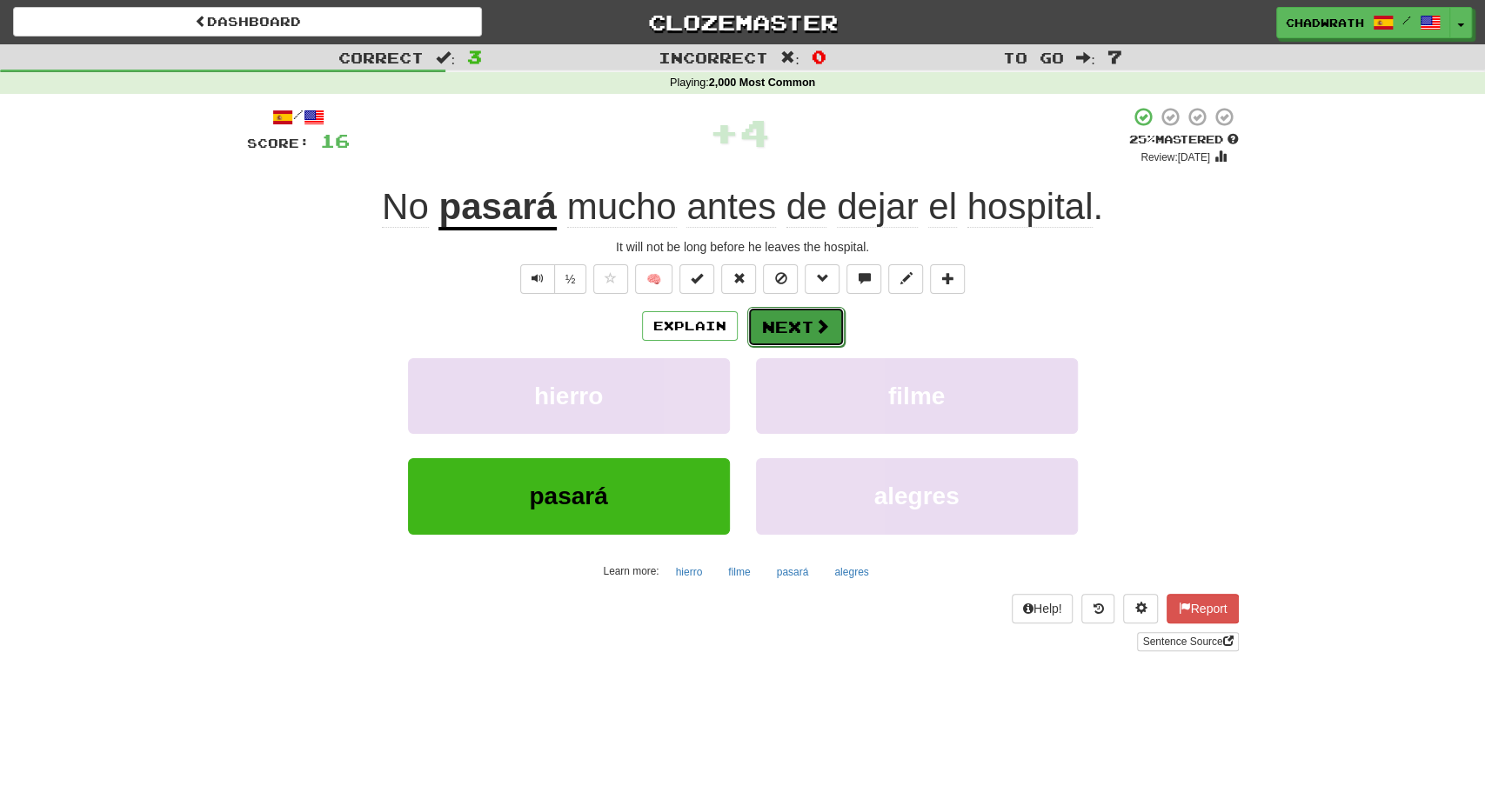
click at [784, 326] on button "Next" at bounding box center [795, 327] width 98 height 40
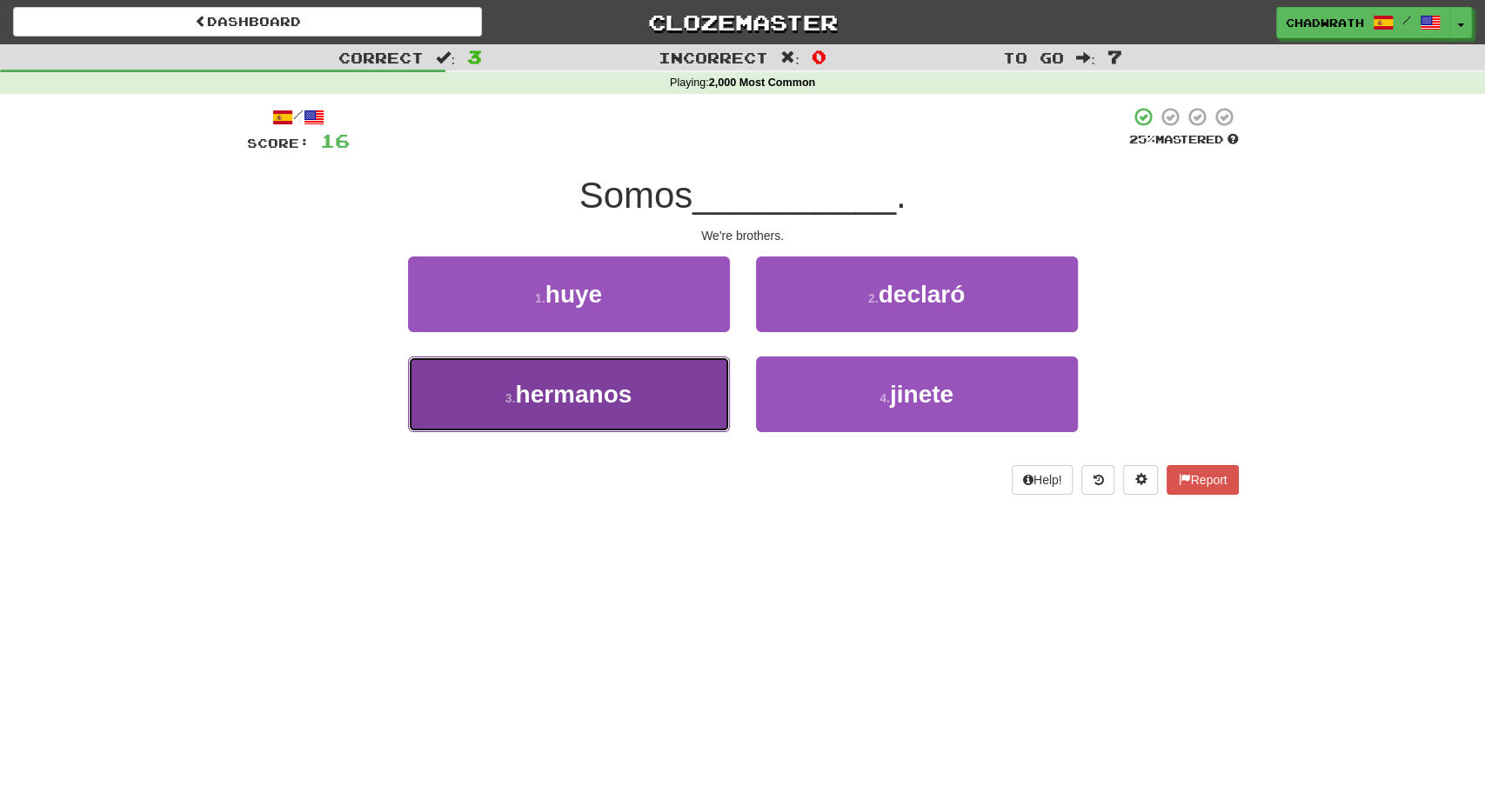
click at [528, 388] on span "hermanos" at bounding box center [572, 394] width 116 height 27
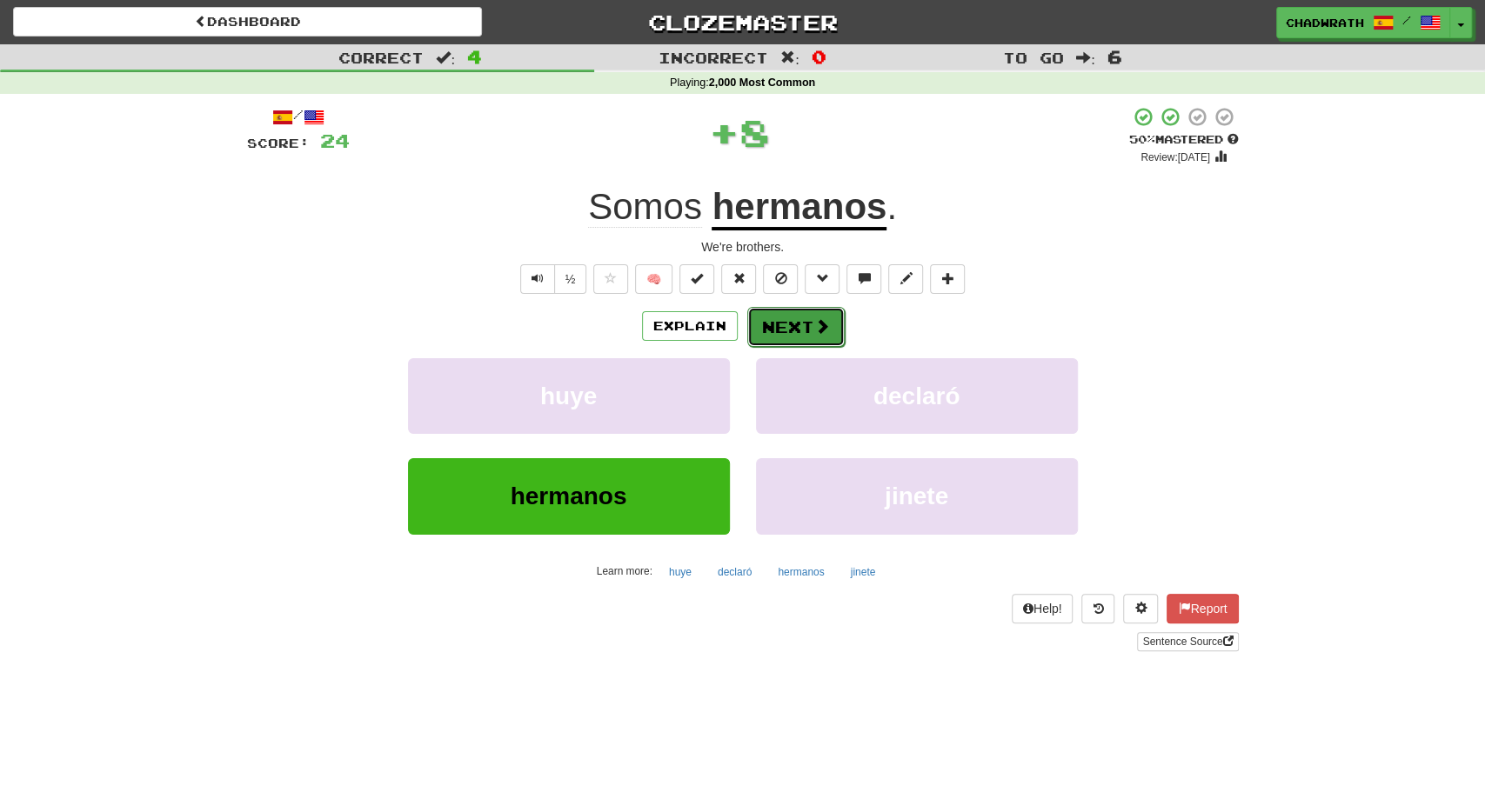
click at [781, 331] on button "Next" at bounding box center [795, 327] width 98 height 40
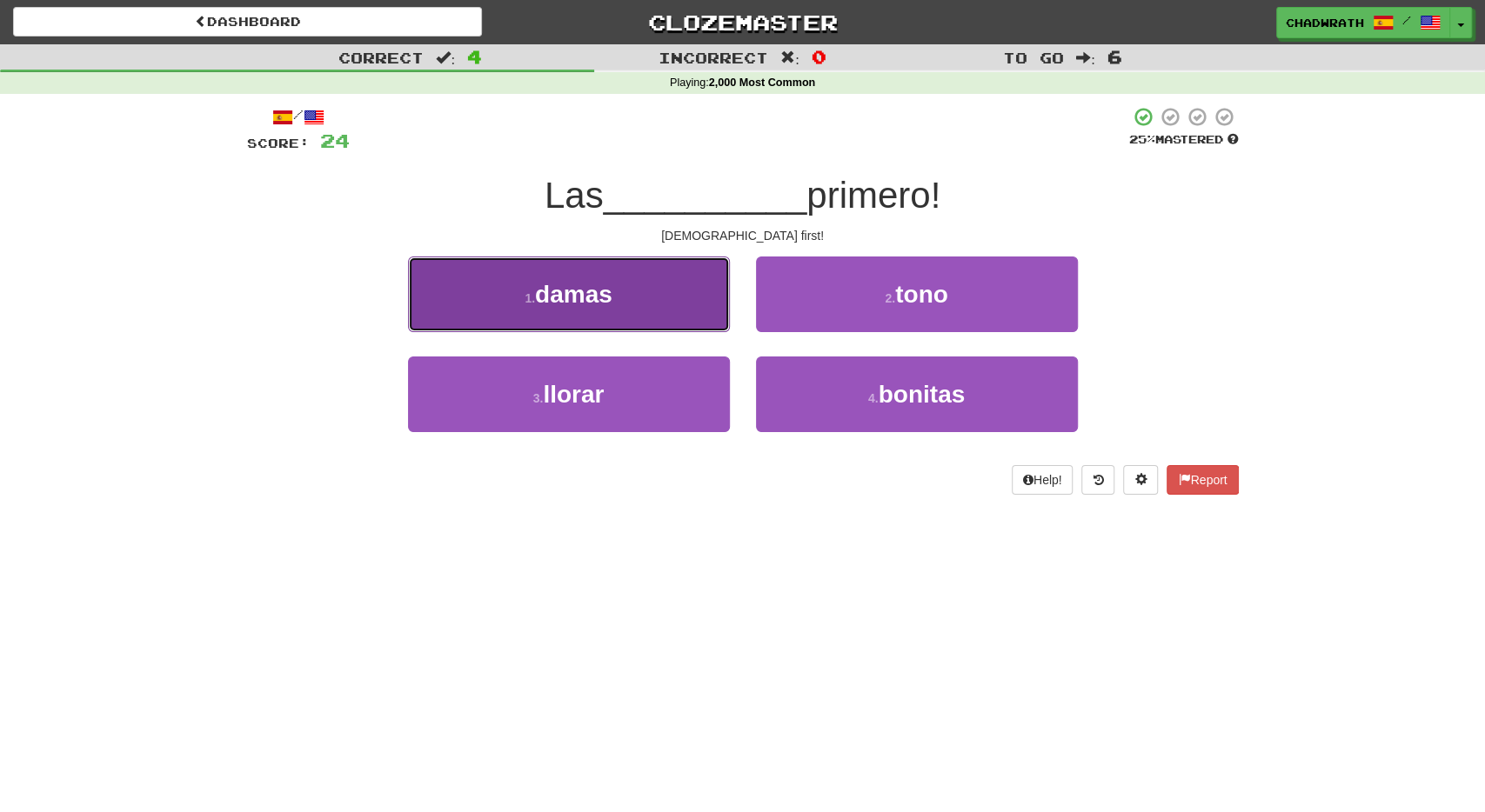
click at [579, 296] on span "damas" at bounding box center [573, 294] width 77 height 27
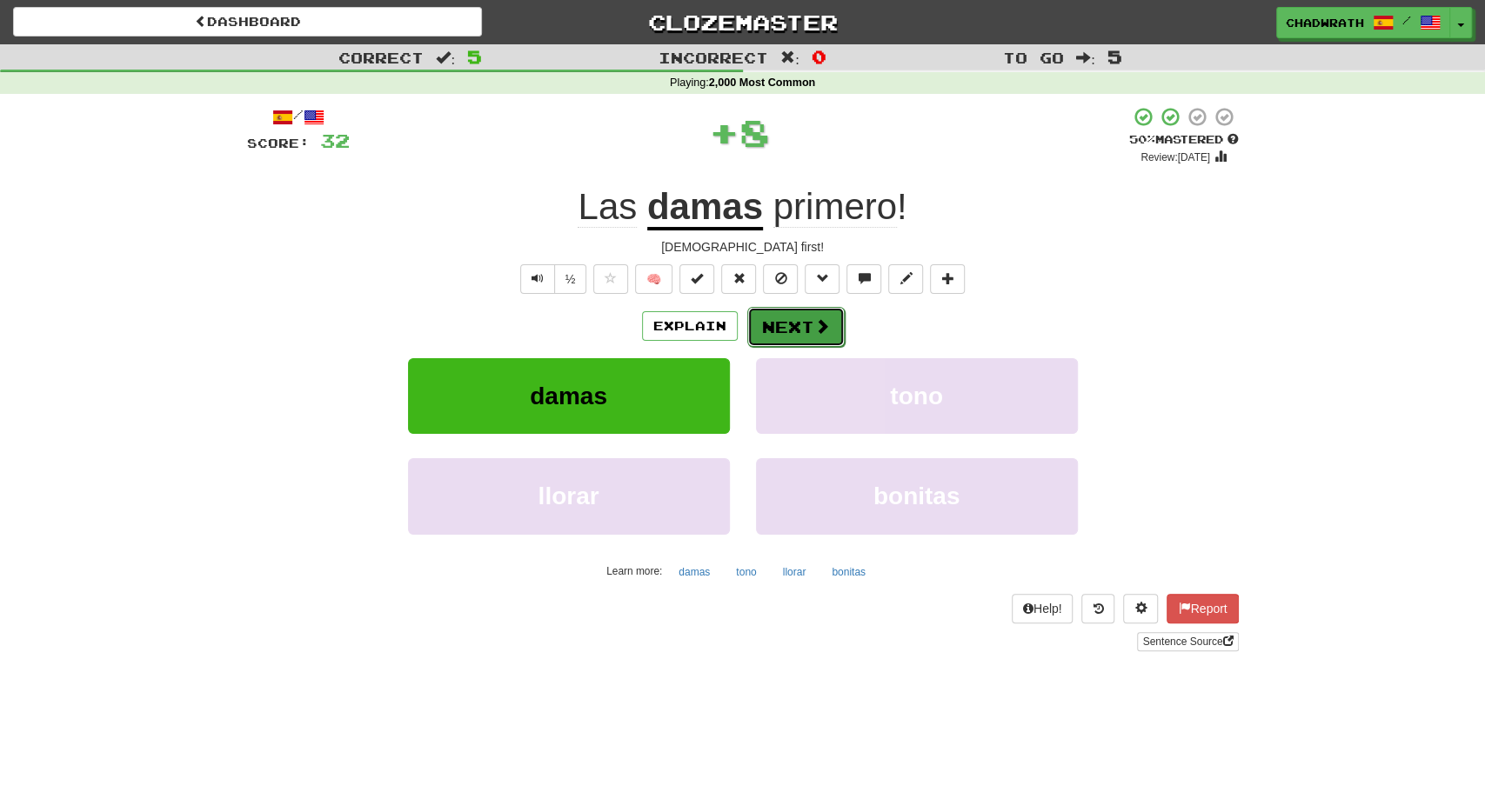
click at [777, 337] on button "Next" at bounding box center [795, 327] width 98 height 40
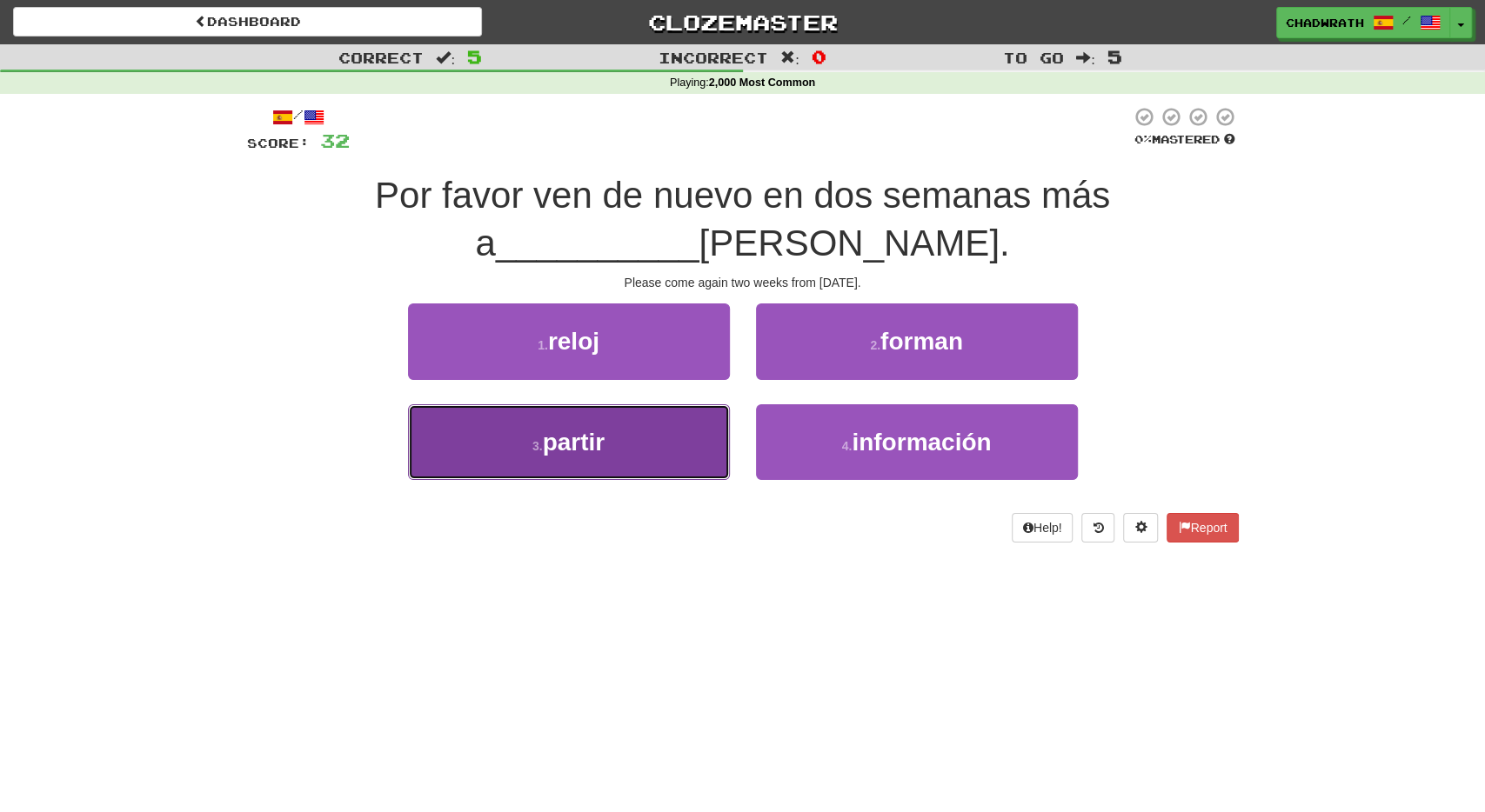
click at [589, 438] on span "partir" at bounding box center [573, 442] width 62 height 27
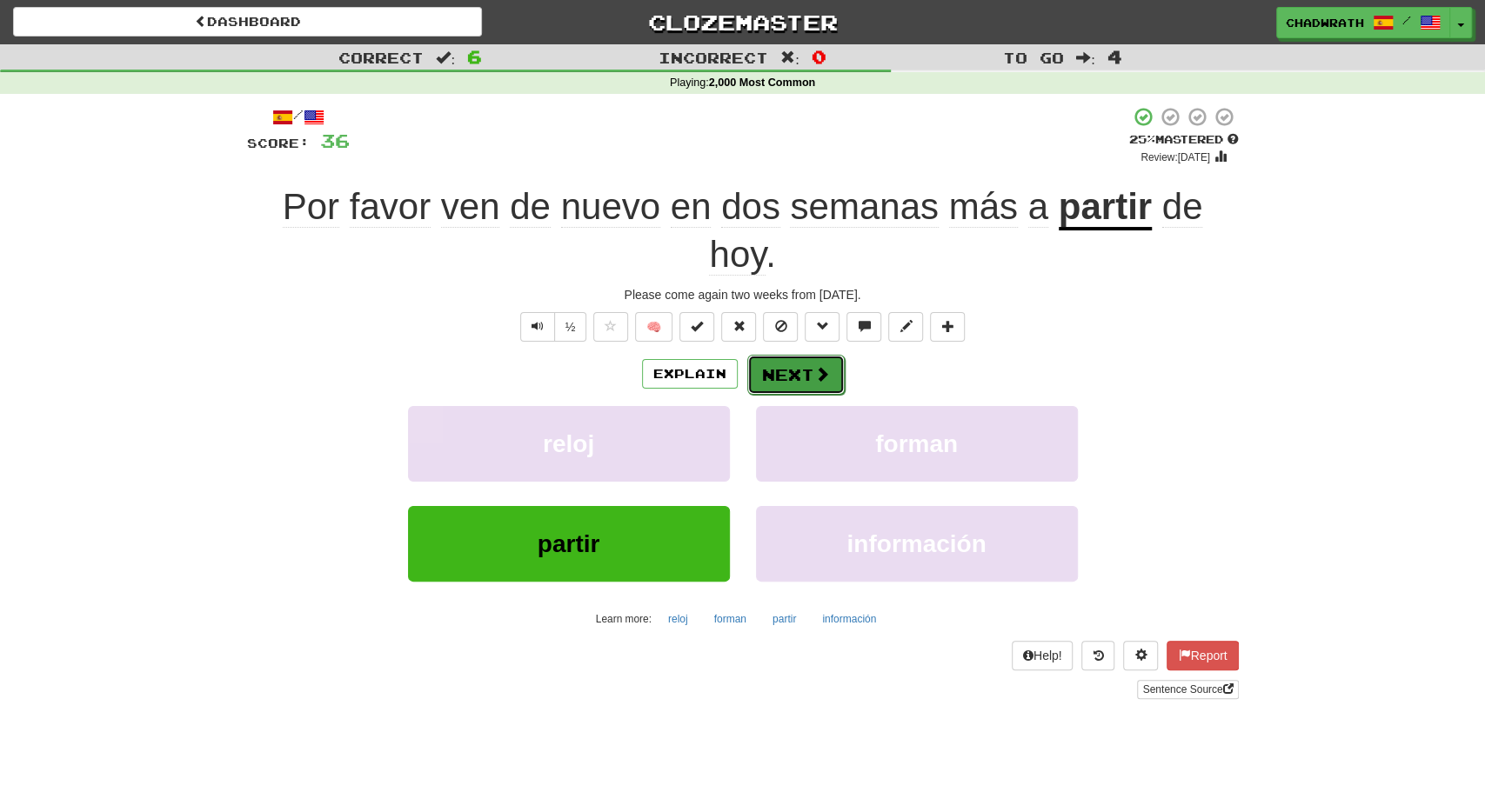
click at [798, 373] on button "Next" at bounding box center [795, 374] width 98 height 40
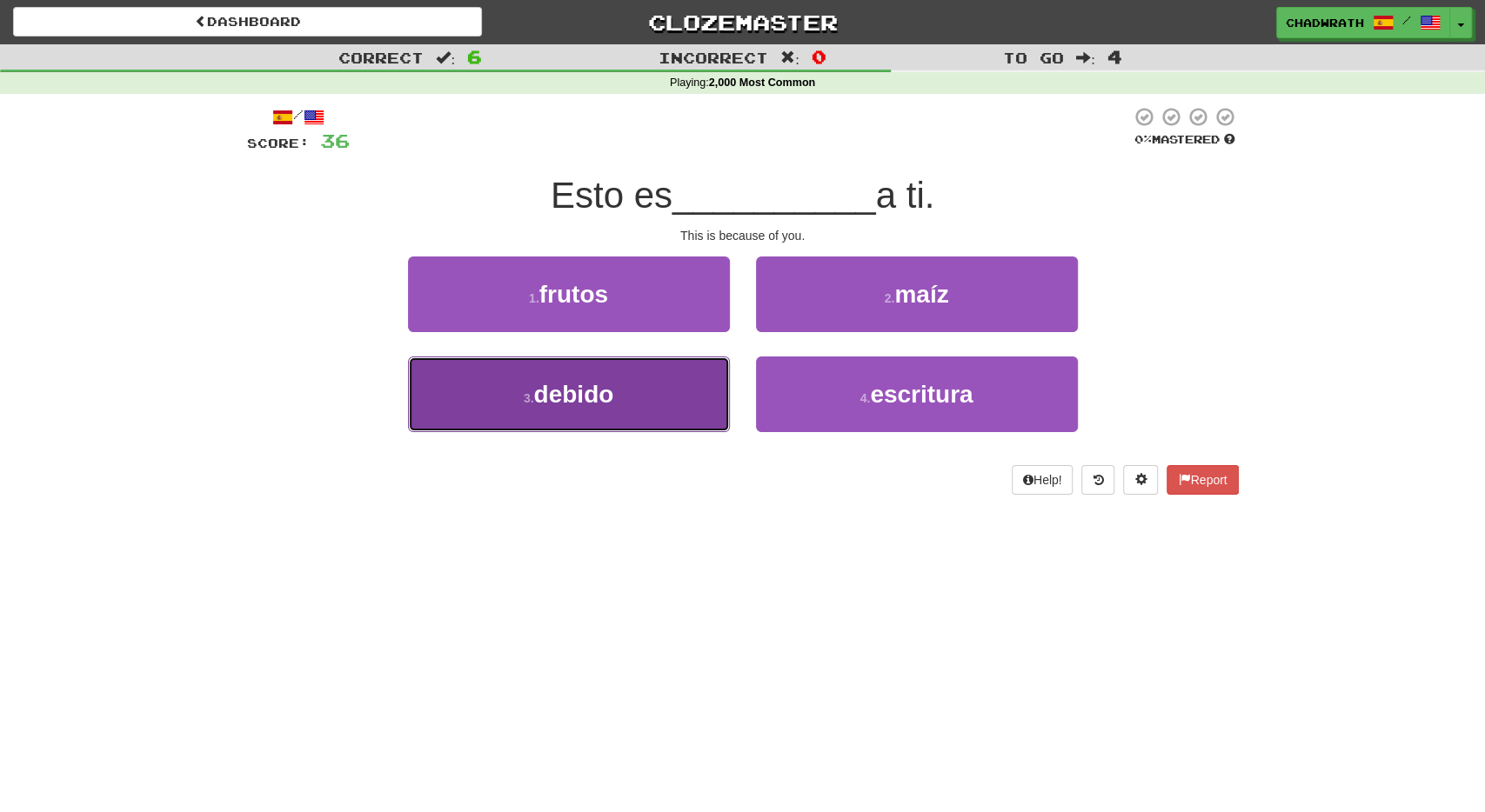
click at [542, 378] on button "3 . debido" at bounding box center [569, 394] width 322 height 75
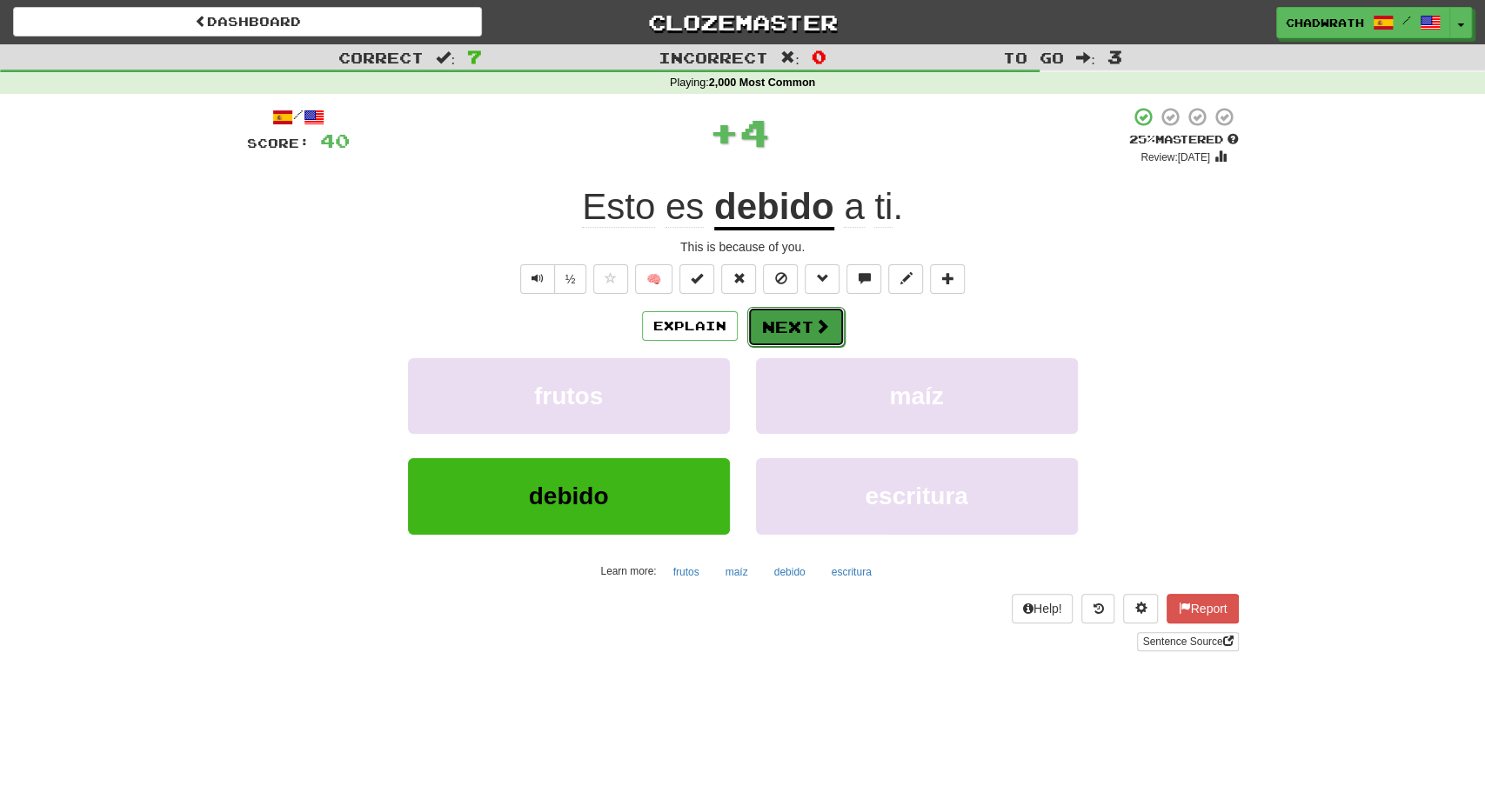
click at [784, 334] on button "Next" at bounding box center [795, 327] width 98 height 40
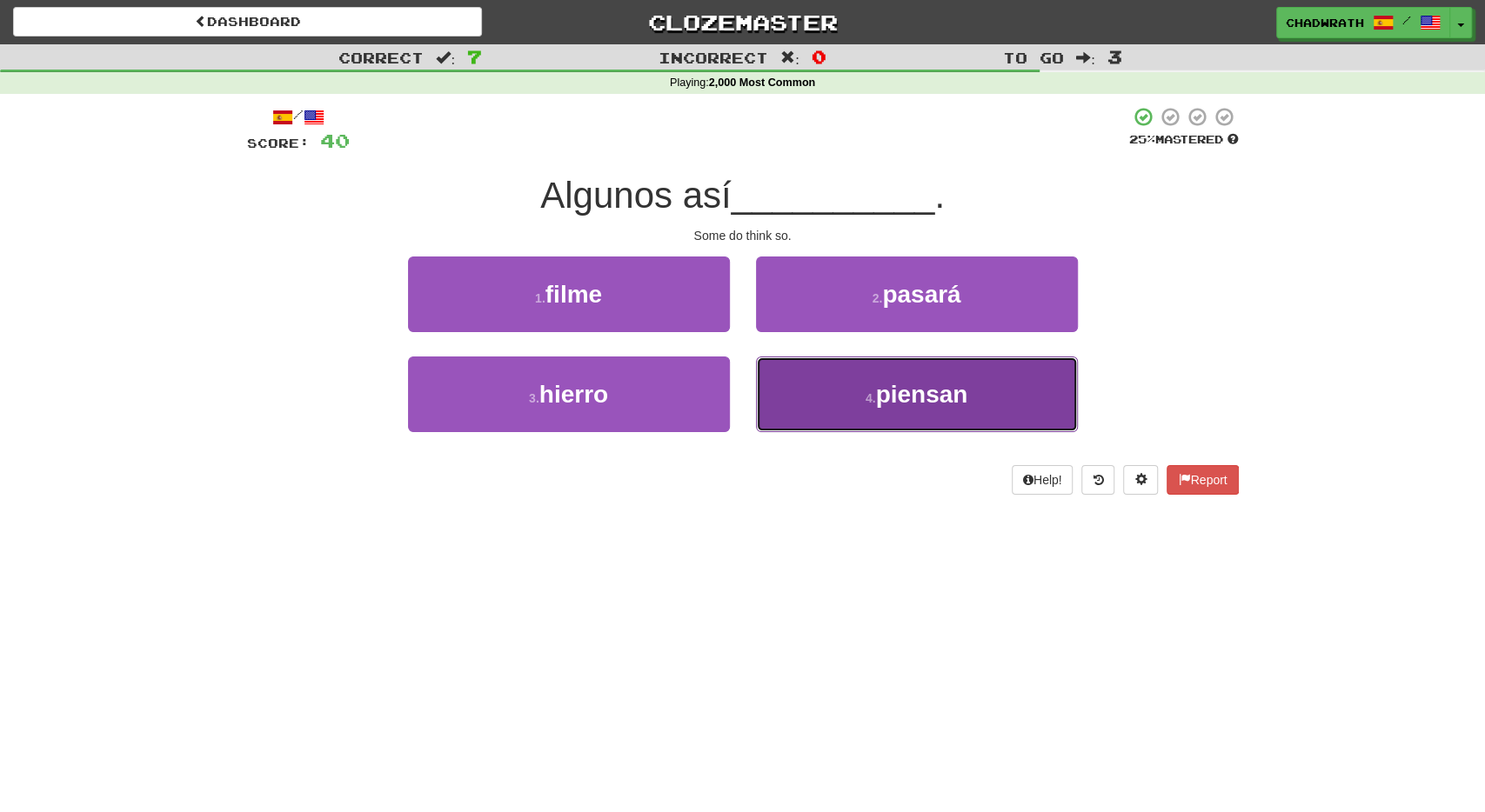
click at [867, 409] on button "4 . piensan" at bounding box center [917, 394] width 322 height 75
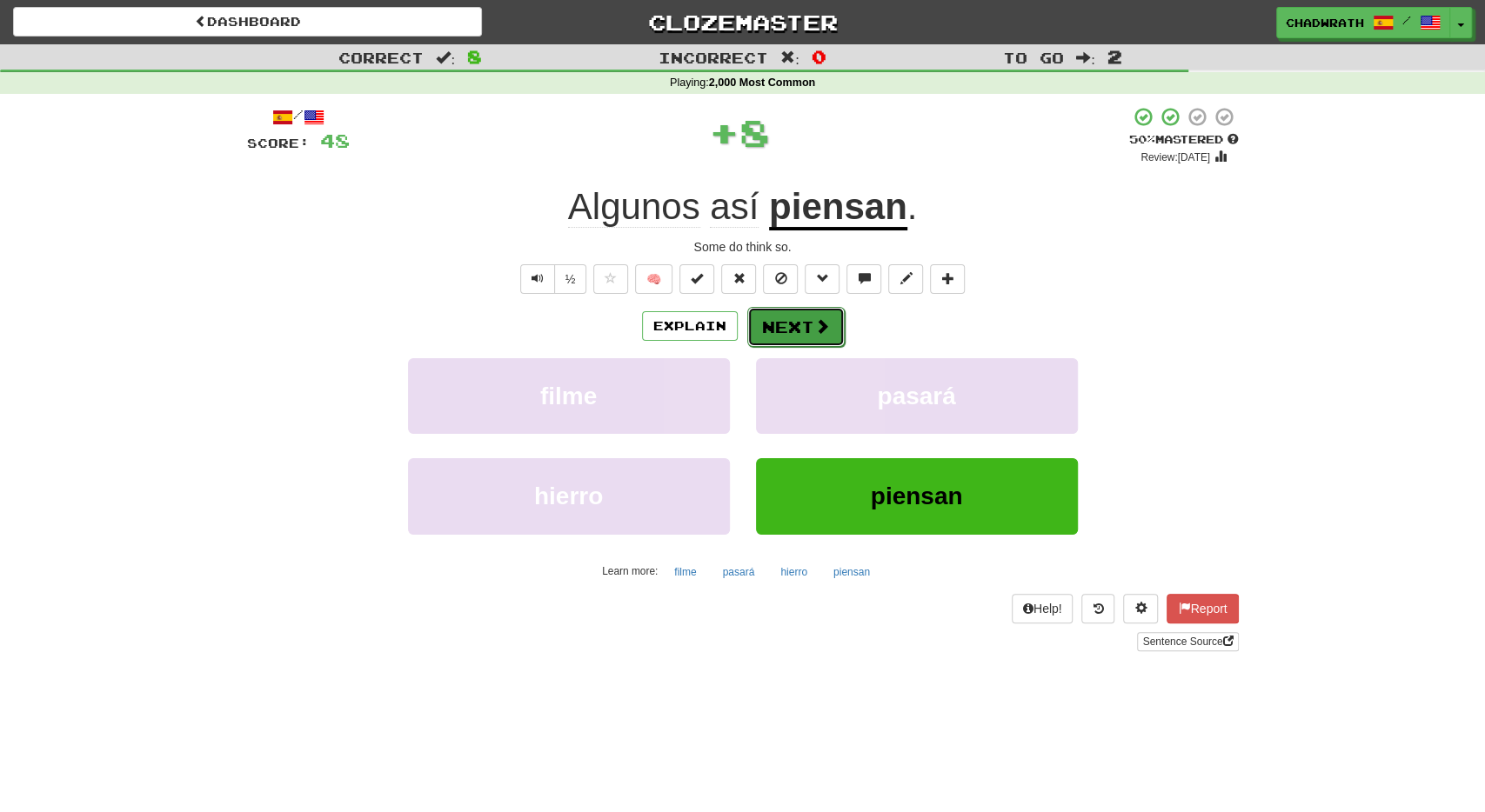
click at [782, 319] on button "Next" at bounding box center [795, 327] width 98 height 40
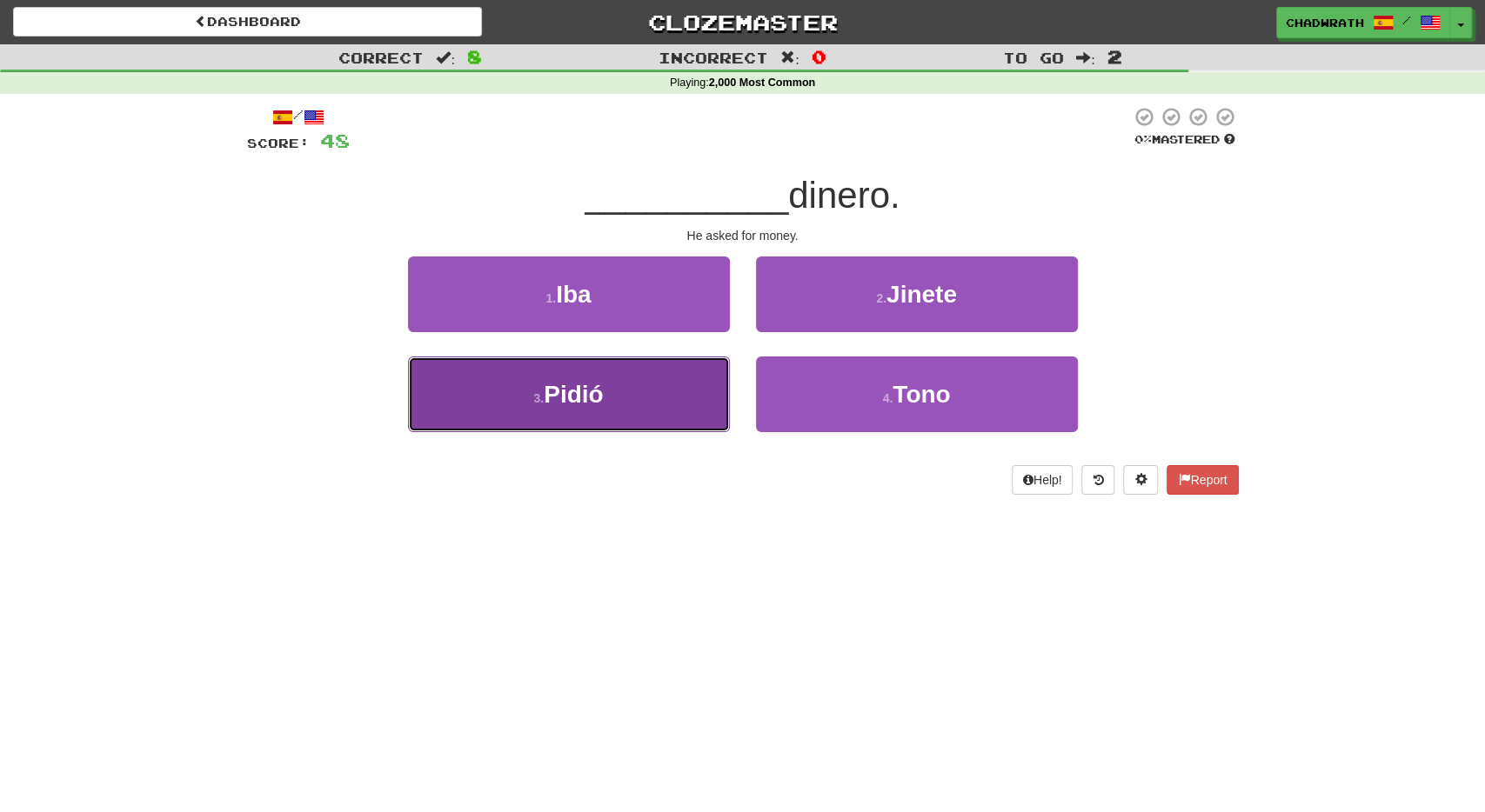
click at [610, 365] on button "3 . Pidió" at bounding box center [569, 394] width 322 height 75
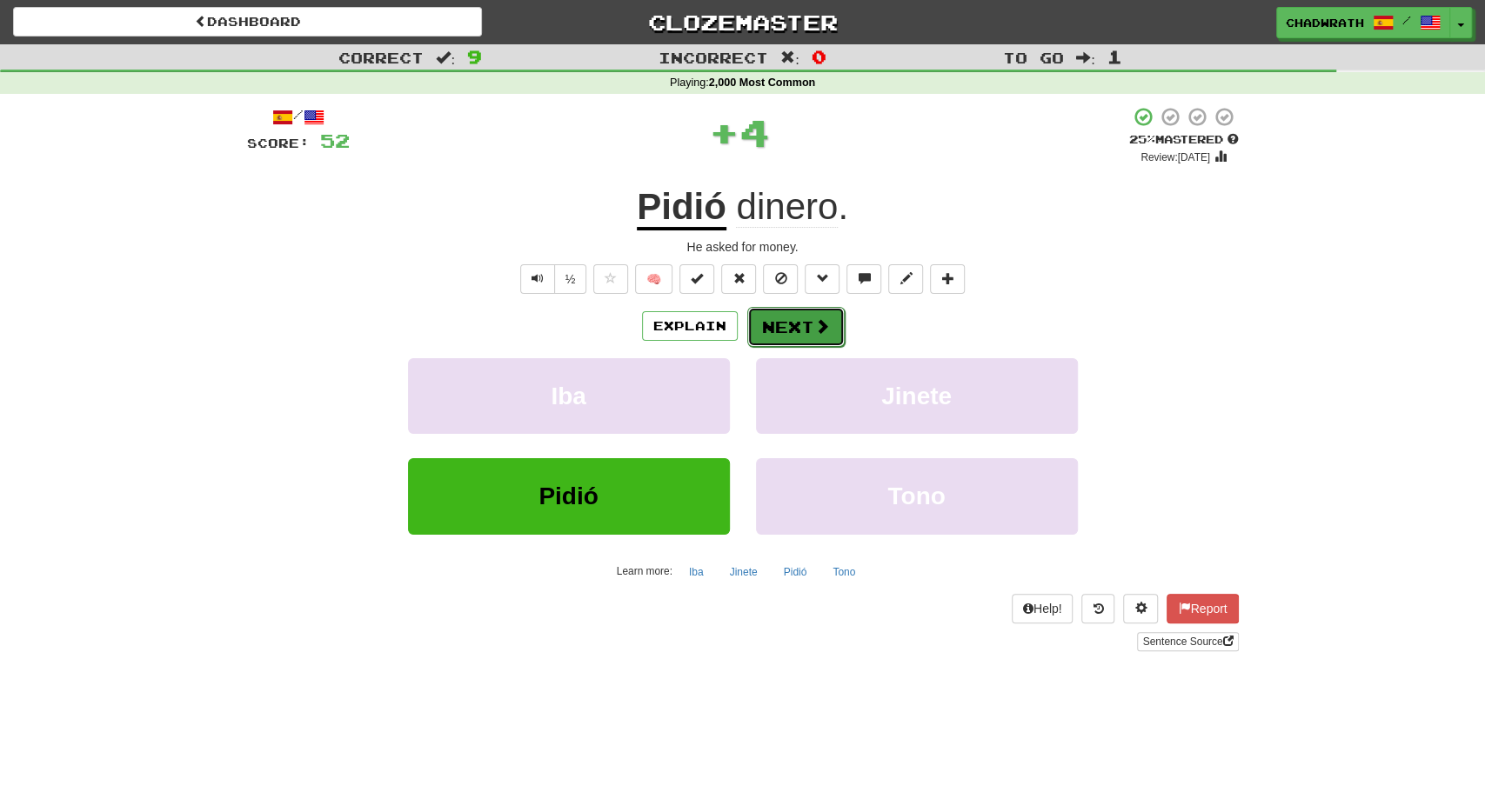
click at [803, 330] on button "Next" at bounding box center [795, 327] width 98 height 40
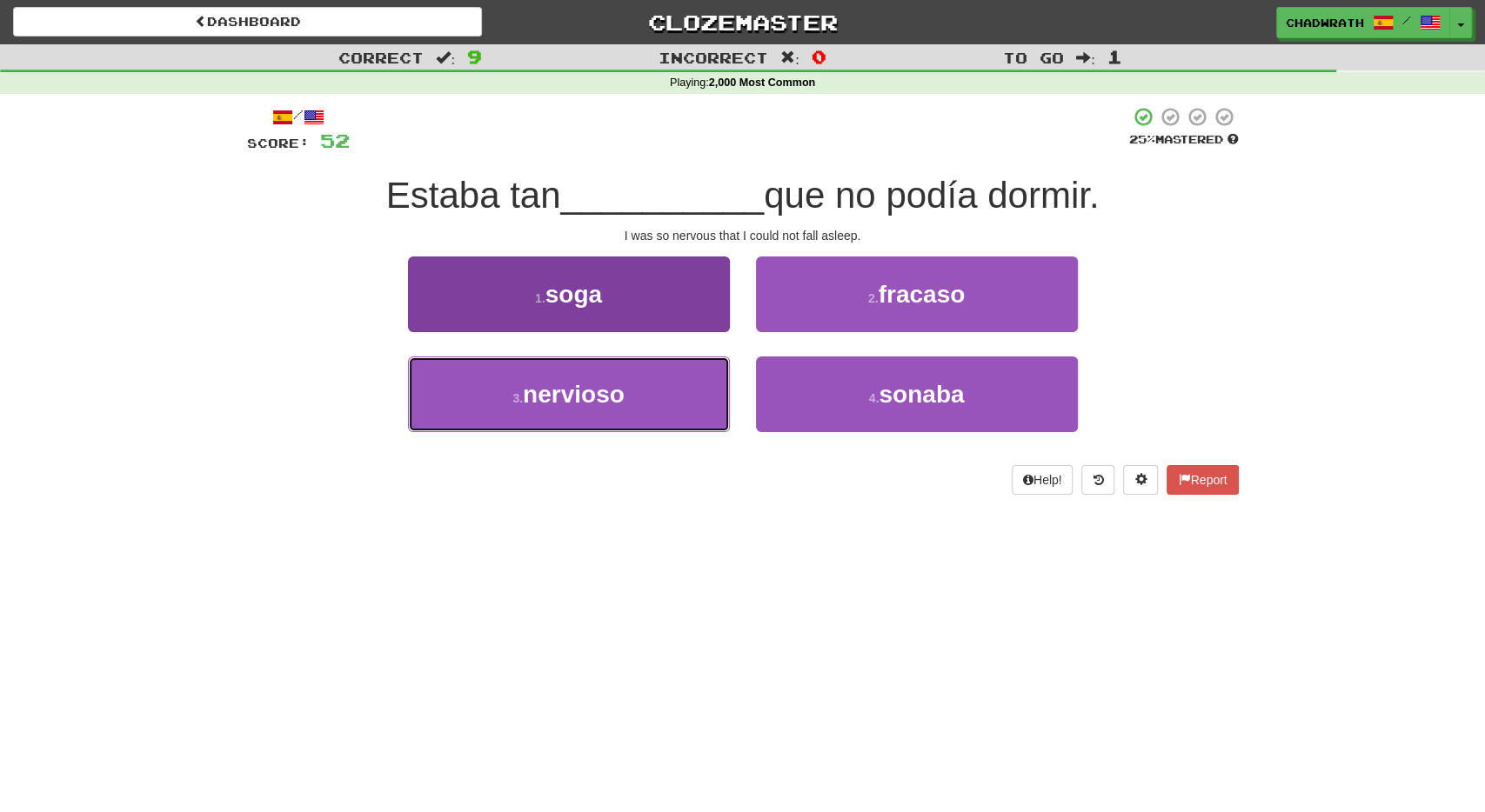
click at [531, 392] on span "nervioso" at bounding box center [574, 394] width 102 height 27
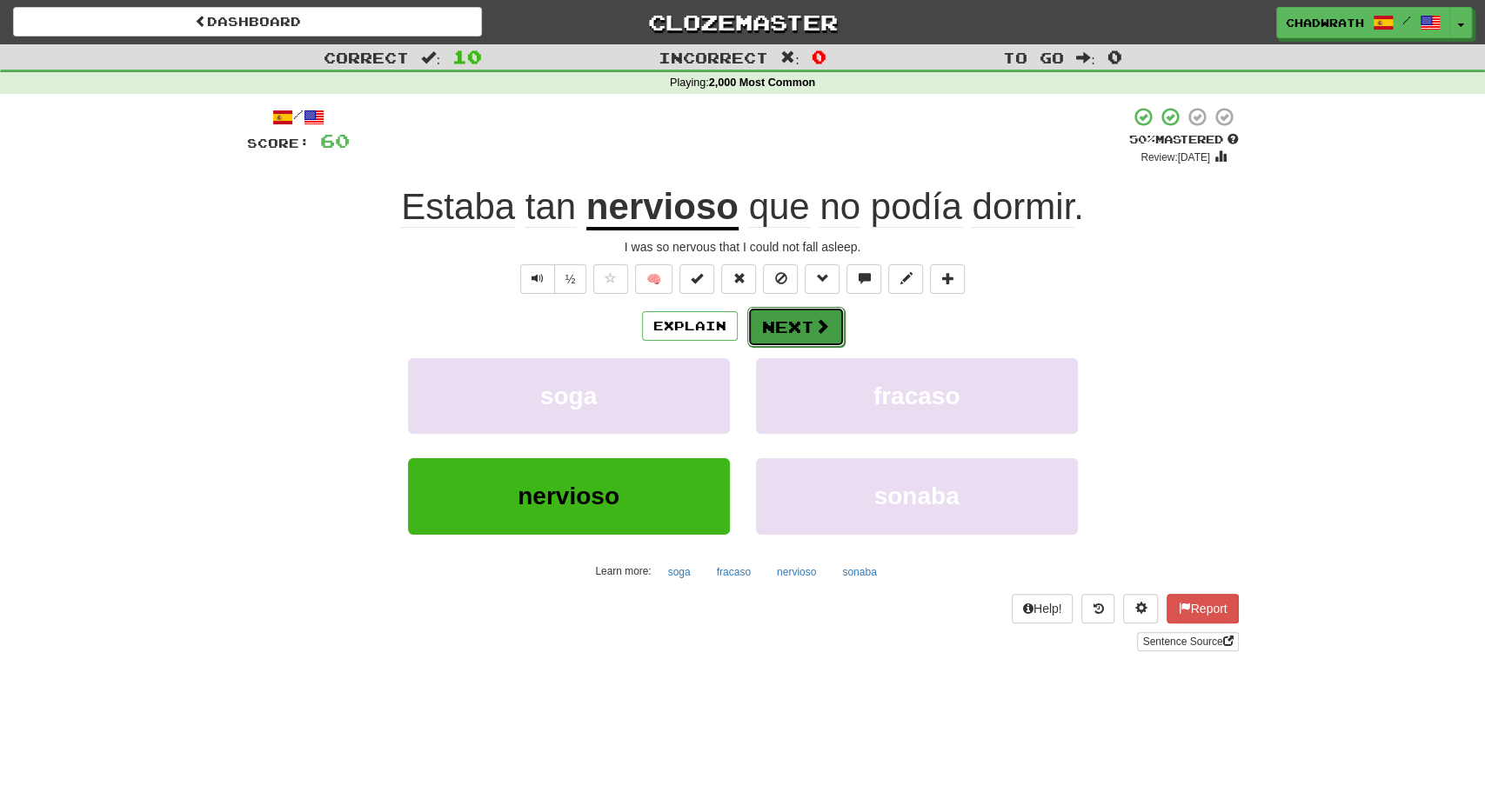
click at [771, 321] on button "Next" at bounding box center [795, 327] width 98 height 40
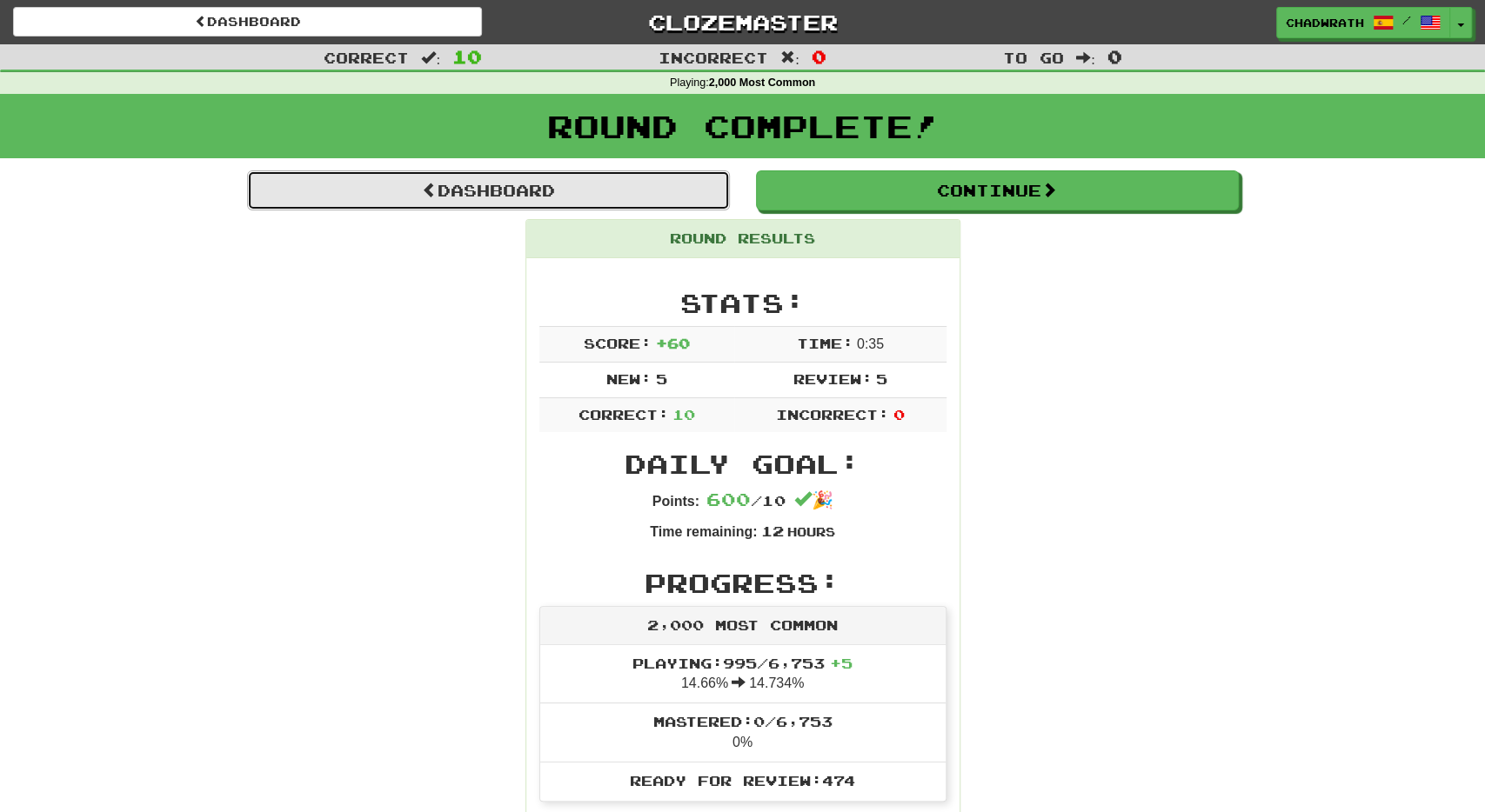
click at [601, 193] on link "Dashboard" at bounding box center [489, 190] width 483 height 40
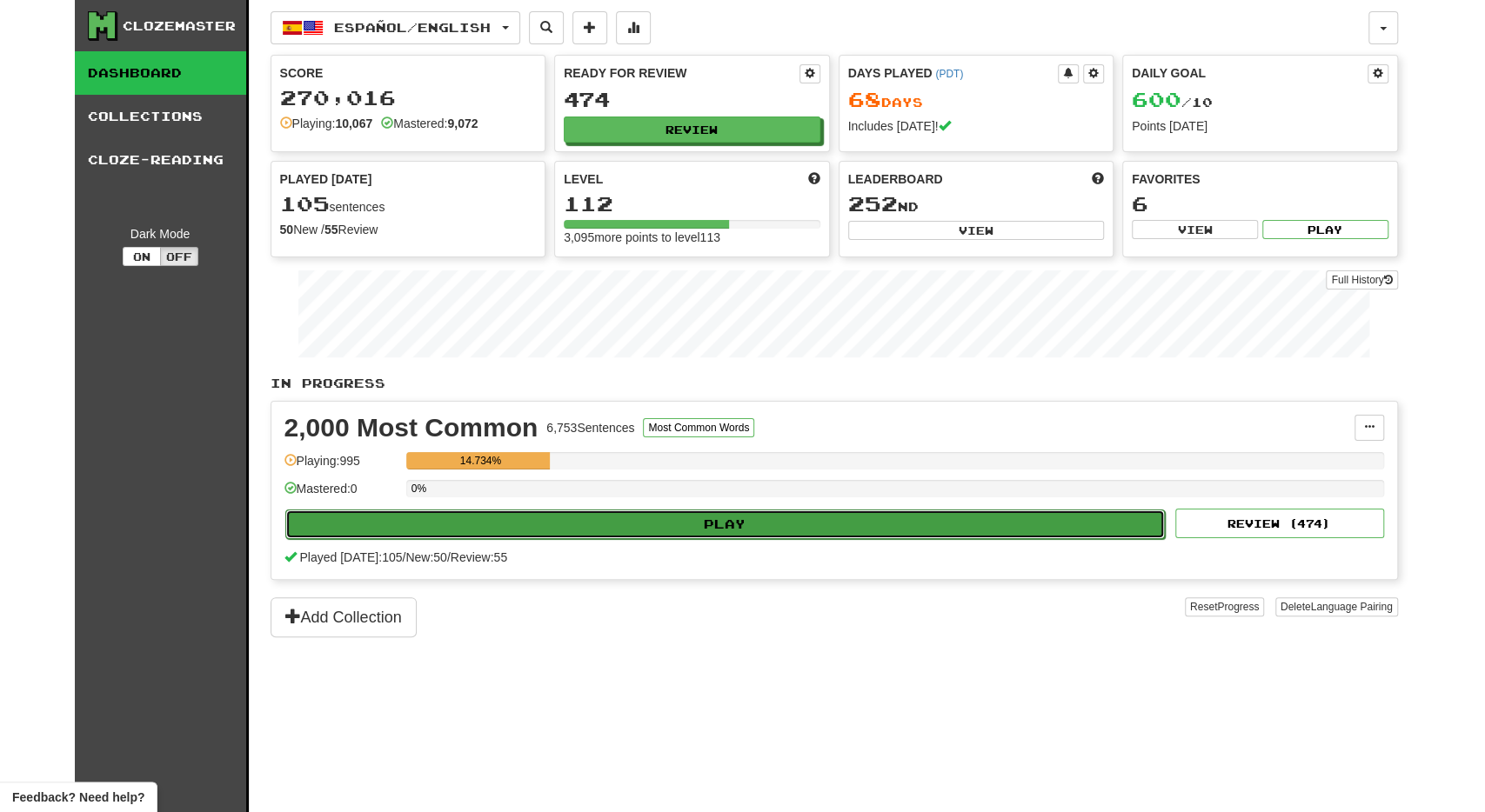
click at [703, 512] on button "Play" at bounding box center [726, 525] width 881 height 30
select select "**"
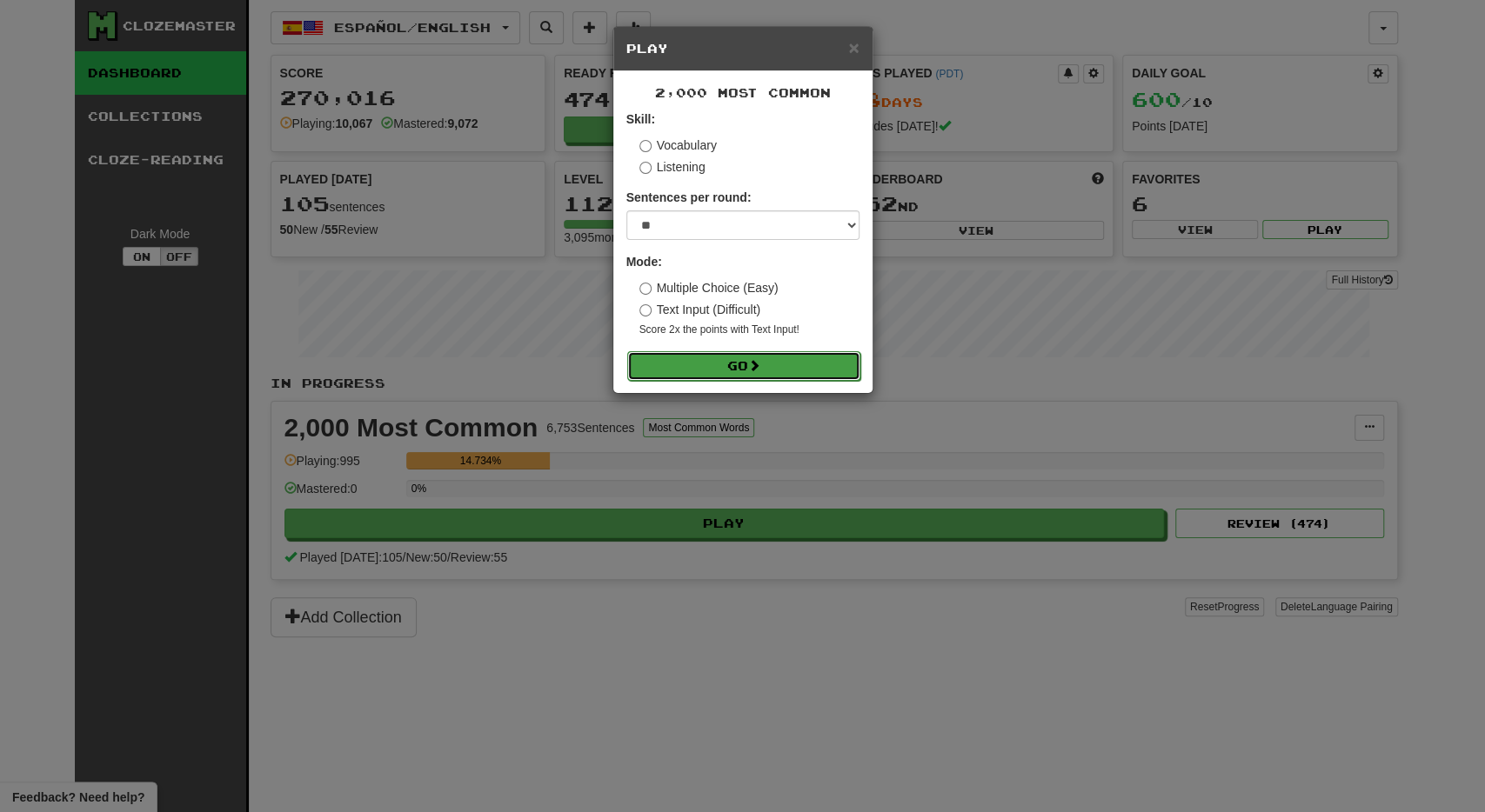
click at [754, 360] on span at bounding box center [754, 365] width 12 height 12
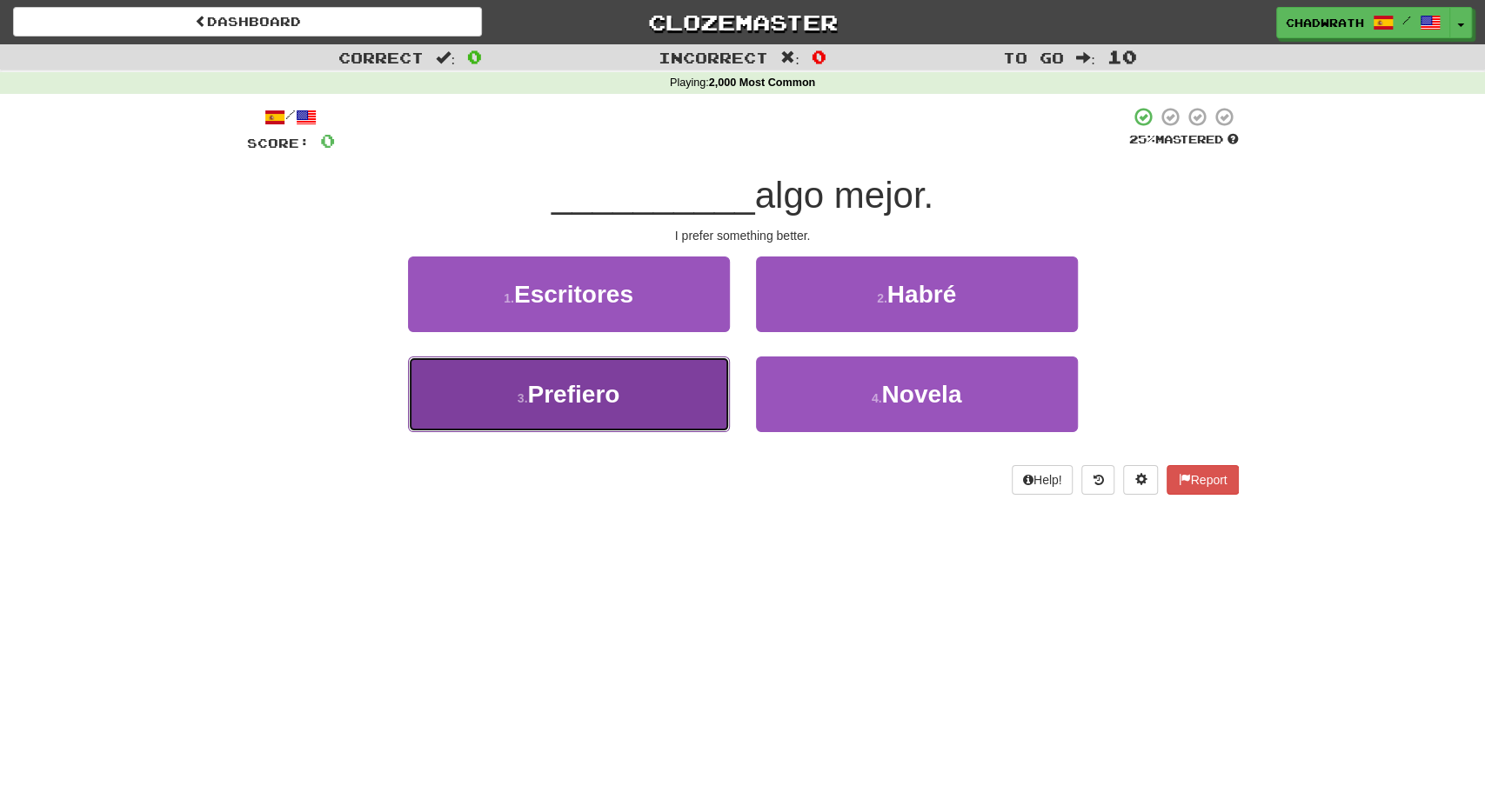
click at [604, 375] on button "3 . Prefiero" at bounding box center [569, 394] width 322 height 75
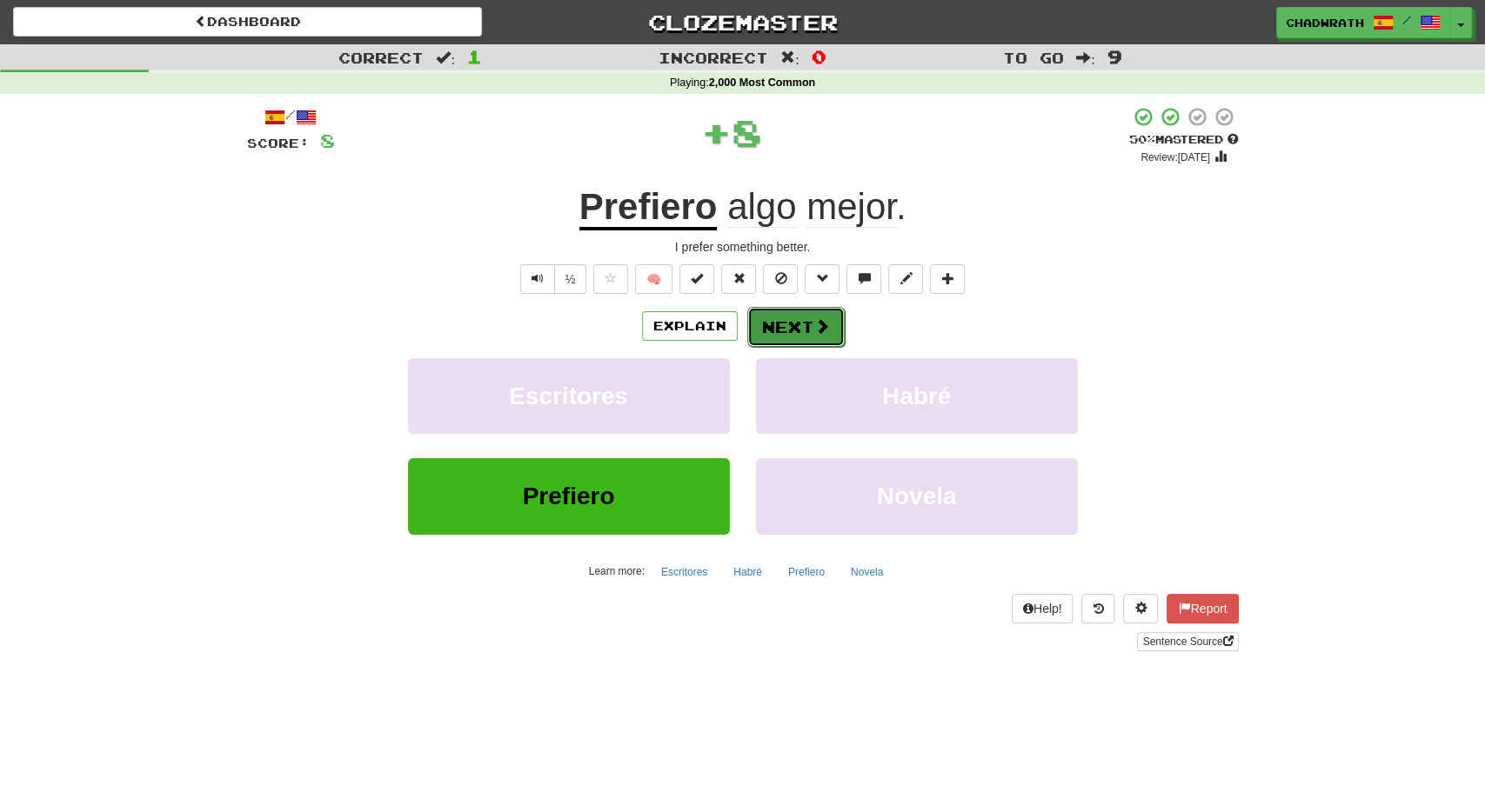
click at [761, 328] on button "Next" at bounding box center [795, 327] width 98 height 40
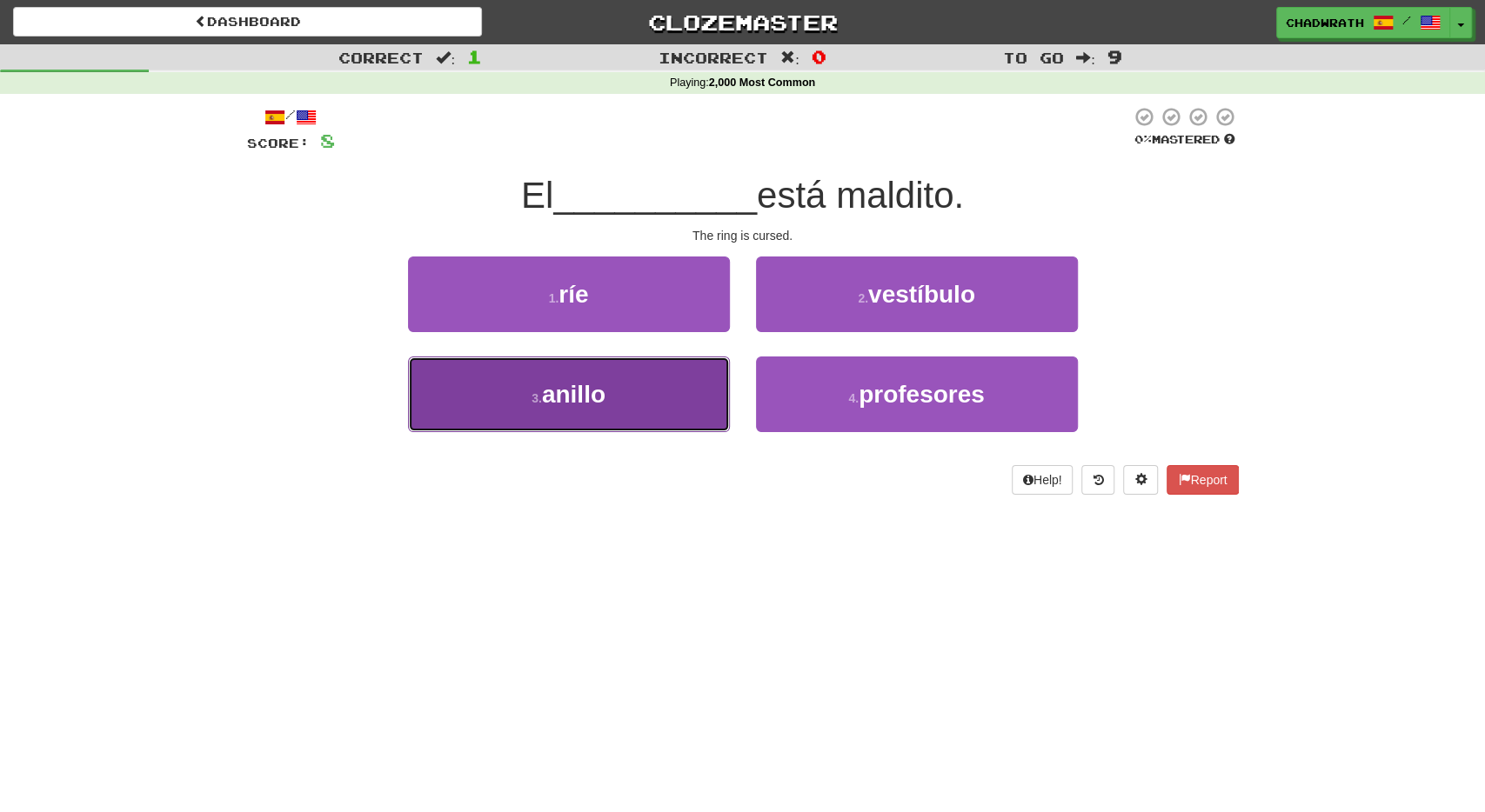
click at [581, 377] on button "3 . anillo" at bounding box center [569, 394] width 322 height 75
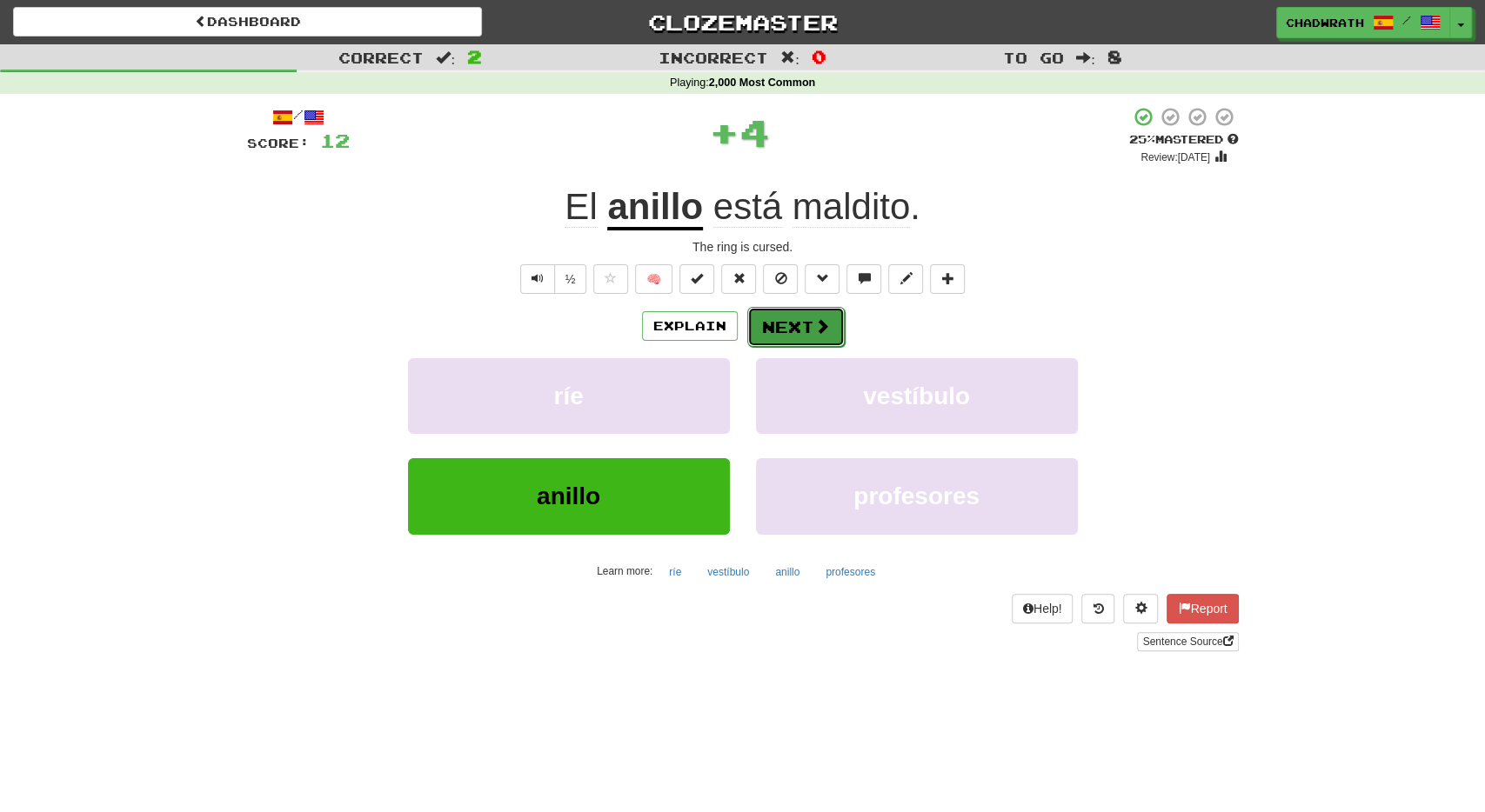
click at [808, 325] on button "Next" at bounding box center [795, 327] width 98 height 40
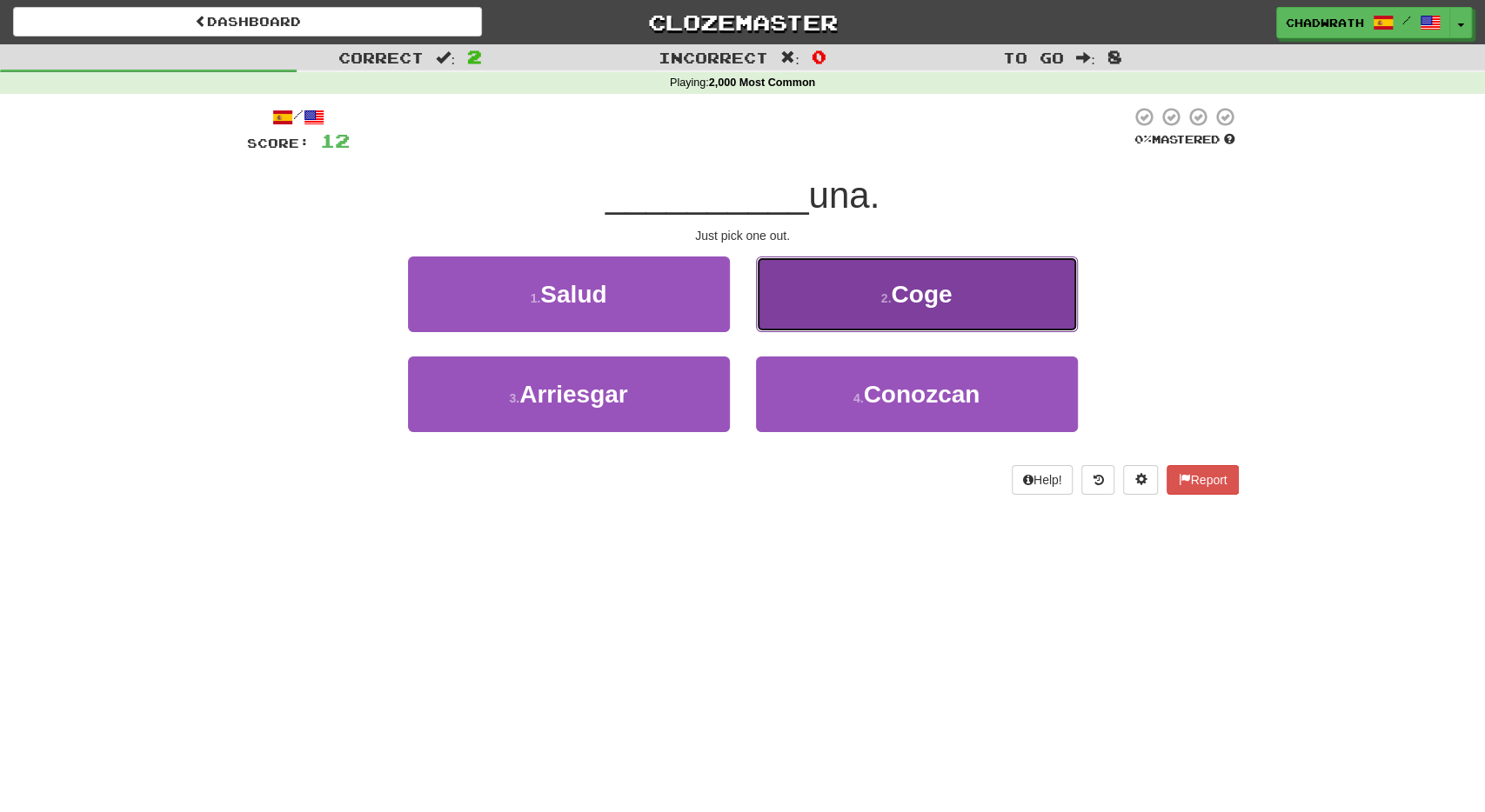
click at [913, 314] on button "2 . Coge" at bounding box center [917, 294] width 322 height 75
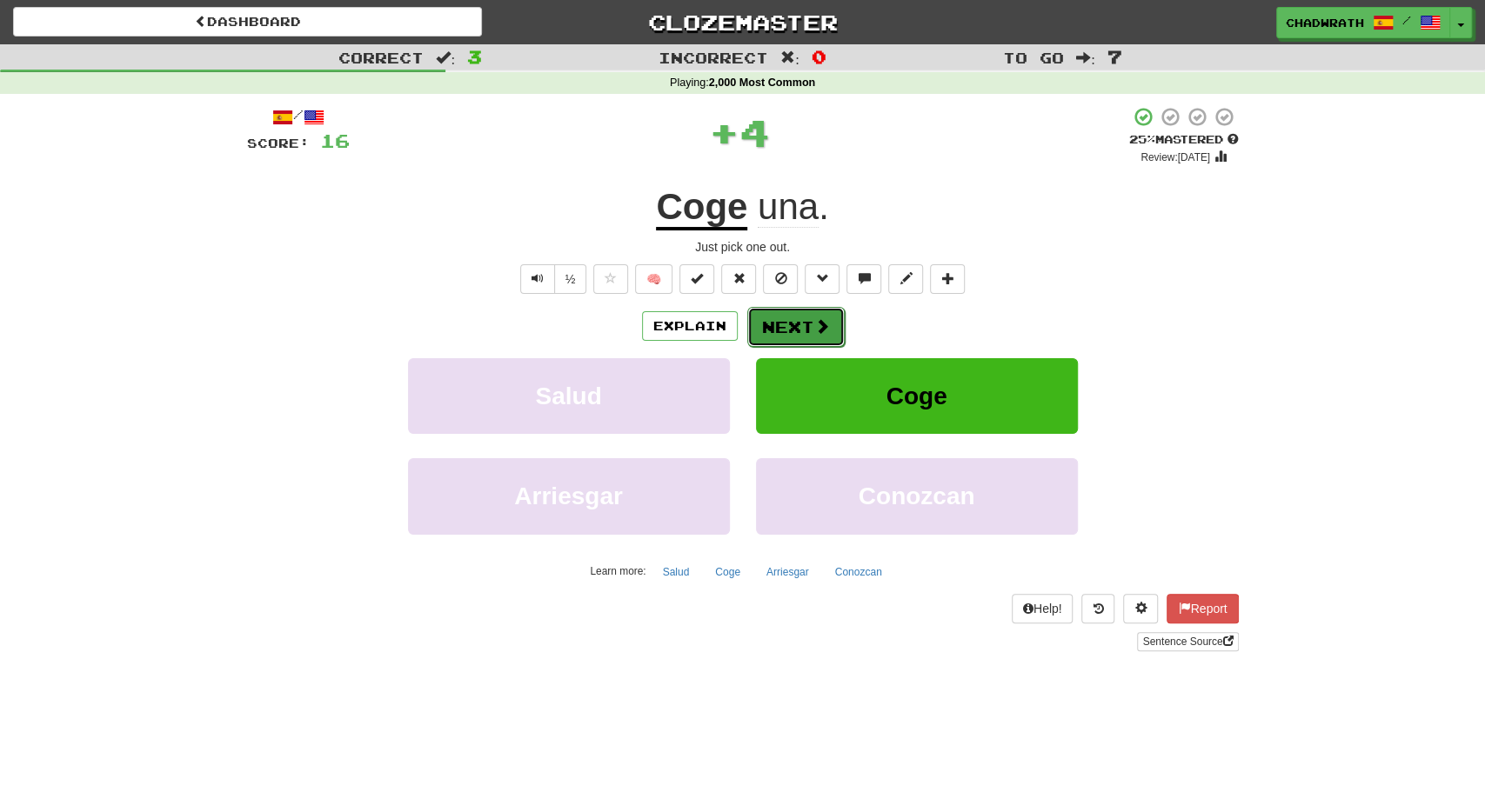
click at [795, 328] on button "Next" at bounding box center [795, 327] width 98 height 40
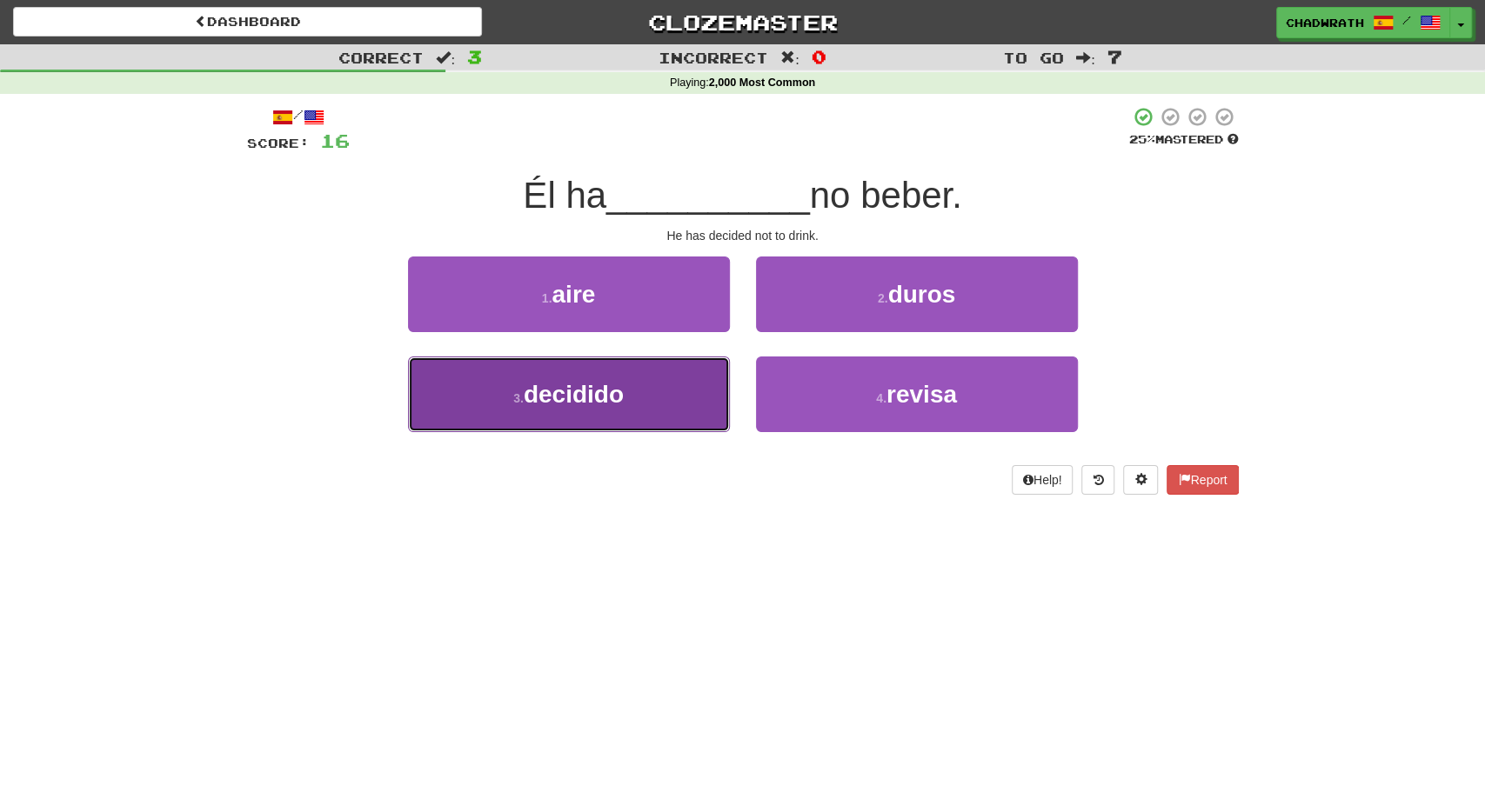
click at [608, 386] on span "decidido" at bounding box center [574, 394] width 100 height 27
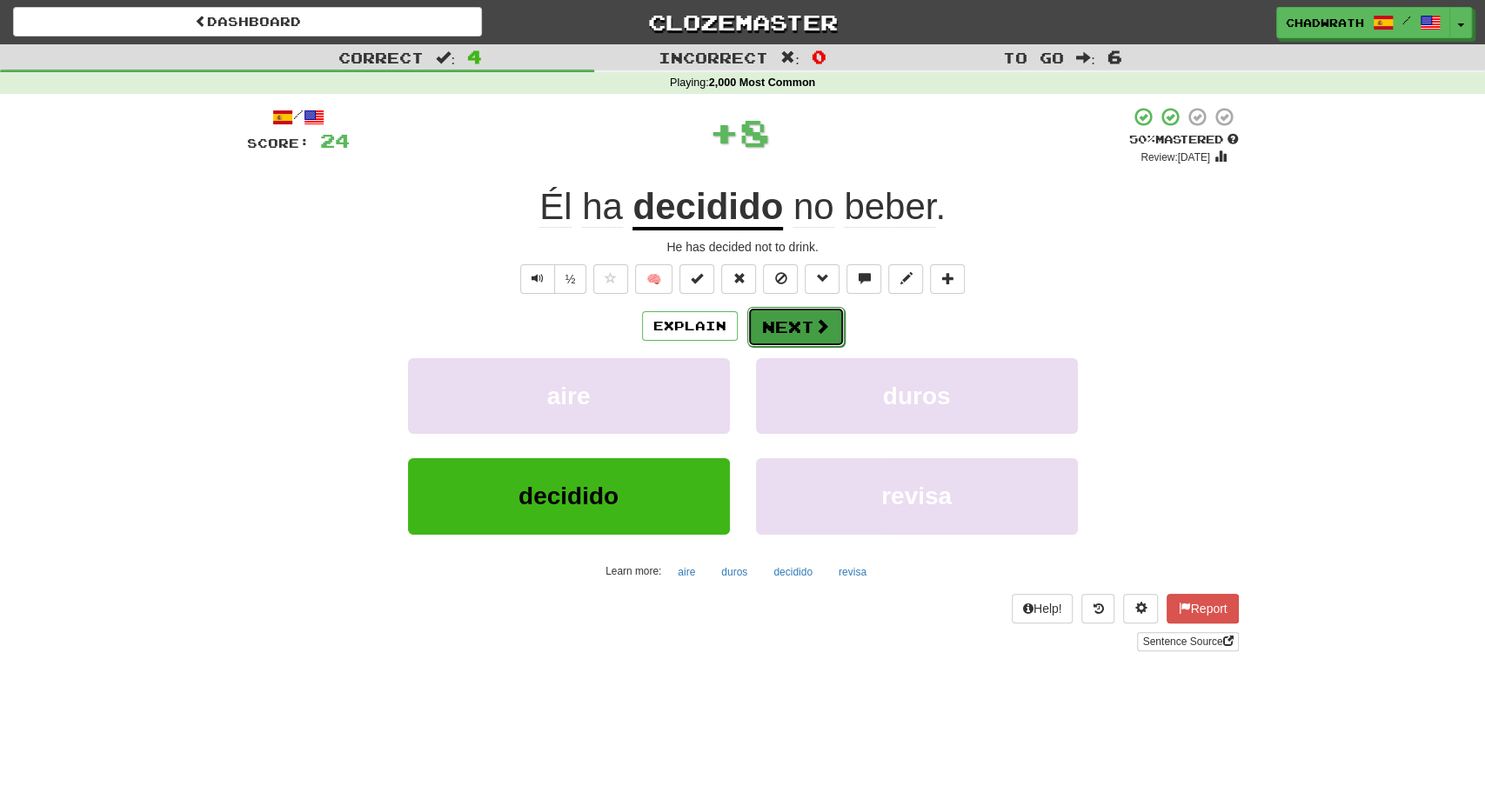
click at [782, 328] on button "Next" at bounding box center [795, 327] width 98 height 40
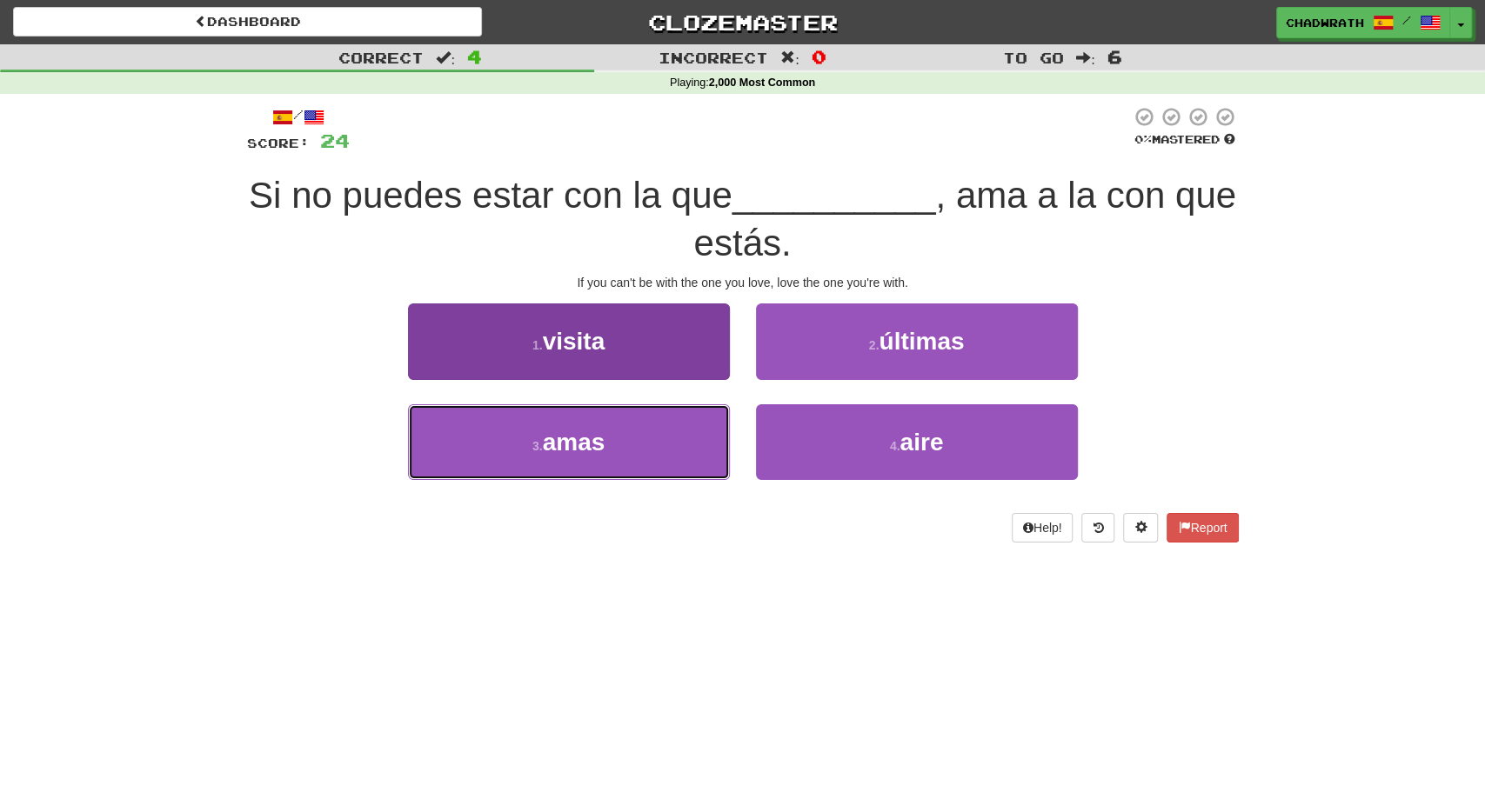
drag, startPoint x: 558, startPoint y: 448, endPoint x: 501, endPoint y: 419, distance: 64.0
click at [557, 448] on span "amas" at bounding box center [573, 442] width 62 height 27
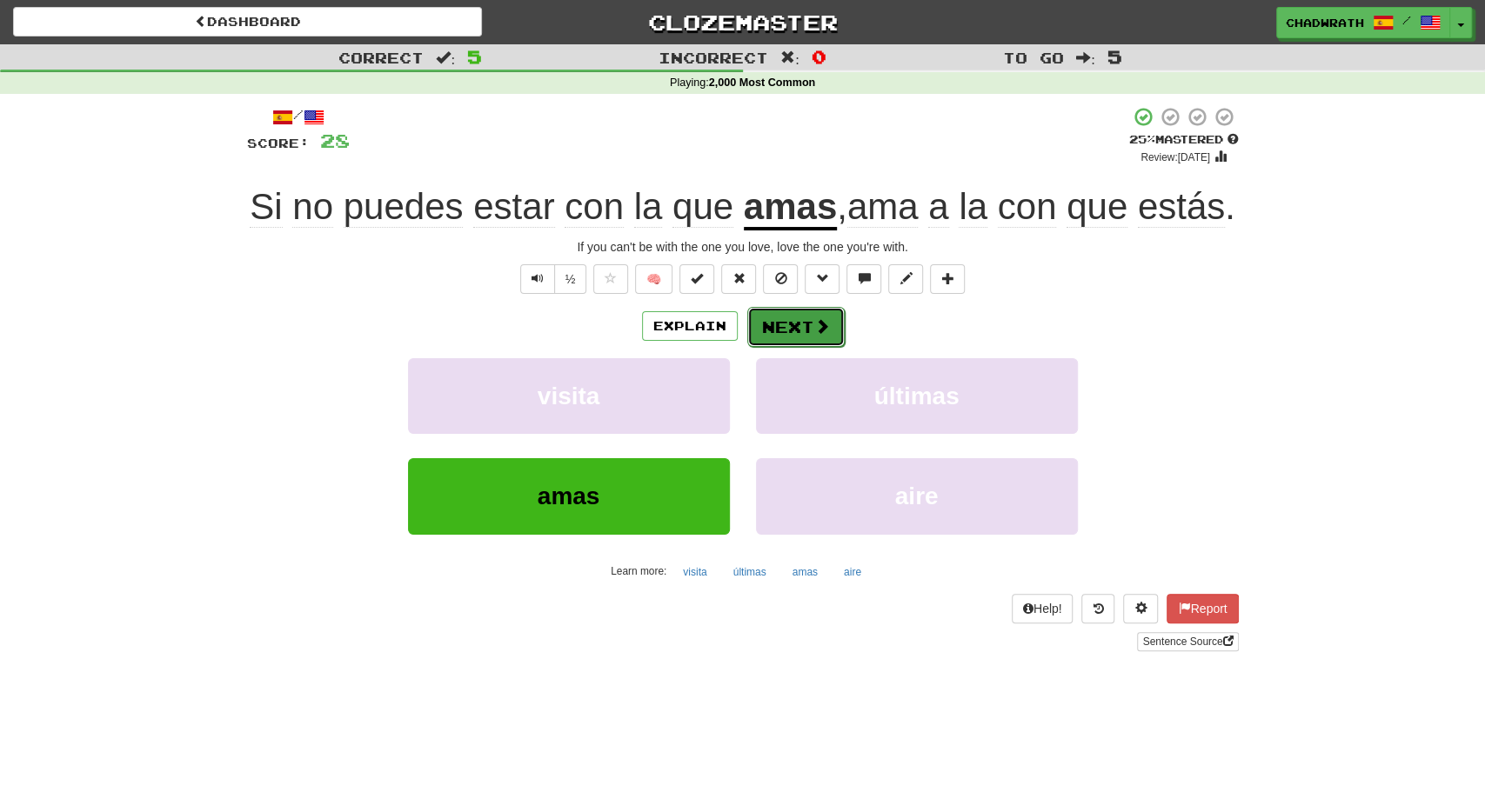
click at [785, 347] on button "Next" at bounding box center [795, 327] width 98 height 40
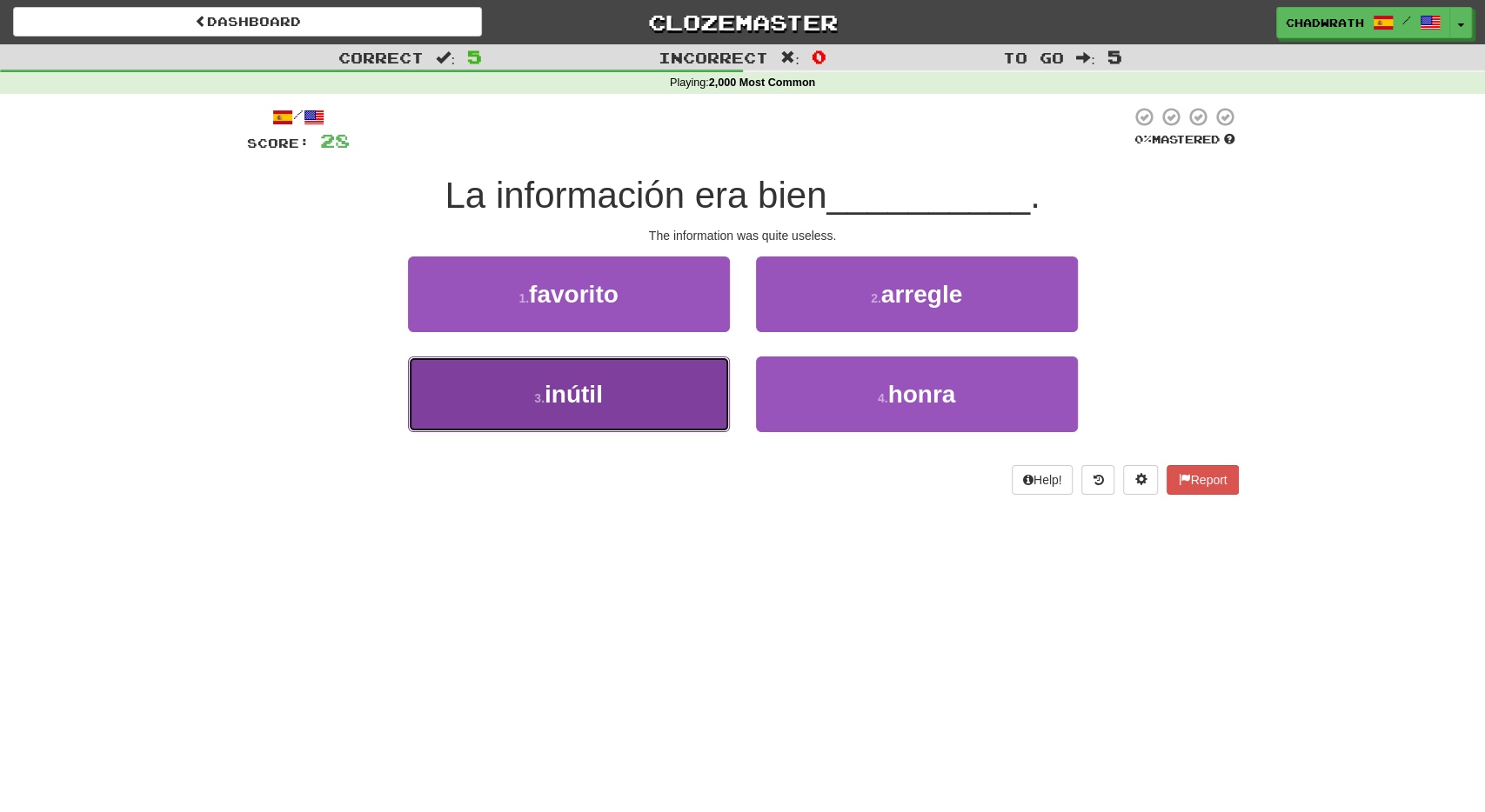
click at [601, 377] on button "3 . inútil" at bounding box center [569, 394] width 322 height 75
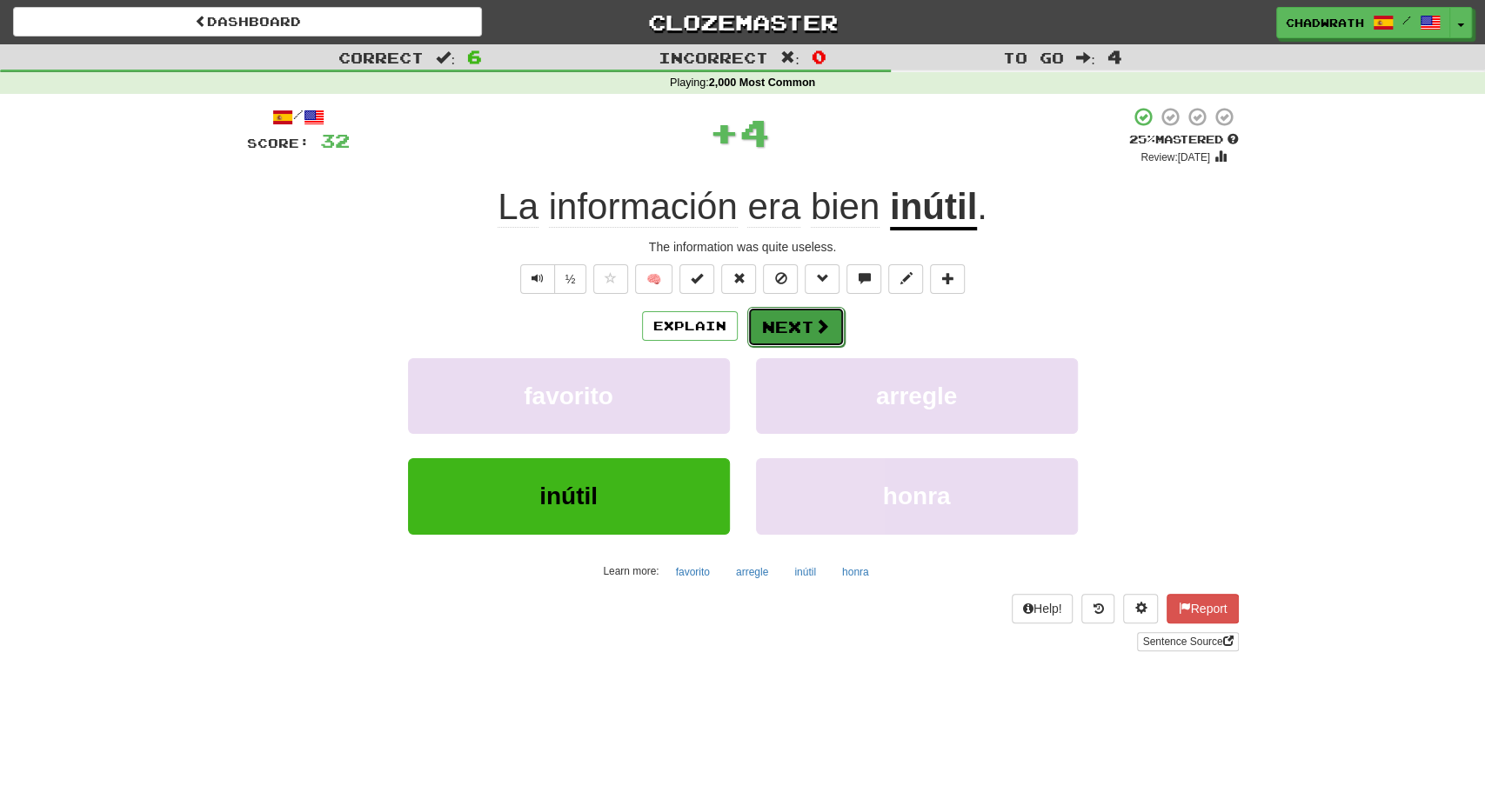
click at [794, 324] on button "Next" at bounding box center [795, 327] width 98 height 40
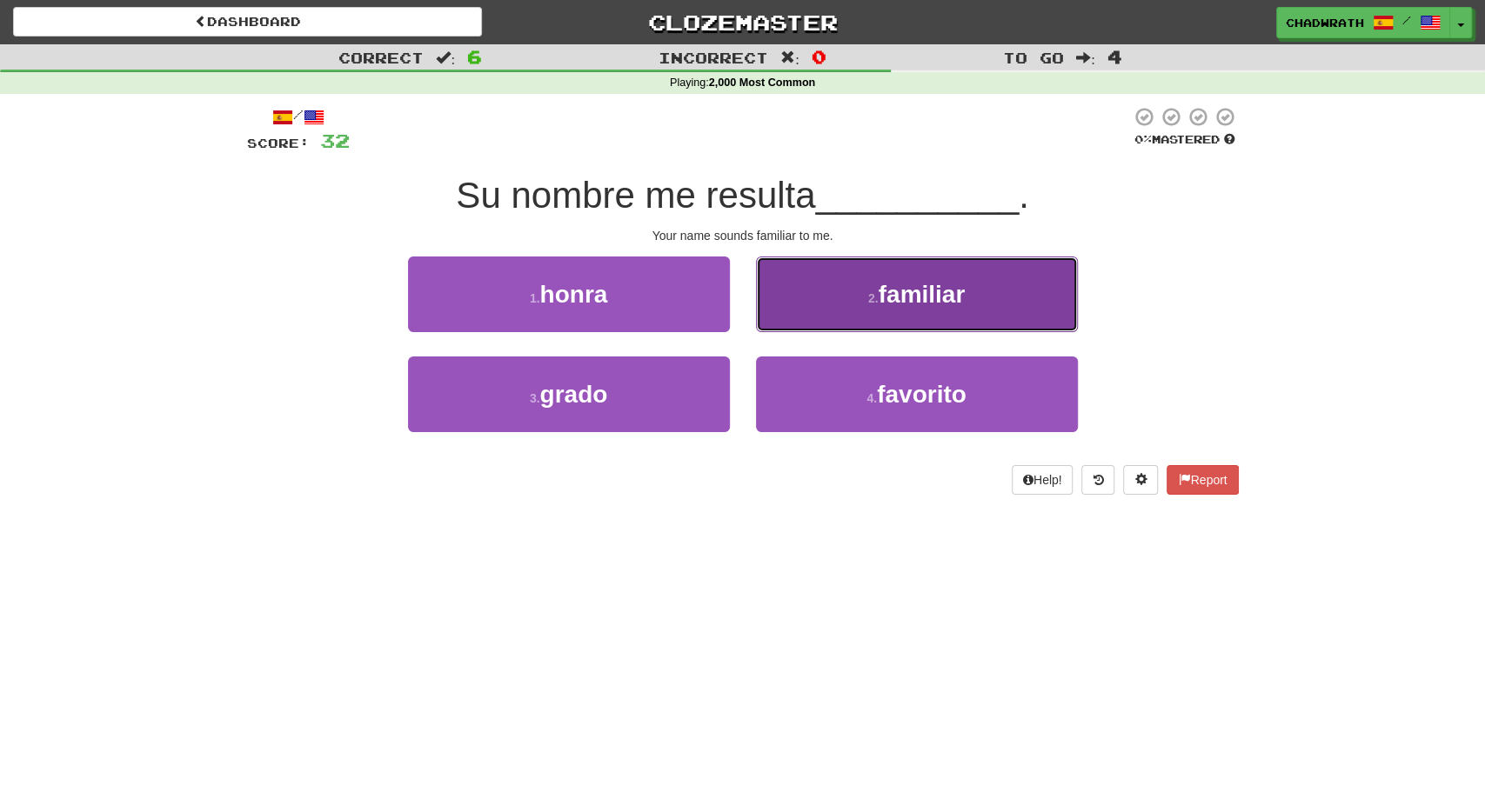
click at [856, 299] on button "2 . familiar" at bounding box center [917, 294] width 322 height 75
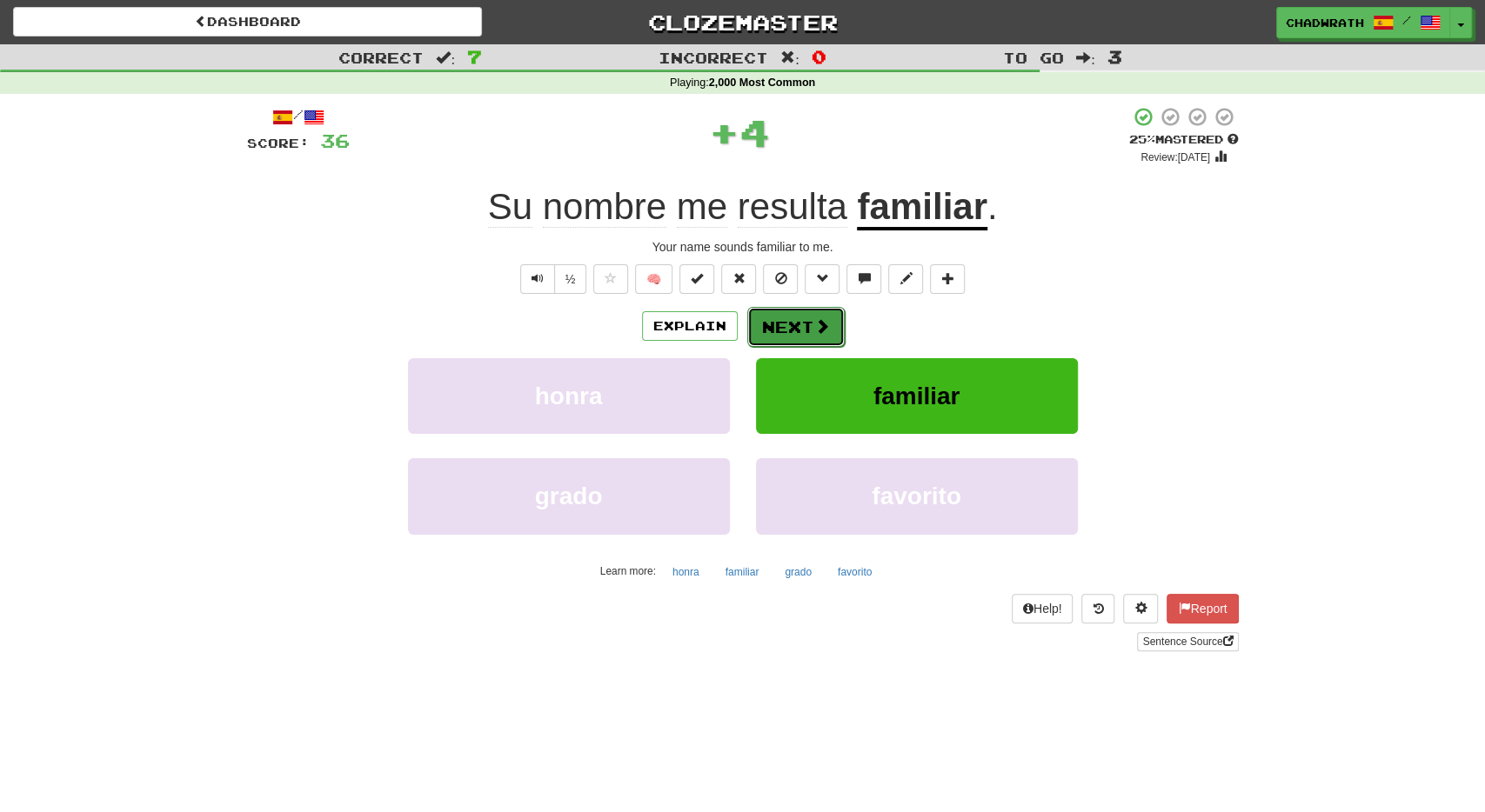
click at [771, 311] on button "Next" at bounding box center [795, 327] width 98 height 40
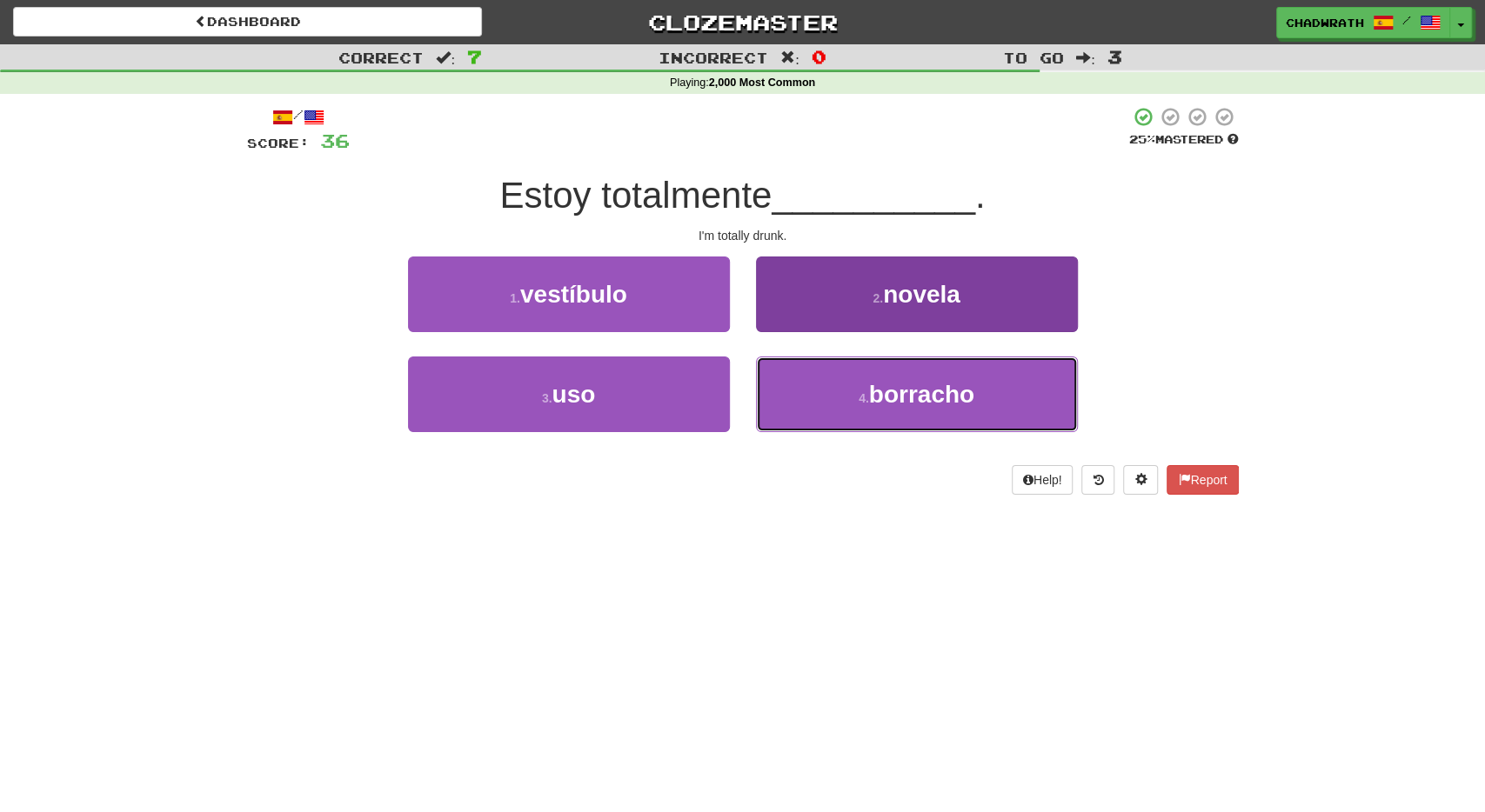
drag, startPoint x: 902, startPoint y: 373, endPoint x: 898, endPoint y: 364, distance: 9.8
click at [902, 372] on button "4 . borracho" at bounding box center [917, 394] width 322 height 75
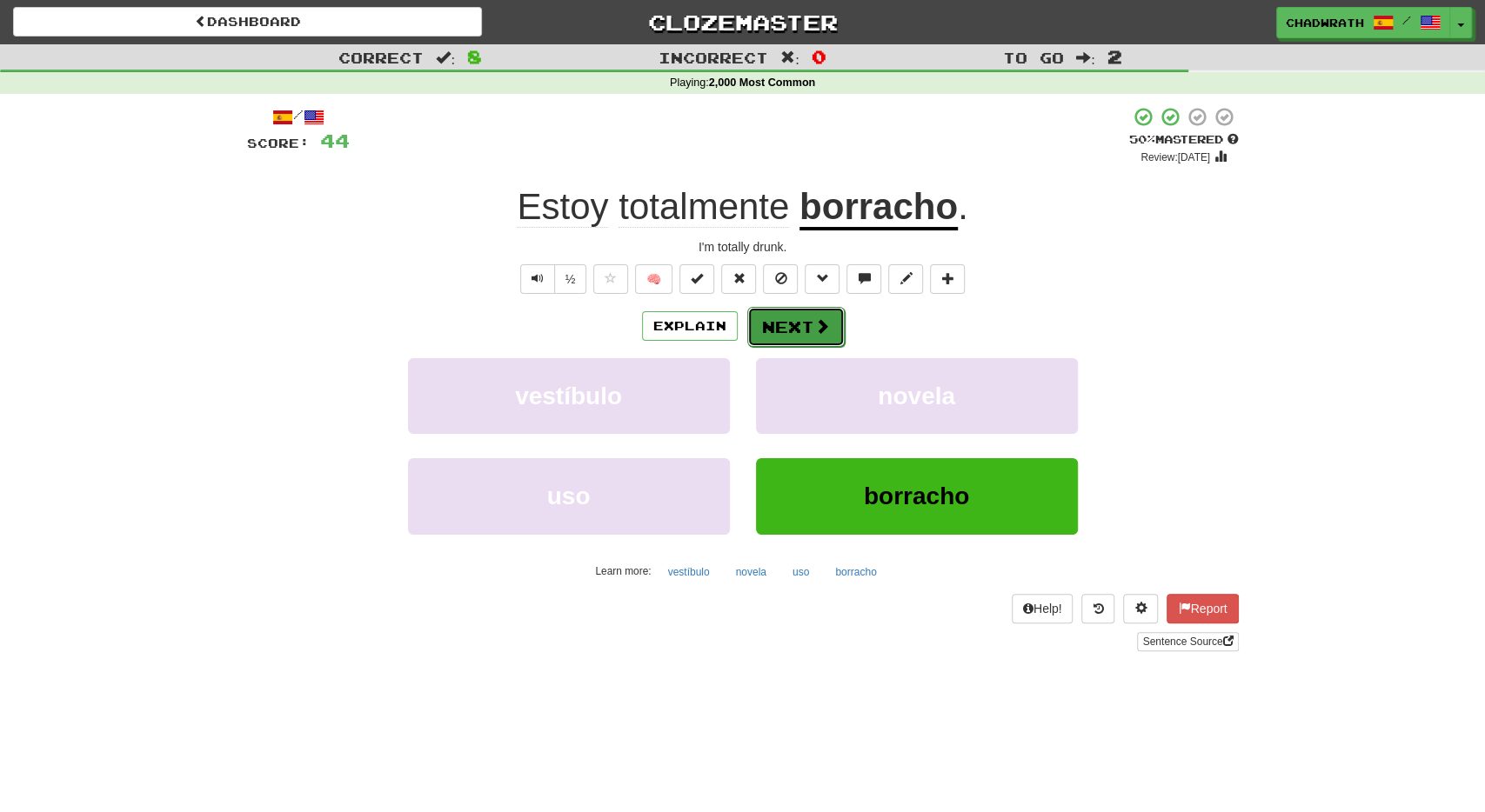
click at [781, 326] on button "Next" at bounding box center [795, 327] width 98 height 40
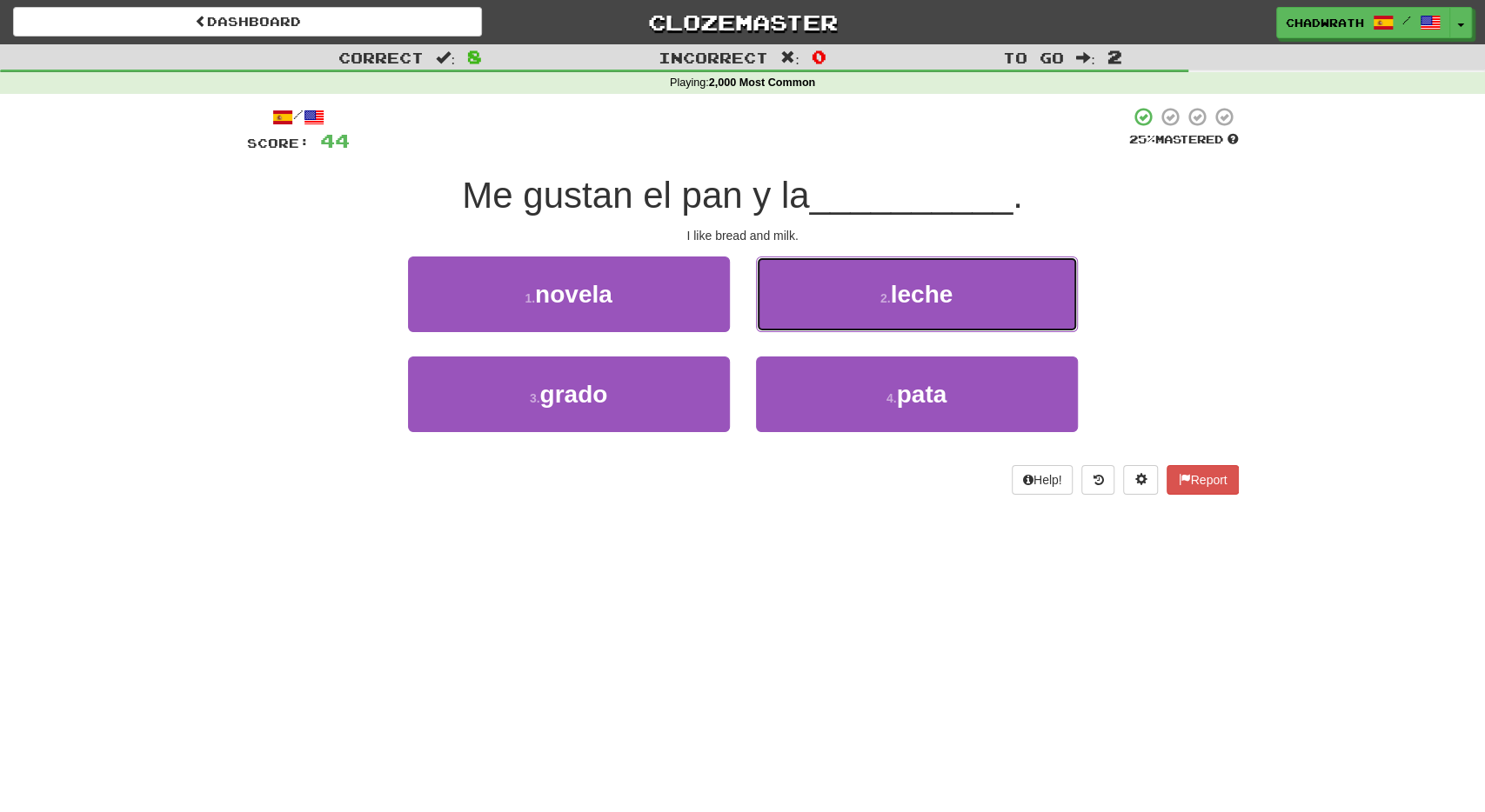
drag, startPoint x: 870, startPoint y: 313, endPoint x: 798, endPoint y: 298, distance: 73.5
click at [869, 313] on button "2 . leche" at bounding box center [917, 294] width 322 height 75
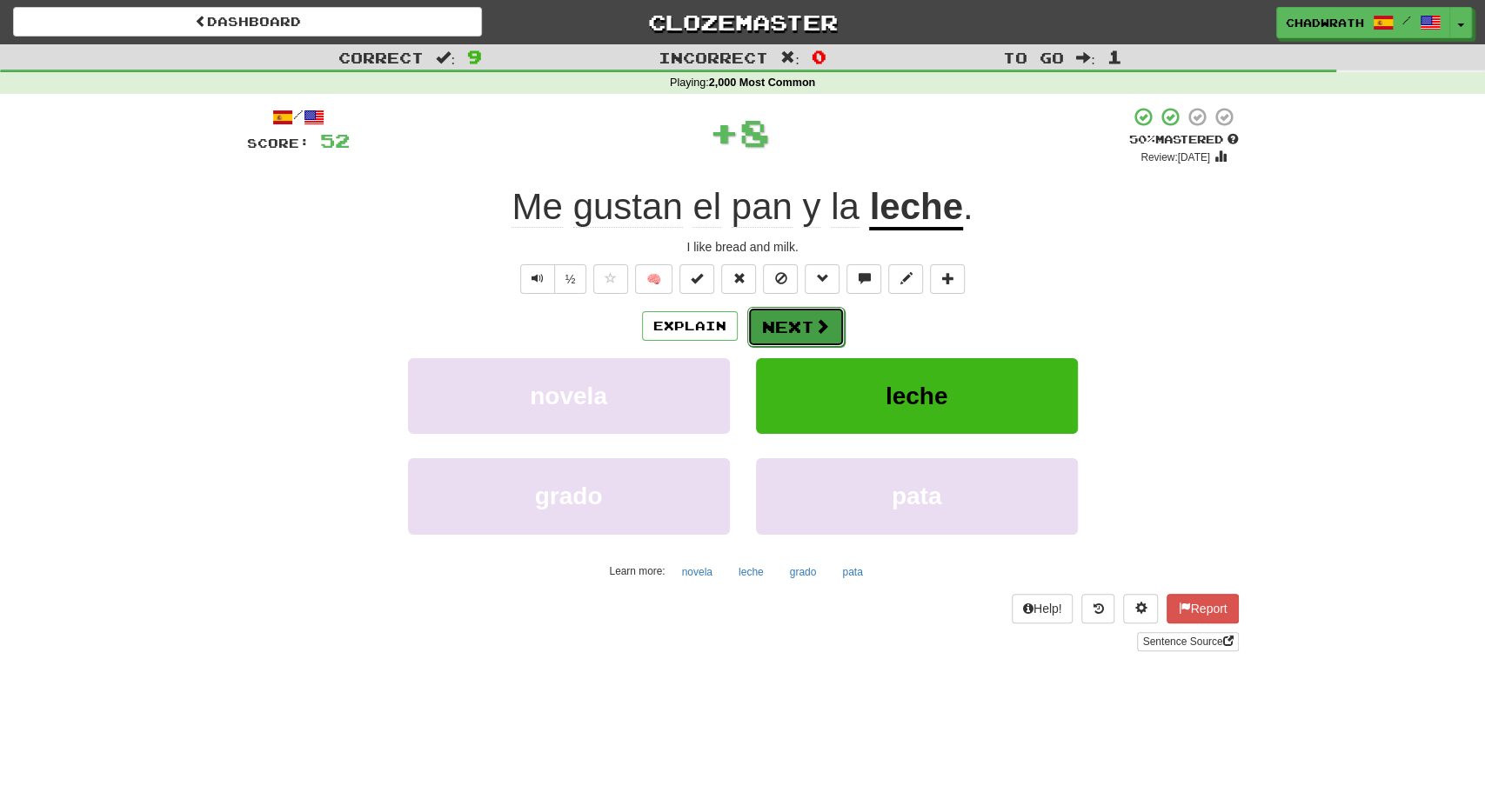
click at [822, 332] on span at bounding box center [821, 326] width 16 height 16
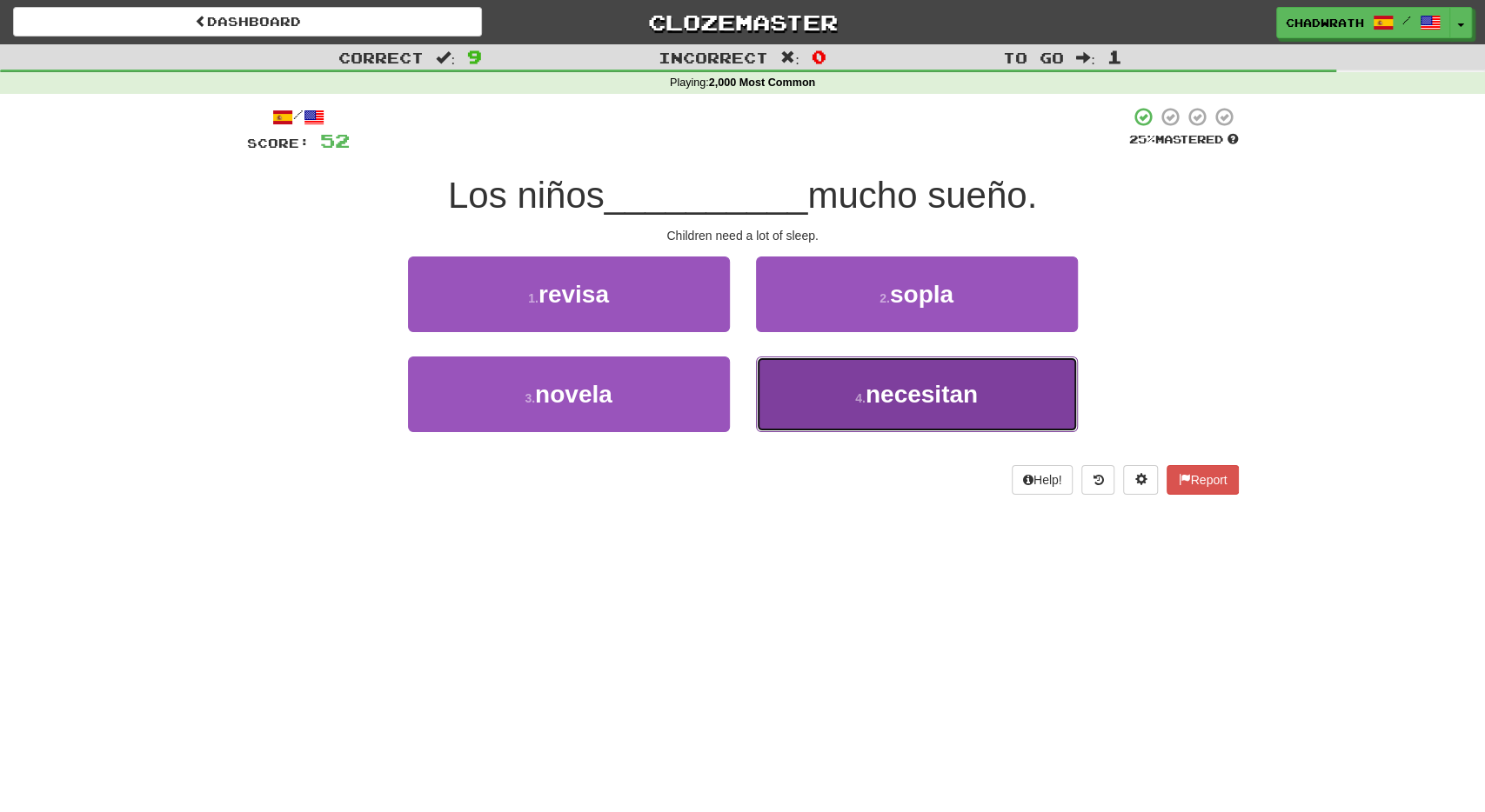
click at [908, 391] on span "necesitan" at bounding box center [922, 394] width 112 height 27
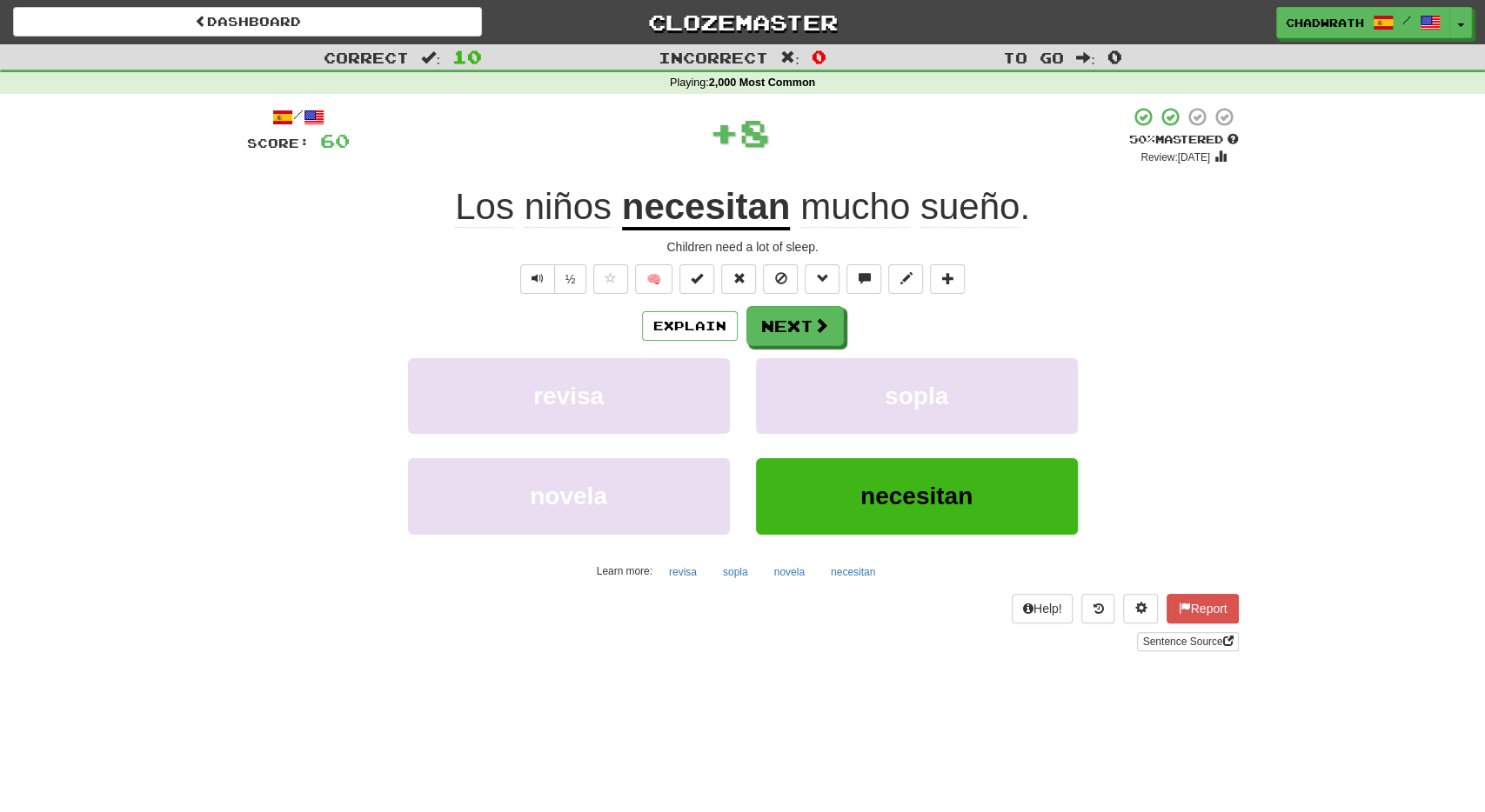
click at [815, 346] on div "Explain Next revisa sopla novela necesitan Learn more: revisa sopla novela nece…" at bounding box center [742, 446] width 992 height 280
click at [799, 316] on button "Next" at bounding box center [795, 327] width 98 height 40
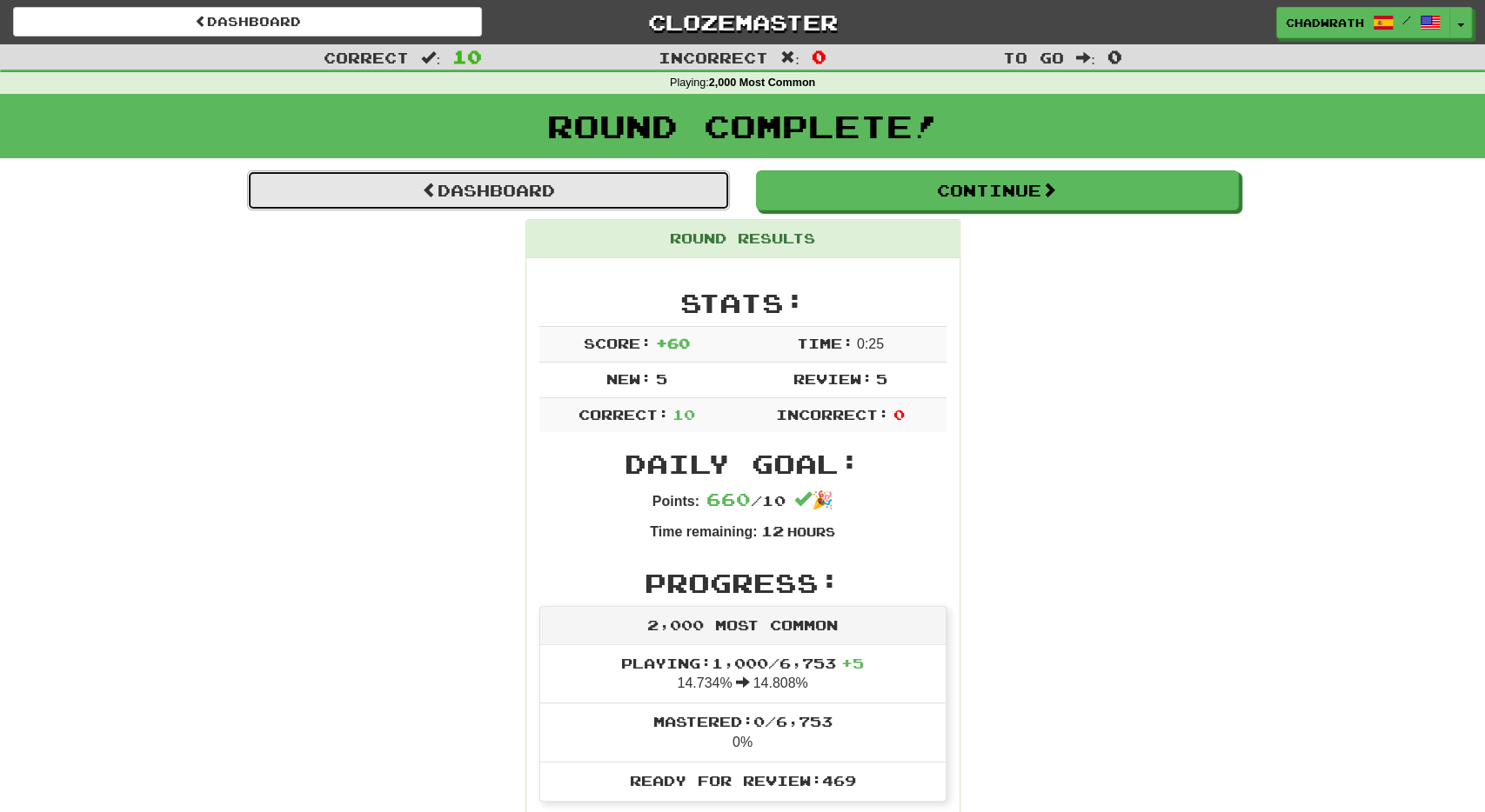
click at [622, 180] on link "Dashboard" at bounding box center [489, 190] width 483 height 40
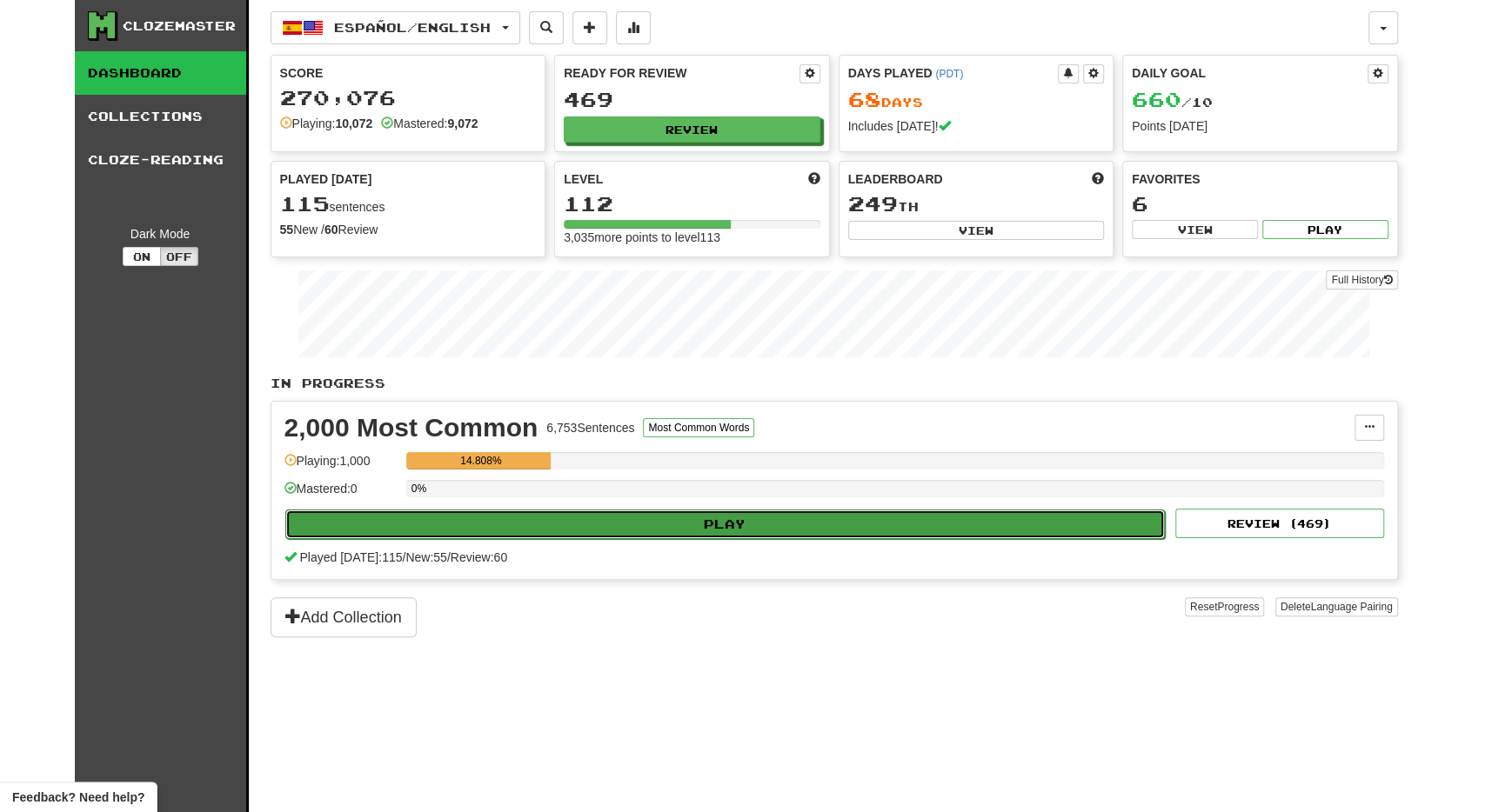
click at [504, 517] on button "Play" at bounding box center [726, 525] width 881 height 30
select select "**"
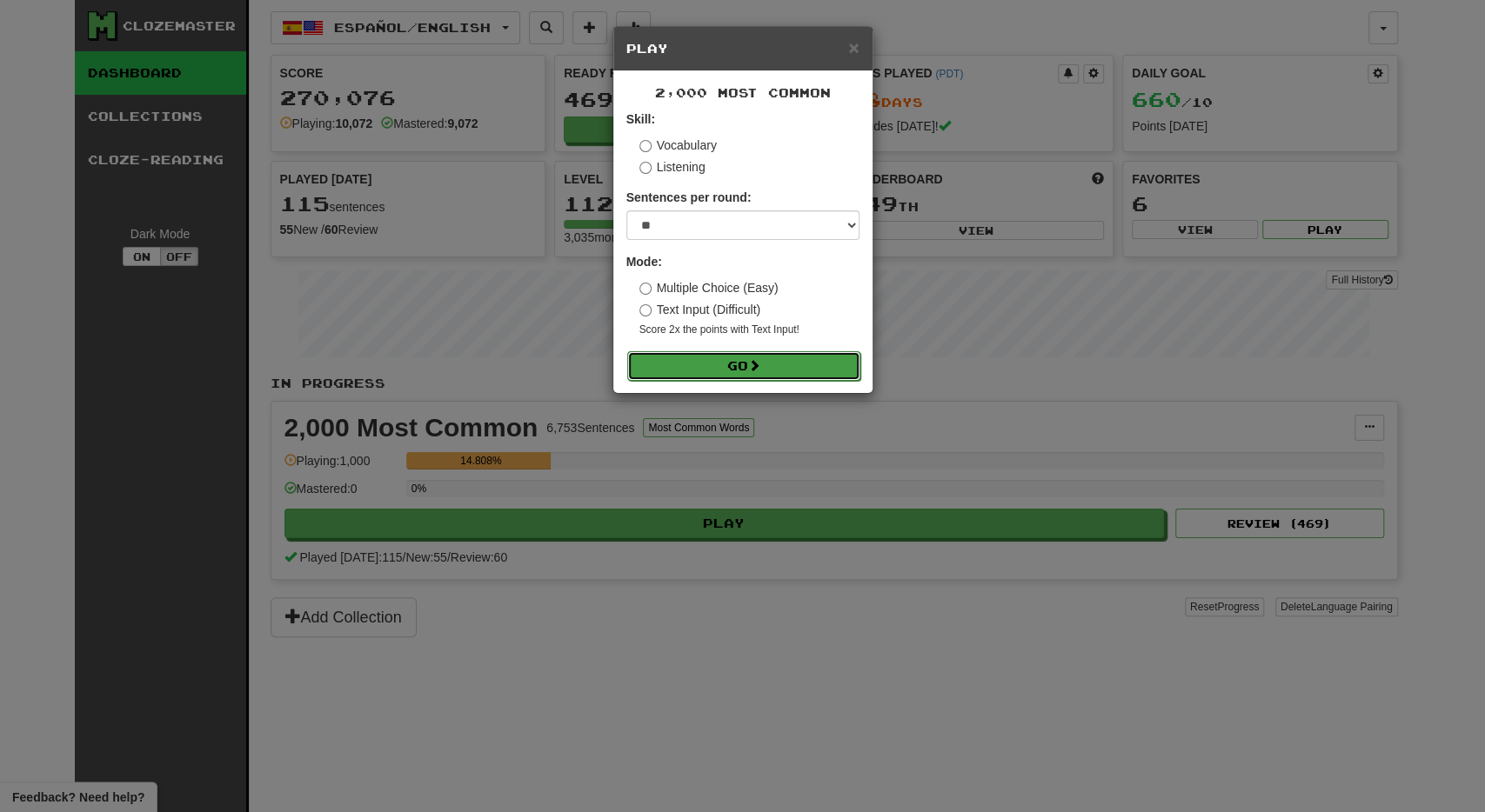
click at [730, 371] on button "Go" at bounding box center [743, 366] width 233 height 30
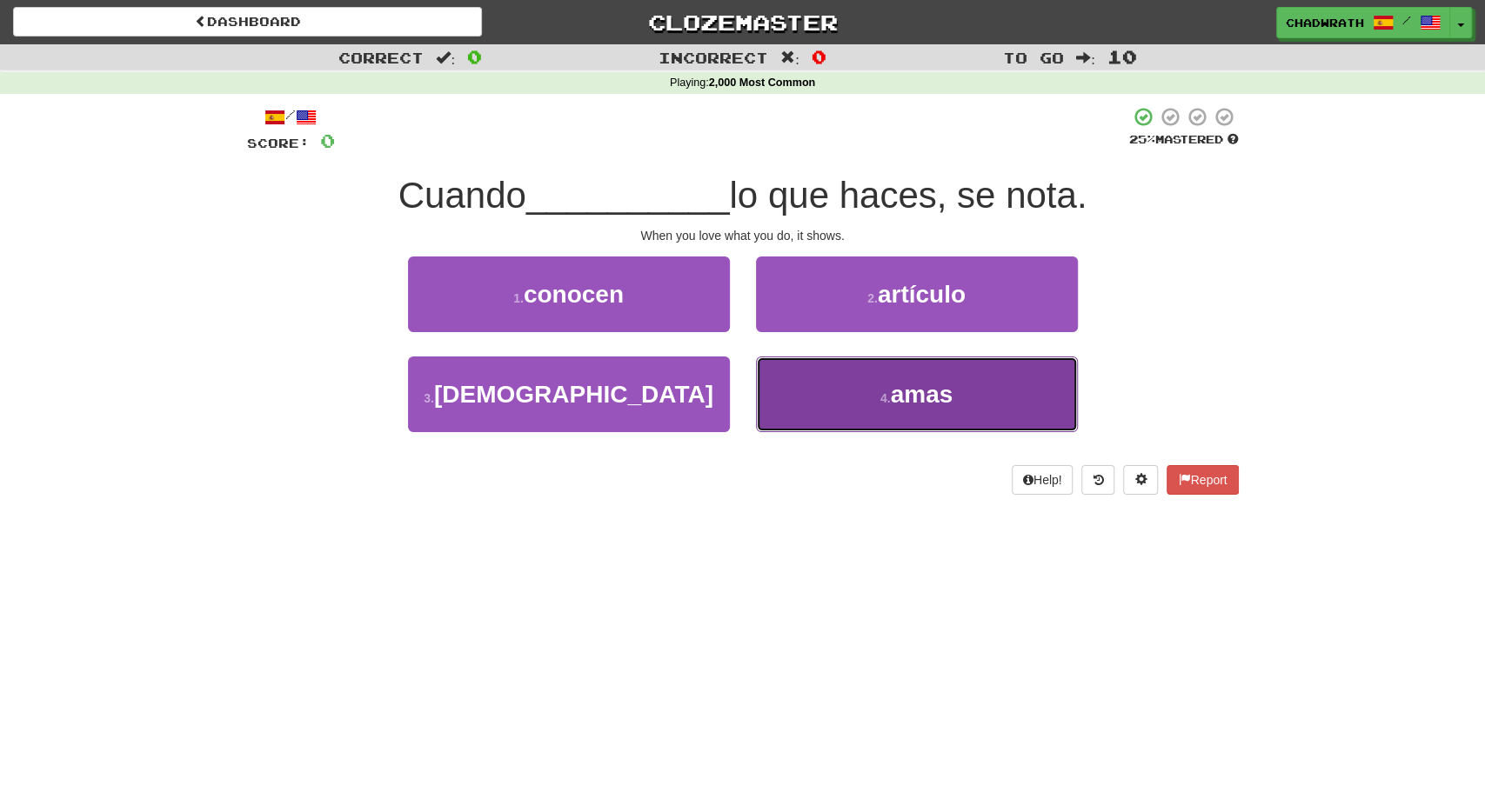
click at [874, 396] on button "4 . amas" at bounding box center [917, 394] width 322 height 75
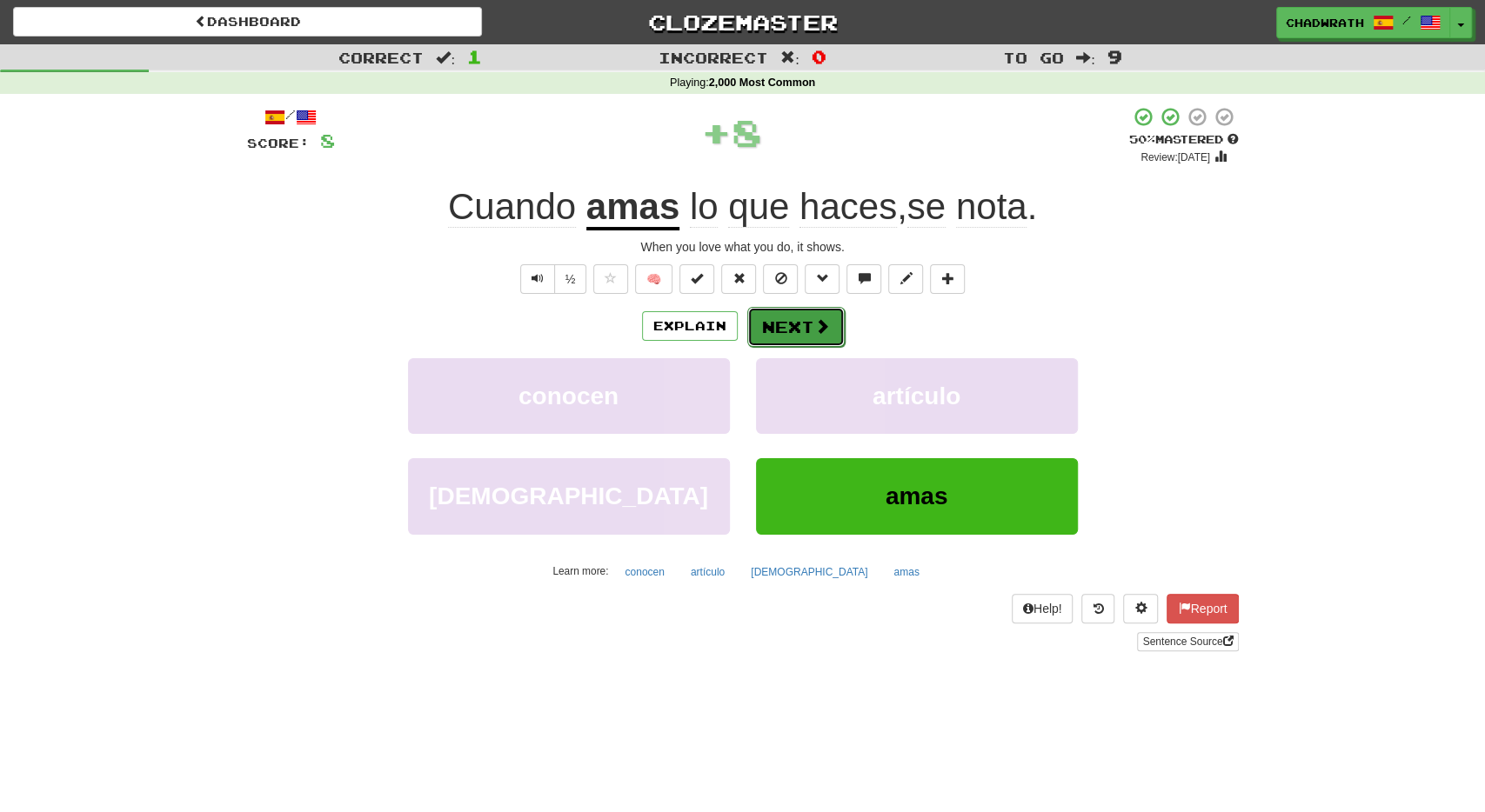
click at [817, 322] on span at bounding box center [821, 326] width 16 height 16
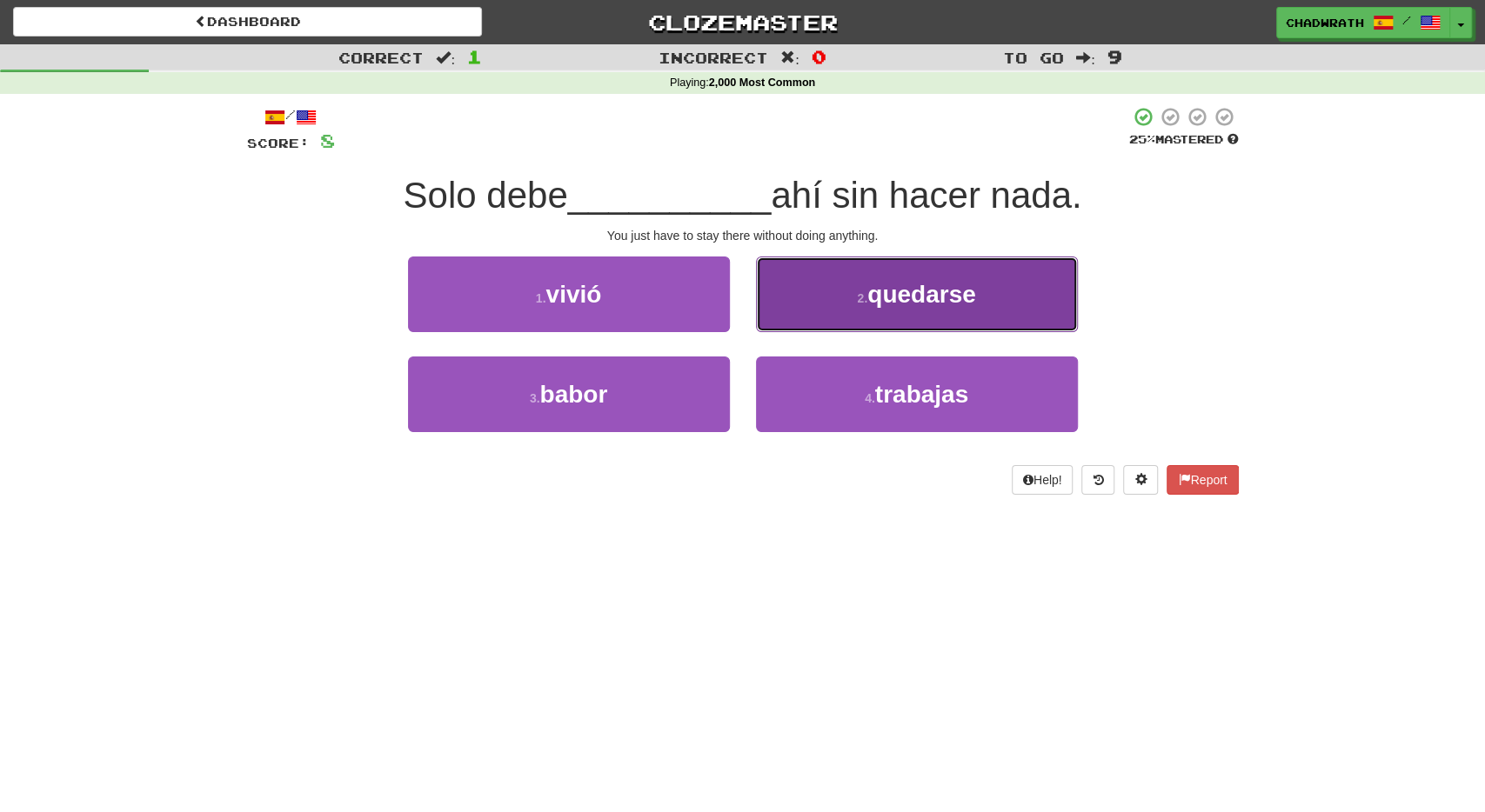
click at [836, 281] on button "2 . quedarse" at bounding box center [917, 294] width 322 height 75
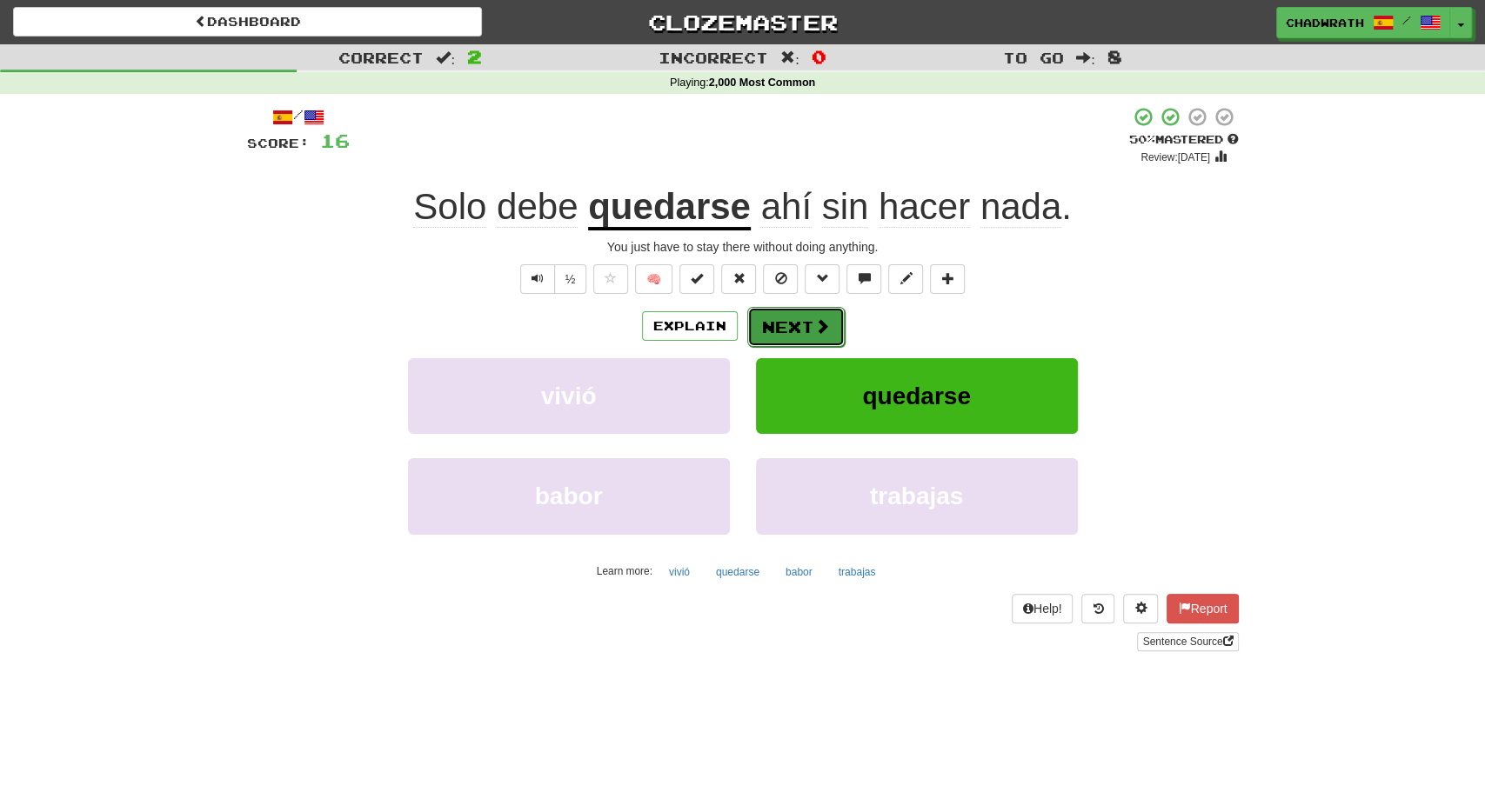
click at [807, 314] on button "Next" at bounding box center [795, 327] width 98 height 40
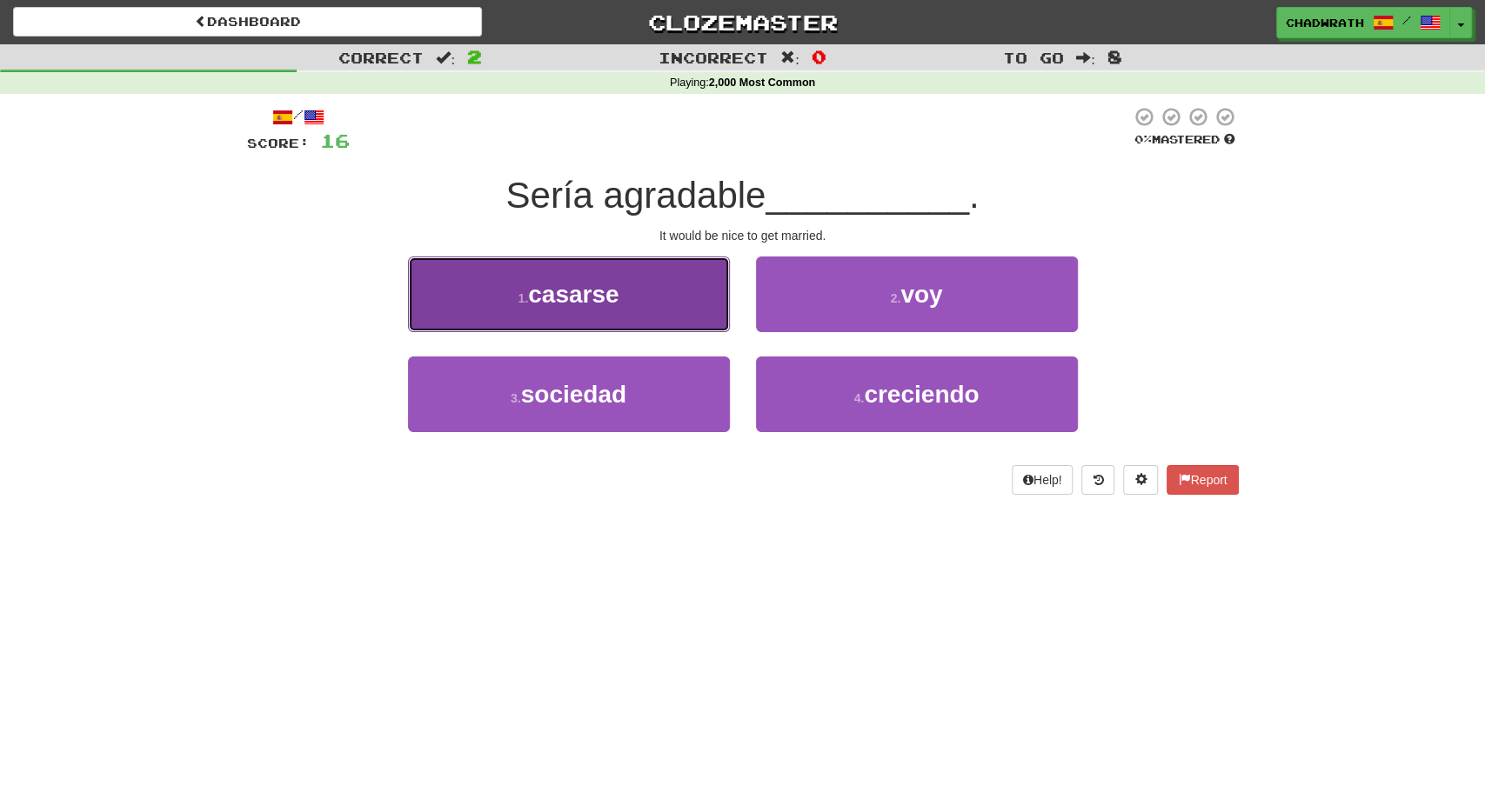
click at [572, 294] on span "casarse" at bounding box center [572, 294] width 90 height 27
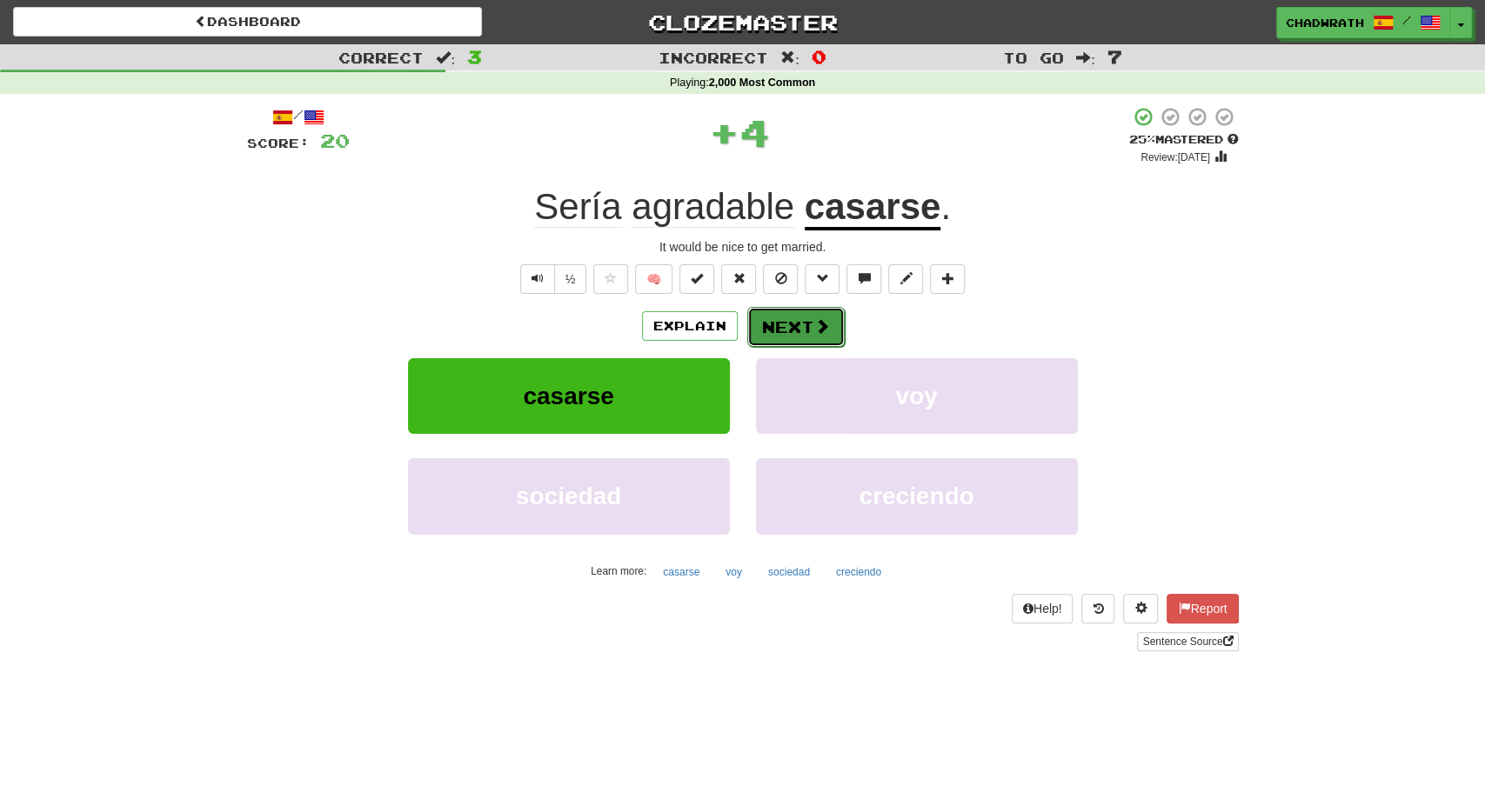
click at [793, 322] on button "Next" at bounding box center [795, 327] width 98 height 40
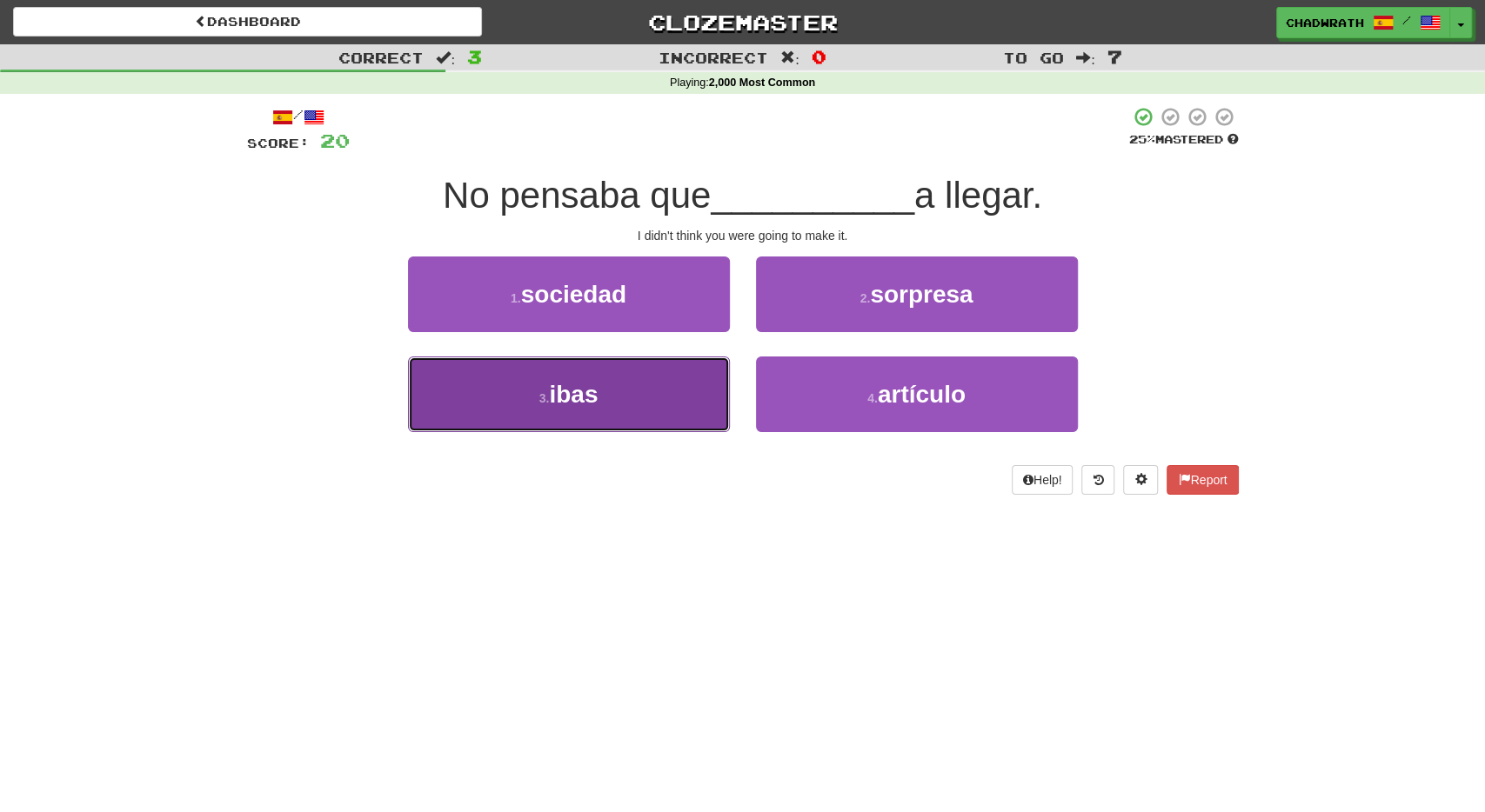
click at [651, 387] on button "3 . ibas" at bounding box center [569, 394] width 322 height 75
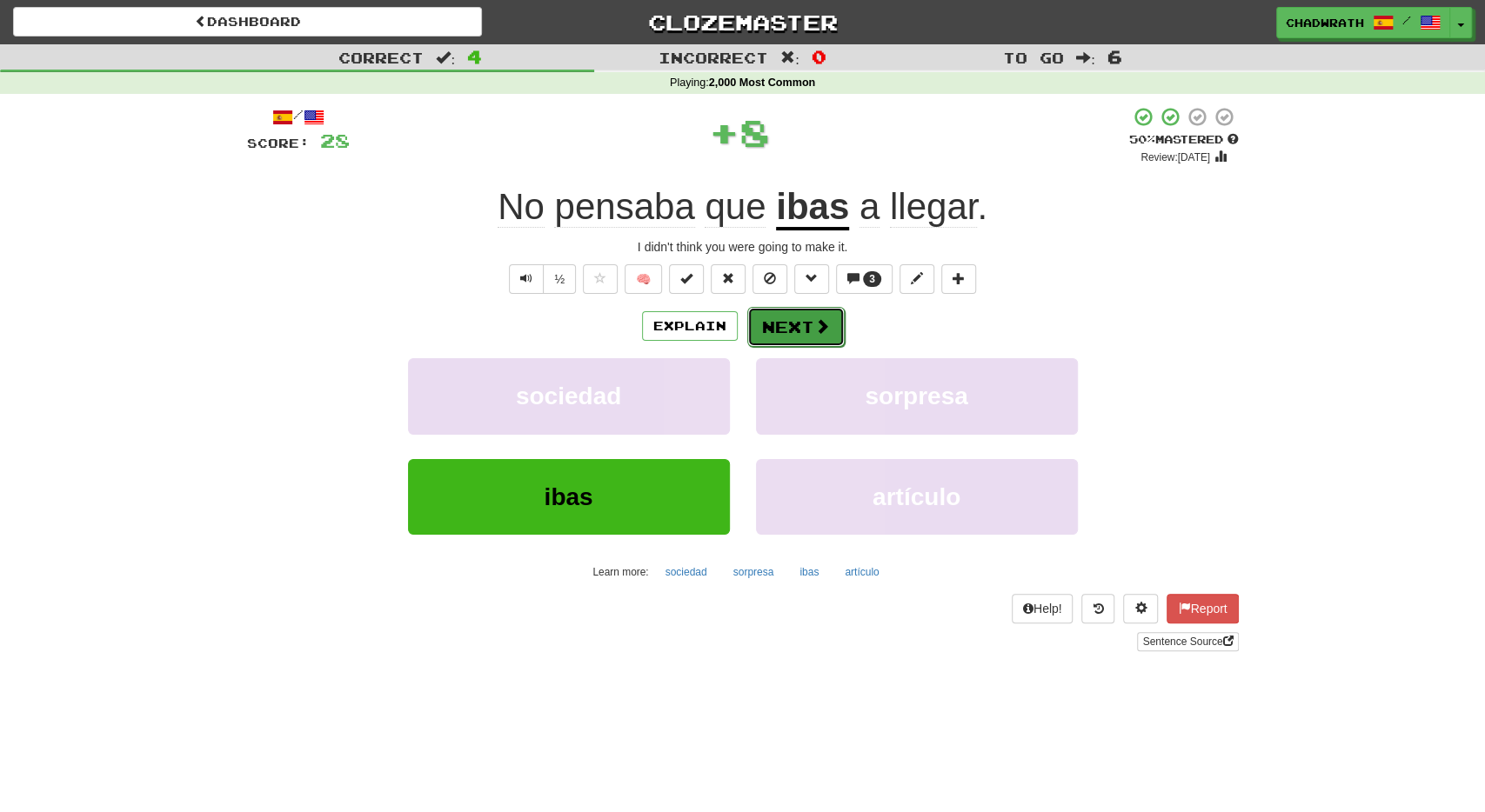
click at [782, 326] on button "Next" at bounding box center [795, 327] width 98 height 40
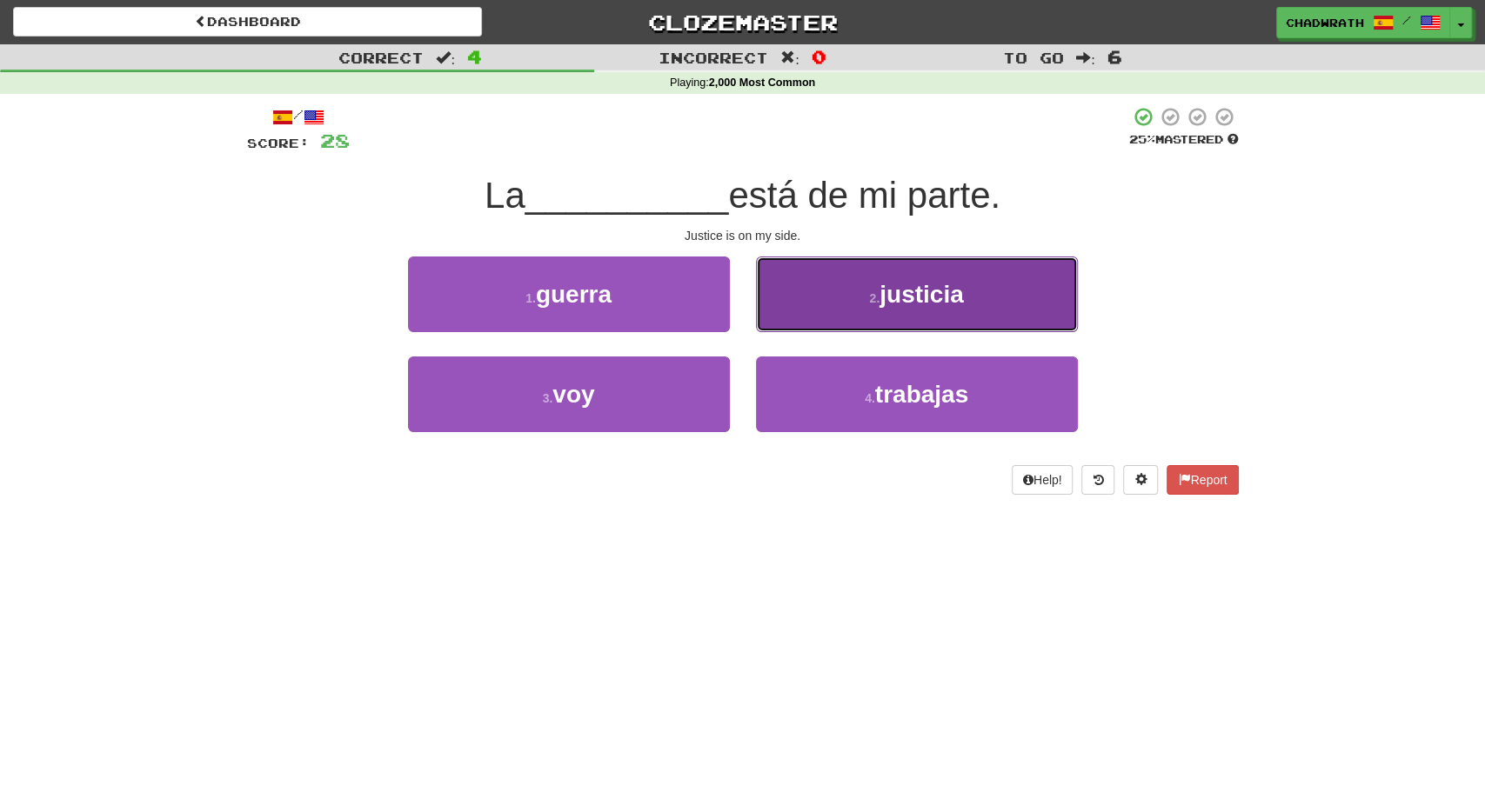
click at [951, 317] on button "2 . justicia" at bounding box center [917, 294] width 322 height 75
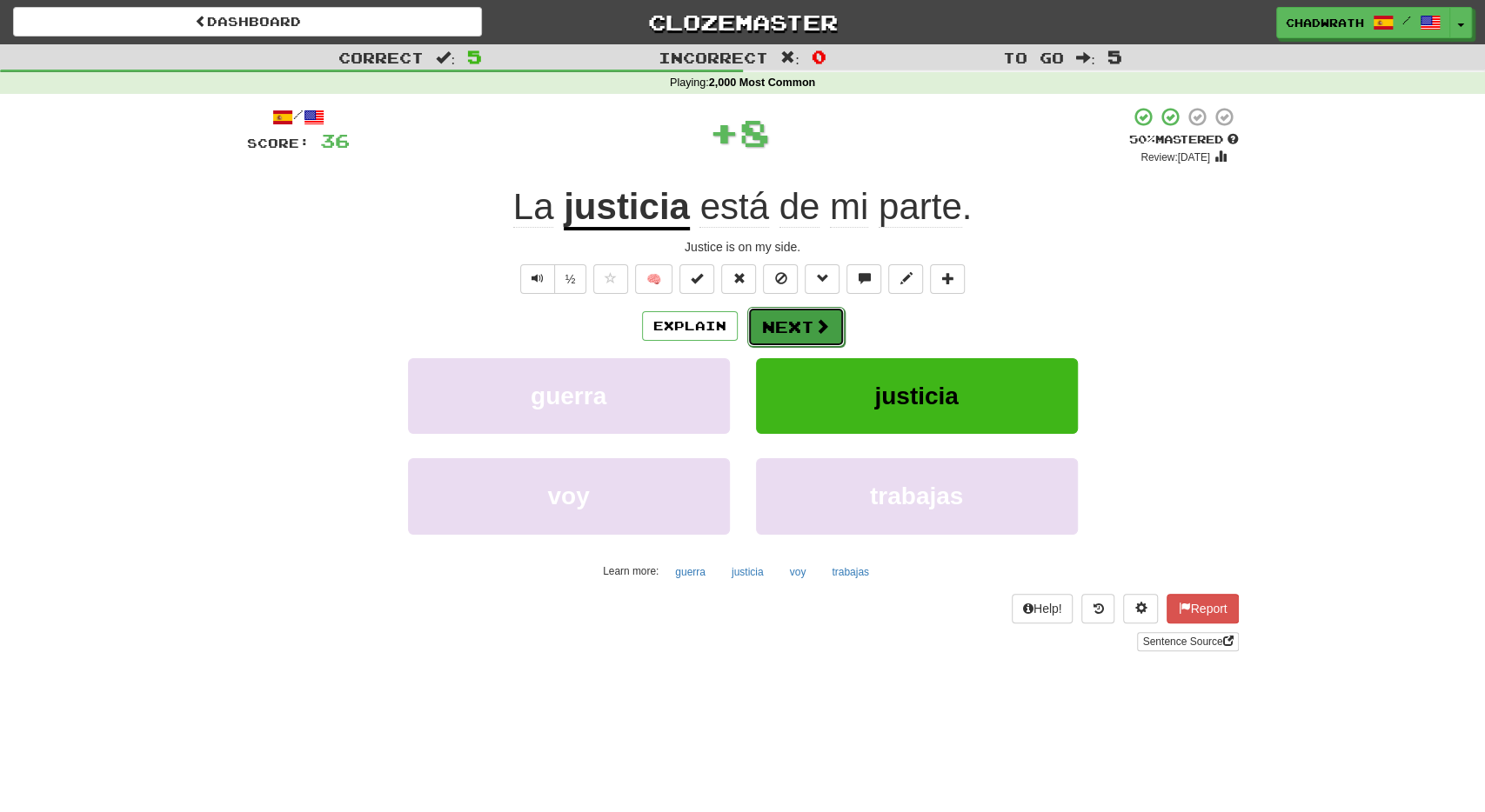
click at [815, 325] on span at bounding box center [821, 326] width 16 height 16
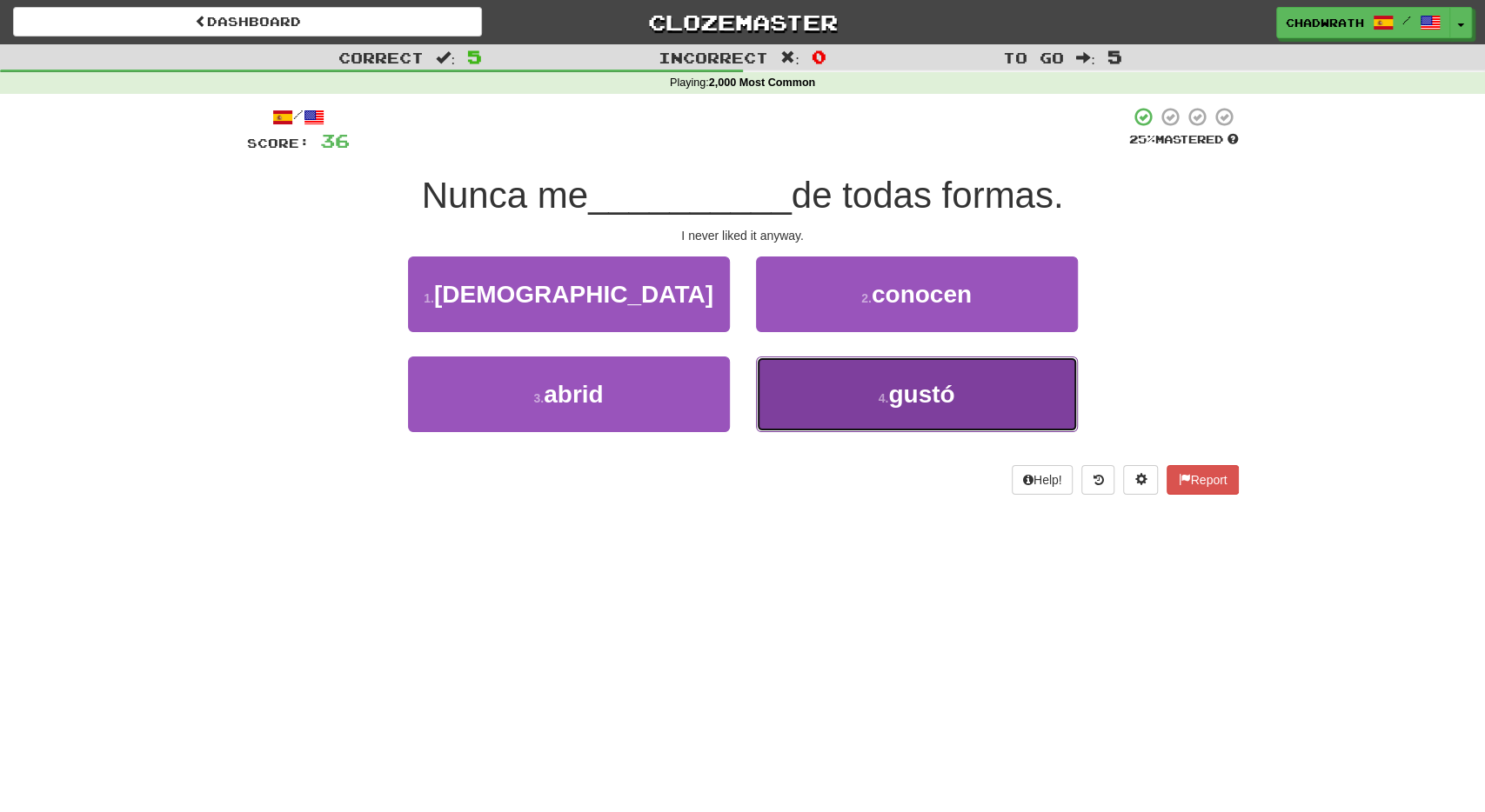
click at [966, 372] on button "4 . gustó" at bounding box center [917, 394] width 322 height 75
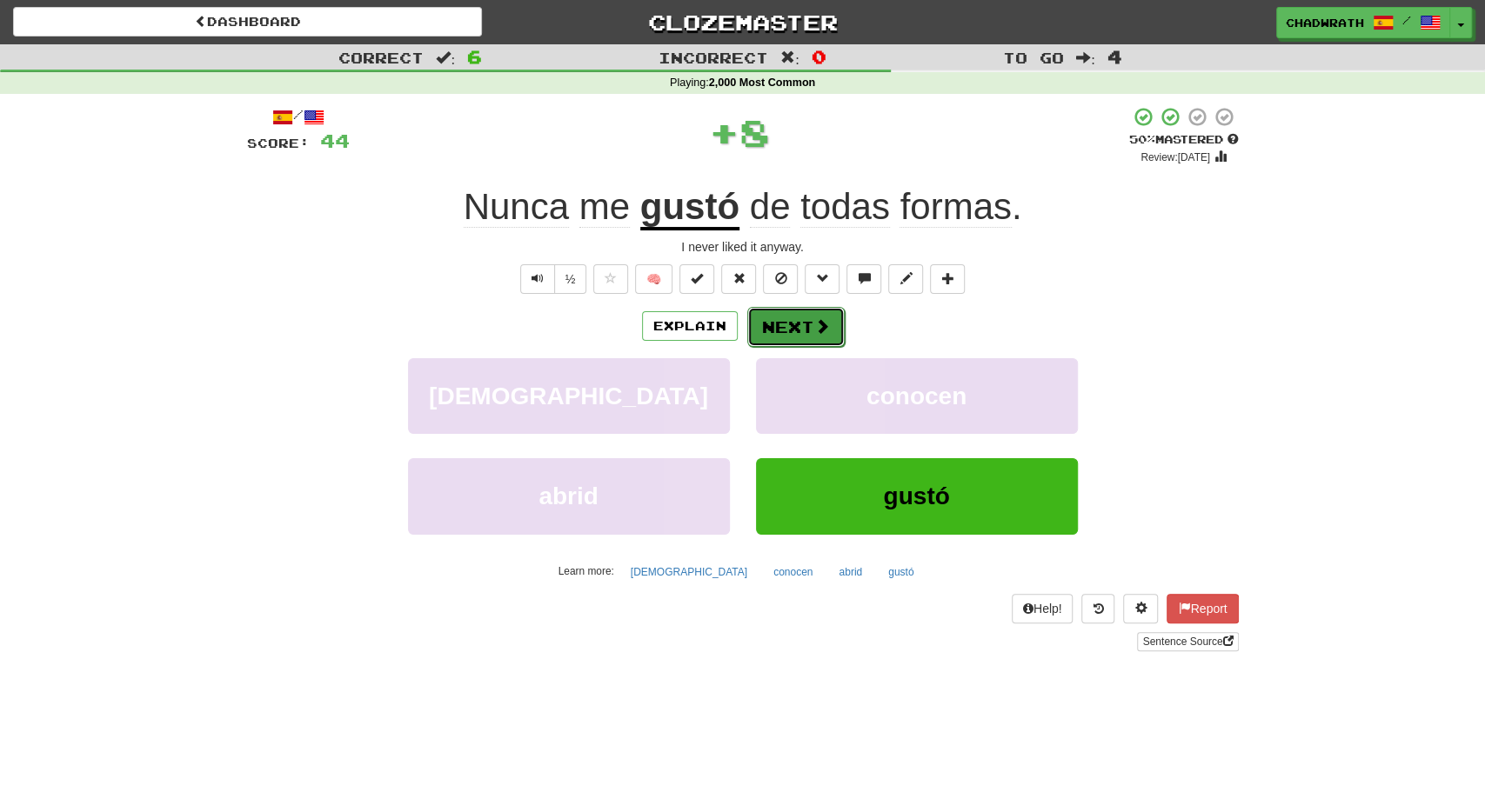
click at [808, 314] on button "Next" at bounding box center [795, 327] width 98 height 40
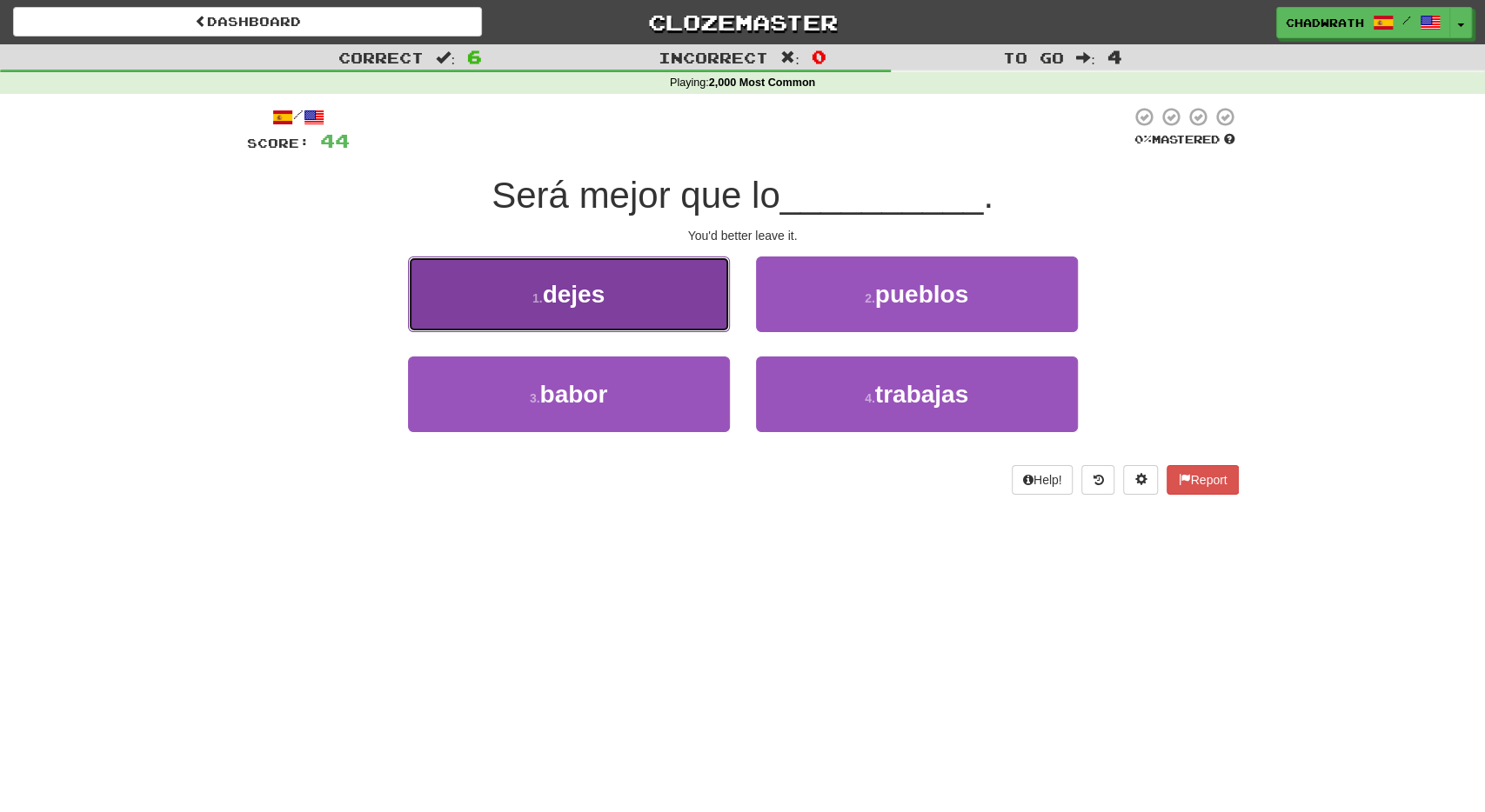
click at [588, 308] on button "1 . dejes" at bounding box center [569, 294] width 322 height 75
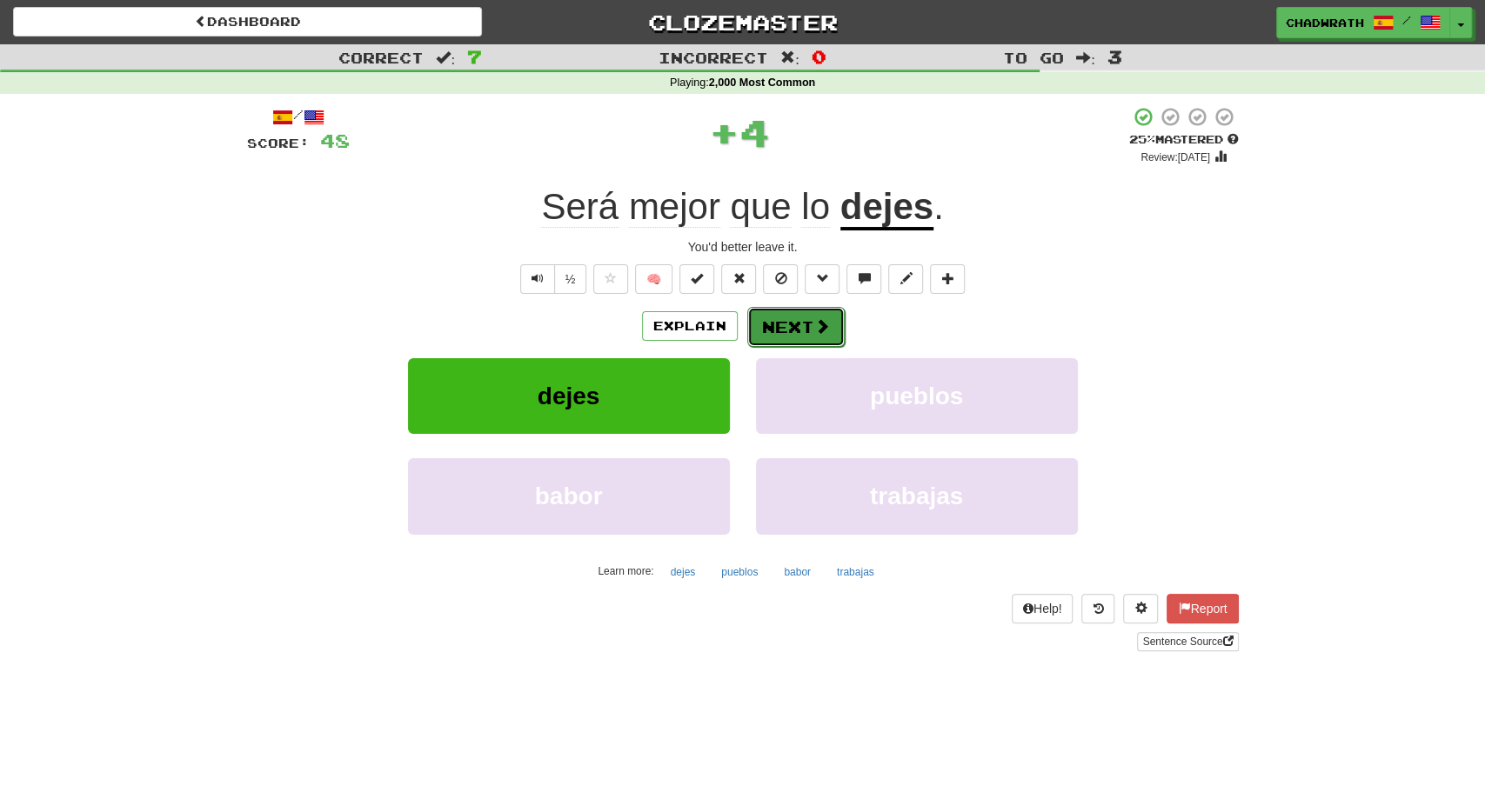
click at [789, 324] on button "Next" at bounding box center [795, 327] width 98 height 40
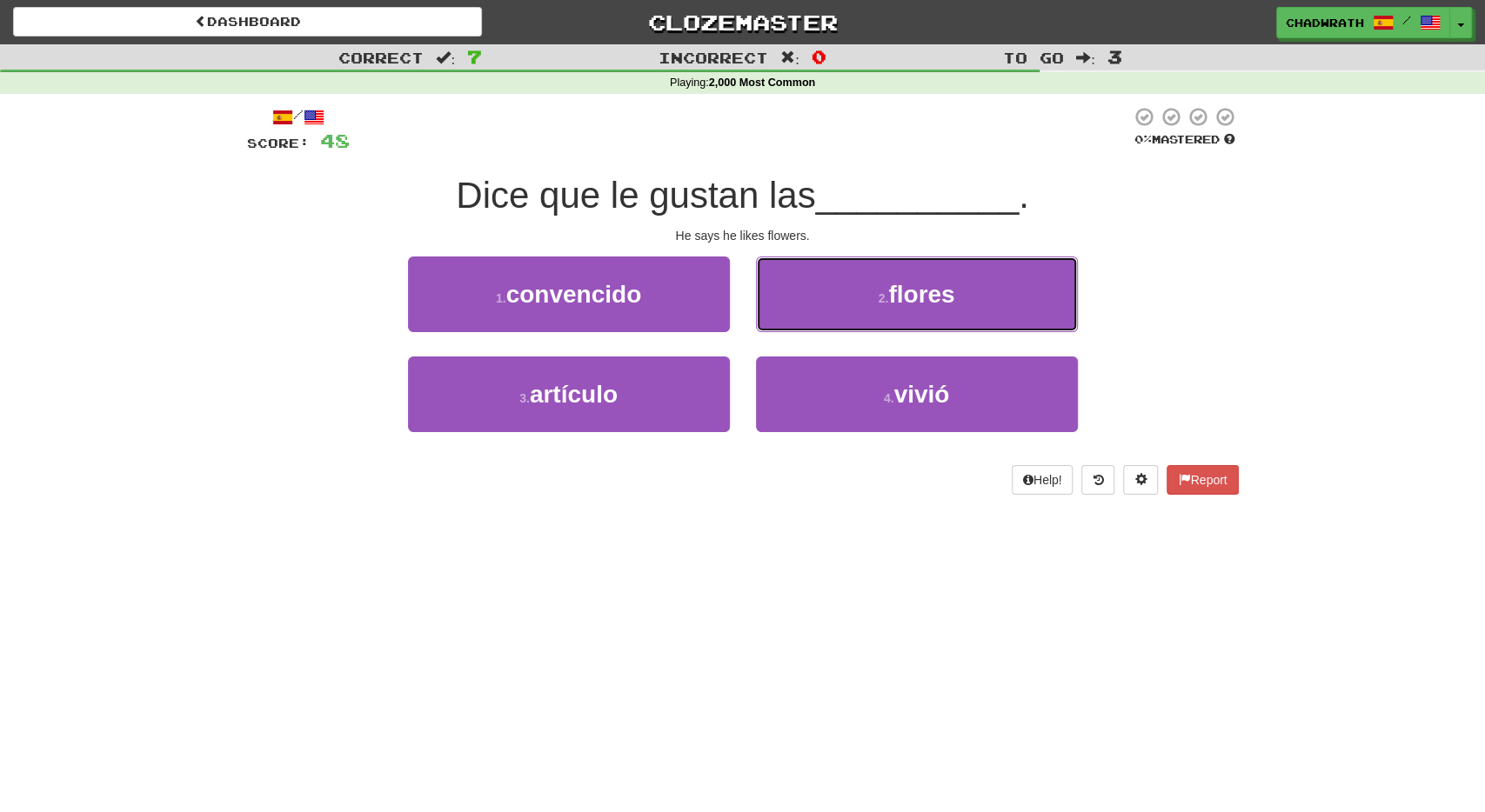
drag, startPoint x: 834, startPoint y: 310, endPoint x: 716, endPoint y: 289, distance: 119.9
click at [830, 308] on button "2 . flores" at bounding box center [917, 294] width 322 height 75
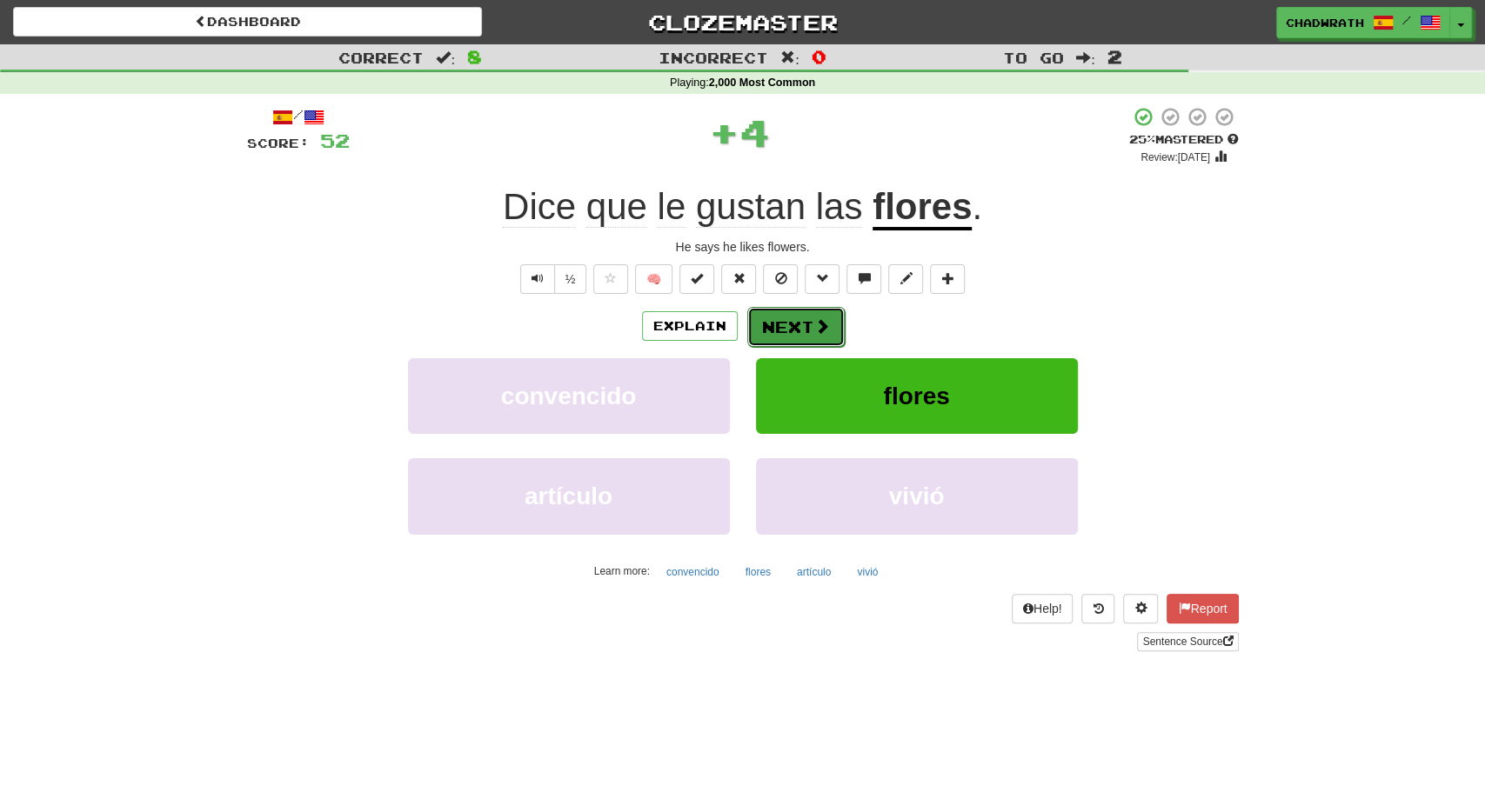
click at [791, 322] on button "Next" at bounding box center [795, 327] width 98 height 40
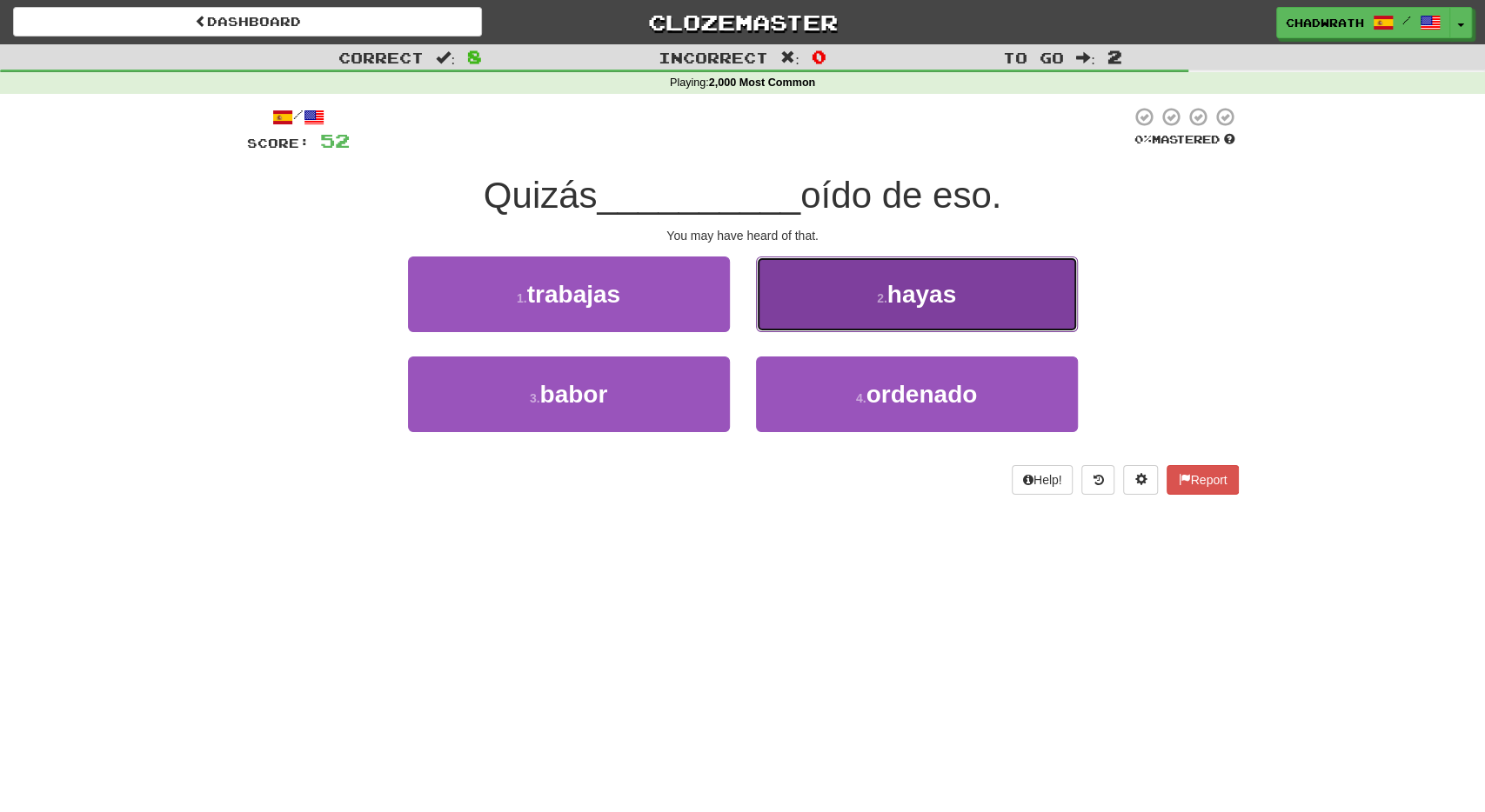
click at [845, 308] on button "2 . hayas" at bounding box center [917, 294] width 322 height 75
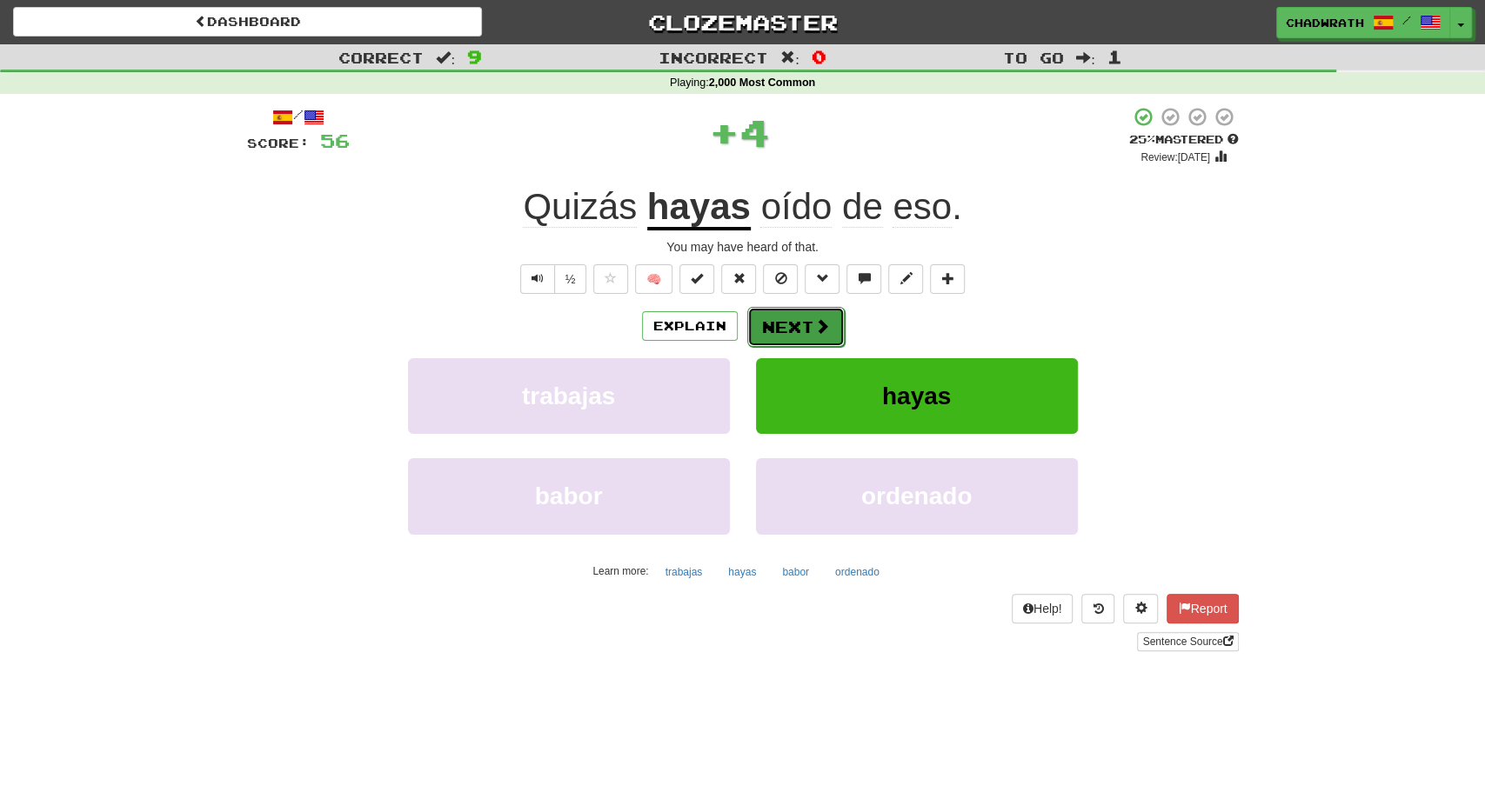
click at [809, 326] on button "Next" at bounding box center [795, 327] width 98 height 40
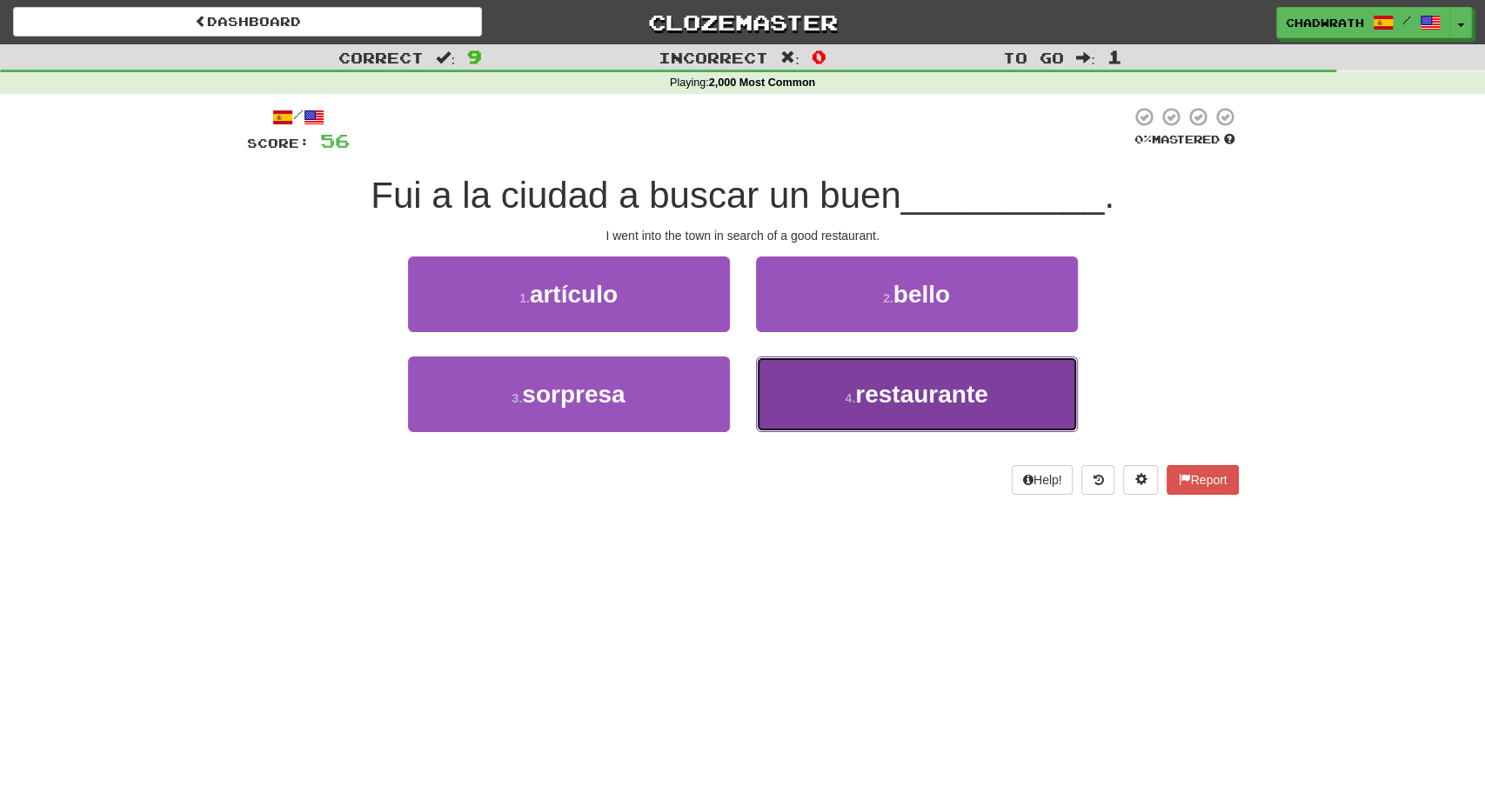
click at [803, 394] on button "4 . restaurante" at bounding box center [917, 394] width 322 height 75
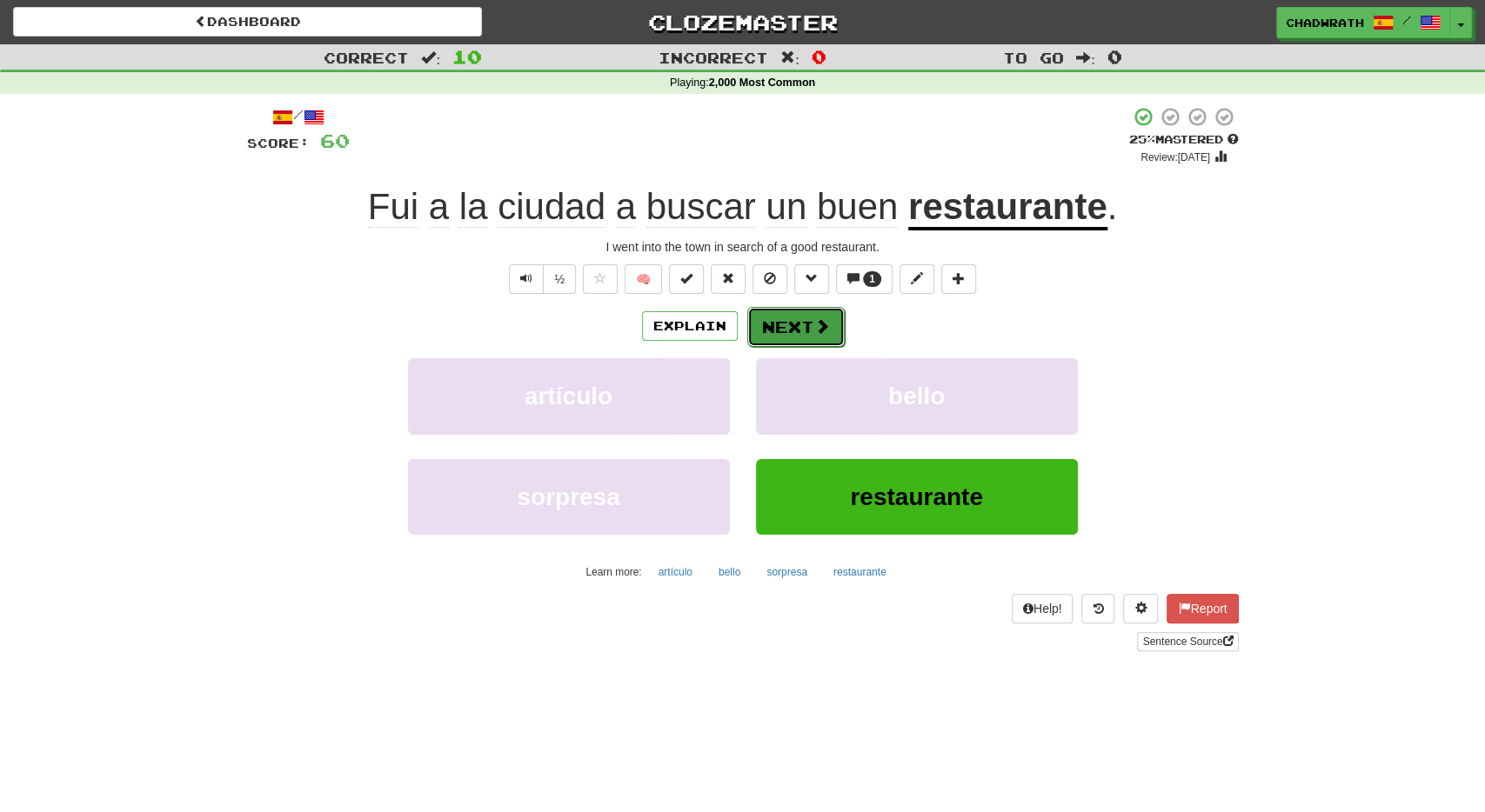
click at [798, 312] on button "Next" at bounding box center [795, 327] width 98 height 40
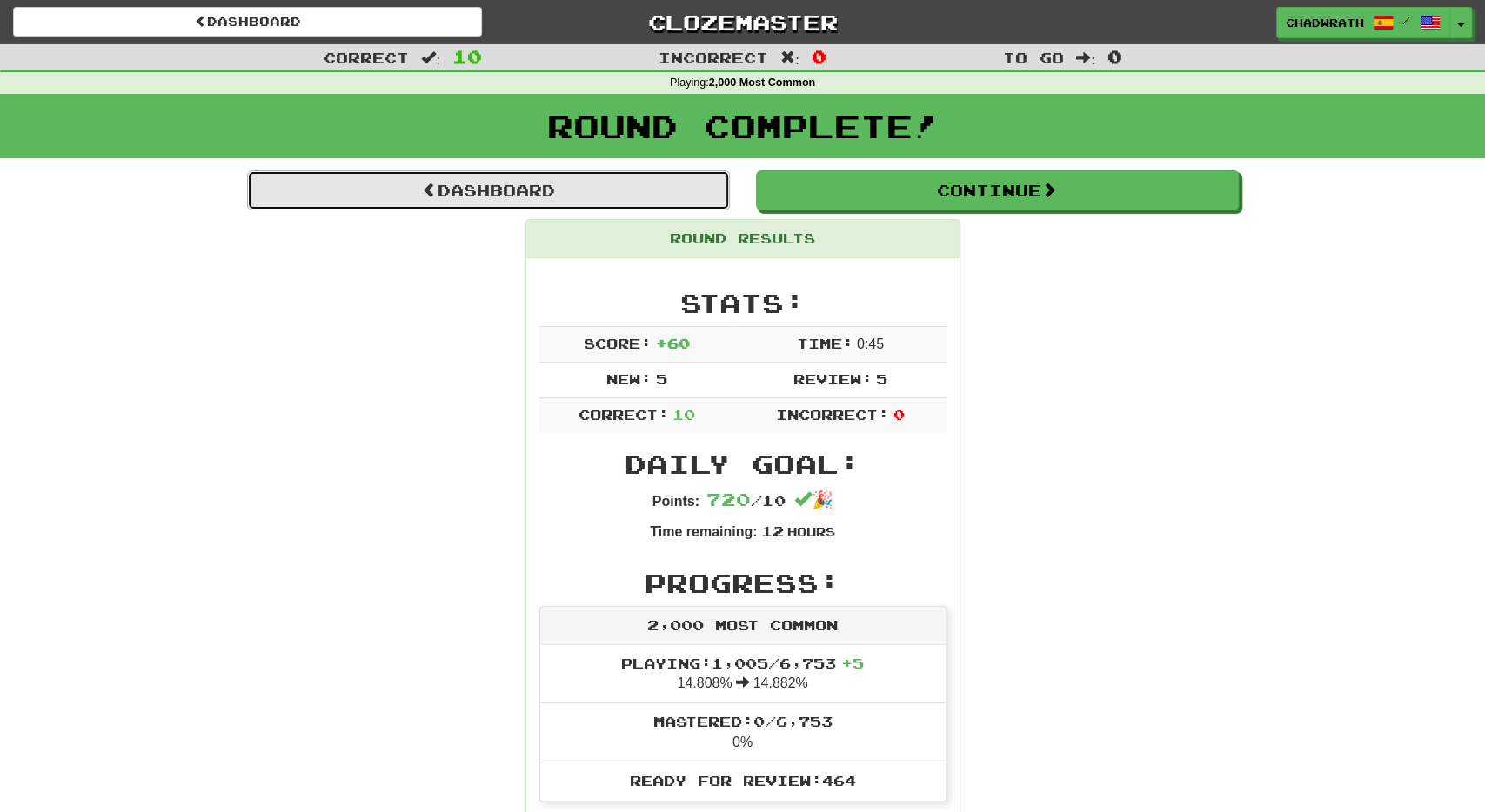
click at [568, 189] on link "Dashboard" at bounding box center [489, 190] width 483 height 40
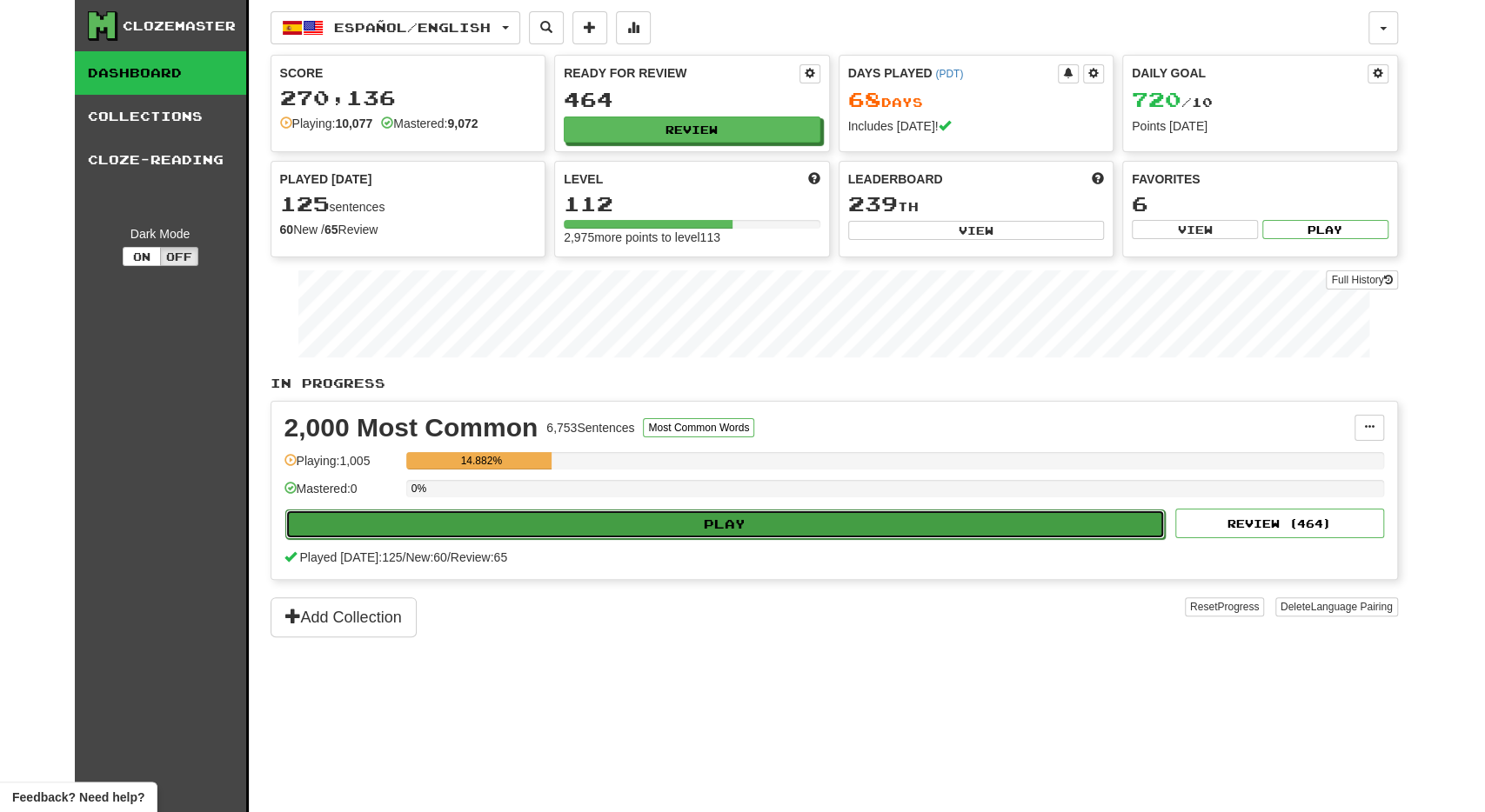
click at [553, 516] on button "Play" at bounding box center [726, 525] width 881 height 30
select select "**"
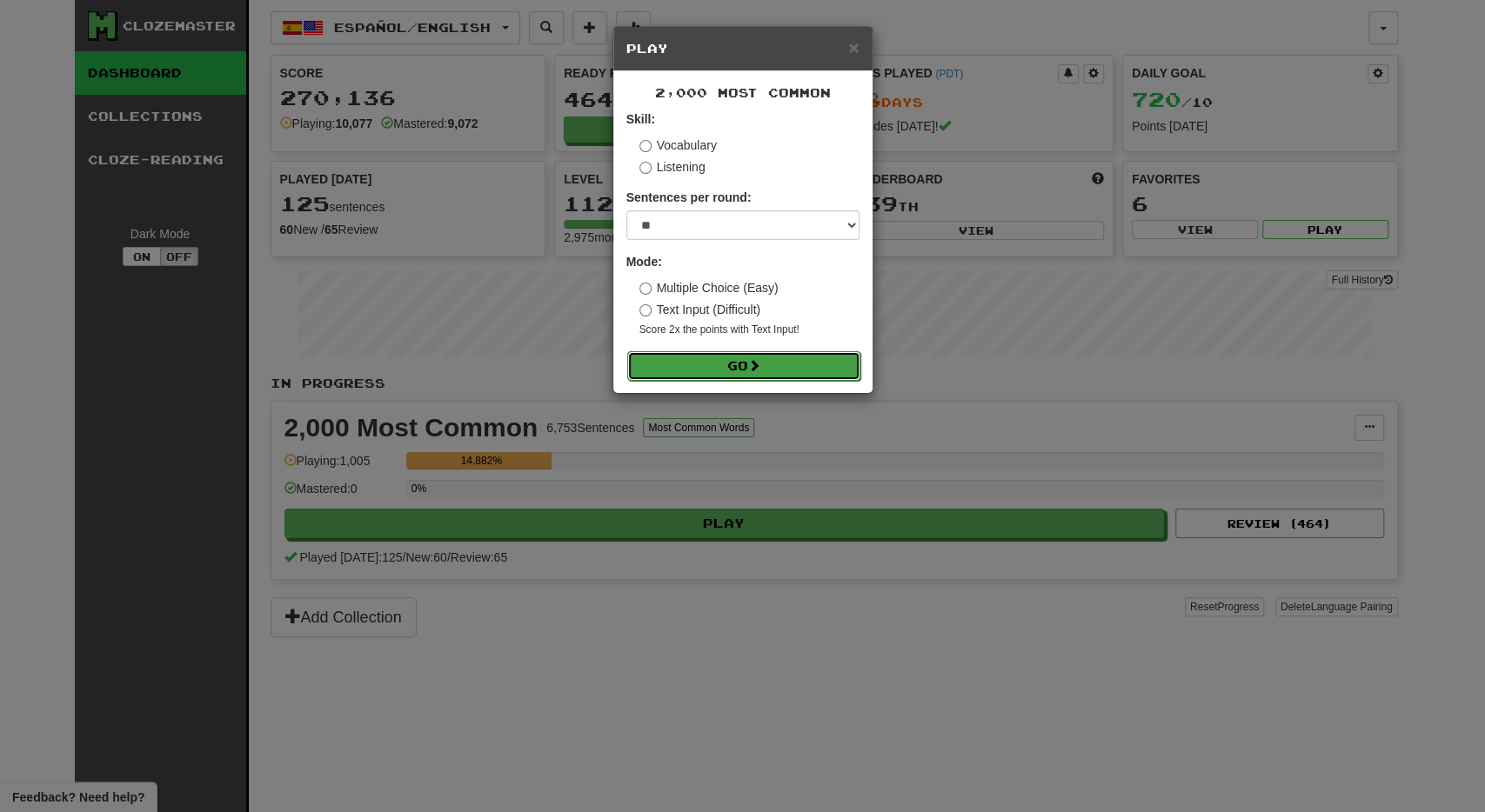
click at [686, 353] on button "Go" at bounding box center [743, 366] width 233 height 30
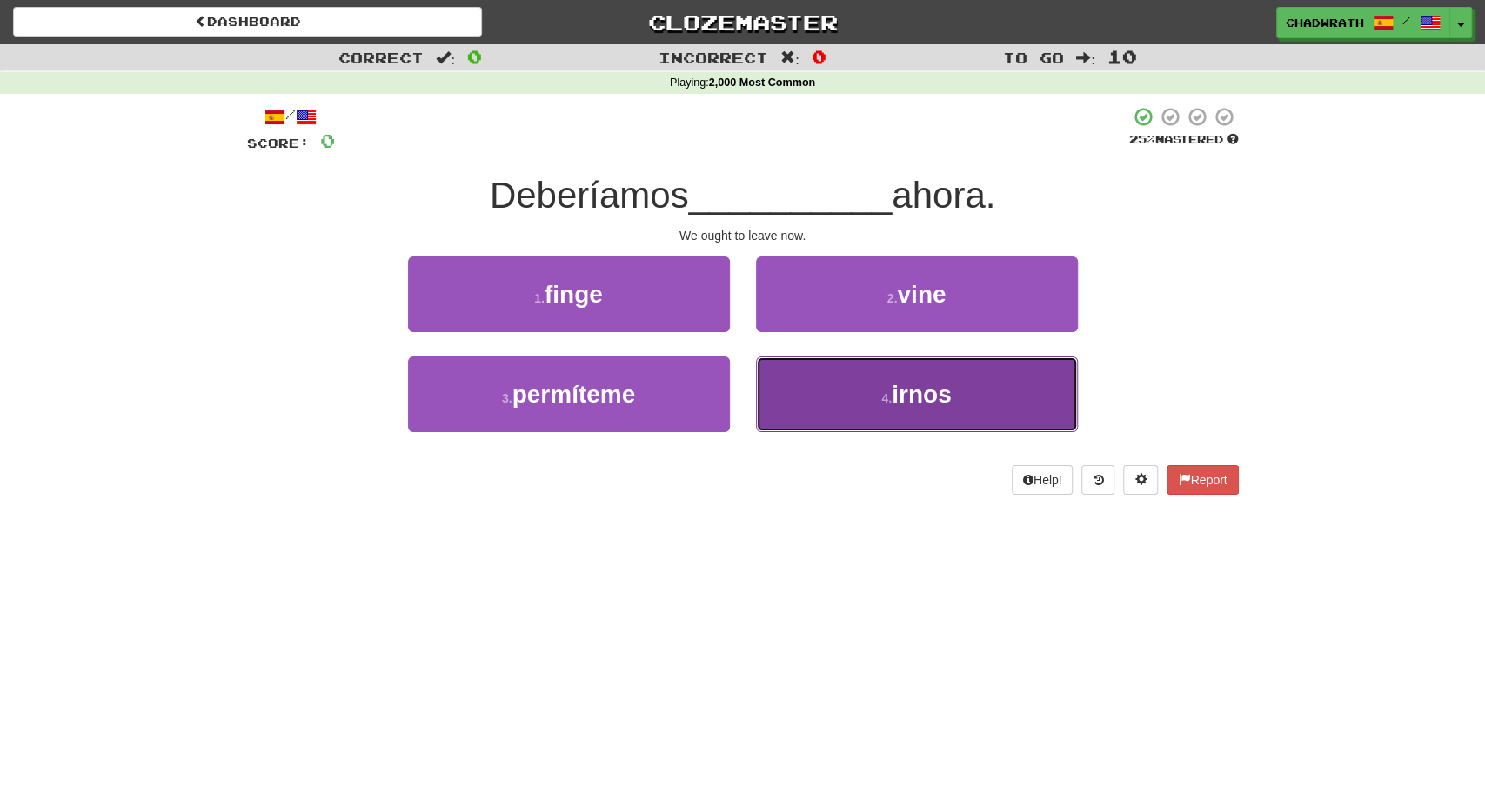
click at [808, 396] on button "4 . irnos" at bounding box center [917, 394] width 322 height 75
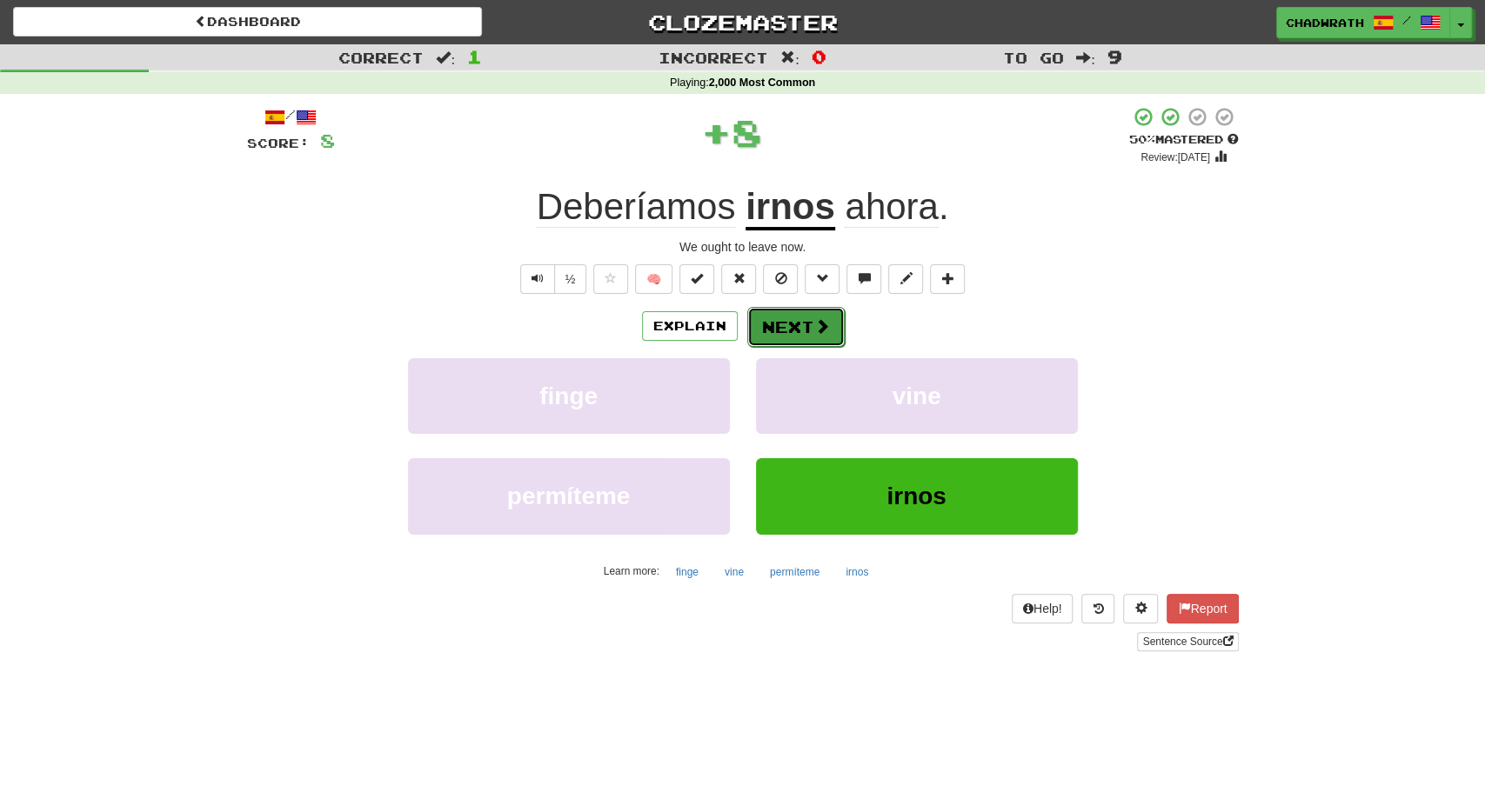
click at [787, 330] on button "Next" at bounding box center [795, 327] width 98 height 40
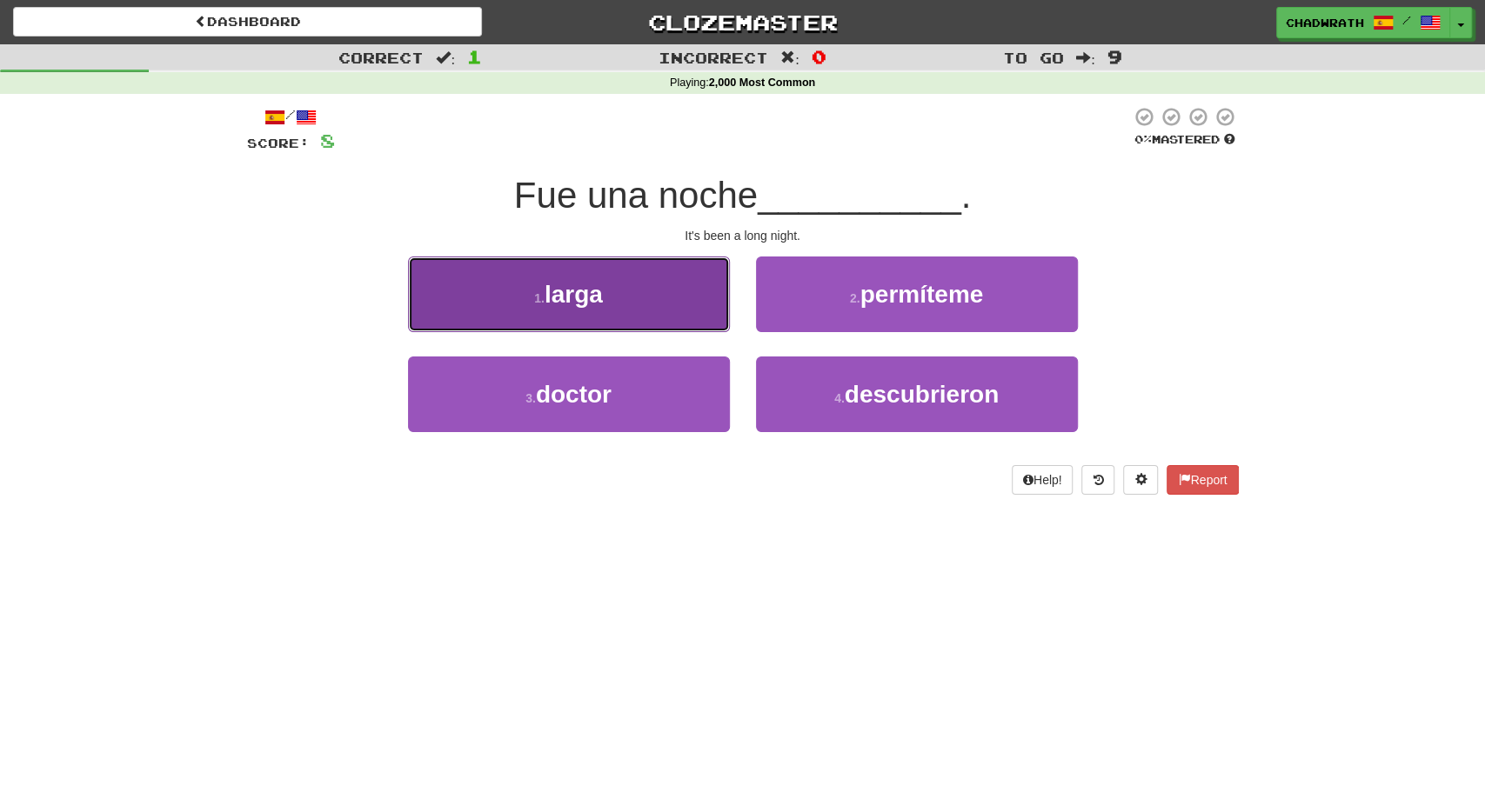
click at [637, 308] on button "1 . larga" at bounding box center [569, 294] width 322 height 75
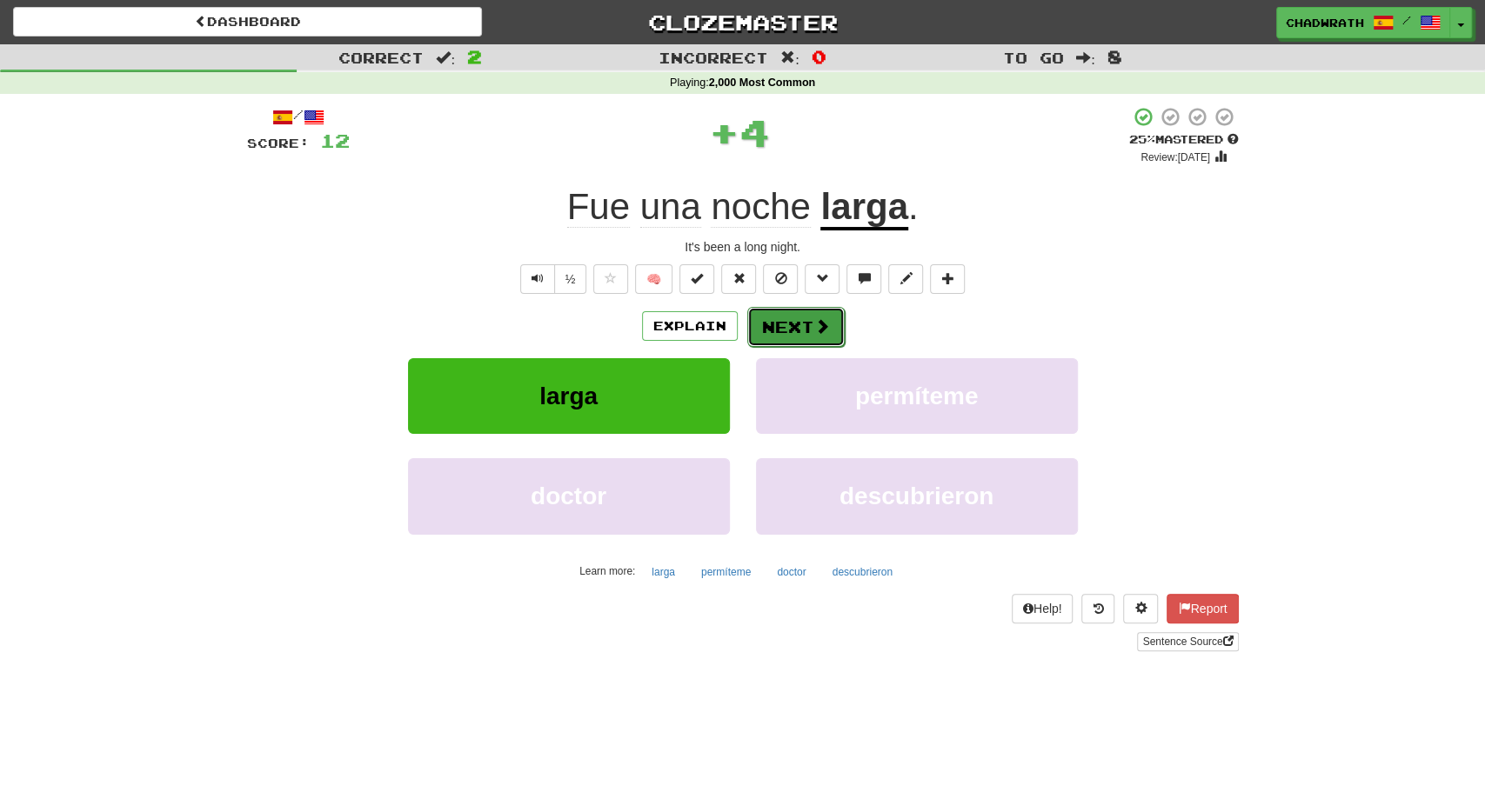
click at [822, 322] on span at bounding box center [821, 326] width 16 height 16
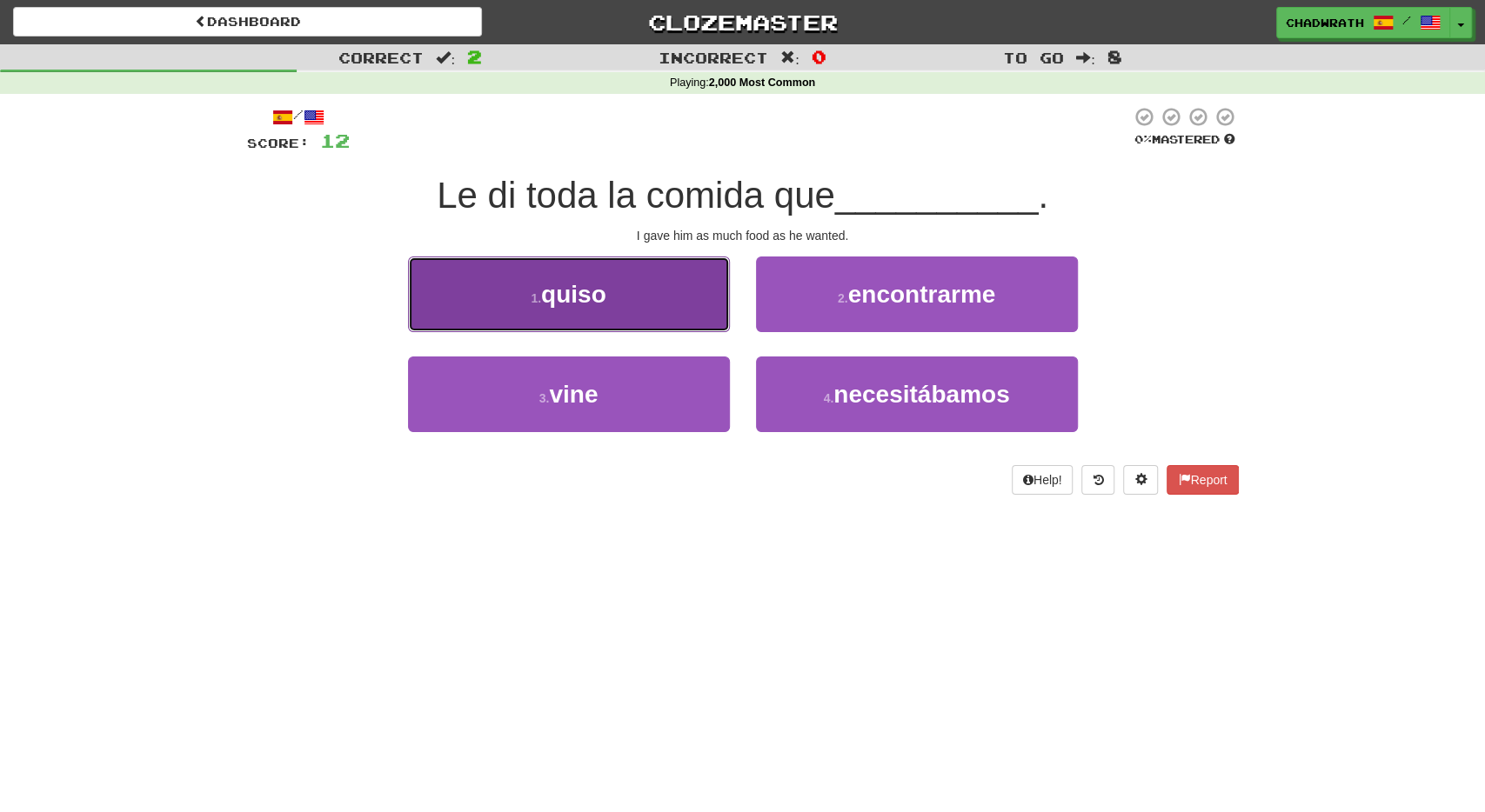
click at [570, 296] on span "quiso" at bounding box center [573, 294] width 65 height 27
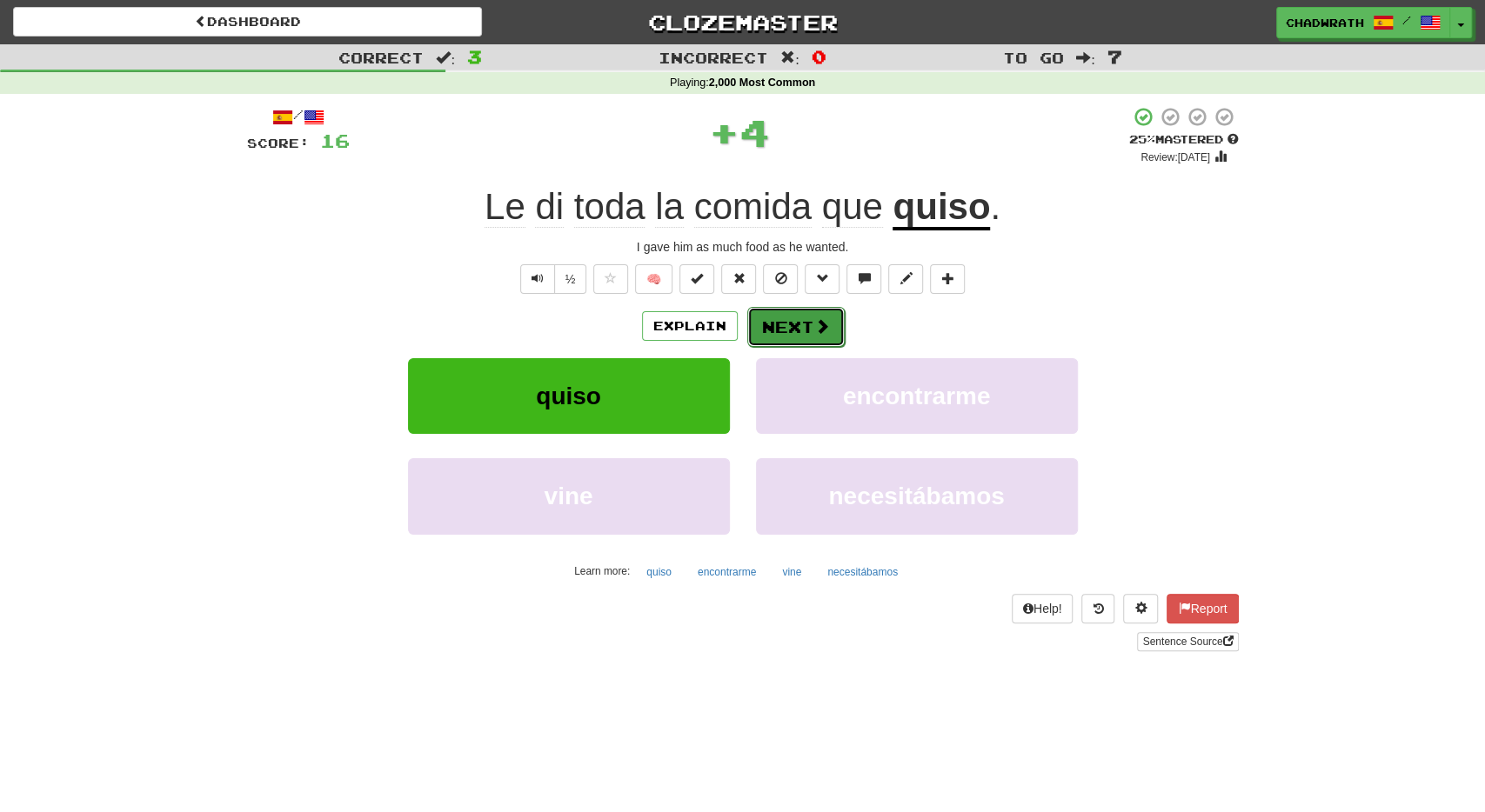
click at [796, 327] on button "Next" at bounding box center [795, 327] width 98 height 40
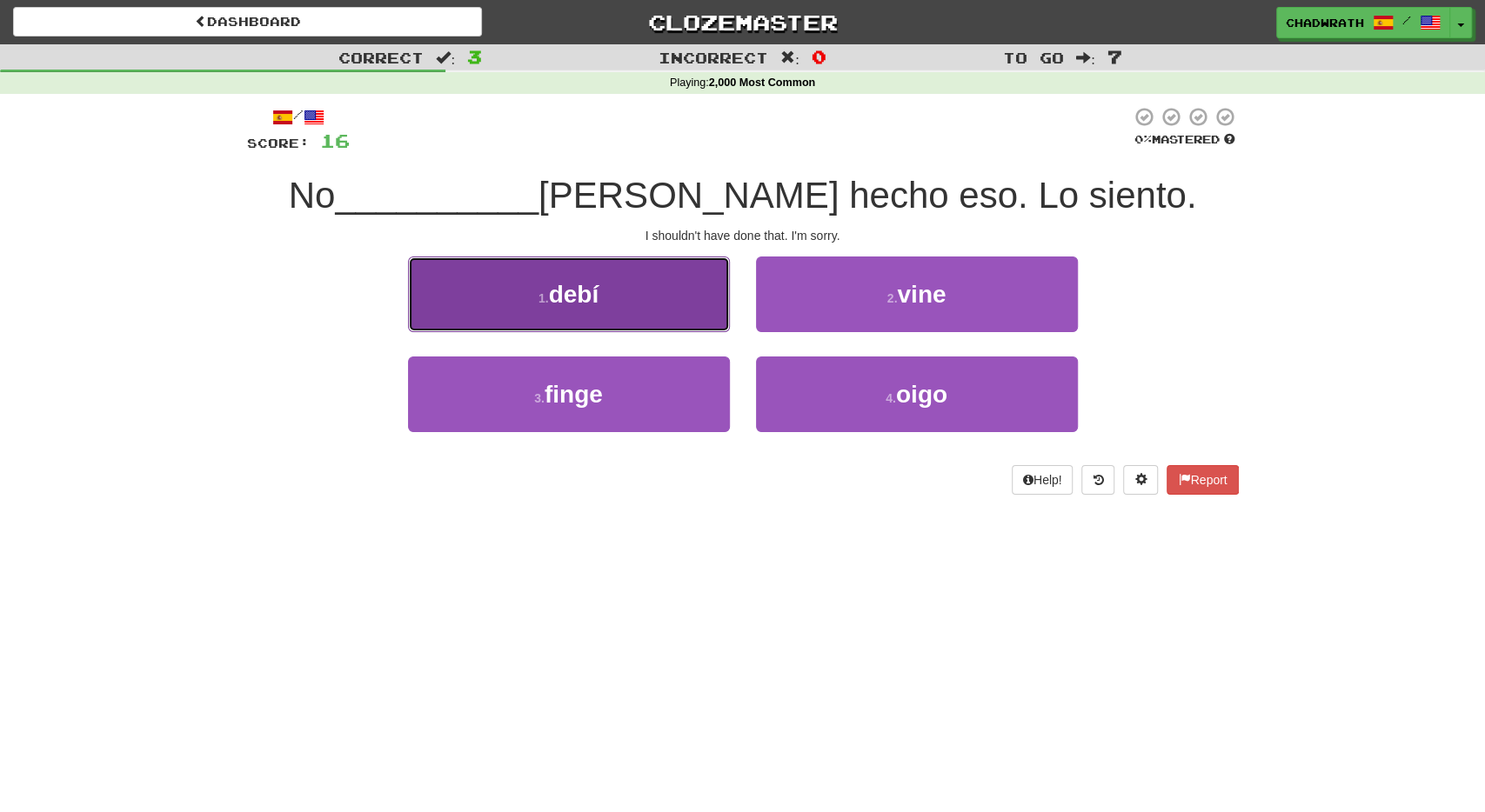
click at [526, 309] on button "1 . debí" at bounding box center [569, 294] width 322 height 75
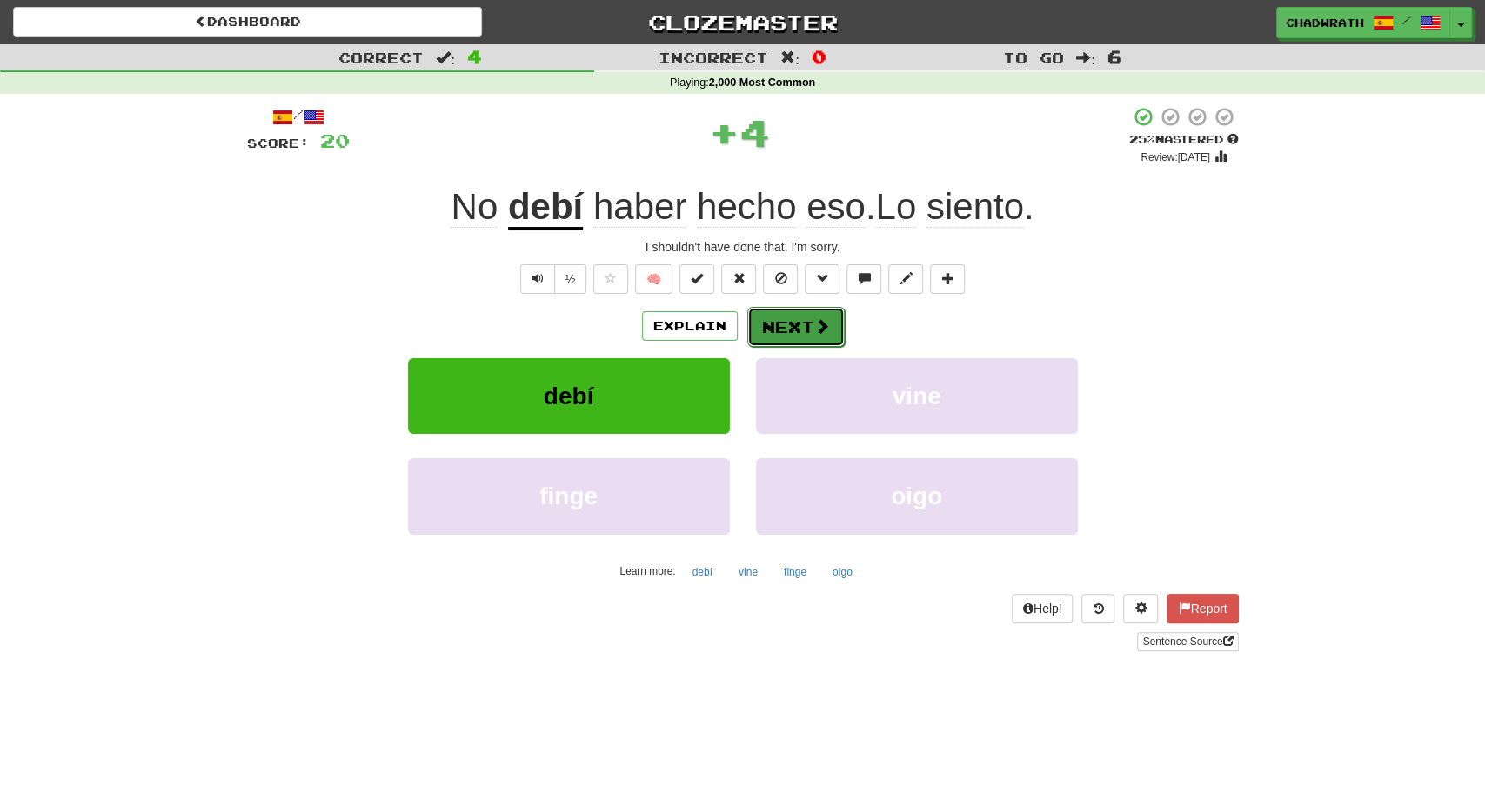
click at [794, 322] on button "Next" at bounding box center [795, 327] width 98 height 40
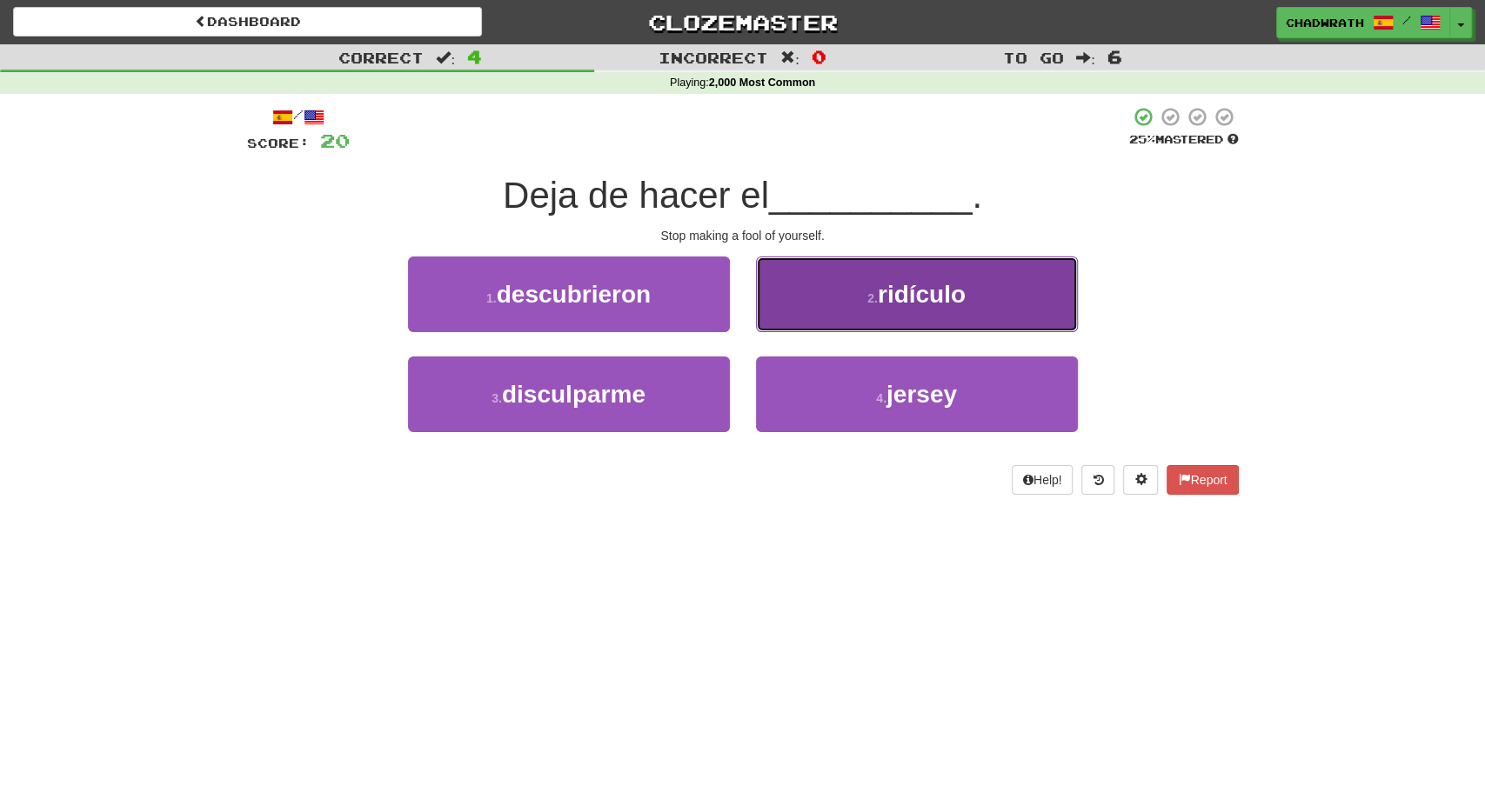
click at [867, 302] on small "2 ." at bounding box center [872, 298] width 10 height 14
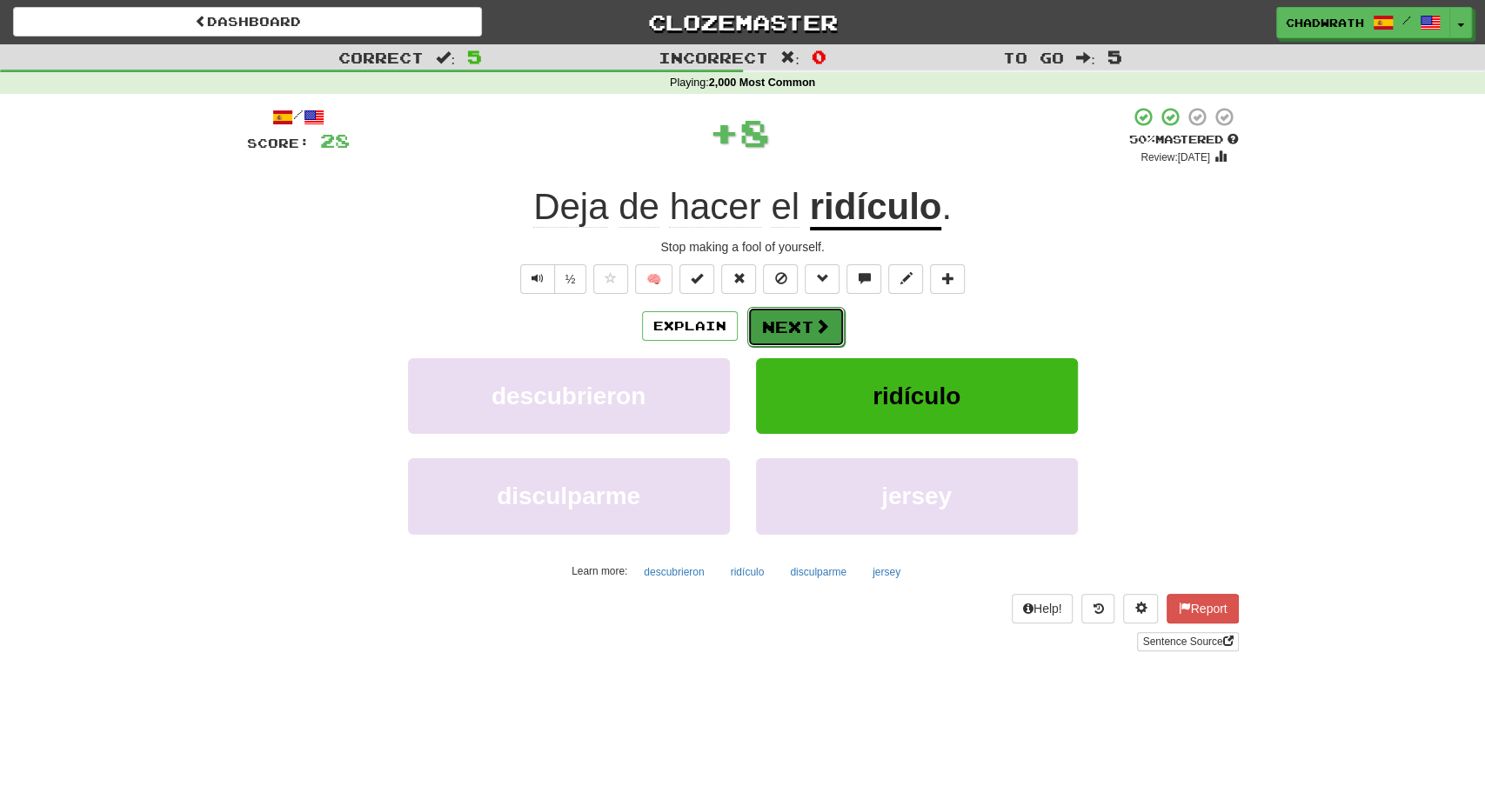
click at [809, 316] on button "Next" at bounding box center [795, 327] width 98 height 40
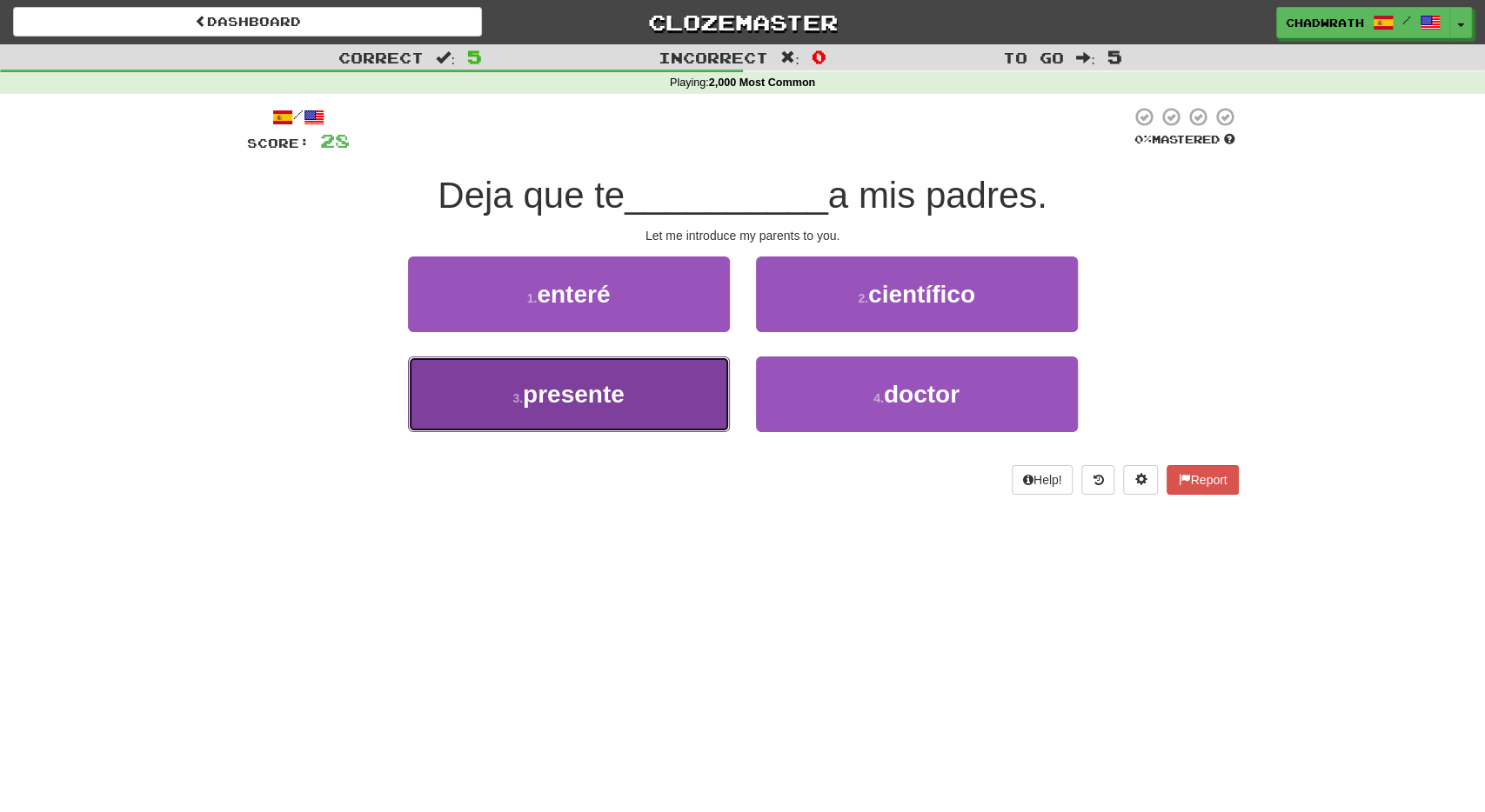
click at [467, 380] on button "3 . presente" at bounding box center [569, 394] width 322 height 75
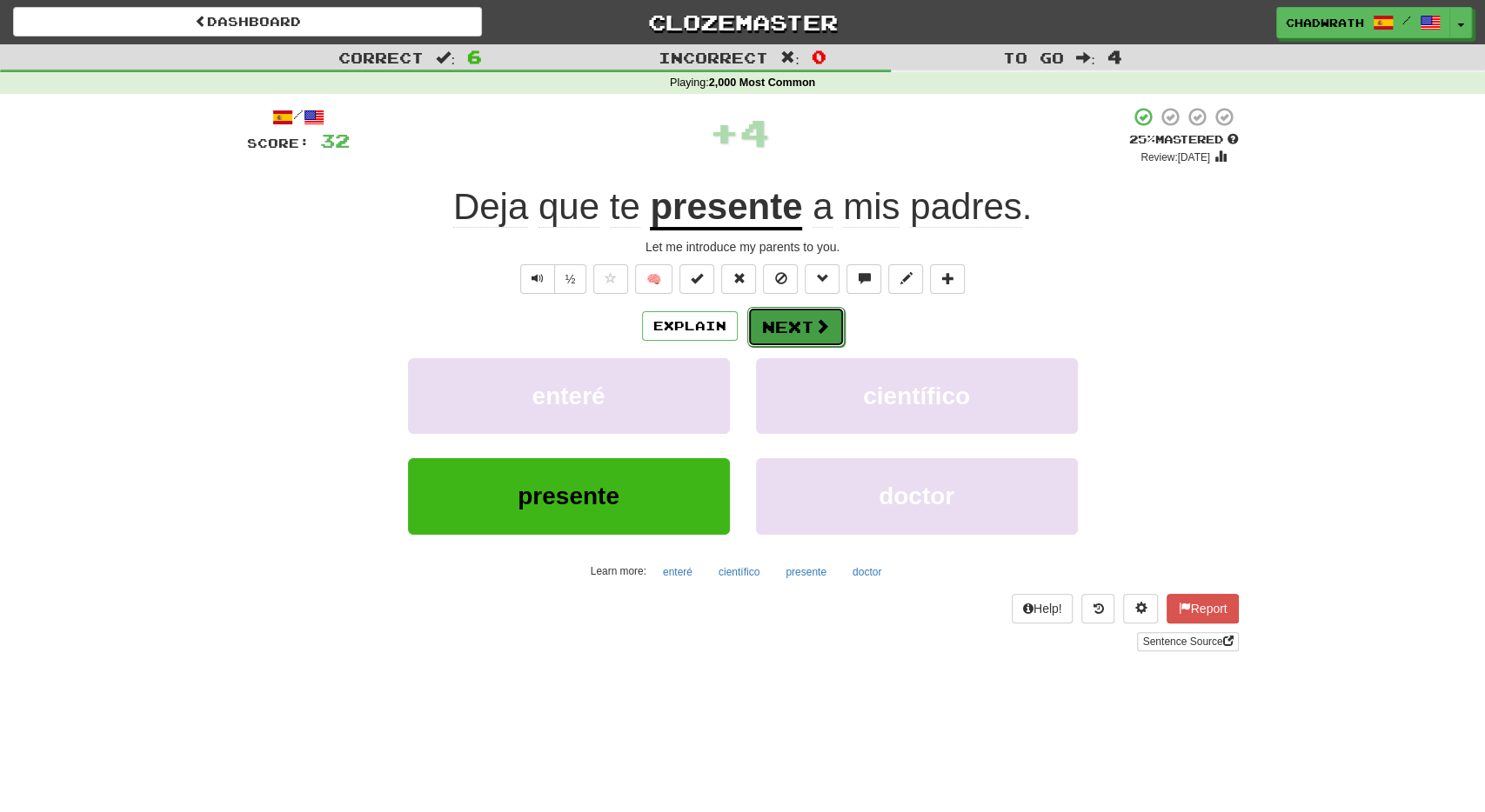
click at [790, 324] on button "Next" at bounding box center [795, 327] width 98 height 40
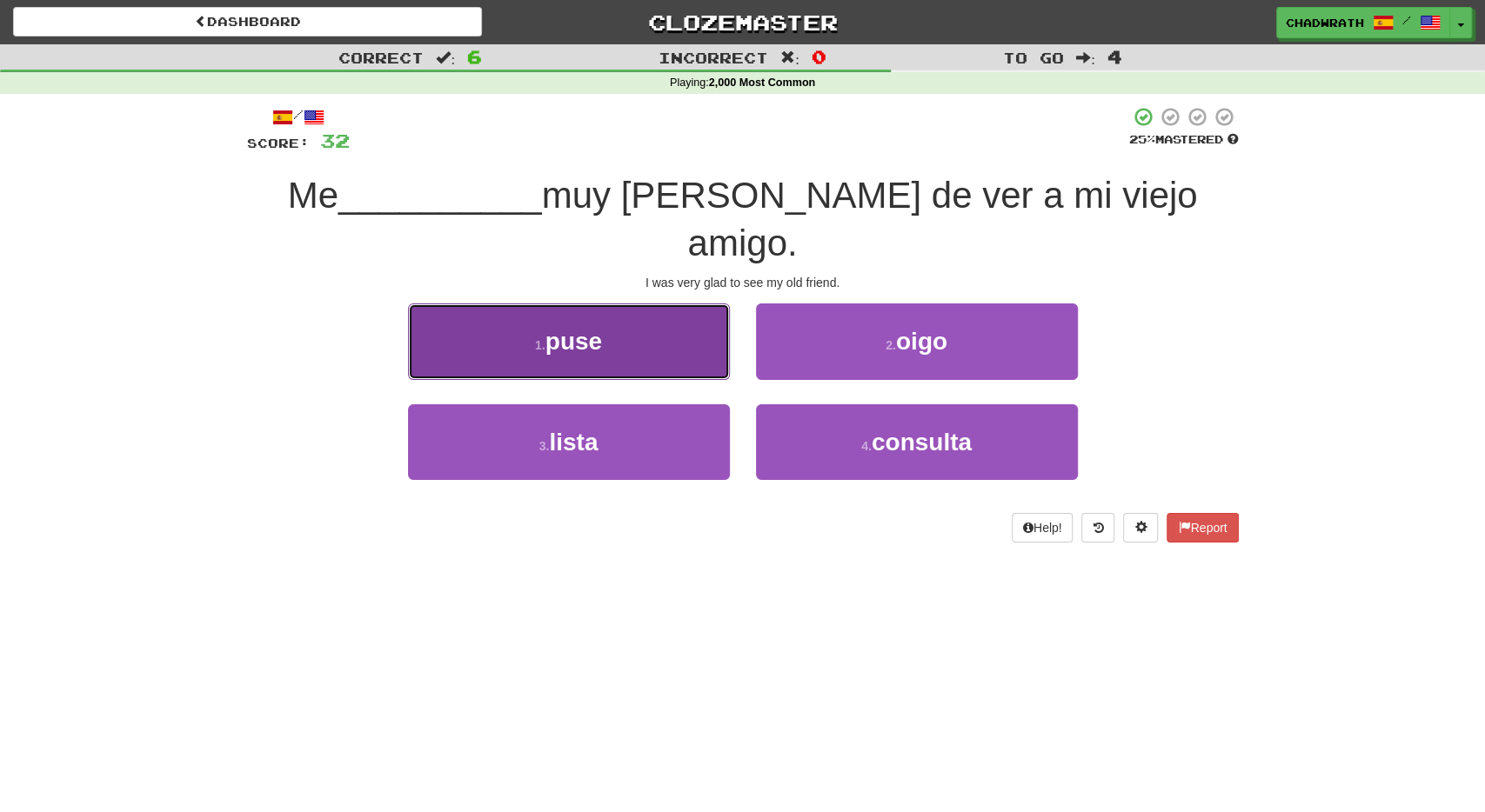
click at [633, 304] on button "1 . puse" at bounding box center [569, 341] width 322 height 75
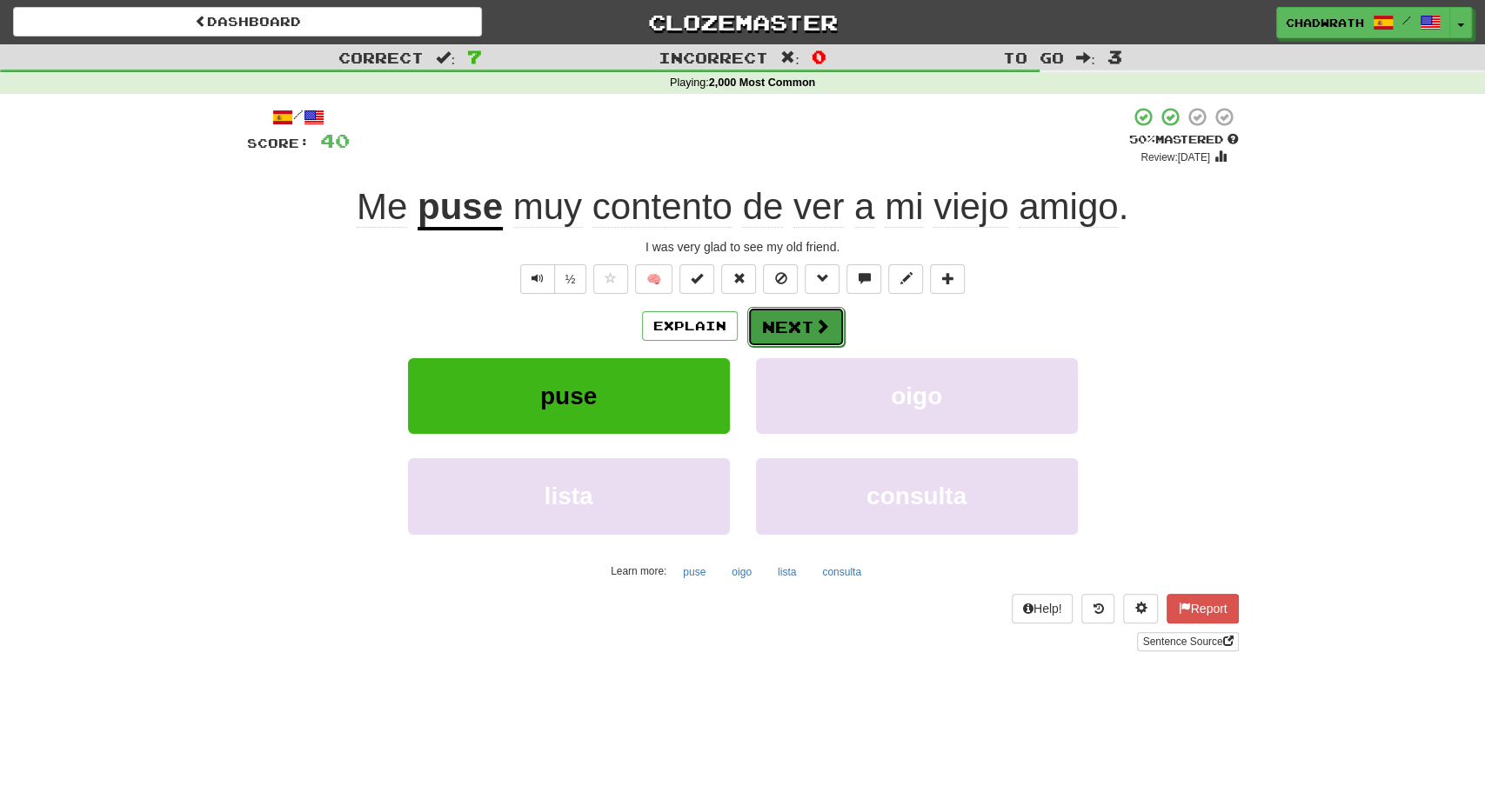
click at [774, 327] on button "Next" at bounding box center [795, 327] width 98 height 40
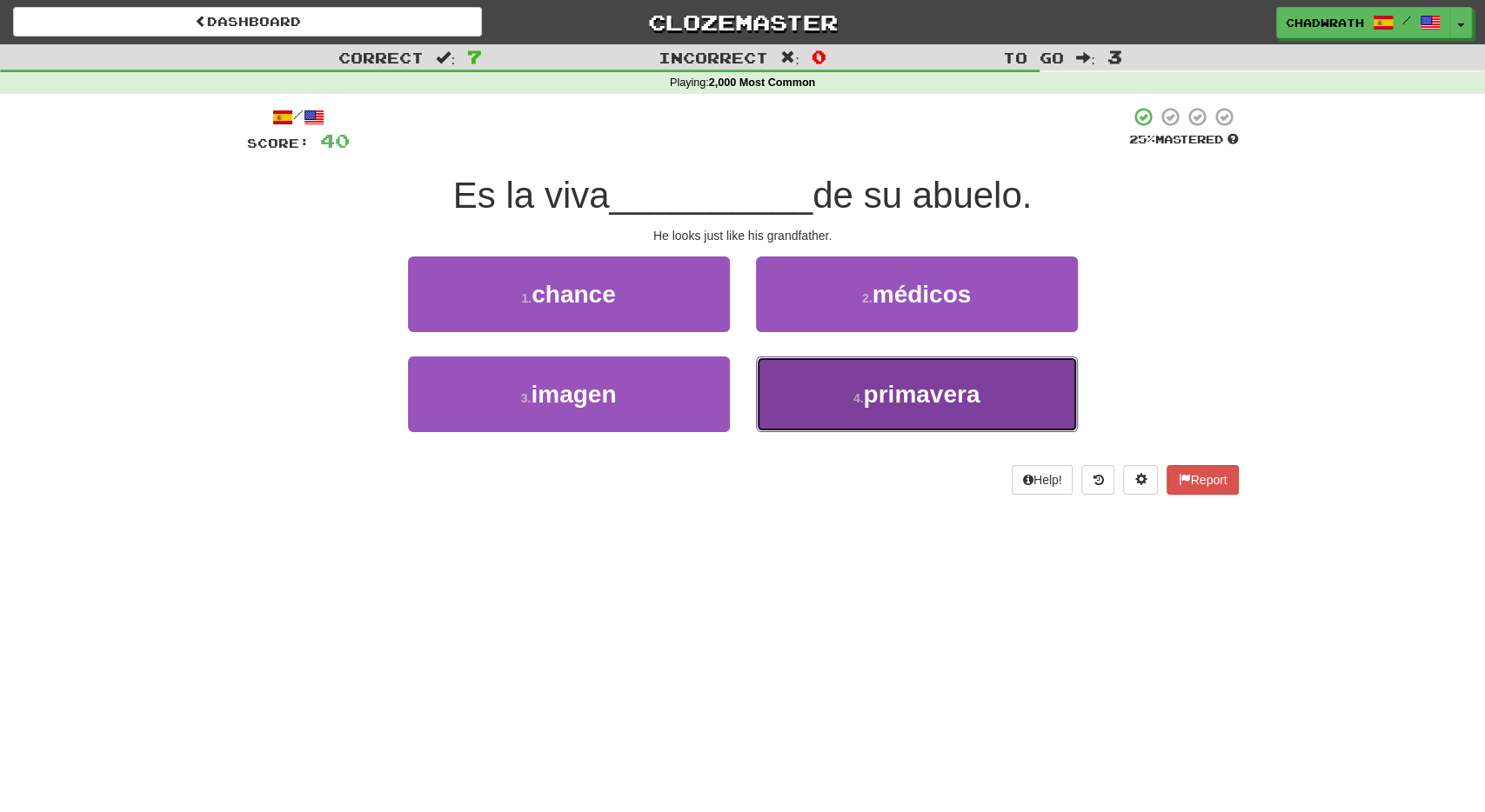
click at [840, 387] on button "4 . primavera" at bounding box center [917, 394] width 322 height 75
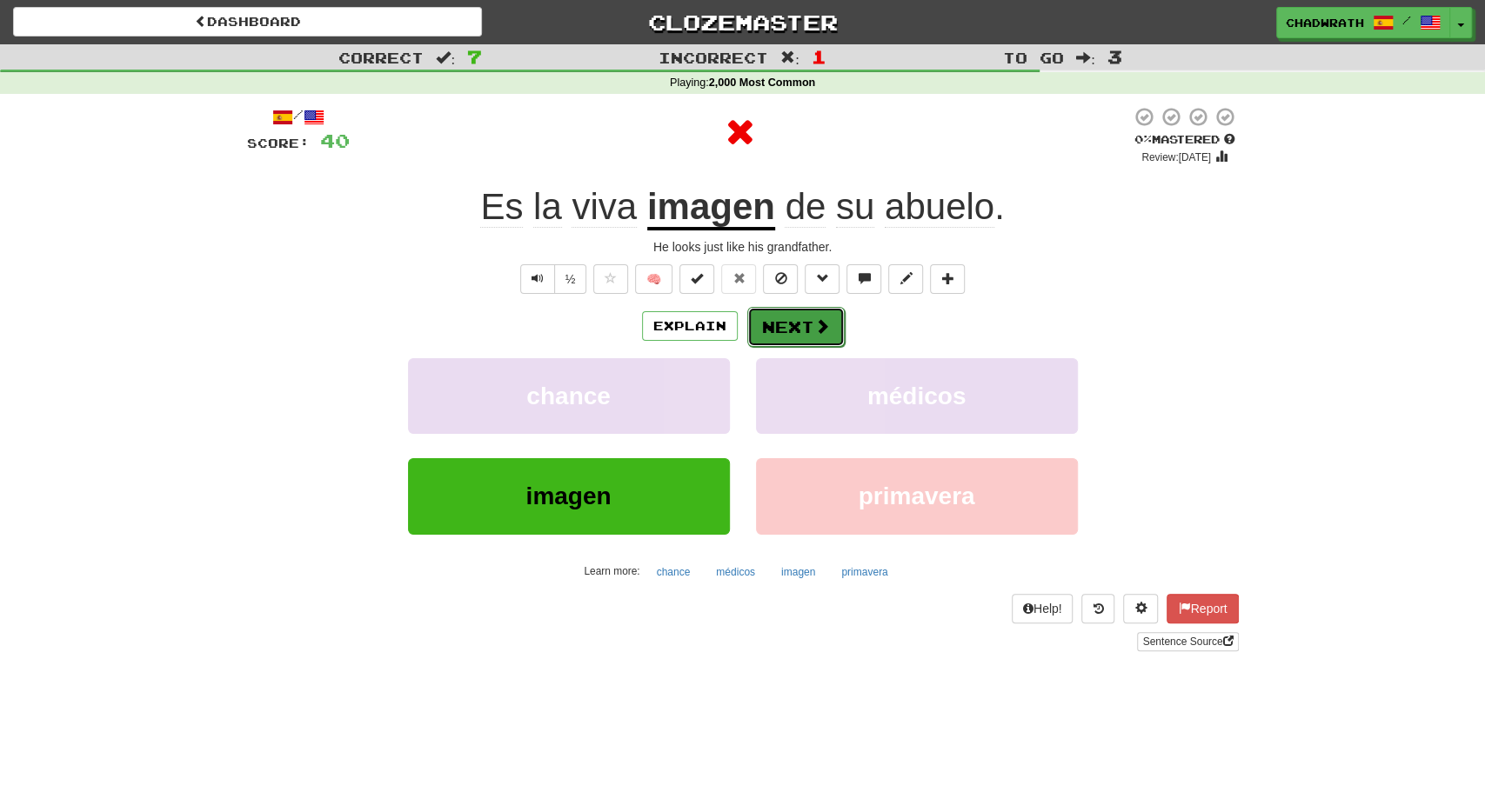
click at [810, 321] on button "Next" at bounding box center [795, 327] width 98 height 40
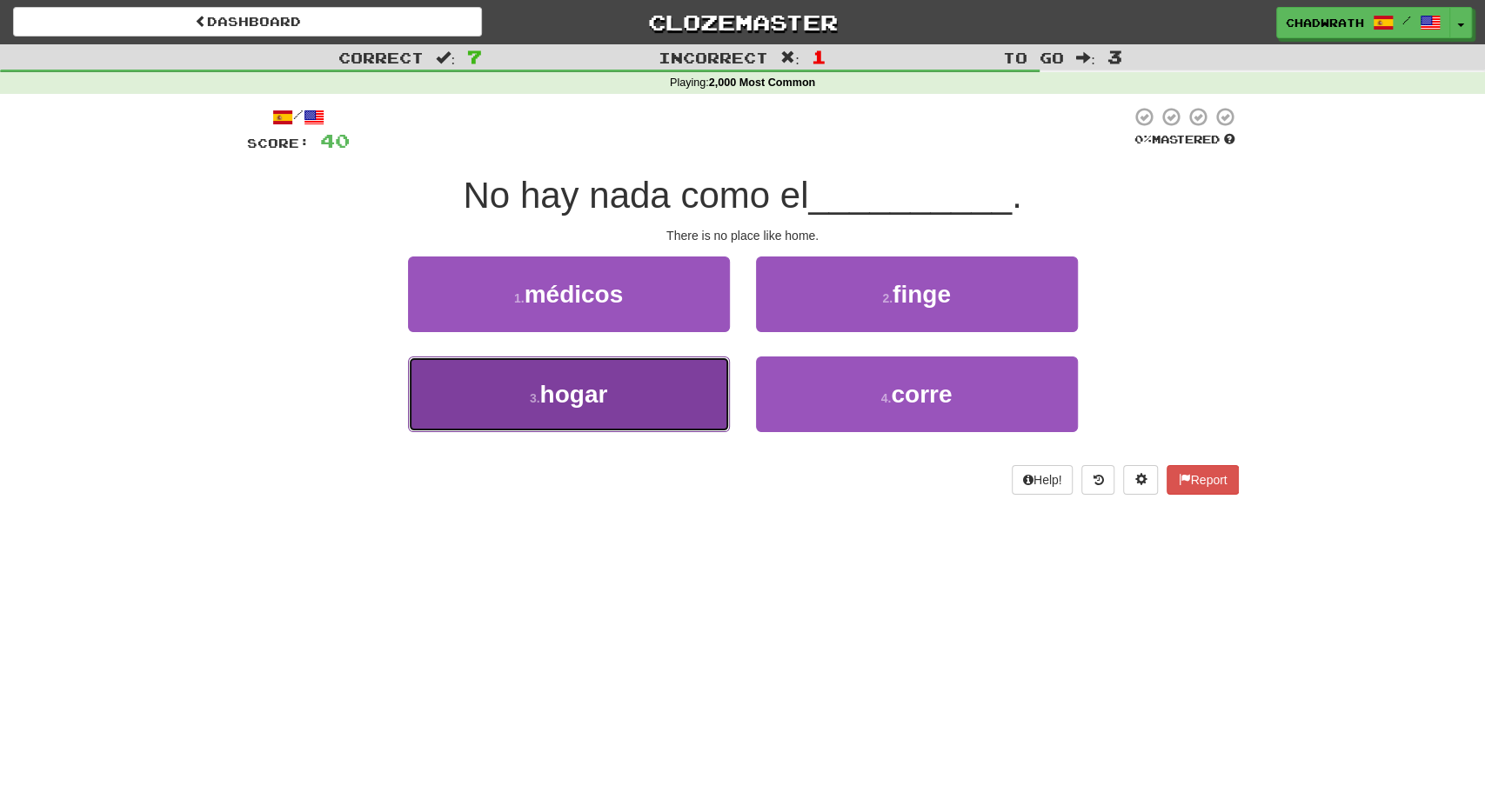
click at [565, 386] on span "hogar" at bounding box center [572, 394] width 68 height 27
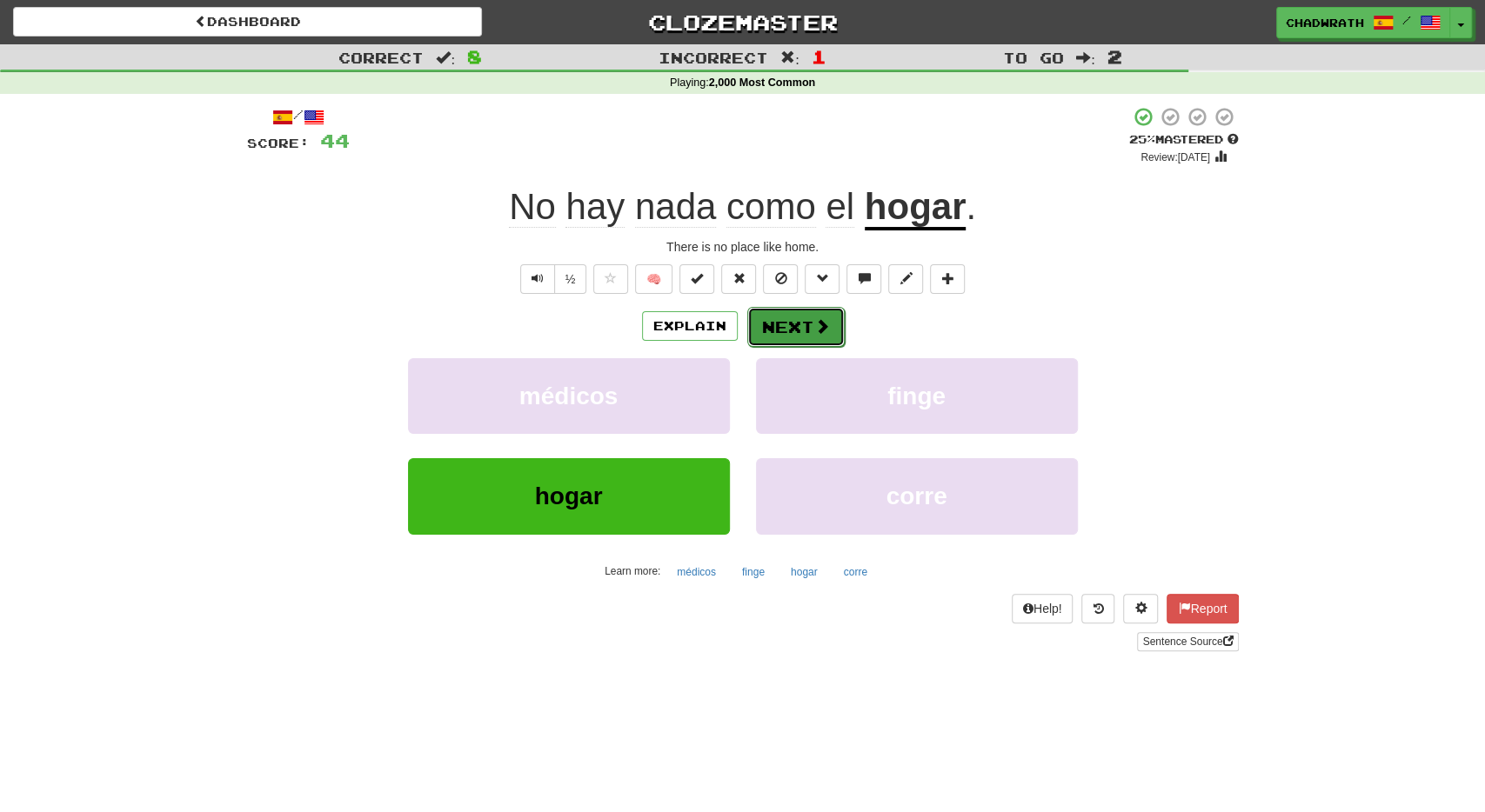
click at [795, 335] on button "Next" at bounding box center [795, 327] width 98 height 40
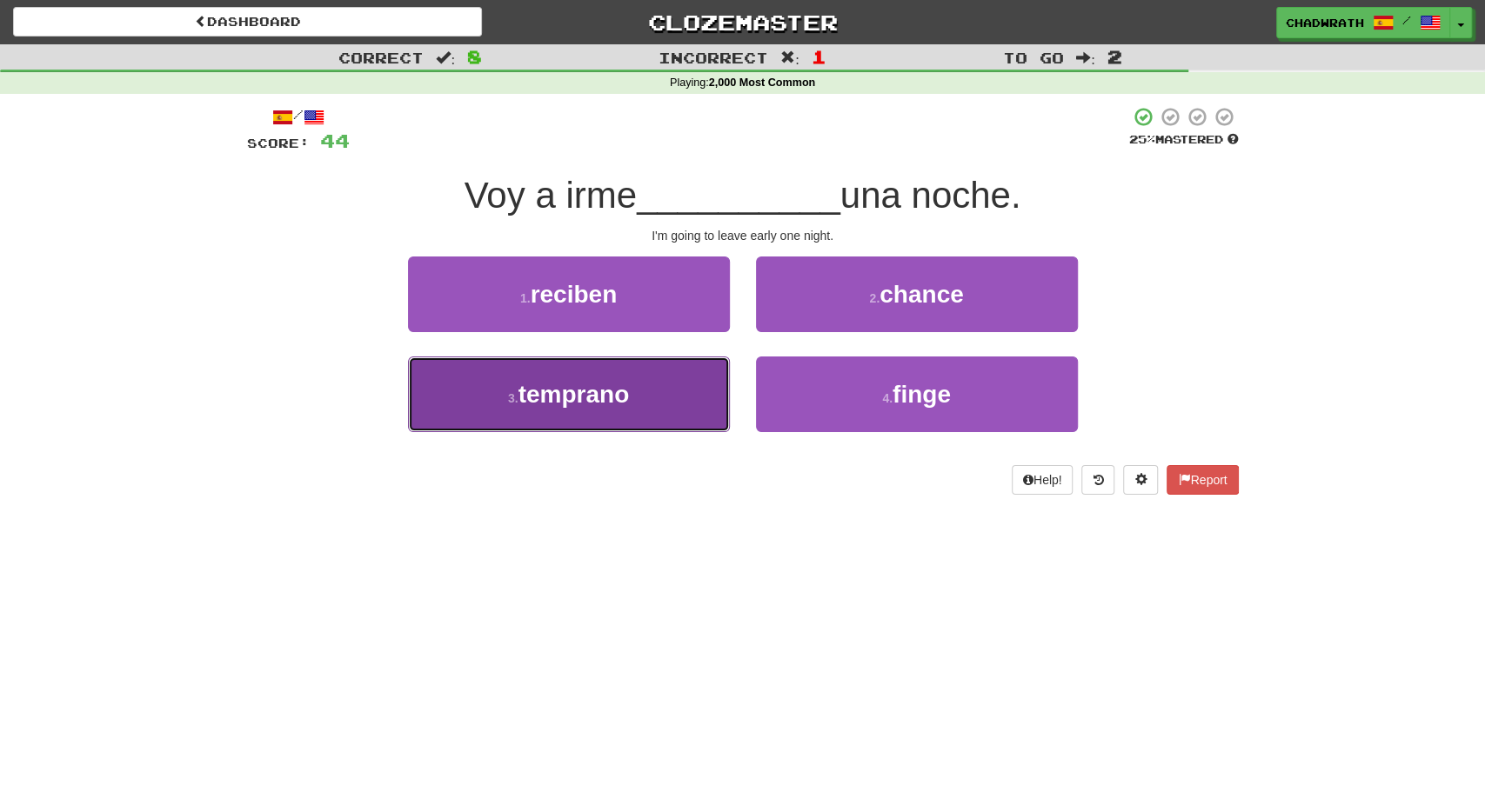
click at [641, 390] on button "3 . temprano" at bounding box center [569, 394] width 322 height 75
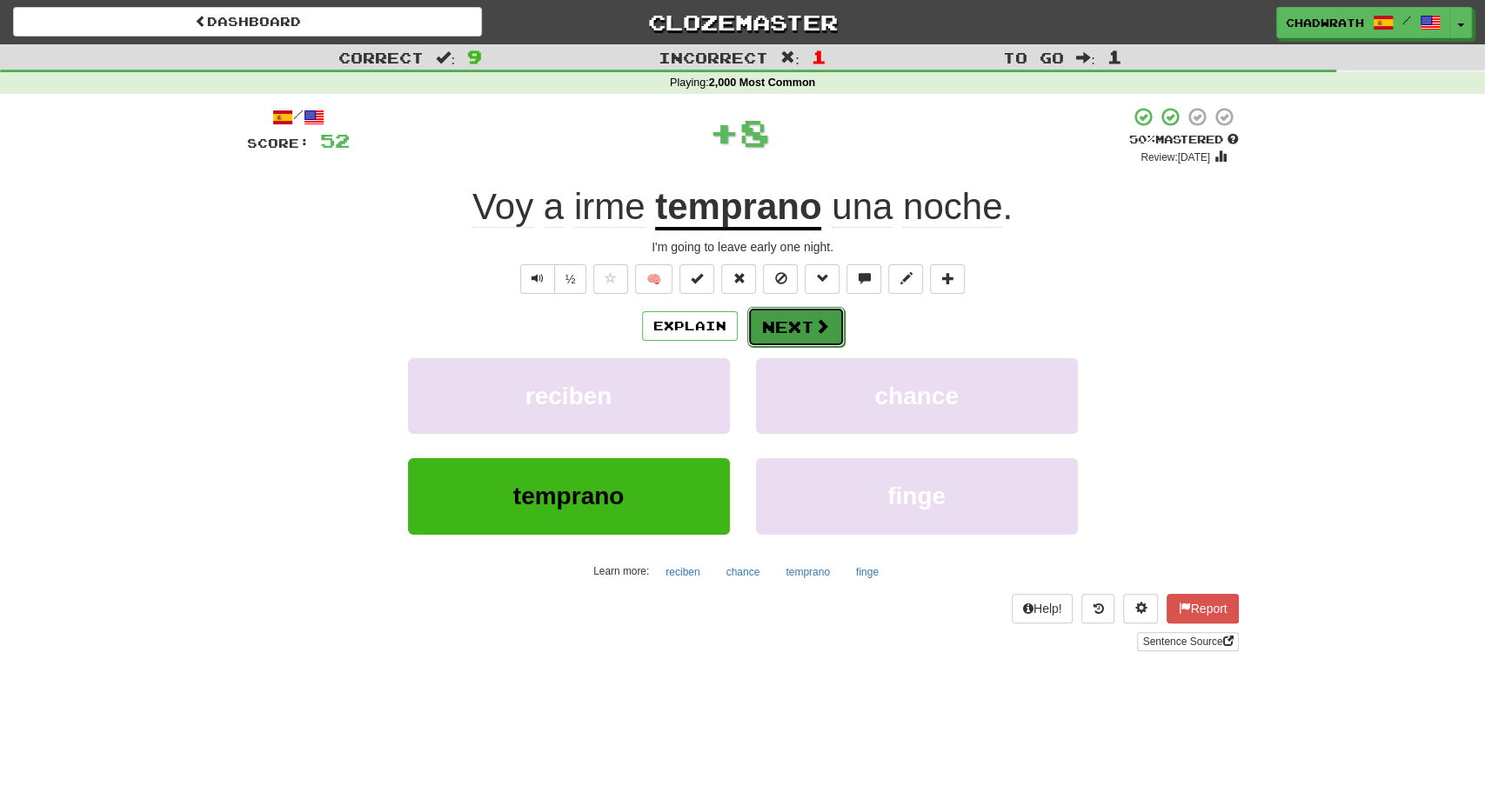
click at [795, 325] on button "Next" at bounding box center [795, 327] width 98 height 40
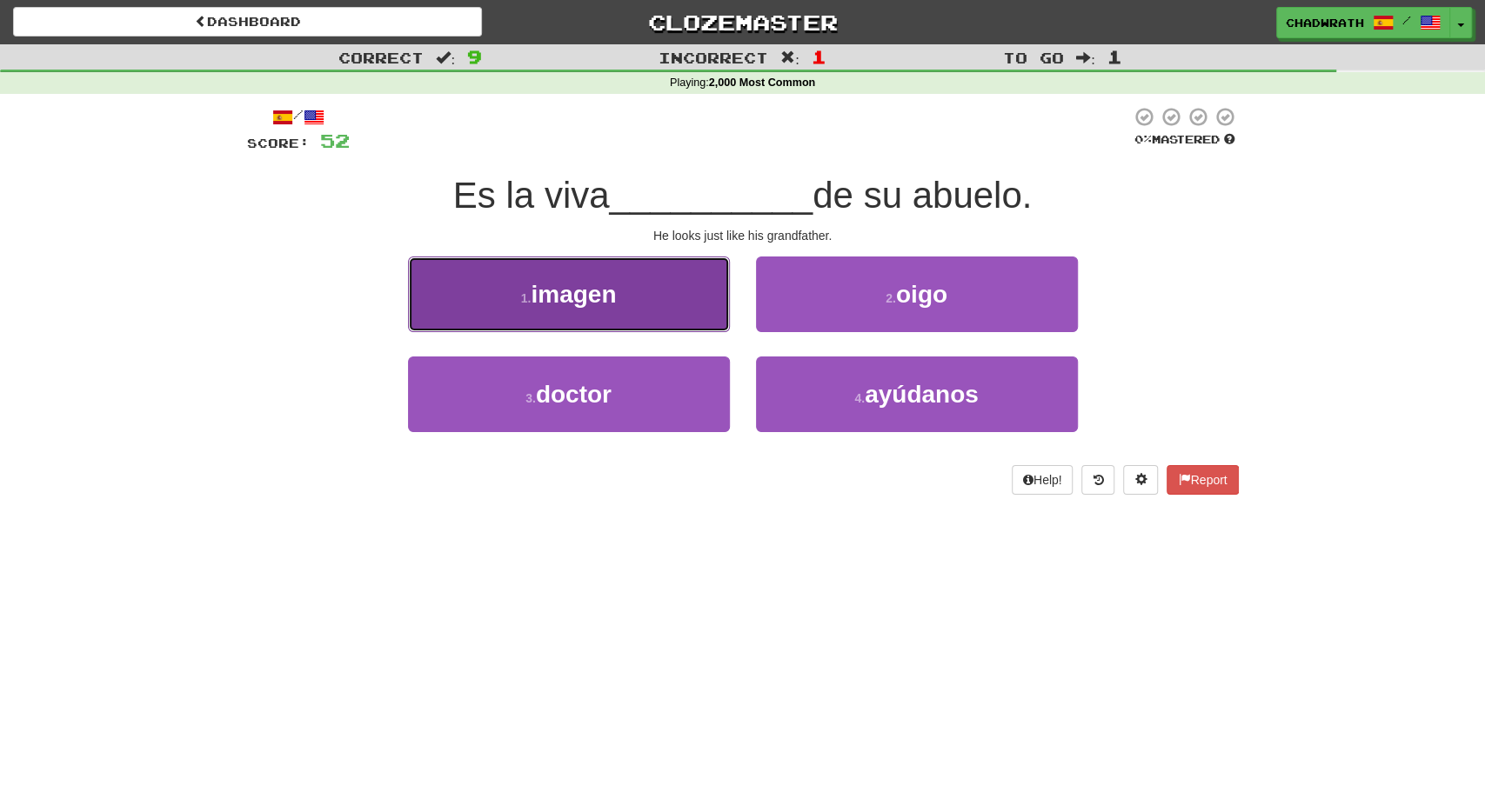
click at [631, 321] on button "1 . imagen" at bounding box center [569, 294] width 322 height 75
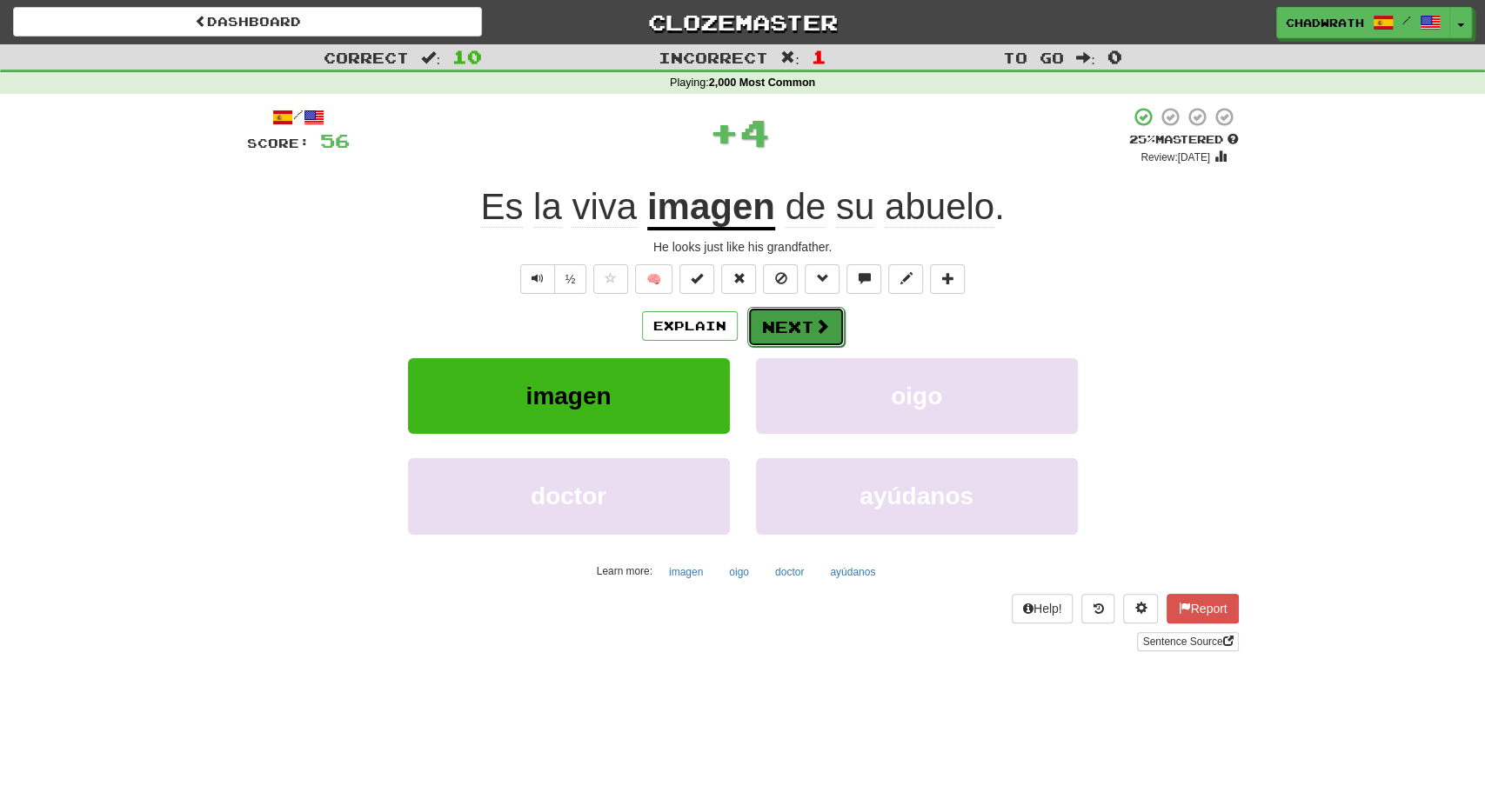
click at [814, 328] on span at bounding box center [821, 326] width 16 height 16
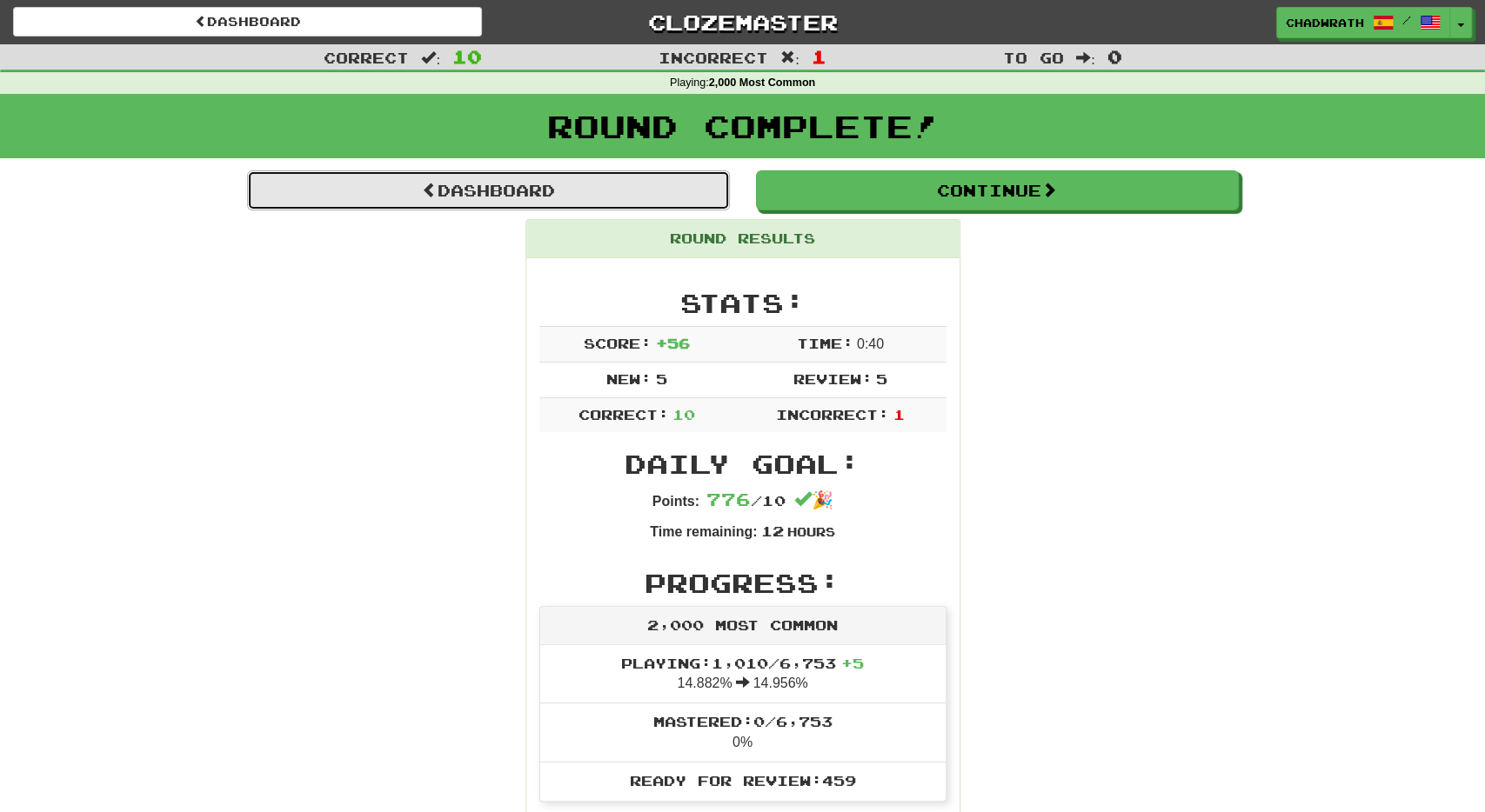
click at [581, 186] on link "Dashboard" at bounding box center [489, 190] width 483 height 40
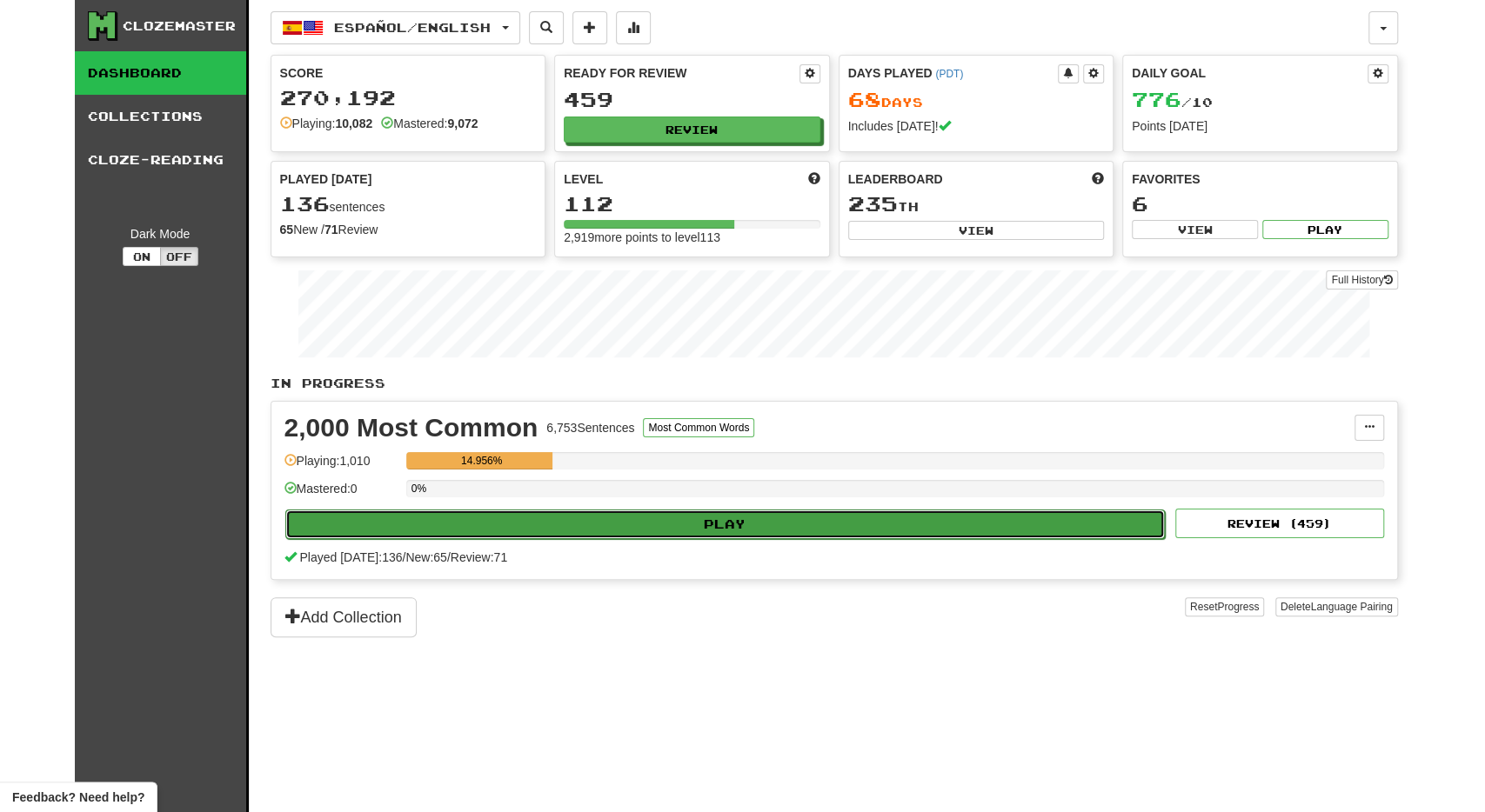
click at [574, 514] on button "Play" at bounding box center [726, 525] width 881 height 30
select select "**"
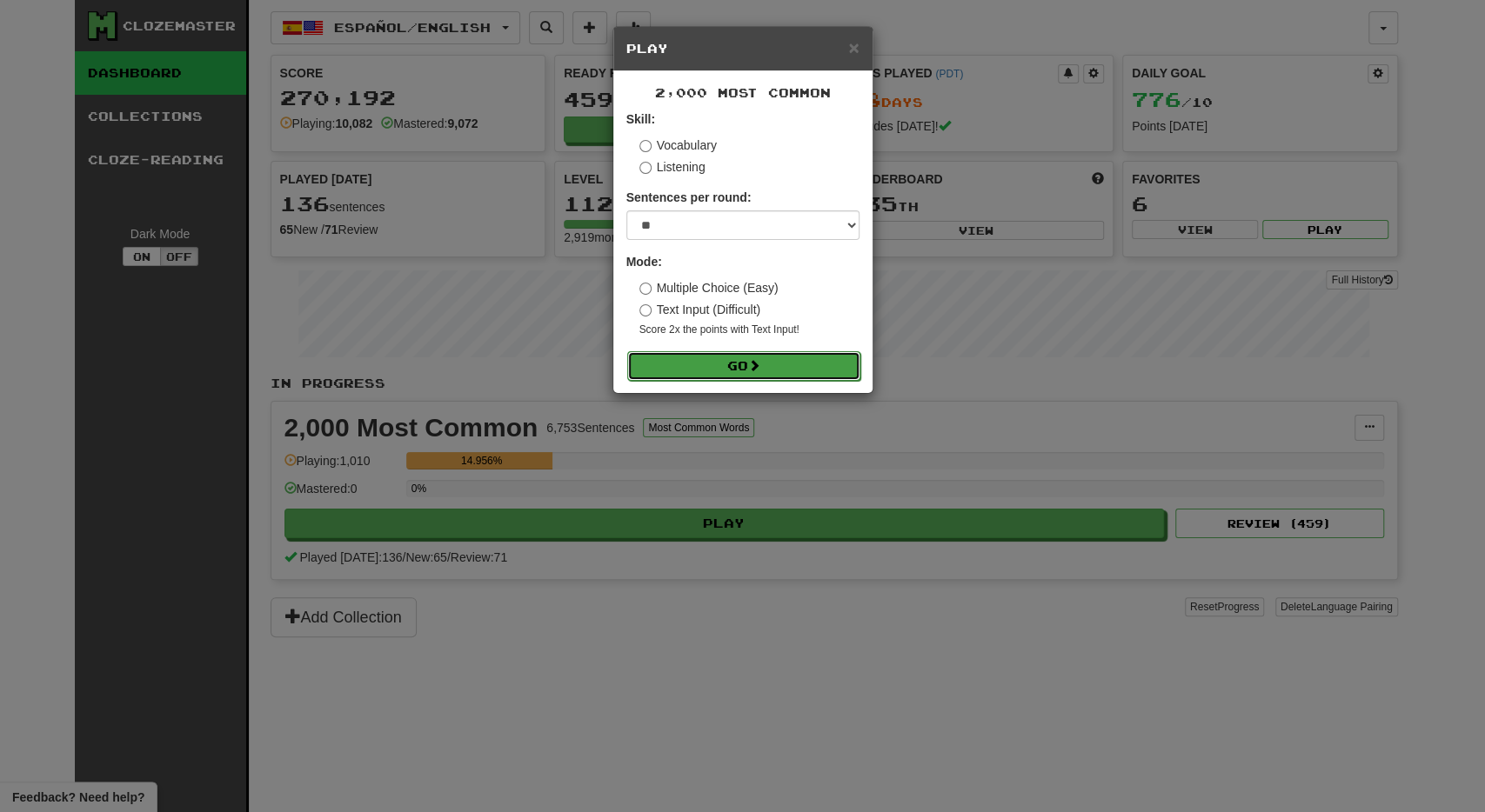
click at [711, 360] on button "Go" at bounding box center [743, 366] width 233 height 30
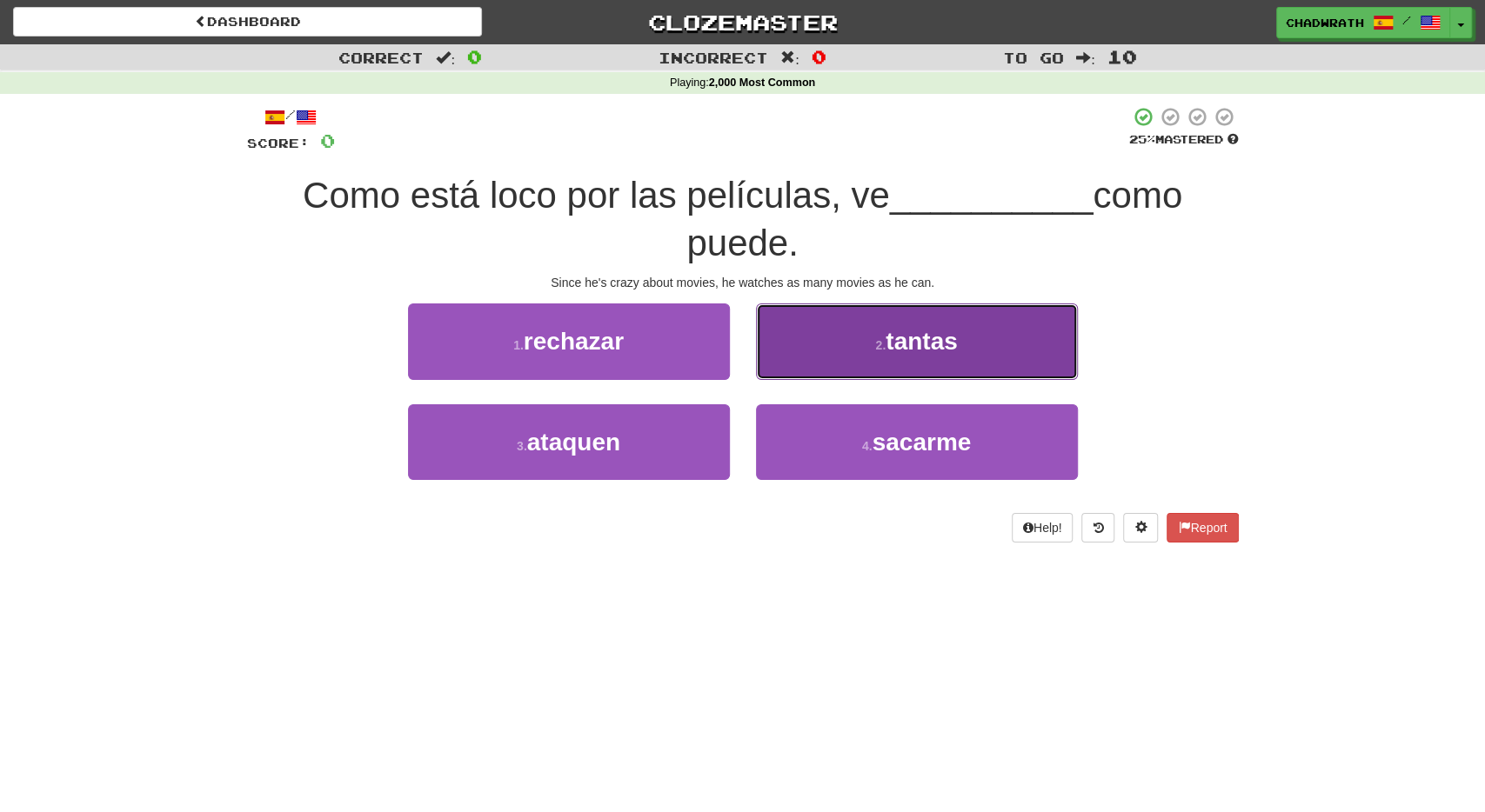
click at [953, 339] on span "tantas" at bounding box center [921, 341] width 72 height 27
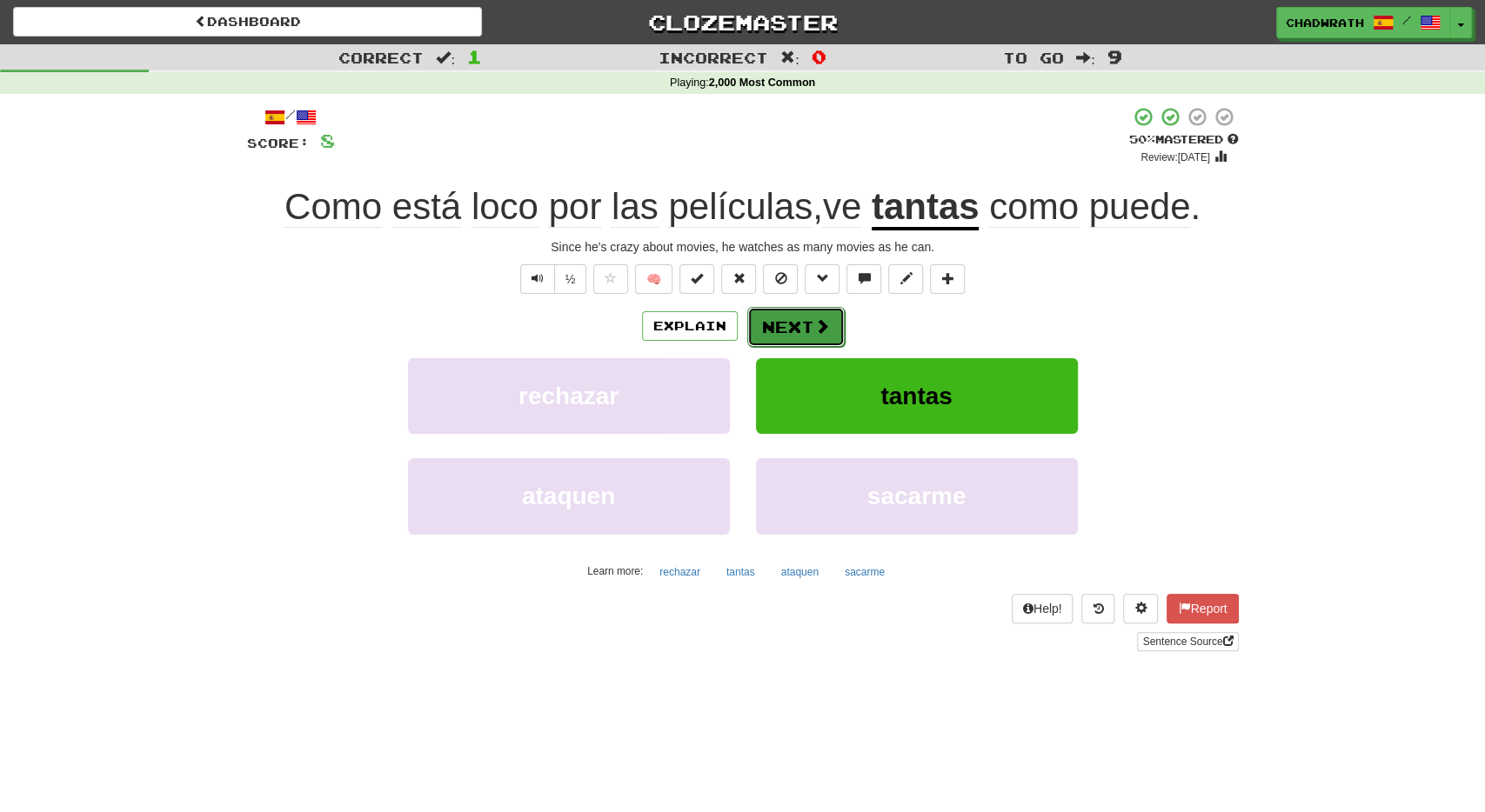
click at [798, 317] on button "Next" at bounding box center [795, 327] width 98 height 40
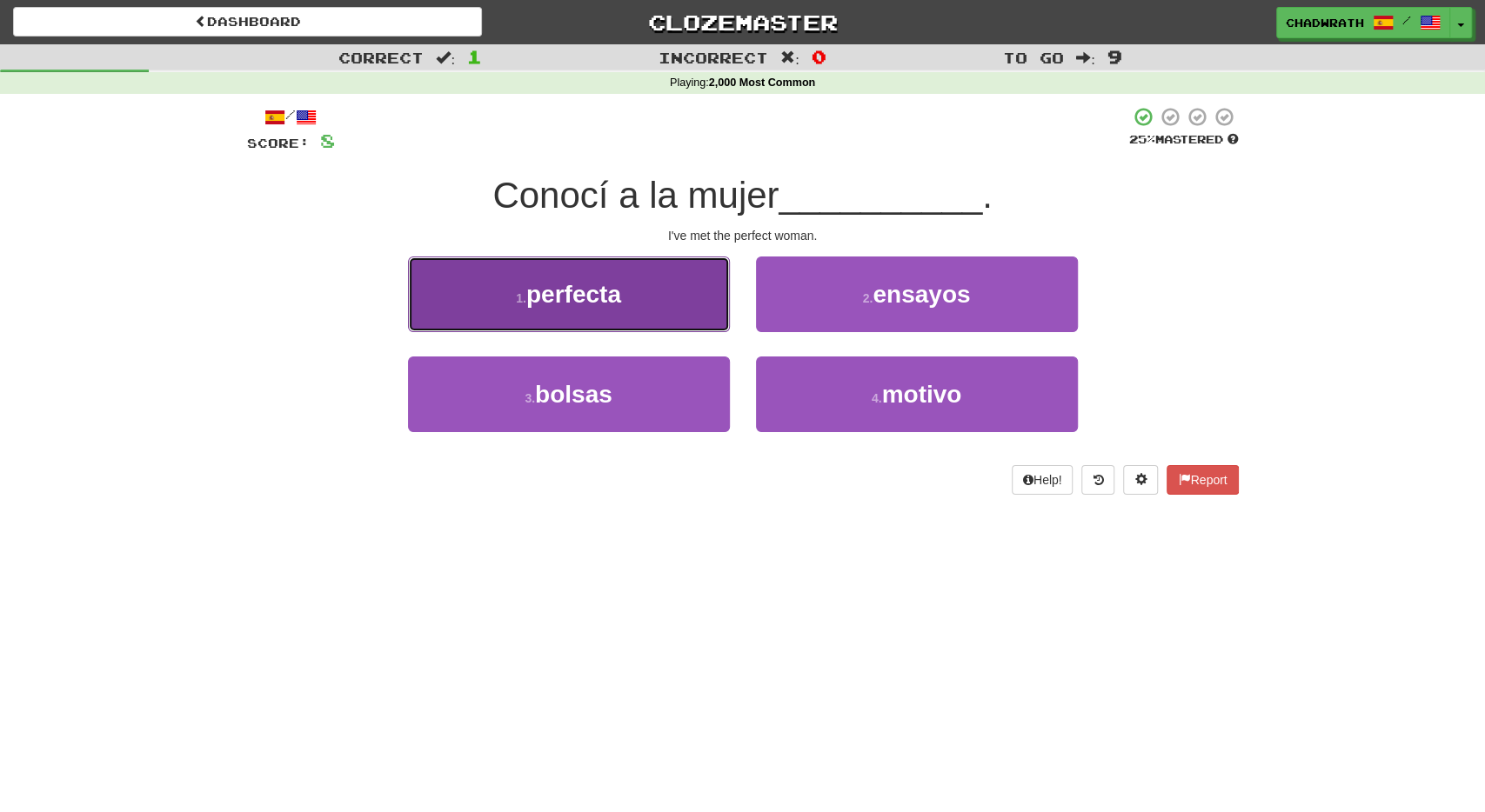
click at [636, 308] on button "1 . perfecta" at bounding box center [569, 294] width 322 height 75
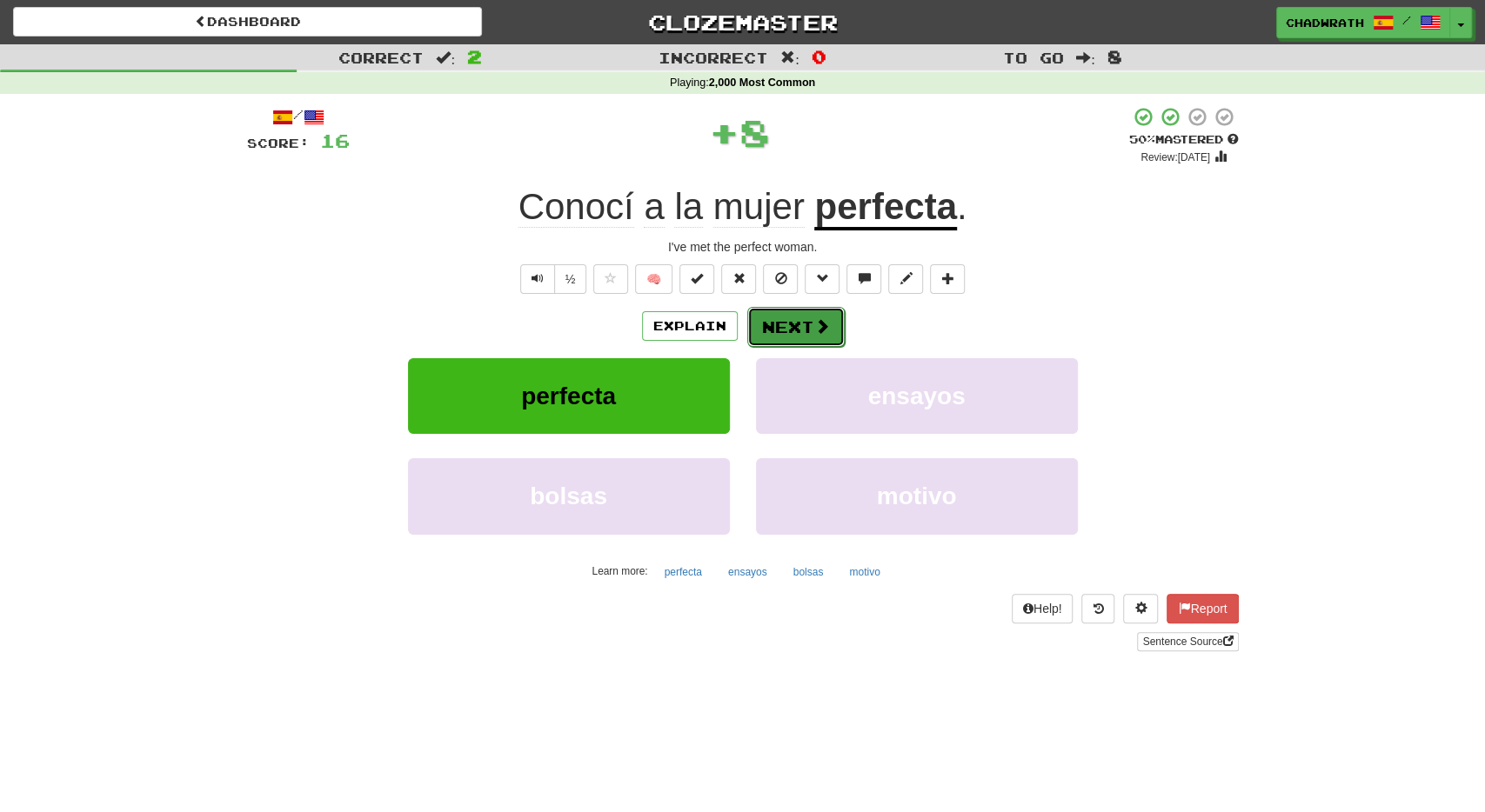
click at [810, 320] on button "Next" at bounding box center [795, 327] width 98 height 40
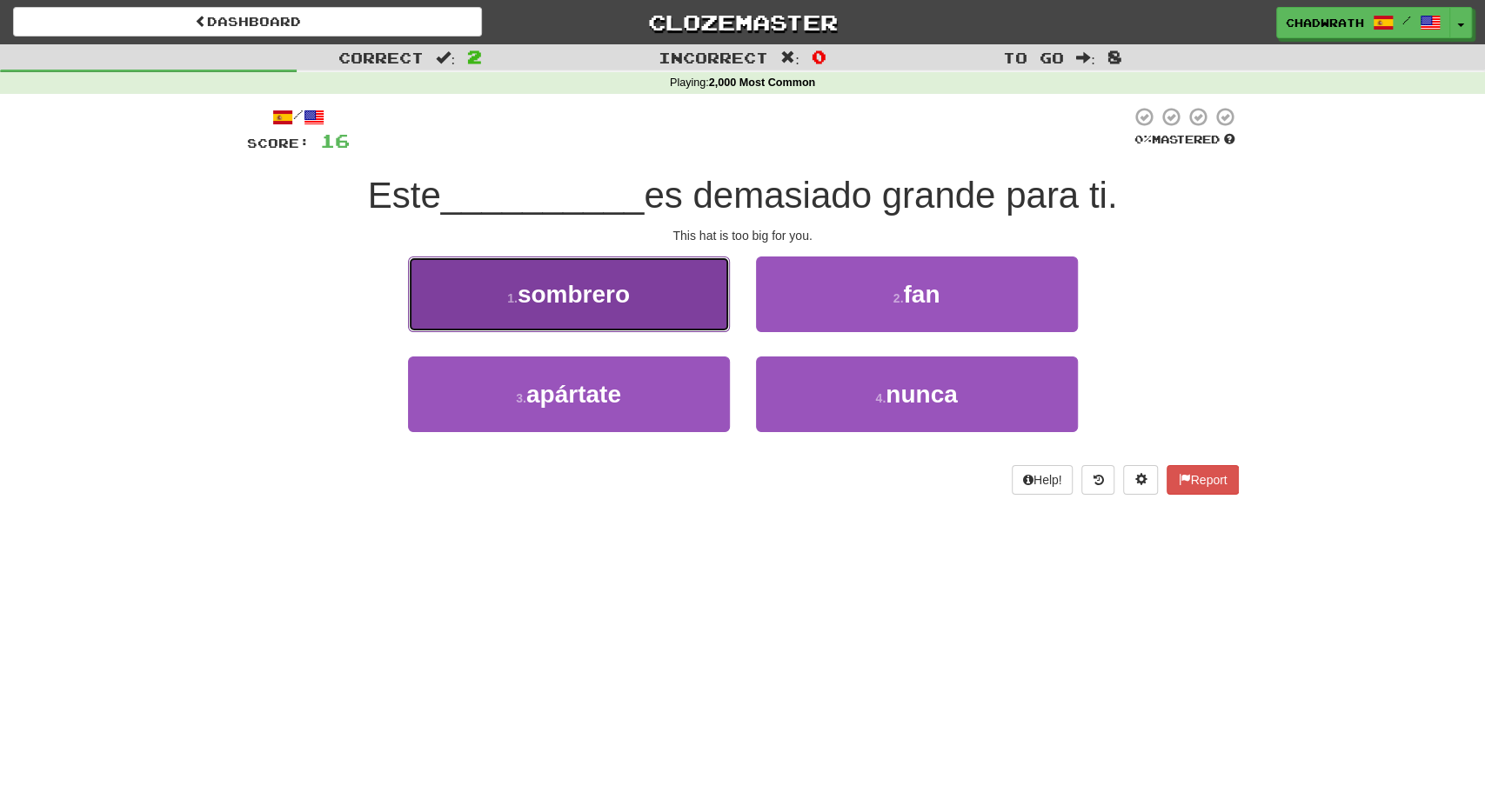
click at [636, 318] on button "1 . sombrero" at bounding box center [569, 294] width 322 height 75
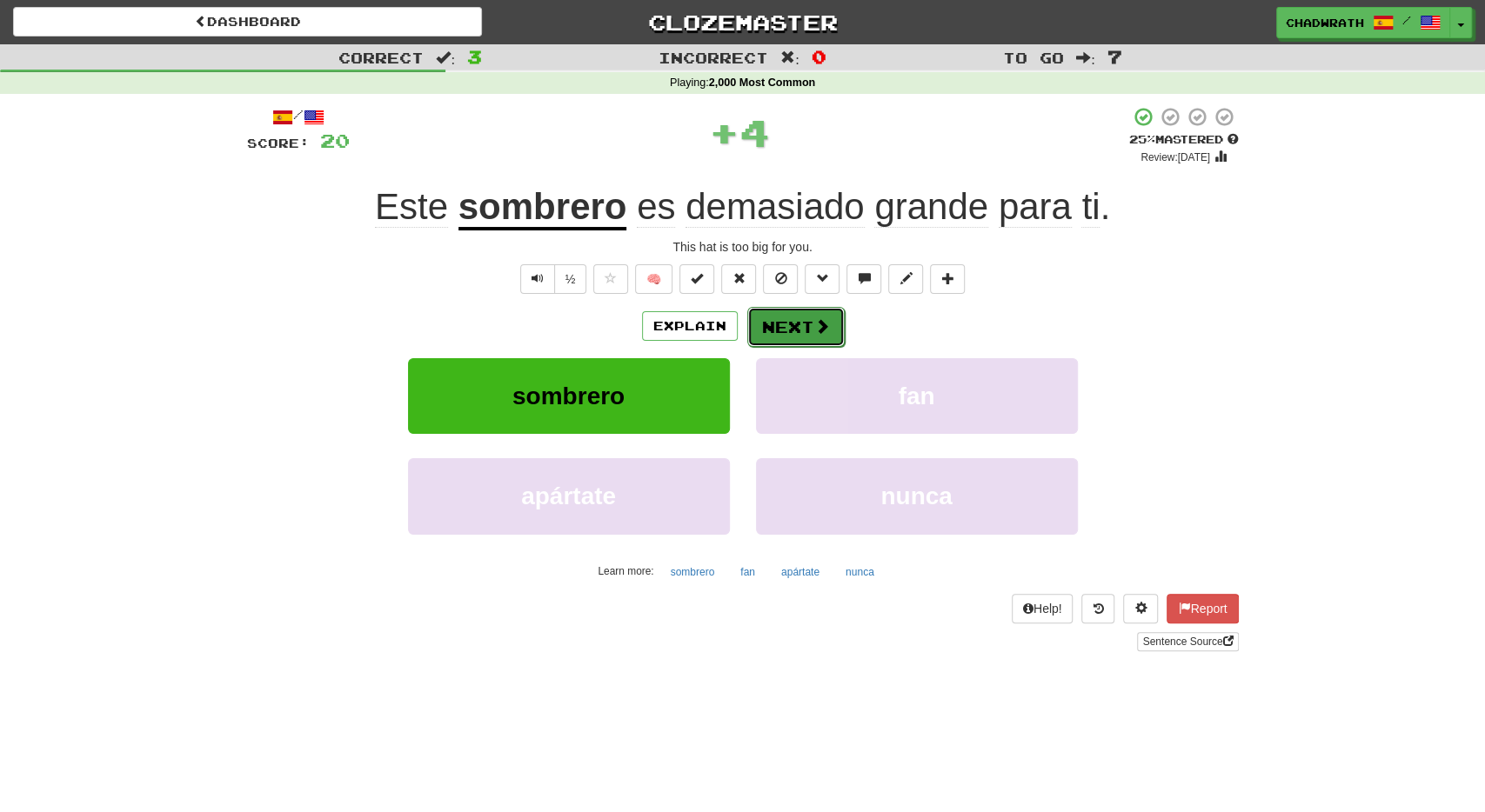
click at [801, 334] on button "Next" at bounding box center [795, 327] width 98 height 40
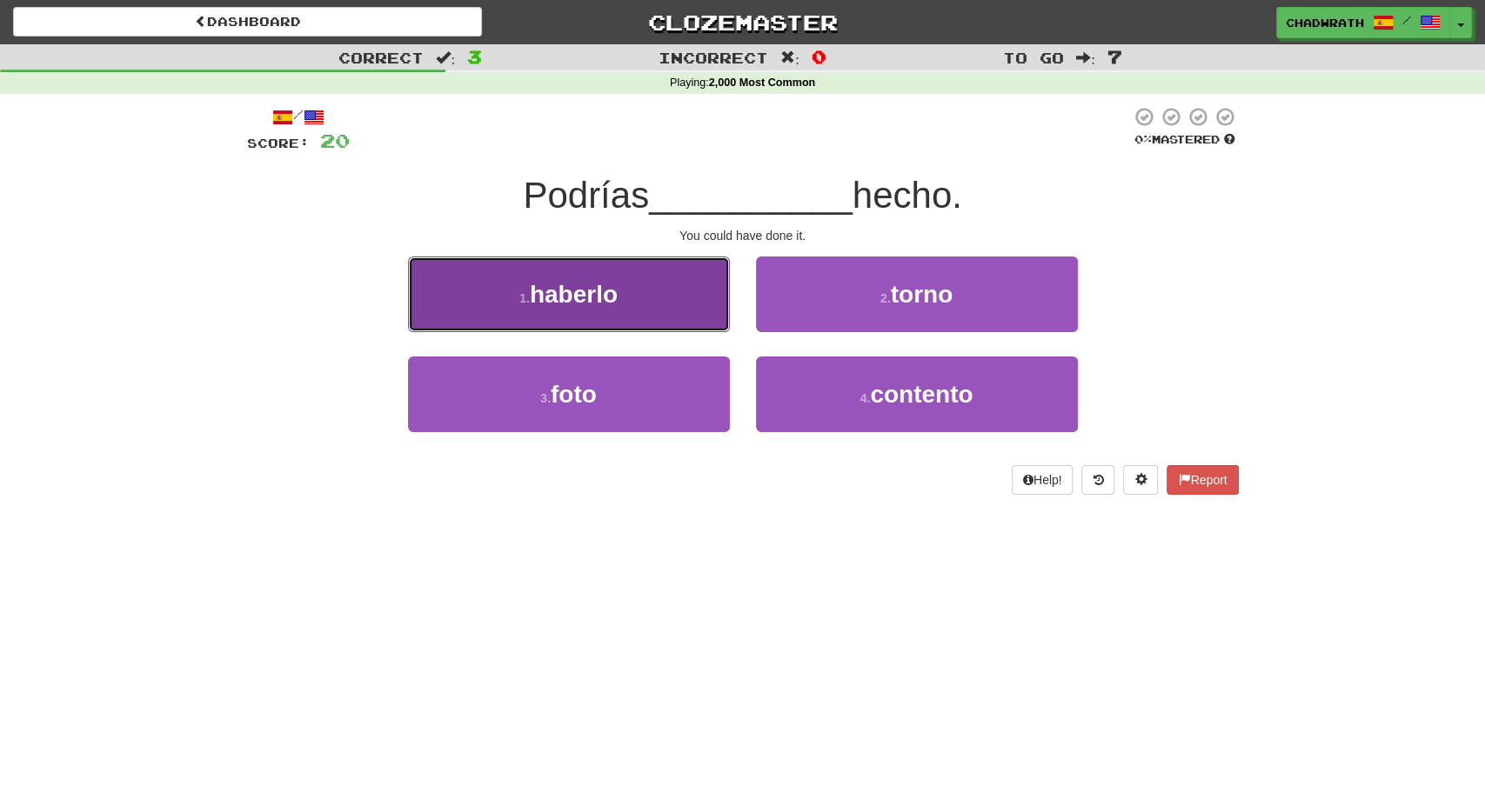
click at [602, 295] on span "haberlo" at bounding box center [573, 294] width 88 height 27
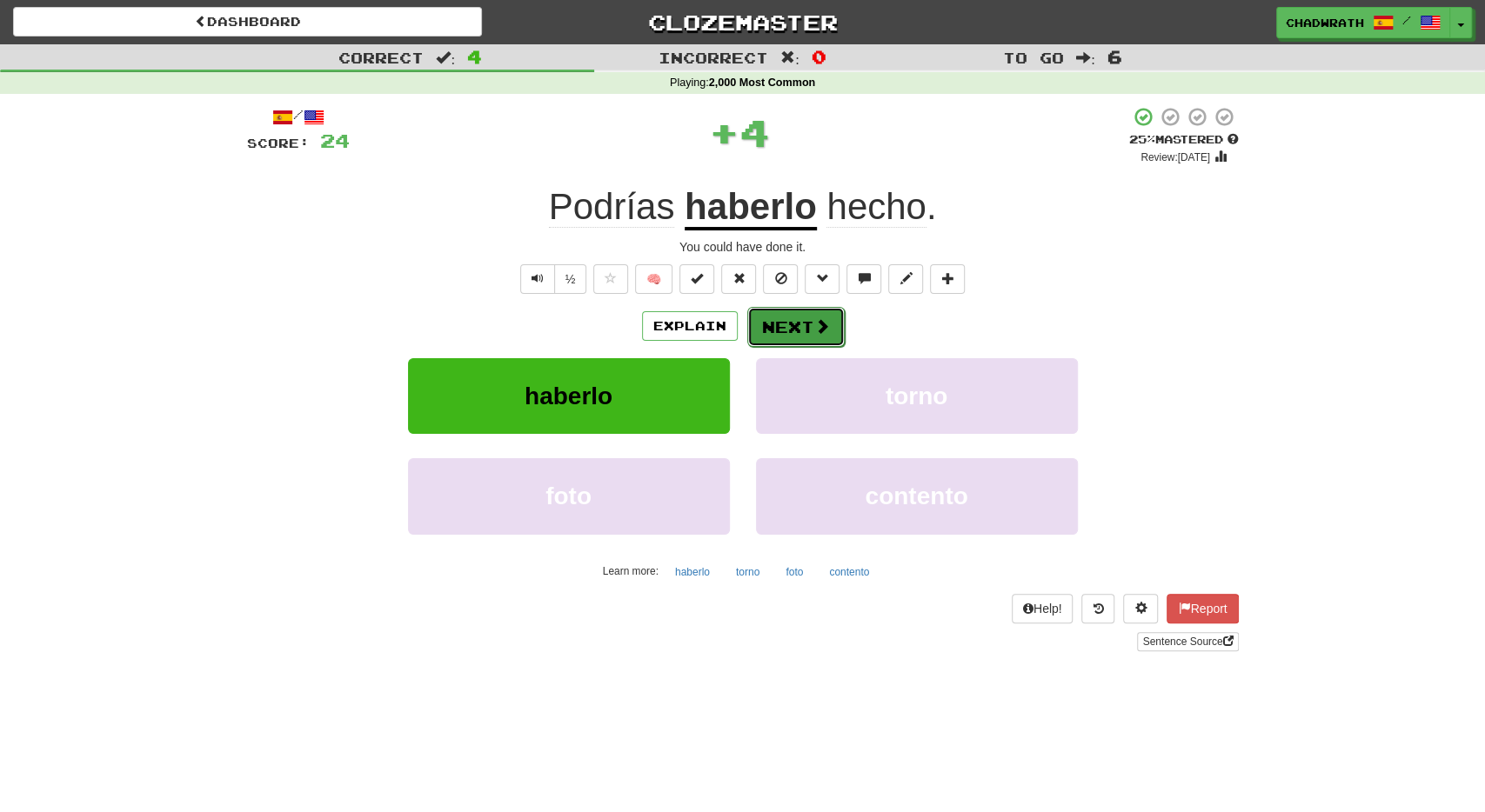
click at [801, 321] on button "Next" at bounding box center [795, 327] width 98 height 40
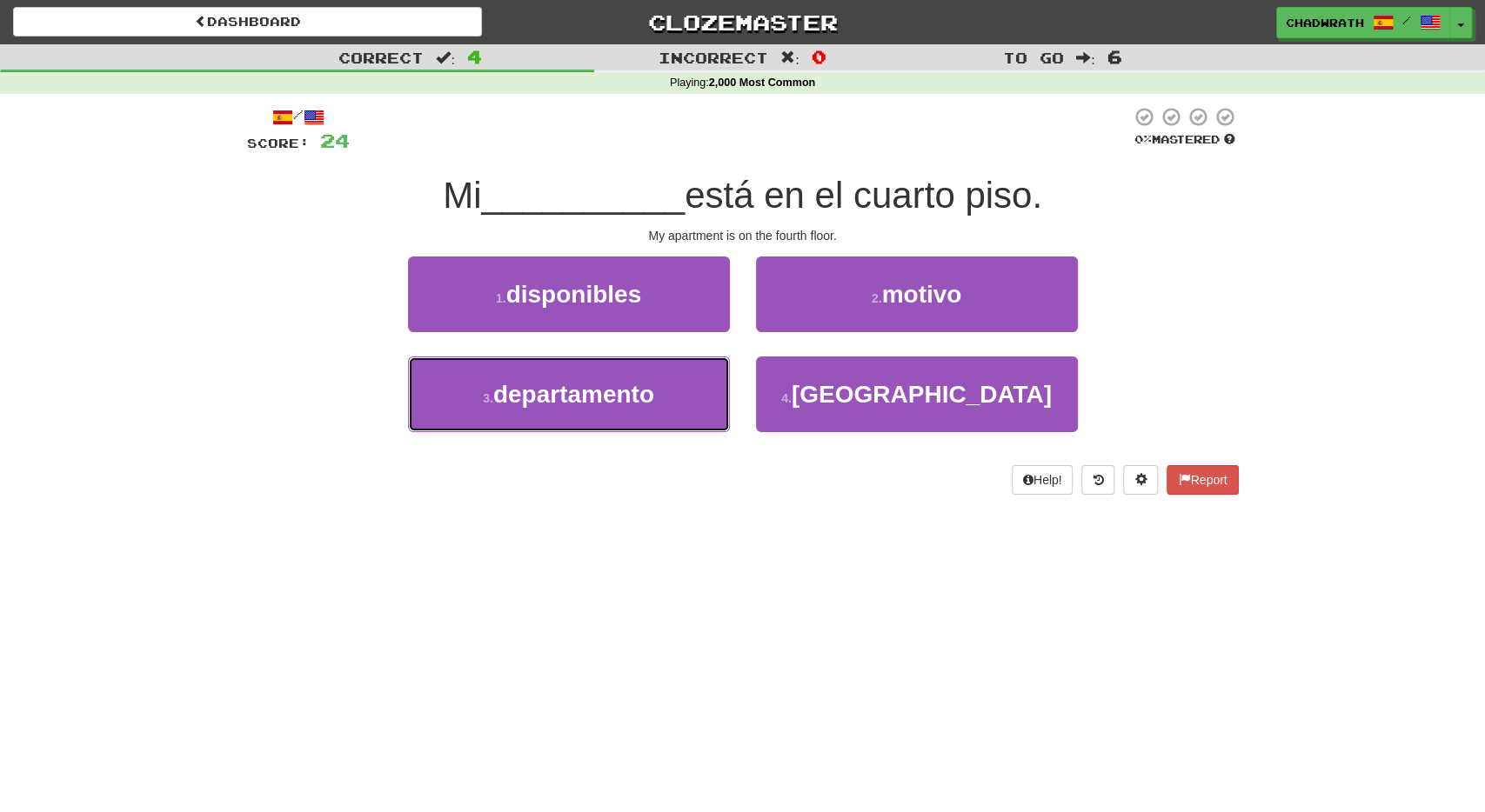
drag, startPoint x: 595, startPoint y: 370, endPoint x: 663, endPoint y: 469, distance: 120.1
click at [715, 570] on div "Dashboard Clozemaster [GEOGRAPHIC_DATA] / Toggle Dropdown Dashboard Leaderboard…" at bounding box center [742, 406] width 1485 height 812
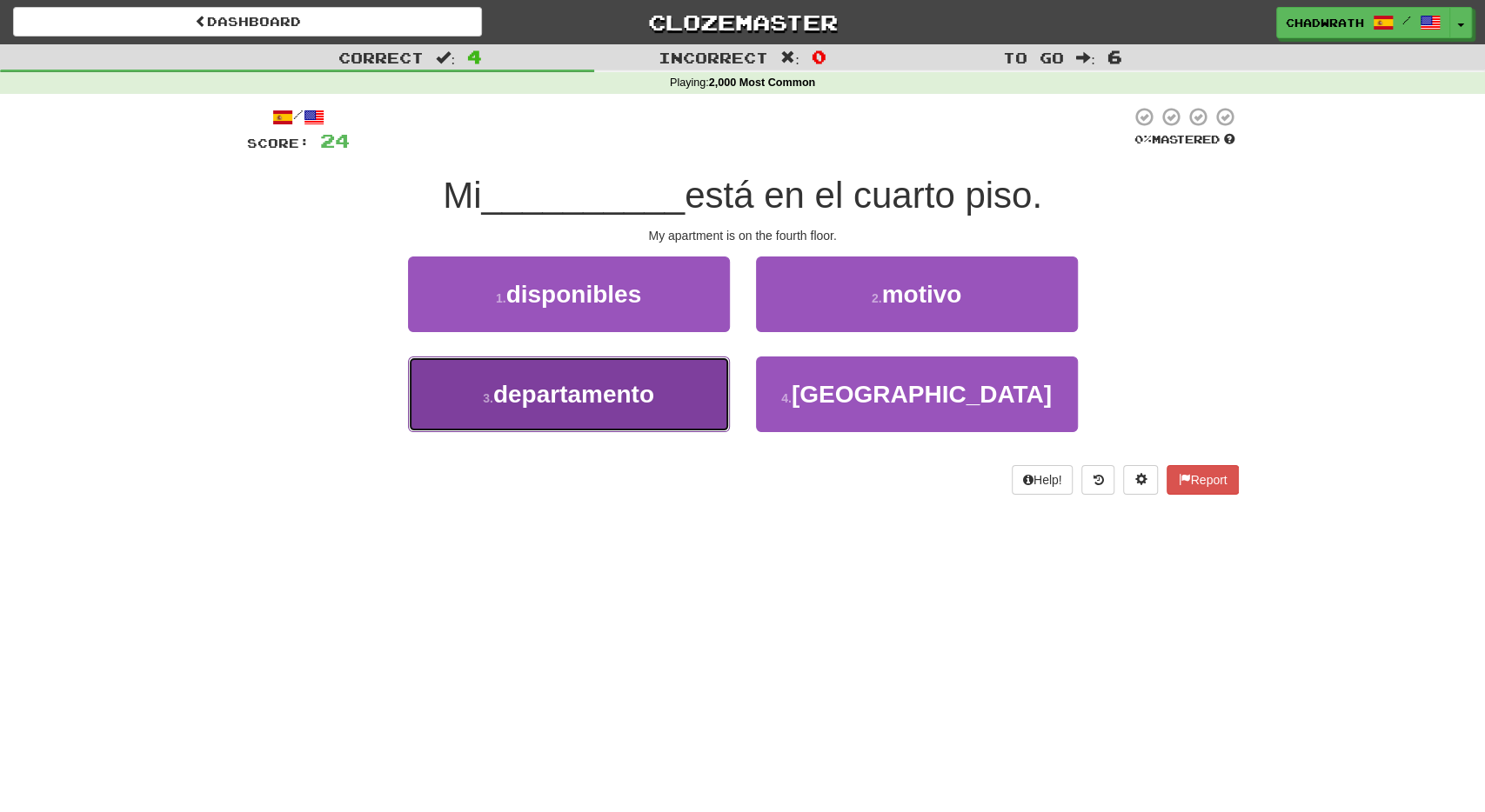
click at [607, 410] on button "3 . departamento" at bounding box center [569, 394] width 322 height 75
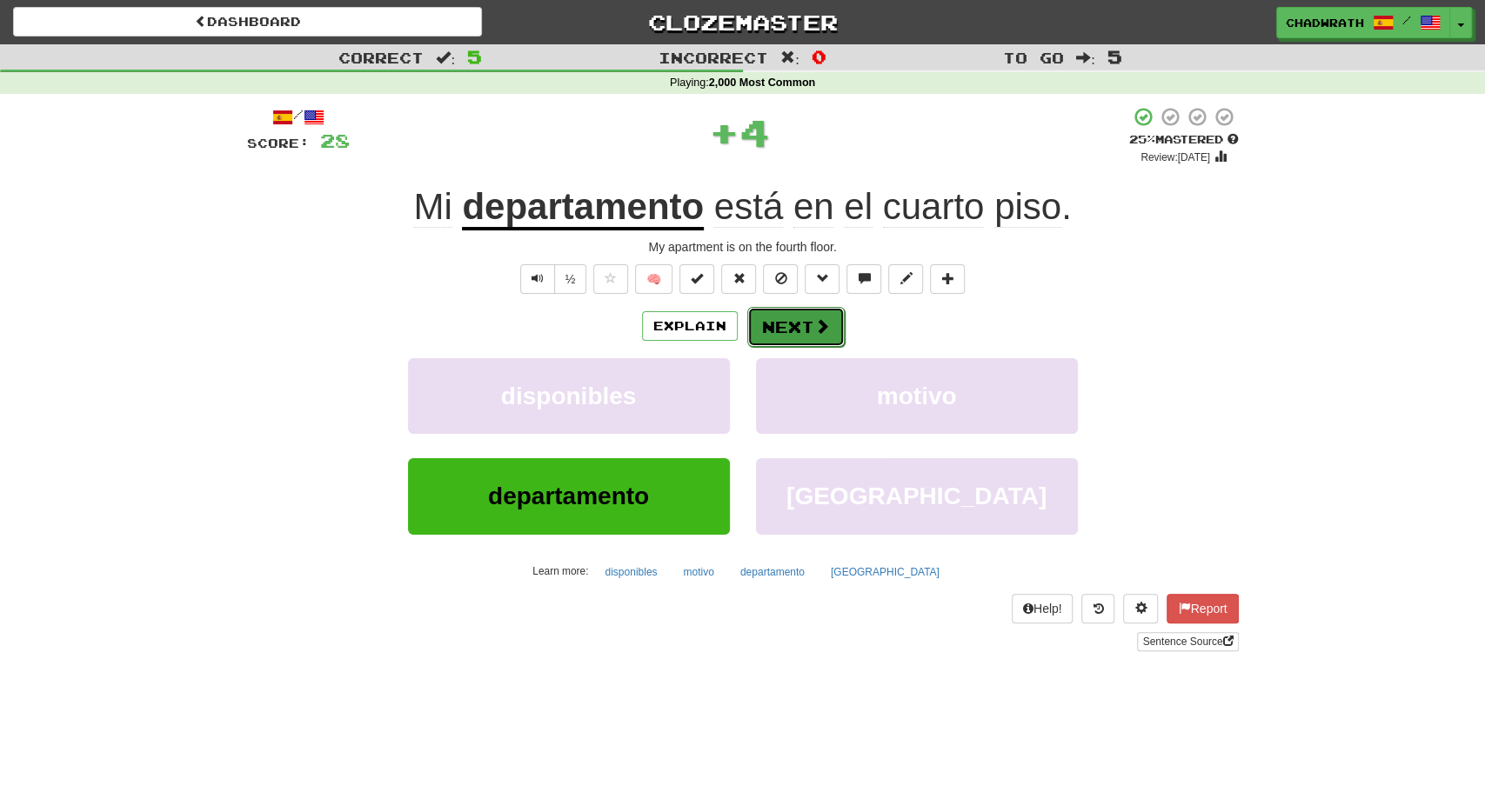
click at [815, 319] on span at bounding box center [821, 326] width 16 height 16
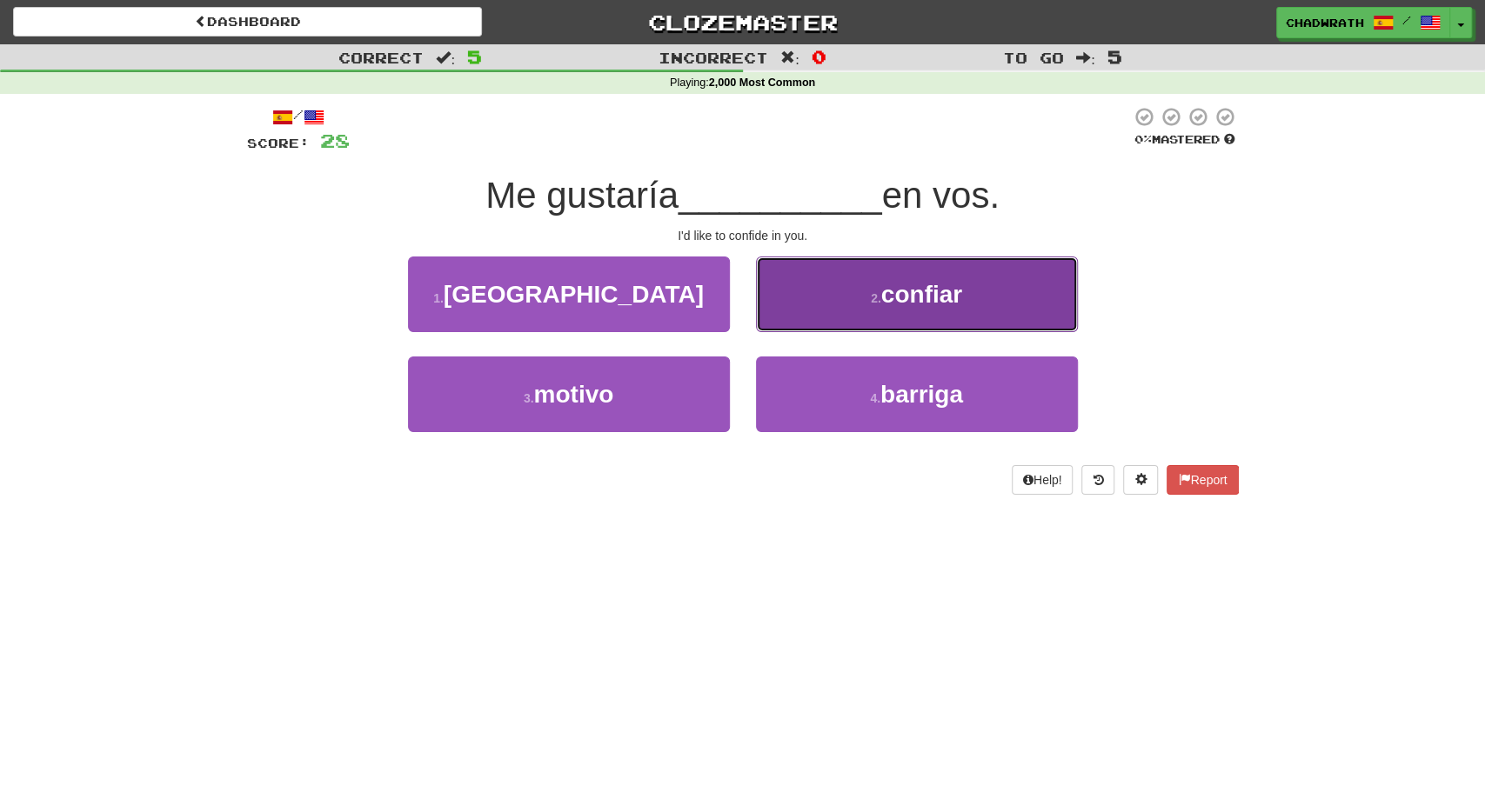
click at [887, 308] on span "confiar" at bounding box center [921, 294] width 81 height 27
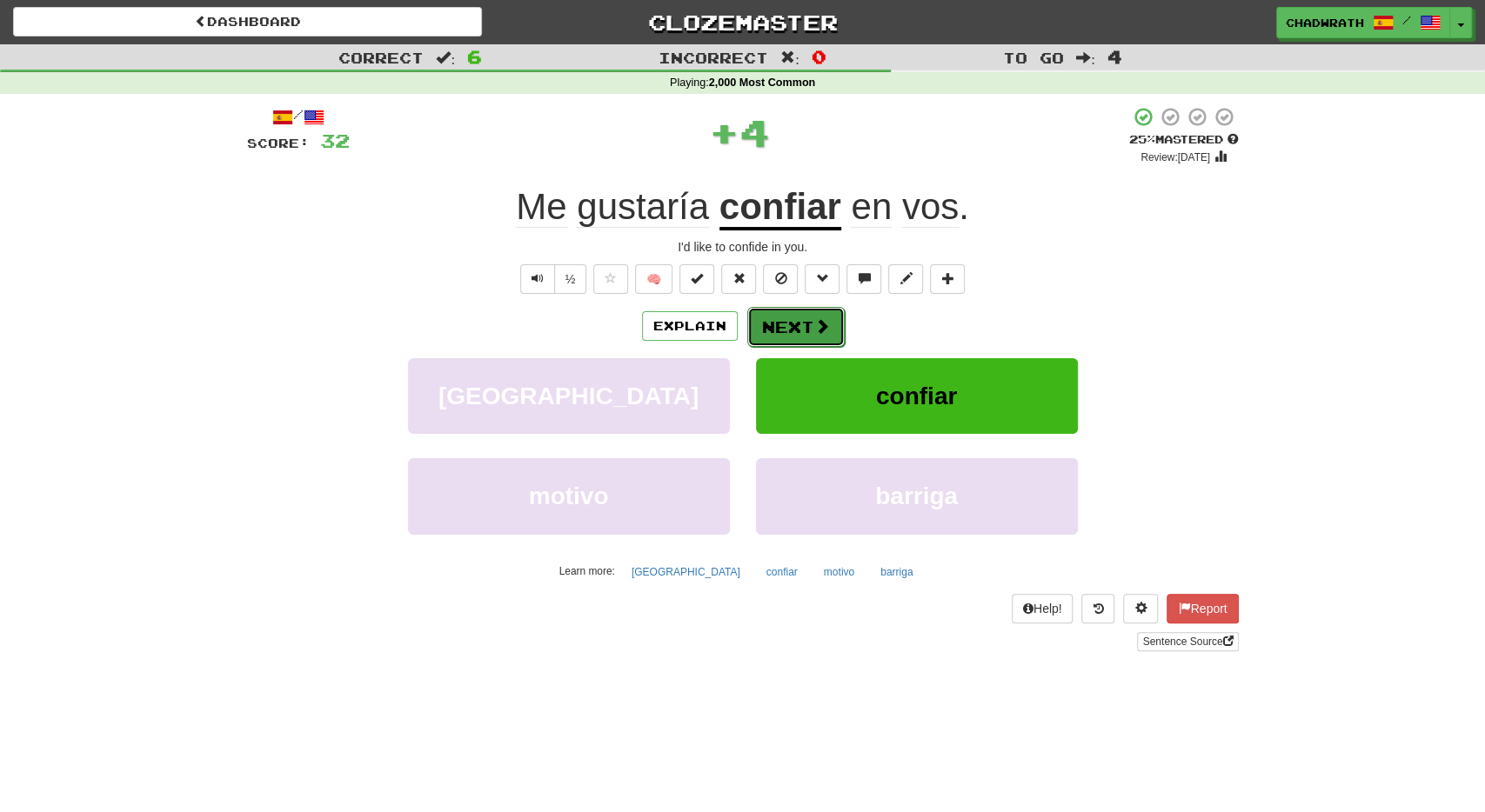
click at [785, 316] on button "Next" at bounding box center [795, 327] width 98 height 40
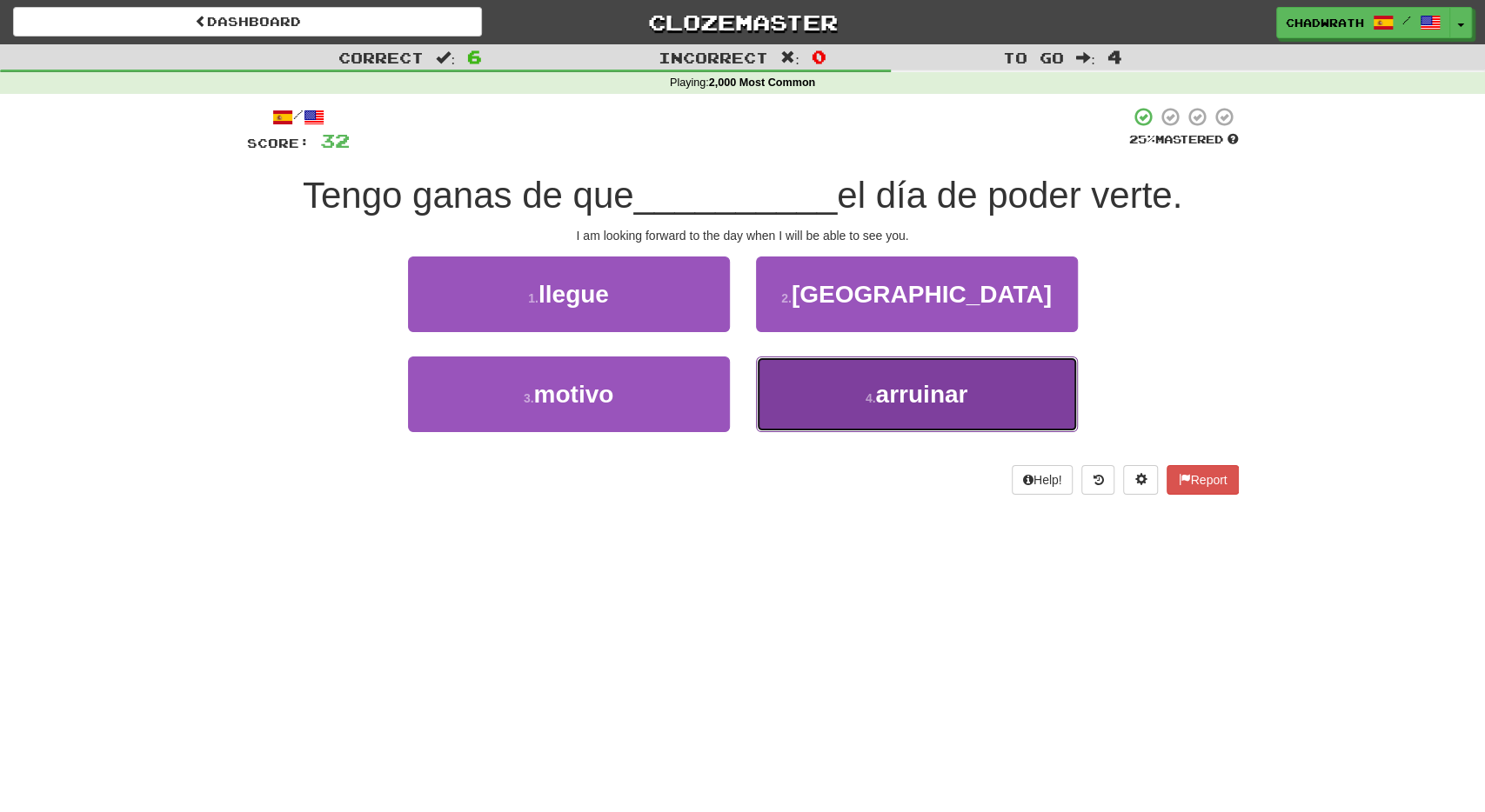
click at [866, 394] on small "4 ." at bounding box center [871, 398] width 10 height 14
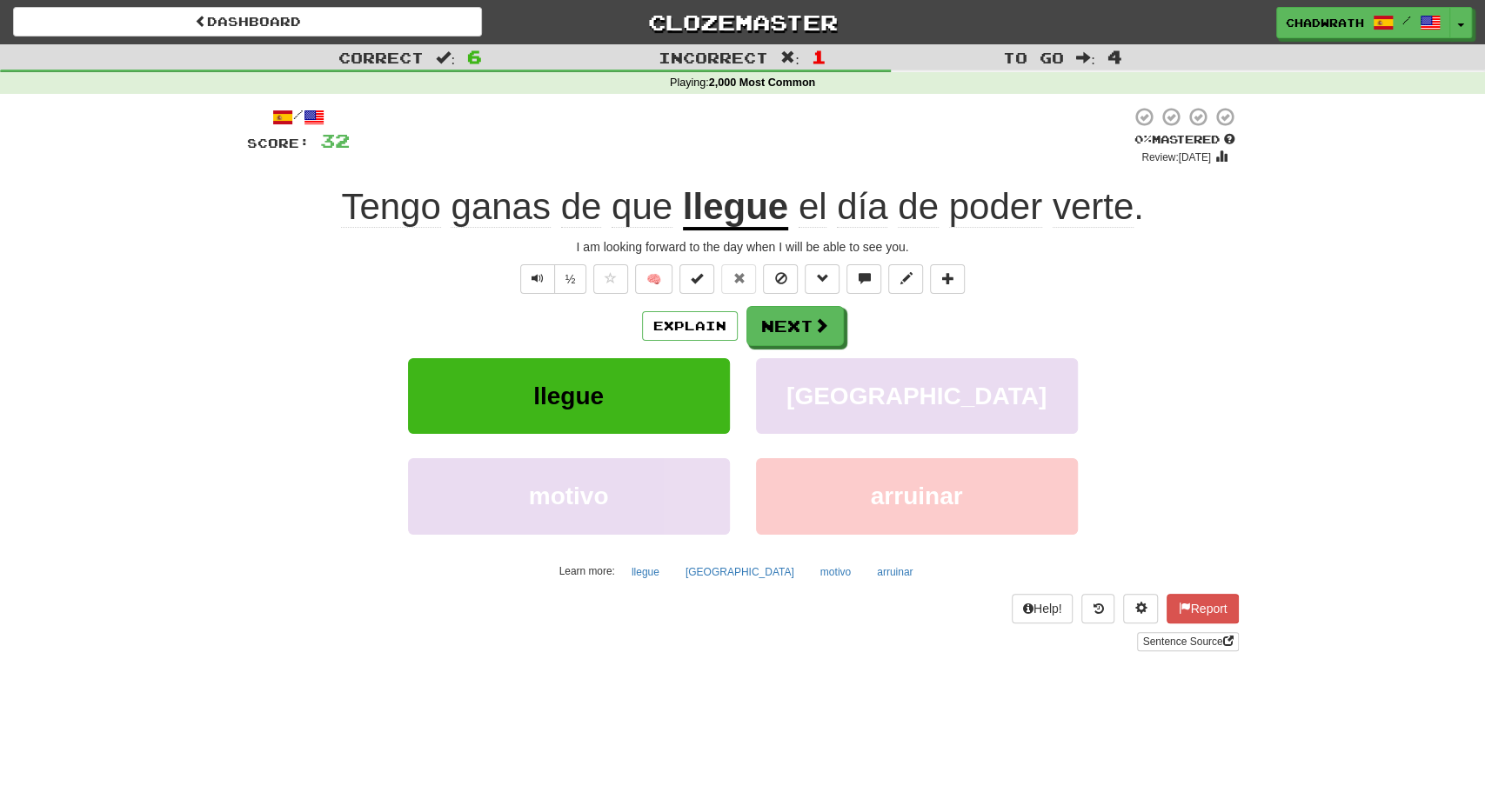
click at [797, 301] on div "/ Score: 32 0 % Mastered Review: [DATE] Tengo ganas de que llegue el día de pod…" at bounding box center [742, 378] width 992 height 545
click at [797, 310] on button "Next" at bounding box center [795, 327] width 98 height 40
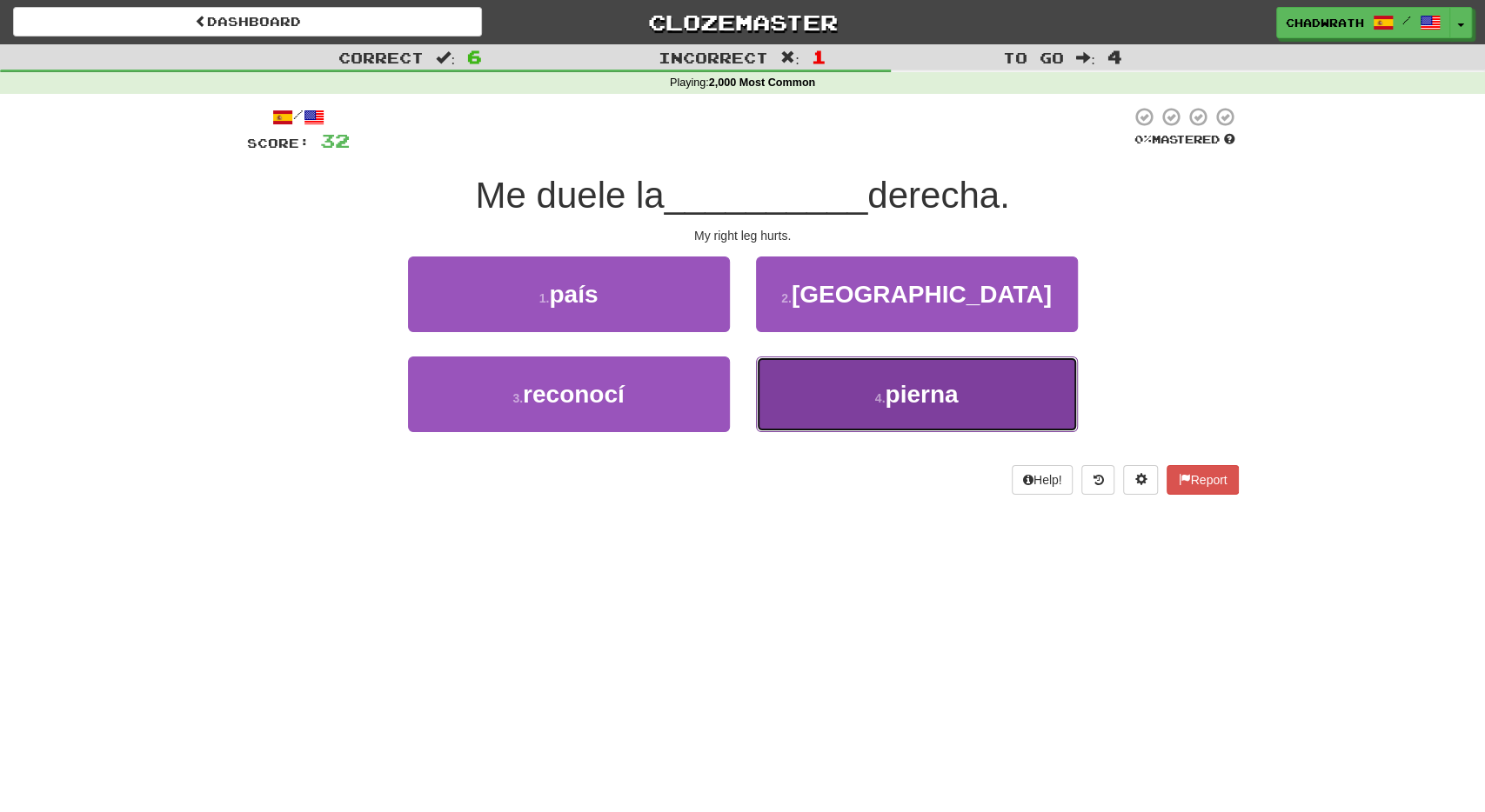
click at [859, 389] on button "4 . pierna" at bounding box center [917, 394] width 322 height 75
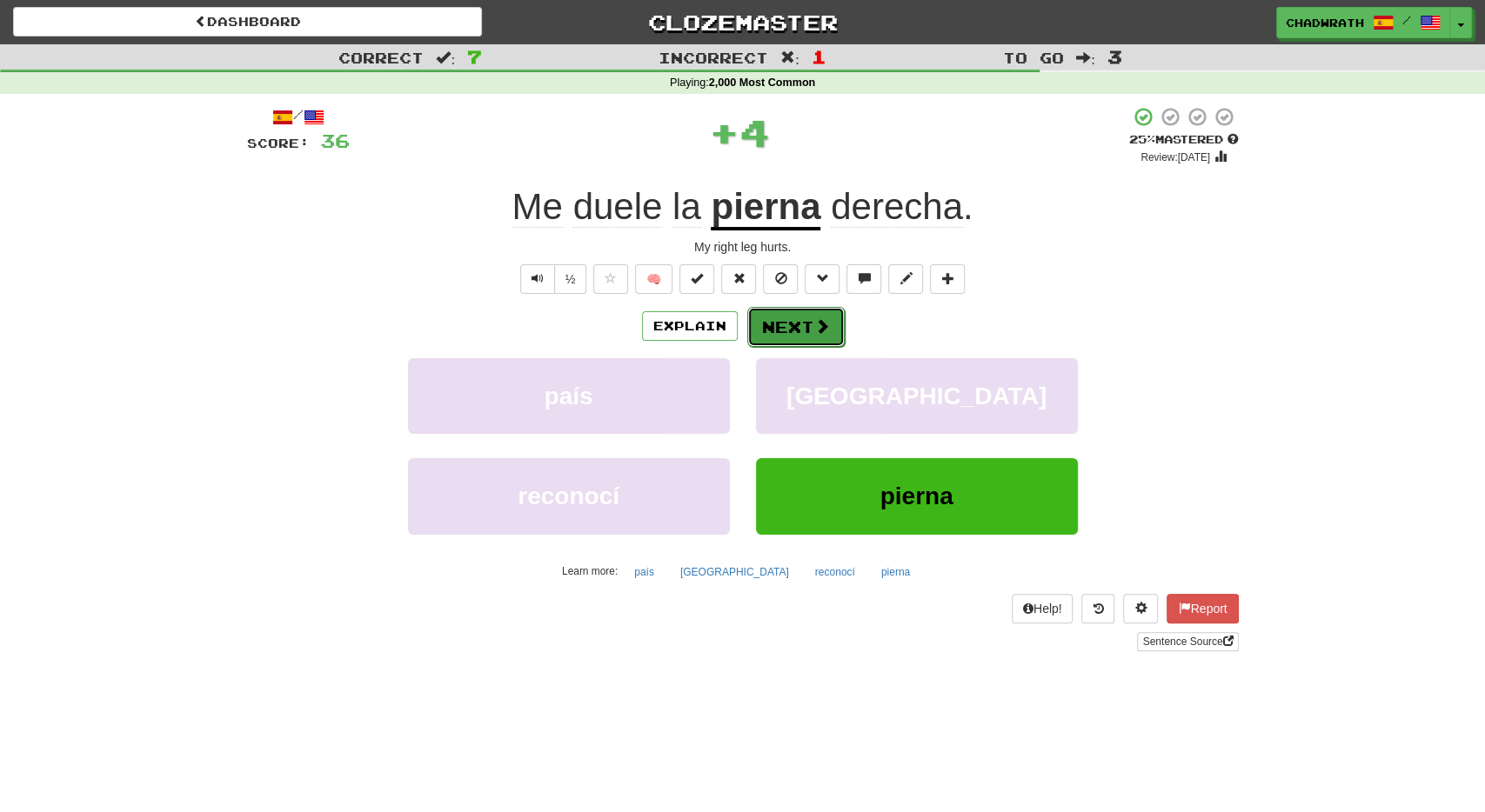
click at [785, 317] on button "Next" at bounding box center [795, 327] width 98 height 40
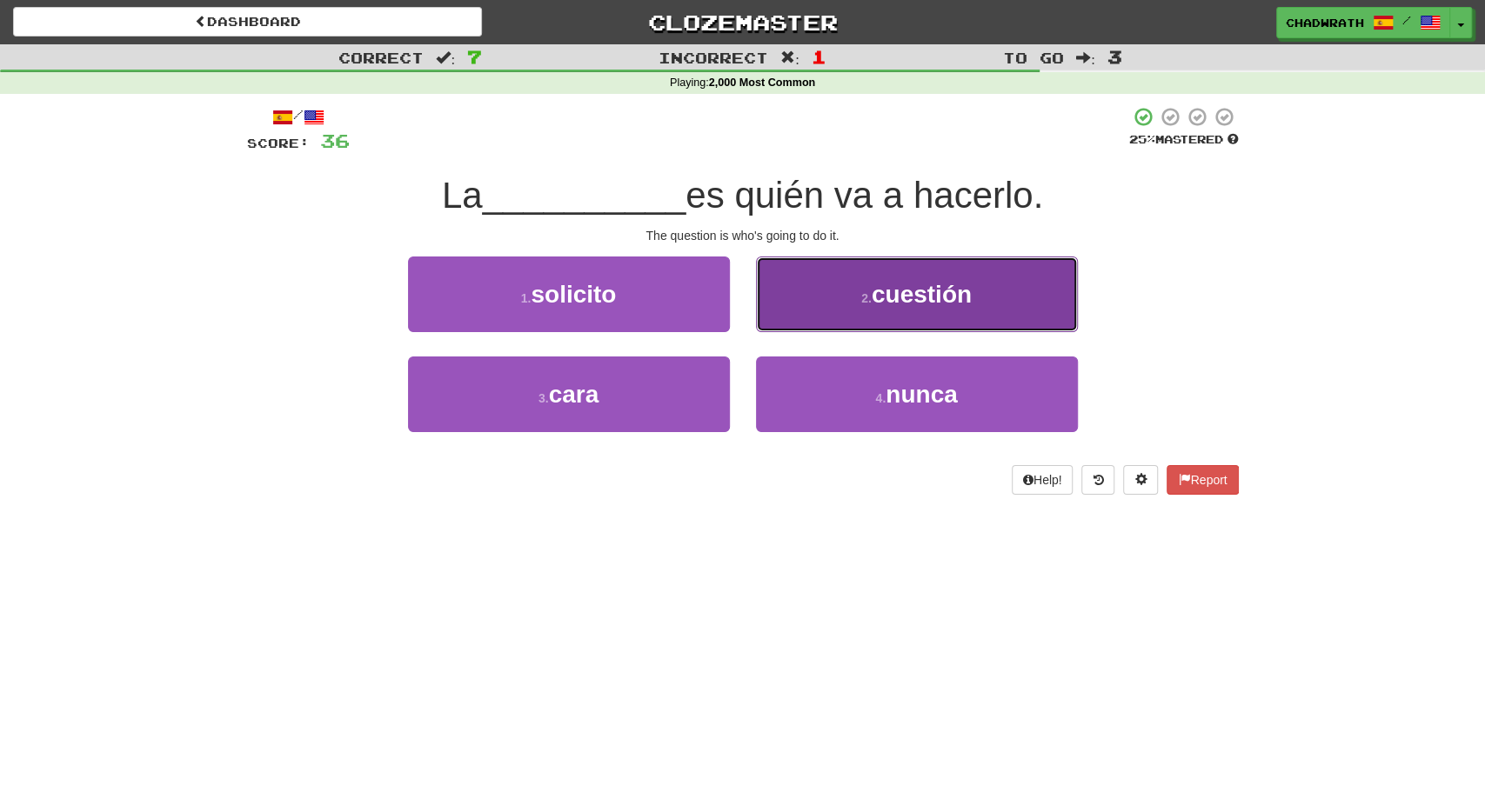
click at [862, 304] on small "2 ." at bounding box center [866, 298] width 10 height 14
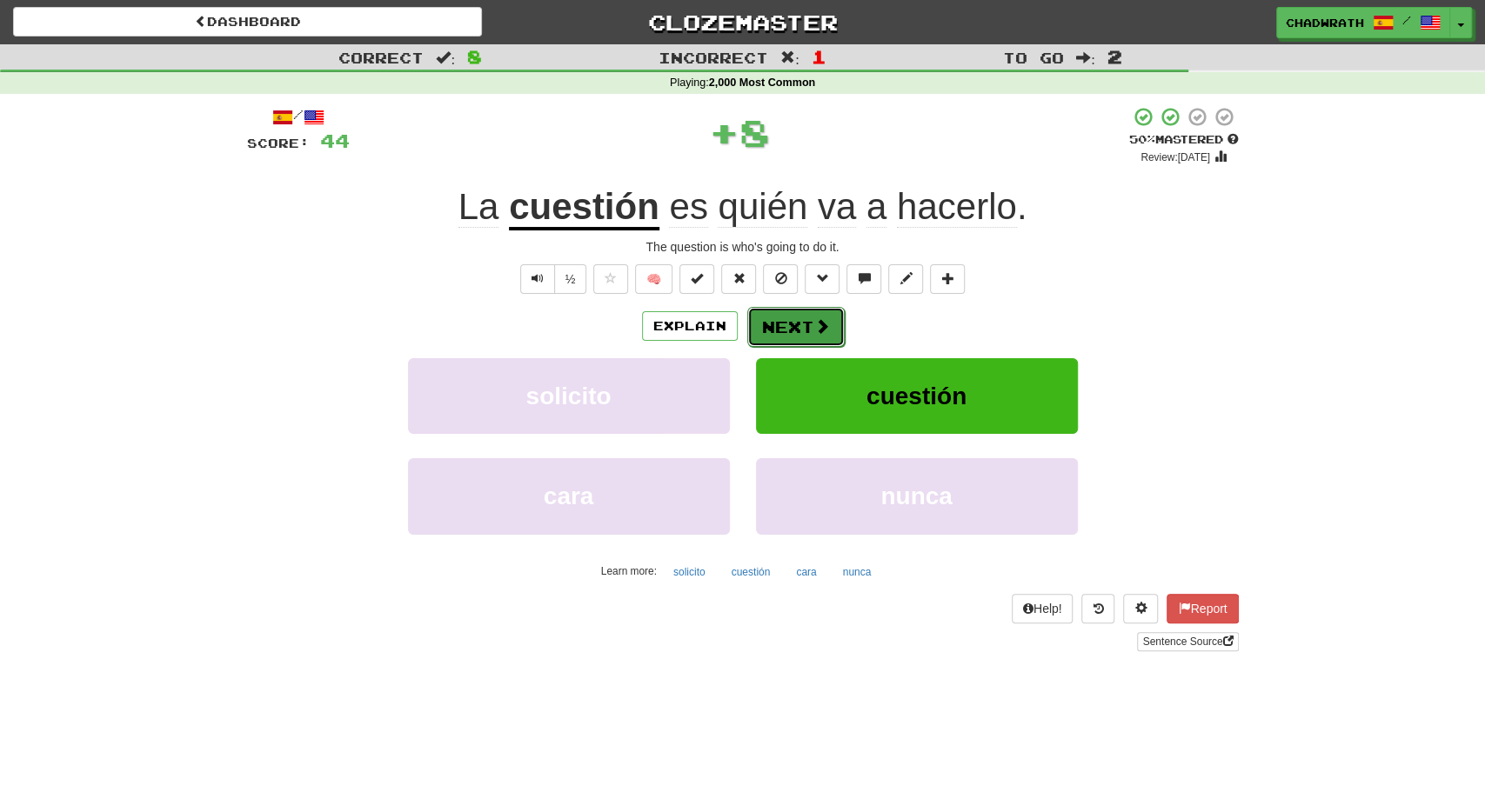
click at [801, 322] on button "Next" at bounding box center [795, 327] width 98 height 40
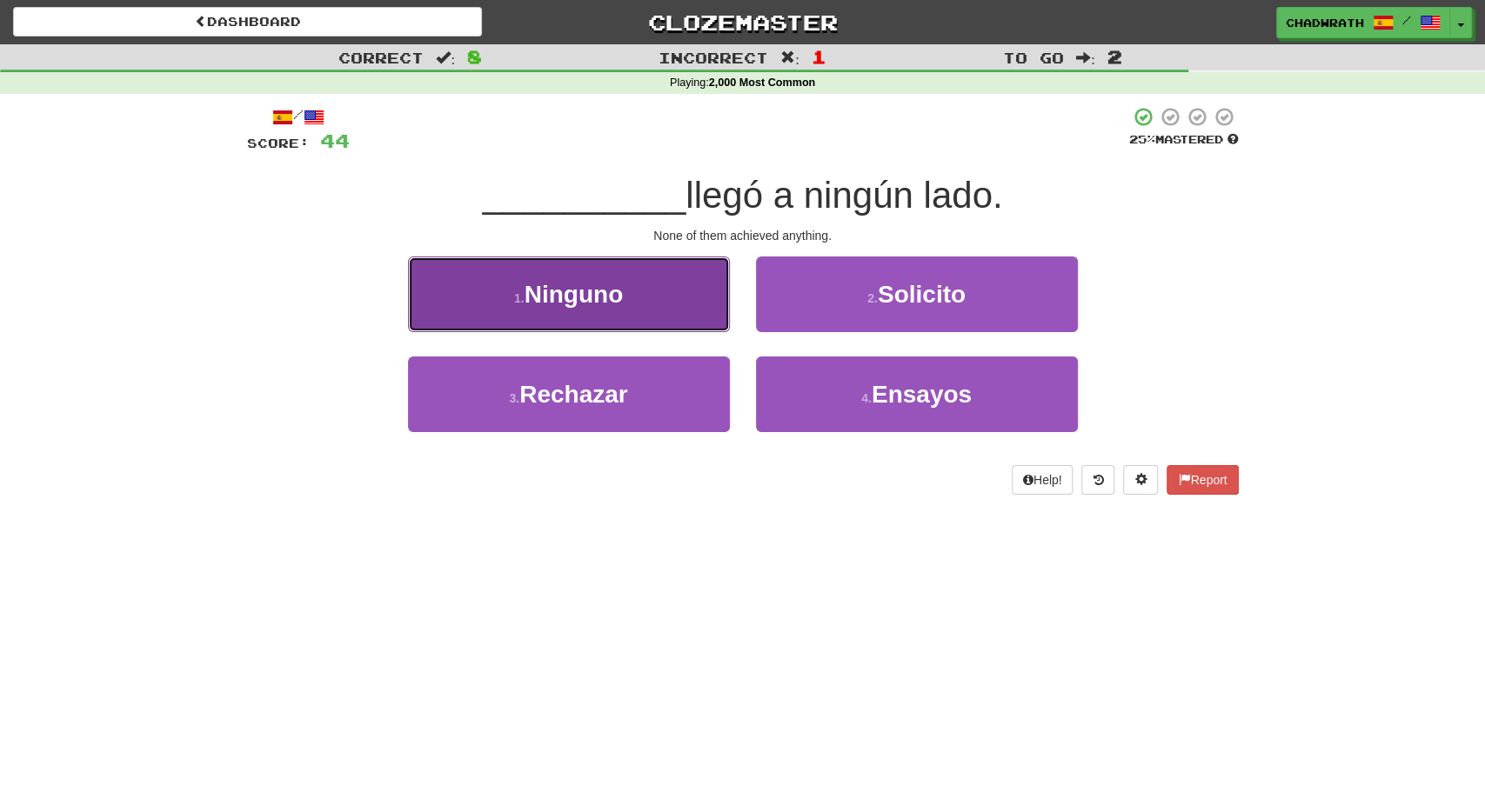
click at [598, 308] on button "1 . [GEOGRAPHIC_DATA]" at bounding box center [569, 294] width 322 height 75
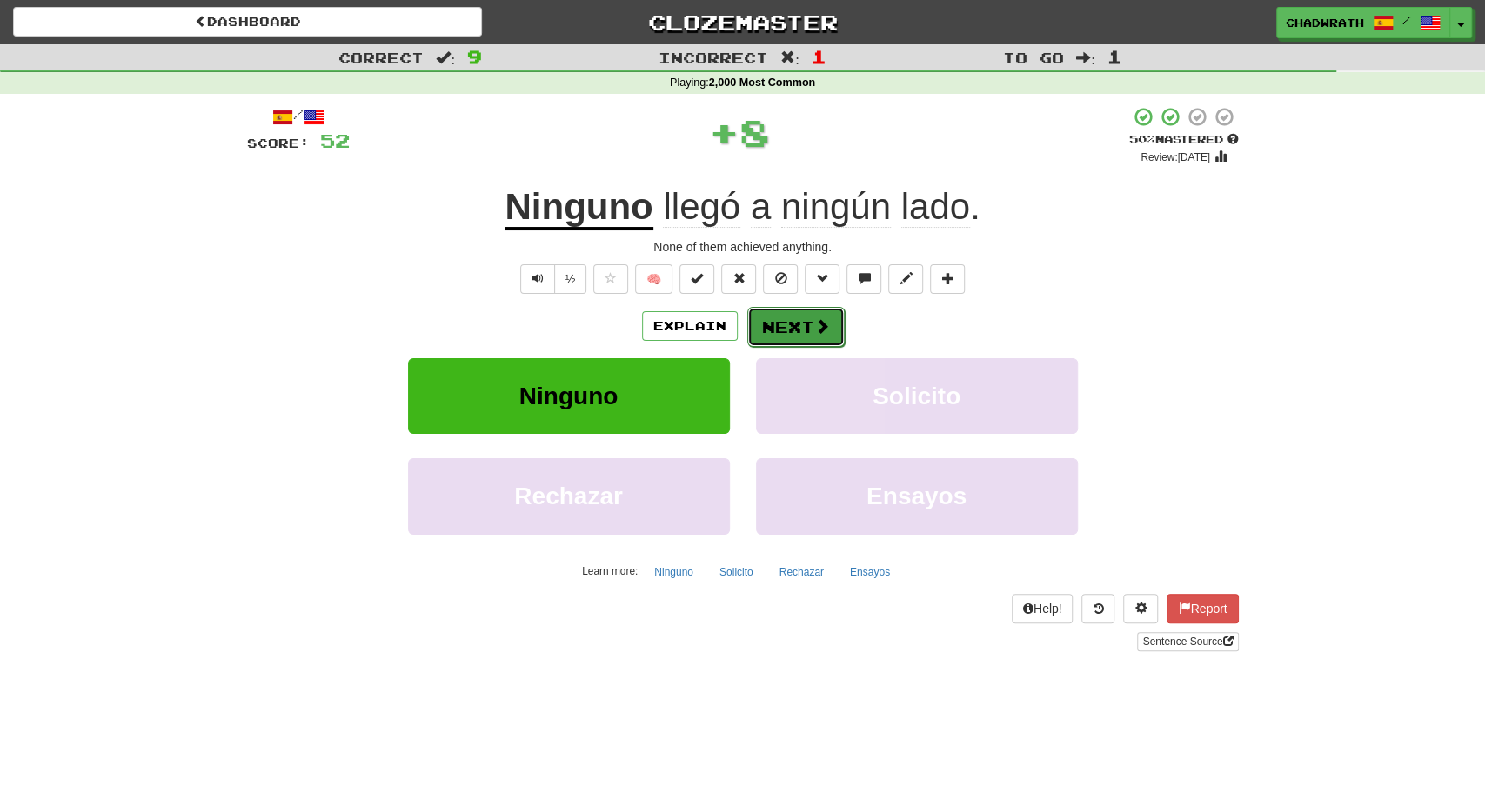
click at [773, 314] on button "Next" at bounding box center [795, 327] width 98 height 40
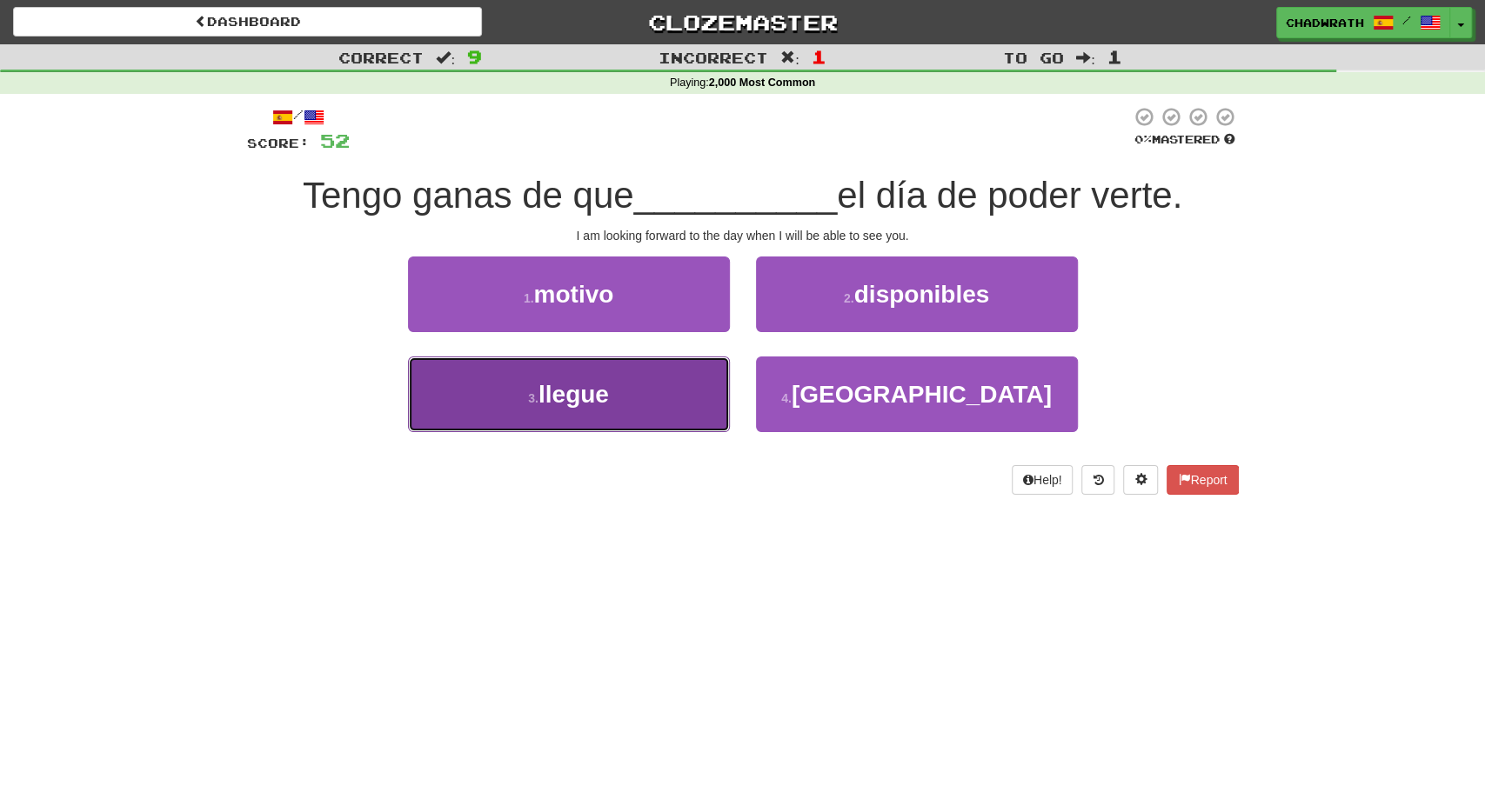
click at [666, 406] on button "3 . llegue" at bounding box center [569, 394] width 322 height 75
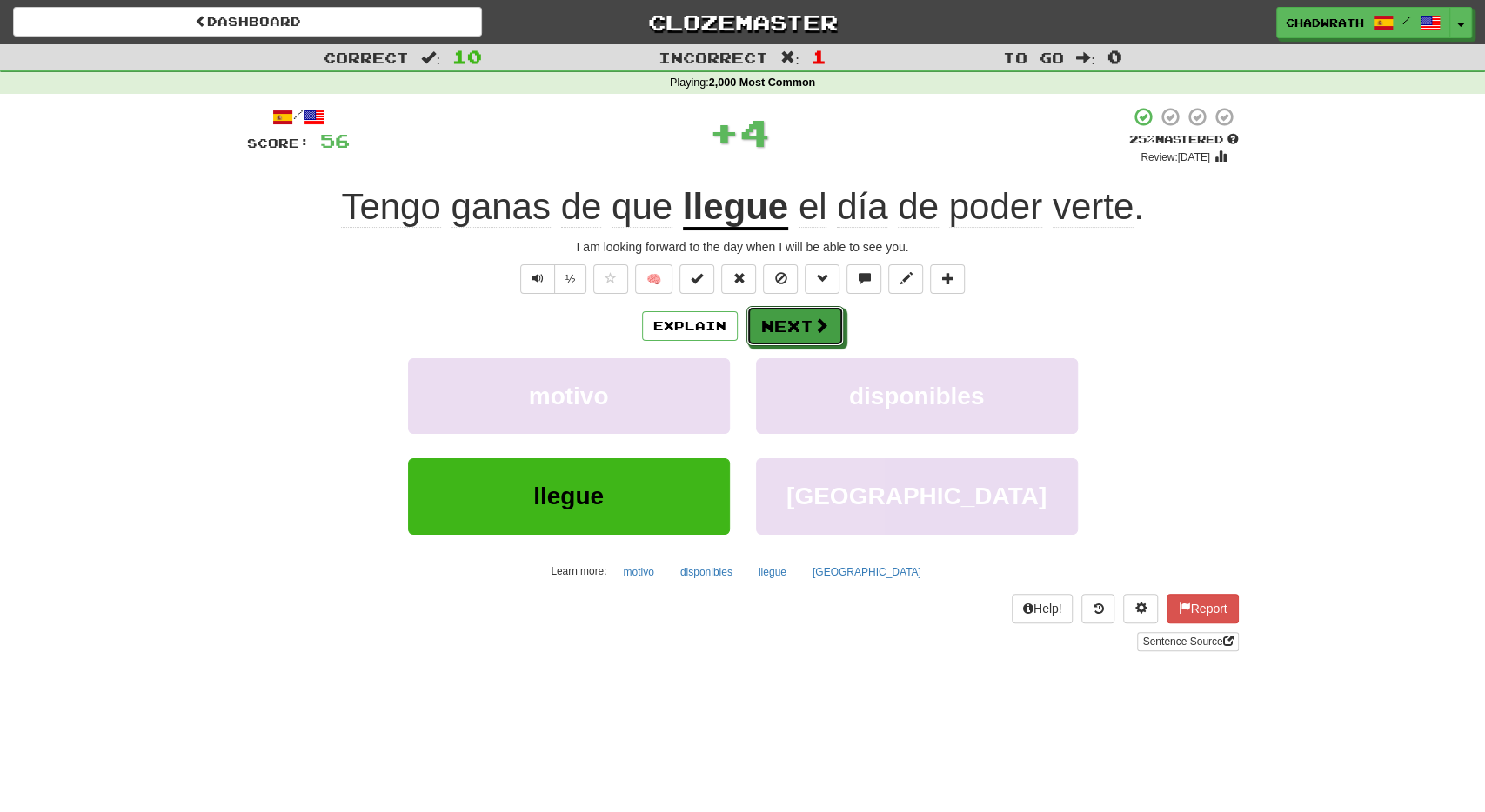
click at [785, 321] on button "Next" at bounding box center [795, 326] width 98 height 40
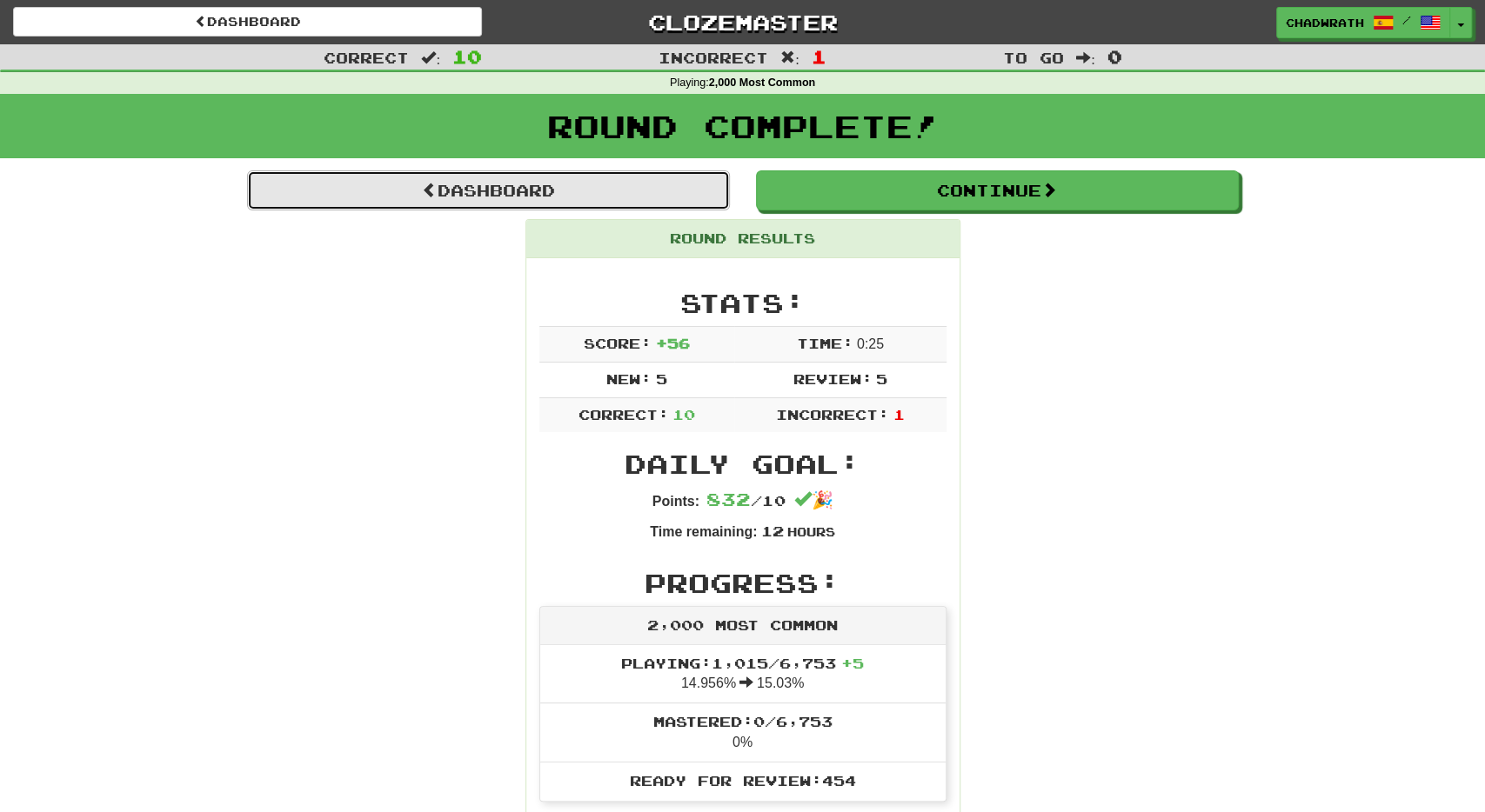
click at [550, 185] on link "Dashboard" at bounding box center [489, 190] width 483 height 40
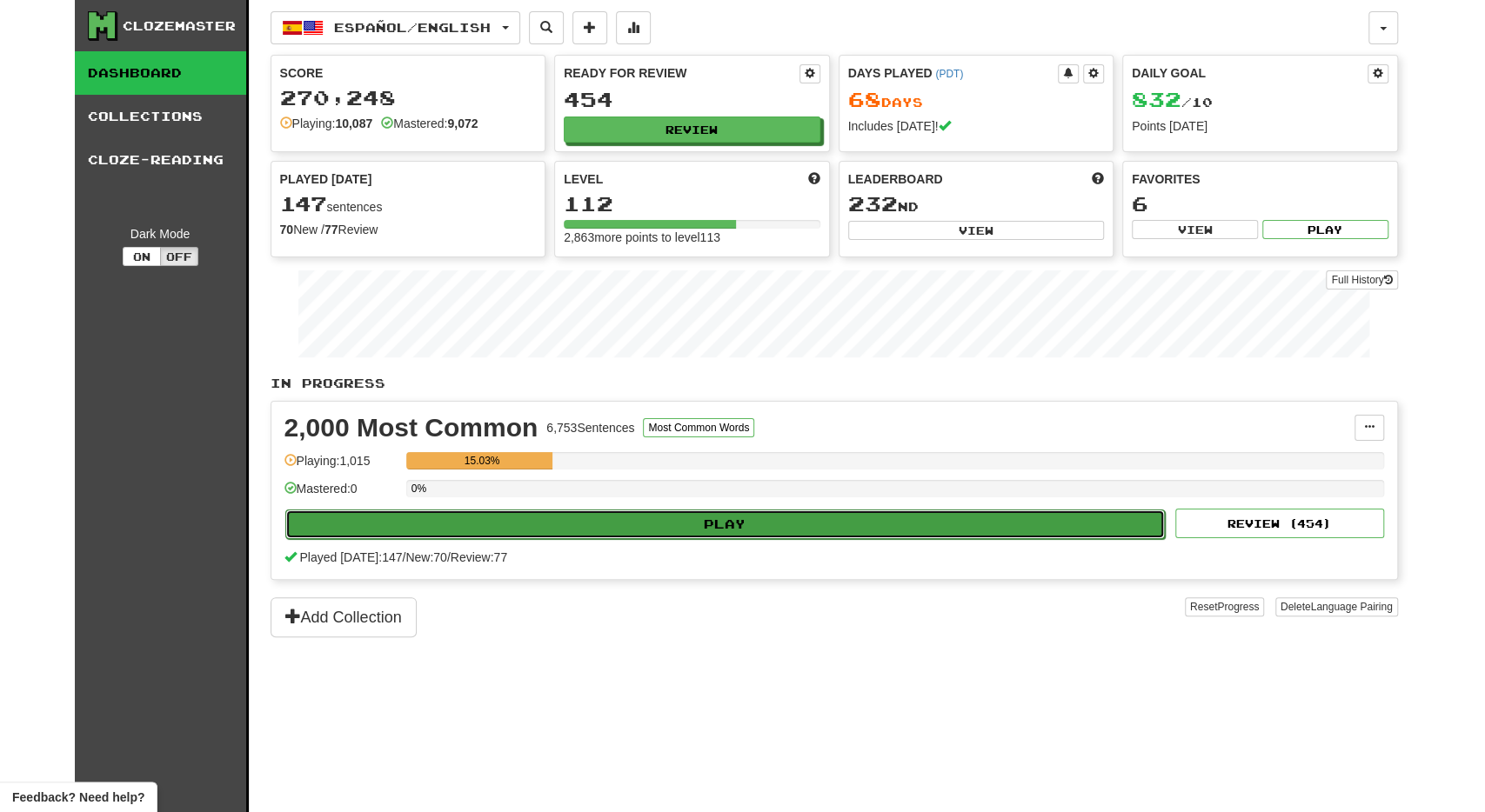
click at [629, 521] on button "Play" at bounding box center [726, 525] width 881 height 30
select select "**"
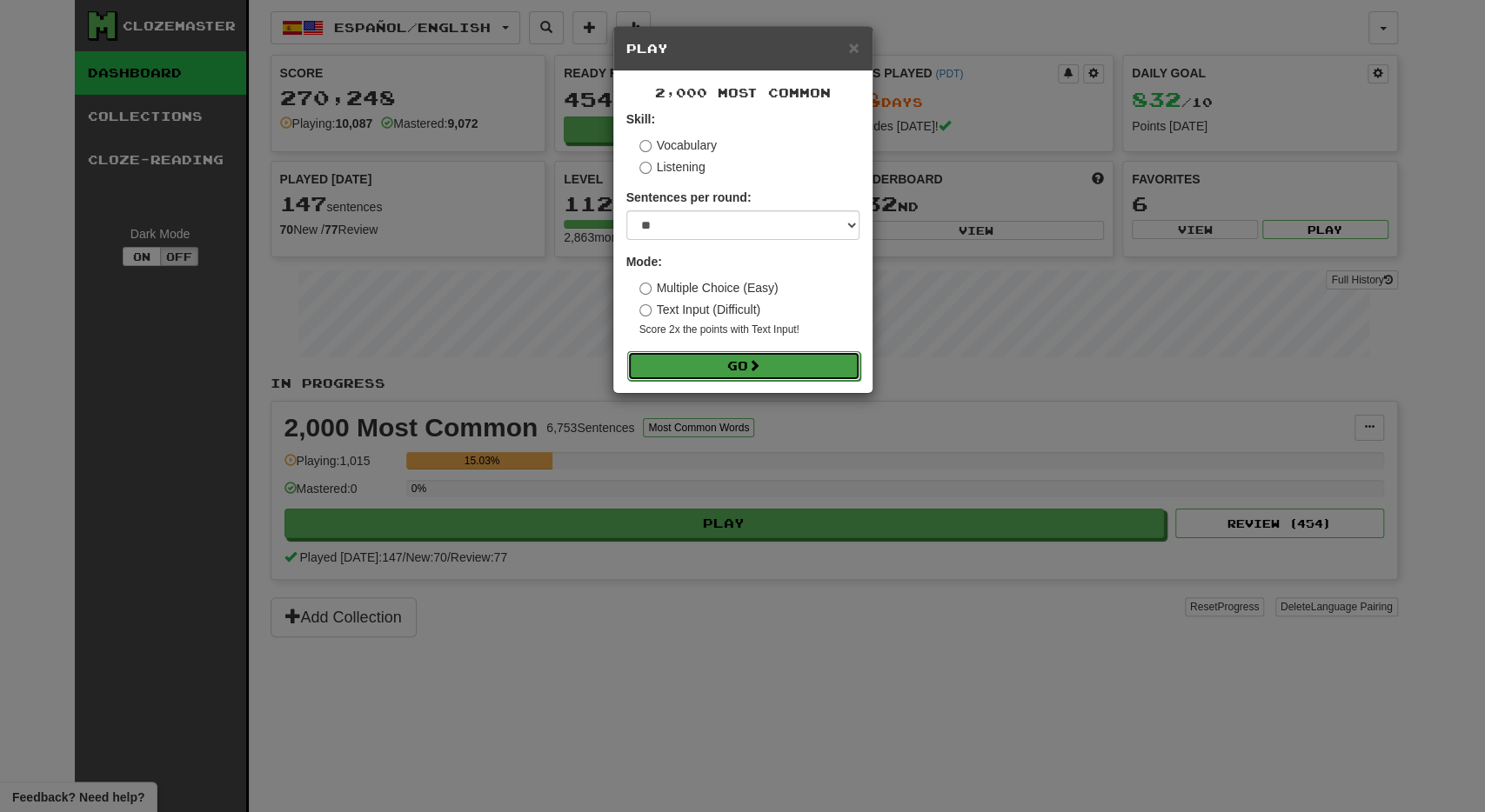
click at [741, 370] on button "Go" at bounding box center [743, 366] width 233 height 30
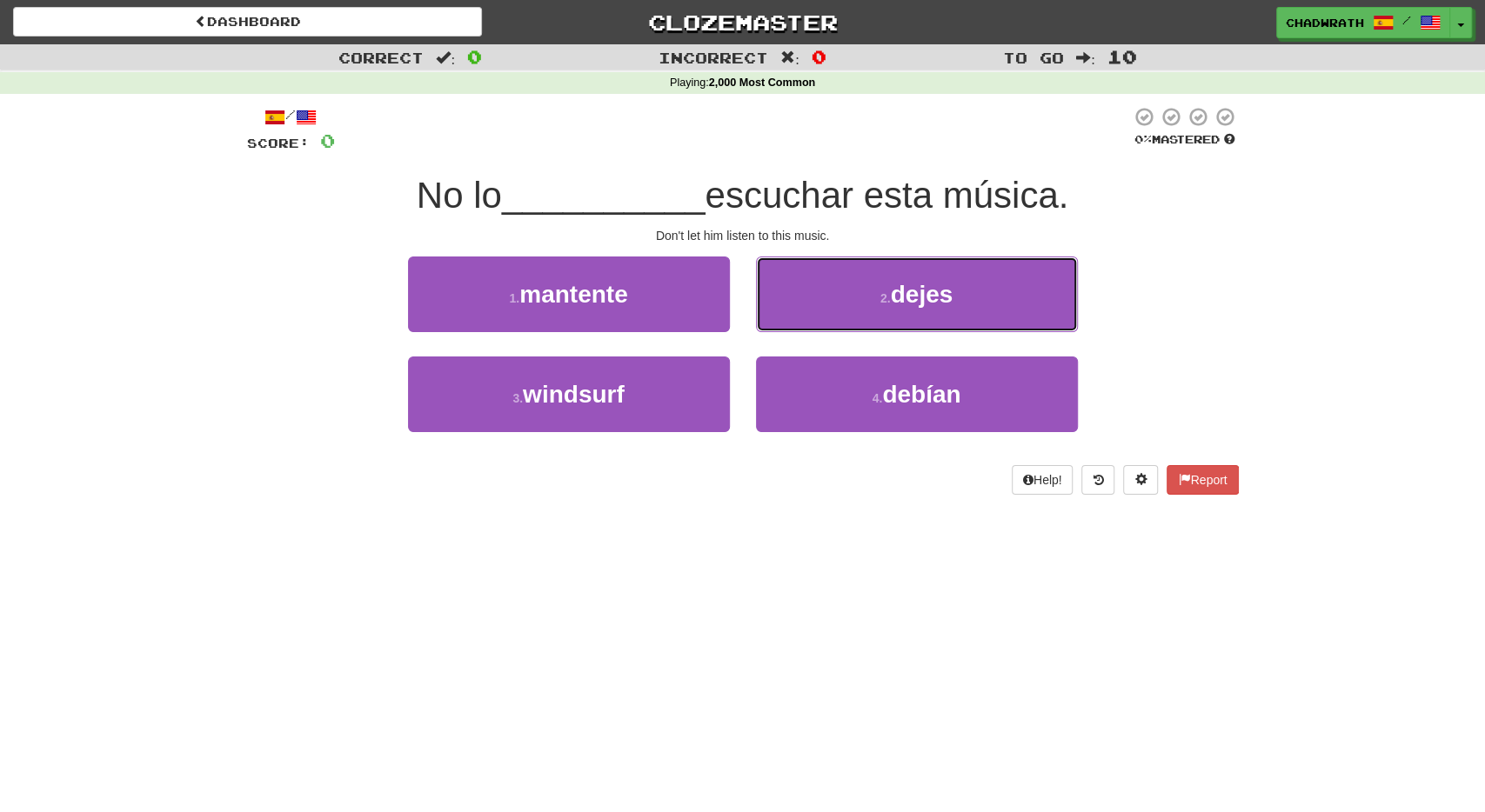
click at [885, 286] on button "2 . dejes" at bounding box center [917, 294] width 322 height 75
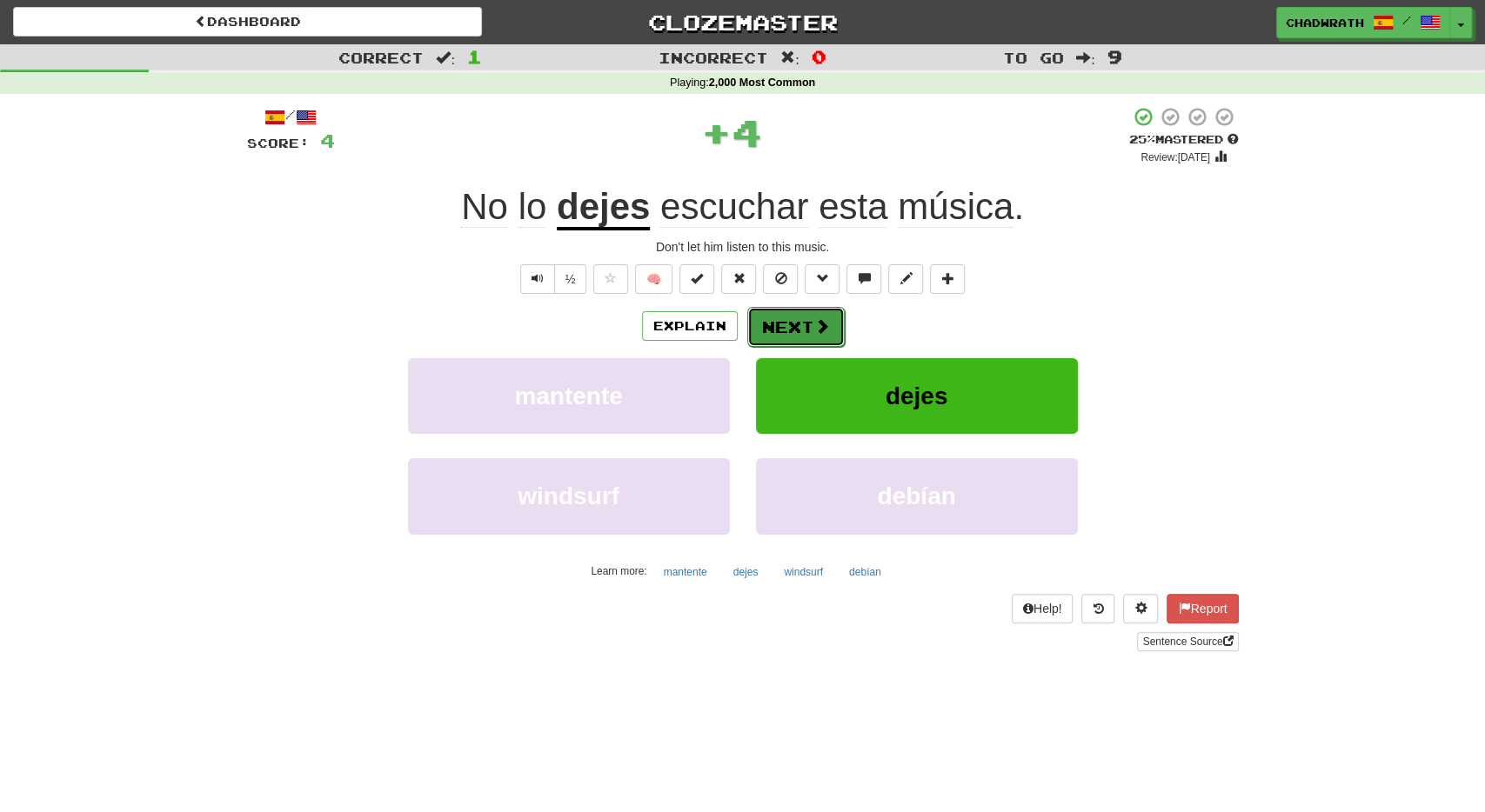
click at [813, 336] on button "Next" at bounding box center [795, 327] width 98 height 40
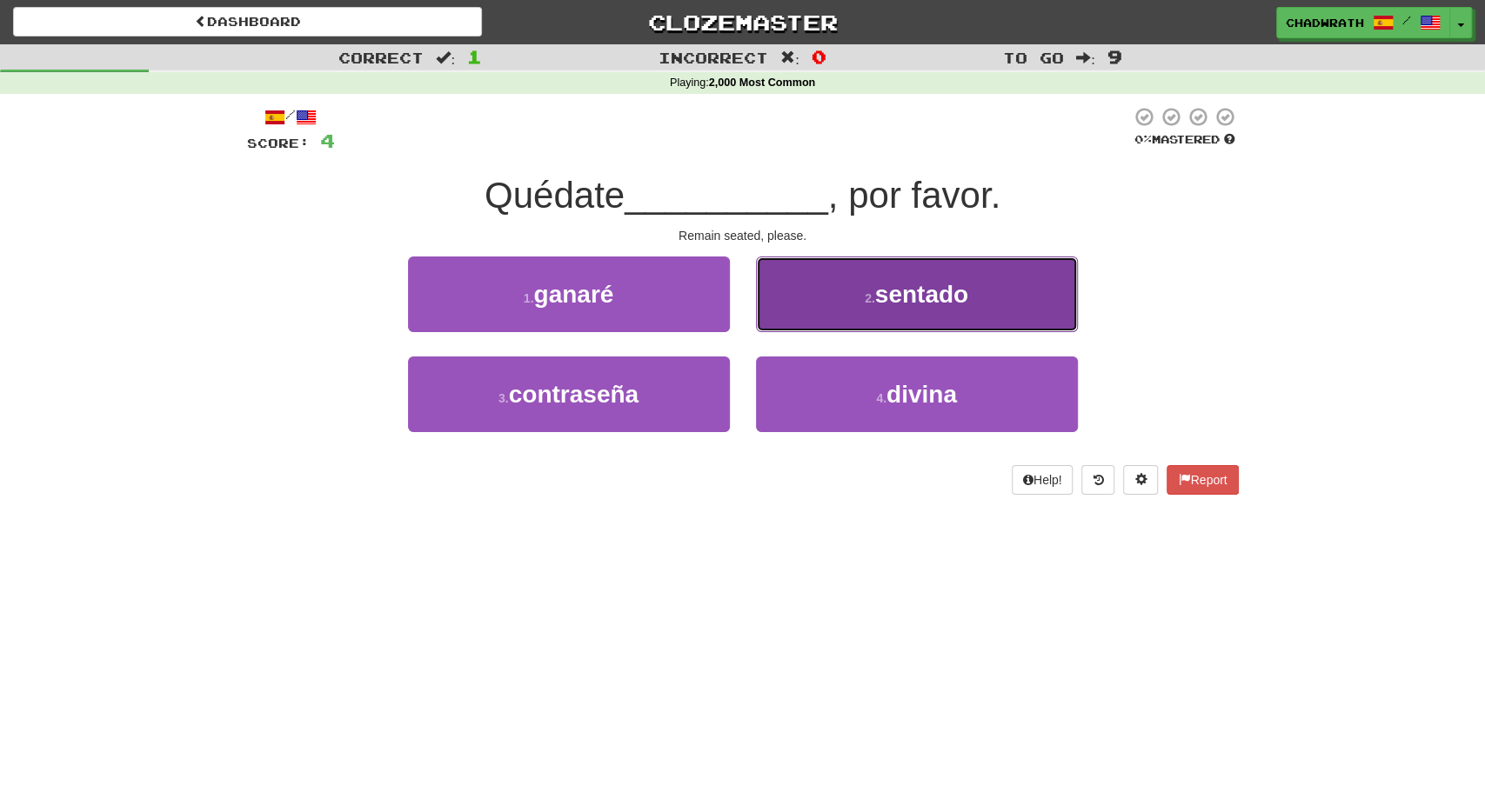
click at [871, 308] on button "2 . sentado" at bounding box center [917, 294] width 322 height 75
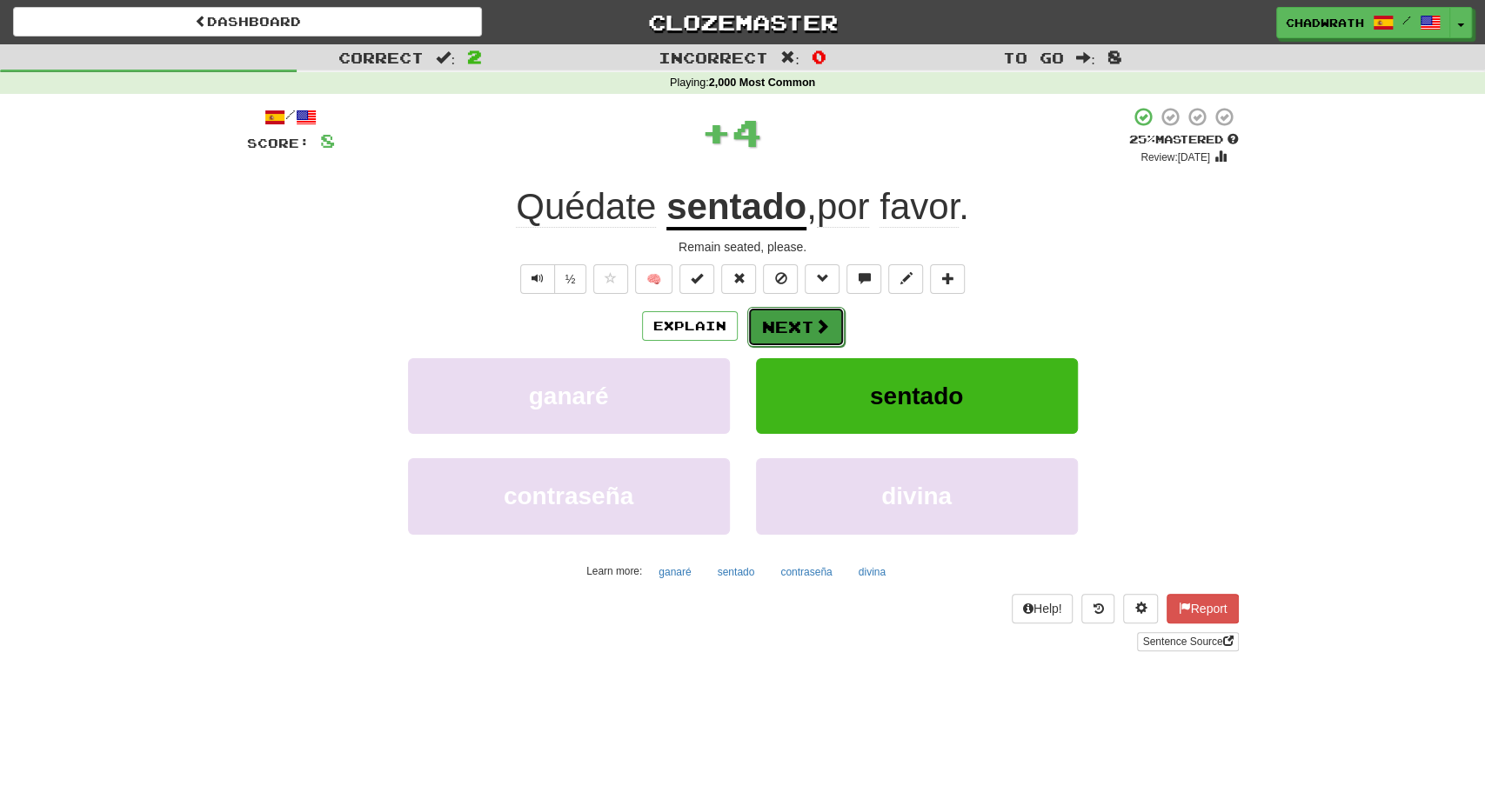
click at [812, 321] on button "Next" at bounding box center [795, 327] width 98 height 40
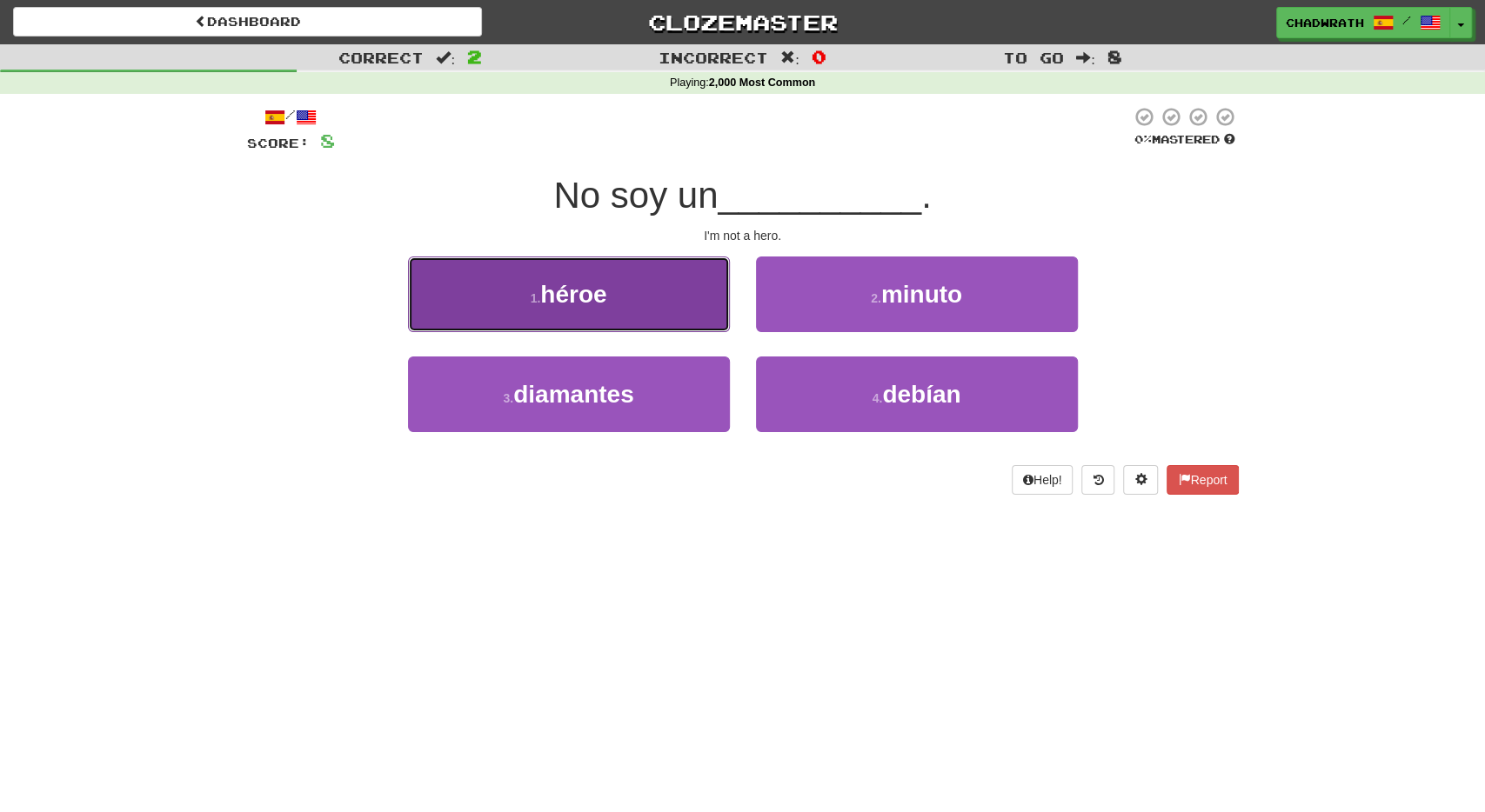
click at [618, 280] on button "1 . héroe" at bounding box center [569, 294] width 322 height 75
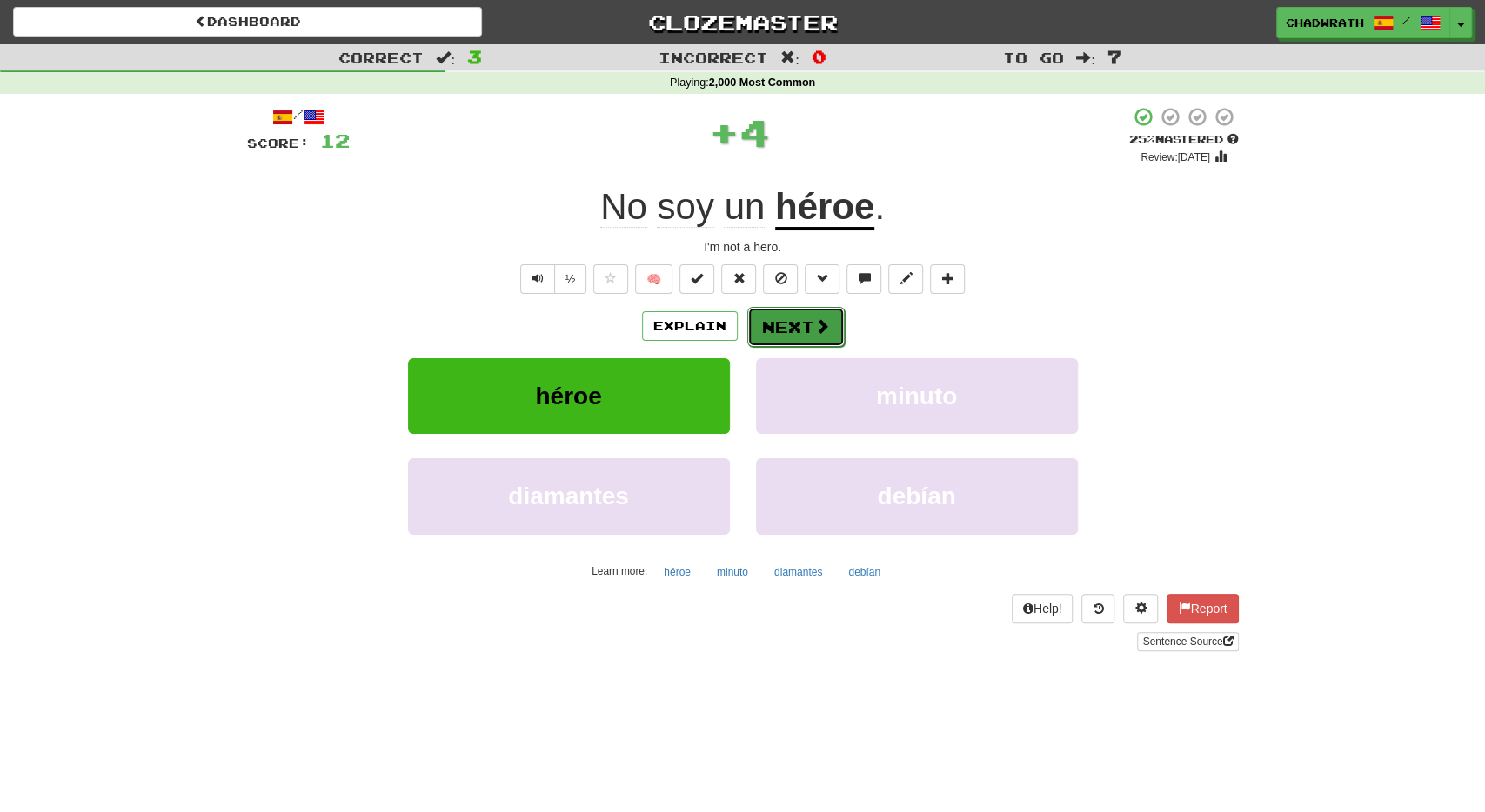
click at [781, 317] on button "Next" at bounding box center [795, 327] width 98 height 40
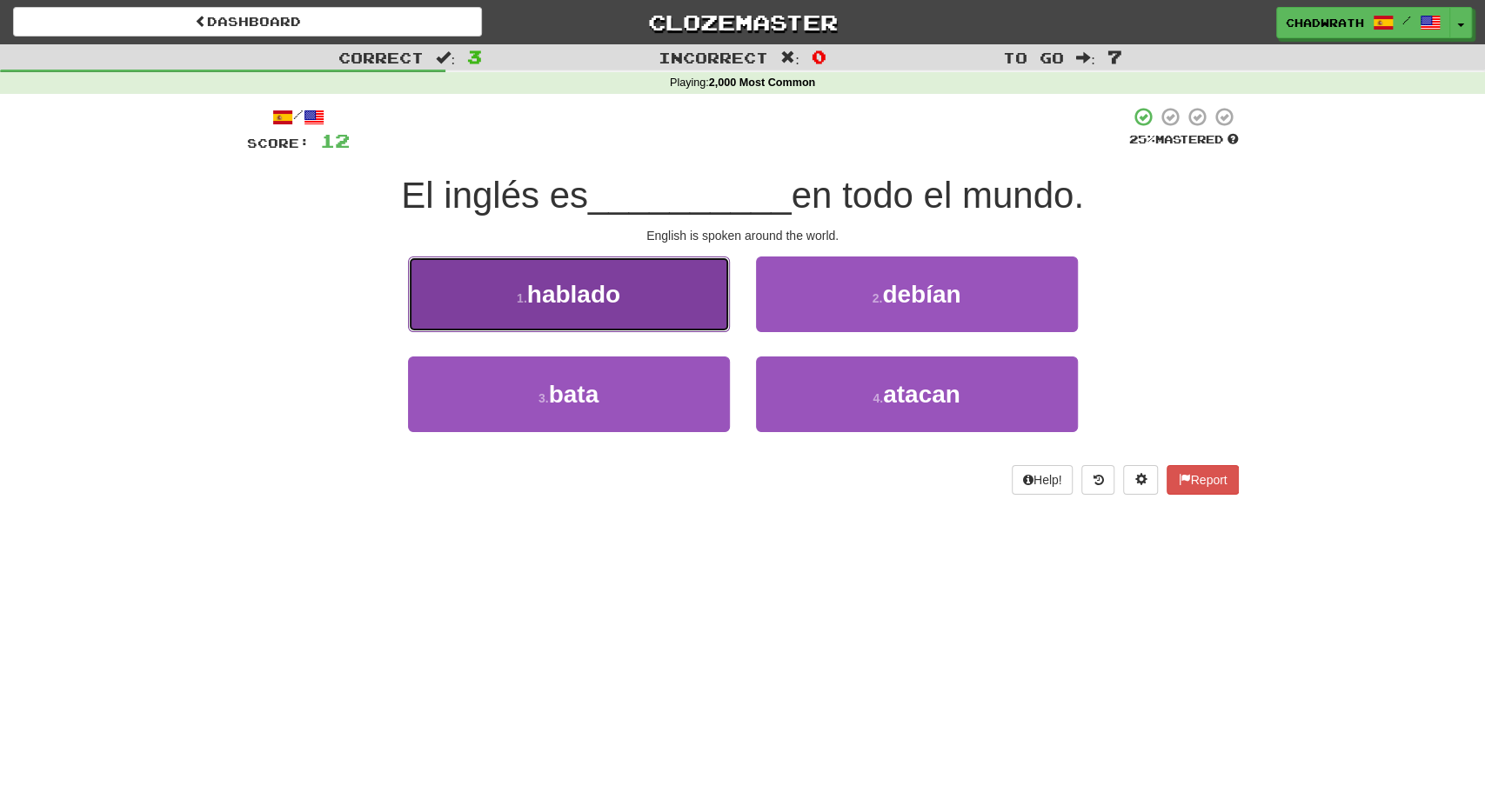
click at [598, 301] on span "hablado" at bounding box center [573, 294] width 93 height 27
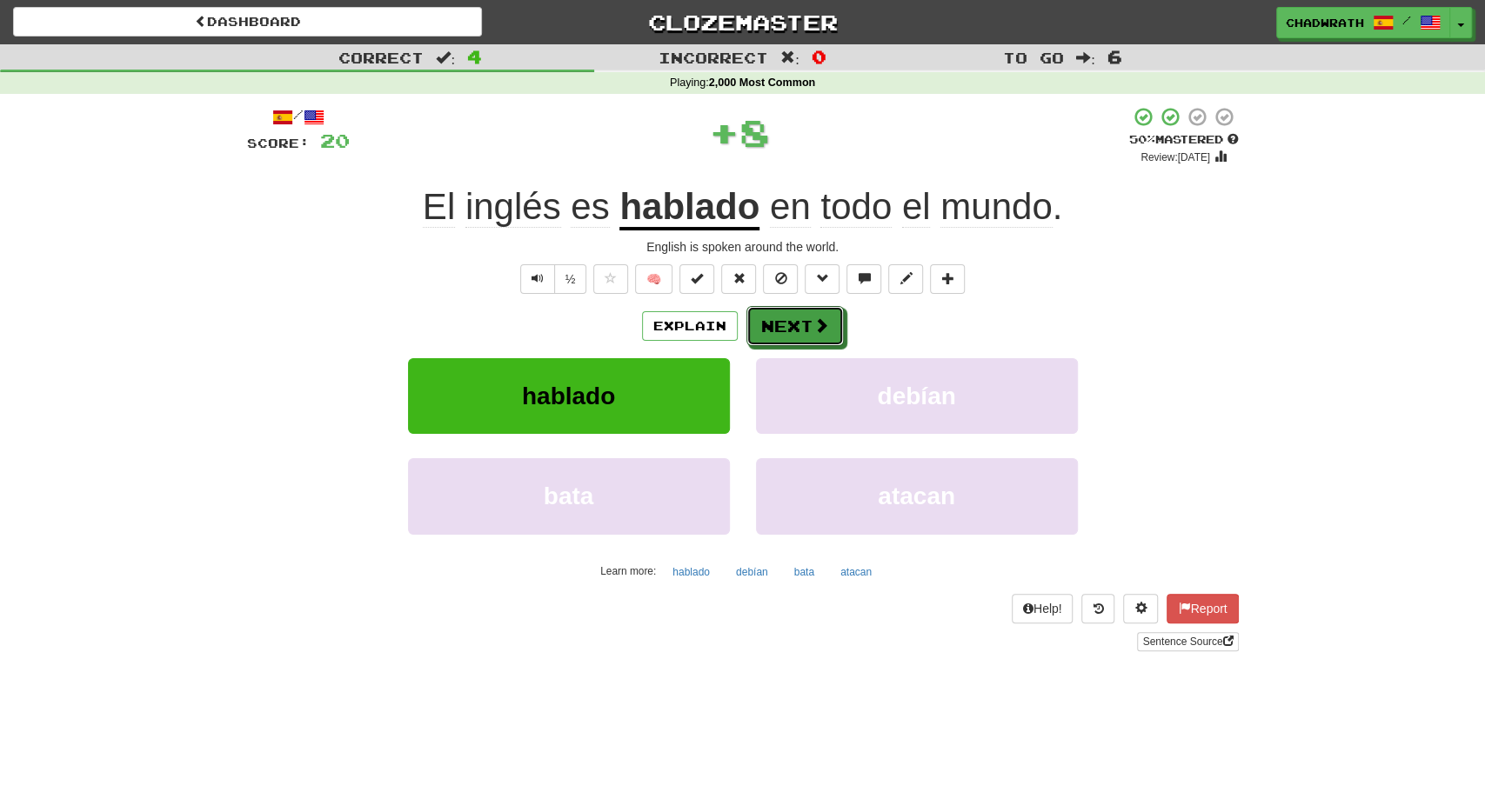
drag, startPoint x: 810, startPoint y: 327, endPoint x: 571, endPoint y: 252, distance: 250.5
click at [810, 326] on button "Next" at bounding box center [795, 326] width 98 height 40
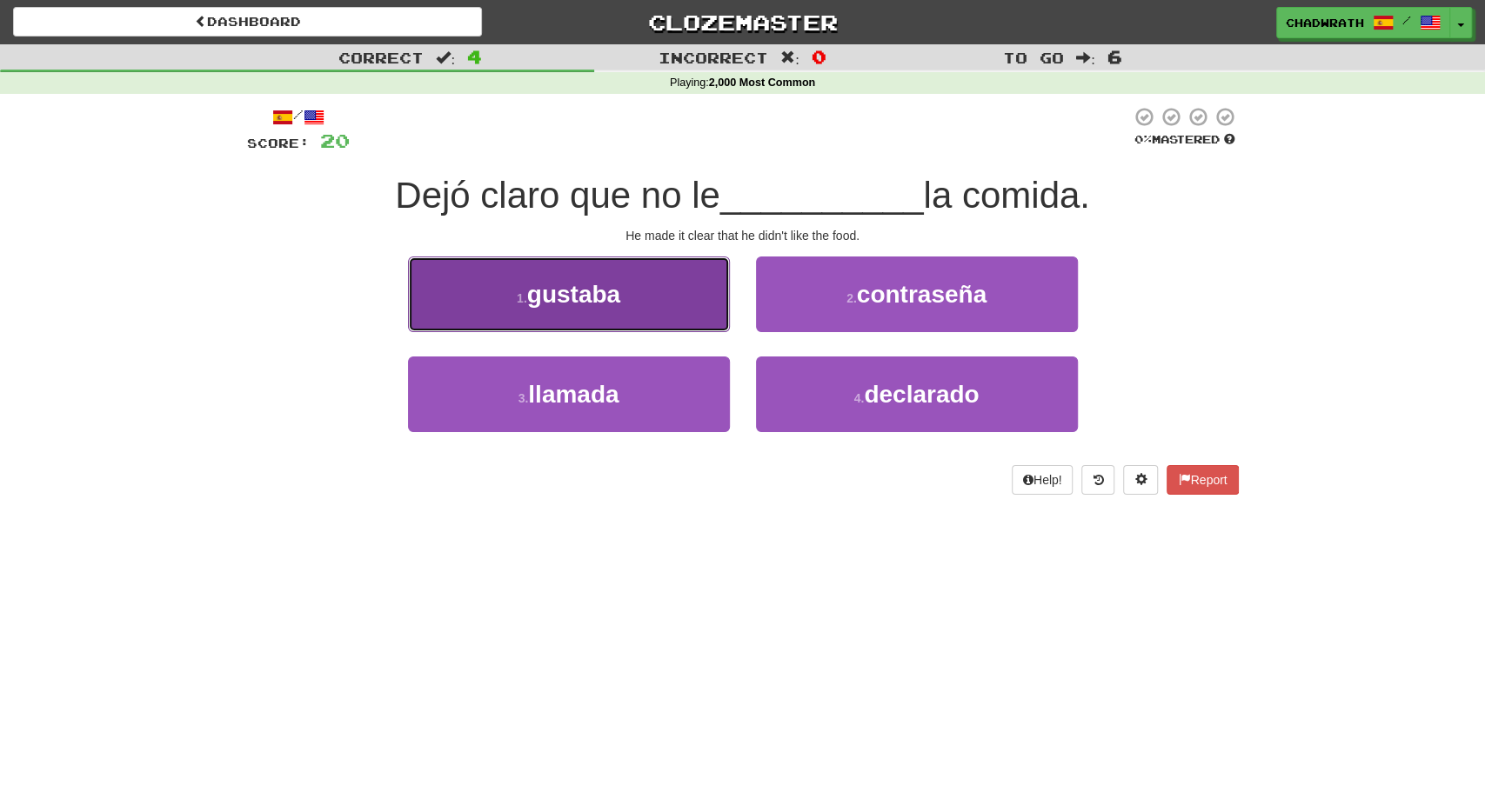
click at [621, 294] on span "gustaba" at bounding box center [573, 294] width 93 height 27
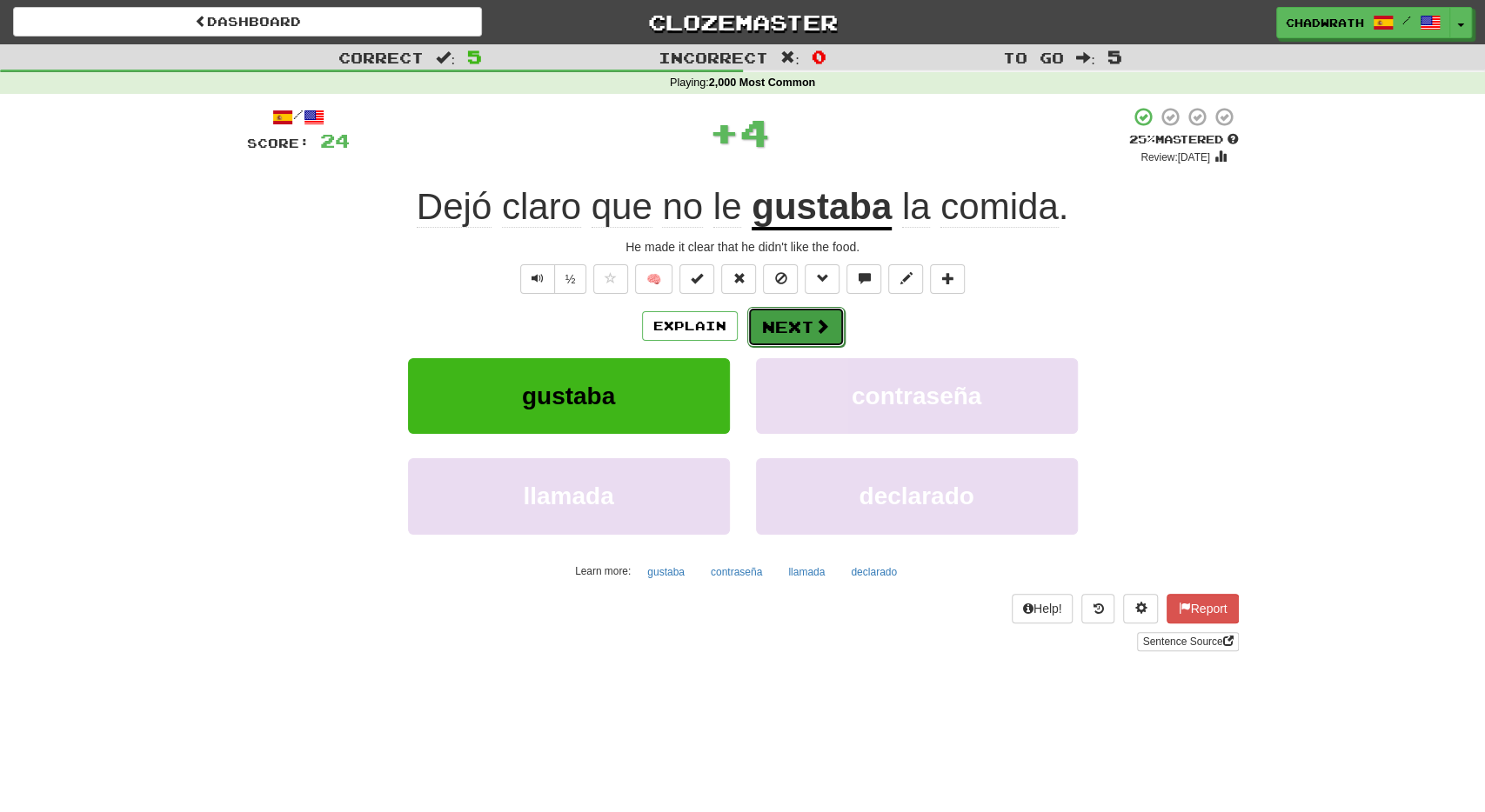
click at [798, 330] on button "Next" at bounding box center [795, 327] width 98 height 40
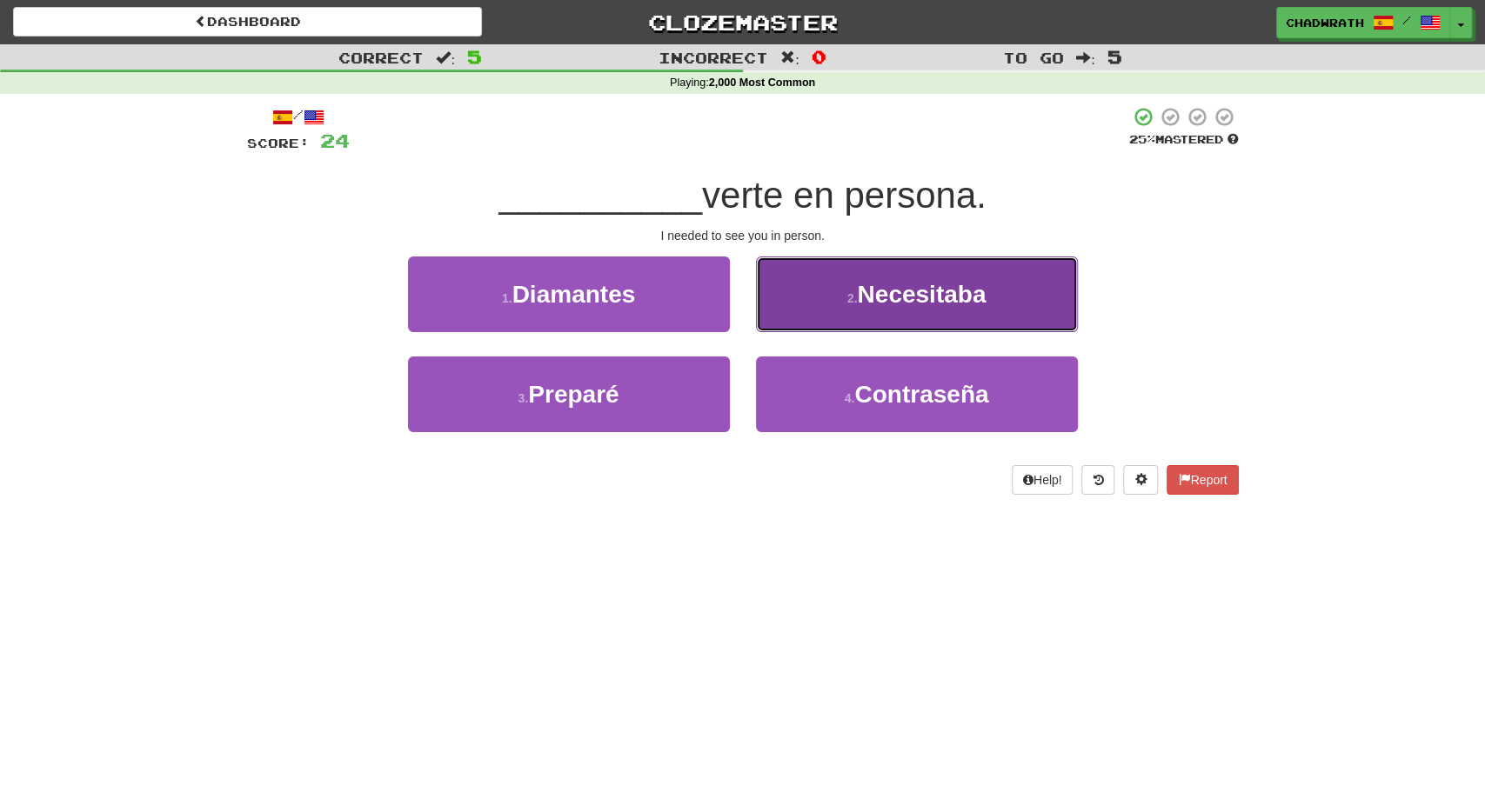
click at [901, 288] on span "Necesitaba" at bounding box center [921, 294] width 129 height 27
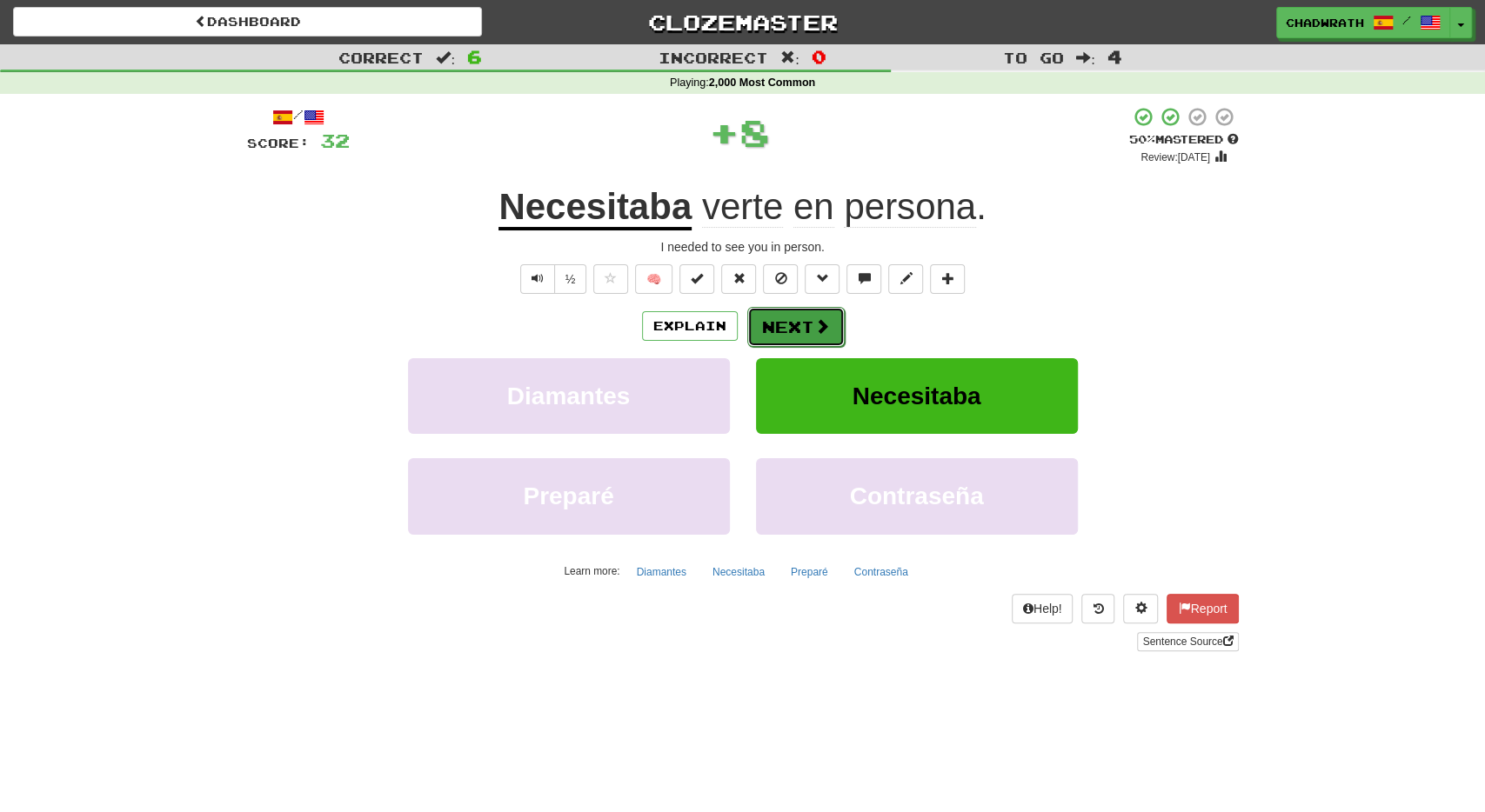
click at [814, 330] on span at bounding box center [821, 326] width 16 height 16
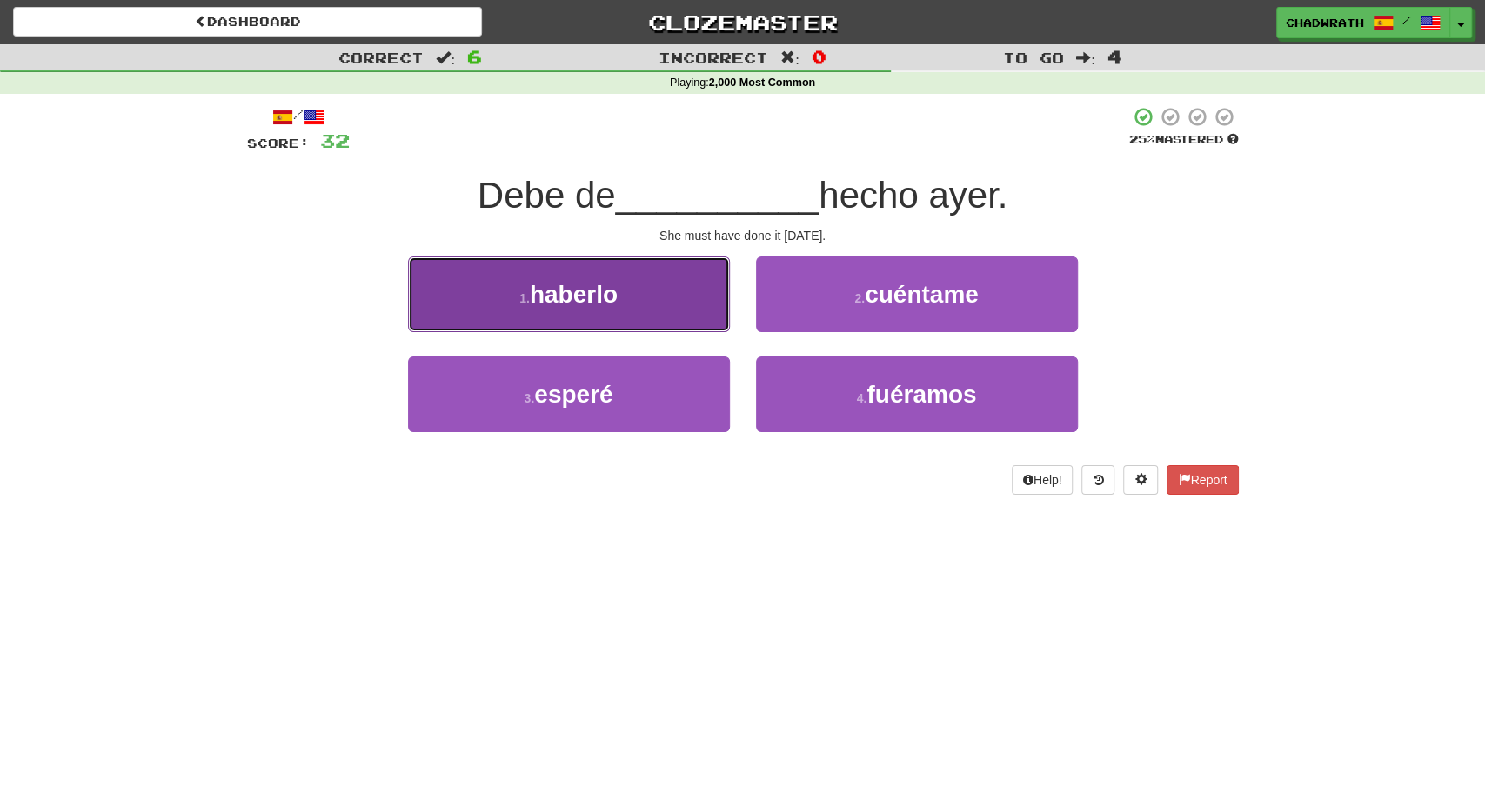
click at [547, 302] on span "haberlo" at bounding box center [573, 294] width 88 height 27
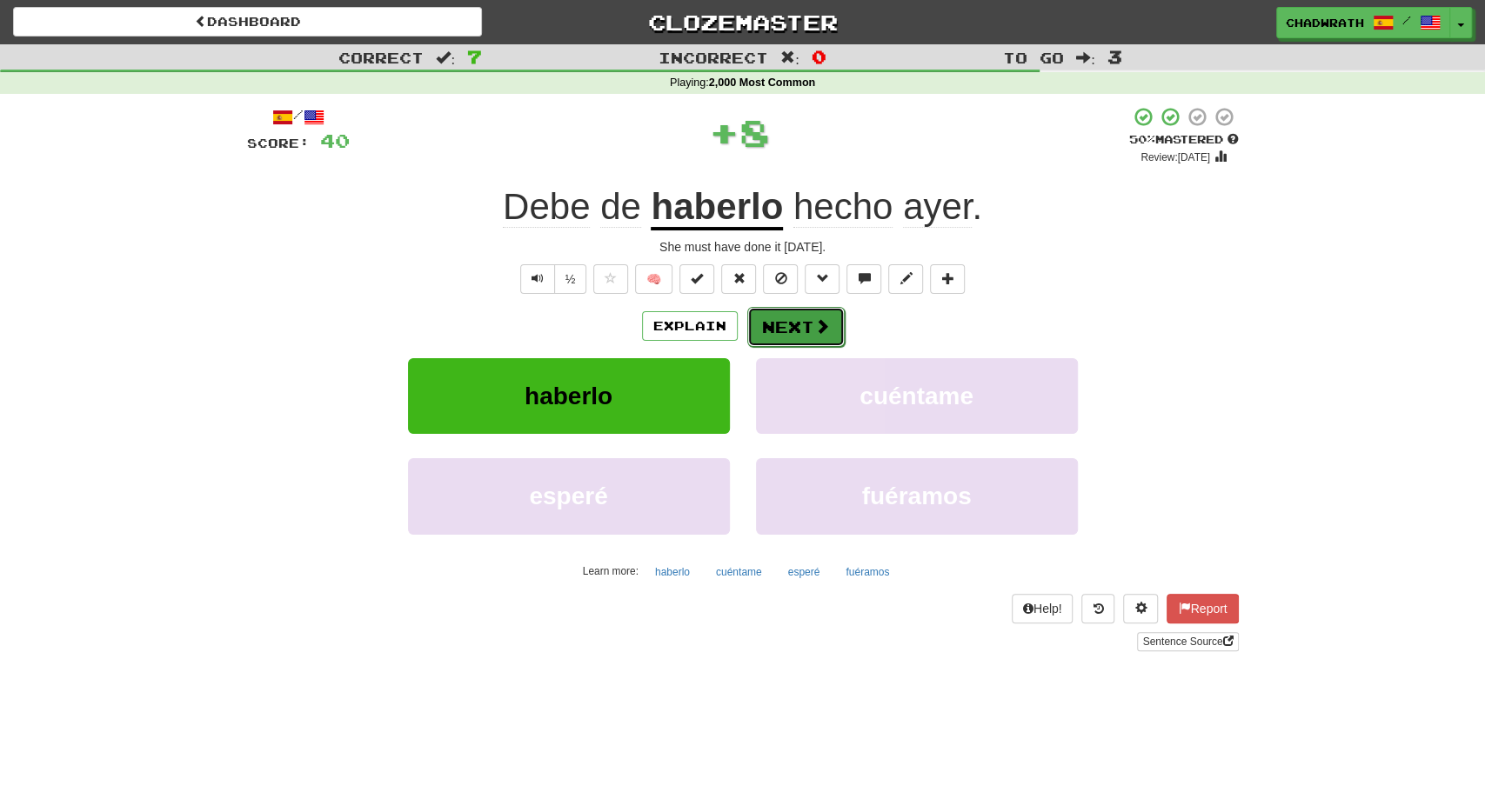
click at [791, 321] on button "Next" at bounding box center [795, 327] width 98 height 40
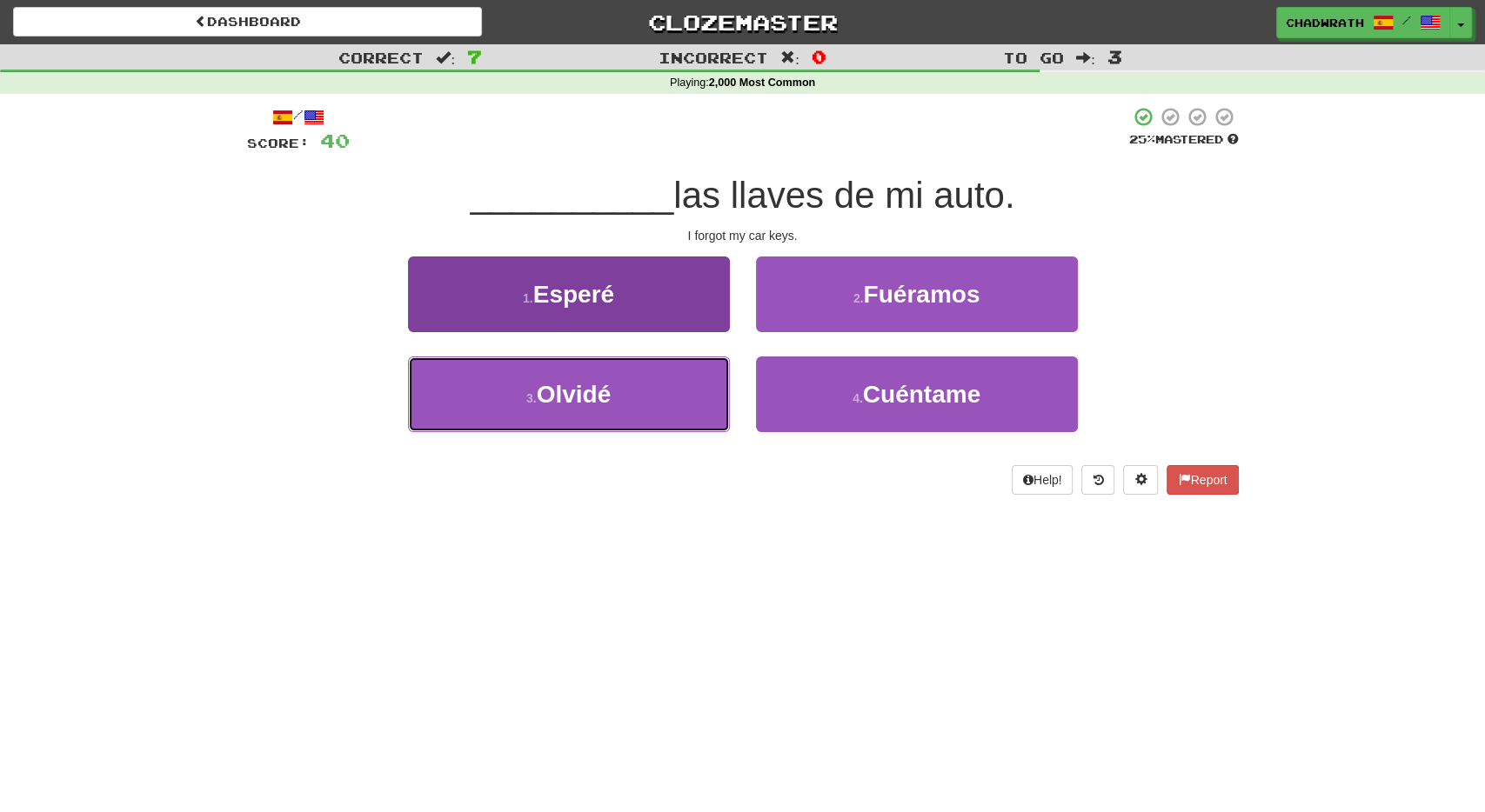
drag, startPoint x: 657, startPoint y: 363, endPoint x: 598, endPoint y: 358, distance: 59.2
click at [656, 363] on button "3 . [GEOGRAPHIC_DATA]" at bounding box center [569, 394] width 322 height 75
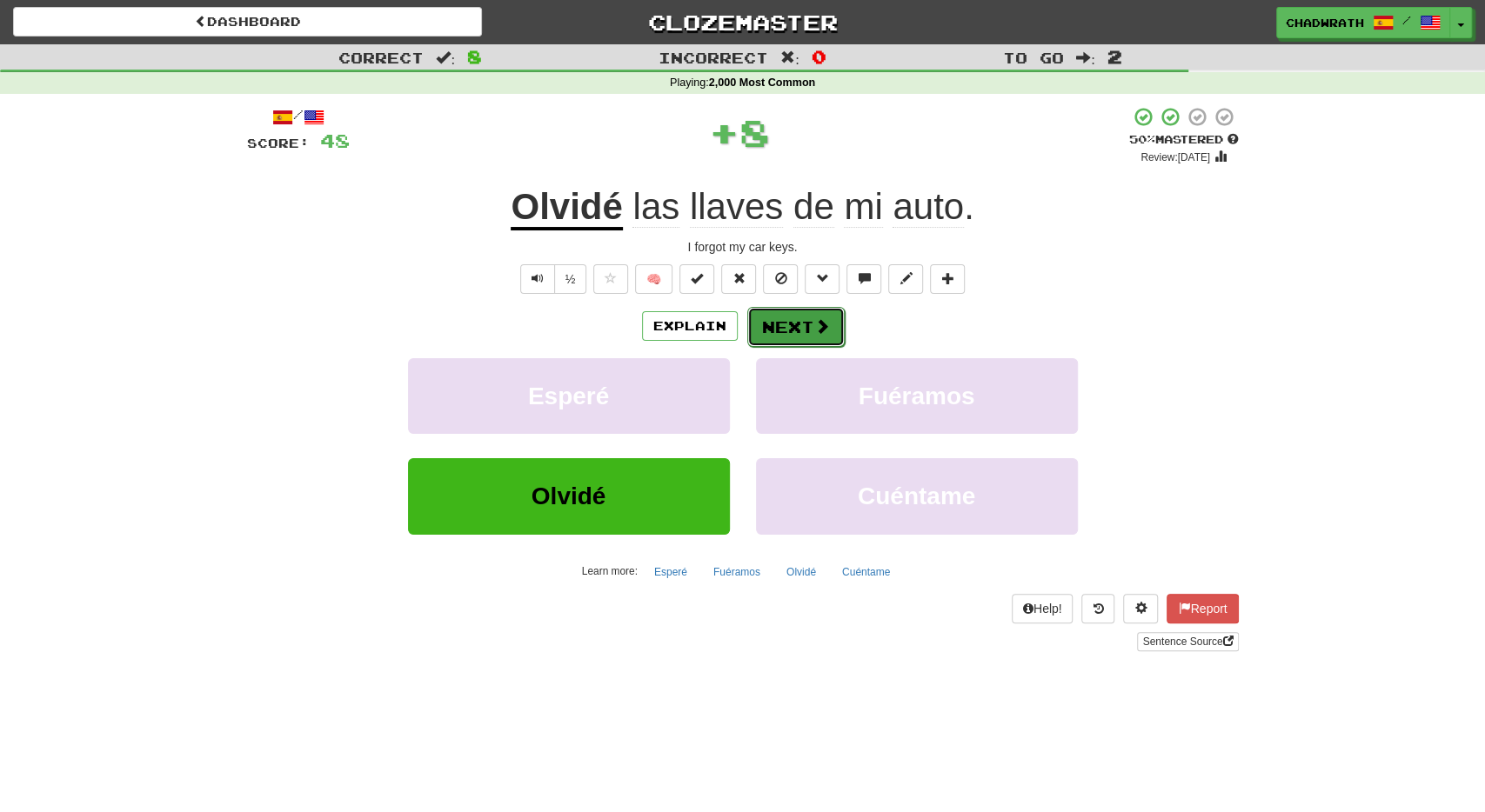
click at [789, 321] on button "Next" at bounding box center [795, 327] width 98 height 40
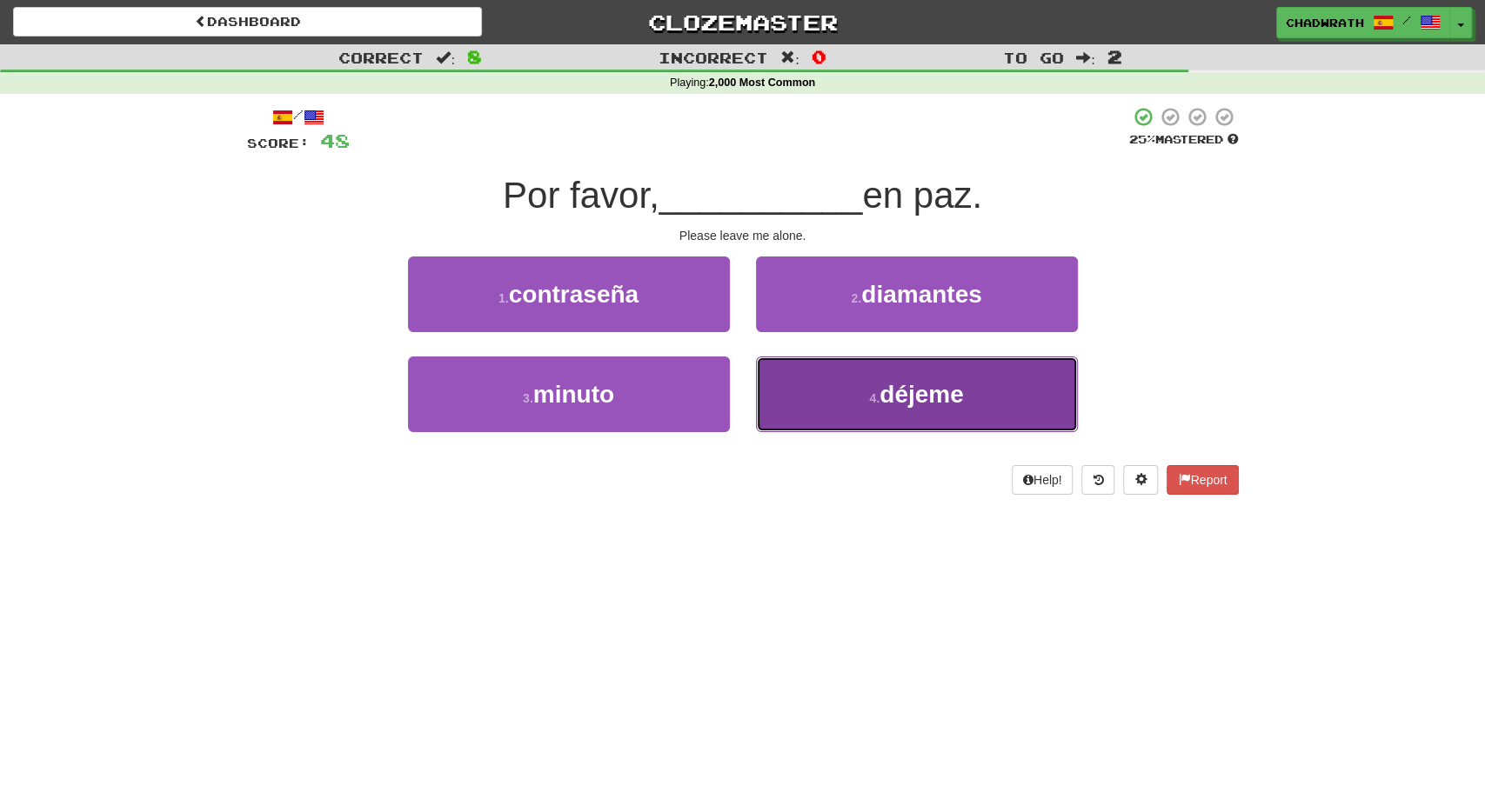
click at [857, 397] on button "4 . déjeme" at bounding box center [917, 394] width 322 height 75
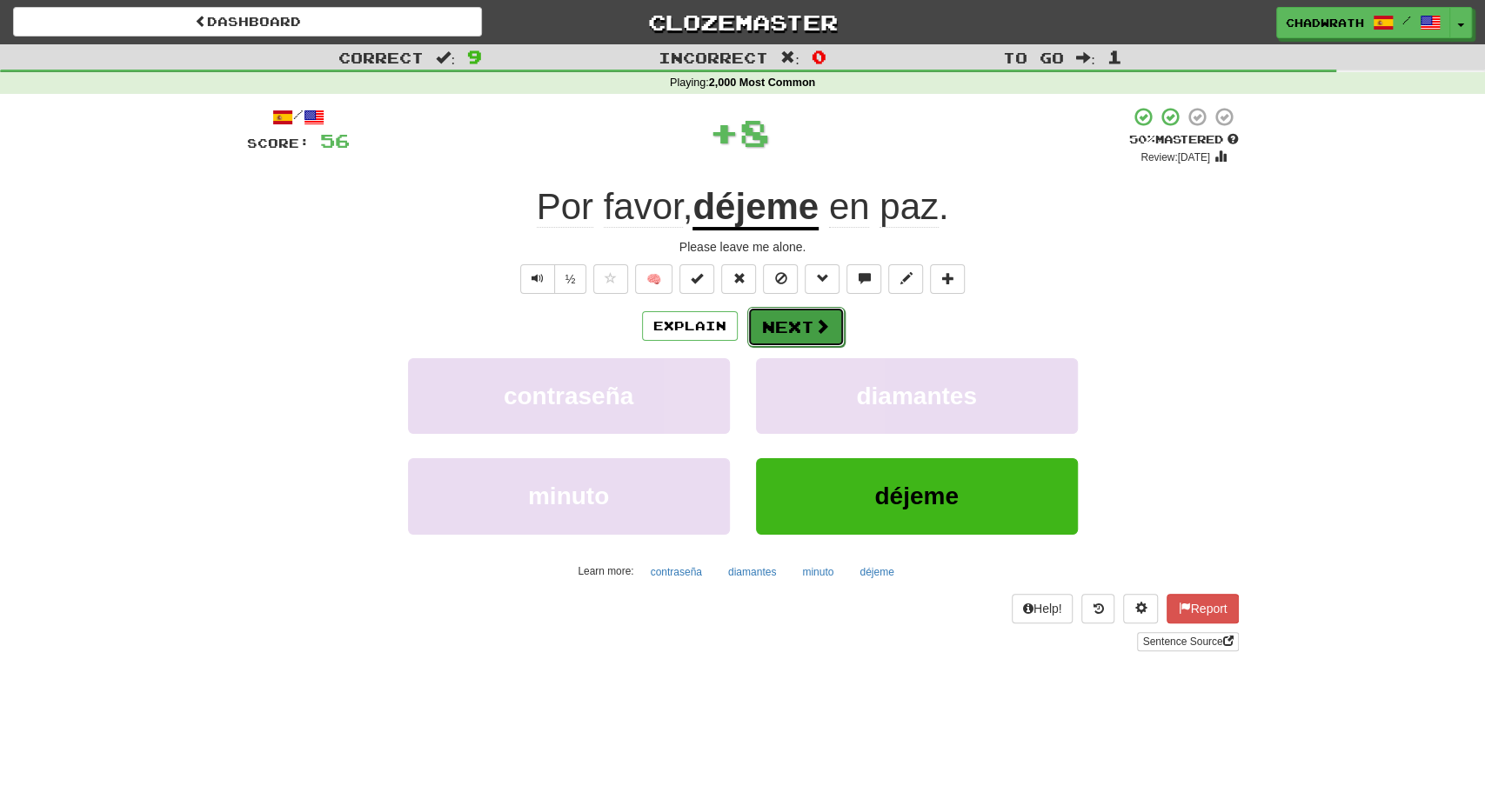
click at [789, 312] on button "Next" at bounding box center [795, 327] width 98 height 40
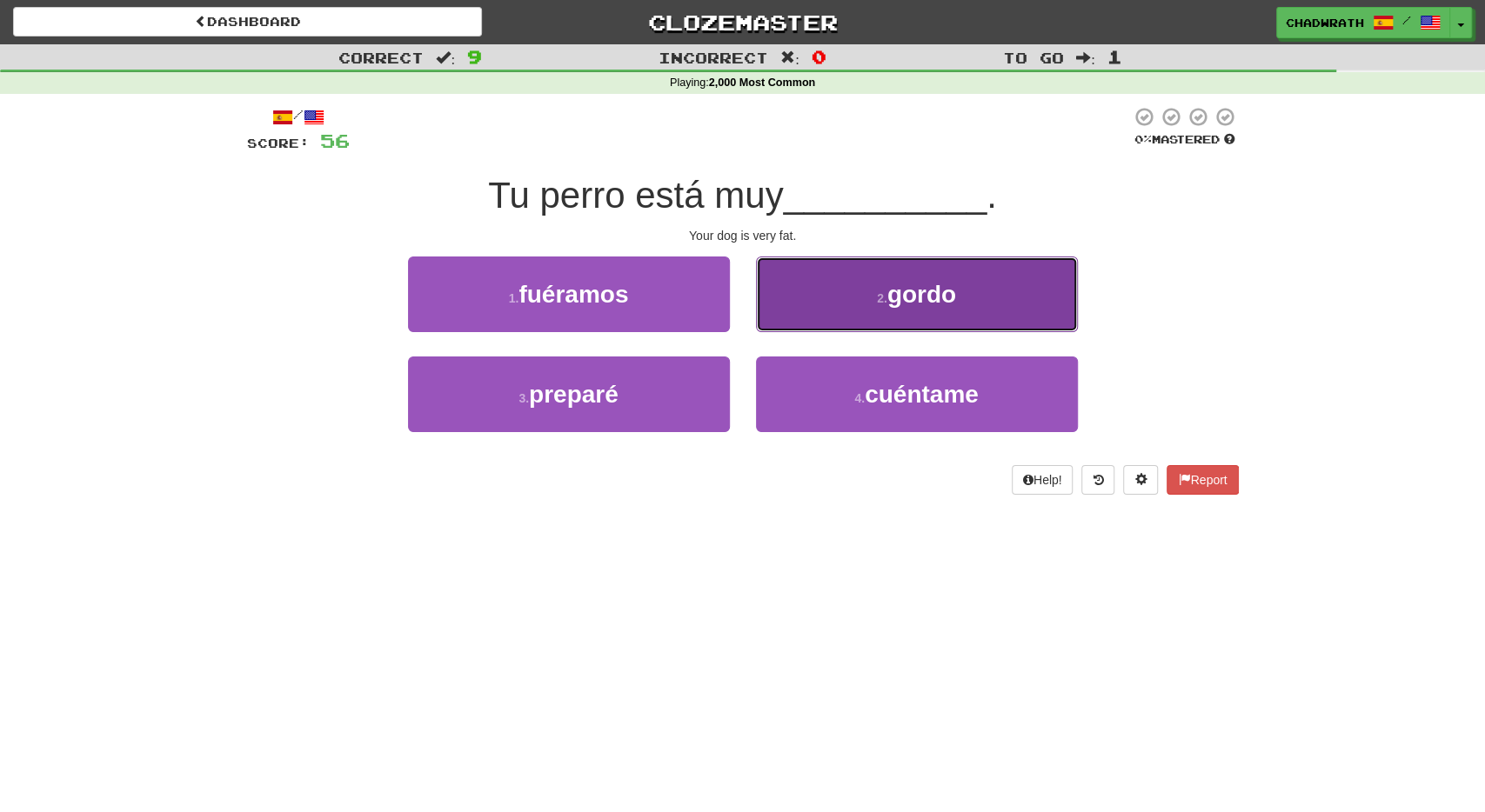
click at [871, 293] on button "2 . [GEOGRAPHIC_DATA]" at bounding box center [917, 294] width 322 height 75
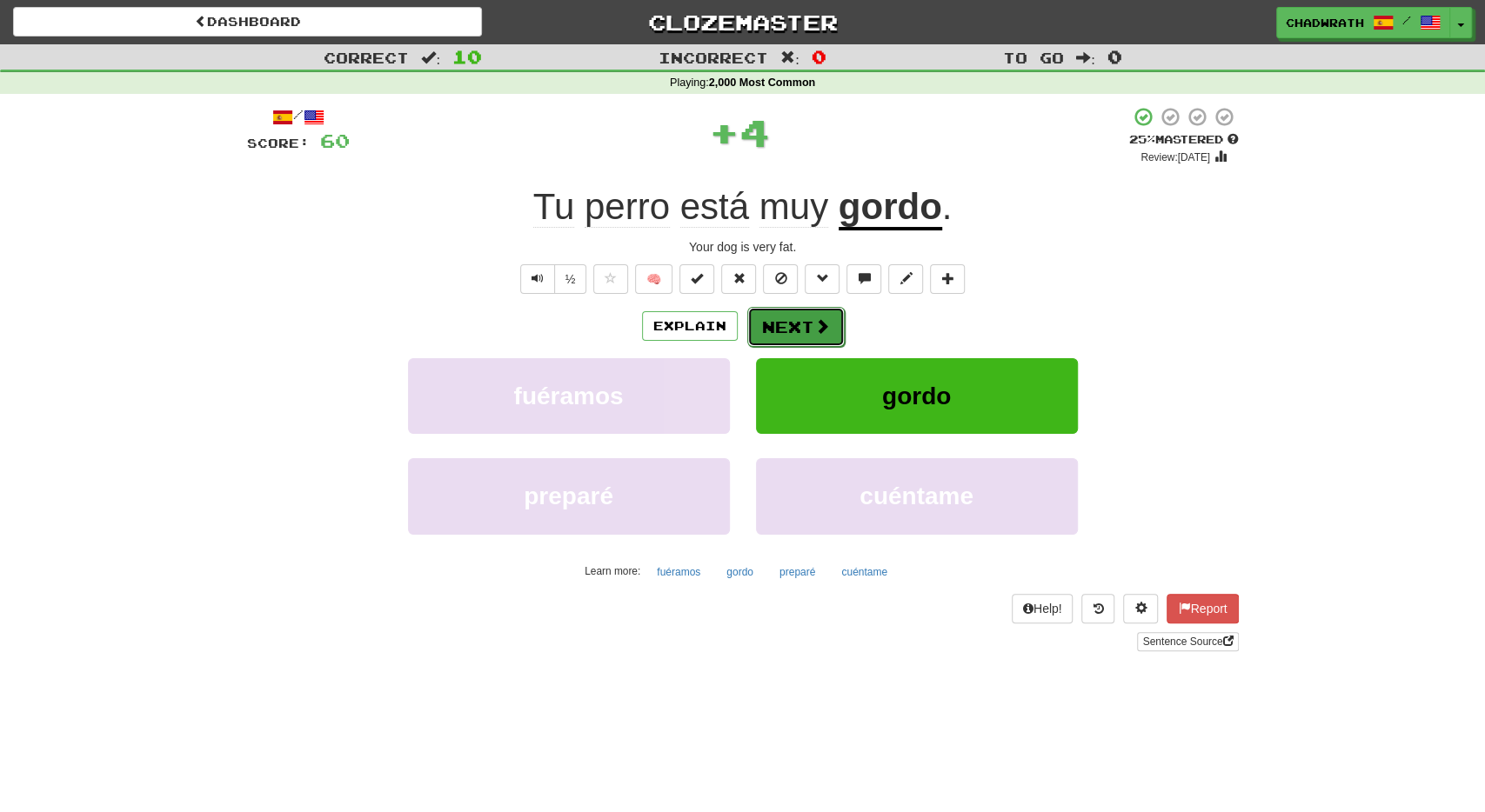
click at [806, 320] on button "Next" at bounding box center [795, 327] width 98 height 40
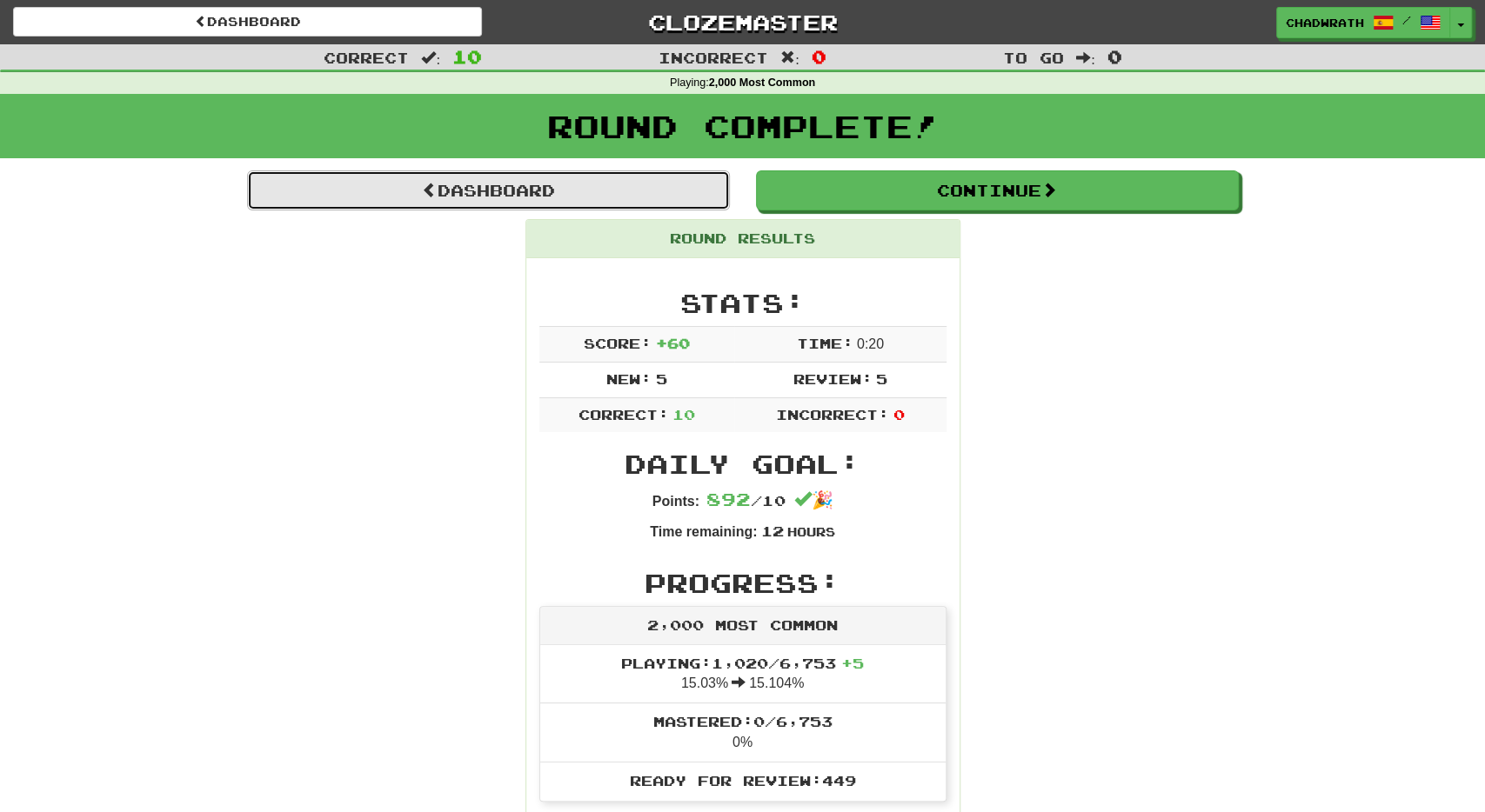
click at [568, 180] on link "Dashboard" at bounding box center [489, 190] width 483 height 40
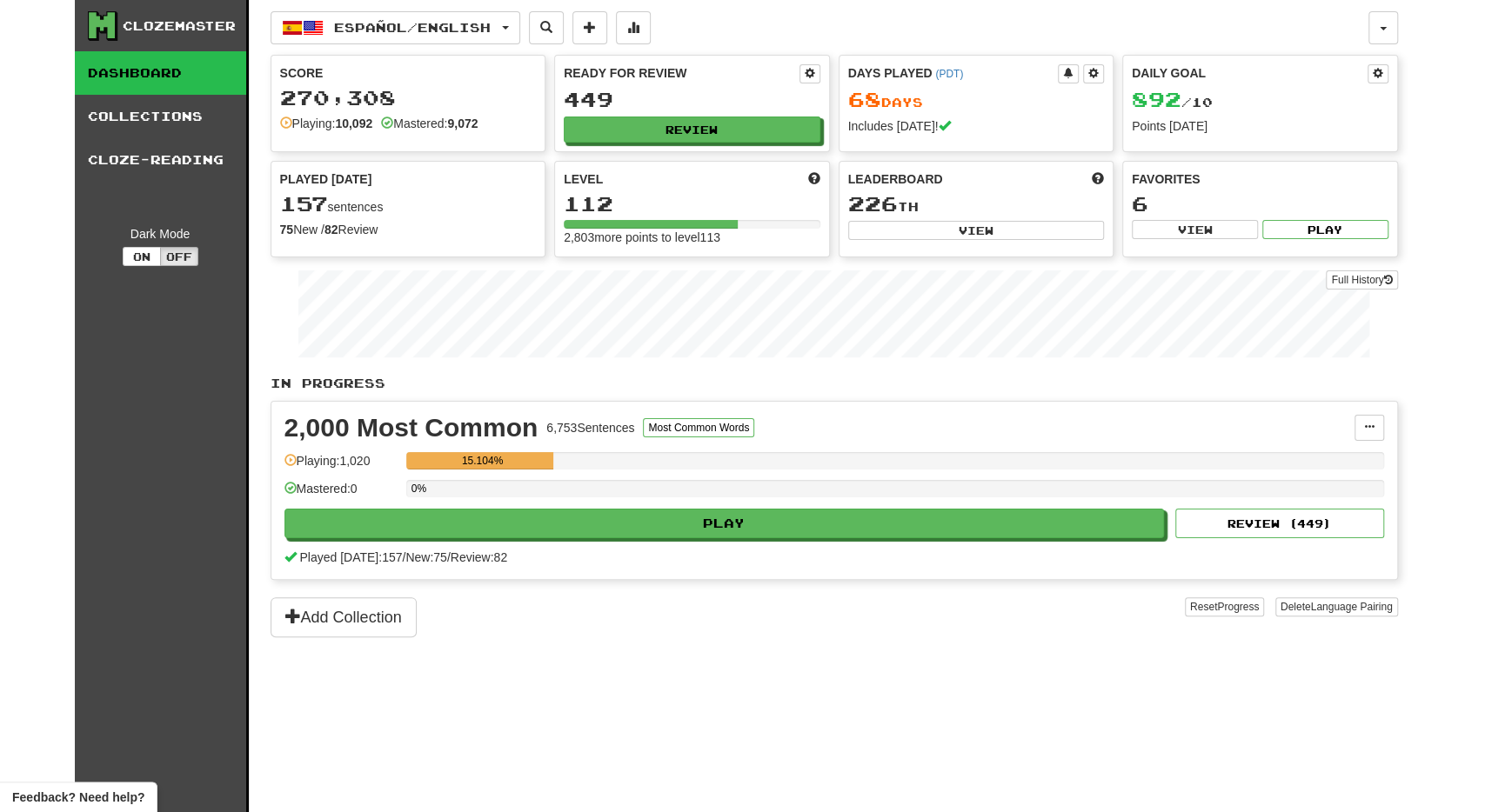
click at [1362, 34] on div "Español / English Español / English Days Played: 68 Review: 449 Daily Goal: 892…" at bounding box center [820, 28] width 1098 height 33
click at [1386, 35] on button "button" at bounding box center [1384, 28] width 30 height 33
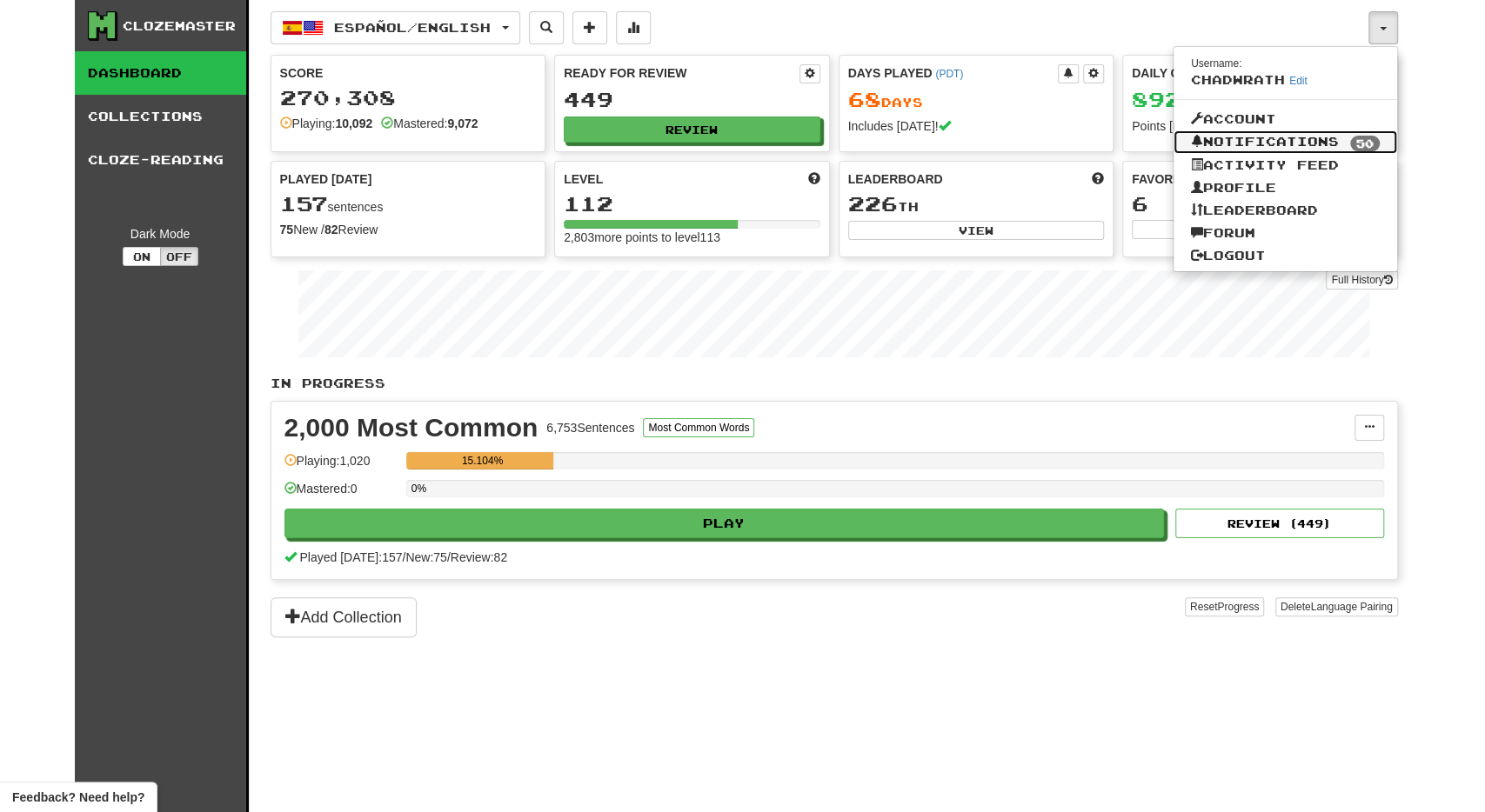
click at [1277, 143] on link "Notifications 50" at bounding box center [1285, 142] width 224 height 24
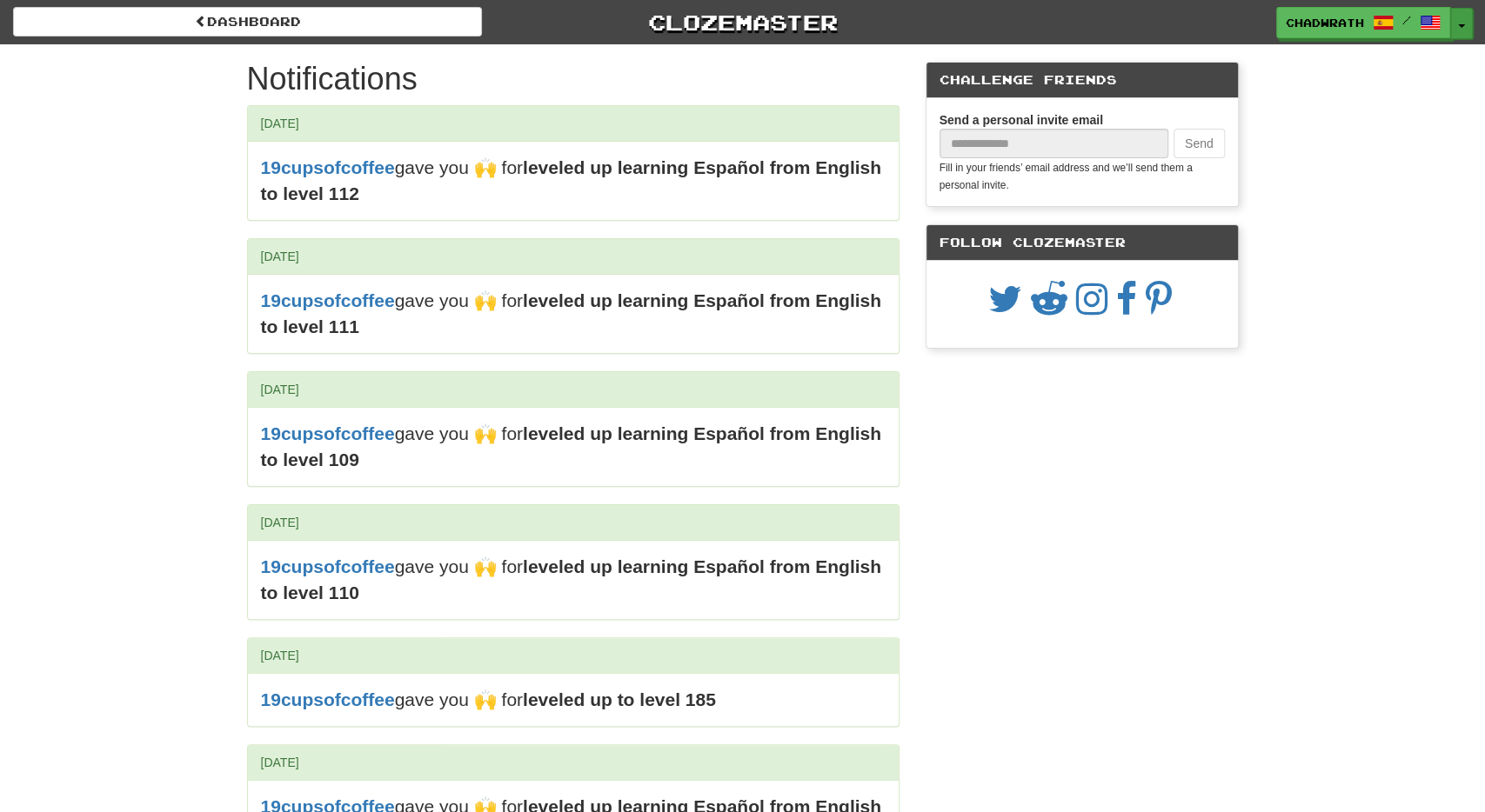
click at [1459, 29] on button "Toggle Dropdown" at bounding box center [1462, 23] width 22 height 32
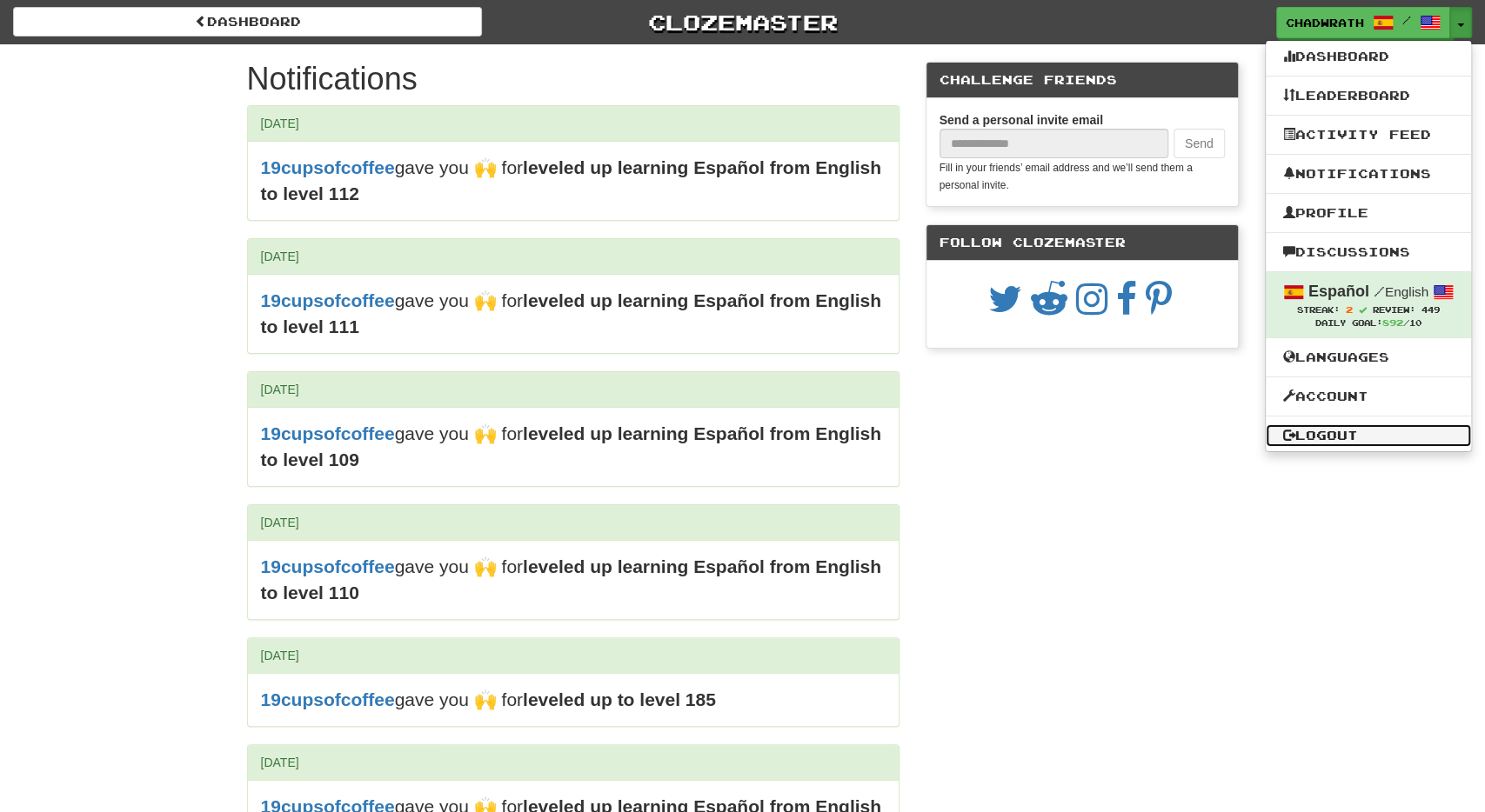
click at [1342, 430] on link "Logout" at bounding box center [1368, 436] width 205 height 22
